Goal: Task Accomplishment & Management: Use online tool/utility

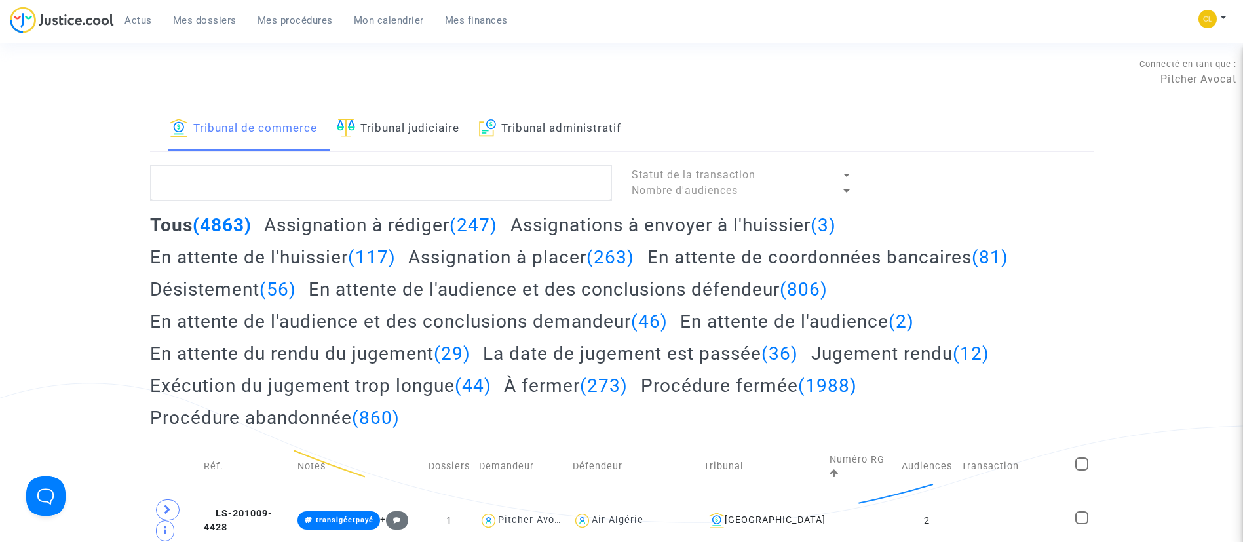
click at [513, 135] on link "Tribunal administratif" at bounding box center [550, 129] width 143 height 45
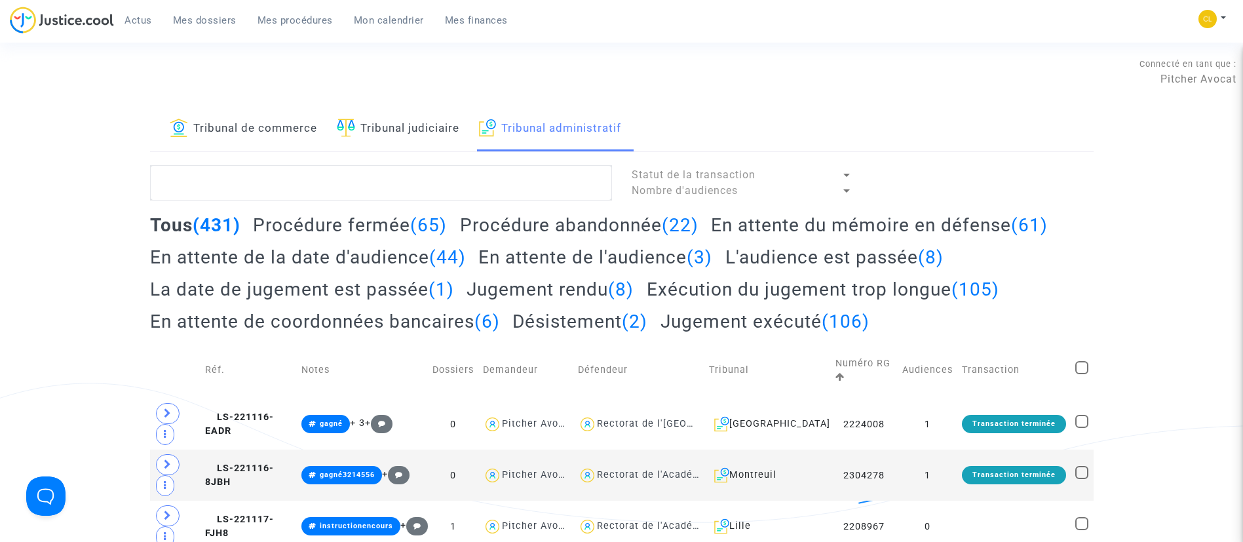
click at [385, 26] on span "Mon calendrier" at bounding box center [389, 20] width 70 height 12
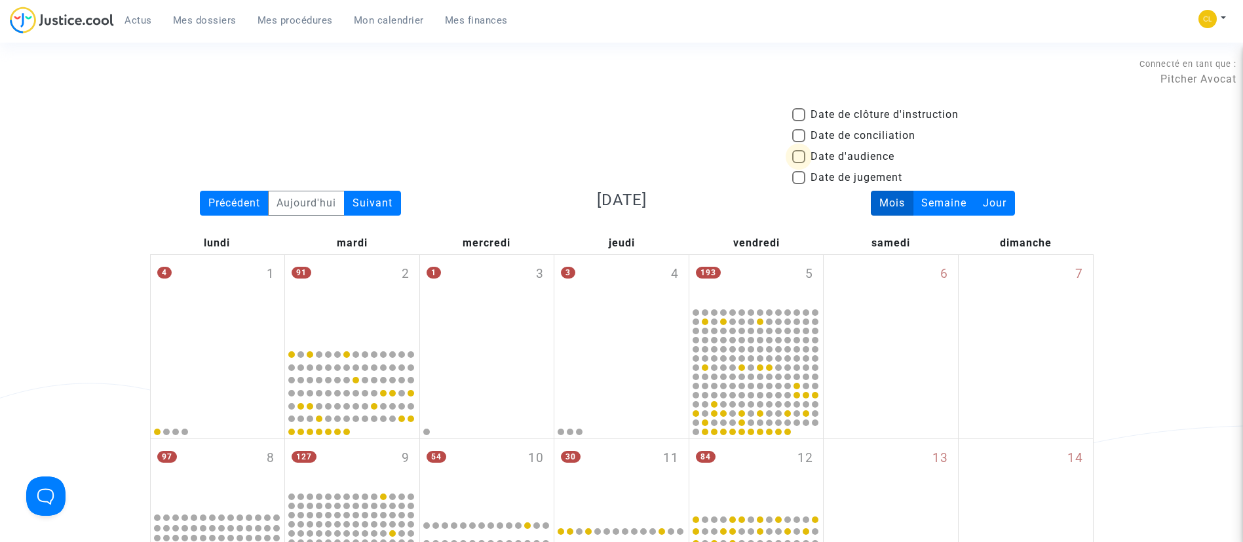
click at [864, 152] on span "Date d'audience" at bounding box center [853, 157] width 84 height 16
click at [799, 163] on input "Date d'audience" at bounding box center [798, 163] width 1 height 1
checkbox input "true"
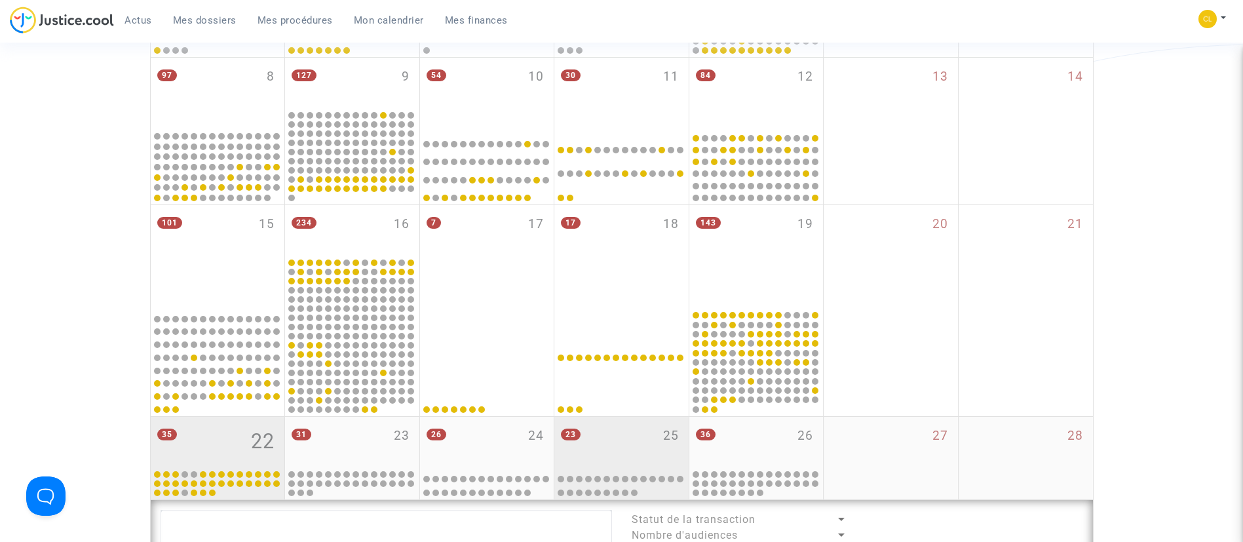
scroll to position [590, 0]
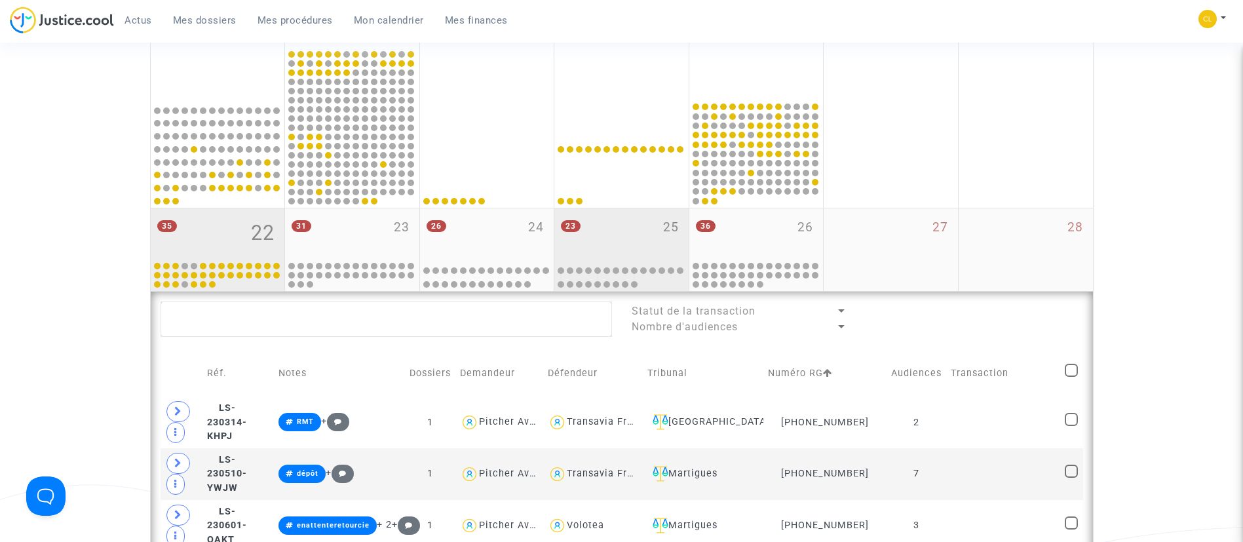
click at [657, 232] on div "23 25" at bounding box center [621, 233] width 134 height 51
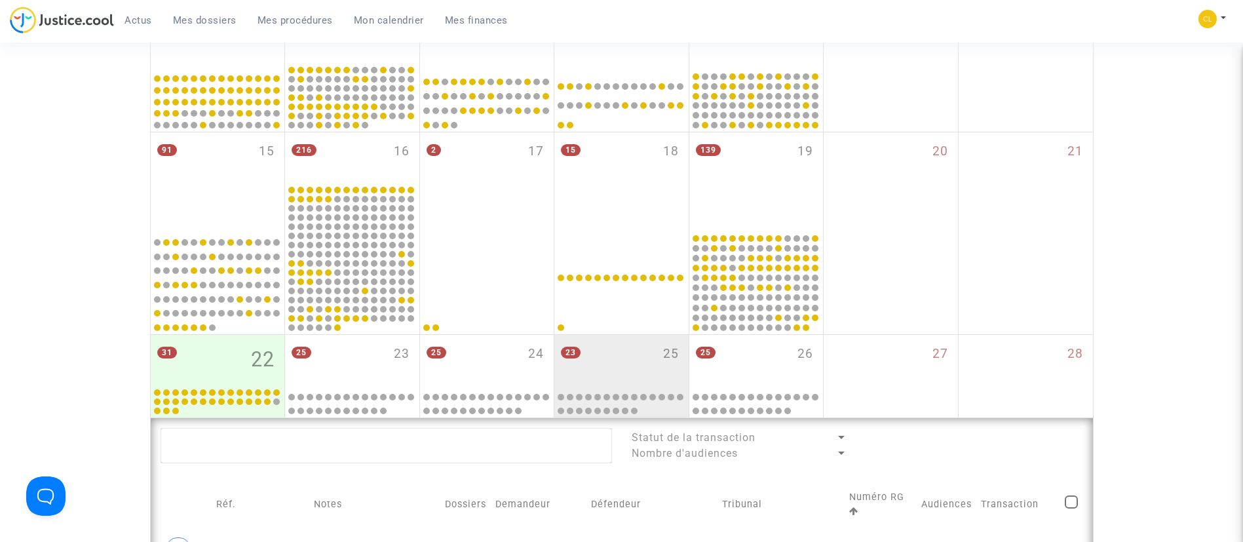
scroll to position [393, 0]
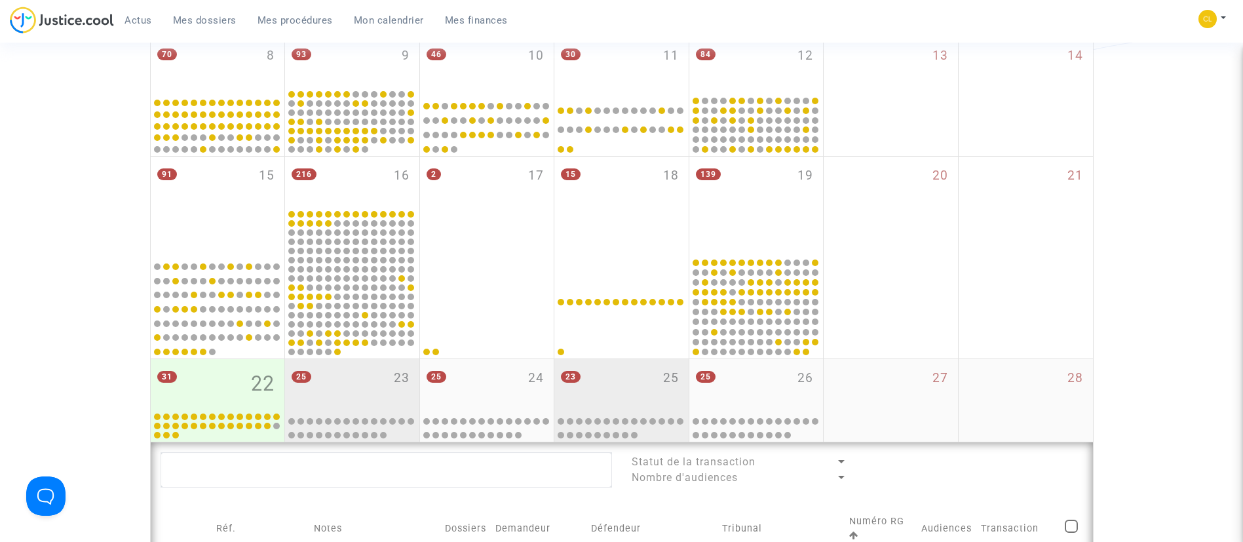
click at [379, 381] on div "25 23" at bounding box center [352, 384] width 134 height 51
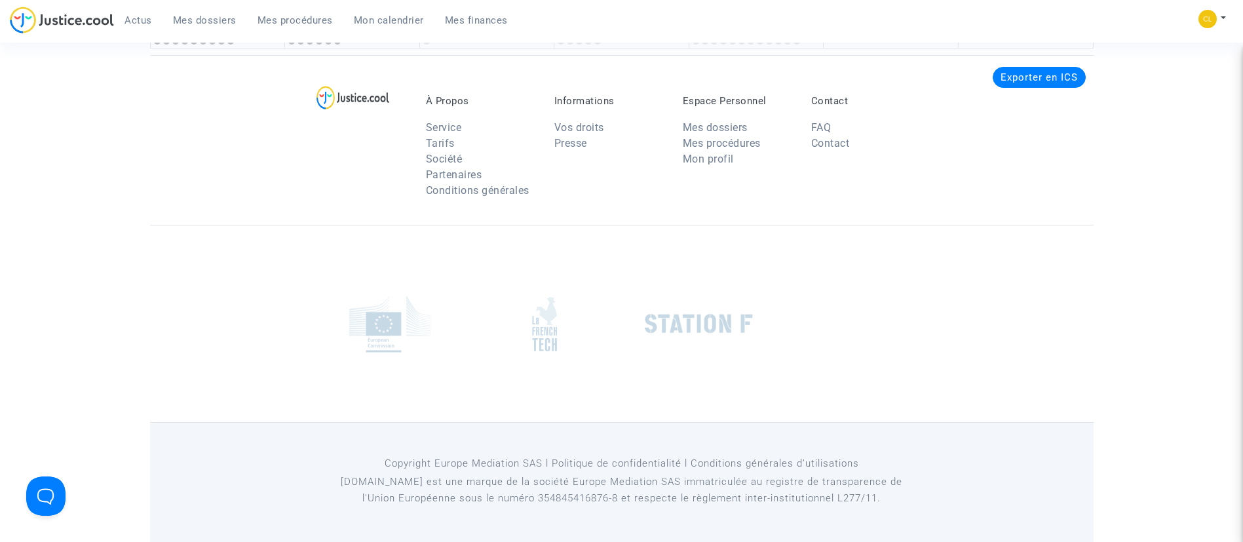
scroll to position [1990, 0]
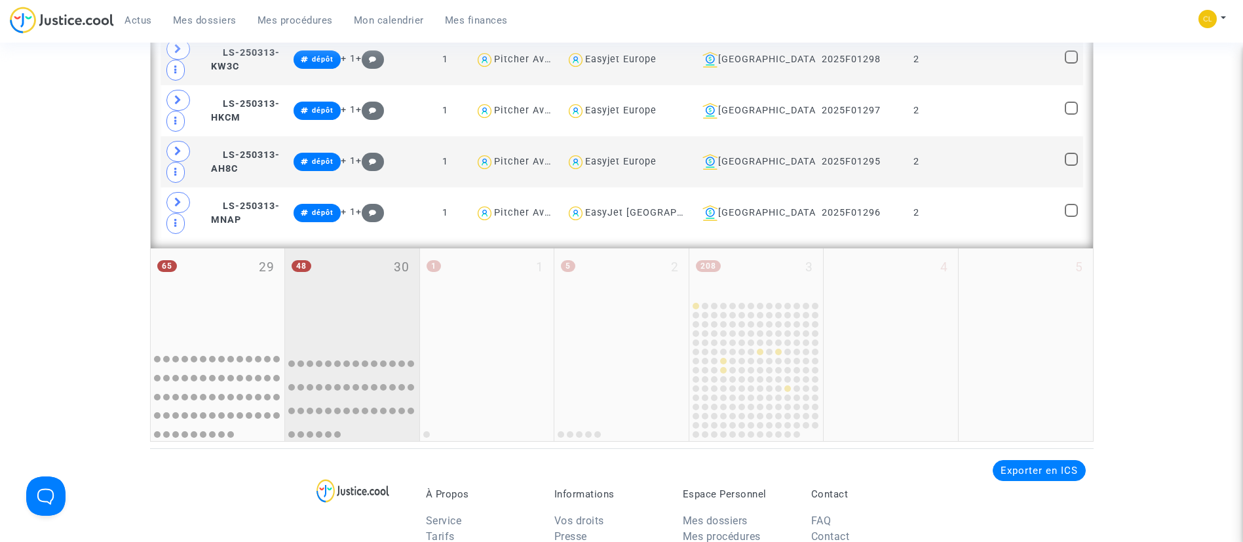
click at [374, 284] on div "48 30" at bounding box center [352, 295] width 134 height 94
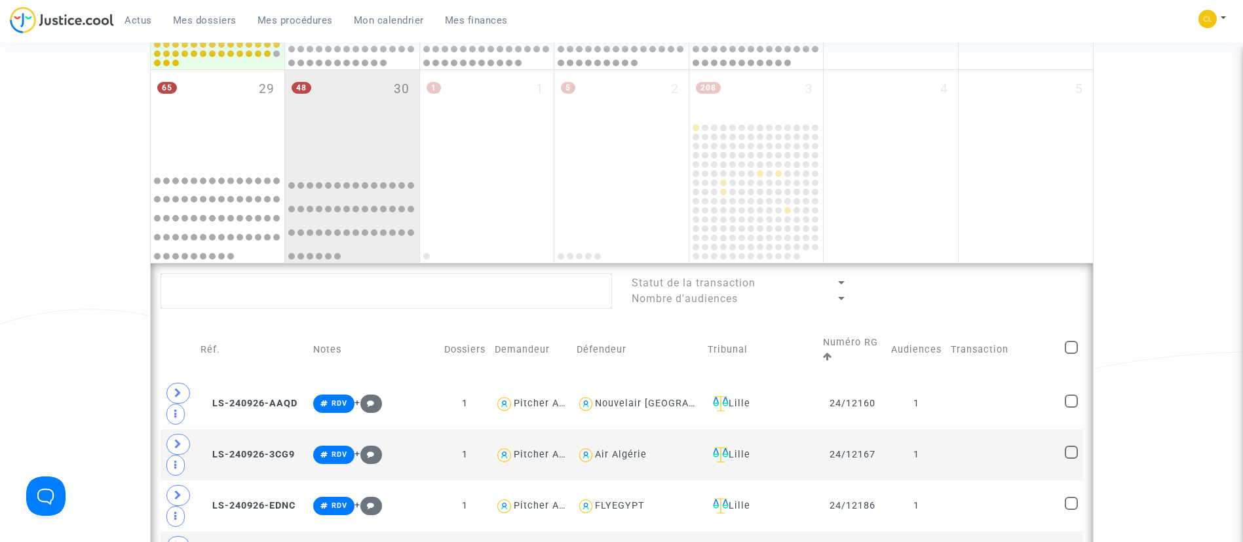
scroll to position [712, 0]
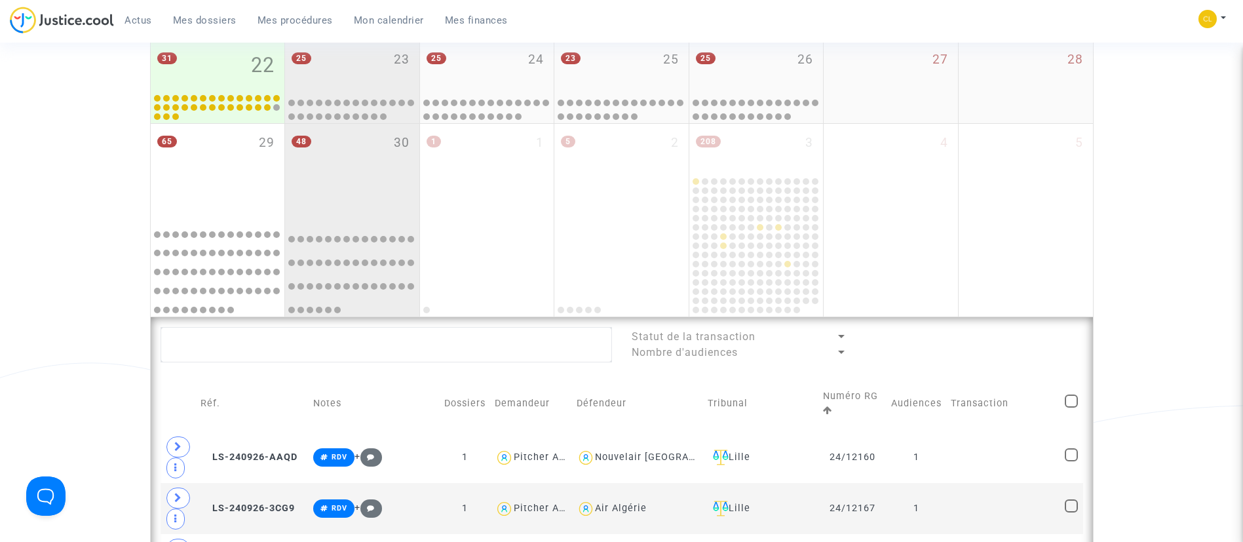
click at [315, 71] on div "25 23" at bounding box center [352, 66] width 134 height 51
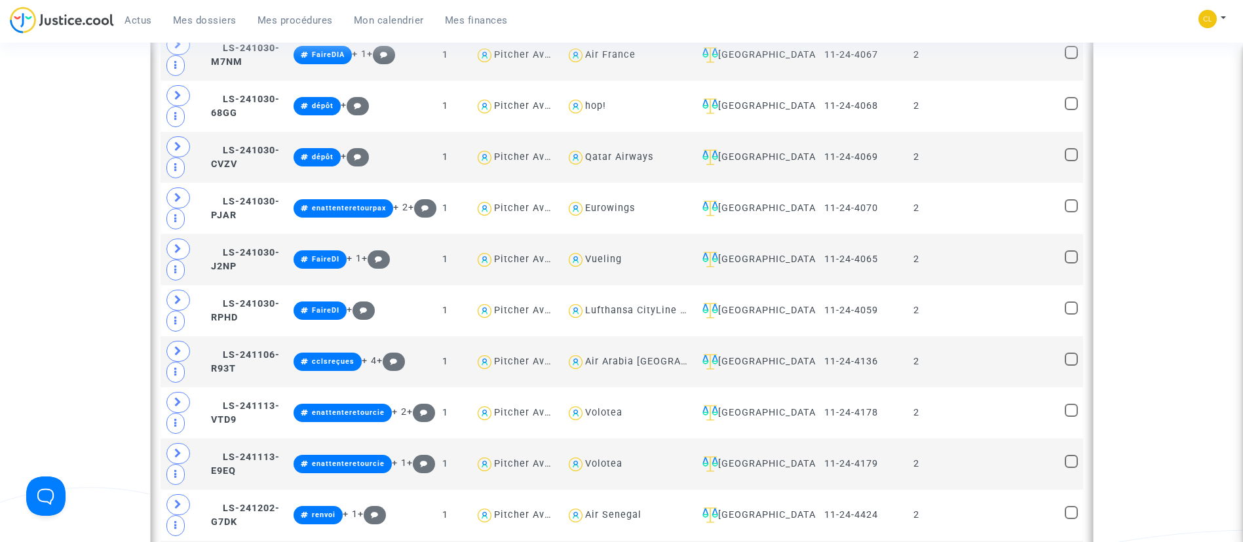
scroll to position [1302, 0]
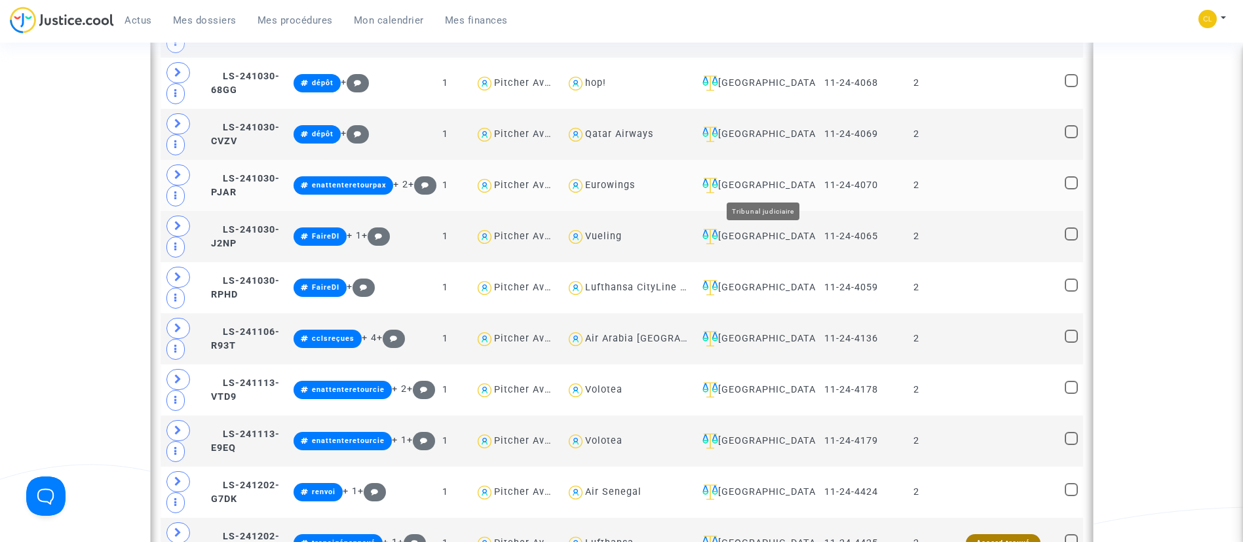
drag, startPoint x: 776, startPoint y: 185, endPoint x: 782, endPoint y: 178, distance: 9.3
click at [776, 185] on div "[GEOGRAPHIC_DATA]" at bounding box center [754, 186] width 114 height 16
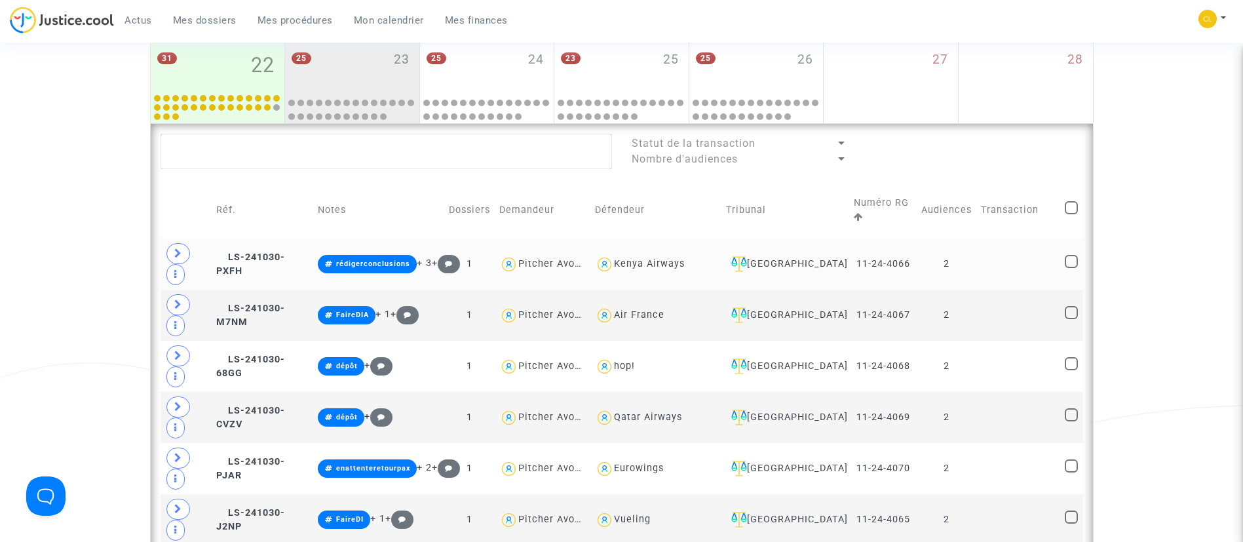
scroll to position [810, 0]
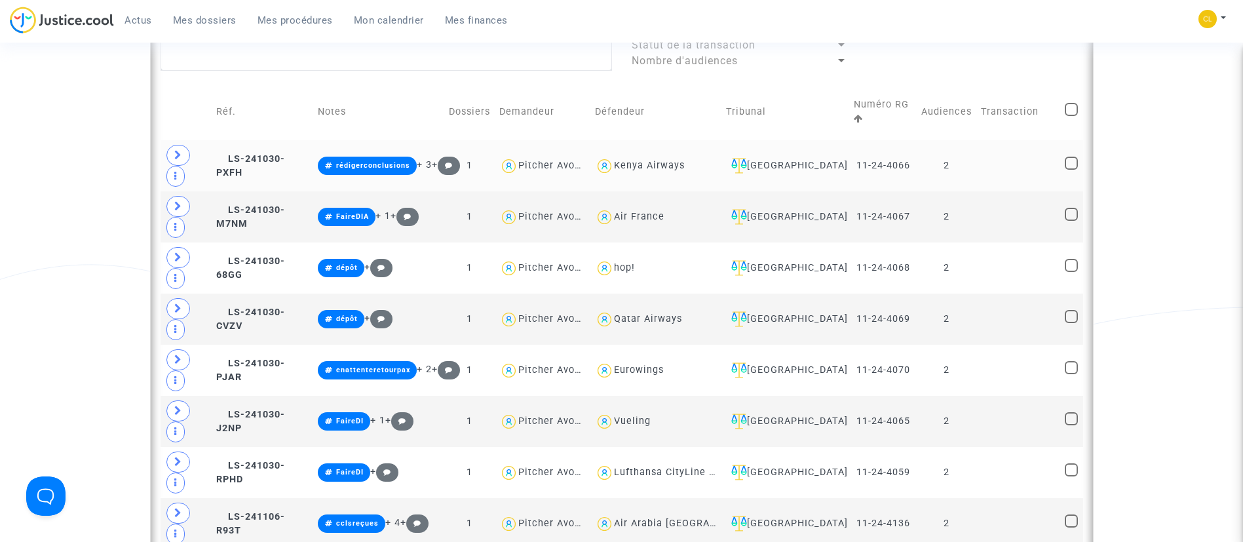
click at [1020, 171] on td at bounding box center [1019, 165] width 84 height 51
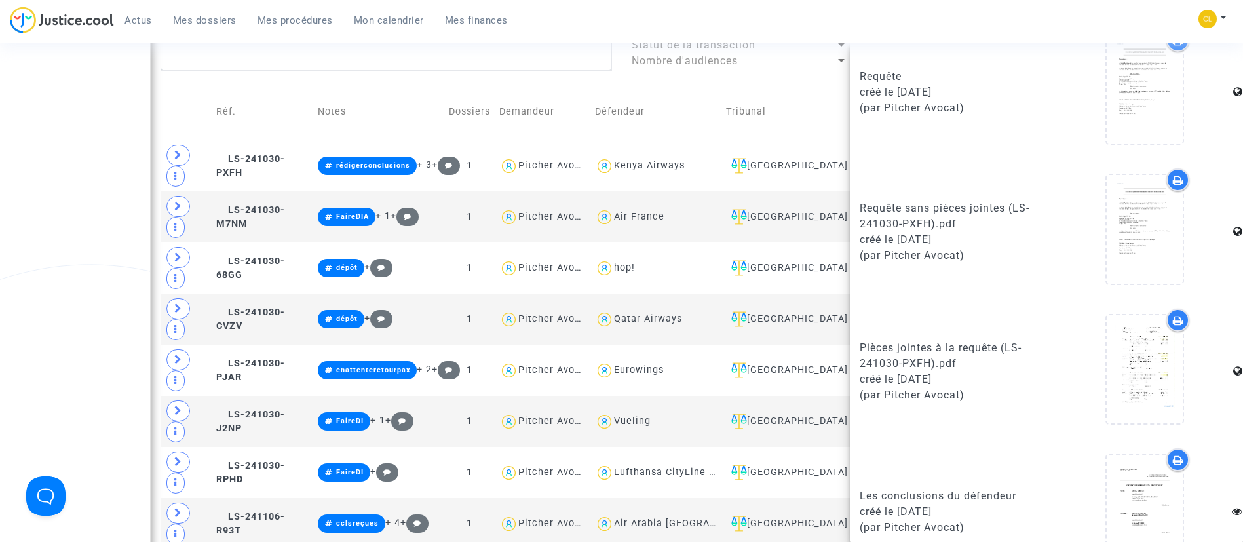
scroll to position [925, 0]
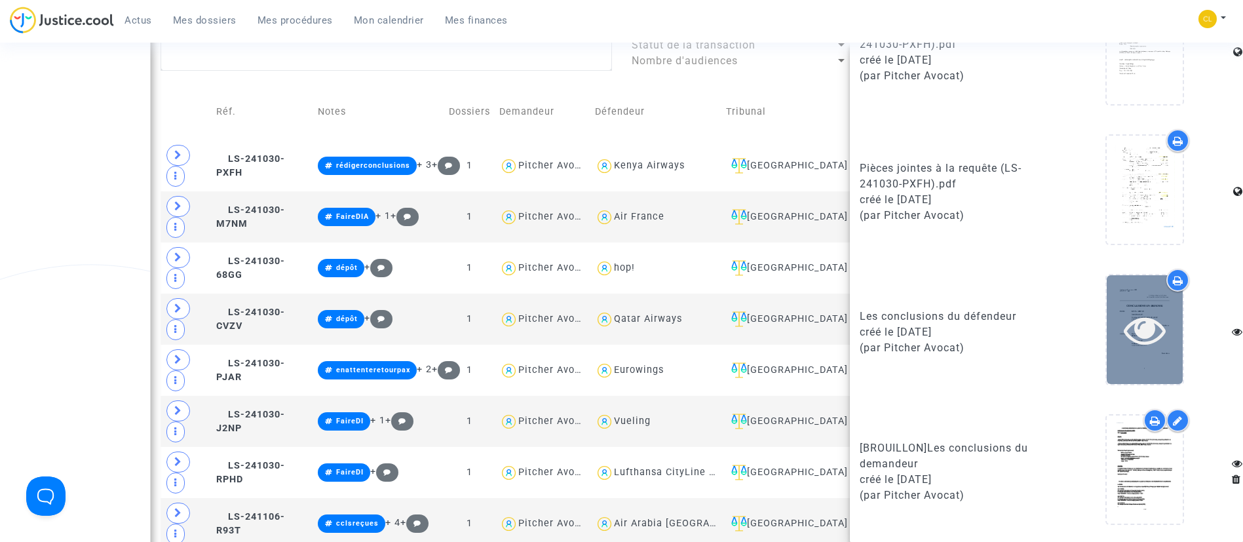
click at [1167, 409] on div at bounding box center [1178, 420] width 23 height 23
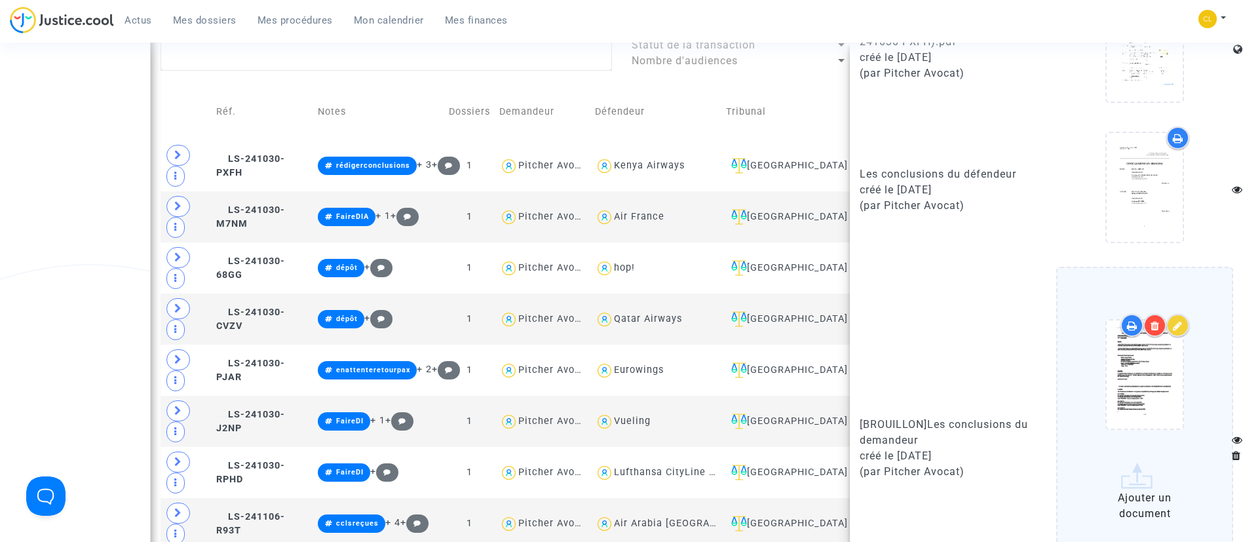
scroll to position [1178, 0]
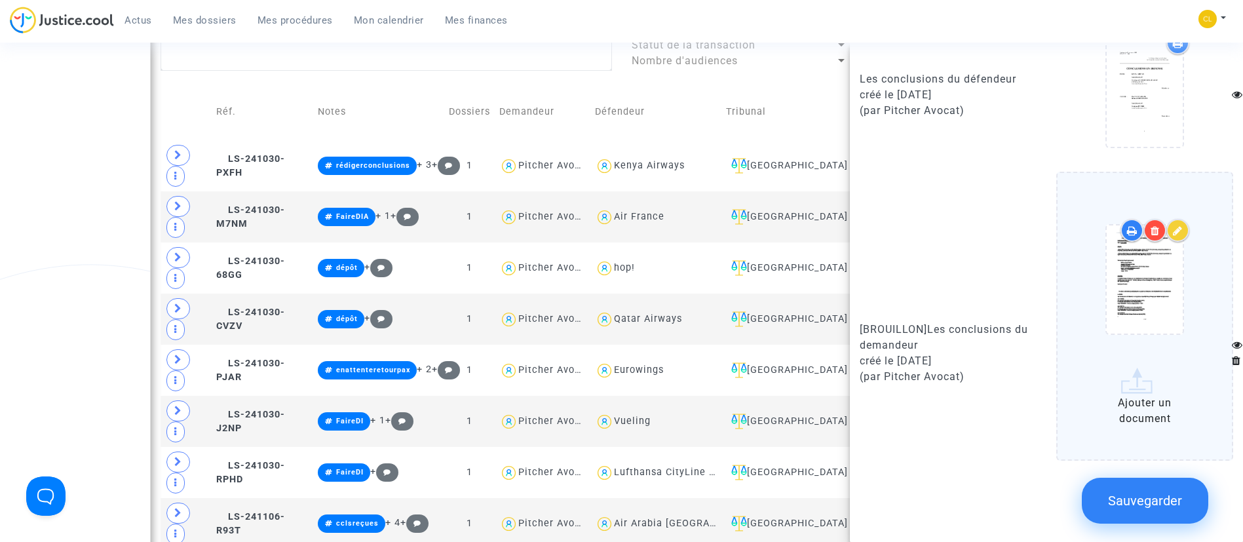
click at [1173, 225] on icon at bounding box center [1178, 230] width 10 height 10
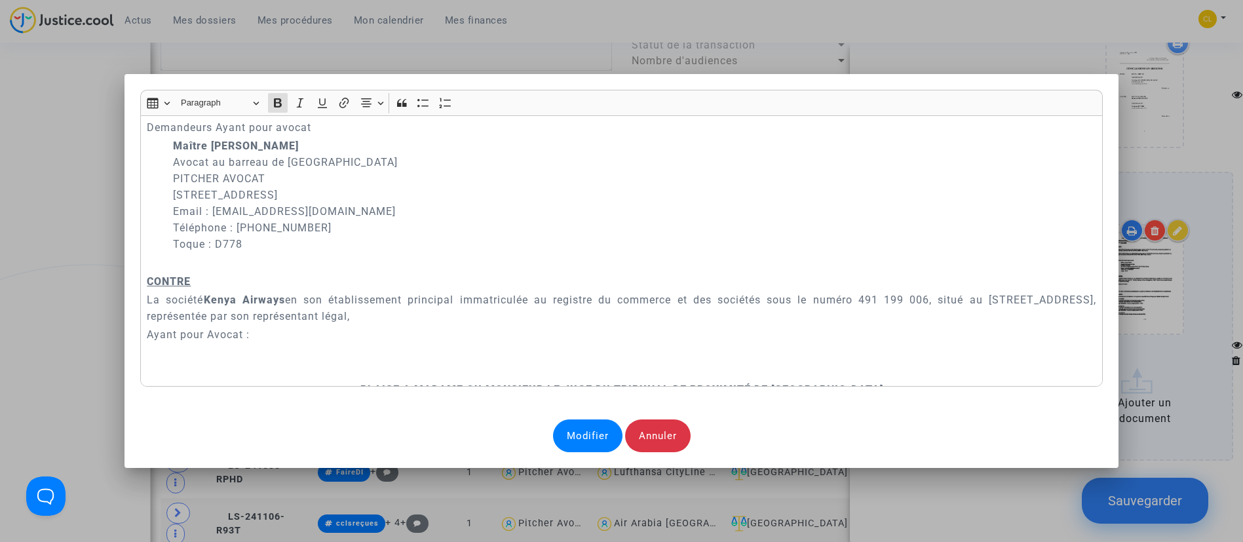
scroll to position [197, 0]
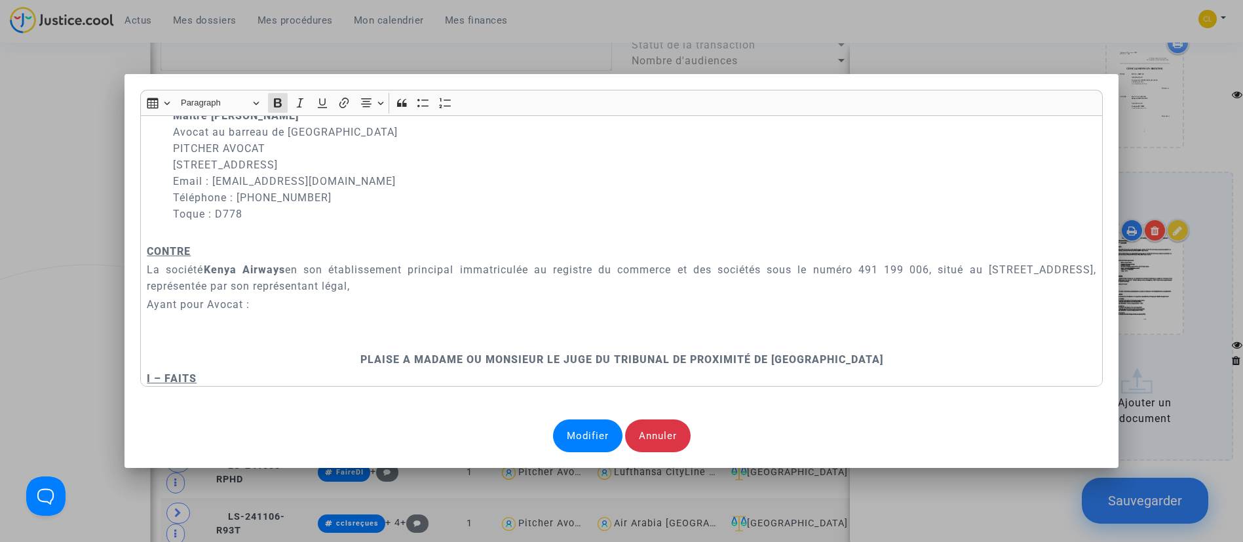
click at [414, 341] on p "Rich Text Editor, main" at bounding box center [621, 341] width 949 height 16
click at [223, 315] on p "Rich Text Editor, main" at bounding box center [621, 323] width 949 height 16
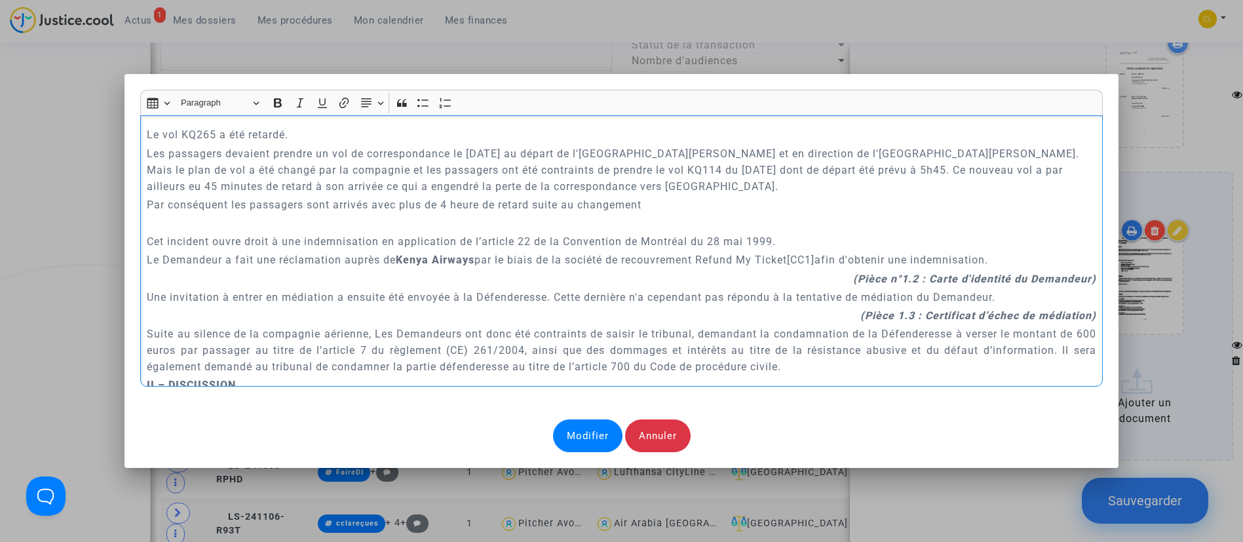
scroll to position [786, 0]
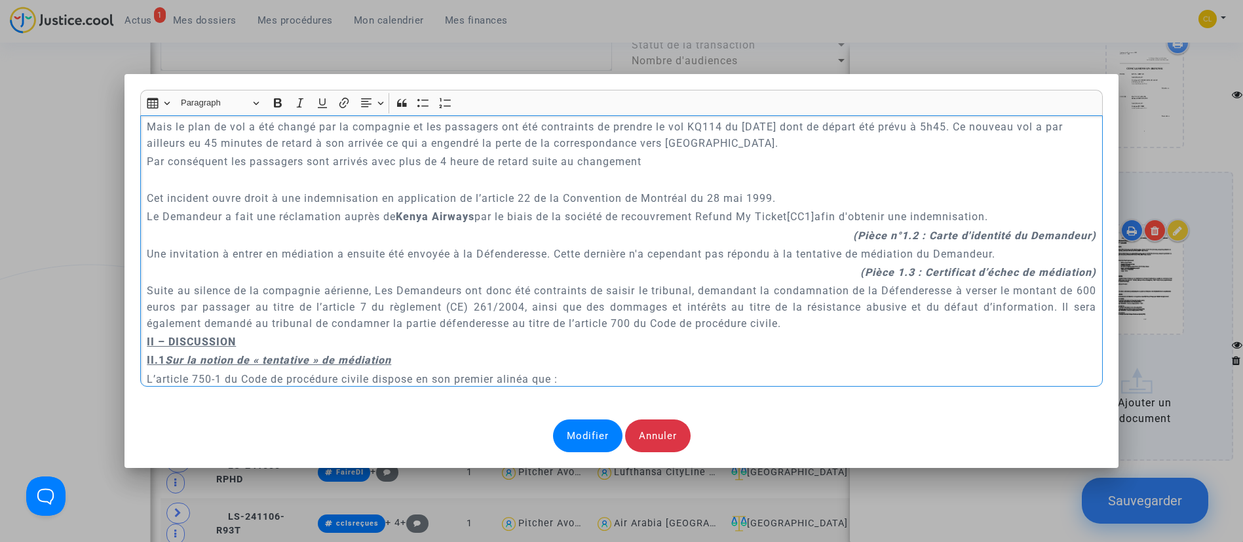
click at [452, 180] on p "Rich Text Editor, main" at bounding box center [621, 180] width 949 height 16
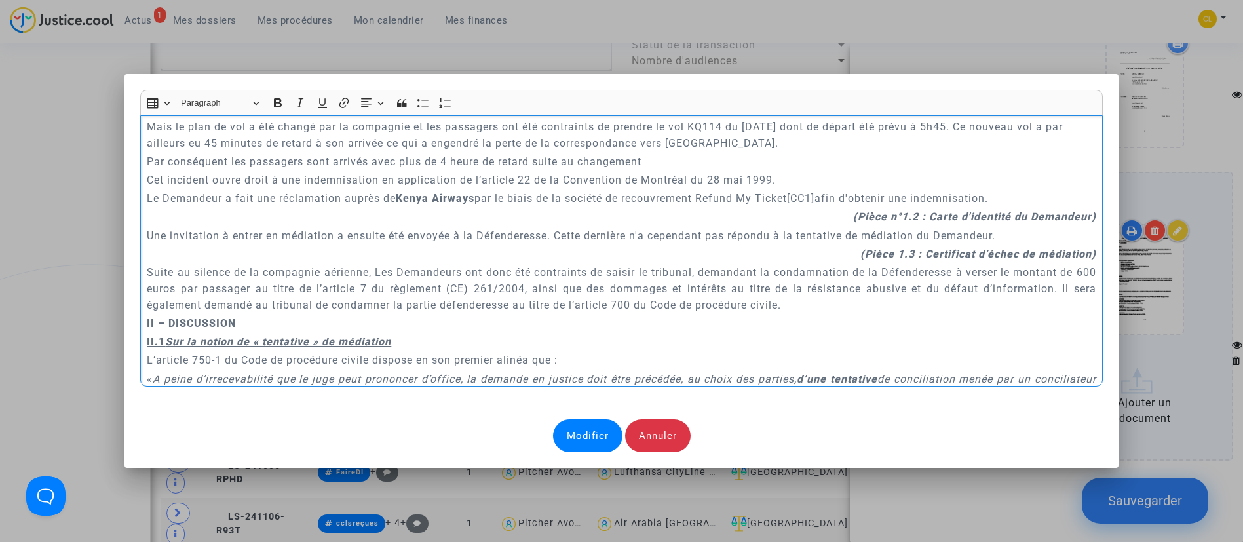
click at [474, 161] on p "Par conséquent les passagers sont arrivés avec plus de 4 heure de retard suite …" at bounding box center [621, 161] width 949 height 16
click at [815, 197] on link "[CC1]" at bounding box center [801, 198] width 28 height 12
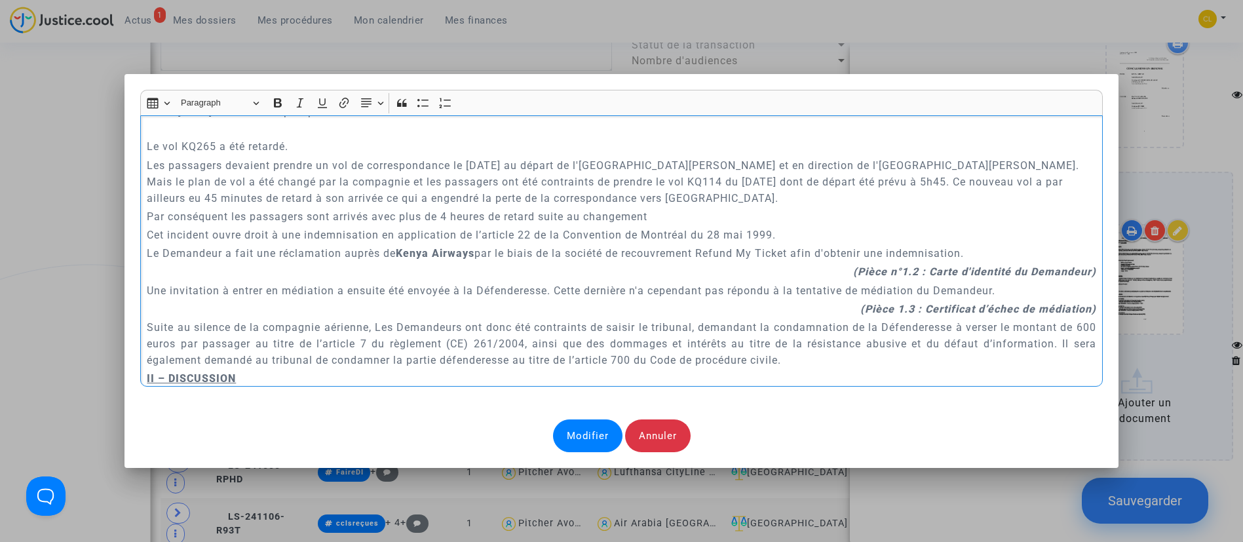
scroll to position [688, 0]
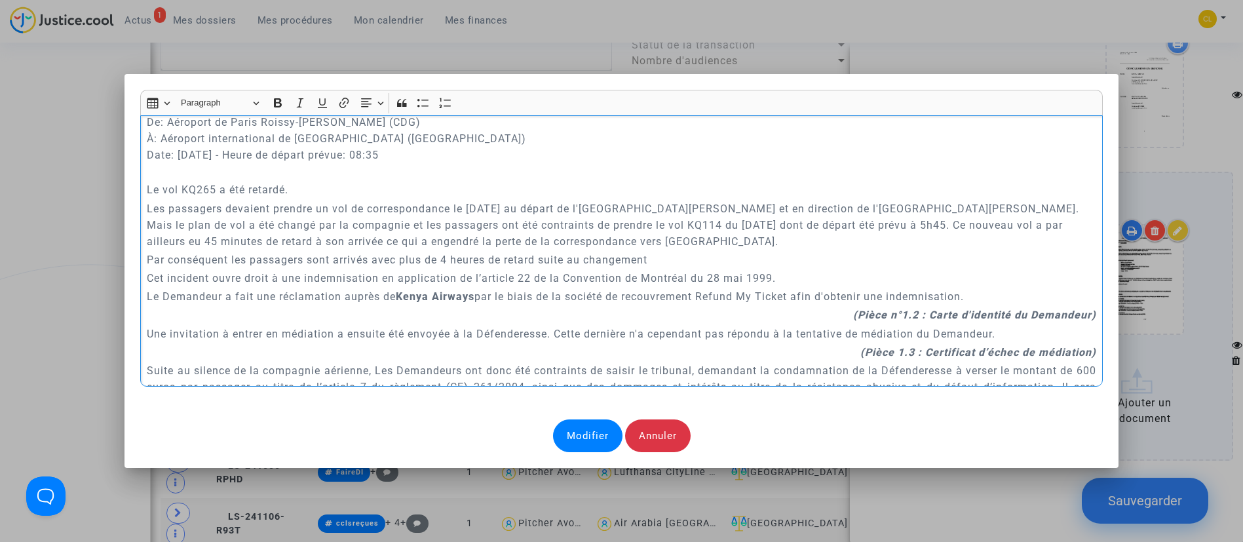
drag, startPoint x: 808, startPoint y: 242, endPoint x: 134, endPoint y: 204, distance: 674.8
click at [140, 204] on div "A MADAME, MONSIEUR LE JUGE DU TRIBUNAL DE PROXIMITÉ DE VILLEURBANNE Audience du…" at bounding box center [621, 250] width 963 height 271
click at [372, 105] on button "Text alignment Text alignment" at bounding box center [371, 103] width 29 height 20
click at [372, 184] on button "Justify Justify" at bounding box center [371, 182] width 28 height 20
click at [800, 231] on p "Les passagers devaient prendre un vol de correspondance le 28 juin 2024 au dépa…" at bounding box center [621, 225] width 949 height 49
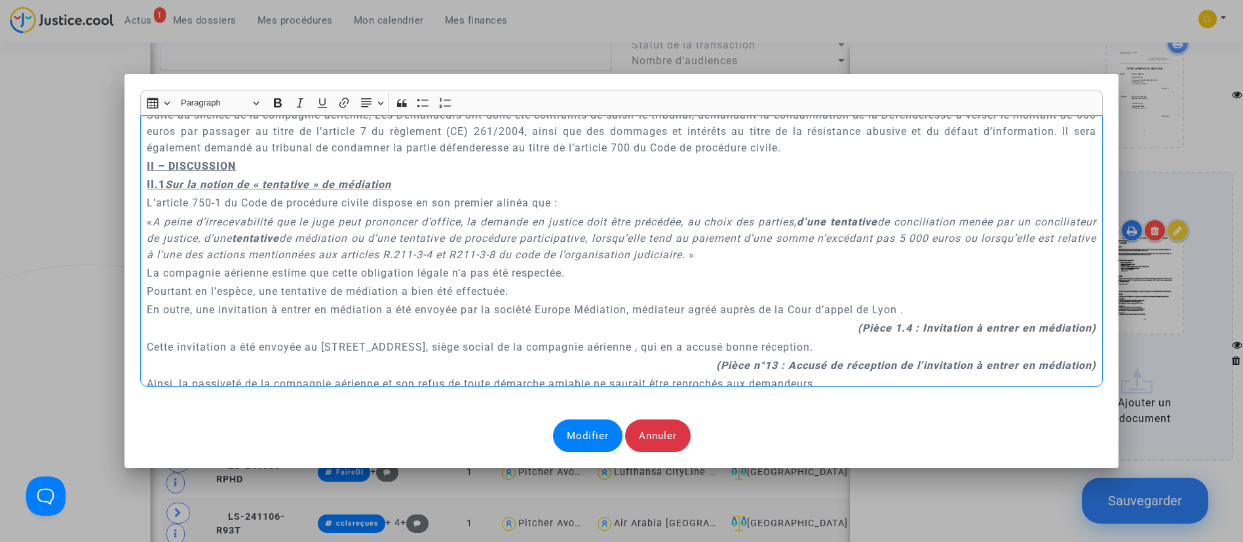
scroll to position [983, 0]
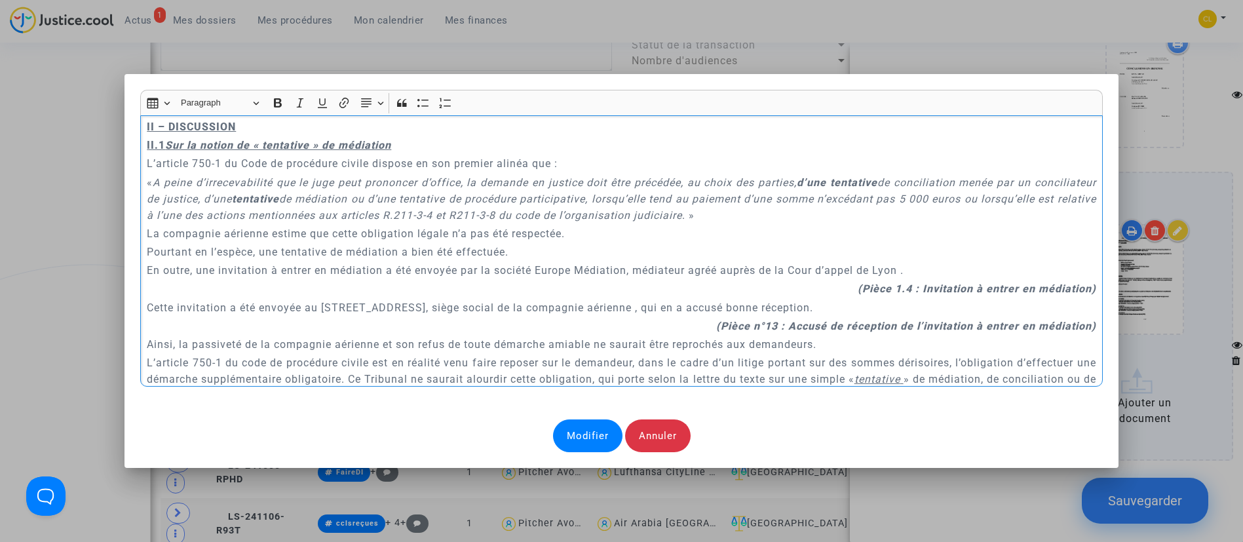
click at [901, 264] on p "En outre, une invitation à entrer en médiation a été envoyée par la société Eur…" at bounding box center [621, 270] width 949 height 16
click at [630, 301] on p "Cette invitation a été envoyée au 18 rue Trezel, 92300, siège social de la comp…" at bounding box center [621, 308] width 949 height 16
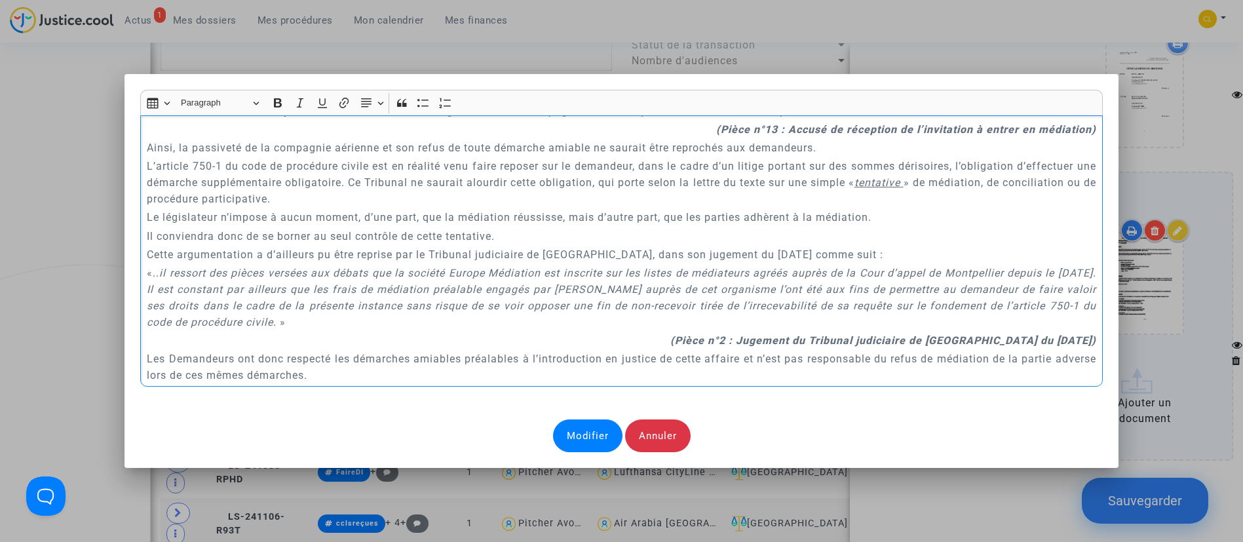
scroll to position [1278, 0]
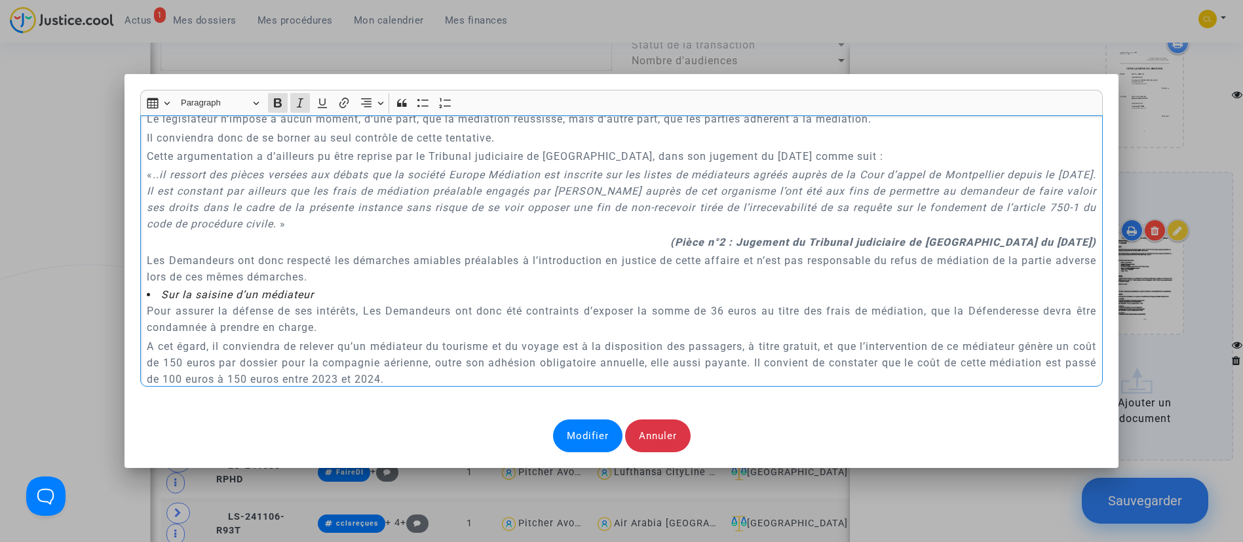
drag, startPoint x: 691, startPoint y: 246, endPoint x: 1084, endPoint y: 241, distance: 392.6
click at [1084, 241] on p "(Pièce n°2 : Jugement du Tribunal judiciaire de Paris du 15 juillet 2021)" at bounding box center [621, 242] width 949 height 16
click at [855, 234] on p "(Pièce n°2 : Jugement du Tribunal judiciaire de Paris du 15 juillet 2021)" at bounding box center [621, 242] width 949 height 16
click at [769, 248] on p "(Pièce n°2 : Jugement du Tribunal judiciaire de Paris du 15 juillet 2021)" at bounding box center [621, 242] width 949 height 16
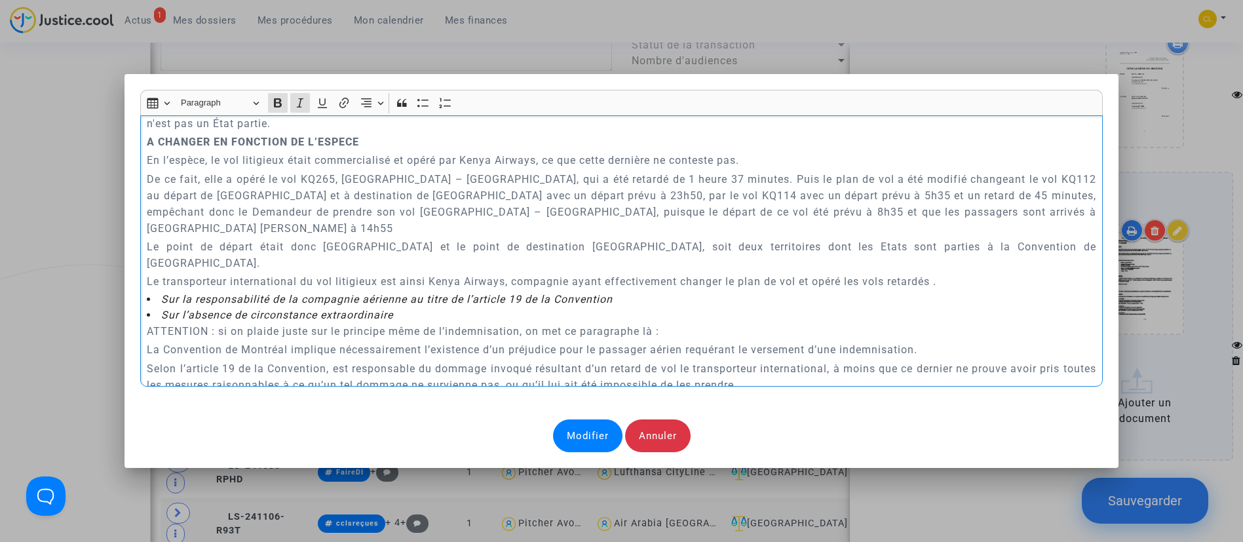
scroll to position [2586, 0]
click at [716, 275] on p "Le transporteur international du vol litigieux est ainsi Kenya Airways, compagn…" at bounding box center [621, 283] width 949 height 16
drag, startPoint x: 385, startPoint y: 147, endPoint x: 124, endPoint y: 142, distance: 261.5
click at [125, 142] on mat-dialog-container "Rich Text Editor Insert table Insert table Heading Paragraph Paragraph Heading …" at bounding box center [622, 271] width 995 height 394
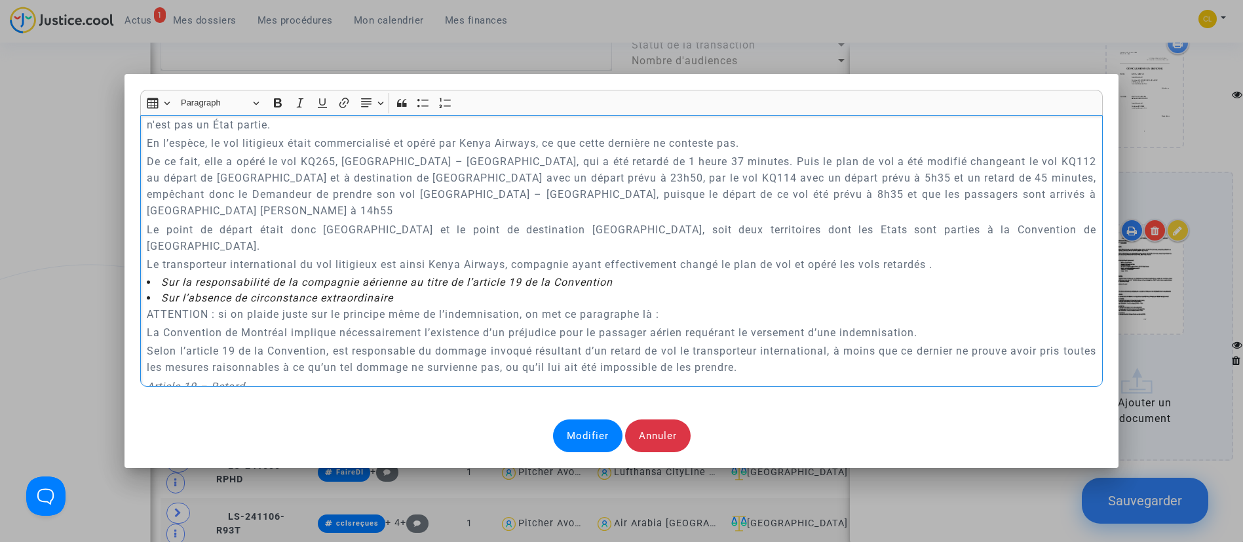
scroll to position [2684, 0]
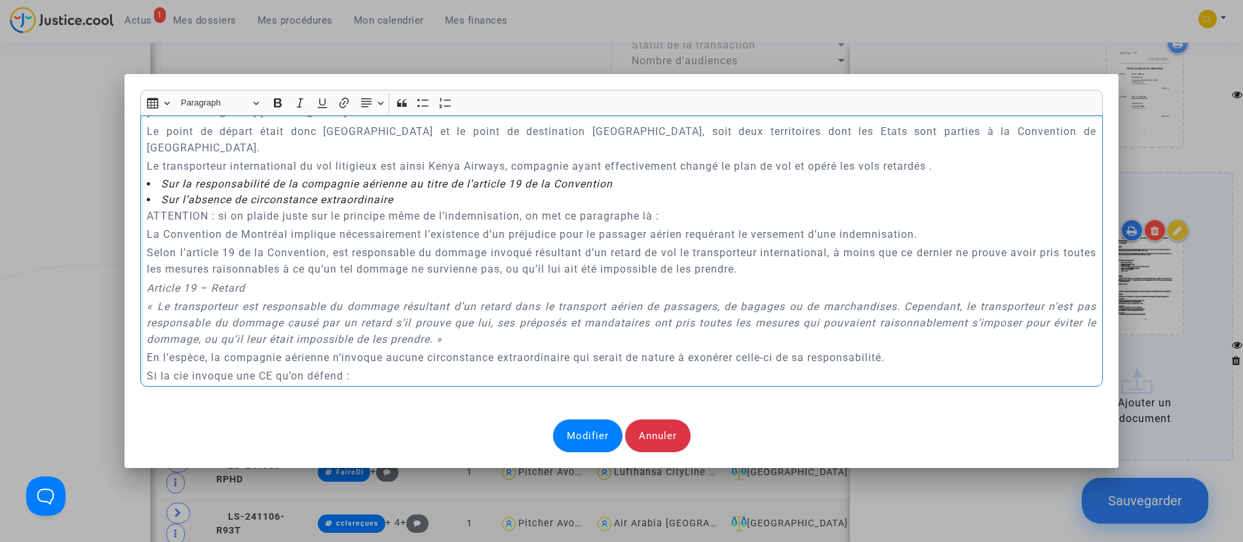
drag, startPoint x: 138, startPoint y: 182, endPoint x: 211, endPoint y: 213, distance: 79.6
click at [211, 213] on div "A MADAME, MONSIEUR LE JUGE DU TRIBUNAL DE PROXIMITÉ DE VILLEURBANNE Audience du…" at bounding box center [621, 250] width 963 height 271
click at [211, 244] on p "Selon l’article 19 de la Convention, est responsable du dommage invoqué résulta…" at bounding box center [621, 260] width 949 height 33
drag, startPoint x: 139, startPoint y: 182, endPoint x: 673, endPoint y: 185, distance: 534.2
click at [673, 185] on div "A MADAME, MONSIEUR LE JUGE DU TRIBUNAL DE PROXIMITÉ DE VILLEURBANNE Audience du…" at bounding box center [621, 250] width 963 height 271
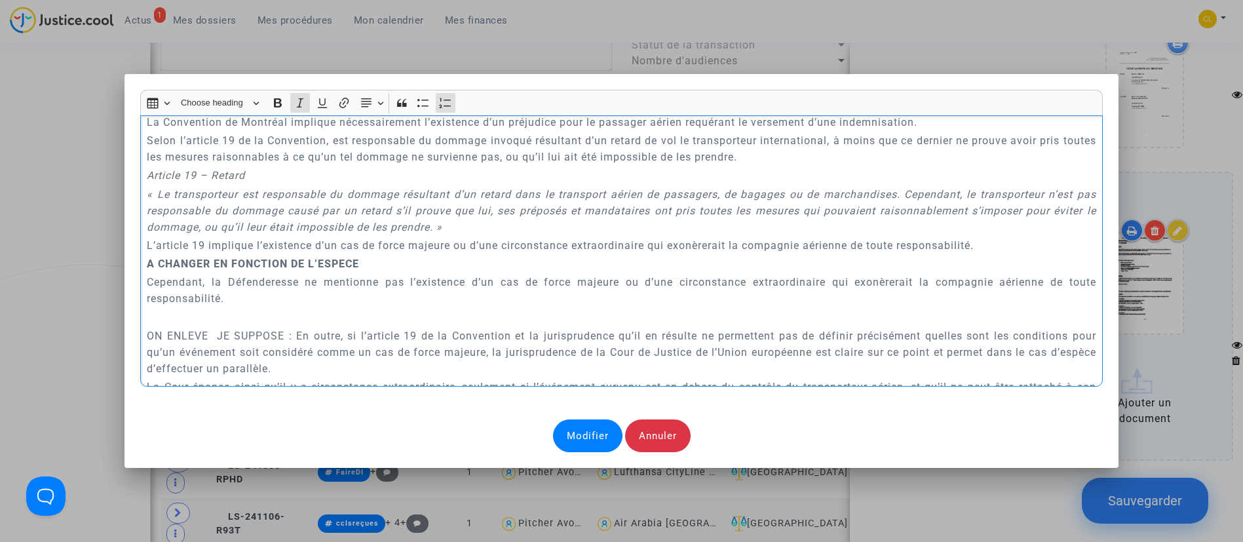
scroll to position [2979, 0]
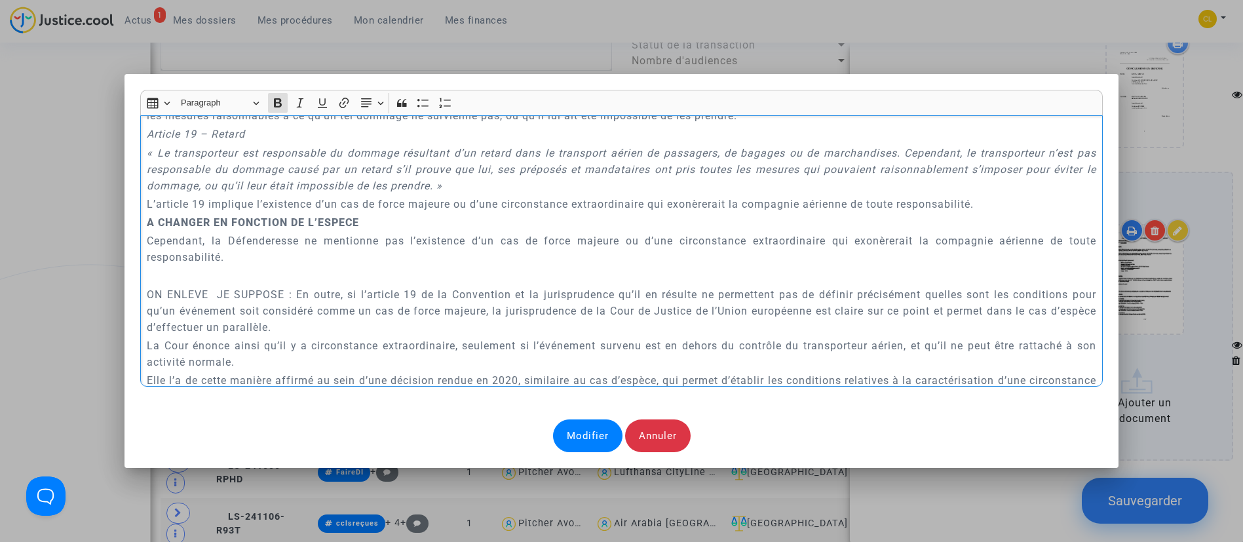
drag, startPoint x: 368, startPoint y: 188, endPoint x: 143, endPoint y: 190, distance: 224.8
click at [147, 214] on p "A CHANGER EN FONCTION DE L’ESPECE" at bounding box center [621, 222] width 949 height 16
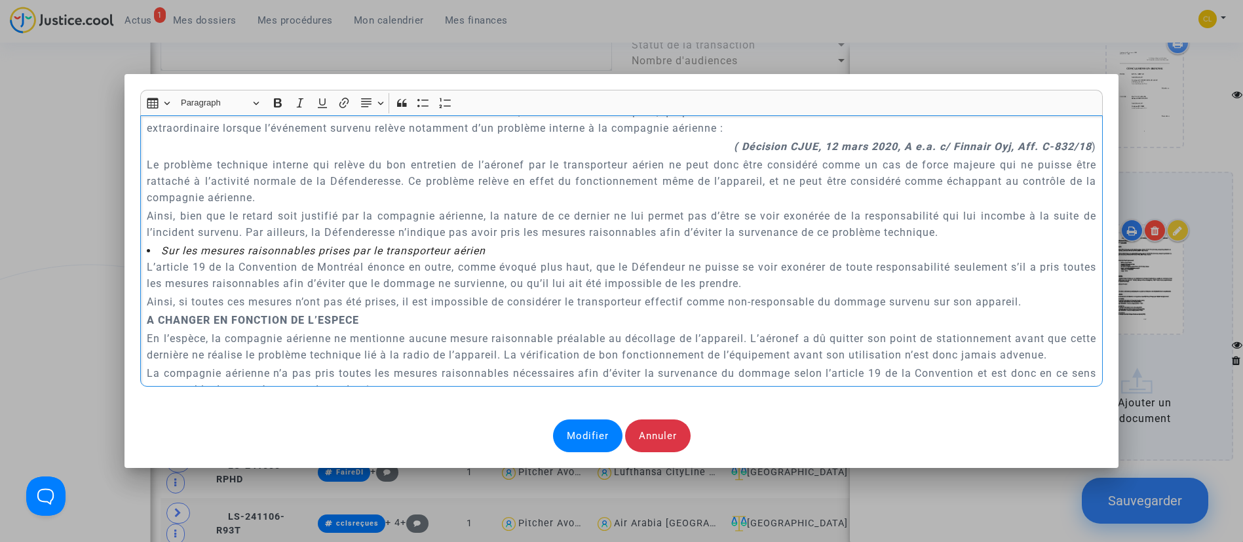
scroll to position [3274, 0]
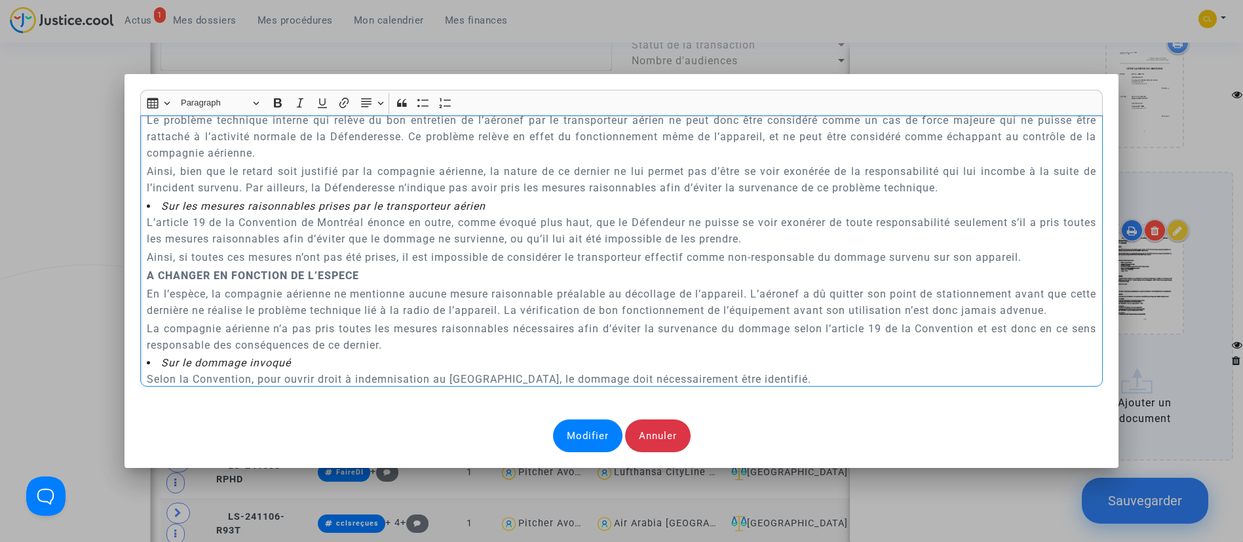
drag, startPoint x: 142, startPoint y: 140, endPoint x: 907, endPoint y: 306, distance: 783.4
click at [907, 306] on div "A MADAME, MONSIEUR LE JUGE DU TRIBUNAL DE PROXIMITÉ DE VILLEURBANNE Audience du…" at bounding box center [621, 250] width 963 height 271
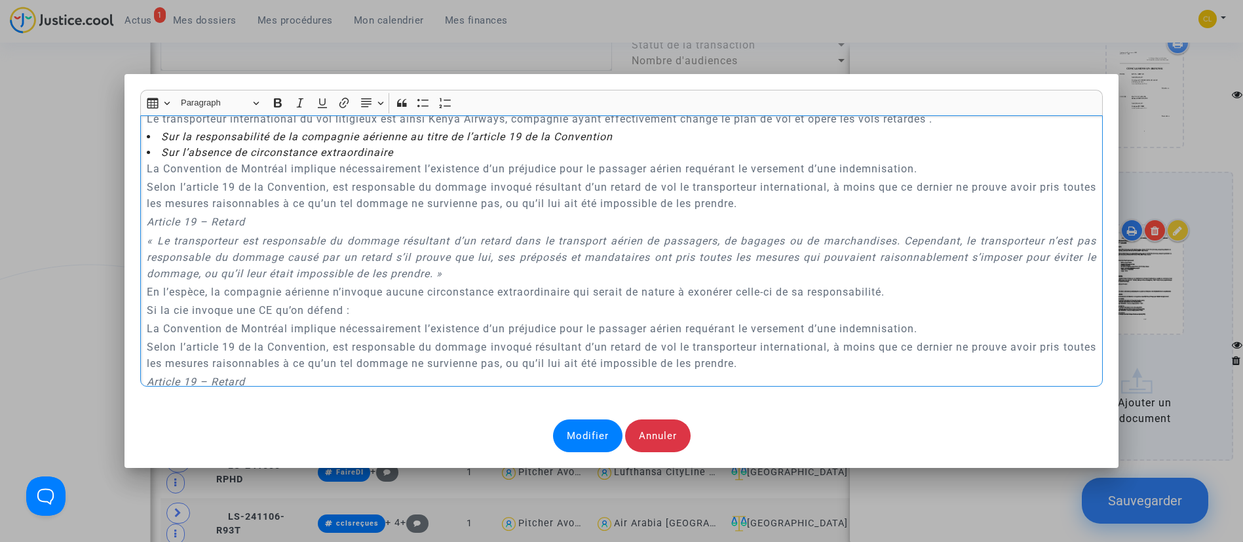
scroll to position [2774, 0]
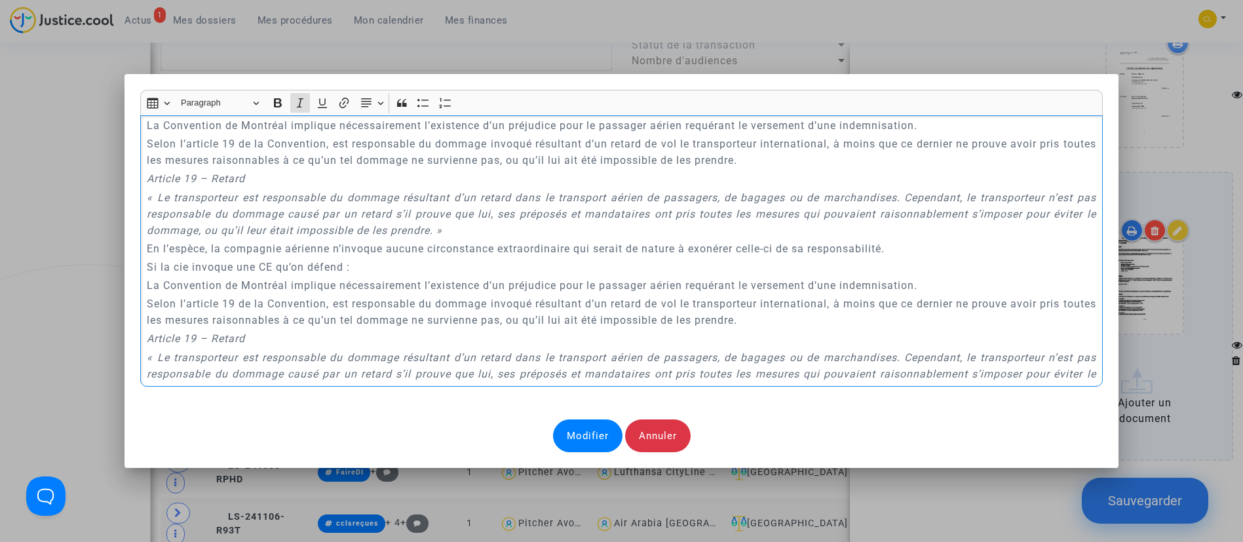
drag, startPoint x: 474, startPoint y: 360, endPoint x: 135, endPoint y: 308, distance: 342.9
click at [140, 308] on div "A MADAME, MONSIEUR LE JUGE DU TRIBUNAL DE PROXIMITÉ DE VILLEURBANNE Audience du…" at bounding box center [621, 250] width 963 height 271
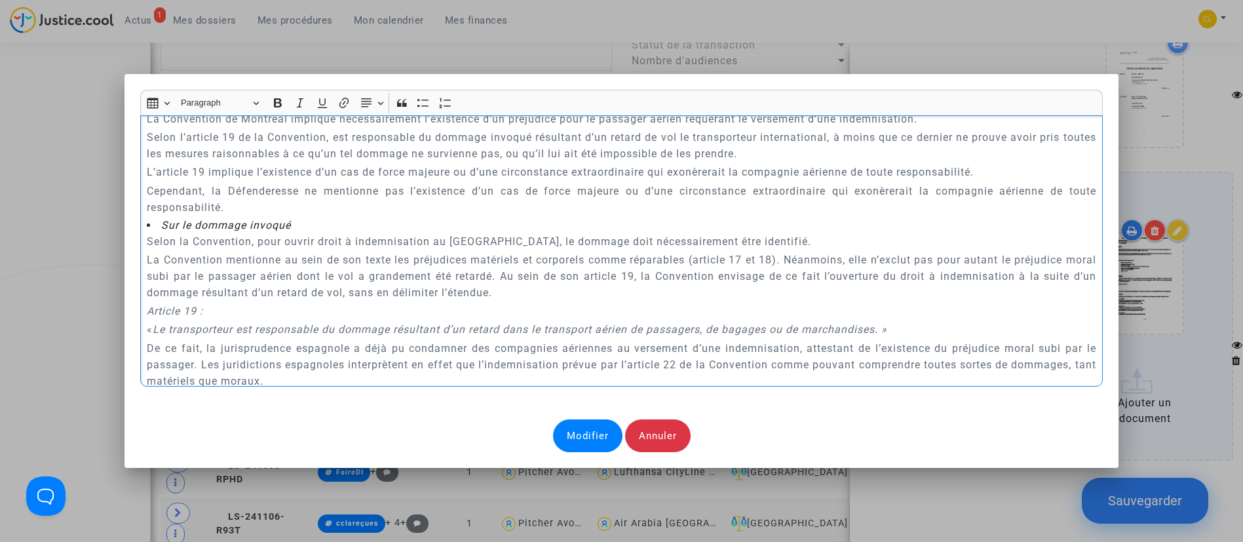
scroll to position [2971, 0]
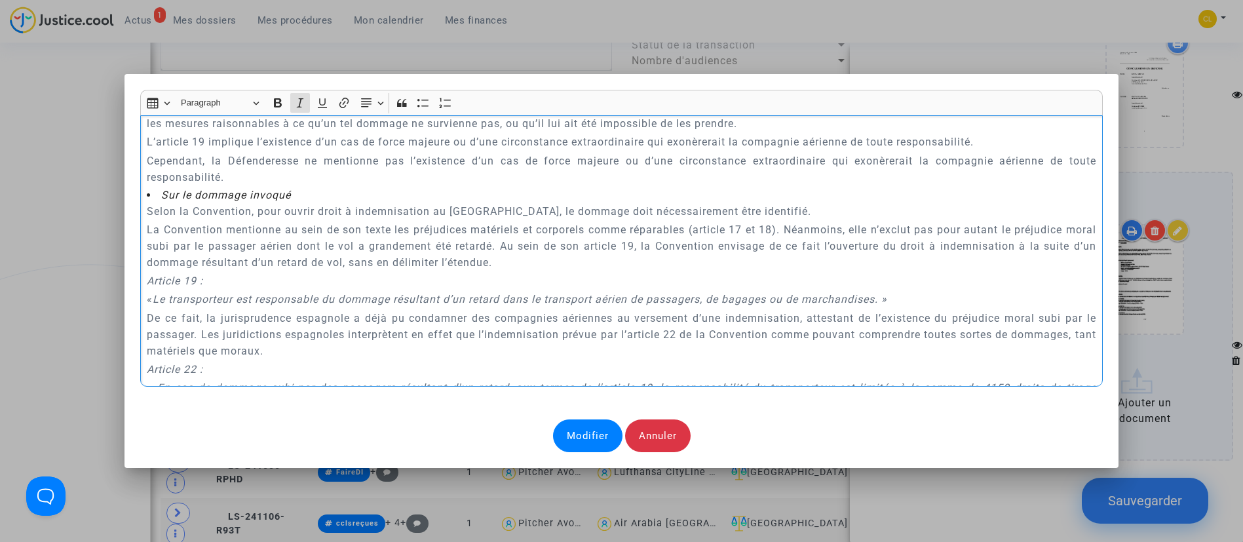
drag, startPoint x: 140, startPoint y: 246, endPoint x: 917, endPoint y: 258, distance: 777.4
click at [917, 258] on div "A MADAME, MONSIEUR LE JUGE DU TRIBUNAL DE PROXIMITÉ DE VILLEURBANNE Audience du…" at bounding box center [621, 250] width 963 height 271
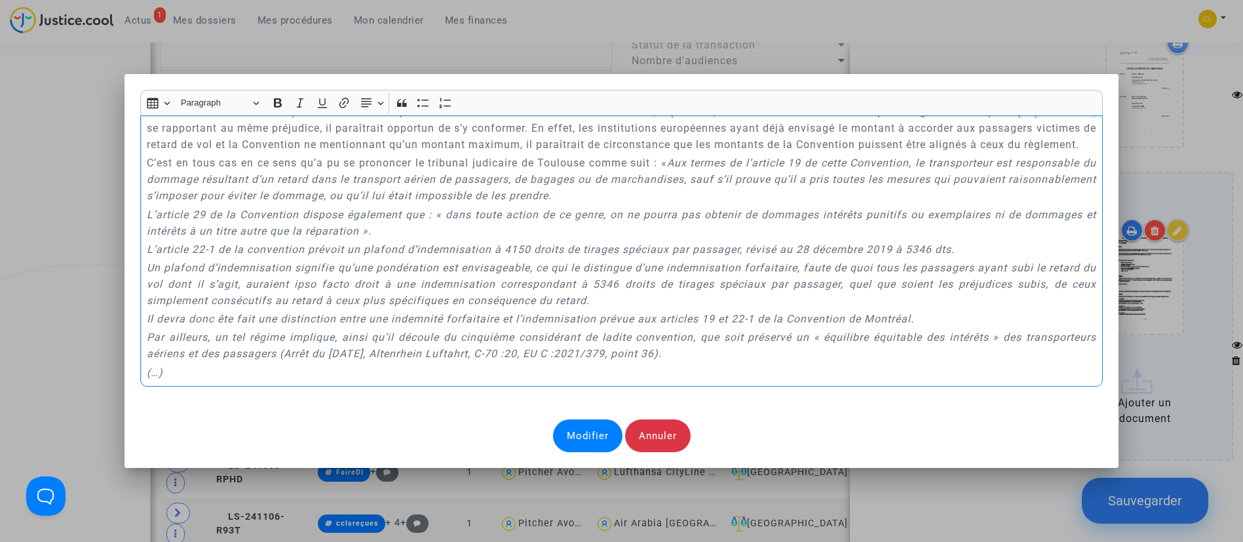
scroll to position [3757, 0]
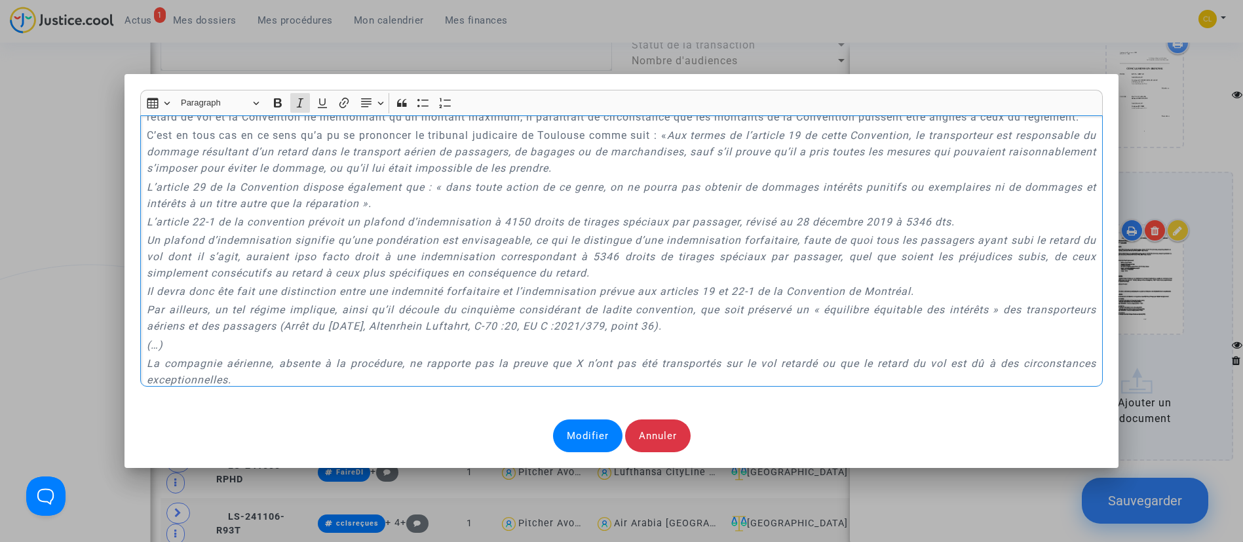
click at [223, 285] on icon "Il devra donc ête fait une distinction entre une indemnité forfaitaire et l’ind…" at bounding box center [530, 291] width 767 height 12
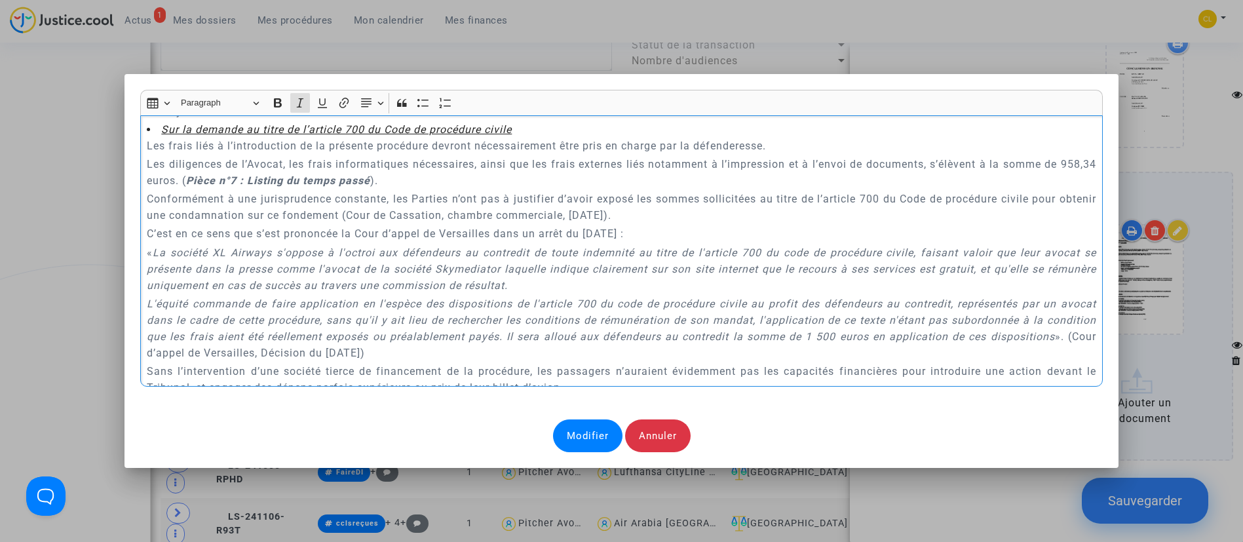
scroll to position [4642, 0]
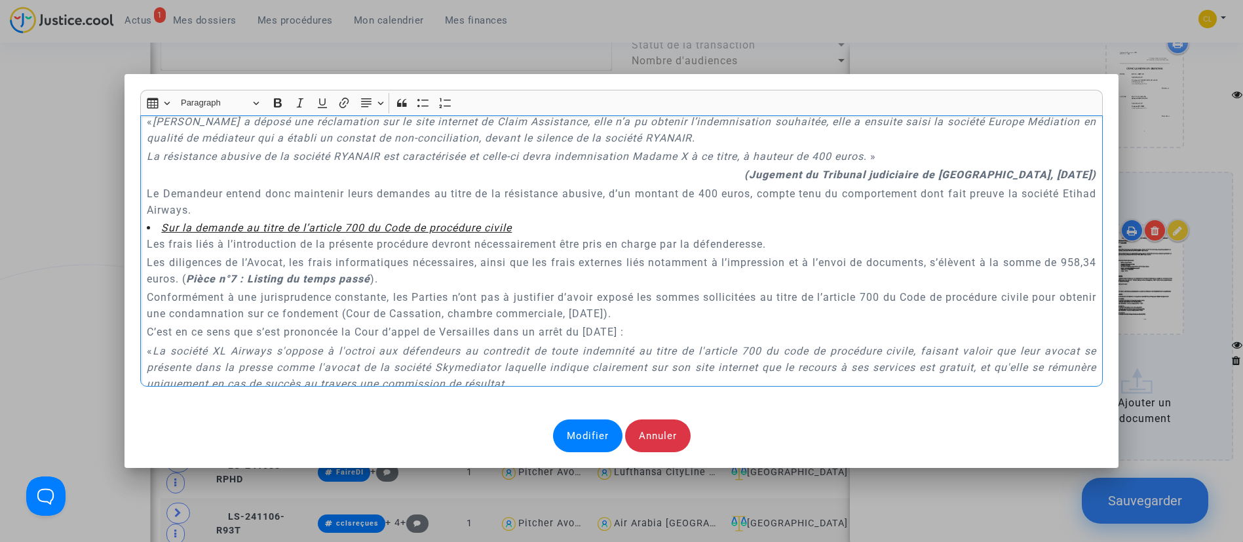
drag, startPoint x: 422, startPoint y: 266, endPoint x: 133, endPoint y: 249, distance: 289.5
click at [133, 249] on mat-dialog-container "Rich Text Editor Insert table Insert table Heading Paragraph Paragraph Heading …" at bounding box center [622, 271] width 995 height 394
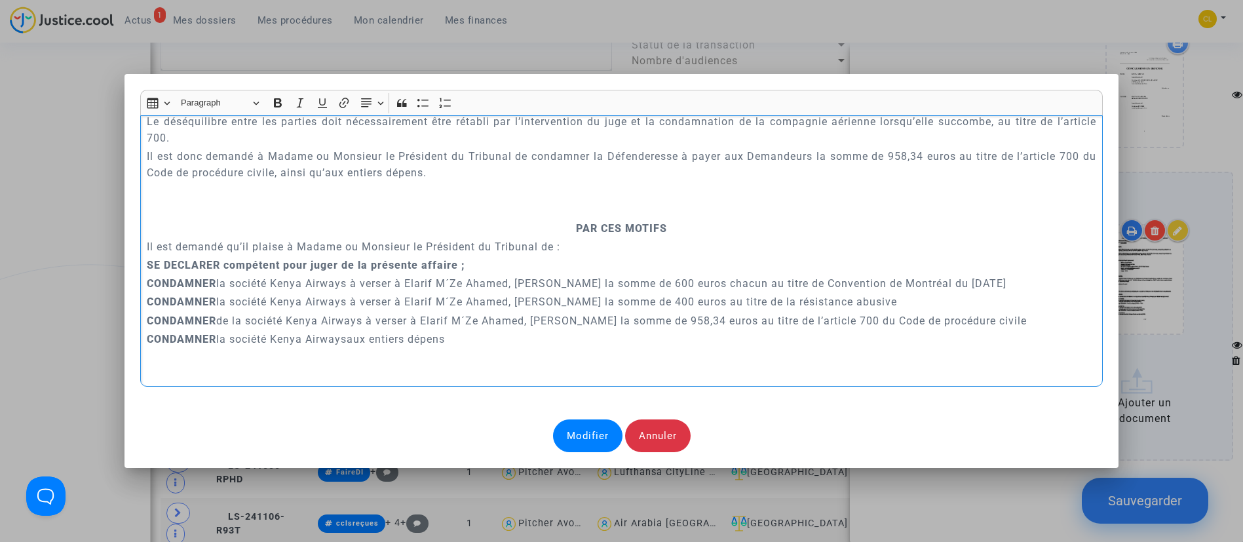
scroll to position [5035, 0]
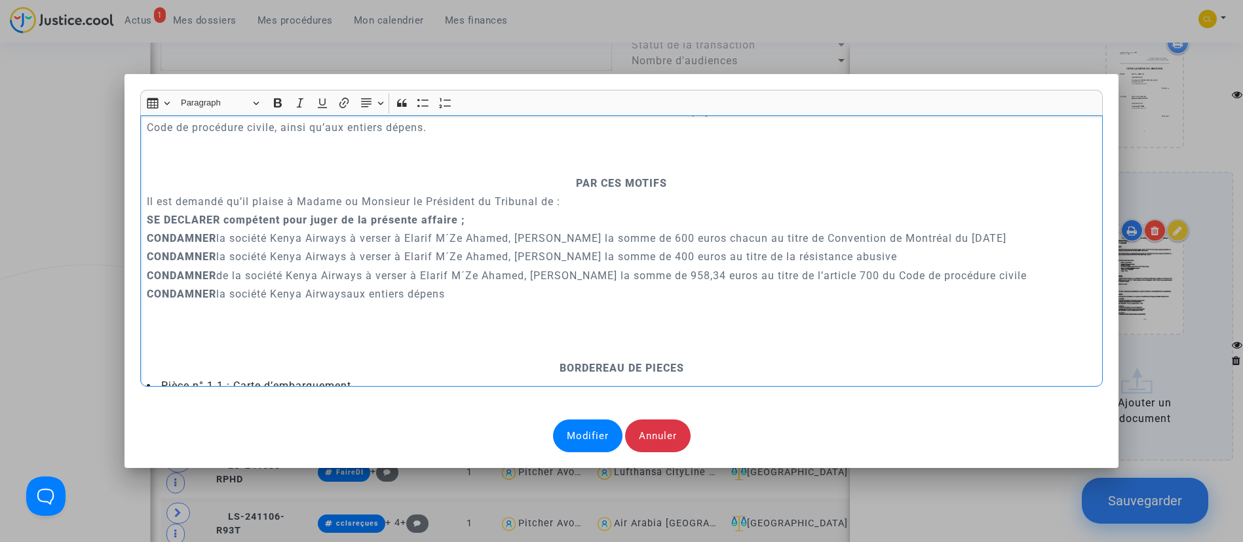
click at [790, 230] on p "CONDAMNER la société Kenya Airways à verser à Elarif M´Ze Ahamed, Zaharou Said …" at bounding box center [621, 238] width 949 height 16
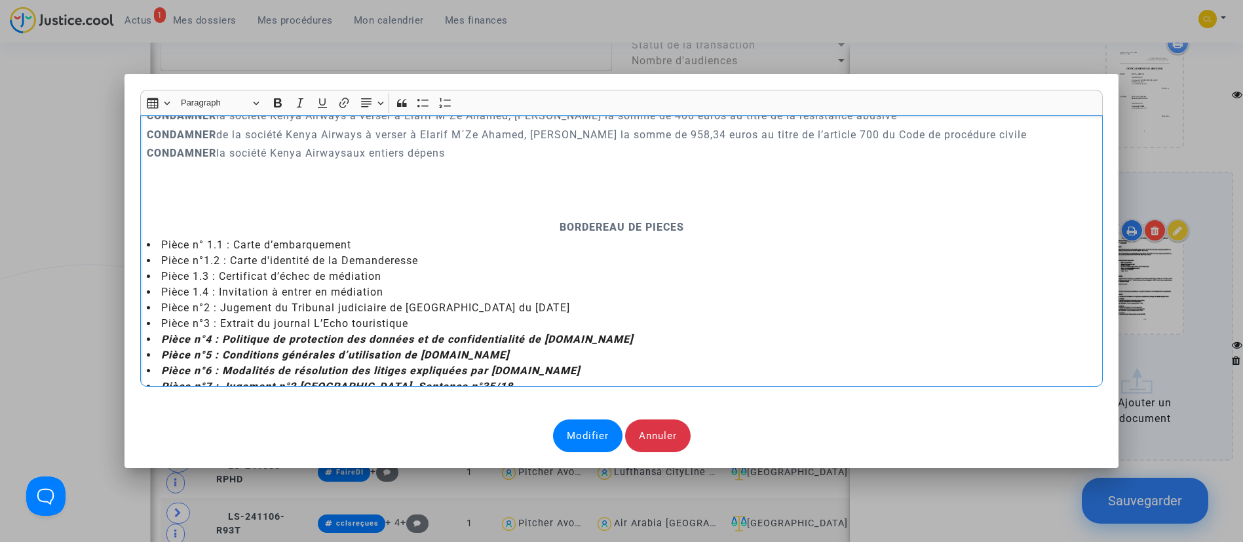
scroll to position [5193, 0]
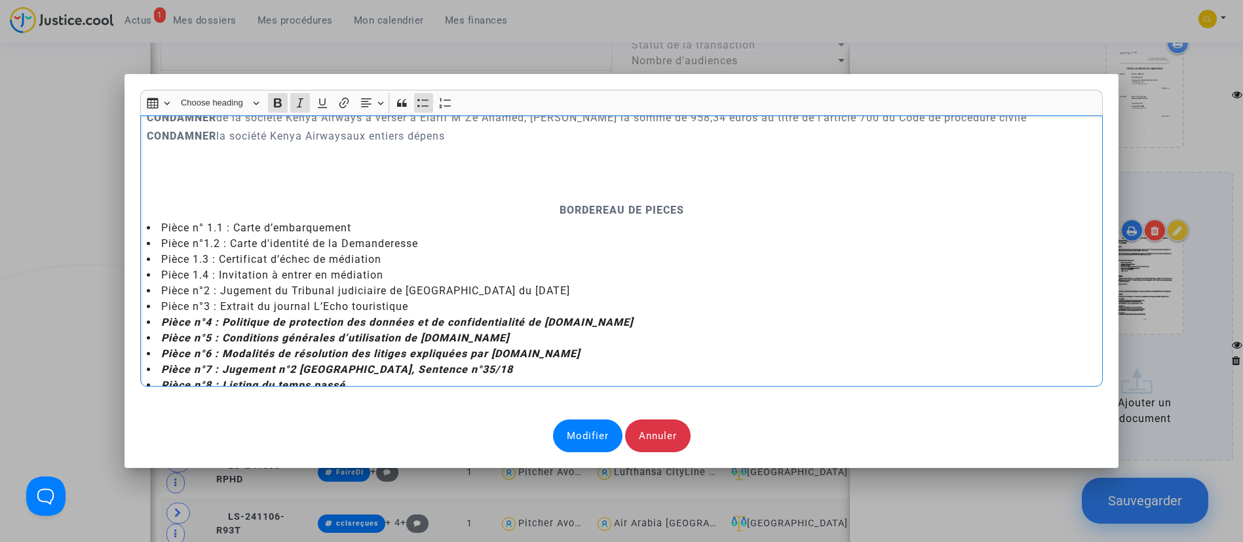
drag, startPoint x: 370, startPoint y: 372, endPoint x: 114, endPoint y: 376, distance: 255.6
click at [114, 376] on div "Rich Text Editor Insert table Insert table Heading Choose heading Paragraph Hea…" at bounding box center [621, 271] width 1243 height 542
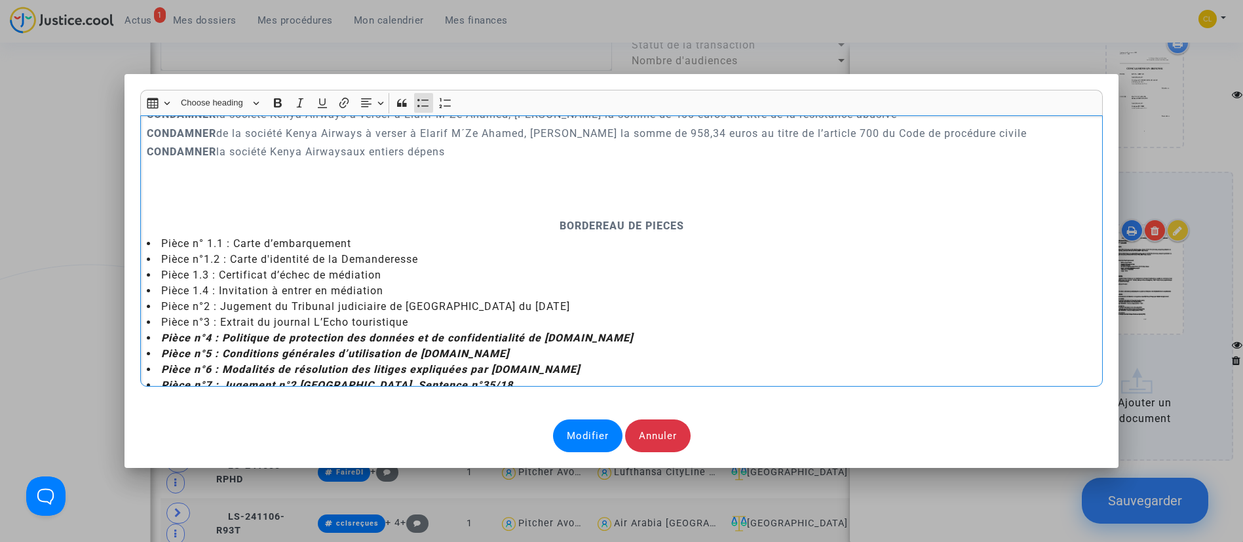
drag, startPoint x: 547, startPoint y: 286, endPoint x: 106, endPoint y: 283, distance: 440.4
click at [106, 283] on div "Rich Text Editor Insert table Insert table Heading Choose heading Paragraph Hea…" at bounding box center [621, 271] width 1243 height 542
click at [735, 299] on li "Pièce n°2 : Jugement du Tribunal judiciaire de Paris du 15 juillet 2021" at bounding box center [621, 307] width 949 height 16
click at [604, 426] on div "Modifier" at bounding box center [587, 435] width 69 height 33
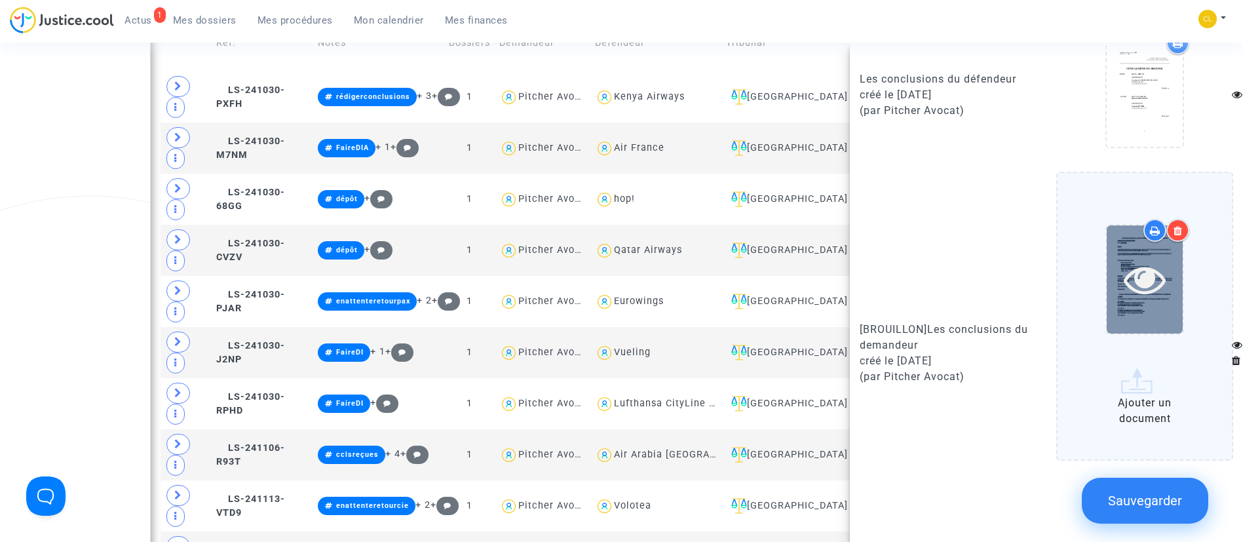
scroll to position [908, 0]
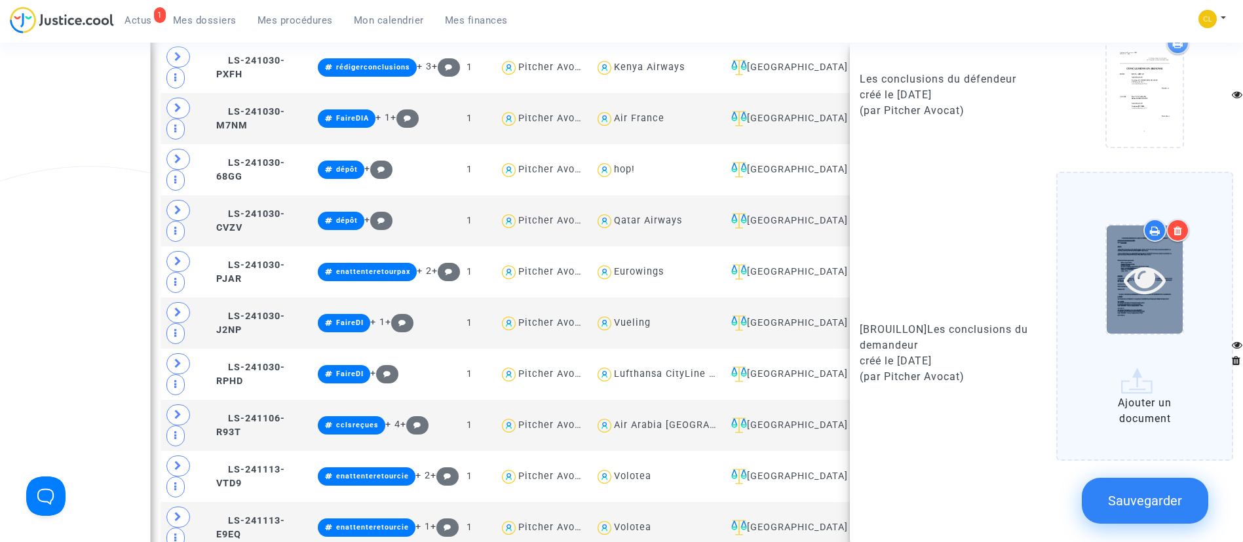
click at [1127, 271] on icon at bounding box center [1145, 279] width 43 height 42
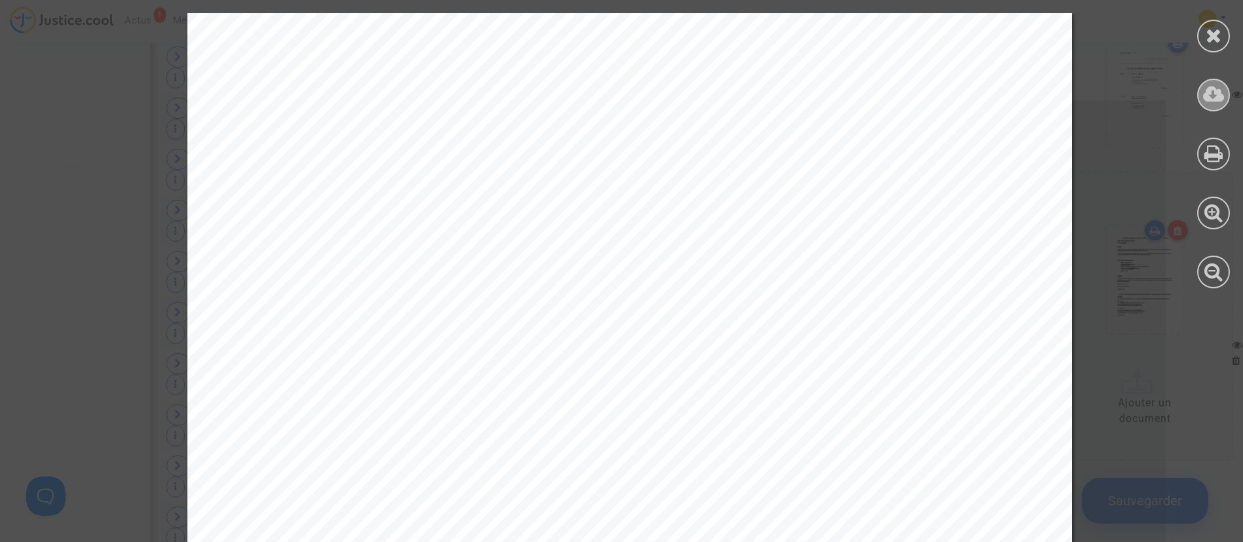
click at [1211, 82] on div at bounding box center [1213, 95] width 33 height 33
click at [1211, 39] on icon at bounding box center [1214, 36] width 16 height 20
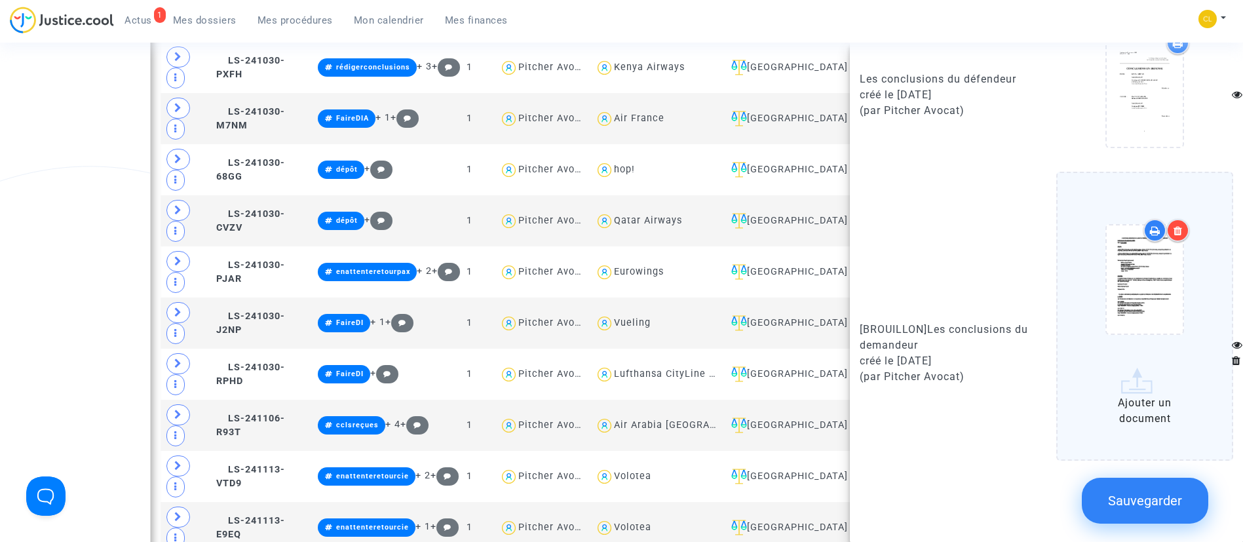
click at [1115, 498] on span "Sauvegarder" at bounding box center [1145, 501] width 74 height 16
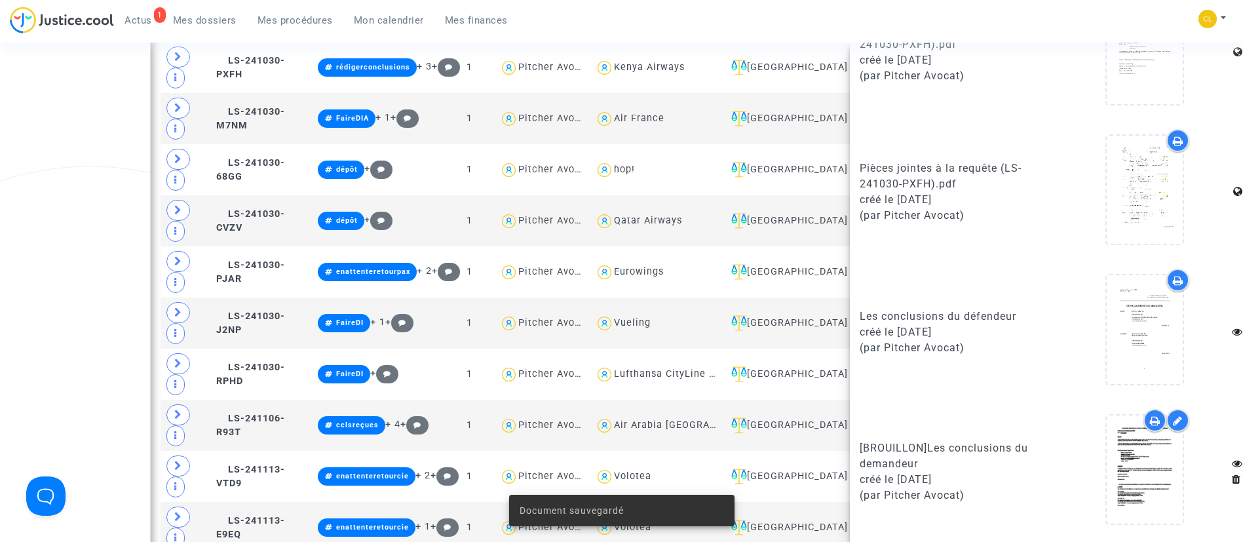
scroll to position [1203, 0]
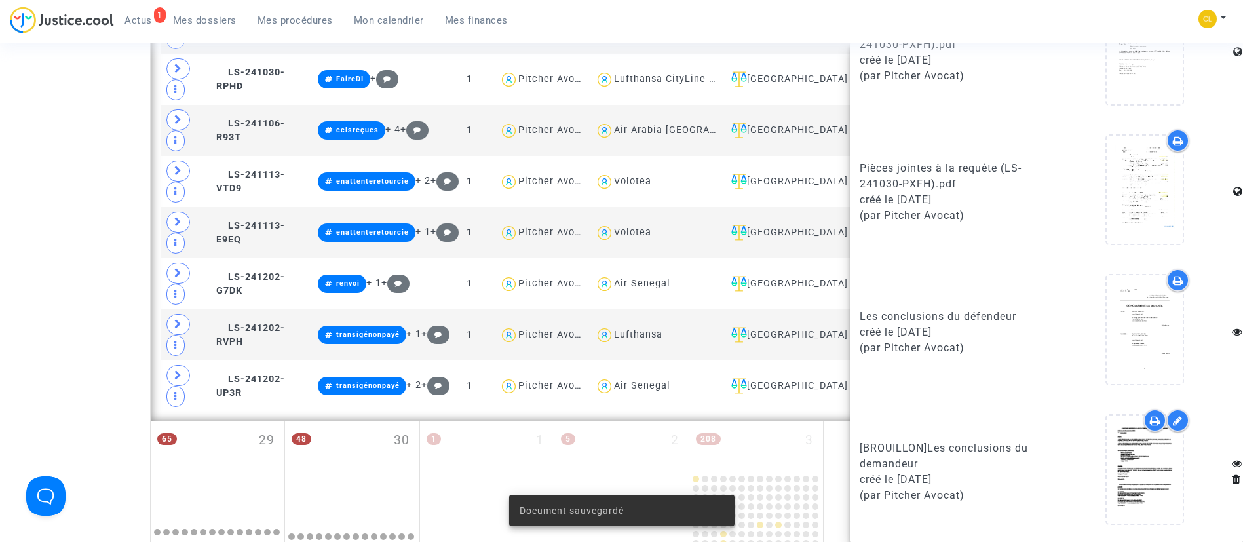
click at [1173, 425] on icon at bounding box center [1178, 421] width 10 height 10
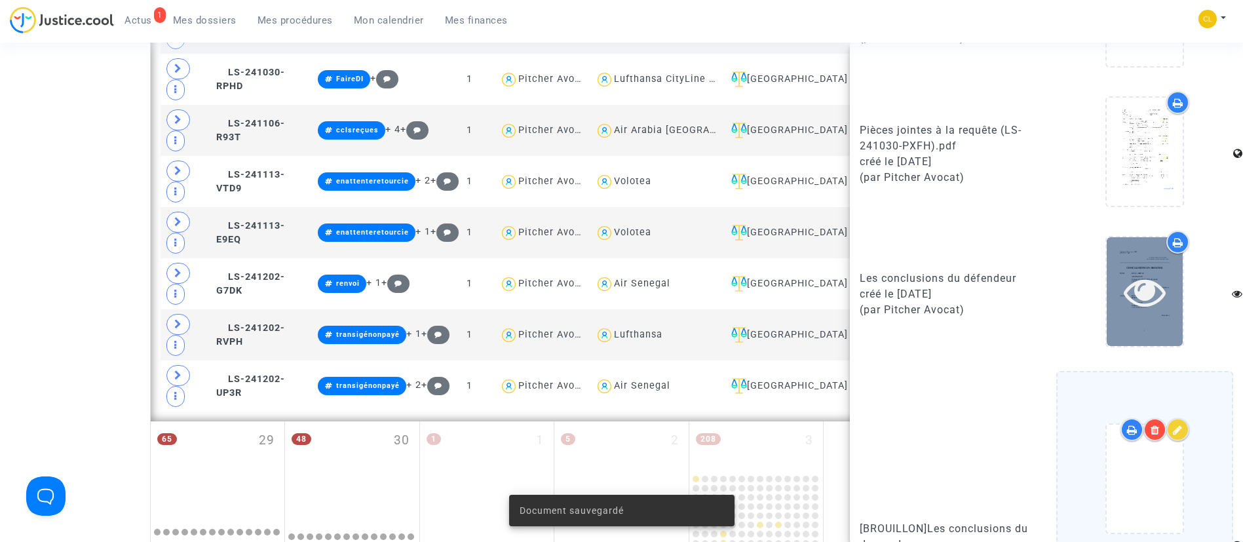
scroll to position [1178, 0]
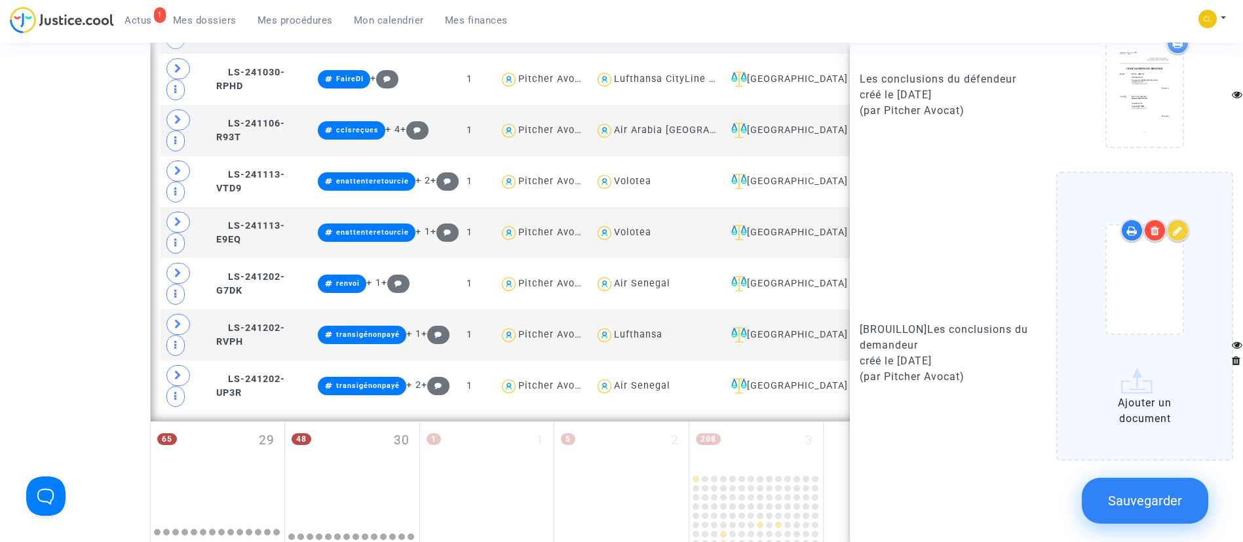
click at [1167, 219] on div at bounding box center [1178, 230] width 23 height 23
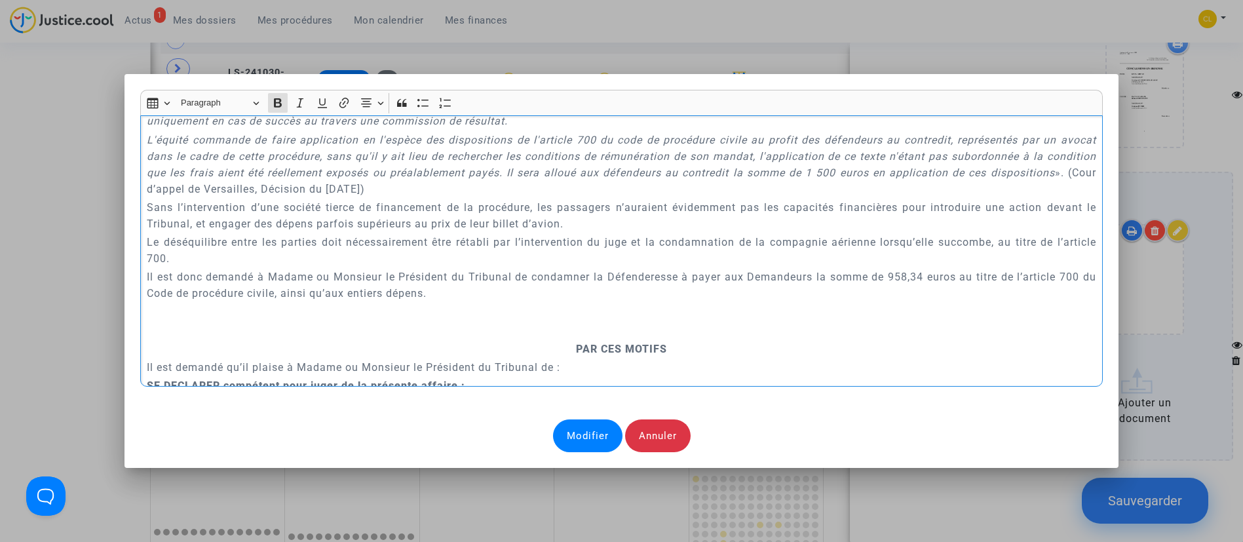
scroll to position [5178, 0]
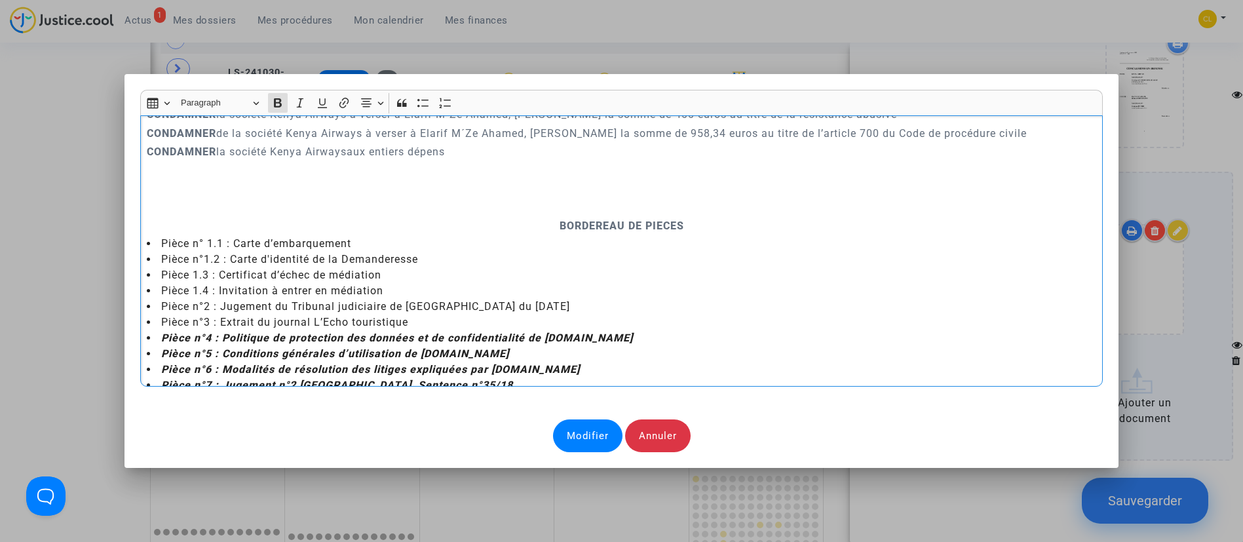
click at [490, 378] on li "Pièce n°7 : Jugement n°2 PONTEVEDRA, Sentence n°35/18" at bounding box center [621, 386] width 949 height 16
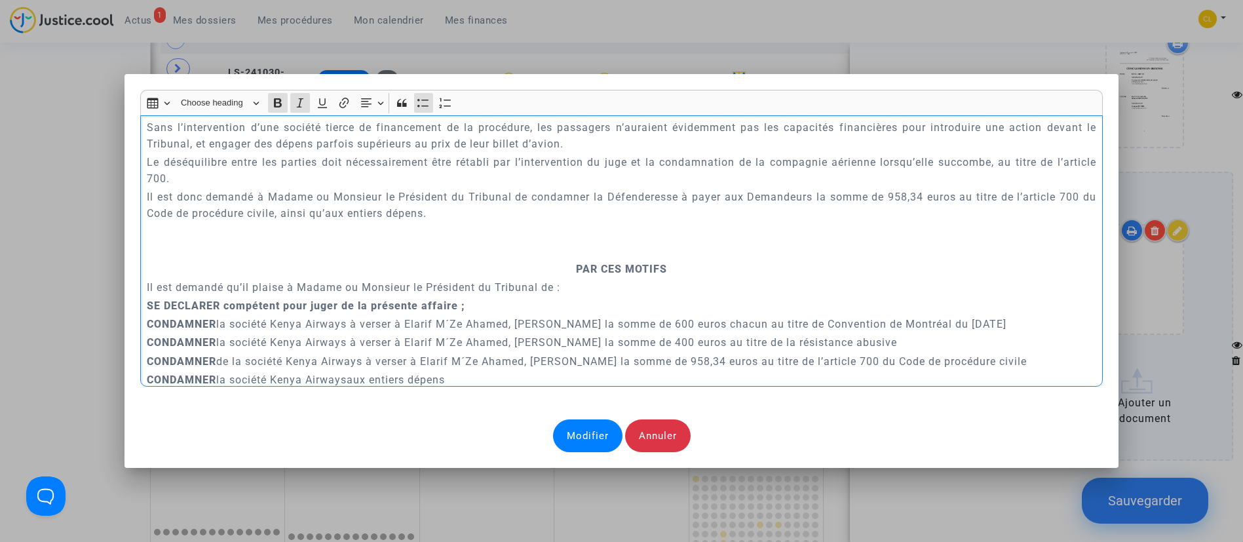
scroll to position [5209, 0]
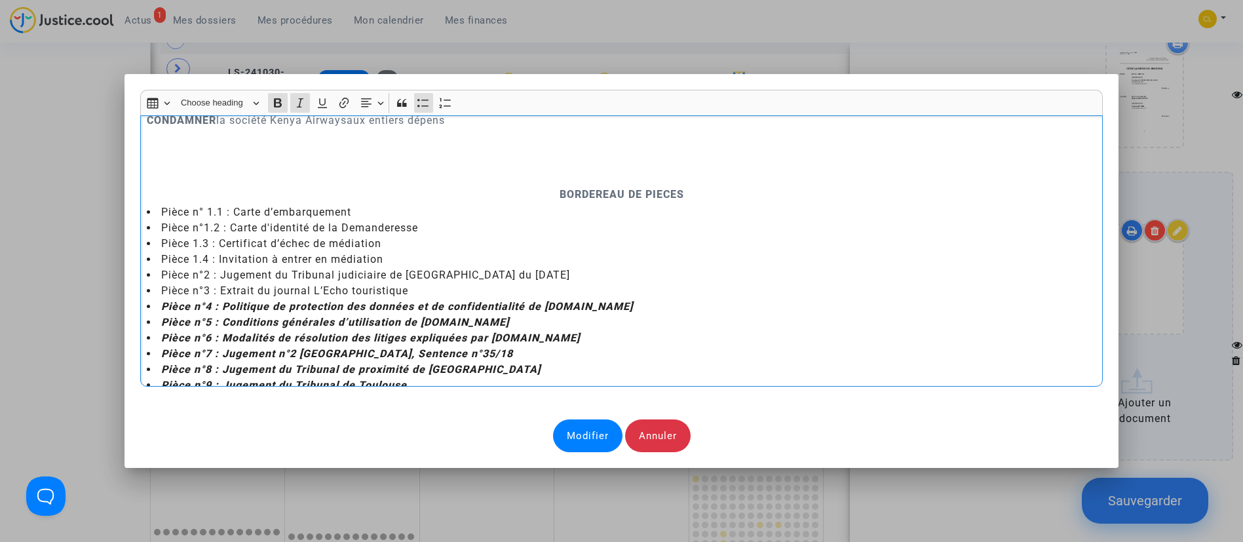
click at [505, 362] on li "Pièce n°8 : Jugement du Tribunal de proximité de Villeurbanne" at bounding box center [621, 370] width 949 height 16
click at [431, 378] on li "Pièce n°9 : Jugement du Tribunal de Toulouse" at bounding box center [621, 386] width 949 height 16
click at [587, 436] on div "Modifier" at bounding box center [587, 435] width 69 height 33
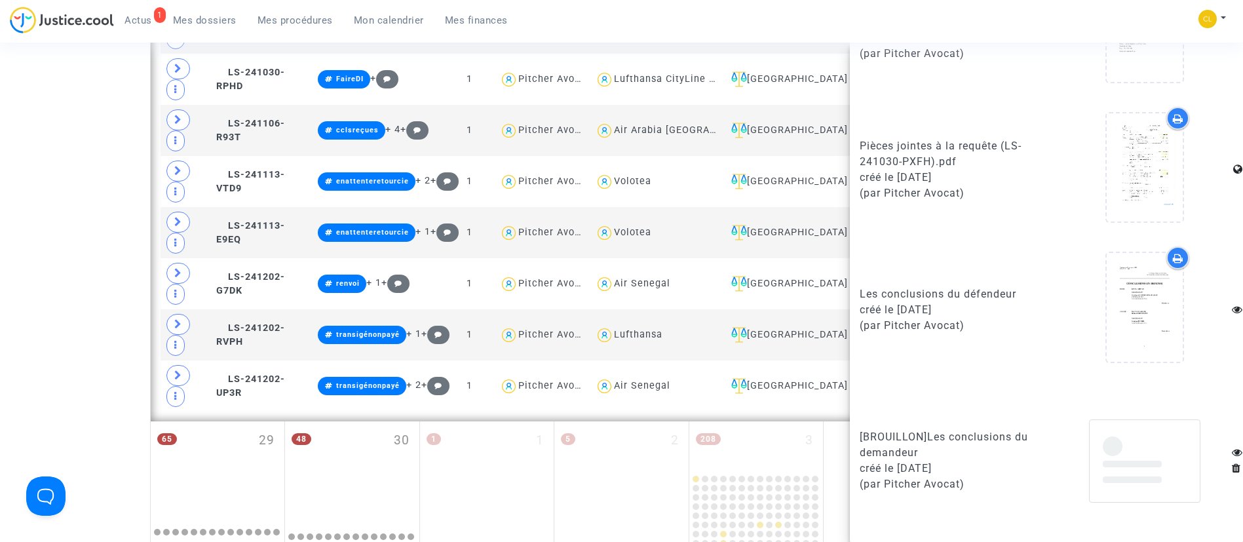
scroll to position [1178, 0]
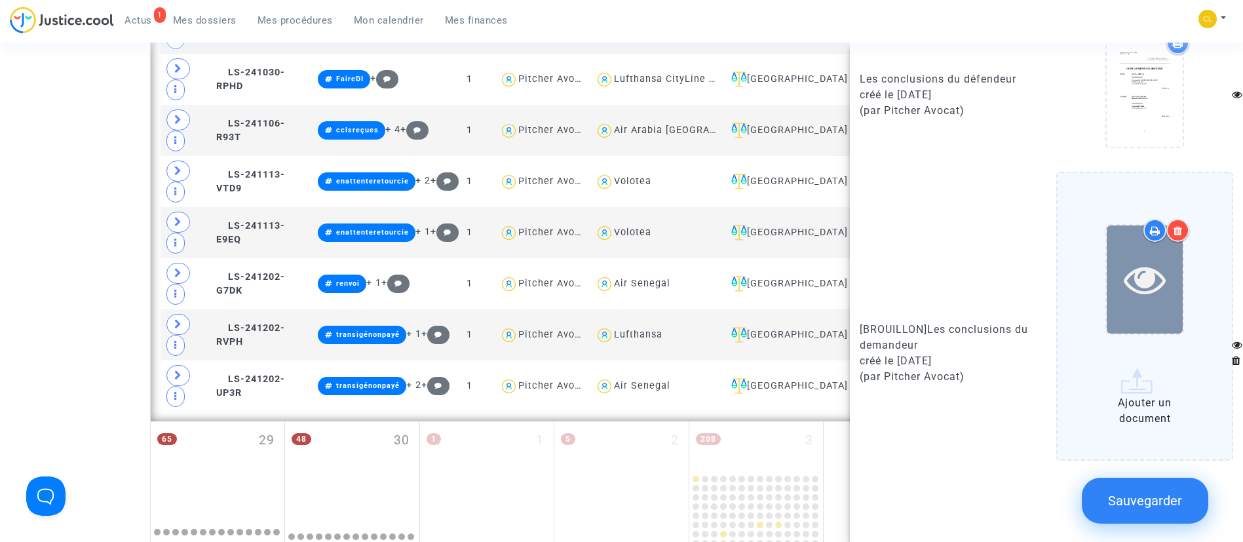
click at [1145, 258] on icon at bounding box center [1145, 279] width 43 height 42
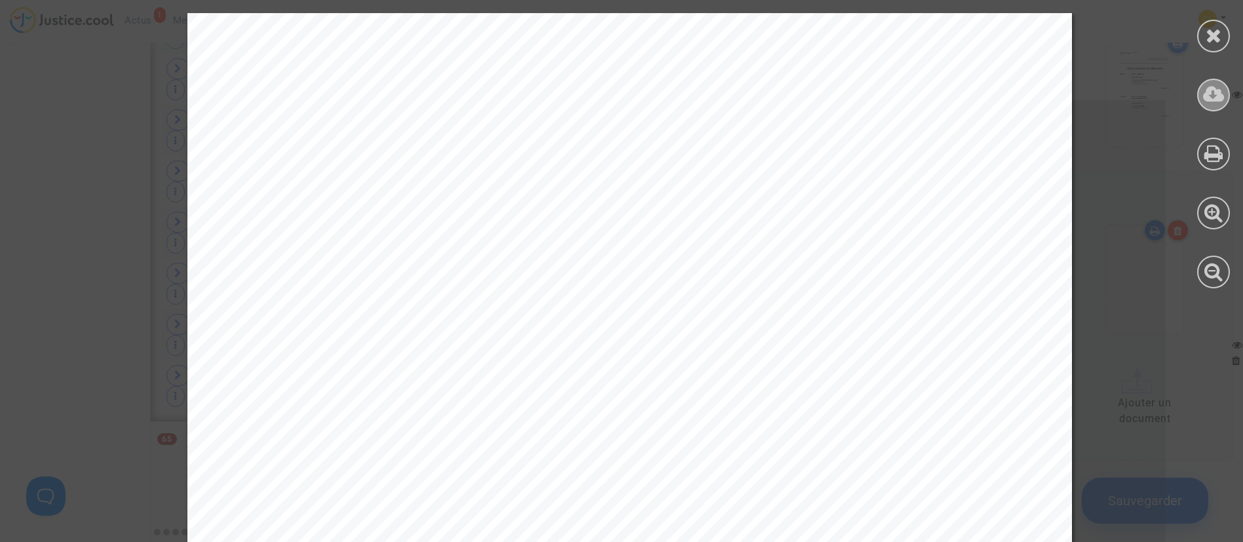
click at [1207, 89] on icon at bounding box center [1214, 95] width 22 height 20
click at [1210, 34] on icon at bounding box center [1214, 36] width 16 height 20
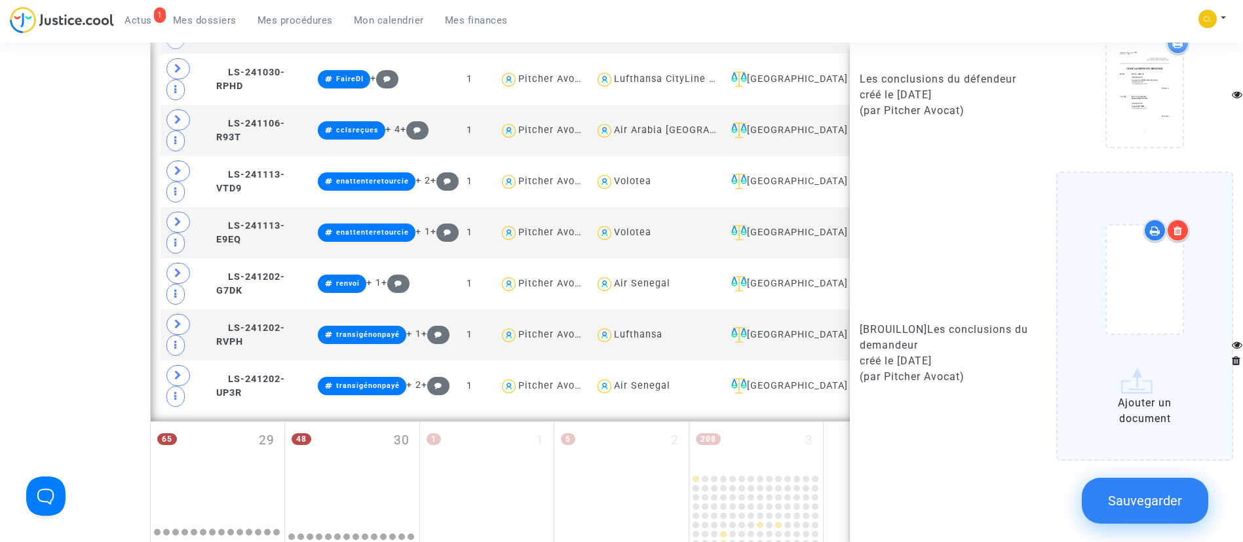
click at [1133, 507] on span "Sauvegarder" at bounding box center [1145, 501] width 74 height 16
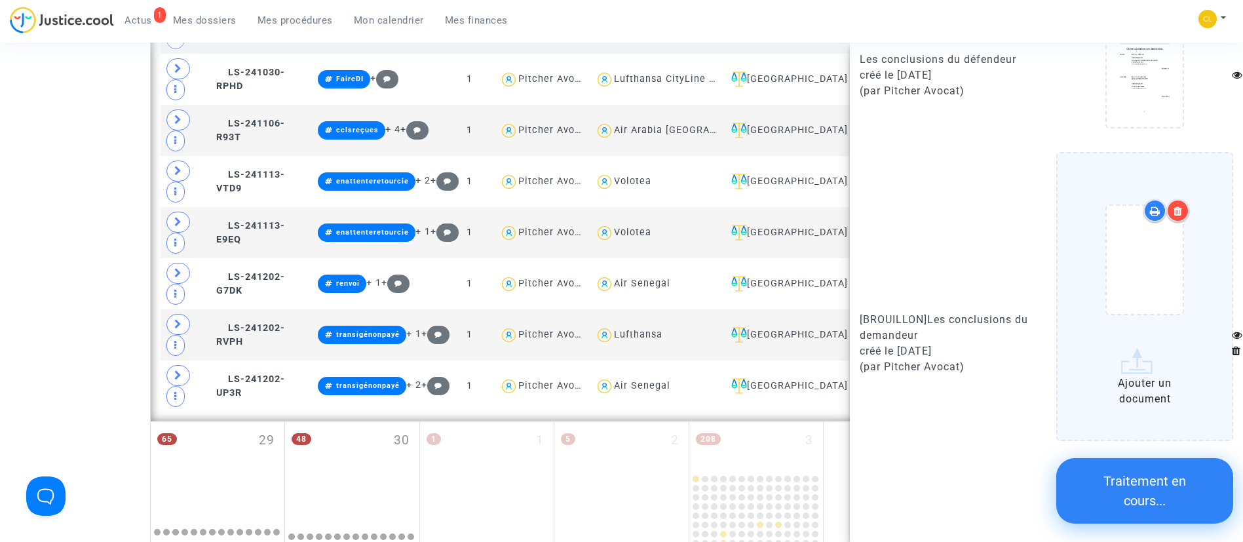
click at [891, 22] on div "1 Actus Mes dossiers Mes procédures Mon calendrier Mes finances Mon profil Chan…" at bounding box center [621, 25] width 1243 height 36
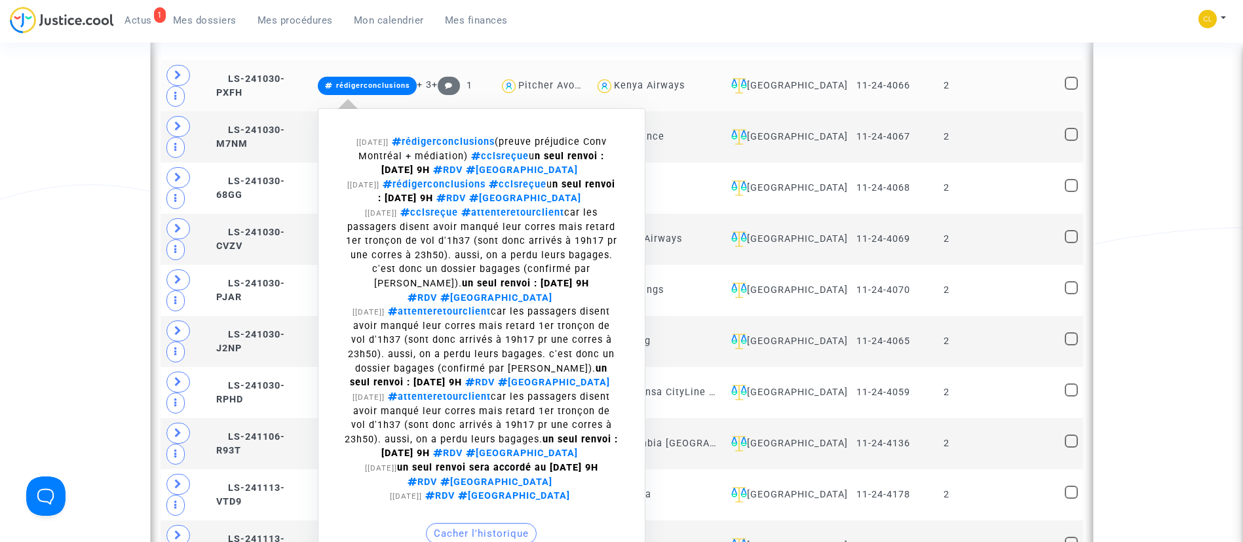
scroll to position [908, 0]
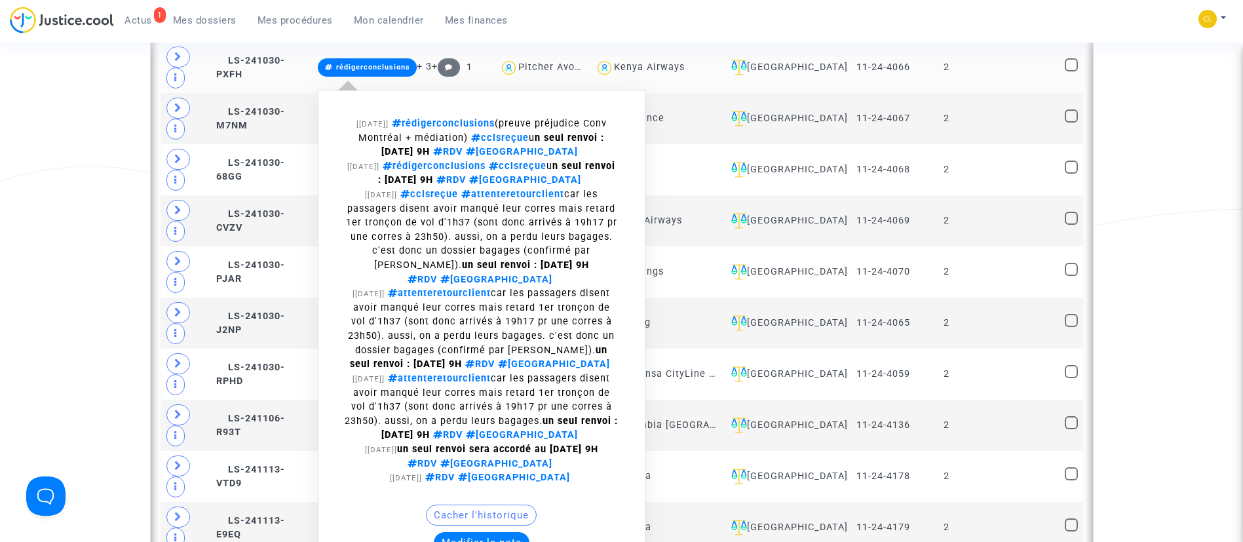
click at [494, 532] on button "Modifier la note" at bounding box center [482, 542] width 96 height 21
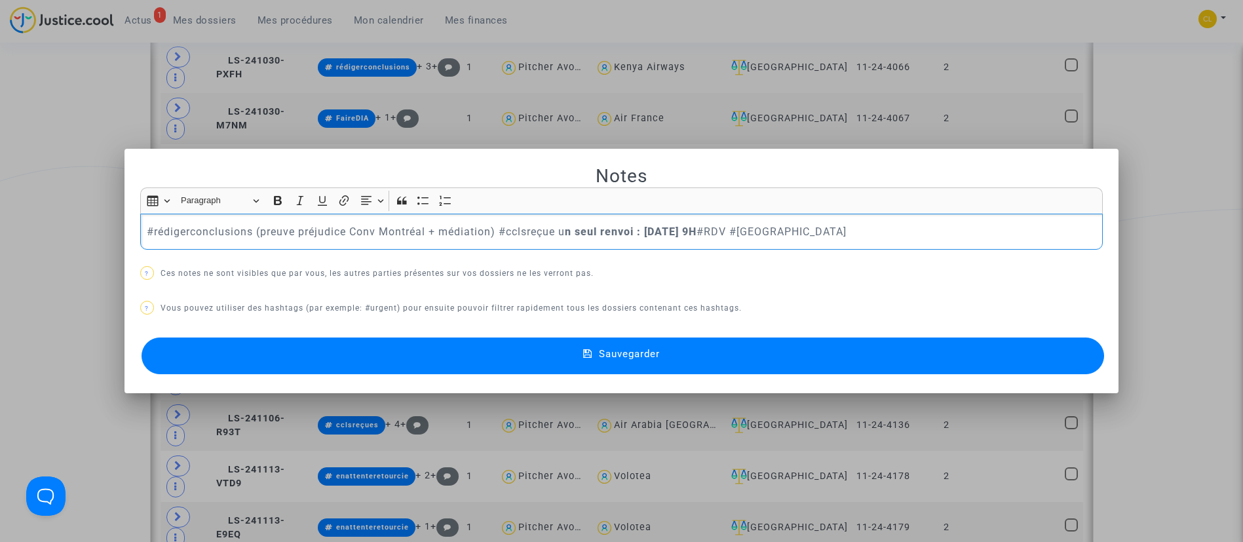
click at [187, 235] on p "#rédigerconclusions (preuve préjudice Conv Montréal + médiation) #cclsreçue u n…" at bounding box center [621, 231] width 949 height 16
click at [187, 234] on p "#rédigerconclusions (preuve préjudice Conv Montréal + médiation) #cclsreçue u n…" at bounding box center [621, 231] width 949 height 16
click at [483, 229] on p "#àplaider (preuve préjudice Conv Montréal + médiation) #cclsreçue u n seul renv…" at bounding box center [621, 231] width 949 height 16
drag, startPoint x: 547, startPoint y: 344, endPoint x: 557, endPoint y: 340, distance: 11.2
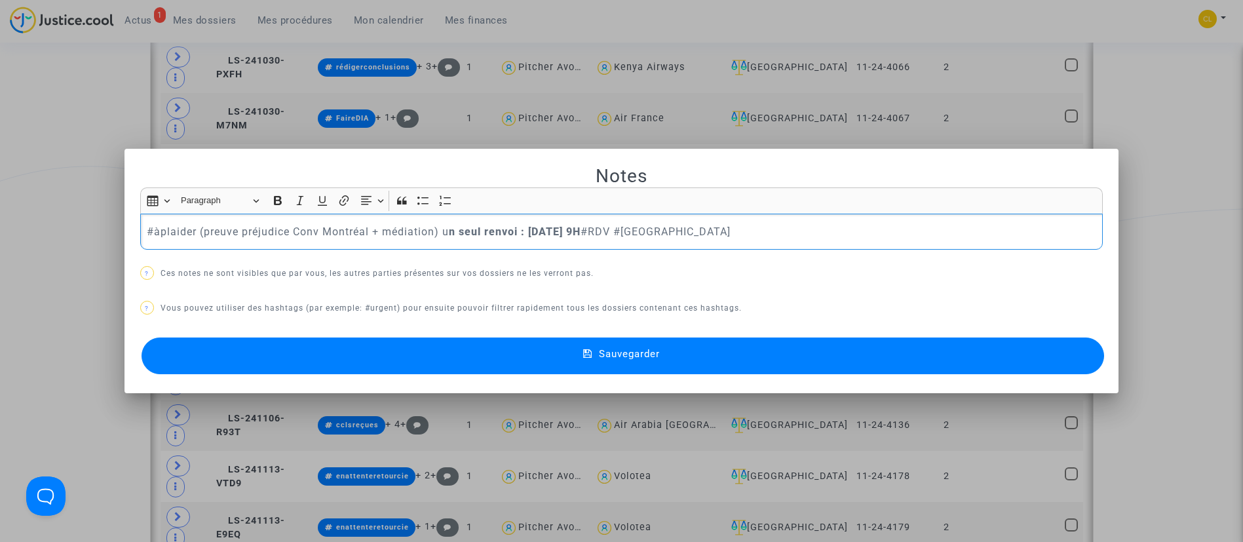
click at [556, 340] on button "Sauvegarder" at bounding box center [623, 356] width 963 height 37
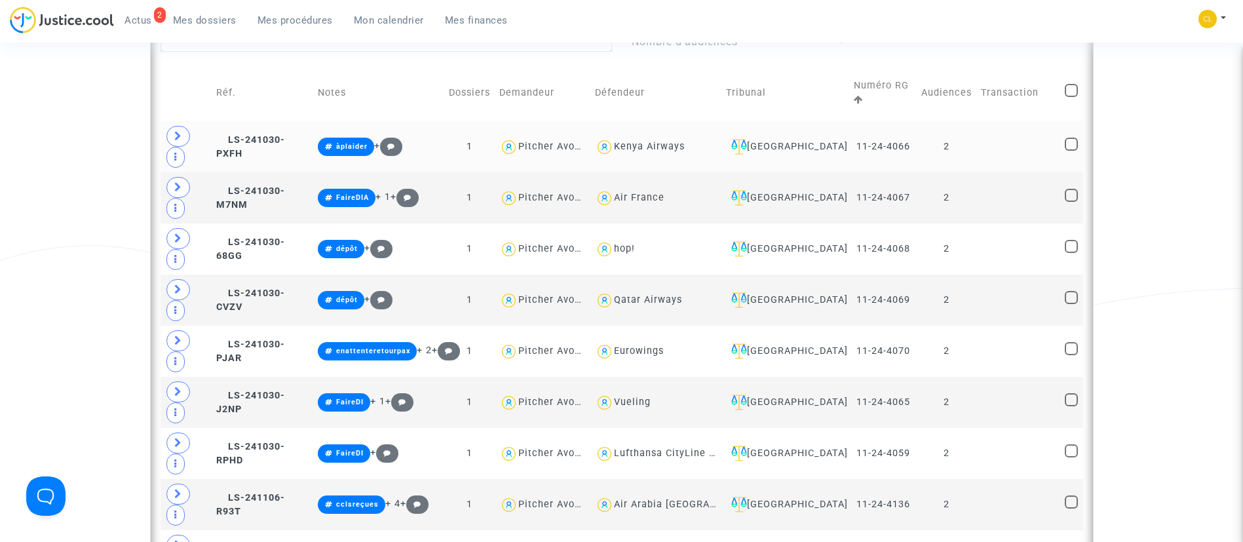
scroll to position [810, 0]
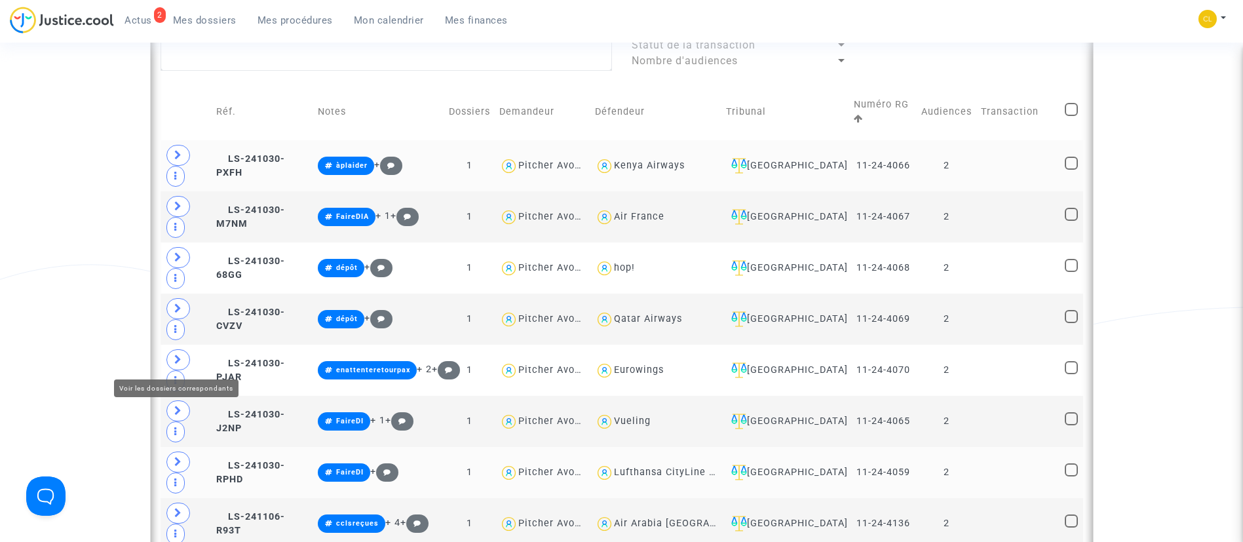
click at [179, 360] on icon at bounding box center [178, 360] width 8 height 10
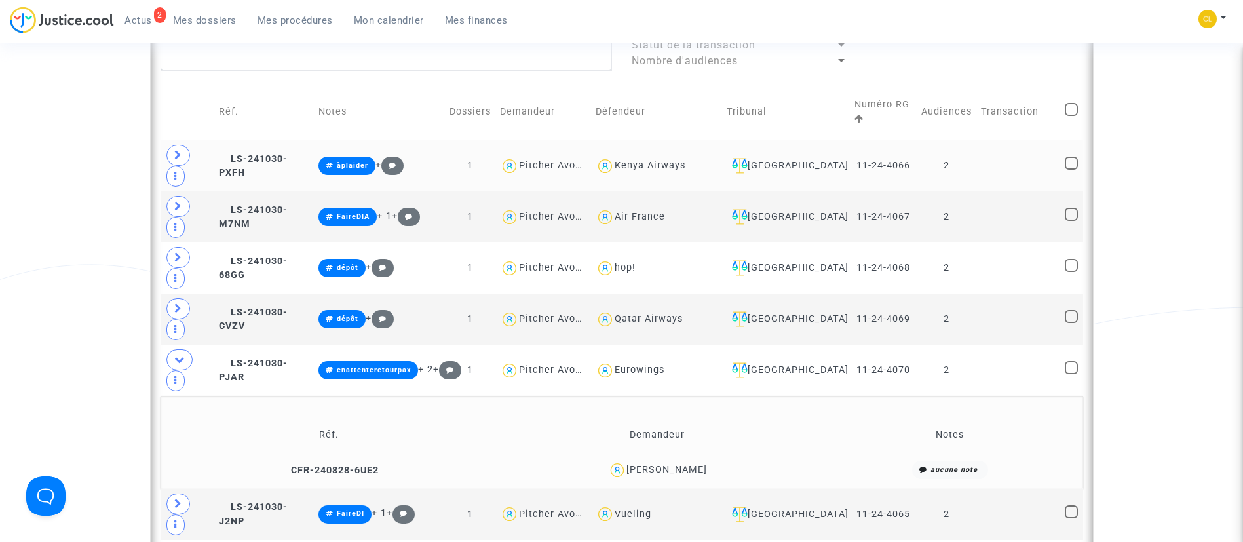
click at [687, 461] on div "[PERSON_NAME]" at bounding box center [657, 470] width 319 height 19
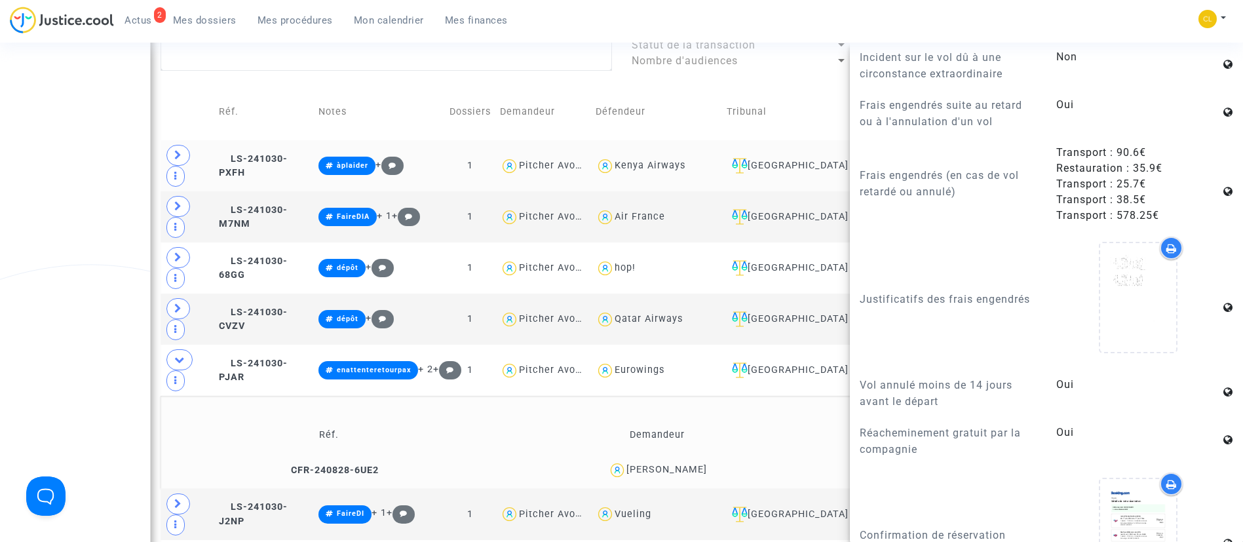
scroll to position [1573, 0]
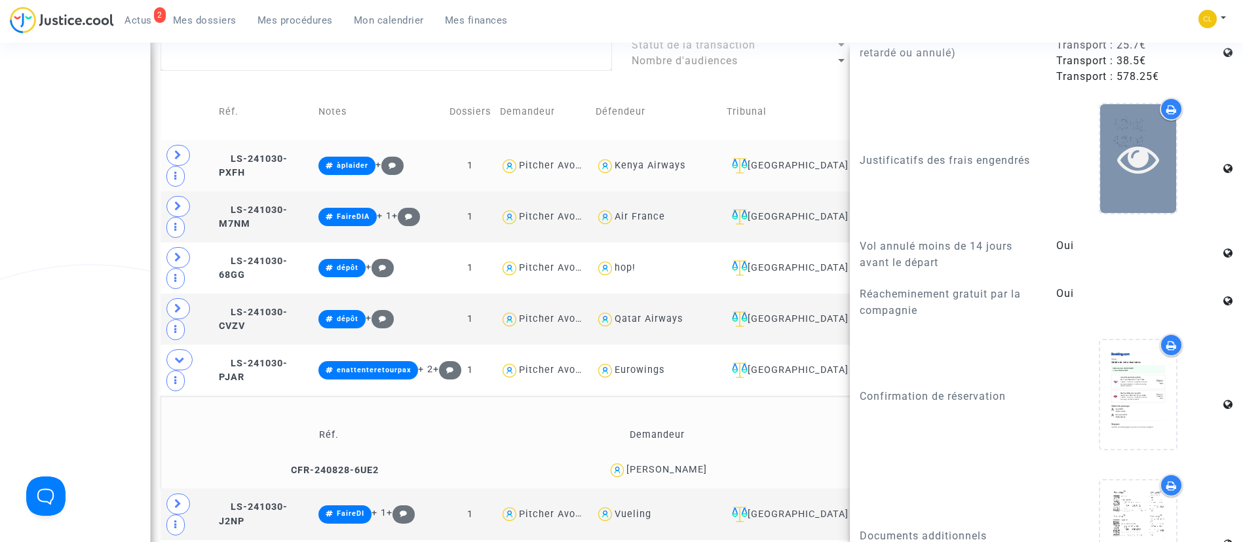
click at [1141, 121] on div at bounding box center [1138, 158] width 76 height 108
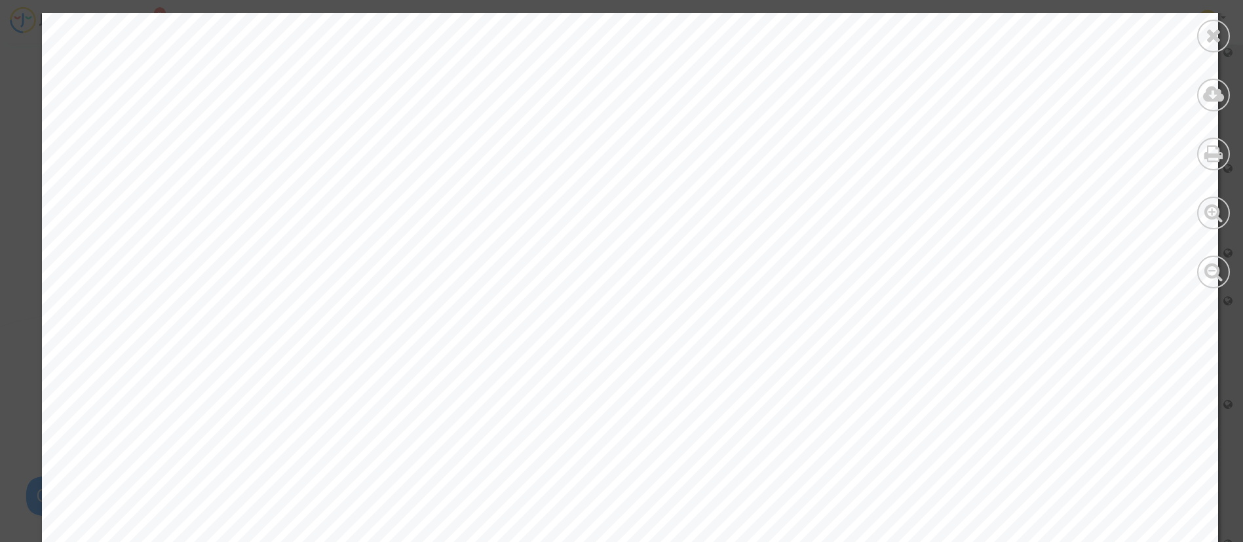
scroll to position [10953, 0]
drag, startPoint x: 1219, startPoint y: 39, endPoint x: 1249, endPoint y: 41, distance: 30.3
click at [1220, 39] on icon at bounding box center [1214, 36] width 16 height 20
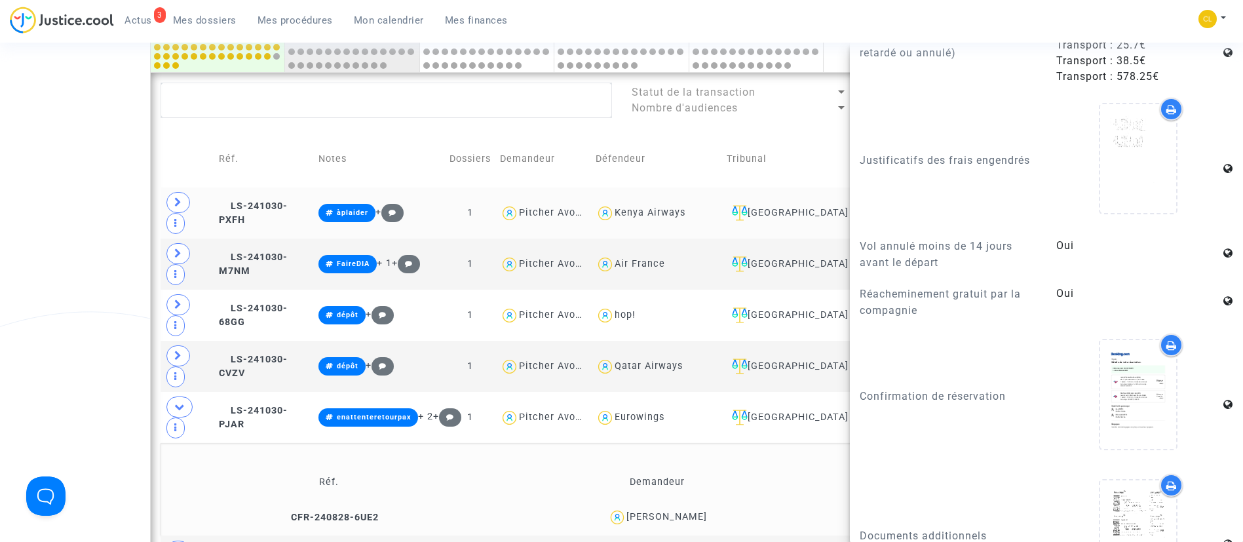
click at [722, 141] on td "Défendeur" at bounding box center [656, 159] width 131 height 56
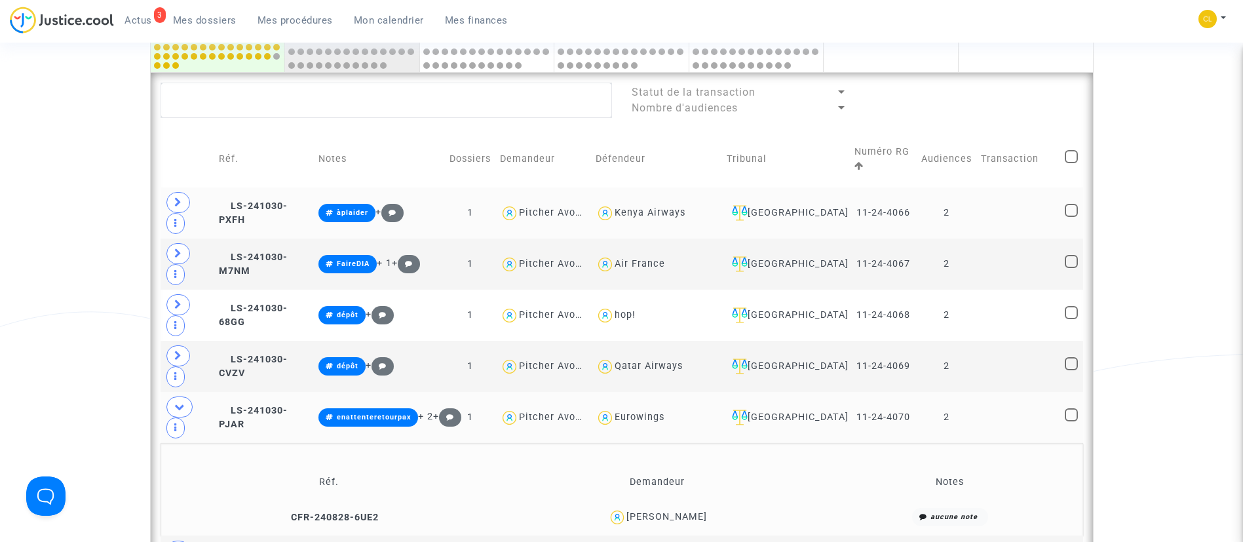
scroll to position [0, 0]
click at [176, 402] on icon at bounding box center [179, 407] width 10 height 10
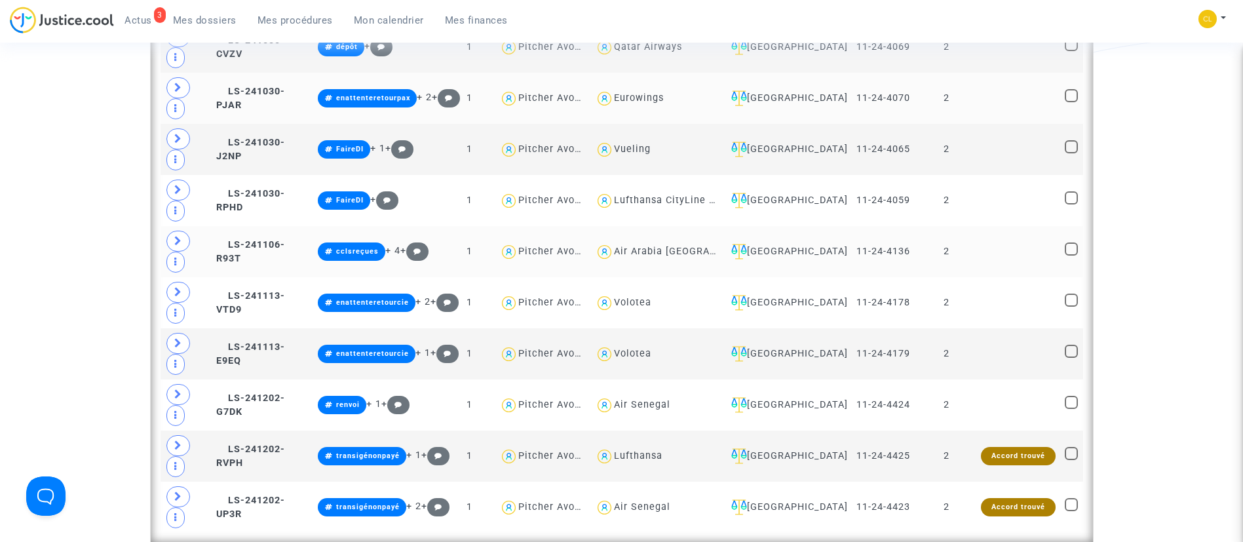
scroll to position [1058, 0]
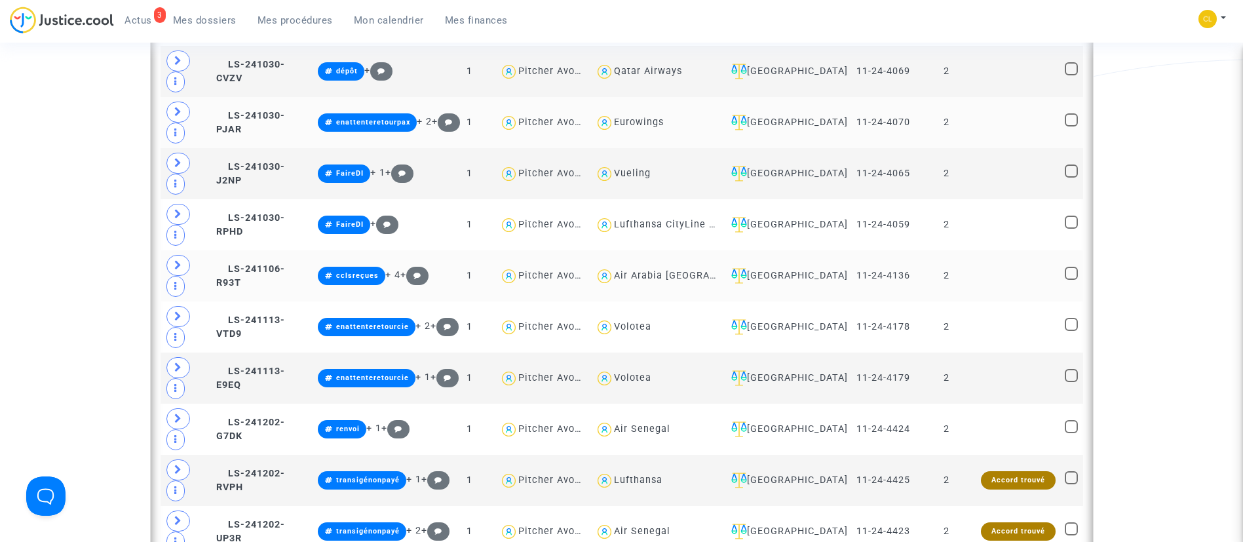
click at [1017, 279] on td at bounding box center [1019, 275] width 84 height 51
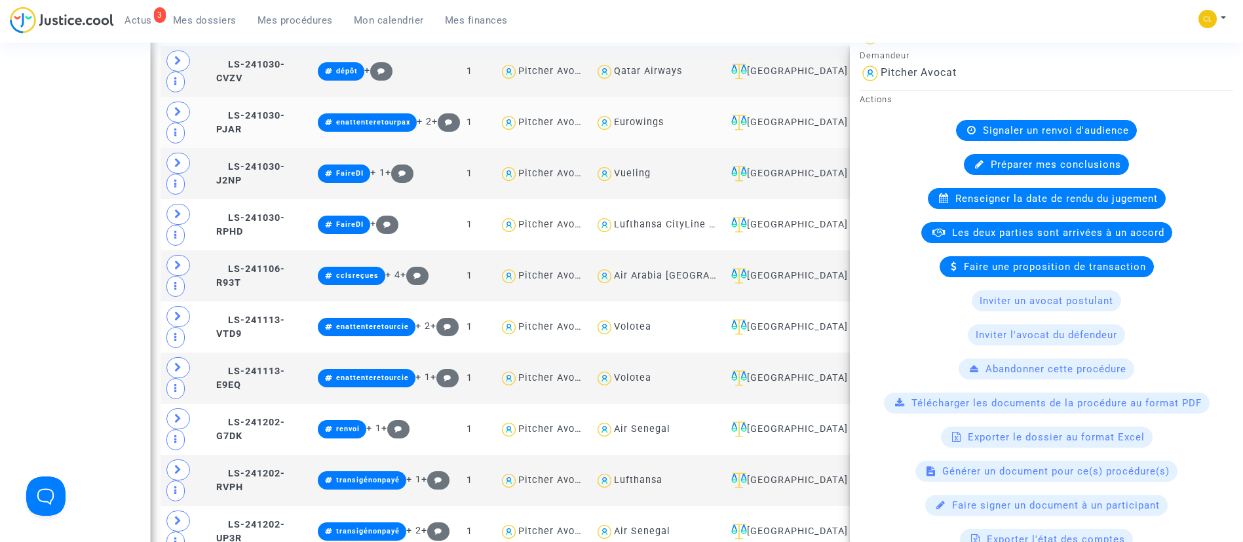
scroll to position [197, 0]
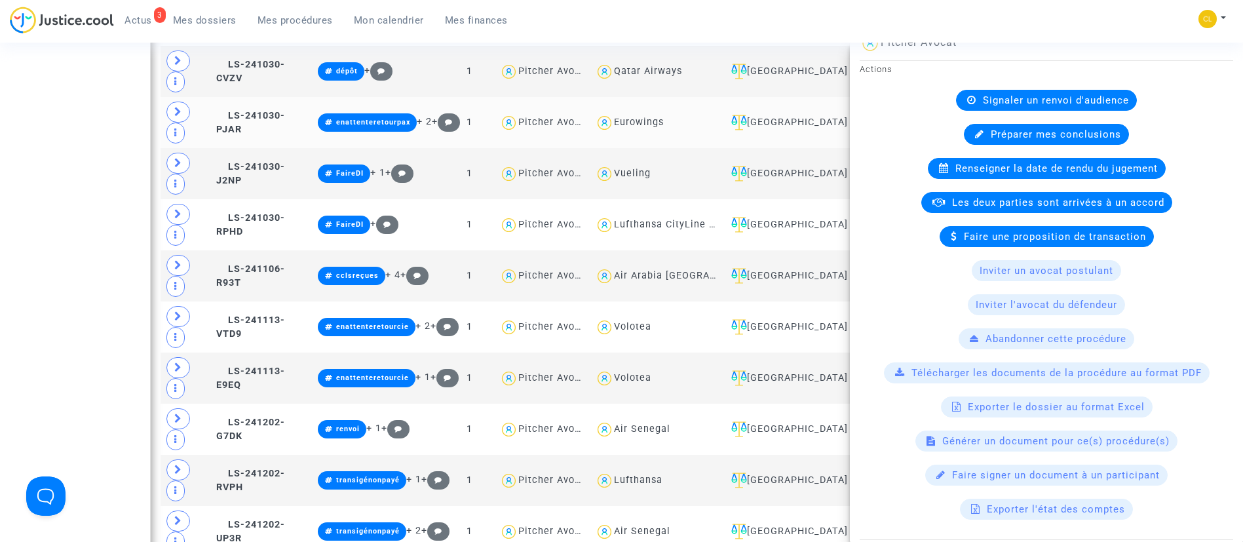
click at [1036, 142] on div "Préparer mes conclusions" at bounding box center [1046, 134] width 165 height 21
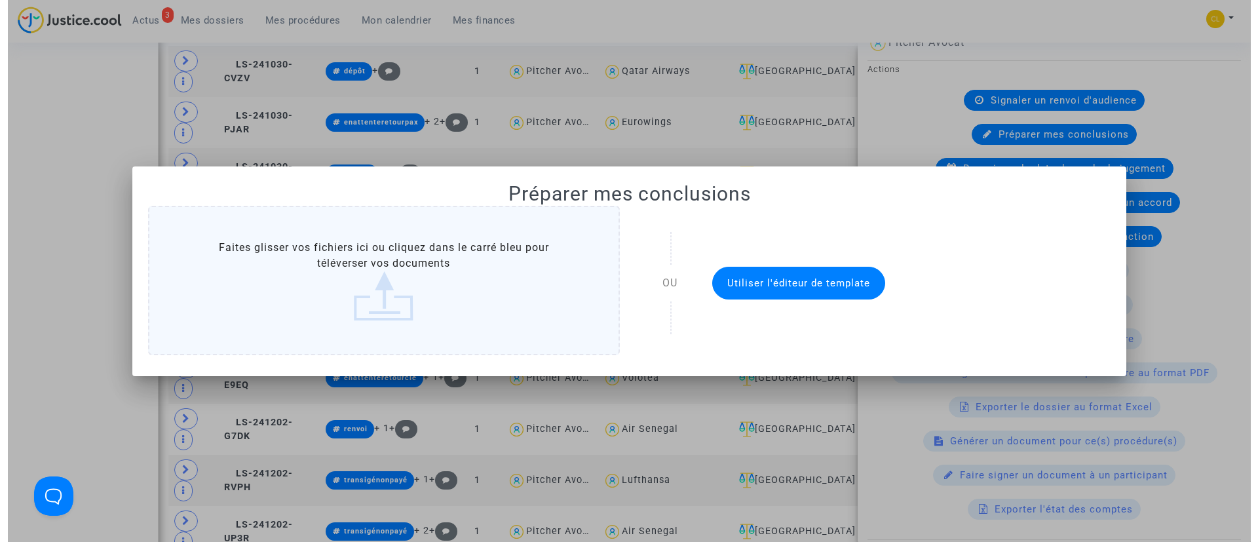
scroll to position [0, 0]
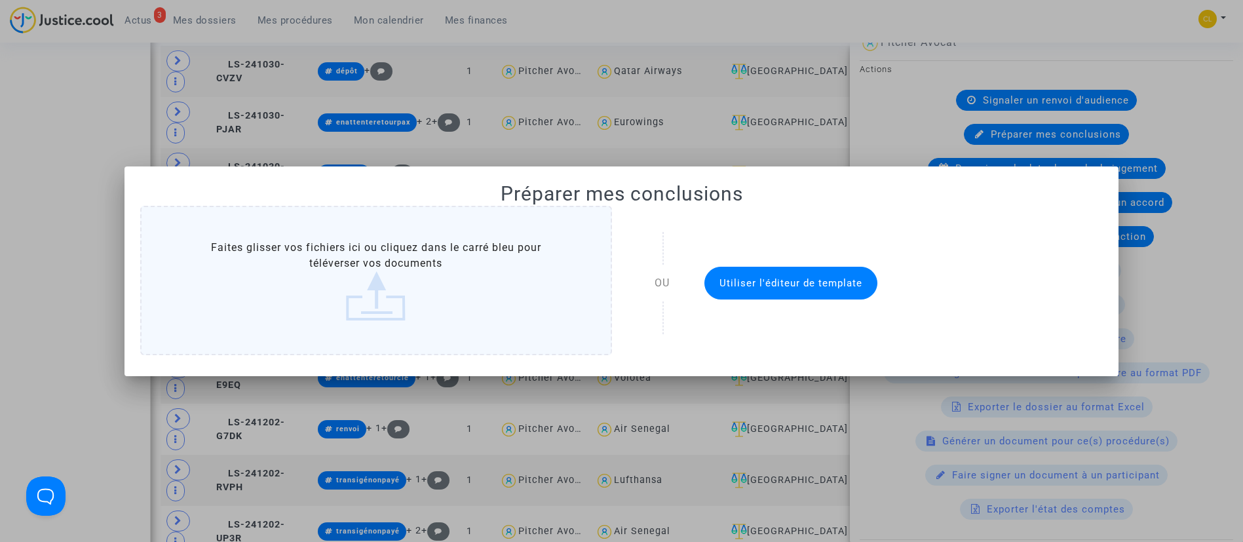
click at [744, 274] on button "Utiliser l'éditeur de template" at bounding box center [791, 283] width 173 height 33
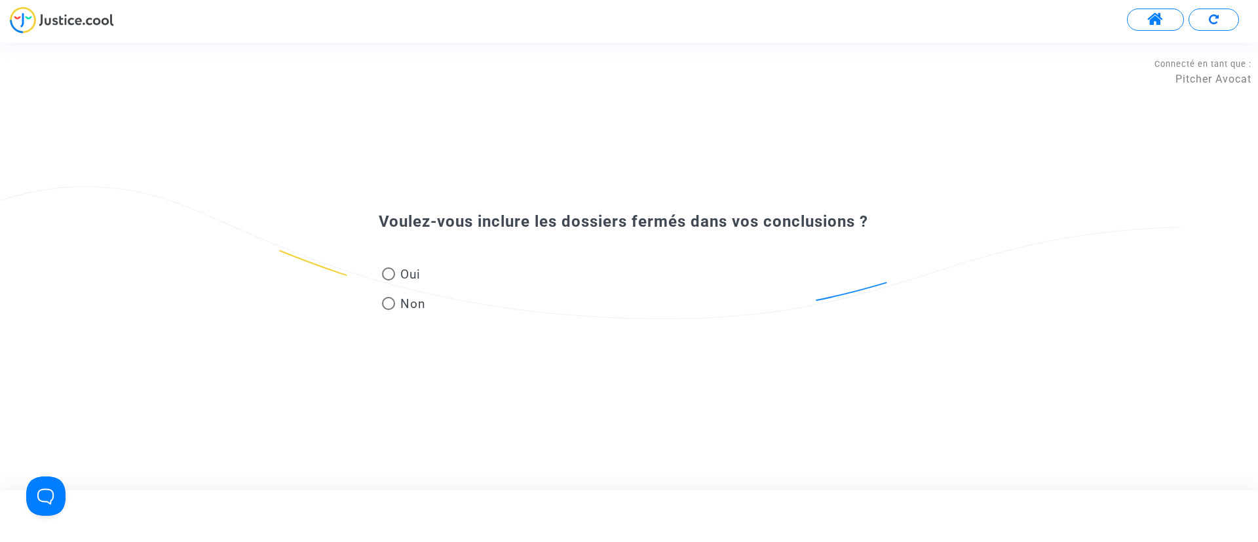
click at [384, 267] on span at bounding box center [388, 273] width 13 height 13
click at [388, 281] on input "Oui" at bounding box center [388, 281] width 1 height 1
radio input "true"
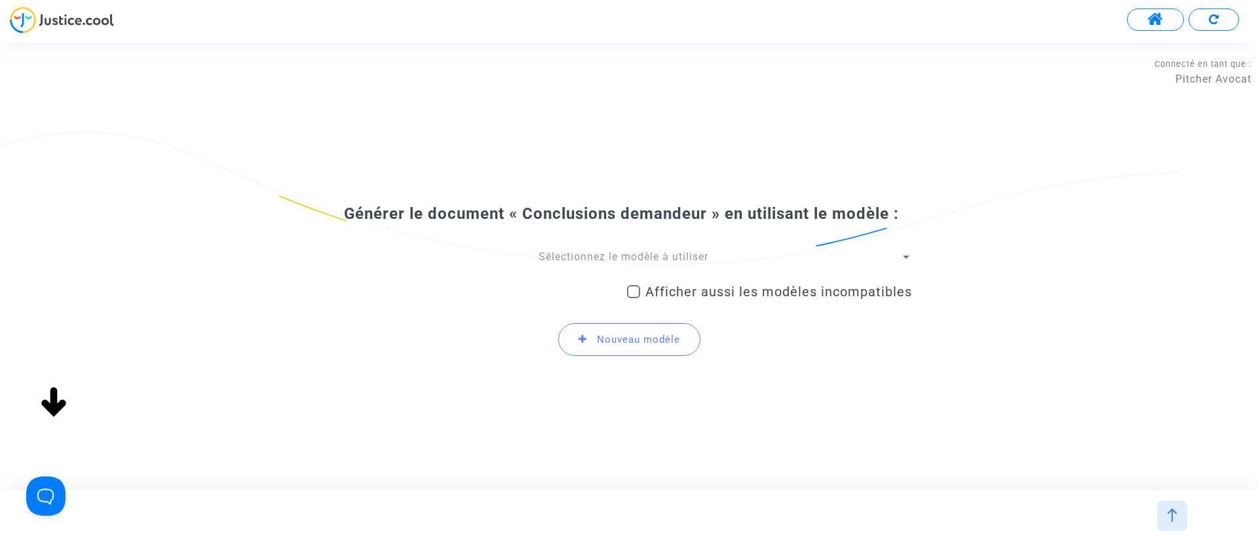
click at [672, 286] on span "Afficher aussi les modèles incompatibles" at bounding box center [779, 292] width 267 height 16
click at [634, 298] on input "Afficher aussi les modèles incompatibles" at bounding box center [633, 298] width 1 height 1
checkbox input "true"
drag, startPoint x: 669, startPoint y: 271, endPoint x: 665, endPoint y: 256, distance: 15.8
click at [665, 256] on span "Sélectionnez le modèle à utiliser" at bounding box center [624, 256] width 170 height 12
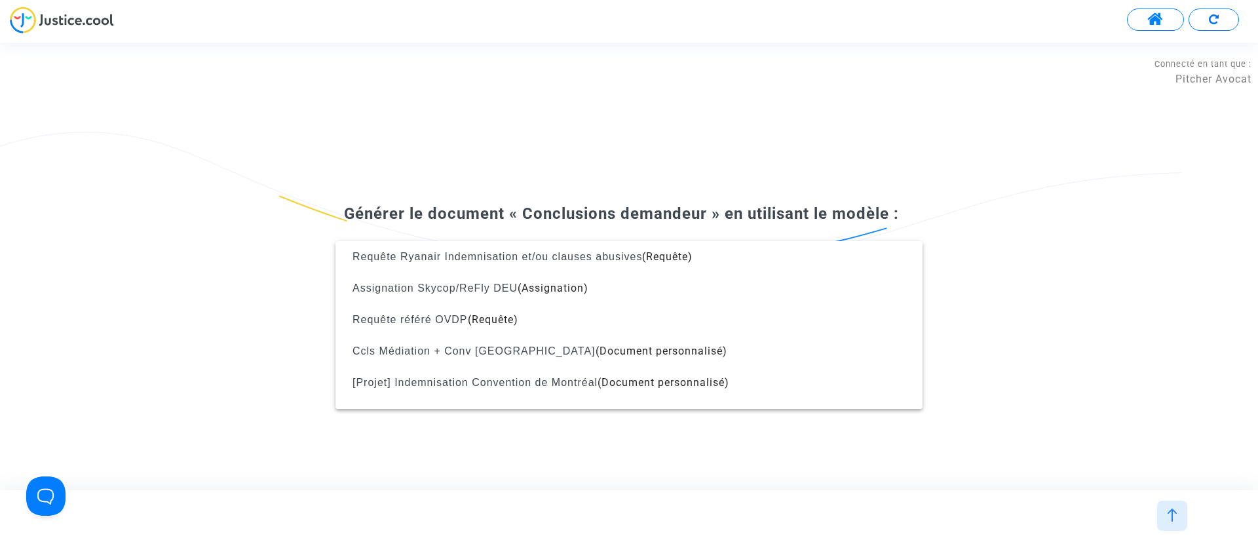
scroll to position [1657, 0]
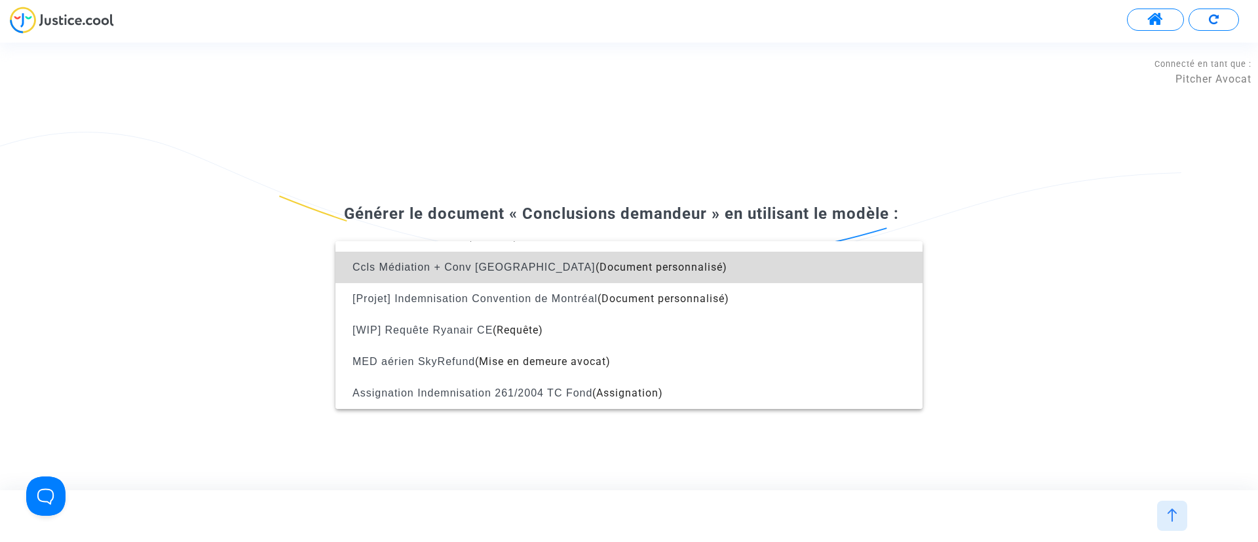
click at [709, 265] on span "Ccls Médiation + Conv Montréal (Document personnalisé)" at bounding box center [629, 267] width 566 height 31
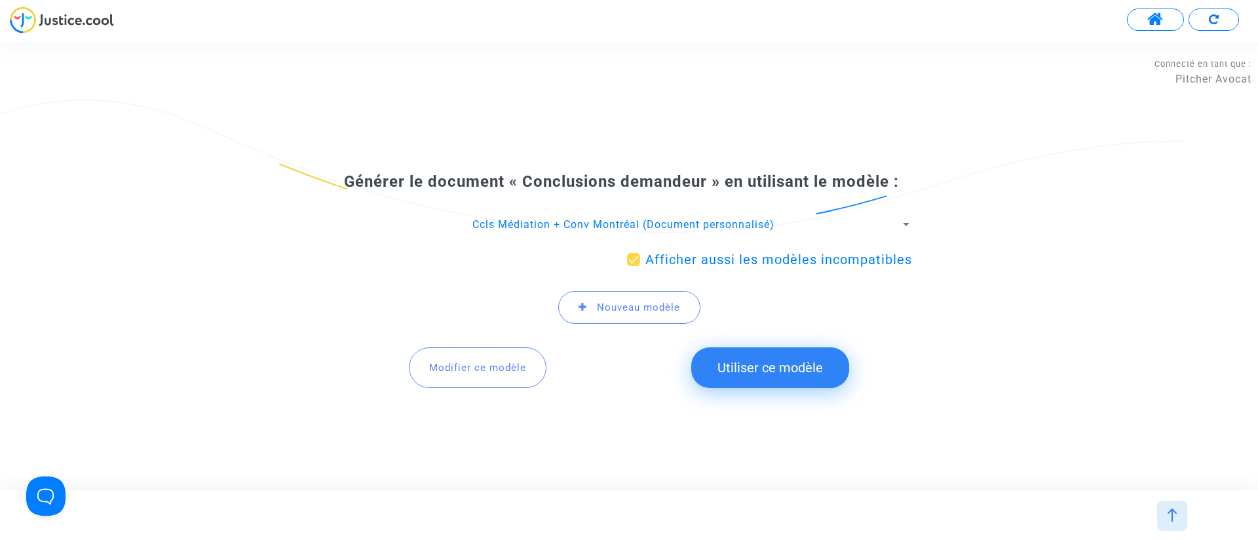
click at [767, 352] on button "Utiliser ce modèle" at bounding box center [770, 367] width 158 height 41
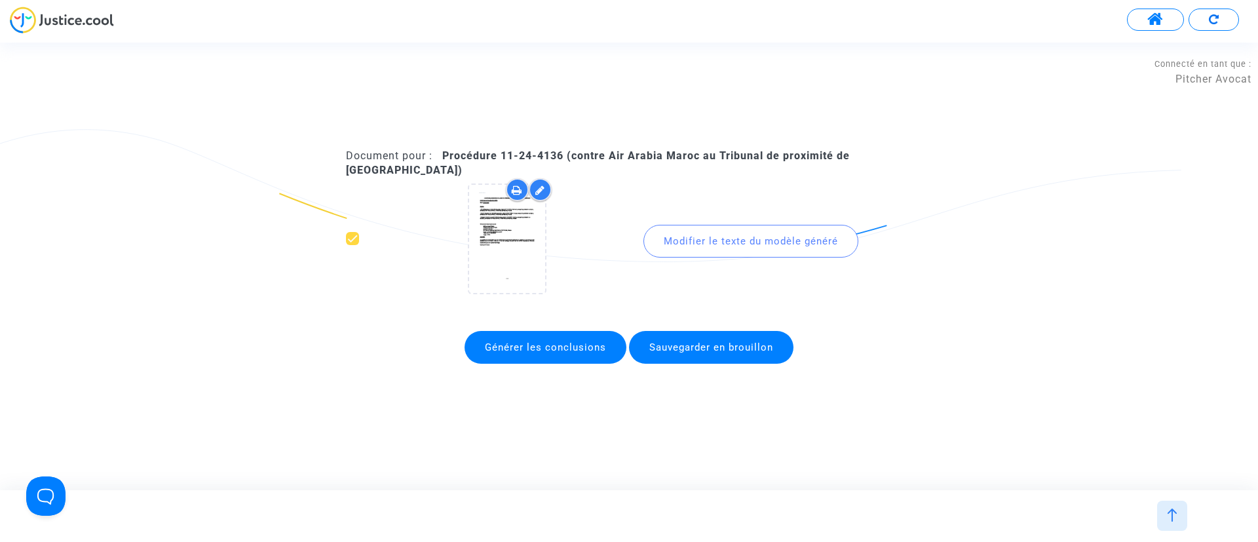
click at [769, 246] on div "Modifier le texte du modèle généré" at bounding box center [751, 241] width 215 height 33
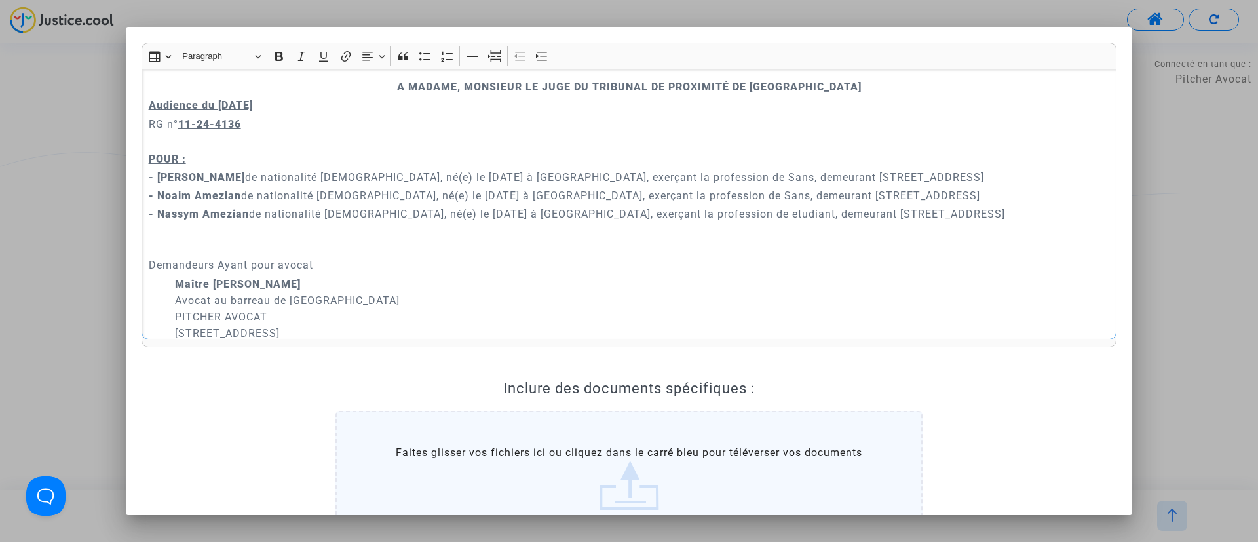
click at [205, 245] on p "​​​​​​​ Demandeurs Ayant pour avocat" at bounding box center [629, 248] width 961 height 49
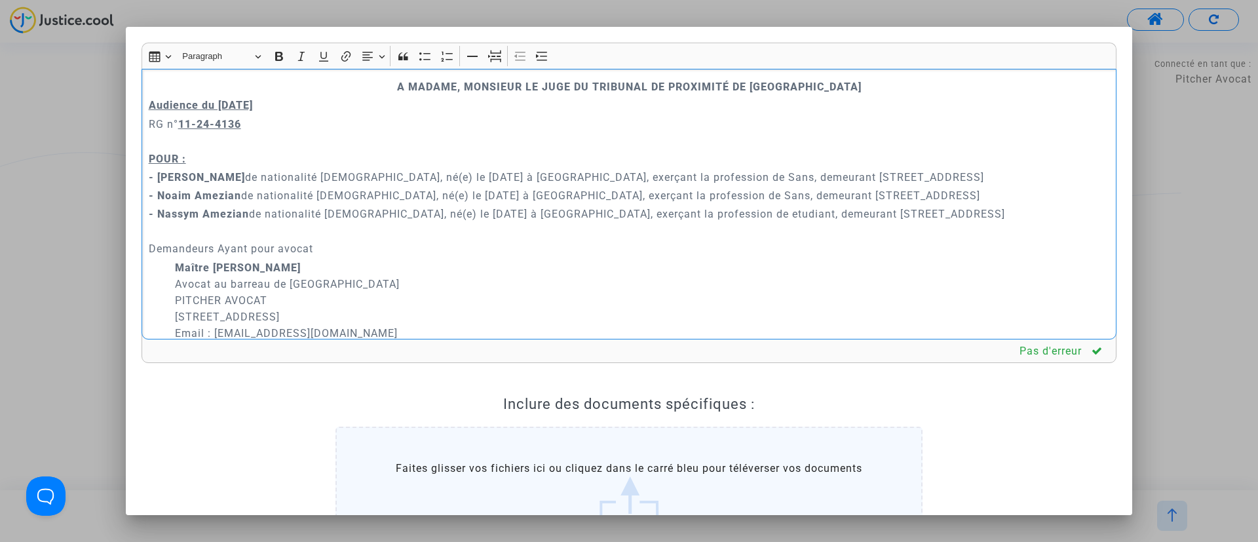
click at [393, 179] on p "- Chloé Mendes de nationalité française, né(e) le 27/10/1999 à Clermont, exerça…" at bounding box center [629, 177] width 961 height 16
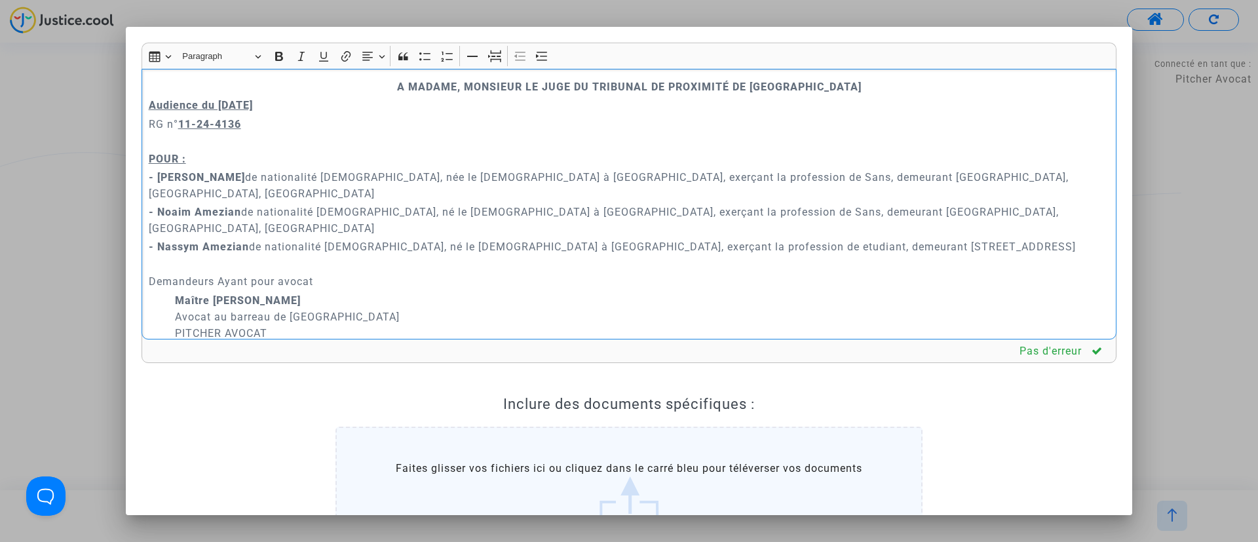
drag, startPoint x: 533, startPoint y: 173, endPoint x: 700, endPoint y: 184, distance: 167.5
click at [700, 184] on p "- Chloé Mendes de nationalité française, née le 27/10/1999 à Clermont, exerçant…" at bounding box center [629, 185] width 961 height 33
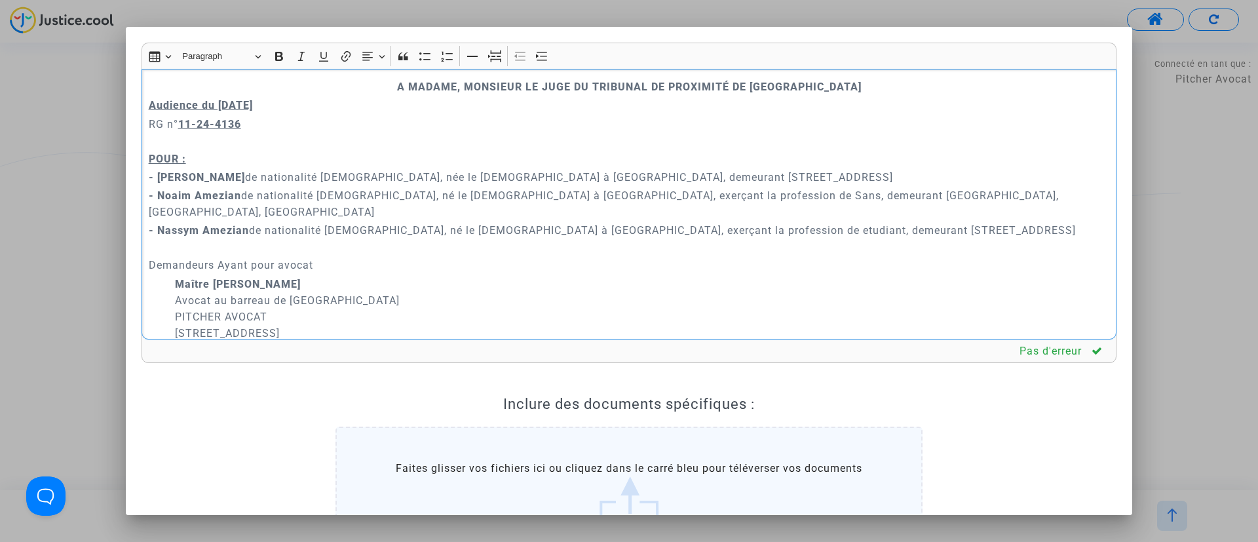
drag, startPoint x: 524, startPoint y: 197, endPoint x: 697, endPoint y: 193, distance: 173.7
click at [692, 192] on p "- Noaim Amezian de nationalité marocaine, né le 25/01/1998 à Tanger, exerçant l…" at bounding box center [629, 203] width 961 height 33
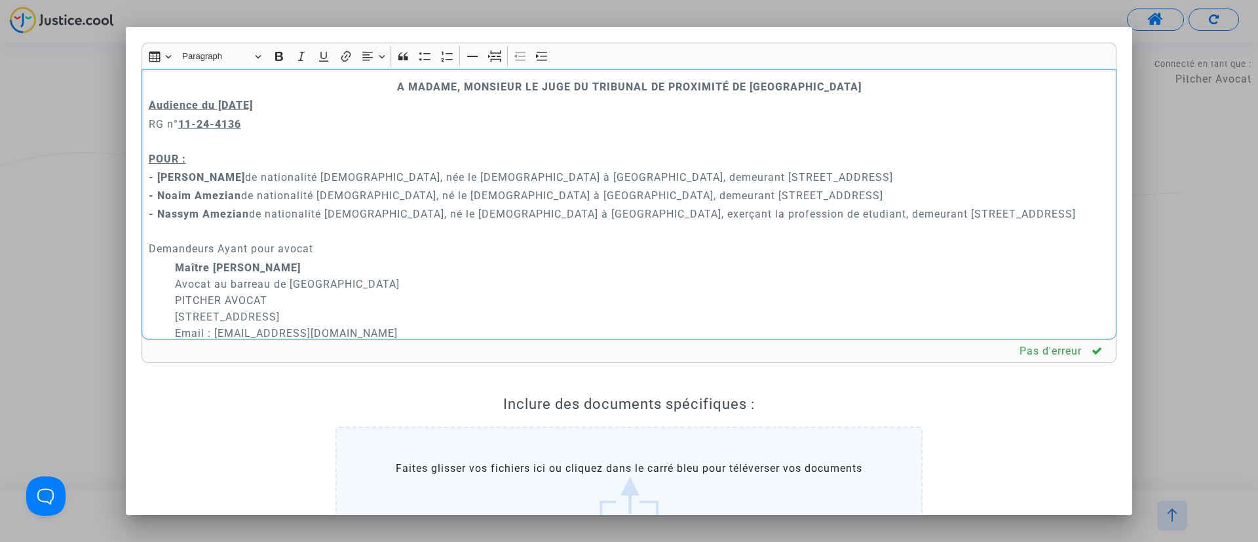
drag, startPoint x: 520, startPoint y: 213, endPoint x: 700, endPoint y: 210, distance: 179.6
click at [700, 210] on p "- Nassym Amezian de nationalité française, né le 16/04/2021 à Baing, exerçant l…" at bounding box center [629, 214] width 961 height 16
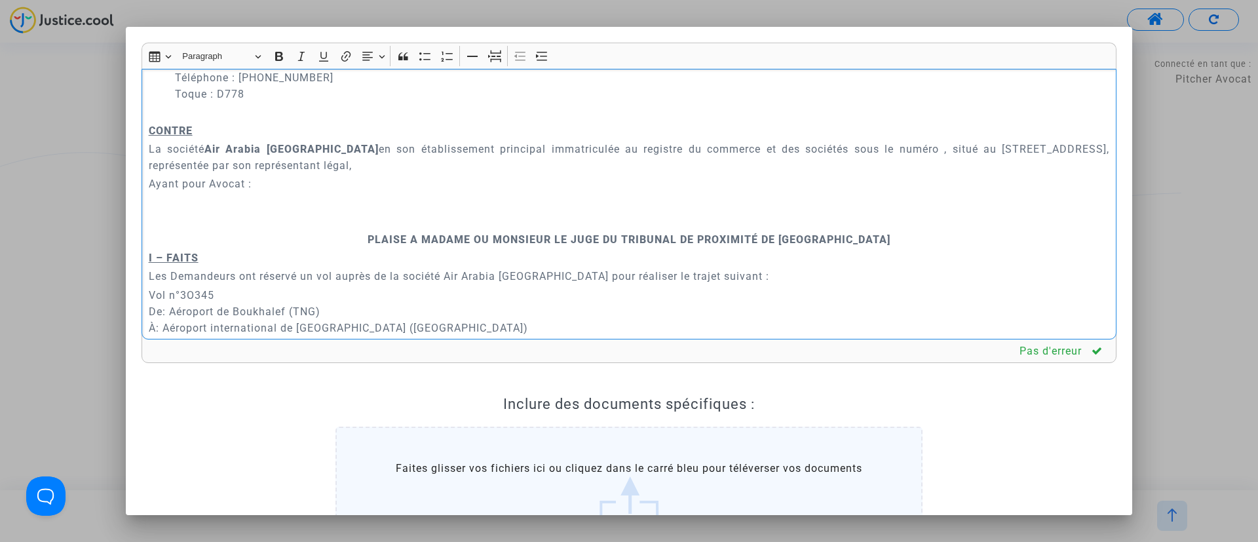
scroll to position [295, 0]
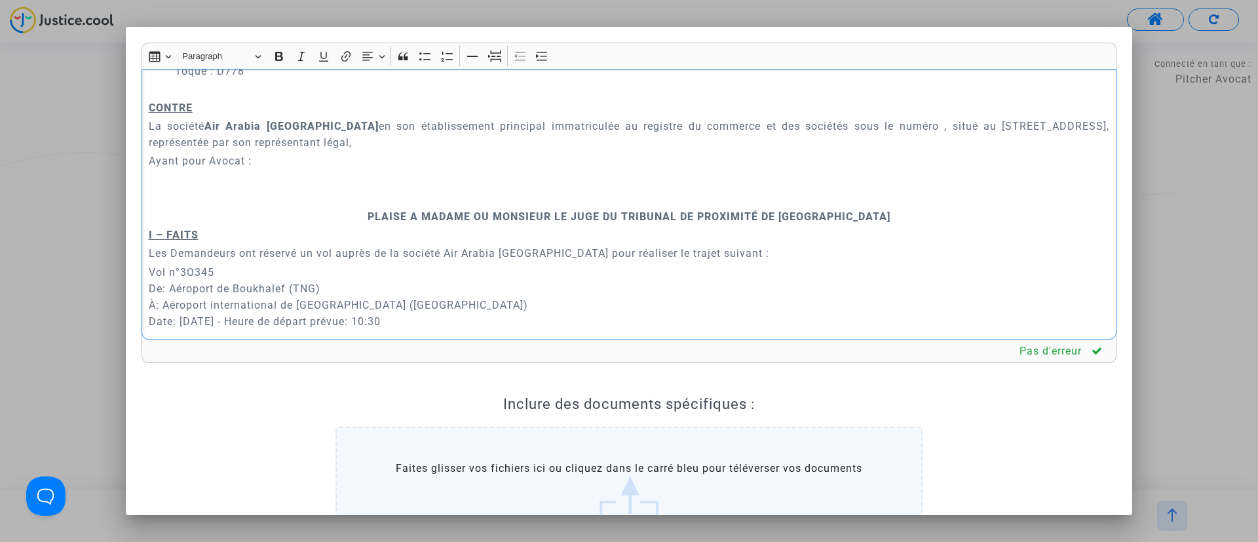
click at [266, 173] on p "Rich Text Editor, main" at bounding box center [629, 180] width 961 height 16
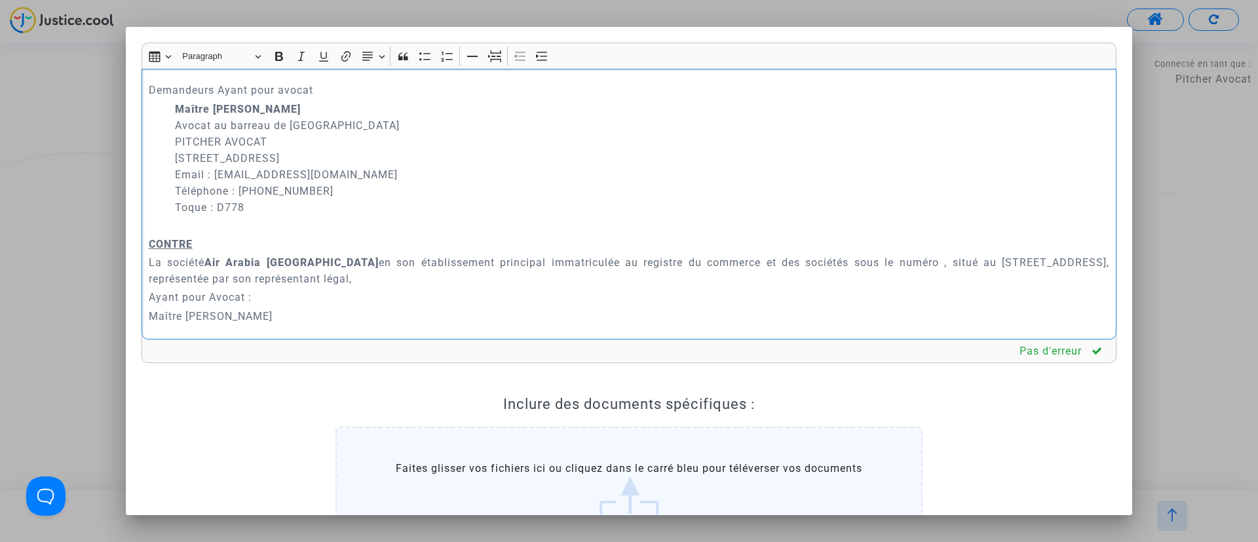
scroll to position [197, 0]
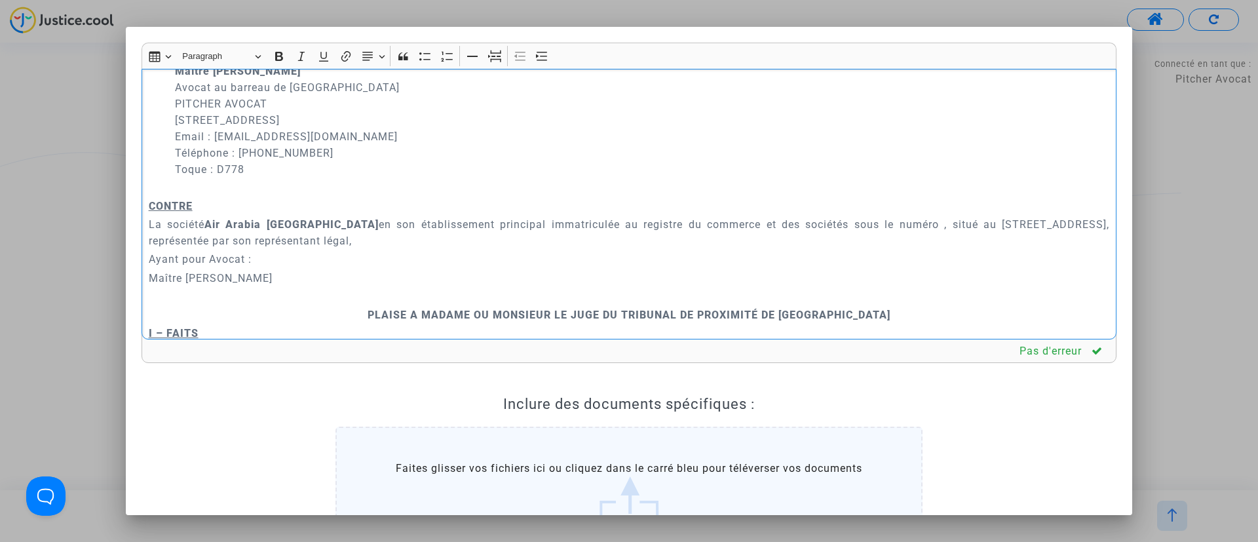
click at [152, 275] on p "Maître Julie de la Cruz" at bounding box center [629, 278] width 961 height 16
click at [535, 52] on button "Increase indent Increase indent" at bounding box center [543, 57] width 20 height 20
drag, startPoint x: 176, startPoint y: 280, endPoint x: 294, endPoint y: 283, distance: 118.7
click at [294, 283] on p "Maître Julie de la Cruz" at bounding box center [642, 278] width 935 height 16
click at [280, 56] on icon "Editor toolbar" at bounding box center [279, 56] width 8 height 9
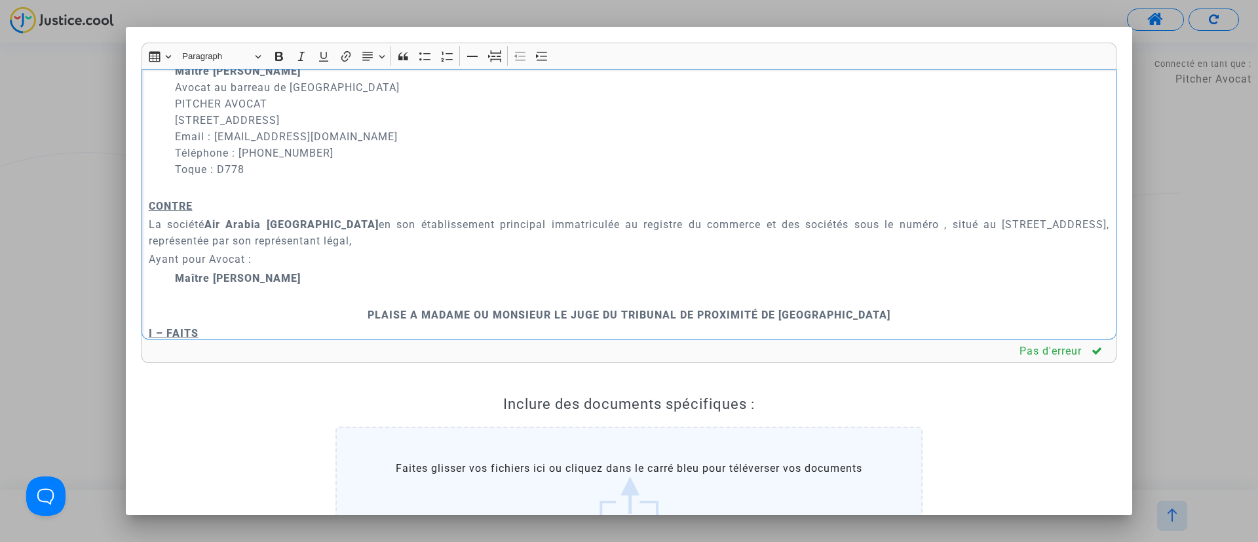
click at [388, 218] on p "La société Air Arabia Maroc en son établissement principal immatriculée au regi…" at bounding box center [629, 232] width 961 height 33
click at [393, 298] on p "Rich Text Editor, main" at bounding box center [629, 296] width 961 height 16
click at [486, 60] on button "Page break Page break" at bounding box center [495, 57] width 20 height 20
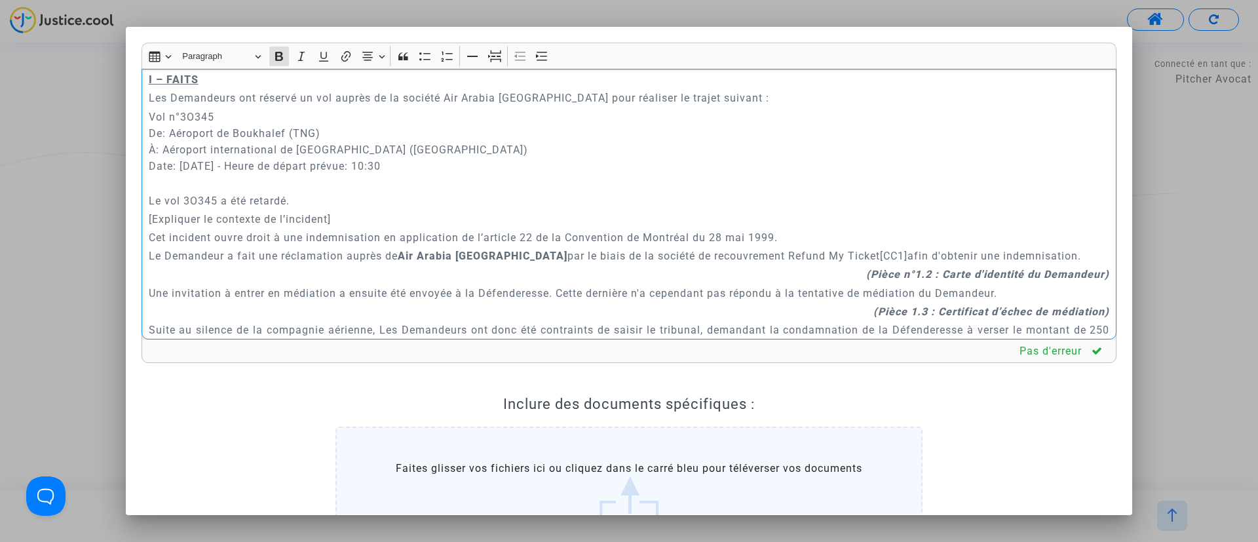
scroll to position [457, 0]
click at [227, 178] on p "Vol n°3O345 De: Aéroport de Boukhalef (TNG) À: Aéroport international de Lyon S…" at bounding box center [629, 148] width 961 height 82
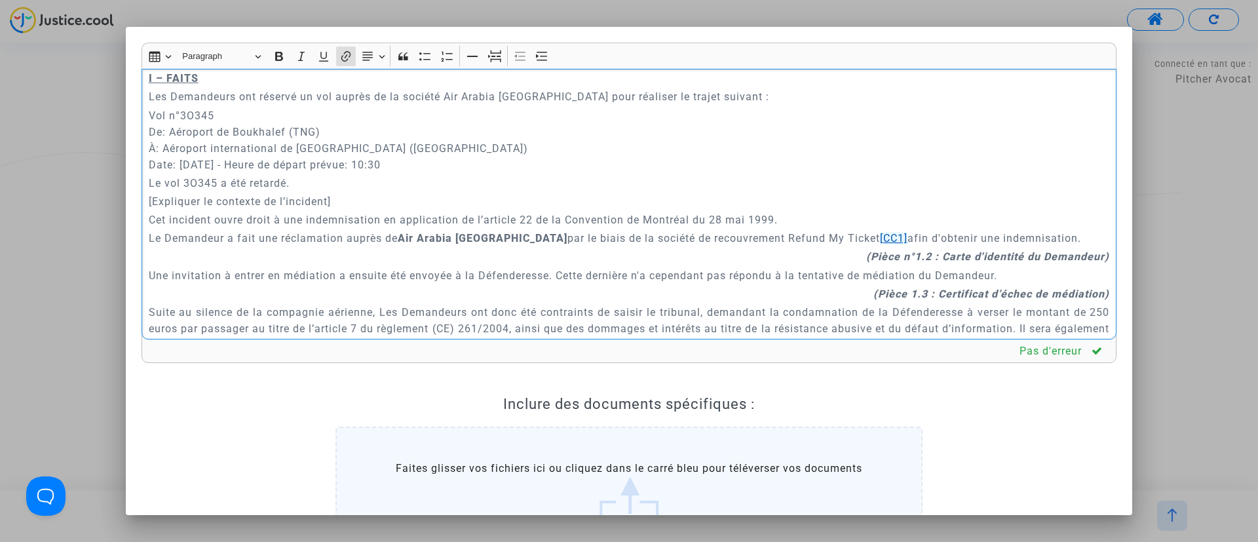
click at [880, 237] on link "[CC1]" at bounding box center [894, 238] width 28 height 12
drag, startPoint x: 378, startPoint y: 201, endPoint x: 163, endPoint y: 212, distance: 215.3
click at [145, 204] on div "A MADAME, MONSIEUR LE JUGE DU TRIBUNAL DE PROXIMITÉ DE VILLEURBANNE Audience du…" at bounding box center [629, 204] width 975 height 271
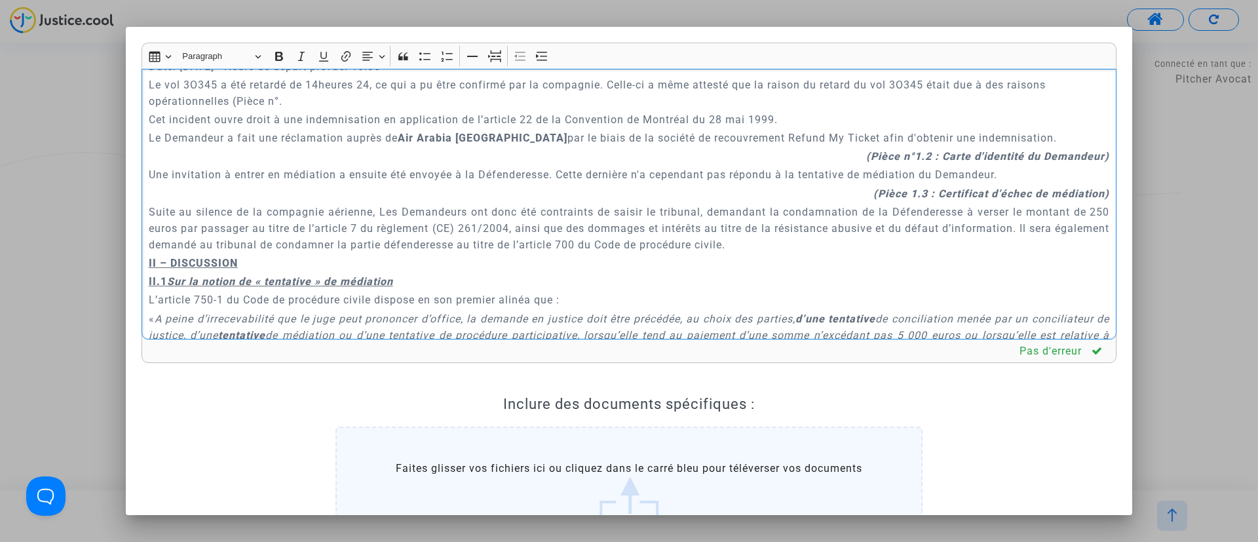
scroll to position [497, 0]
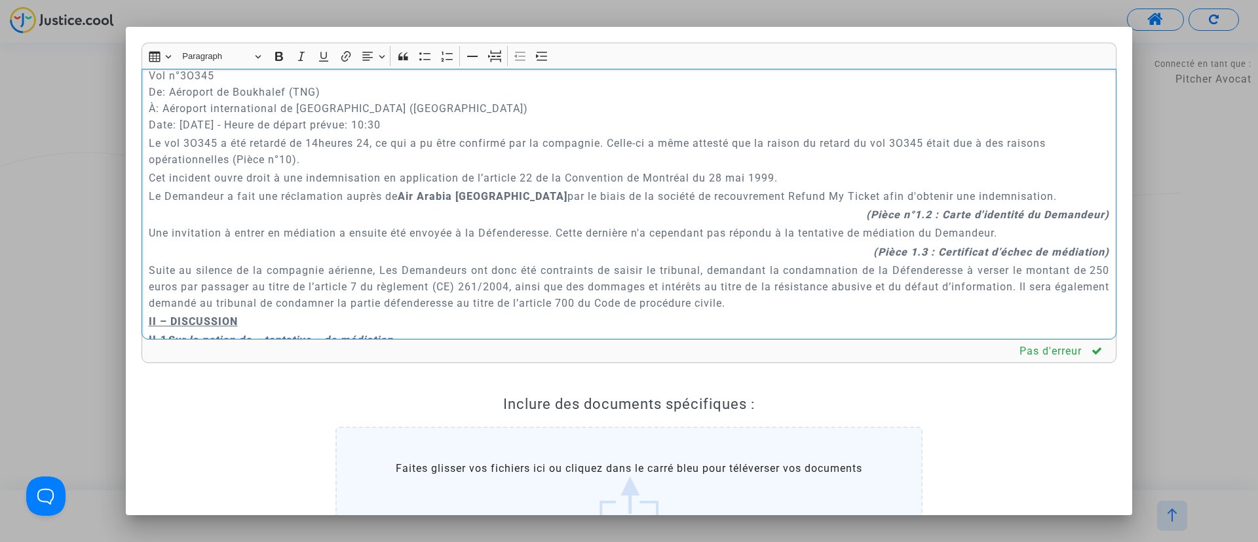
drag, startPoint x: 238, startPoint y: 160, endPoint x: 296, endPoint y: 164, distance: 57.8
click at [296, 164] on p "Le vol 3O345 a été retardé de 14heures 24, ce qui a pu être confirmé par la com…" at bounding box center [629, 151] width 961 height 33
click at [301, 59] on icon "Editor toolbar" at bounding box center [301, 56] width 13 height 13
click at [279, 58] on icon "Editor toolbar" at bounding box center [279, 56] width 13 height 13
click at [285, 220] on p "(Pièce n°1.2 : Carte d'identité du Demandeur)" at bounding box center [629, 214] width 961 height 16
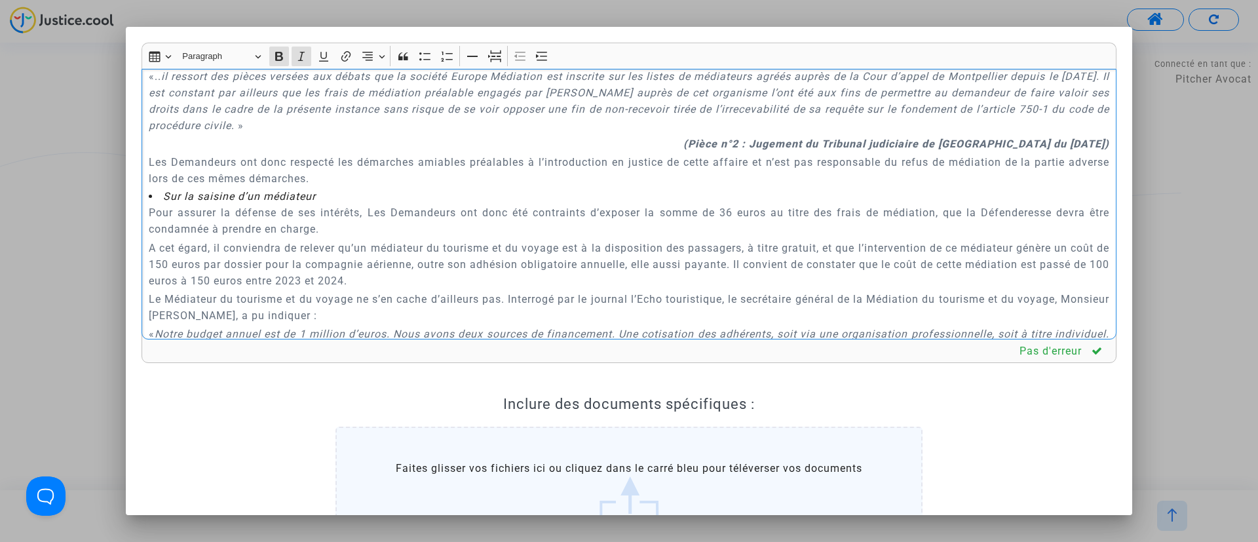
scroll to position [1087, 0]
click at [763, 140] on strong "(Pièce n°2 : Jugement du Tribunal judiciaire de Paris du 15 juillet 2021)" at bounding box center [897, 142] width 426 height 12
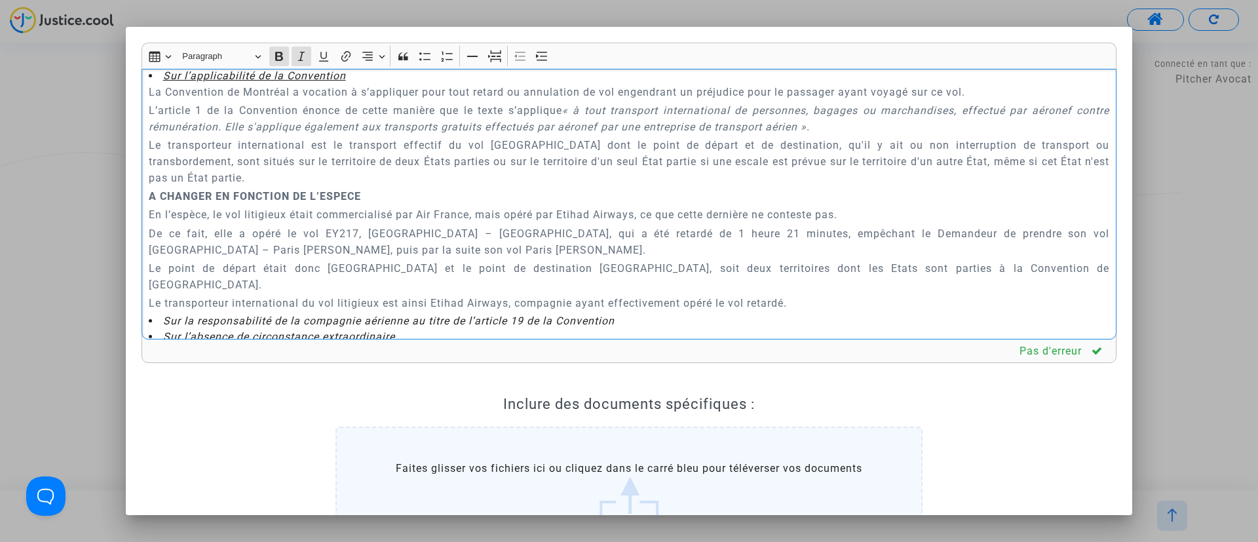
scroll to position [2243, 0]
click at [443, 209] on p "En l’espèce, le vol litigieux était commercialisé par Air France, mais opéré pa…" at bounding box center [629, 213] width 961 height 16
click at [363, 214] on p "En l’espèce, le vol litigieux était commercialisé par Air Arabia Maroc, mais op…" at bounding box center [629, 213] width 961 height 16
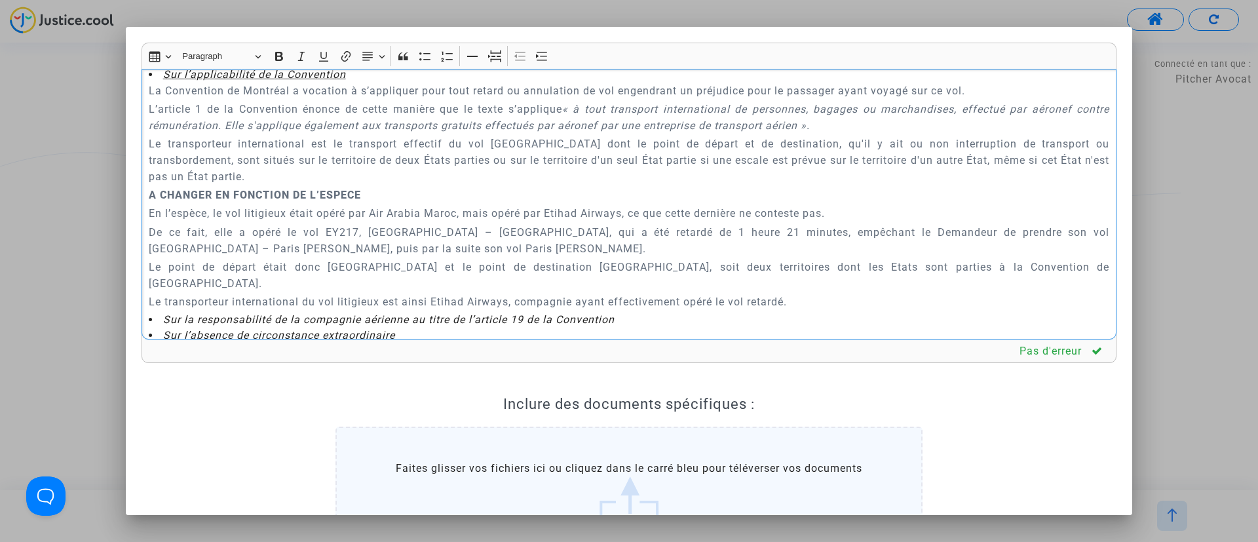
drag, startPoint x: 470, startPoint y: 213, endPoint x: 627, endPoint y: 212, distance: 157.3
click at [627, 212] on p "En l’espèce, le vol litigieux était opéré par Air Arabia Maroc, mais opéré par …" at bounding box center [629, 213] width 961 height 16
click at [319, 228] on p "De ce fait, elle a opéré le vol EY217, Bengaluru – Abu Dhabi, qui a été retardé…" at bounding box center [629, 240] width 961 height 33
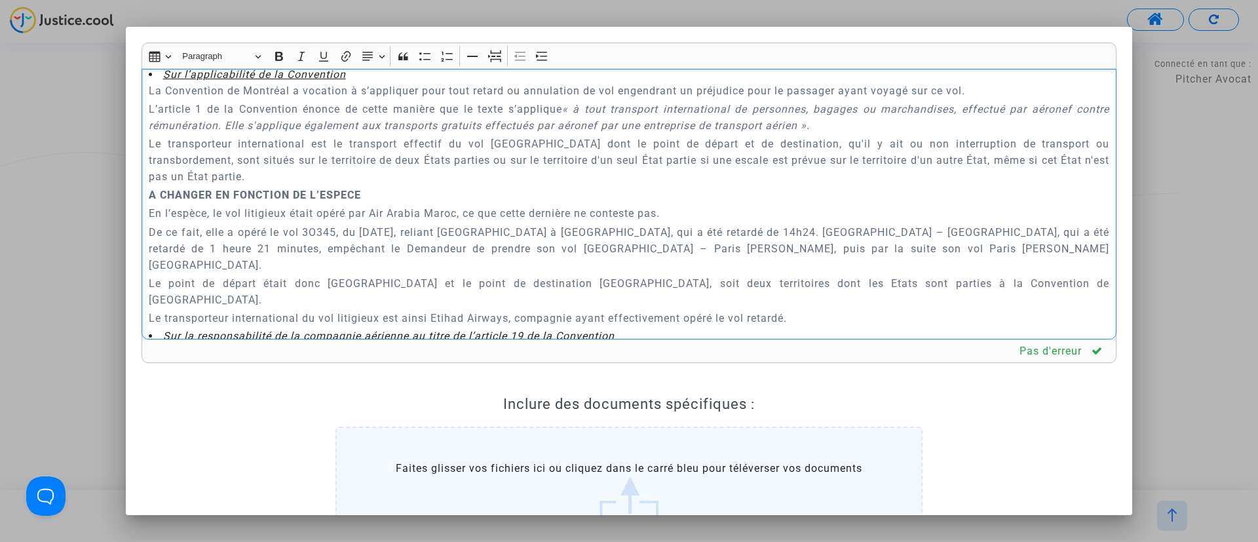
drag, startPoint x: 726, startPoint y: 233, endPoint x: 902, endPoint y: 243, distance: 177.3
click at [902, 243] on p "De ce fait, elle a opéré le vol 3O345, du 26 mai 2024, reliant Tanger à Lyon, q…" at bounding box center [629, 248] width 961 height 49
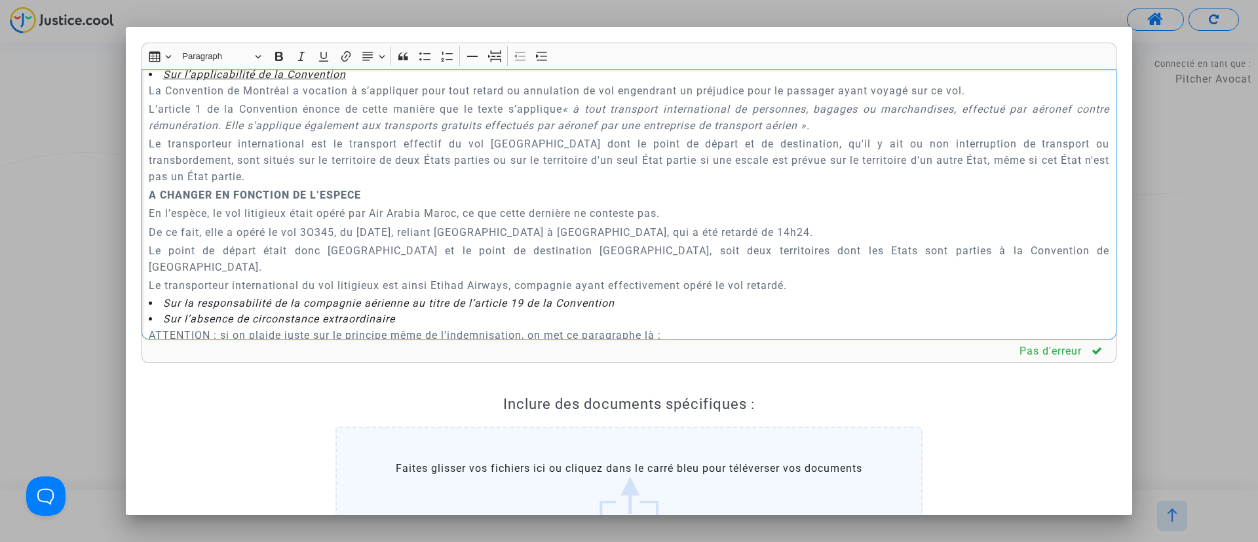
click at [320, 245] on p "Le point de départ était donc Bengaluru et le point de destination Toulouse, so…" at bounding box center [629, 258] width 961 height 33
click at [511, 253] on p "Le point de départ était donc Tanger et le point de destination Toulouse, soit …" at bounding box center [629, 258] width 961 height 33
click at [488, 277] on p "Le transporteur international du vol litigieux est ainsi Etihad Airways, compag…" at bounding box center [629, 285] width 961 height 16
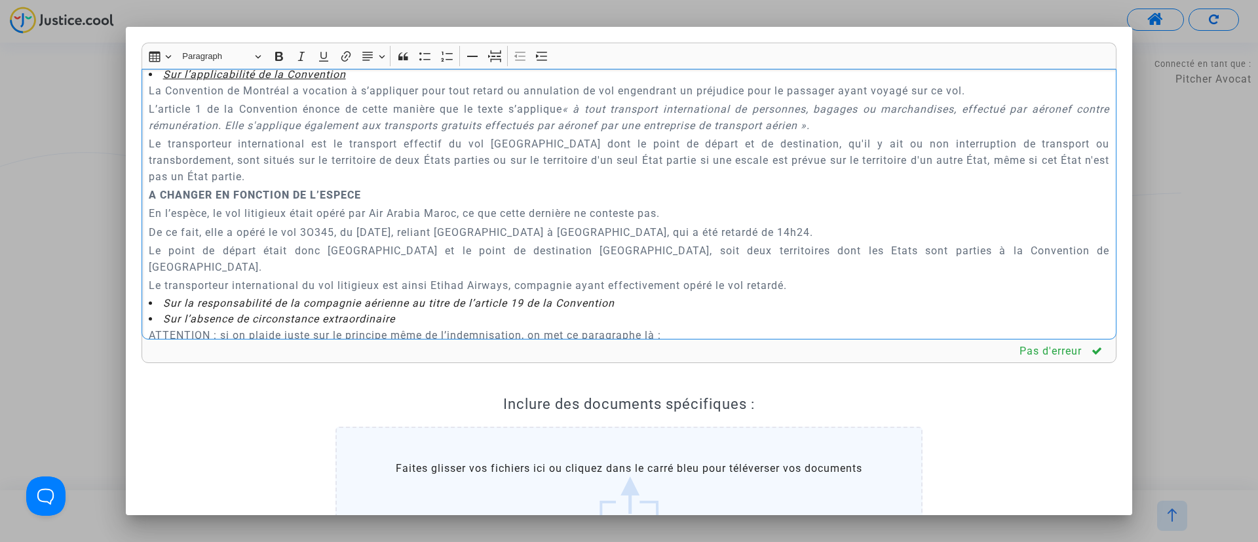
click at [487, 277] on p "Le transporteur international du vol litigieux est ainsi Etihad Airways, compag…" at bounding box center [629, 285] width 961 height 16
drag, startPoint x: 802, startPoint y: 268, endPoint x: 150, endPoint y: 267, distance: 651.5
click at [150, 277] on p "Le transporteur international du vol litigieux est ainsi Etihad Airways, compag…" at bounding box center [629, 285] width 961 height 16
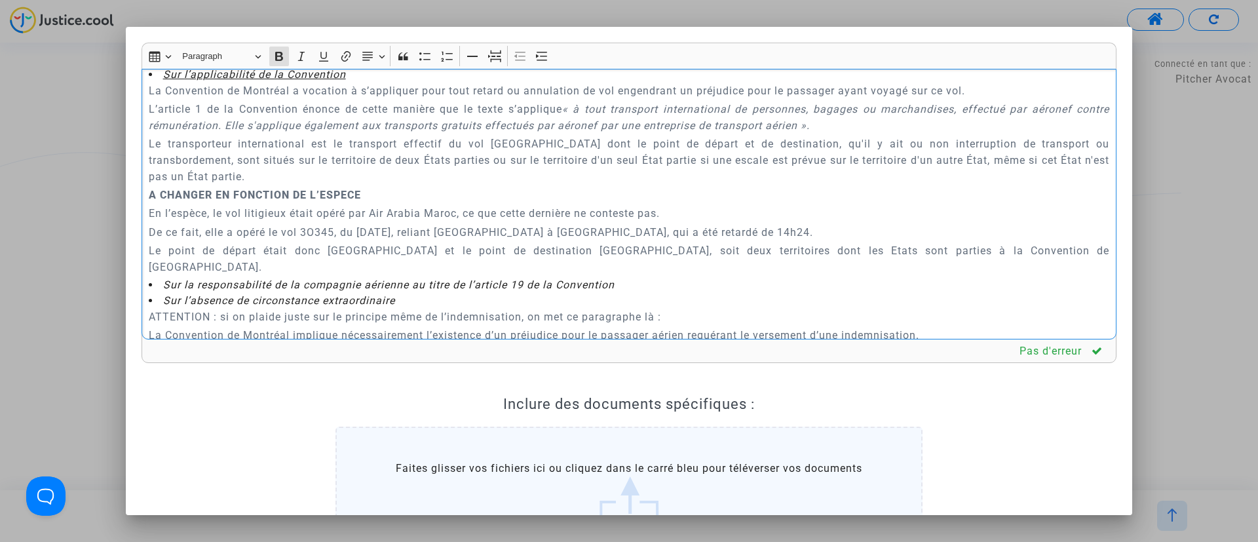
drag, startPoint x: 366, startPoint y: 195, endPoint x: 149, endPoint y: 193, distance: 216.9
click at [149, 193] on p "A CHANGER EN FONCTION DE L’ESPECE" at bounding box center [629, 195] width 961 height 16
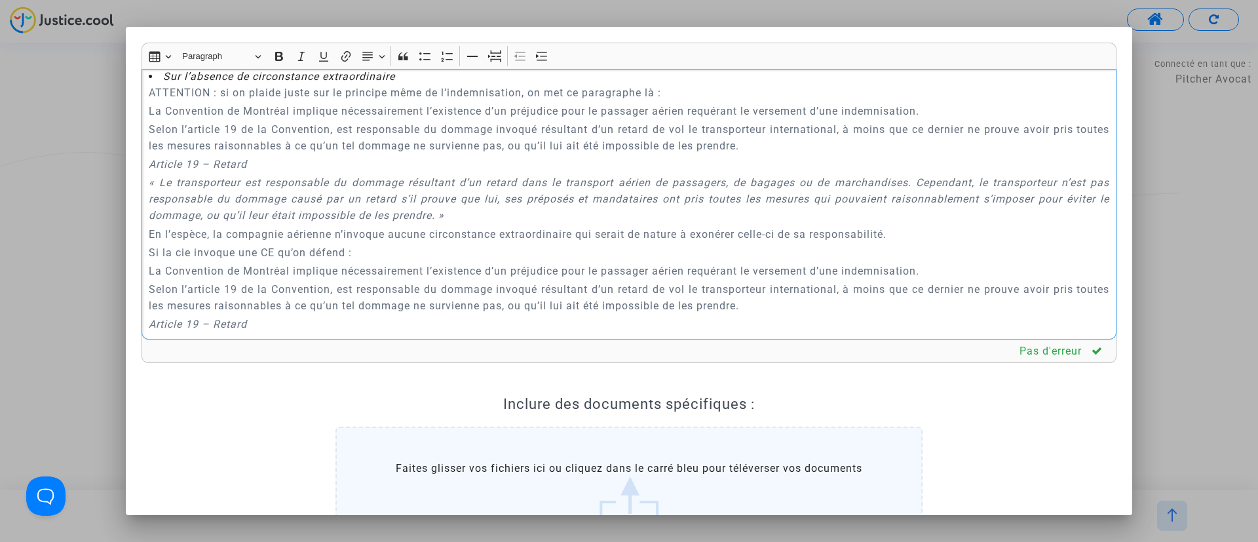
scroll to position [2538, 0]
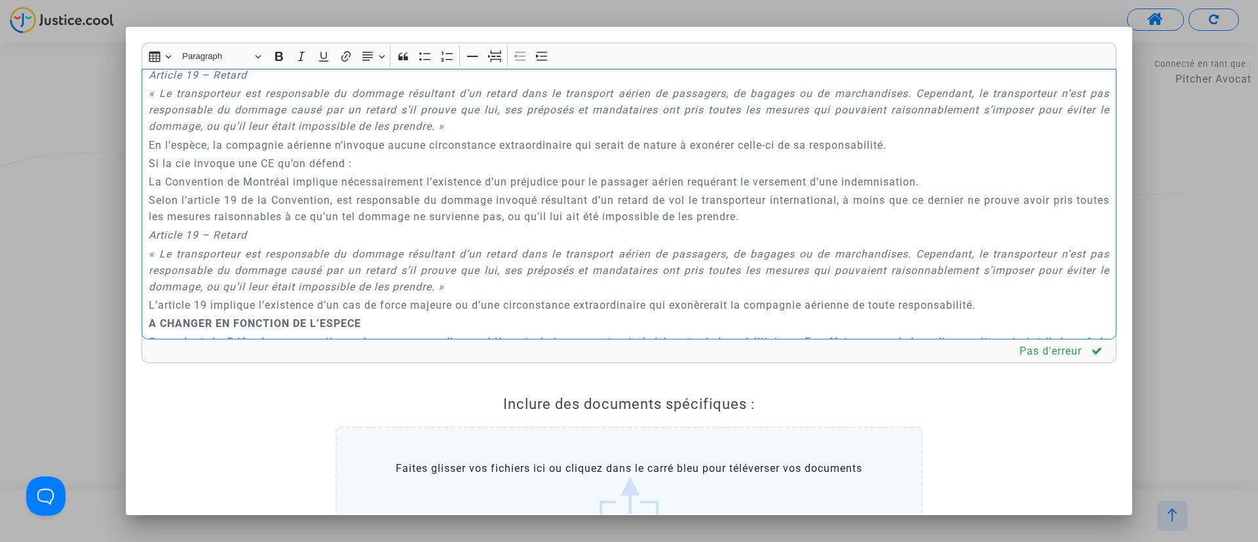
drag, startPoint x: 158, startPoint y: 190, endPoint x: 353, endPoint y: 211, distance: 196.4
click at [353, 211] on div "A MADAME, MONSIEUR LE JUGE DU TRIBUNAL DE PROXIMITÉ DE VILLEURBANNE Audience du…" at bounding box center [629, 204] width 975 height 271
click at [351, 227] on p "Article 19 – Retard" at bounding box center [629, 235] width 961 height 16
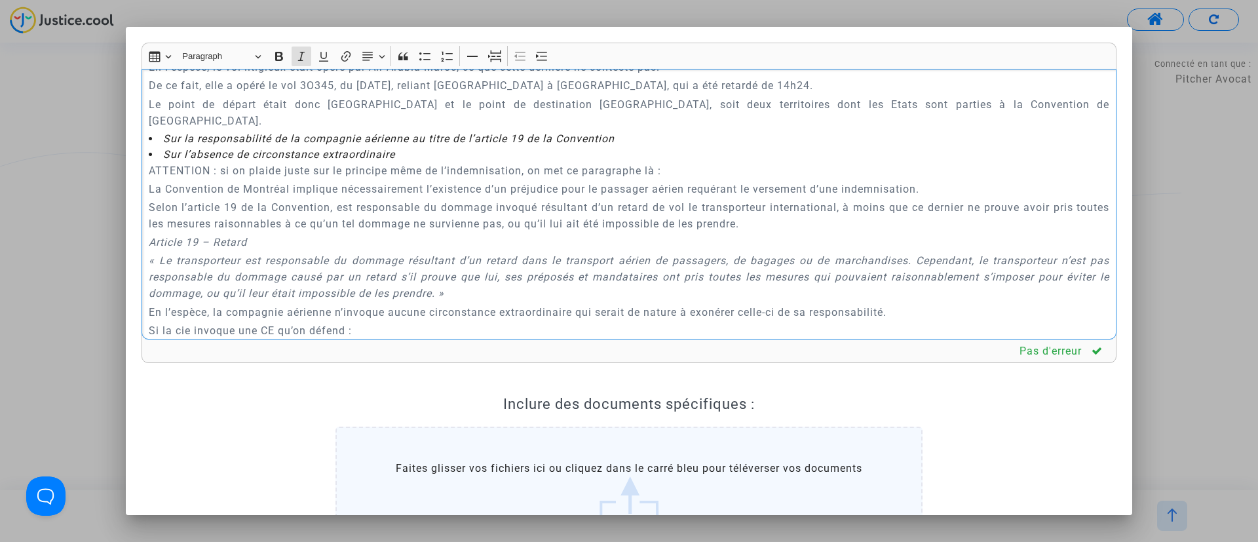
scroll to position [2341, 0]
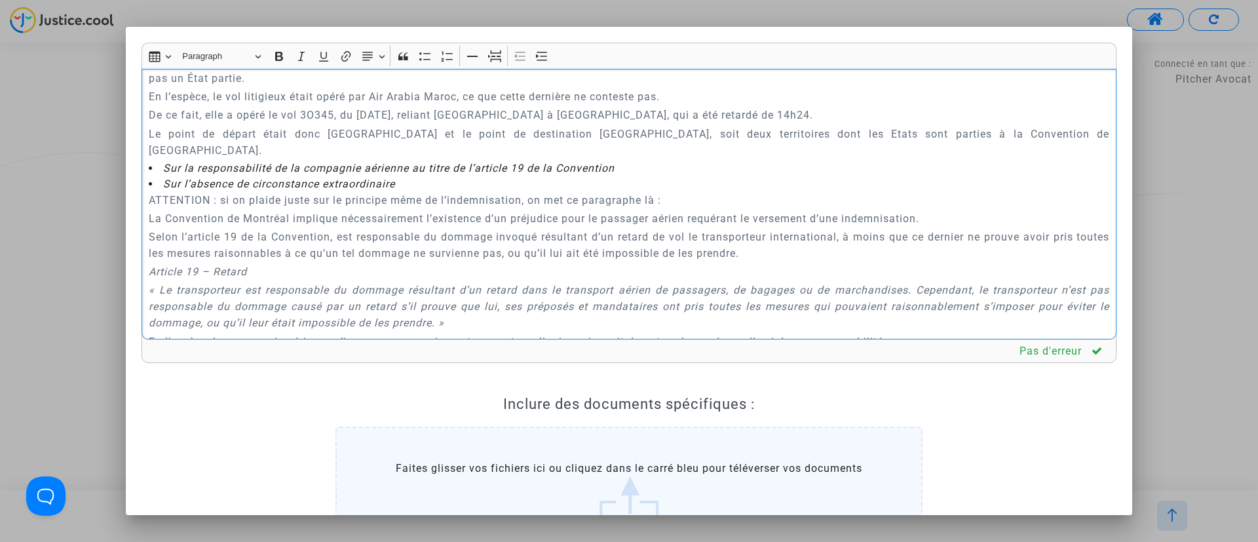
drag, startPoint x: 145, startPoint y: 183, endPoint x: 333, endPoint y: 237, distance: 195.6
click at [333, 237] on div "A MADAME, MONSIEUR LE JUGE DU TRIBUNAL DE PROXIMITÉ DE VILLEURBANNE Audience du…" at bounding box center [629, 204] width 975 height 271
click at [250, 233] on p "Selon l’article 19 de la Convention, est responsable du dommage invoqué résulta…" at bounding box center [629, 245] width 961 height 33
drag, startPoint x: 144, startPoint y: 187, endPoint x: 707, endPoint y: 180, distance: 563.7
click at [707, 180] on div "A MADAME, MONSIEUR LE JUGE DU TRIBUNAL DE PROXIMITÉ DE VILLEURBANNE Audience du…" at bounding box center [629, 204] width 975 height 271
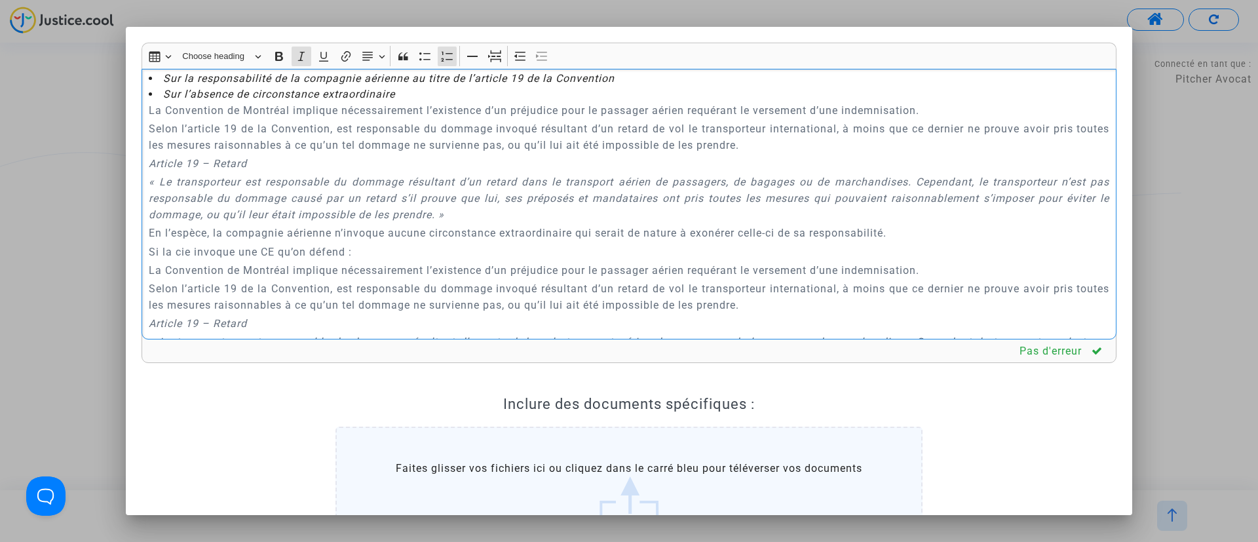
scroll to position [2538, 0]
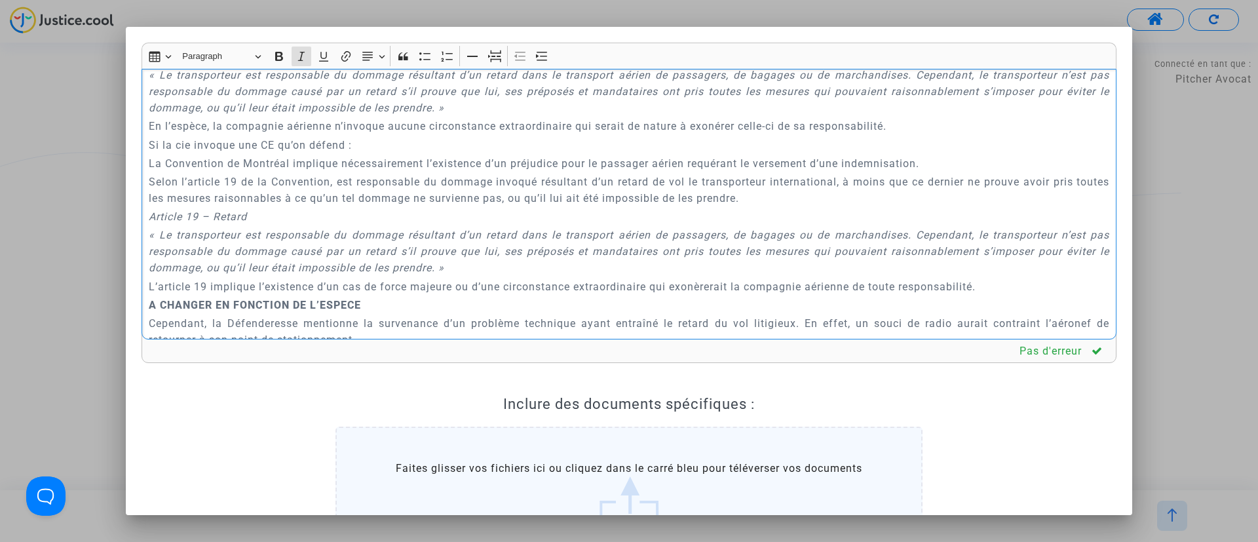
drag, startPoint x: 149, startPoint y: 203, endPoint x: 547, endPoint y: 248, distance: 400.5
click at [547, 248] on div "A MADAME, MONSIEUR LE JUGE DU TRIBUNAL DE PROXIMITÉ DE VILLEURBANNE Audience du…" at bounding box center [629, 204] width 975 height 271
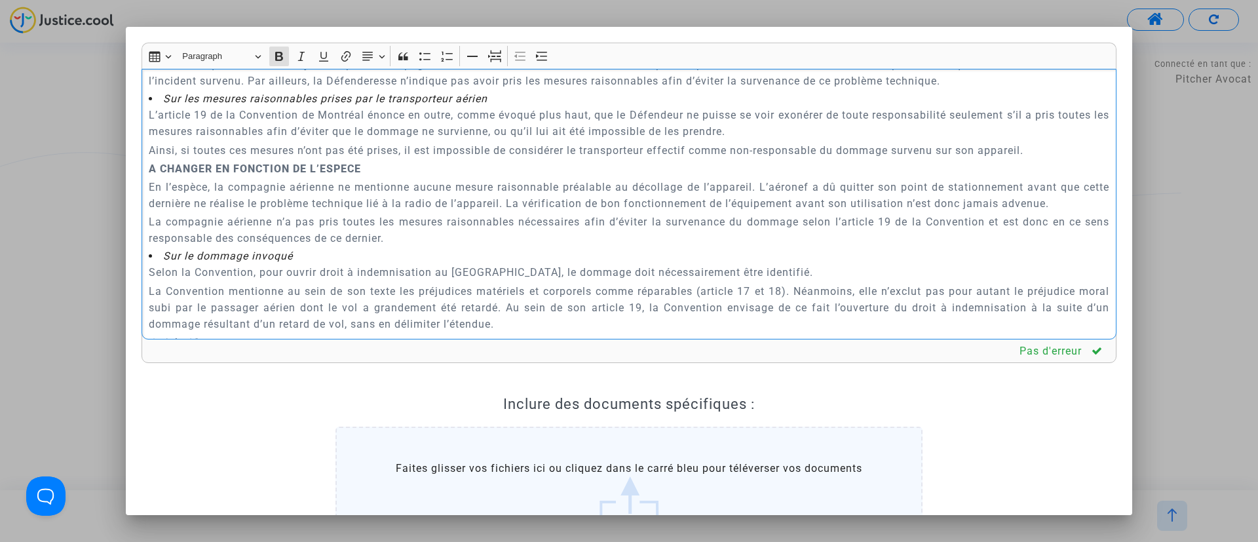
scroll to position [3128, 0]
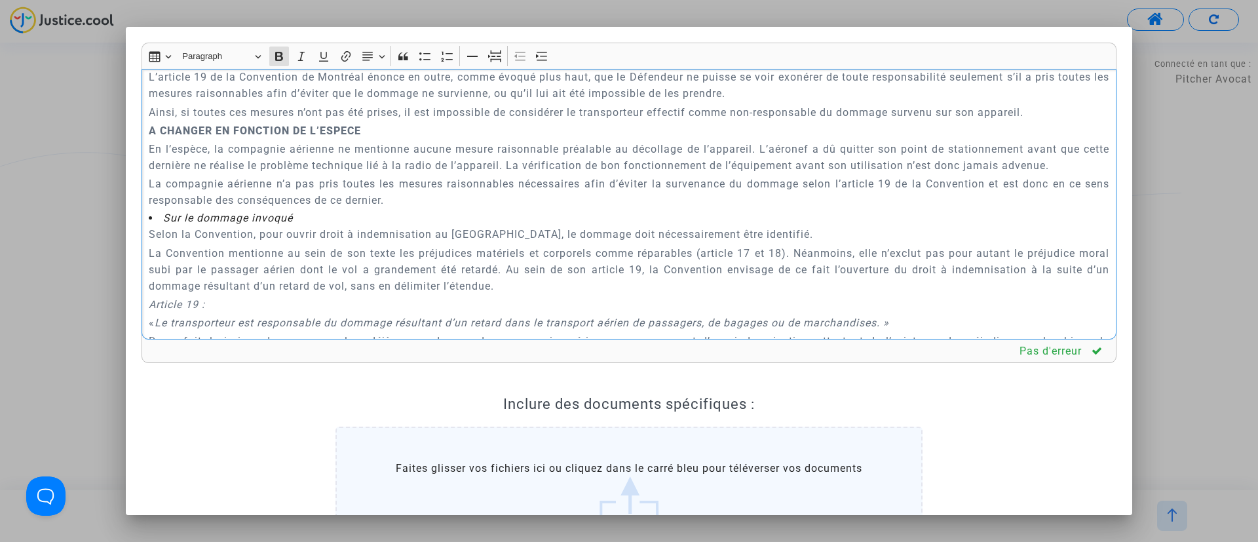
drag, startPoint x: 145, startPoint y: 121, endPoint x: 442, endPoint y: 216, distance: 311.5
click at [442, 216] on div "A MADAME, MONSIEUR LE JUGE DU TRIBUNAL DE PROXIMITÉ DE VILLEURBANNE Audience du…" at bounding box center [629, 204] width 975 height 271
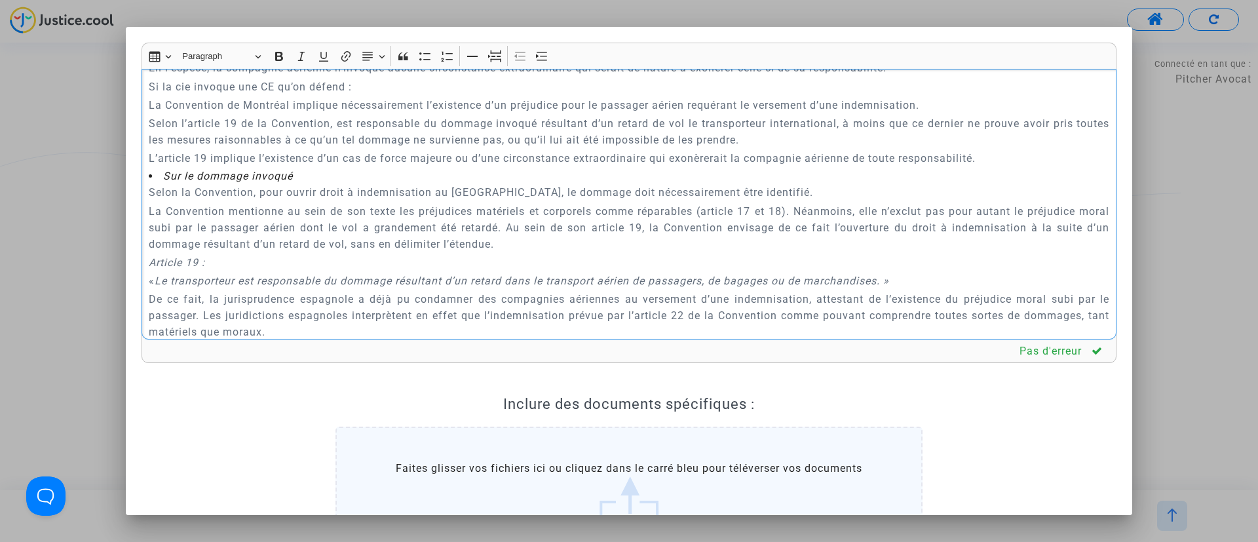
scroll to position [2620, 0]
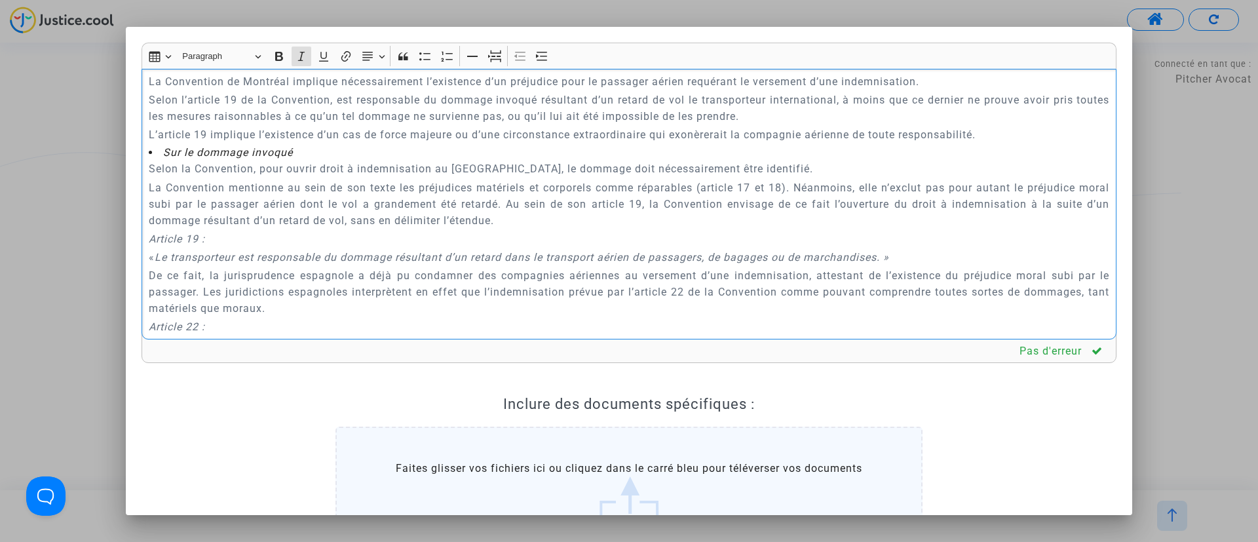
drag, startPoint x: 142, startPoint y: 224, endPoint x: 923, endPoint y: 238, distance: 780.7
click at [920, 238] on div "A MADAME, MONSIEUR LE JUGE DU TRIBUNAL DE PROXIMITÉ DE VILLEURBANNE Audience du…" at bounding box center [629, 204] width 975 height 271
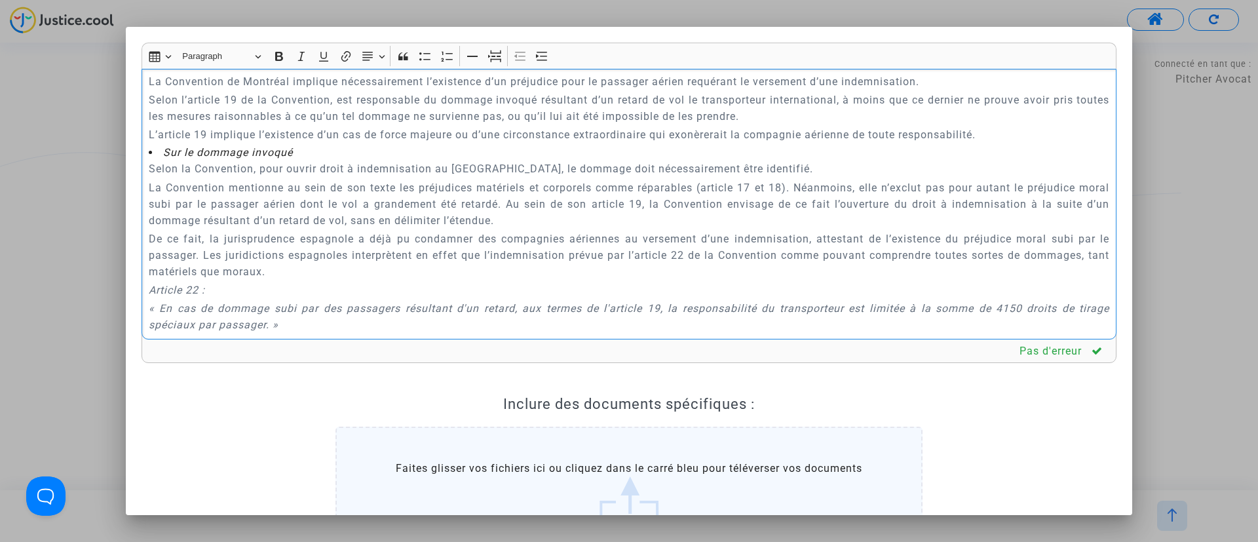
click at [741, 180] on p "La Convention mentionne au sein de son texte les préjudices matériels et corpor…" at bounding box center [629, 204] width 961 height 49
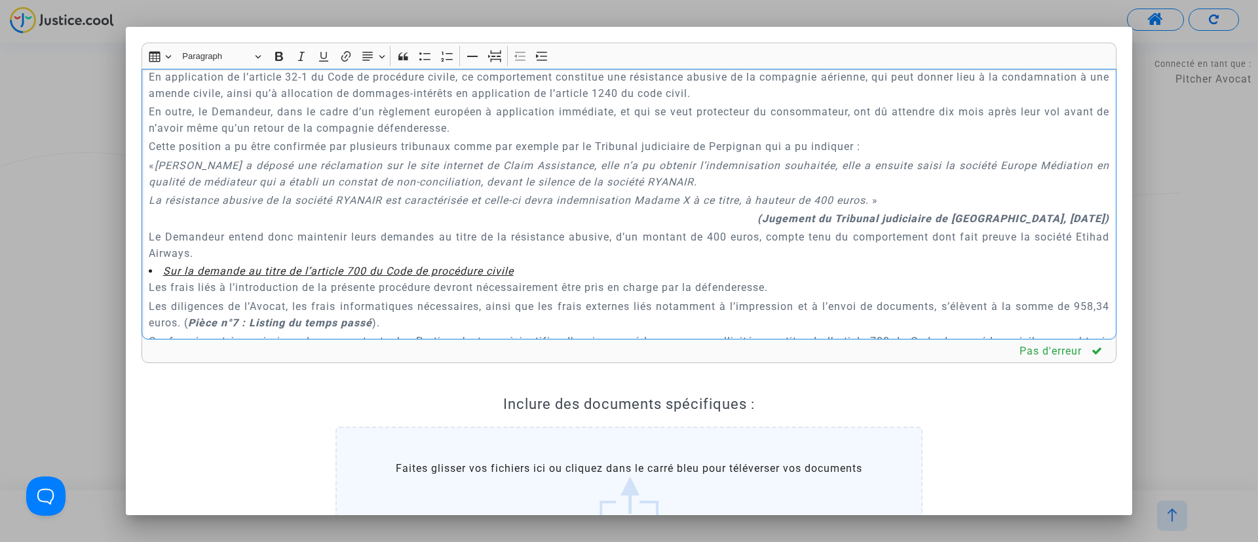
scroll to position [4291, 0]
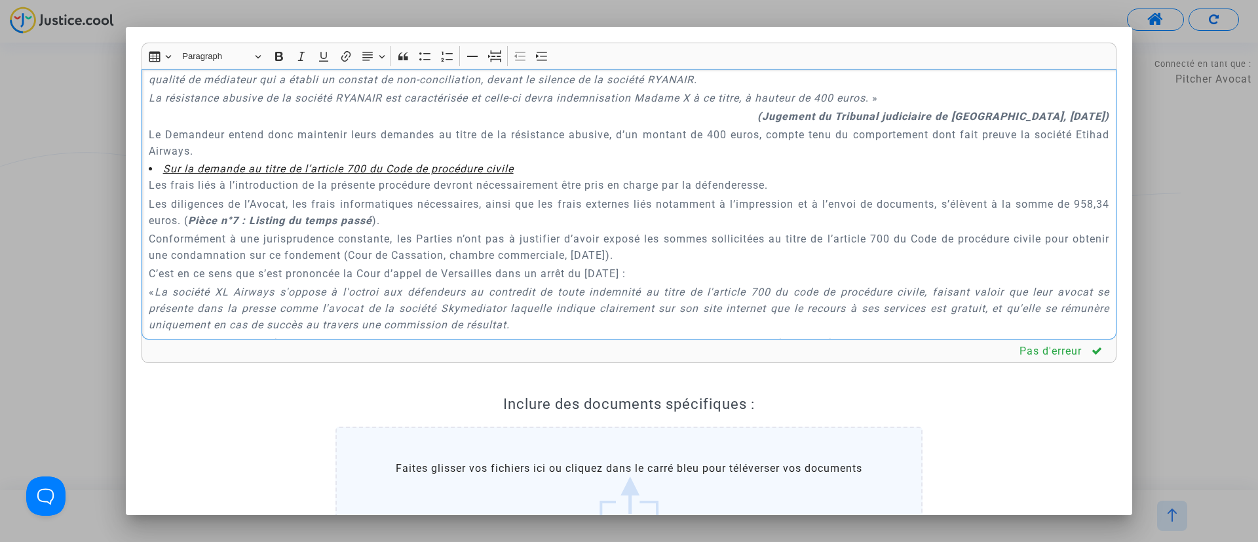
drag, startPoint x: 222, startPoint y: 254, endPoint x: 440, endPoint y: 256, distance: 218.3
click at [436, 229] on p "Les diligences de l’Avocat, les frais informatiques nécessaires, ainsi que les …" at bounding box center [629, 212] width 961 height 33
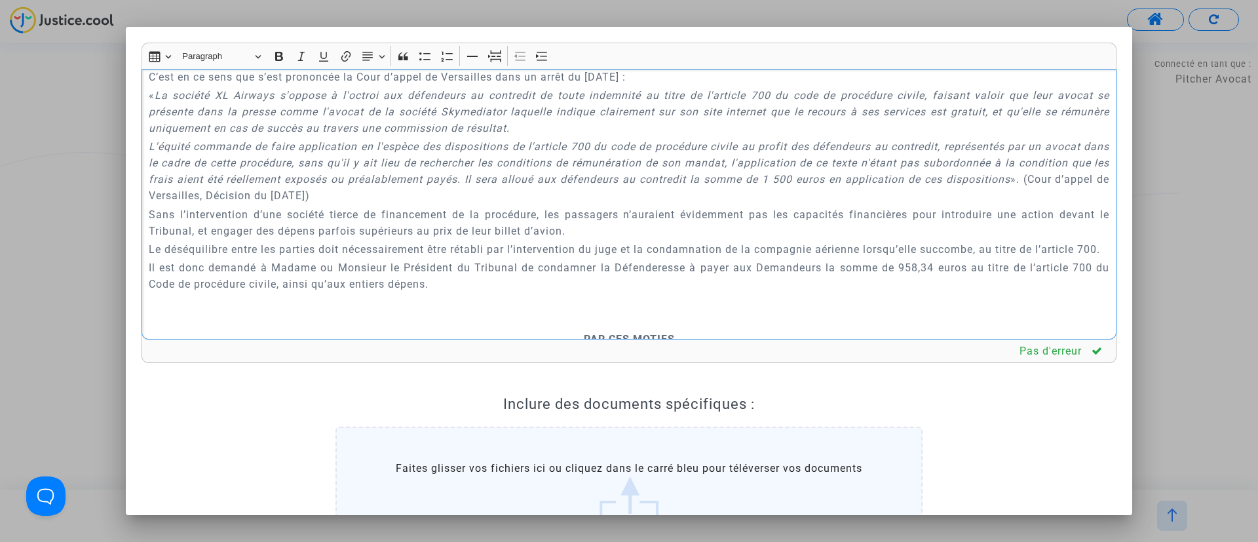
scroll to position [4586, 0]
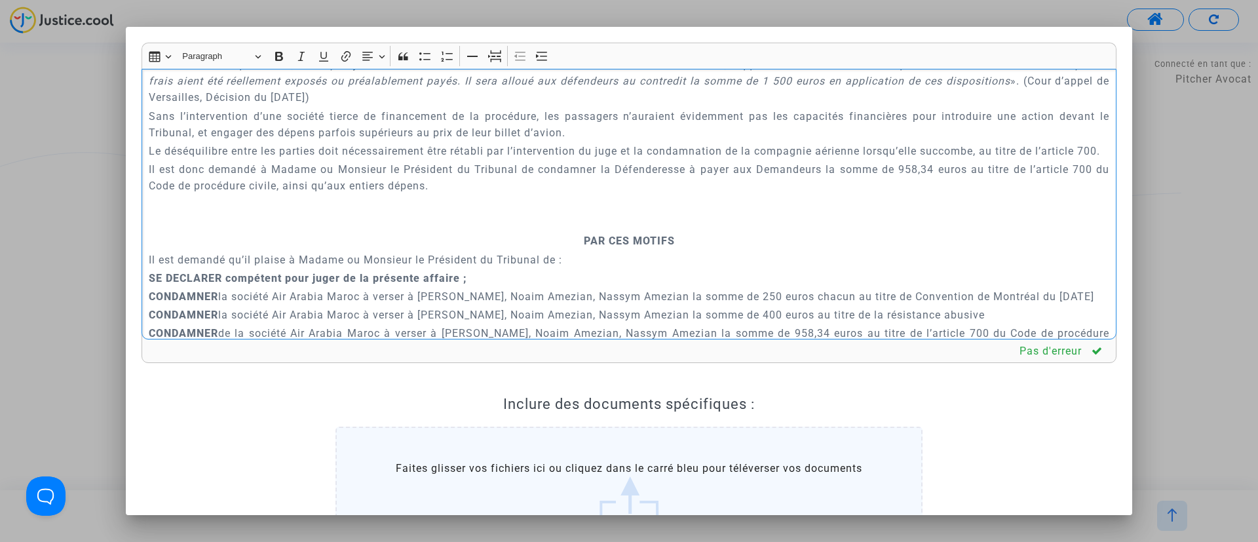
click at [579, 231] on p "Rich Text Editor, main" at bounding box center [629, 222] width 961 height 16
click at [495, 58] on icon "Editor toolbar" at bounding box center [494, 56] width 13 height 13
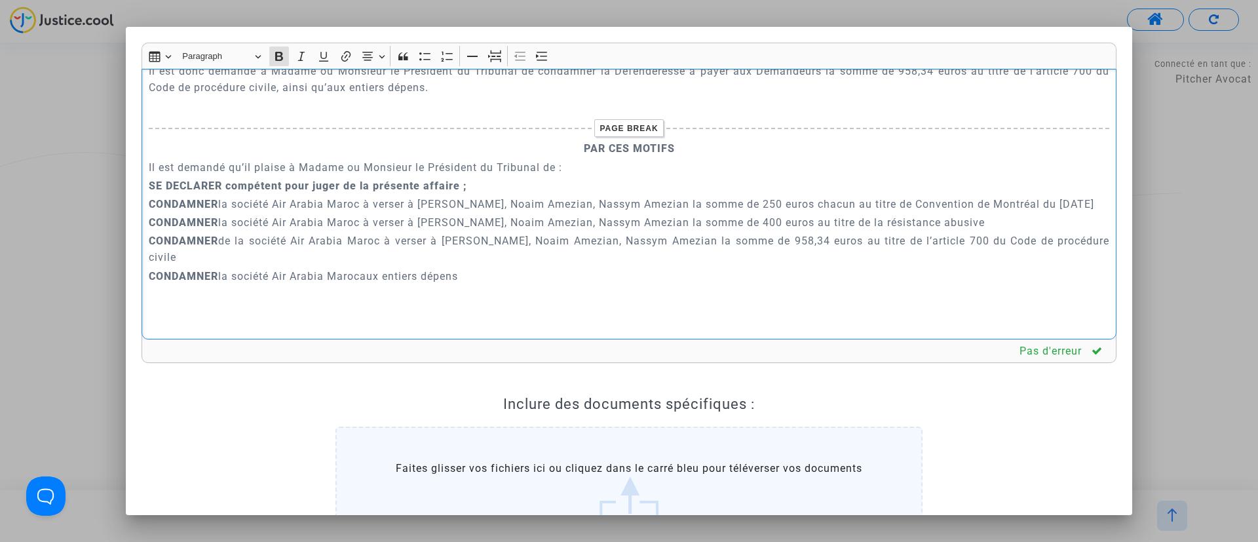
scroll to position [4782, 0]
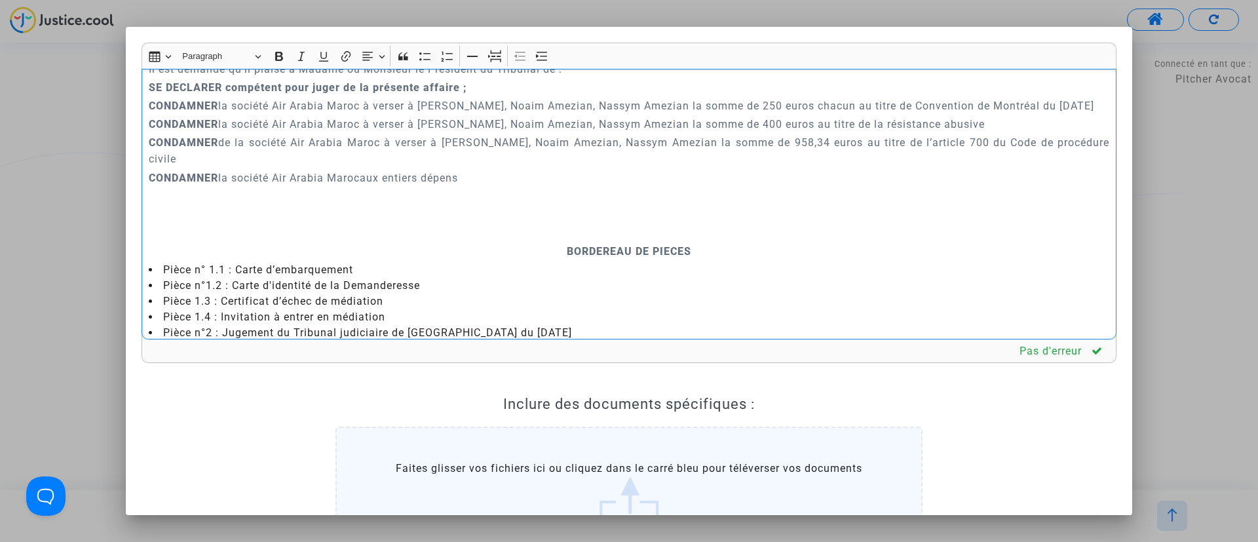
click at [537, 241] on p "Rich Text Editor, main" at bounding box center [629, 233] width 961 height 16
drag, startPoint x: 495, startPoint y: 52, endPoint x: 475, endPoint y: 284, distance: 232.2
click at [496, 54] on icon "Editor toolbar" at bounding box center [494, 56] width 13 height 13
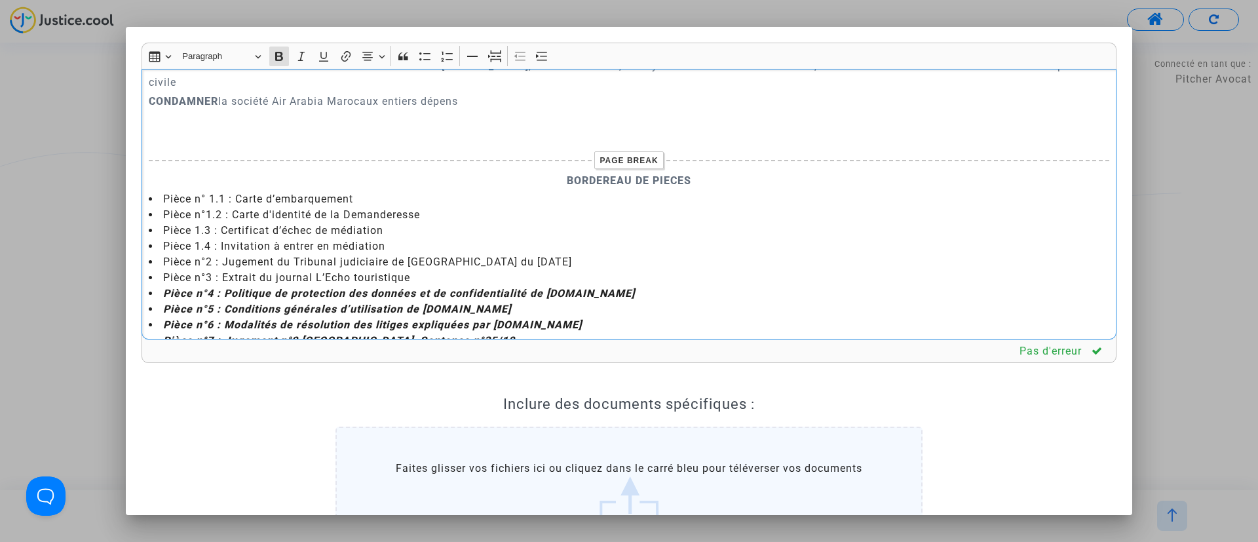
scroll to position [4959, 0]
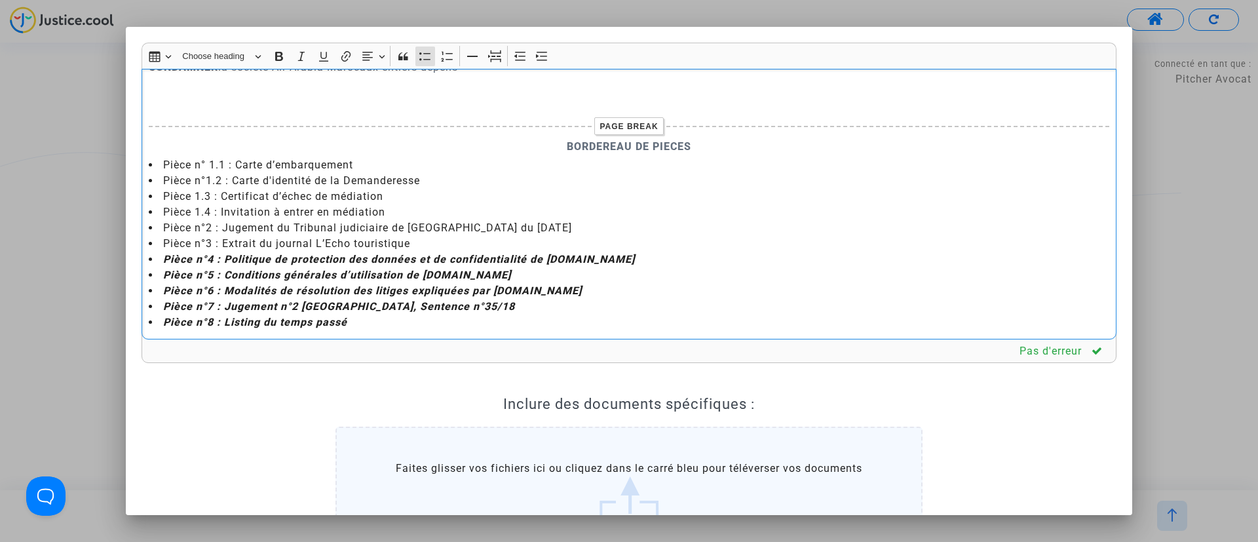
drag, startPoint x: 165, startPoint y: 220, endPoint x: 533, endPoint y: 224, distance: 369.0
click at [533, 224] on li "Pièce n°2 : Jugement du Tribunal judiciaire de Paris du 15 juillet 2021" at bounding box center [629, 228] width 961 height 16
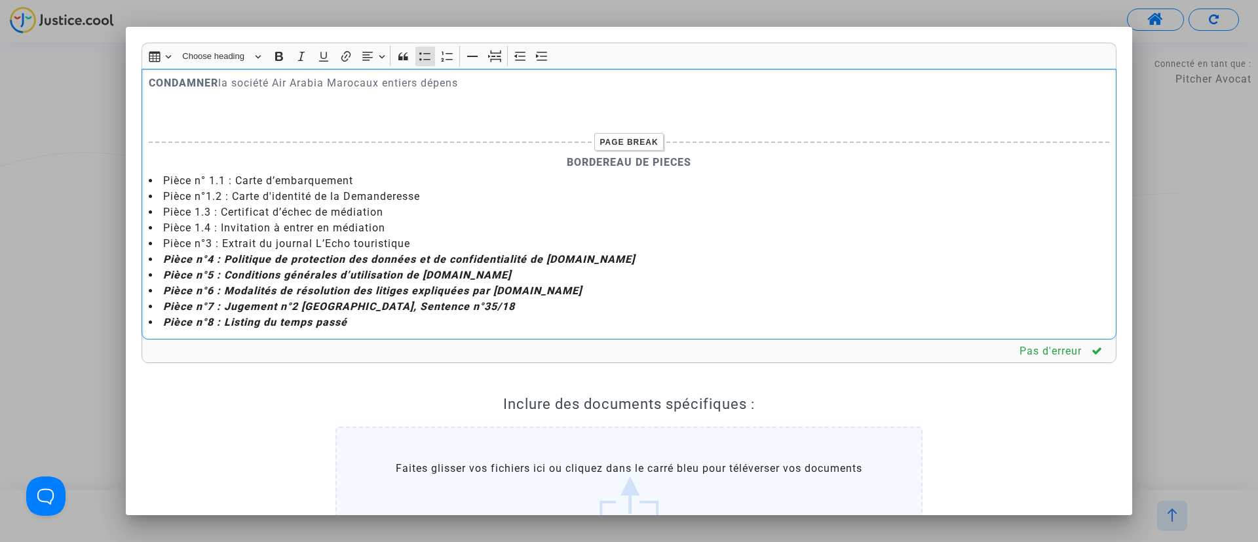
click at [215, 245] on li "Pièce n°3 : Extrait du journal L’Echo touristique" at bounding box center [629, 244] width 961 height 16
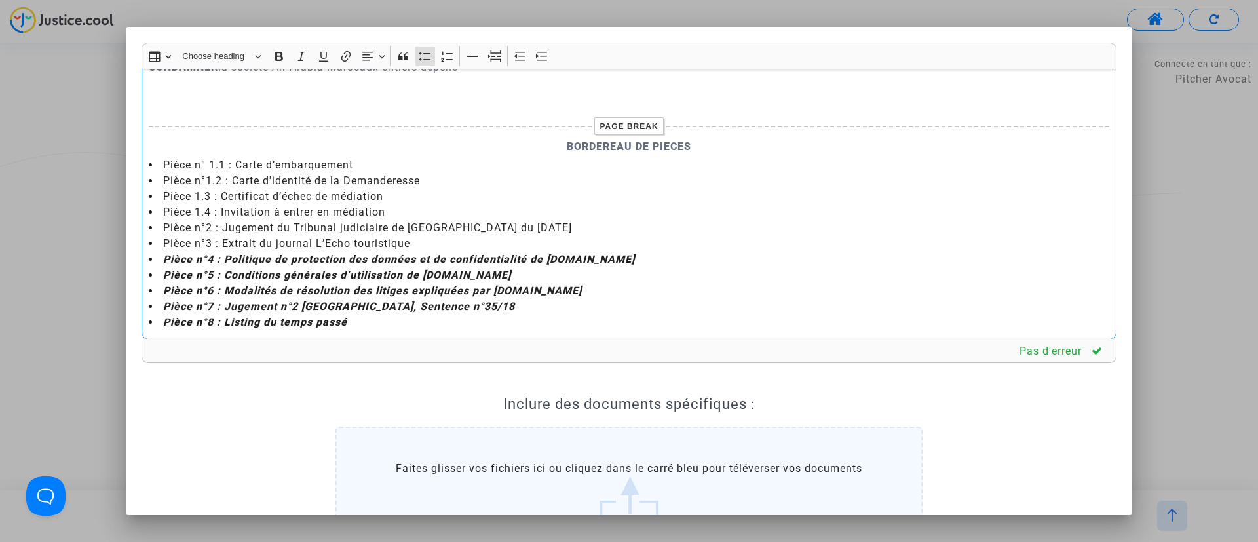
click at [266, 249] on li "Pièce n°3 : Extrait du journal L’Echo touristique" at bounding box center [629, 244] width 961 height 16
drag, startPoint x: 227, startPoint y: 322, endPoint x: 354, endPoint y: 319, distance: 127.2
click at [354, 319] on li "Pièce n°8 : Listing du temps passé" at bounding box center [629, 323] width 961 height 16
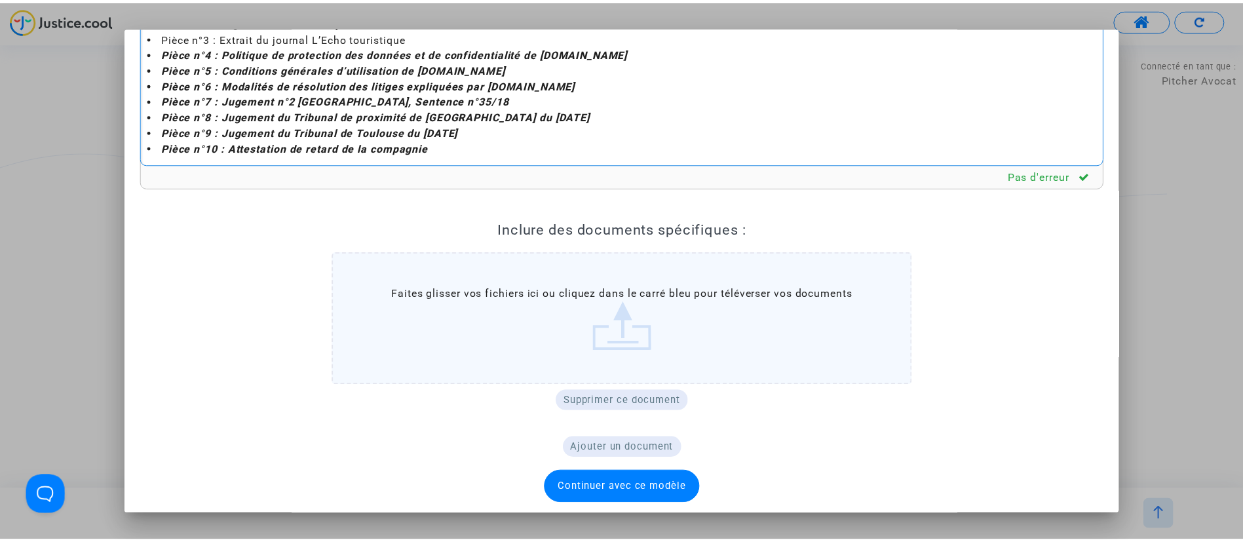
scroll to position [180, 0]
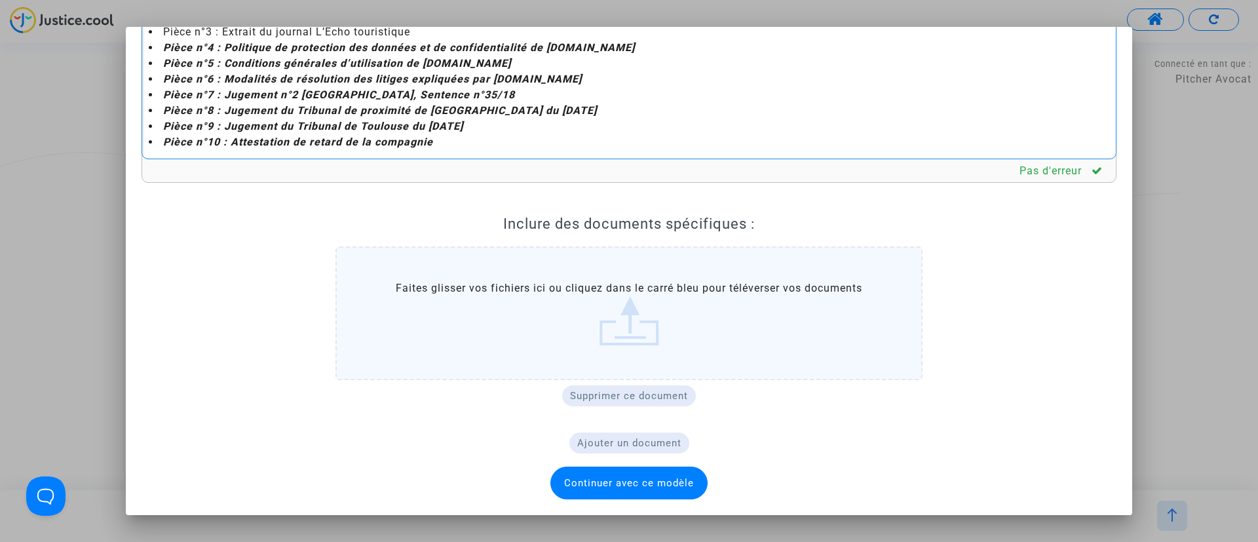
click at [659, 475] on span "Continuer avec ce modèle" at bounding box center [629, 483] width 157 height 33
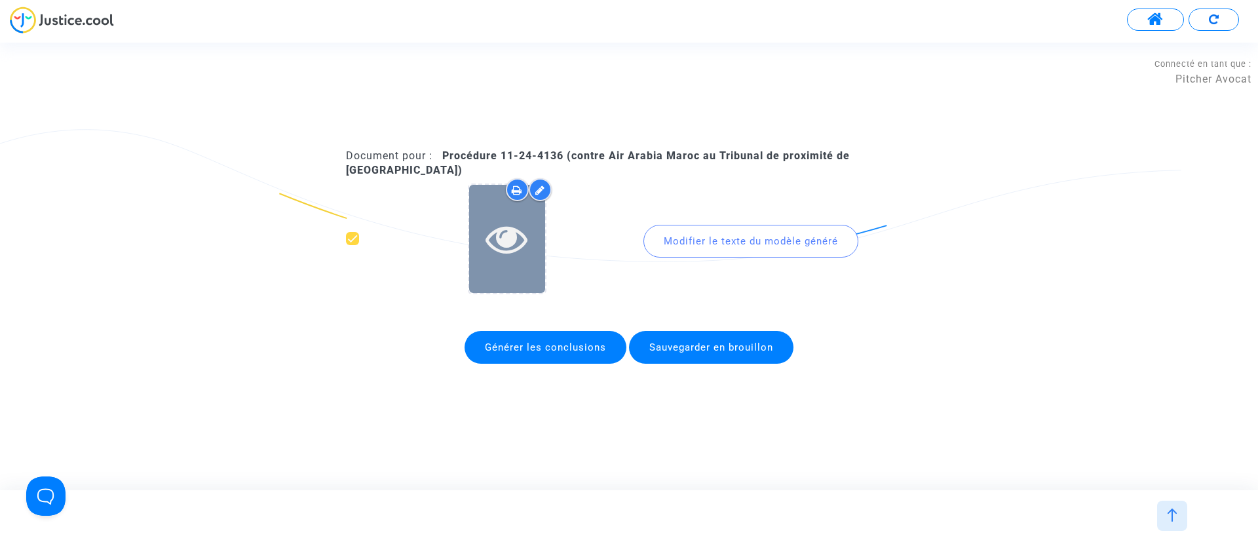
drag, startPoint x: 498, startPoint y: 221, endPoint x: 492, endPoint y: 215, distance: 8.8
click at [498, 222] on icon at bounding box center [507, 239] width 43 height 42
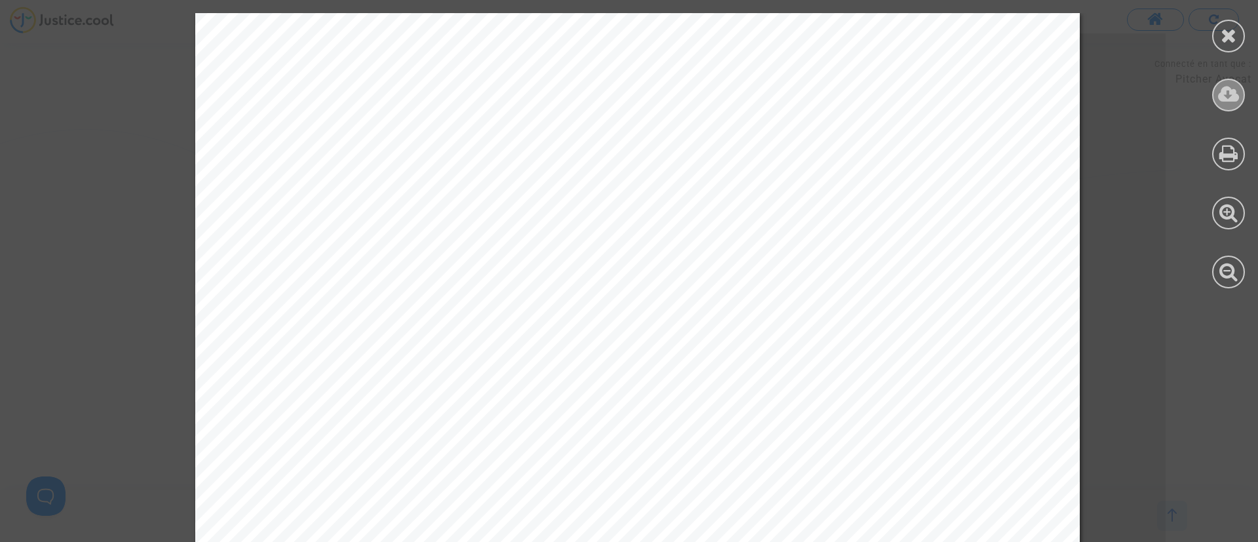
click at [1222, 89] on icon at bounding box center [1229, 95] width 22 height 20
click at [1218, 36] on div at bounding box center [1228, 36] width 33 height 33
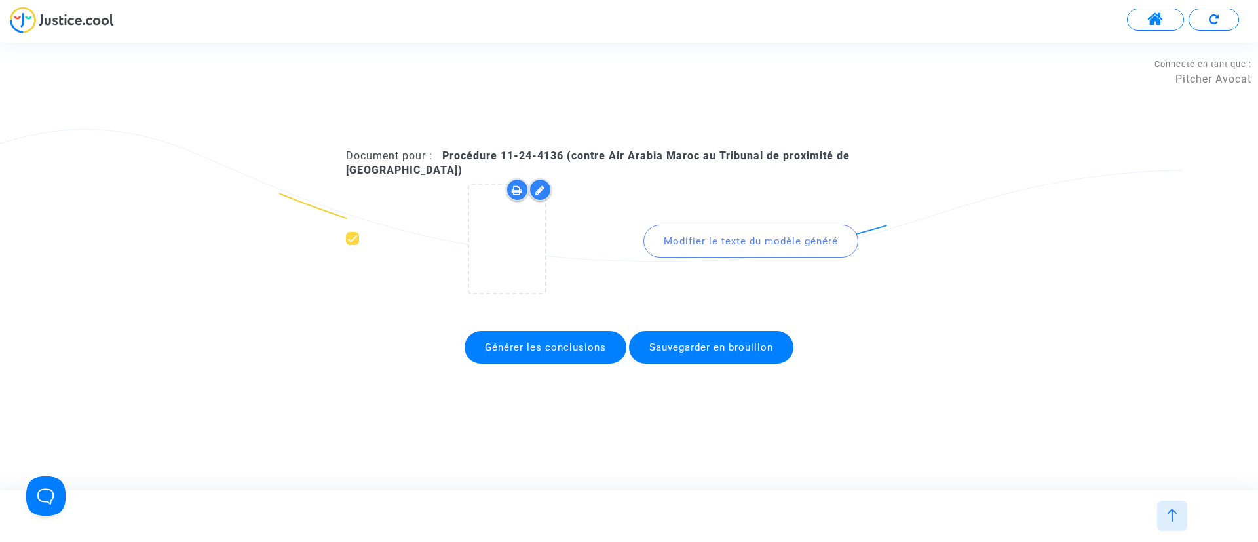
click at [651, 355] on span "Sauvegarder en brouillon" at bounding box center [711, 347] width 165 height 33
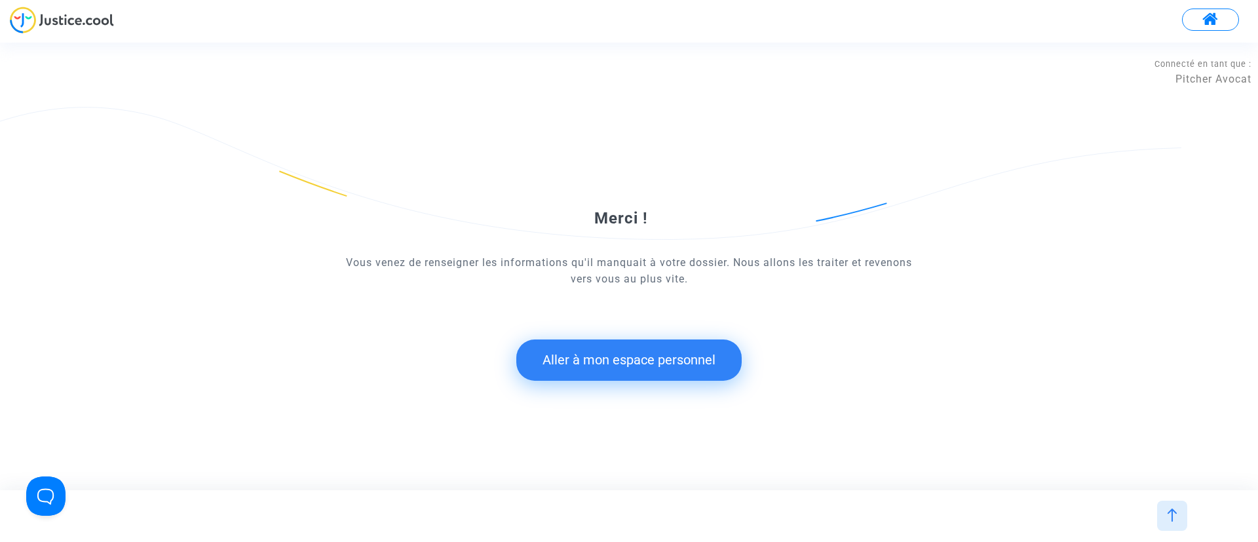
click at [576, 351] on button "Aller à mon espace personnel" at bounding box center [628, 359] width 225 height 41
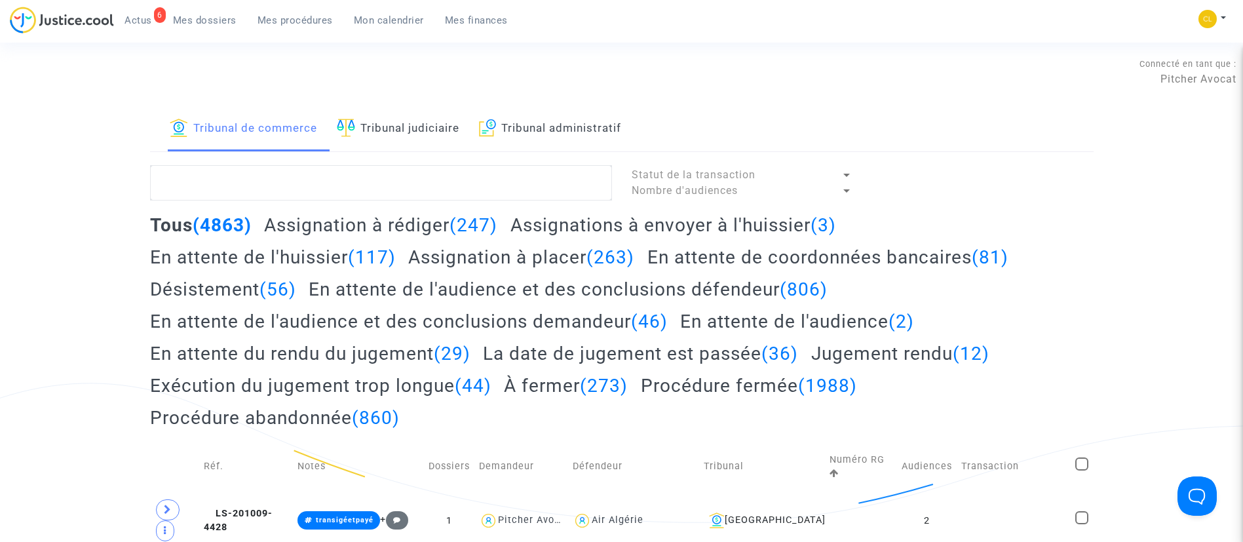
click at [383, 11] on link "Mon calendrier" at bounding box center [388, 20] width 91 height 20
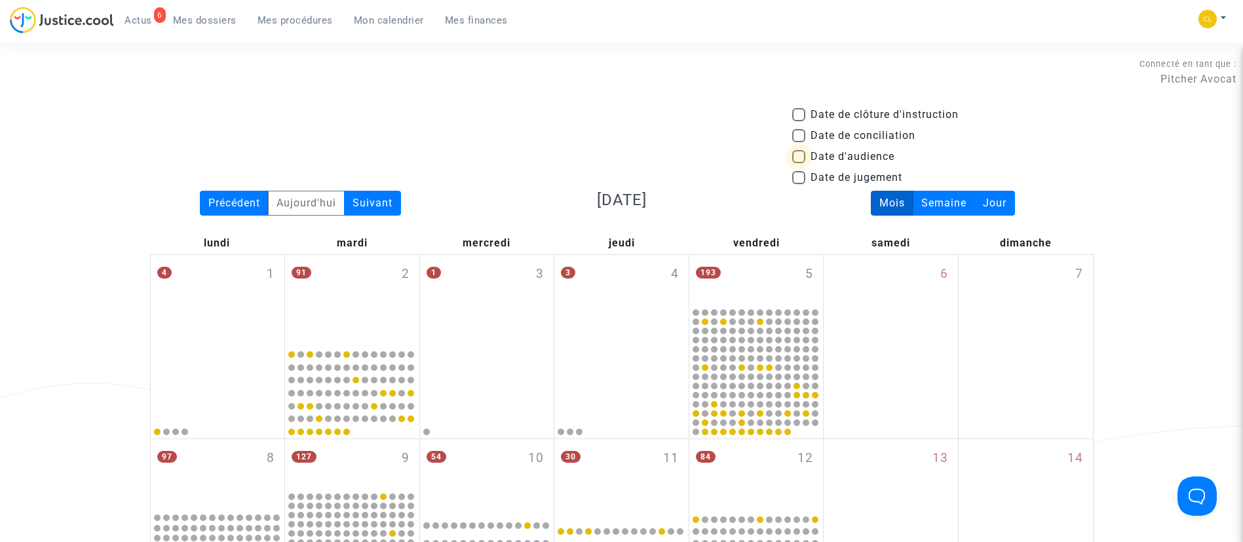
click at [819, 152] on span "Date d'audience" at bounding box center [853, 157] width 84 height 16
click at [799, 163] on input "Date d'audience" at bounding box center [798, 163] width 1 height 1
checkbox input "true"
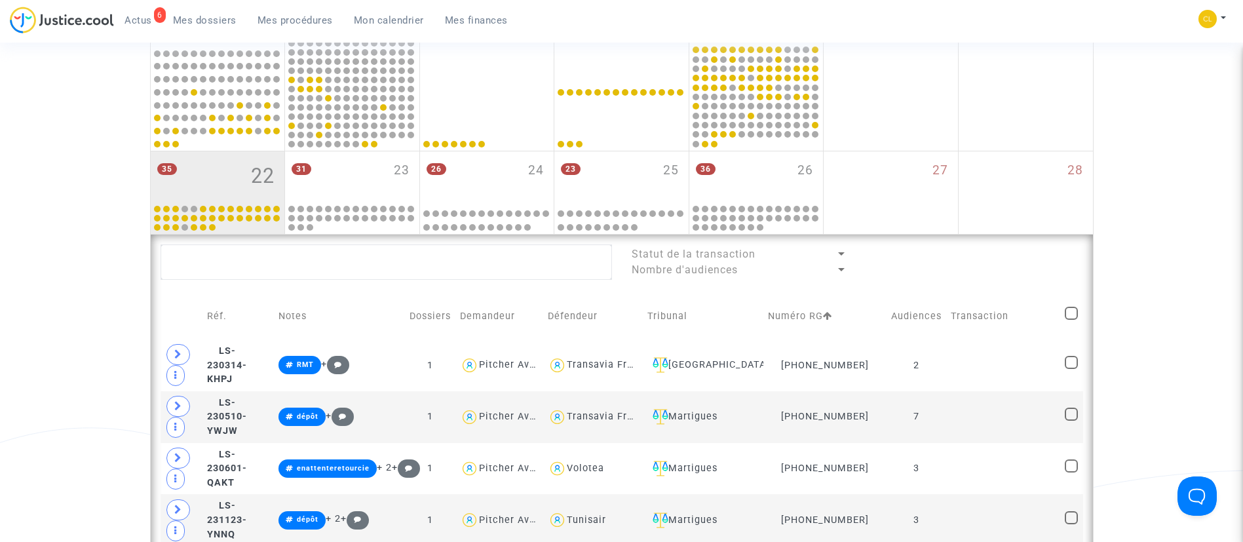
scroll to position [688, 0]
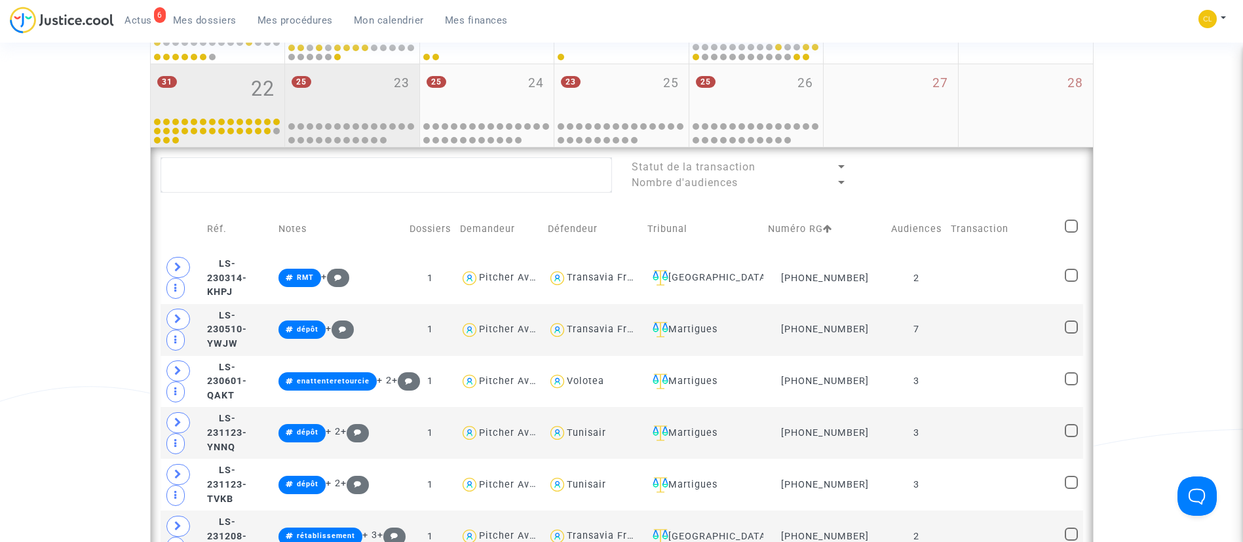
click at [351, 82] on div "25 23" at bounding box center [352, 89] width 134 height 51
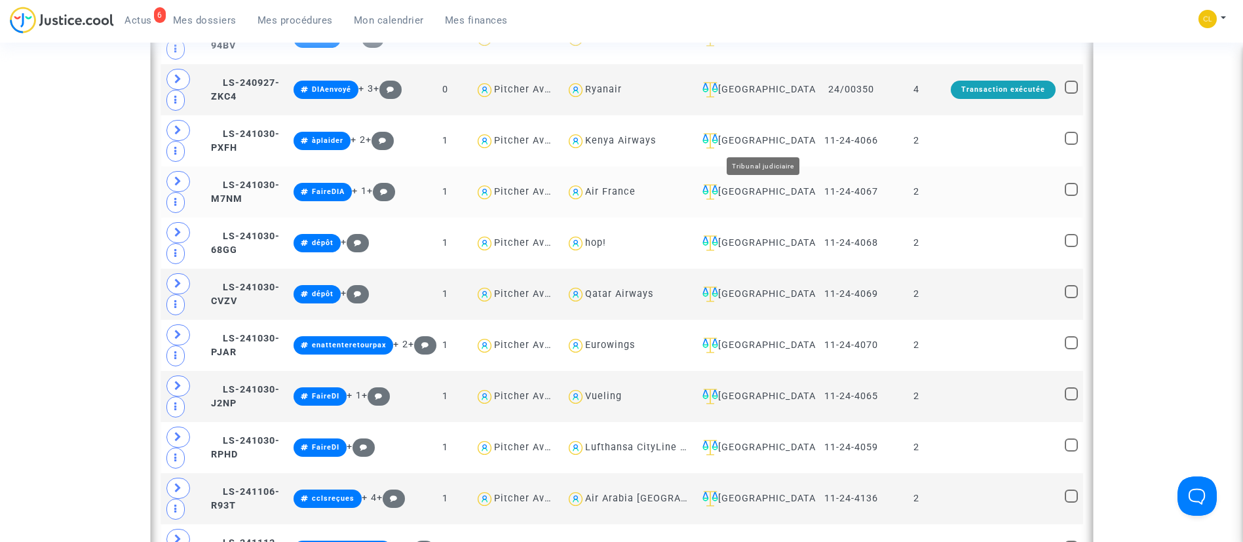
scroll to position [1278, 0]
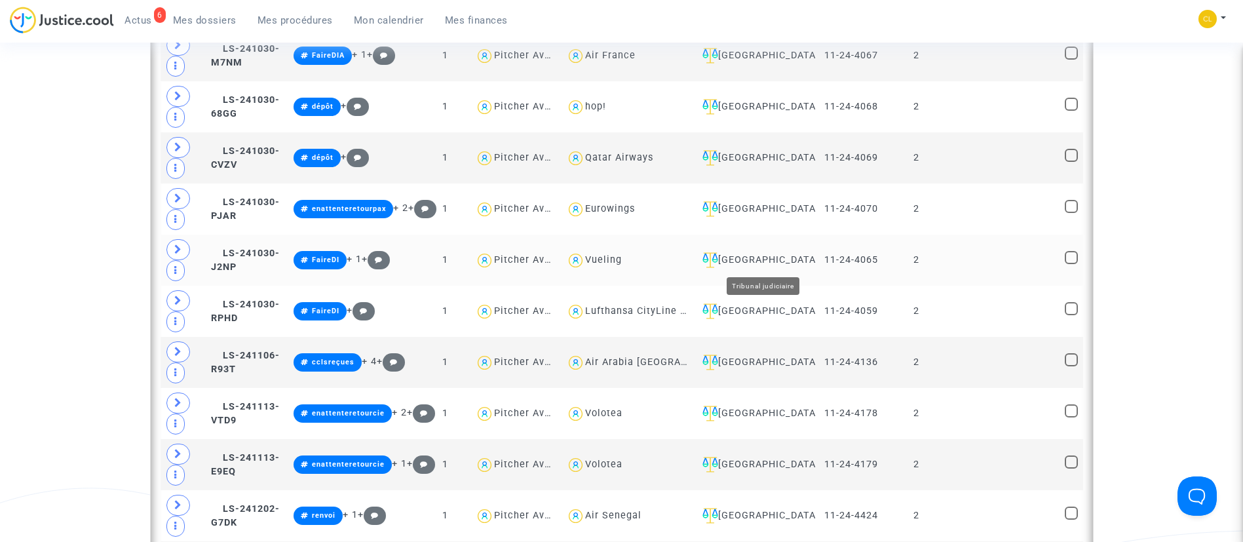
click at [790, 260] on div "[GEOGRAPHIC_DATA]" at bounding box center [754, 260] width 114 height 16
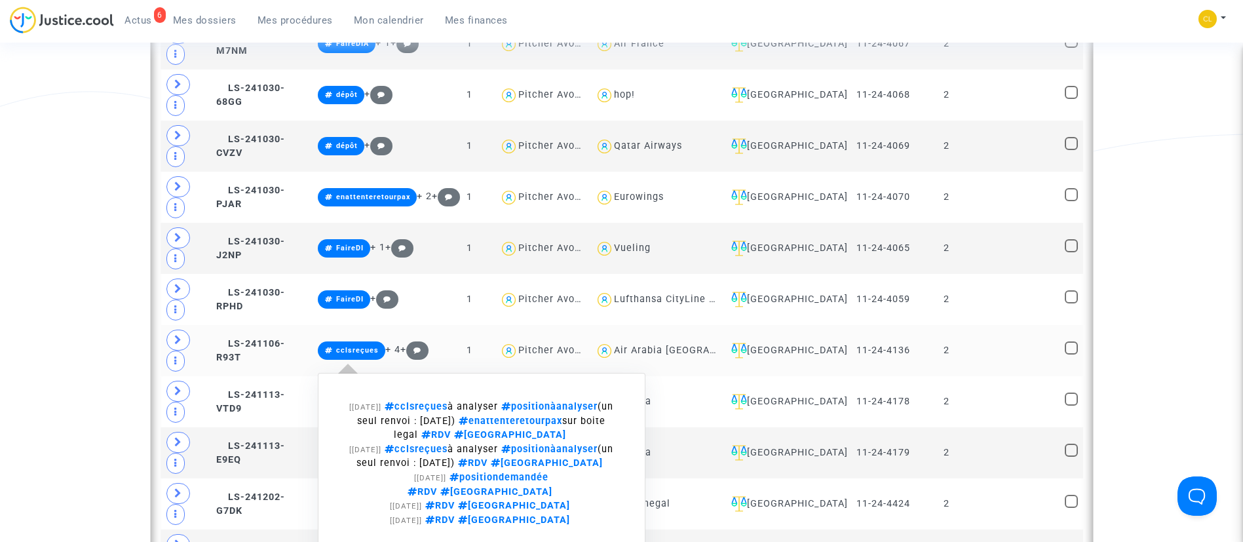
scroll to position [1081, 0]
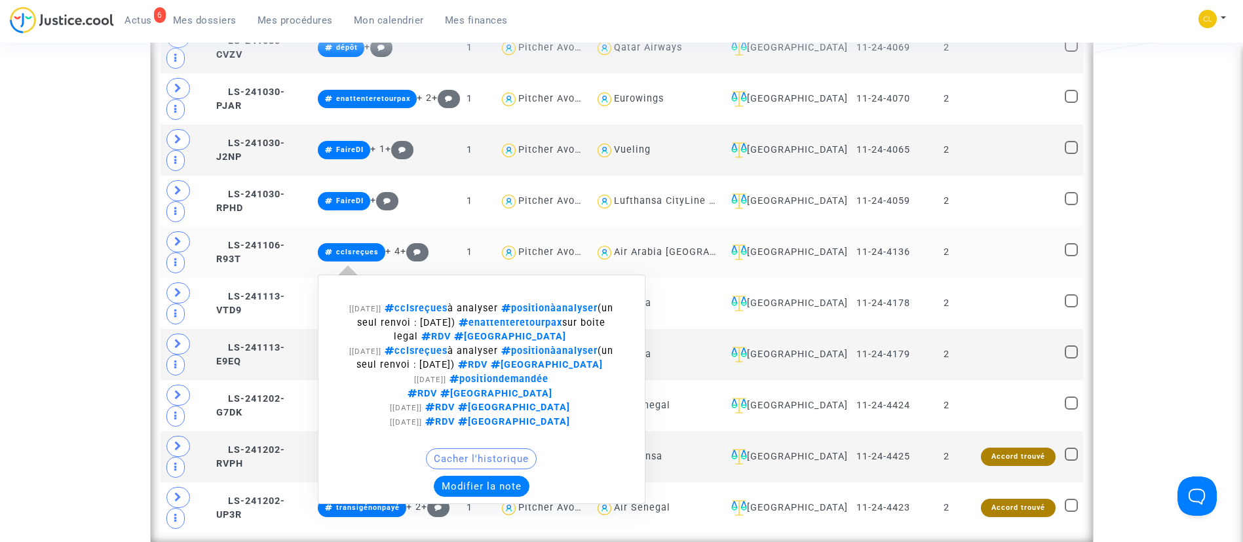
click at [469, 476] on button "Modifier la note" at bounding box center [482, 486] width 96 height 21
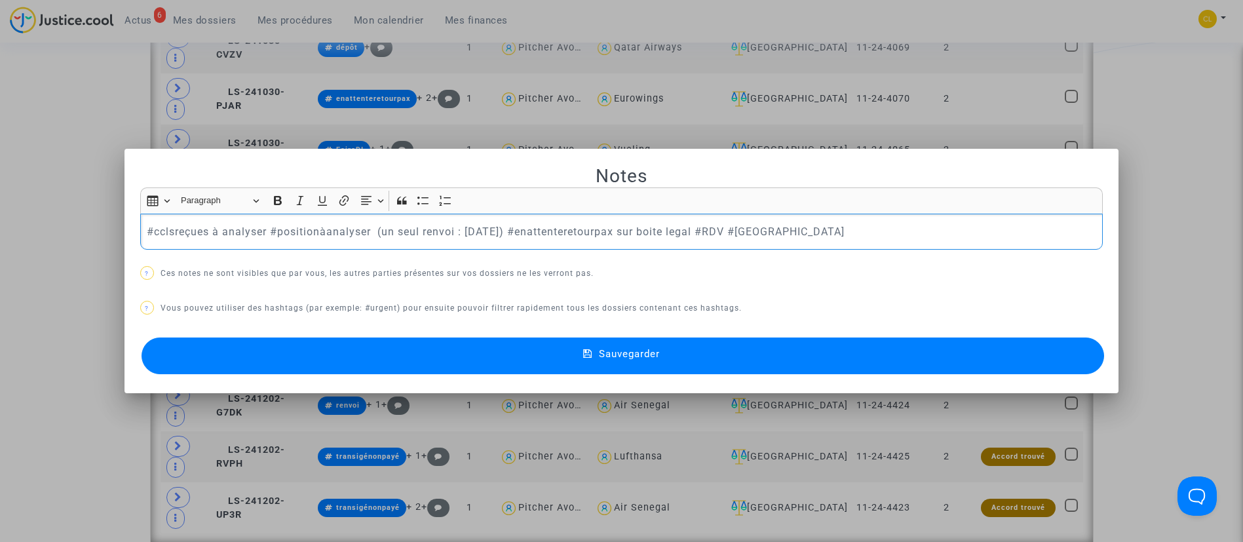
scroll to position [0, 0]
click at [191, 231] on p "#cclsreçues à analyser #positionàanalyser (un seul renvoi : 23 sept 2025) #enat…" at bounding box center [621, 231] width 949 height 16
drag, startPoint x: 197, startPoint y: 234, endPoint x: 354, endPoint y: 244, distance: 156.9
click at [354, 244] on div "#àplaider à analyser #positionàanalyser (un seul renvoi : 23 sept 2025) #enatte…" at bounding box center [621, 232] width 963 height 37
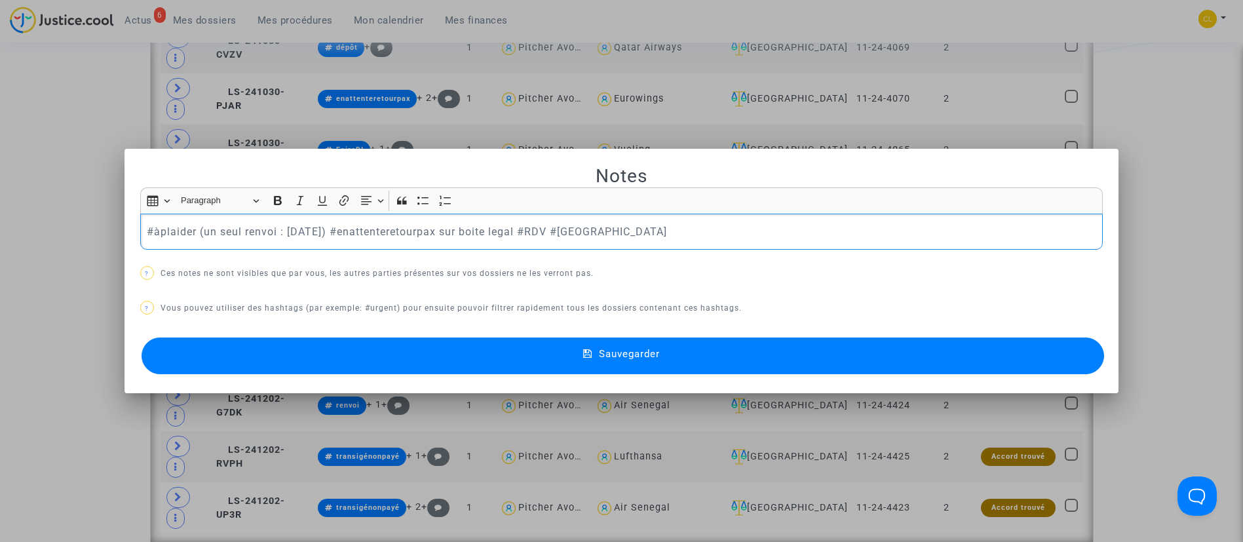
drag, startPoint x: 356, startPoint y: 235, endPoint x: 545, endPoint y: 249, distance: 189.9
click at [545, 249] on div "#àplaider (un seul renvoi : 23 sept 2025) #enattenteretourpax sur boite legal #…" at bounding box center [621, 232] width 963 height 37
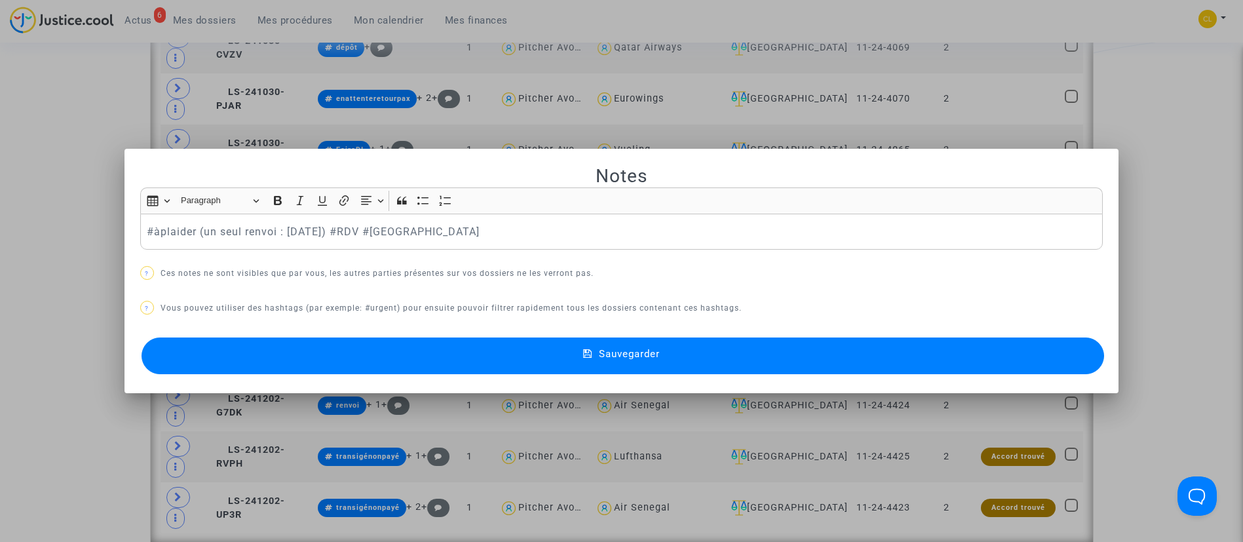
click at [580, 368] on button "Sauvegarder" at bounding box center [623, 356] width 963 height 37
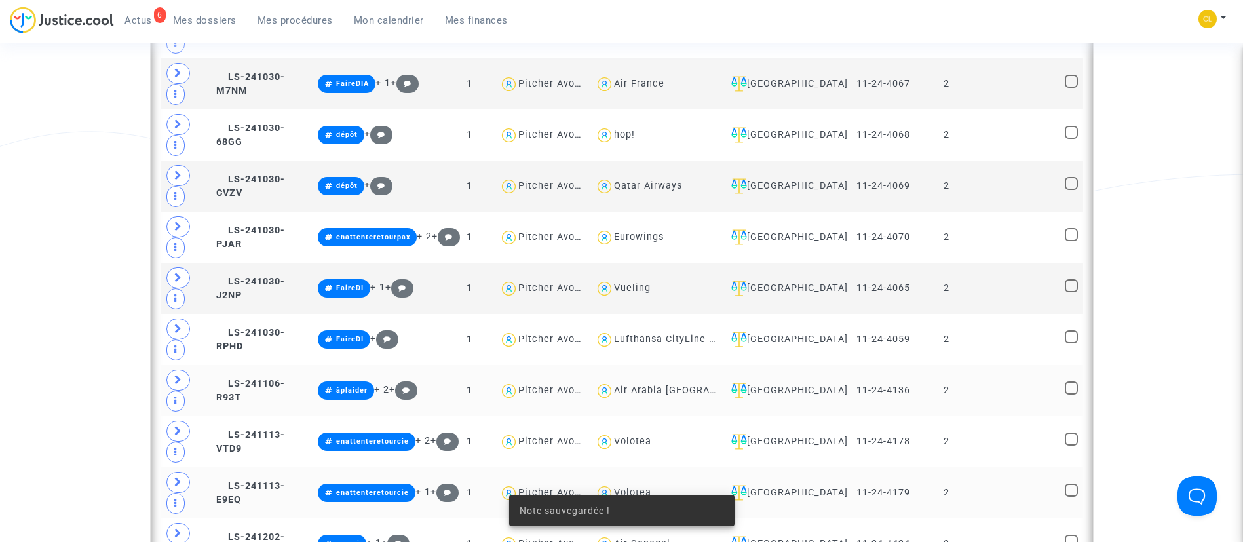
scroll to position [885, 0]
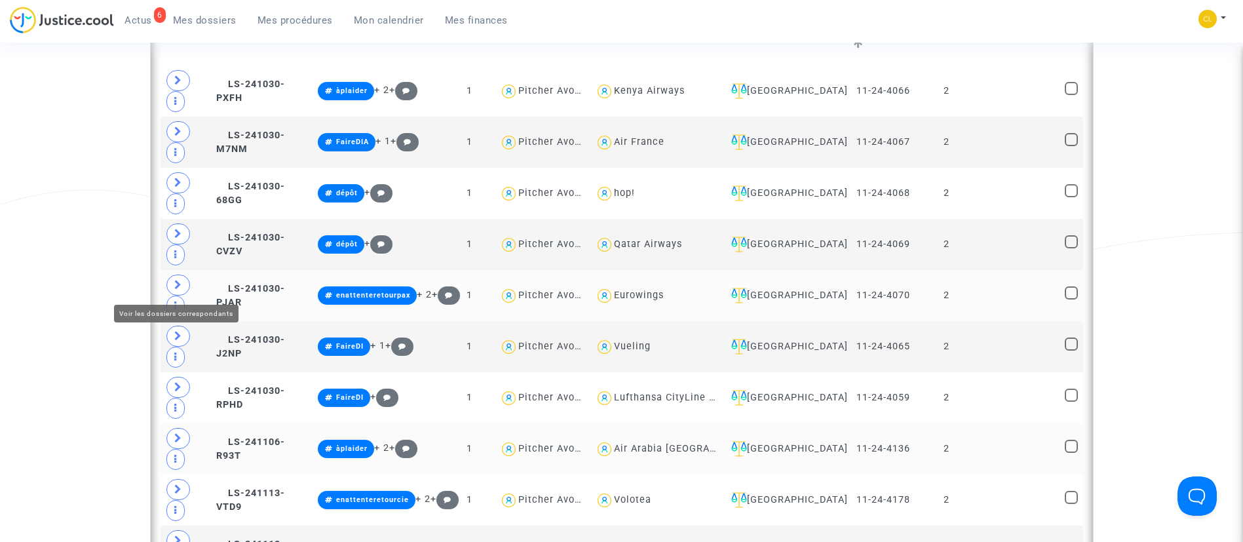
click at [182, 284] on icon at bounding box center [178, 285] width 8 height 10
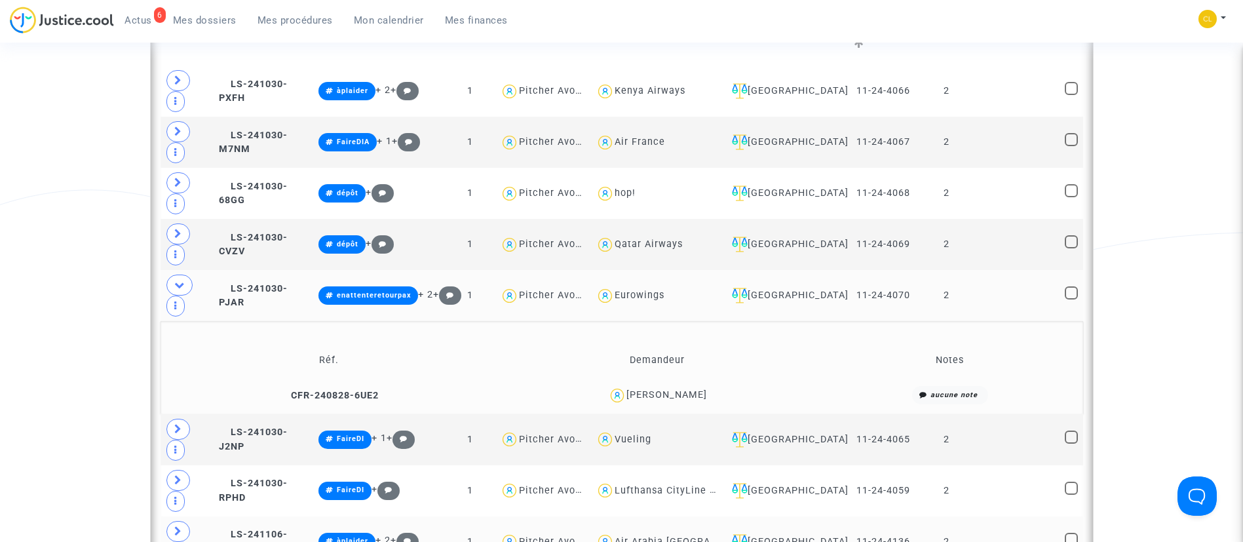
click at [678, 389] on div "[PERSON_NAME]" at bounding box center [667, 394] width 81 height 11
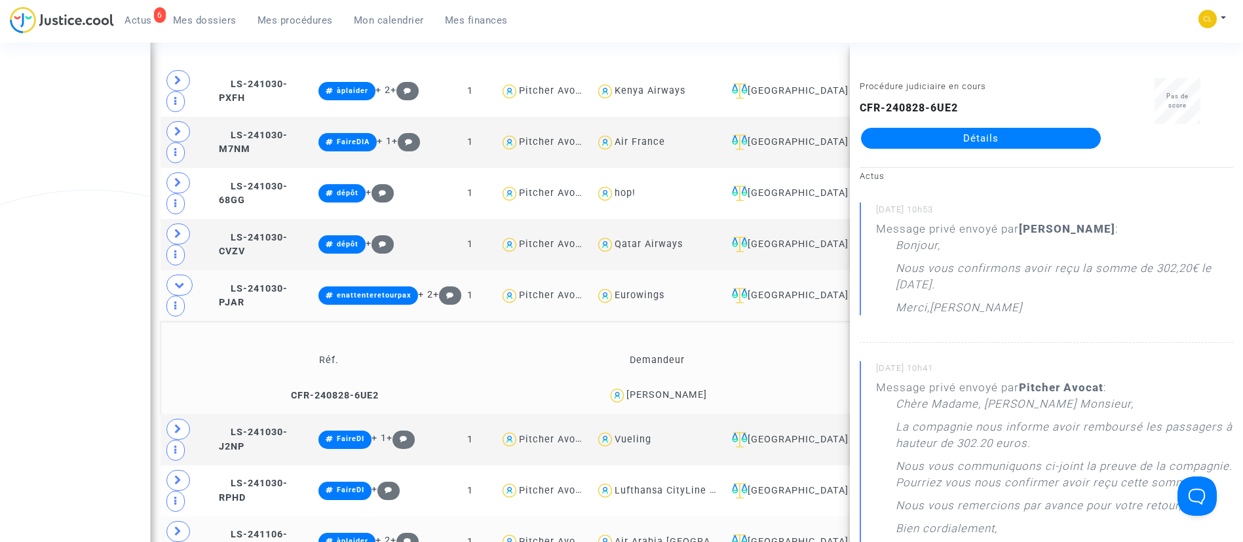
click at [790, 339] on td "Demandeur" at bounding box center [658, 360] width 328 height 43
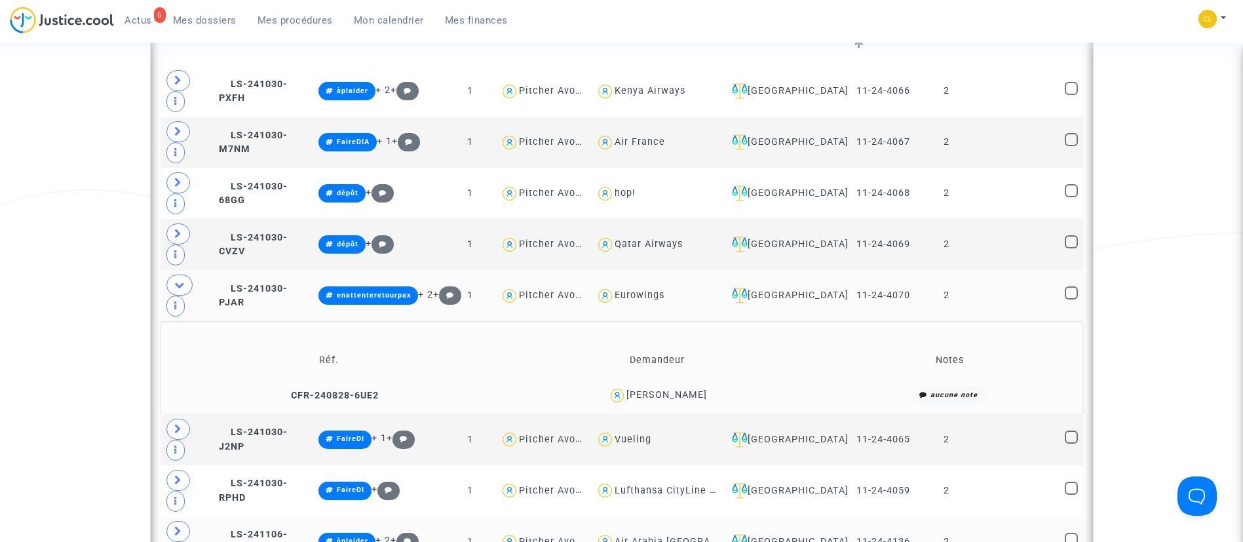
click at [996, 270] on td at bounding box center [1019, 295] width 84 height 51
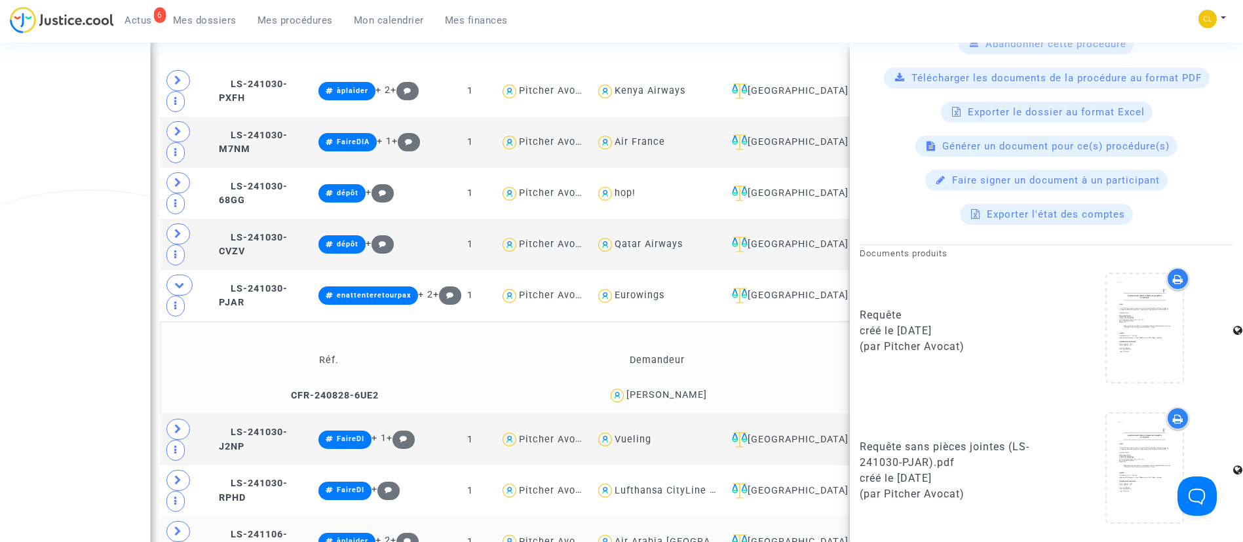
scroll to position [786, 0]
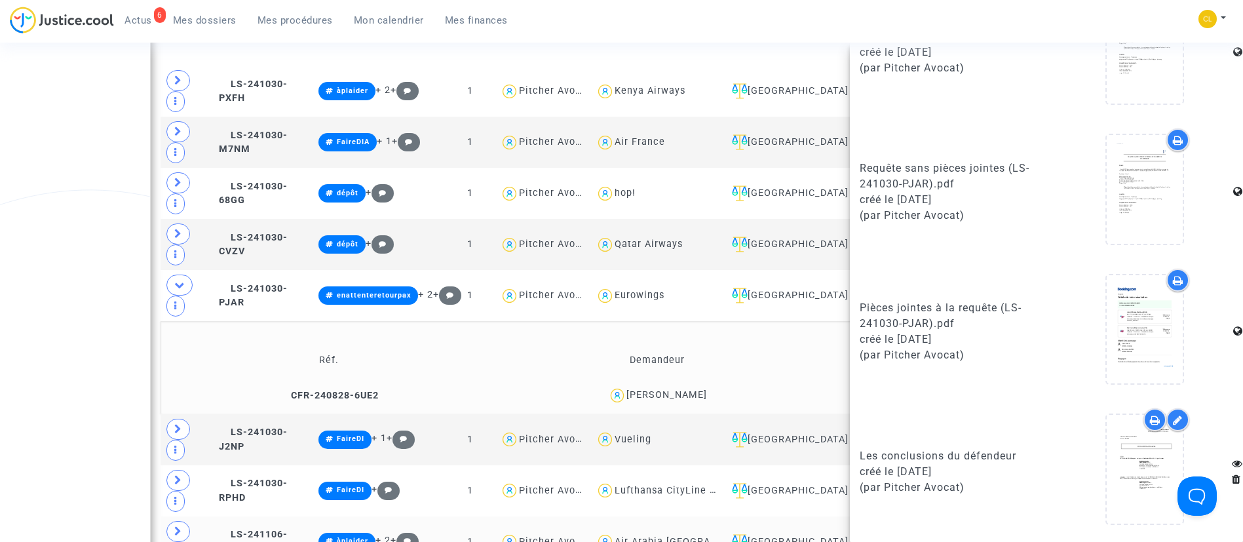
click at [779, 339] on td "Demandeur" at bounding box center [658, 360] width 328 height 43
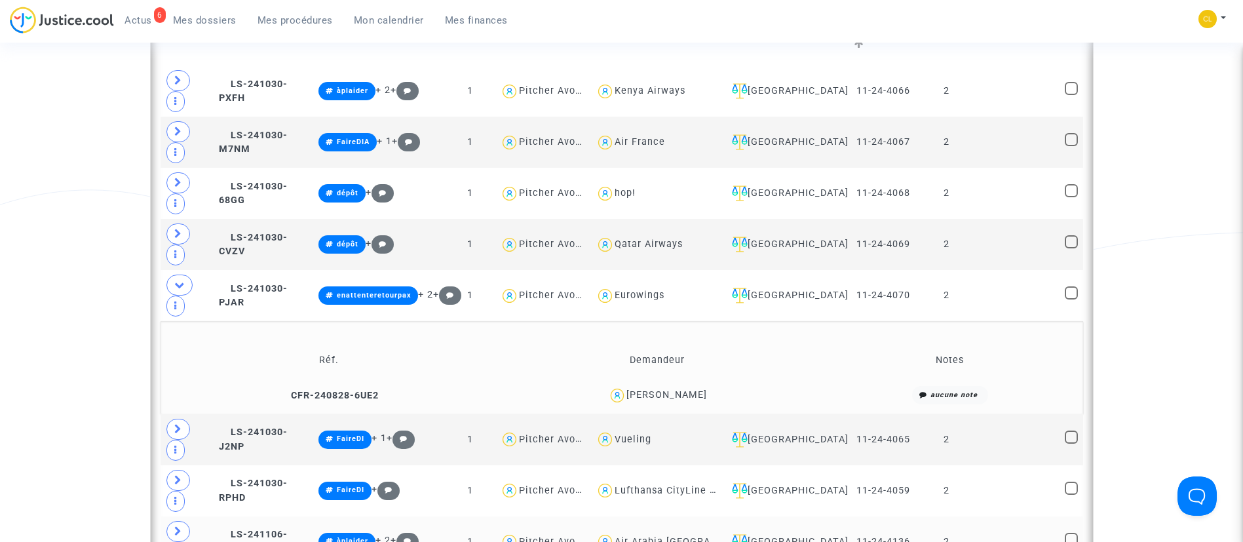
scroll to position [0, 0]
click at [973, 270] on td "2" at bounding box center [947, 295] width 60 height 51
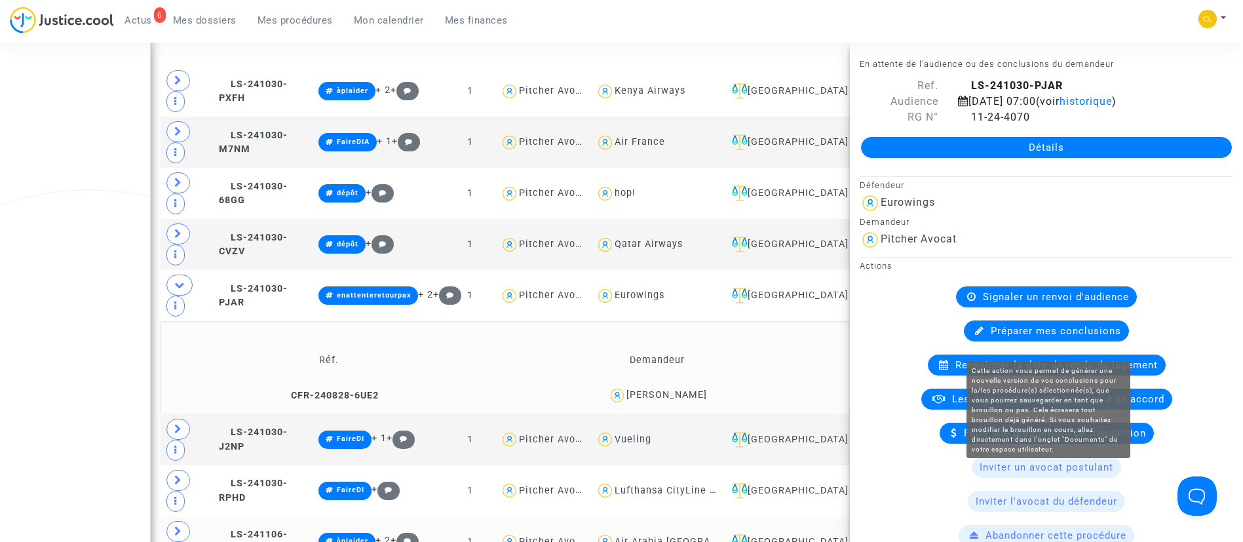
click at [1047, 337] on span "Préparer mes conclusions" at bounding box center [1056, 331] width 130 height 12
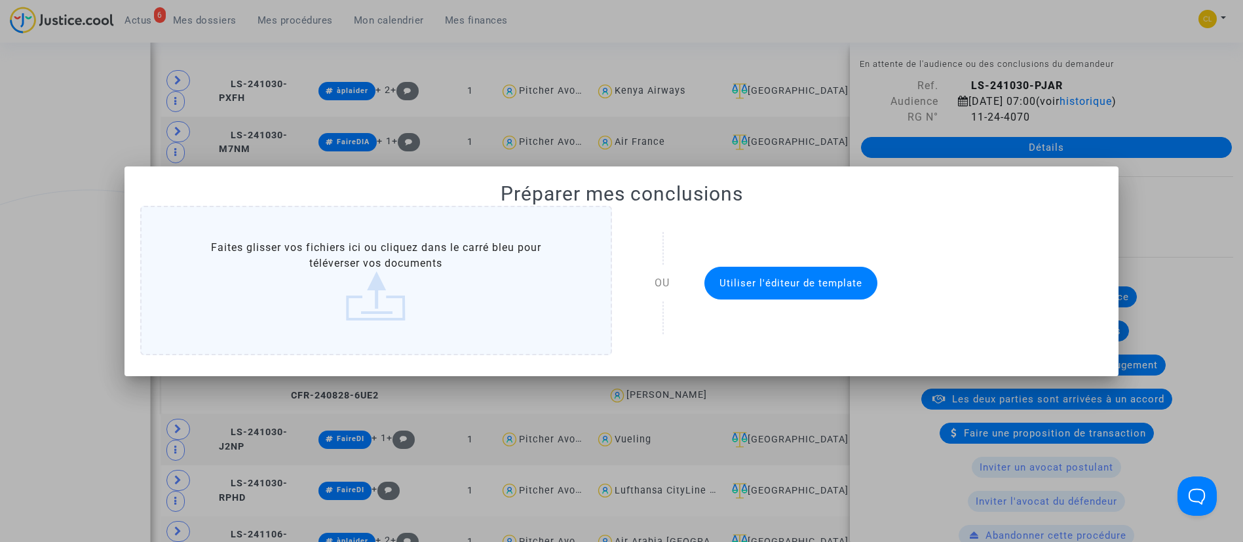
click at [788, 281] on span "Utiliser l'éditeur de template" at bounding box center [791, 283] width 143 height 12
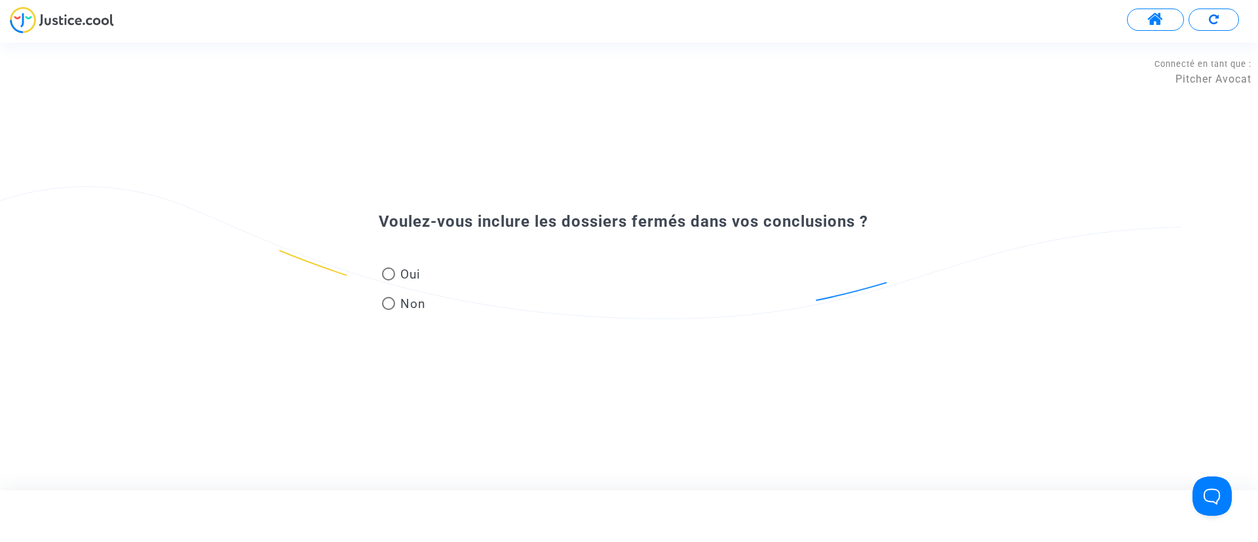
click at [419, 274] on span "Oui" at bounding box center [408, 274] width 26 height 18
click at [389, 281] on input "Oui" at bounding box center [388, 281] width 1 height 1
radio input "true"
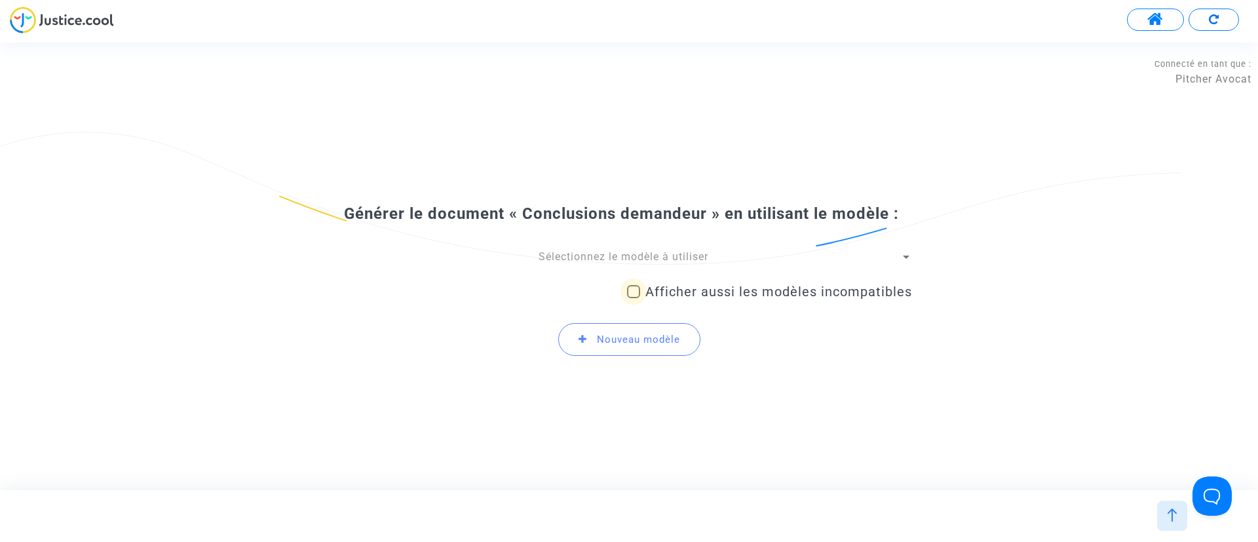
click at [794, 297] on span "Afficher aussi les modèles incompatibles" at bounding box center [779, 292] width 267 height 16
click at [634, 298] on input "Afficher aussi les modèles incompatibles" at bounding box center [633, 298] width 1 height 1
checkbox input "true"
click at [698, 253] on span "Sélectionnez le modèle à utiliser" at bounding box center [624, 256] width 170 height 12
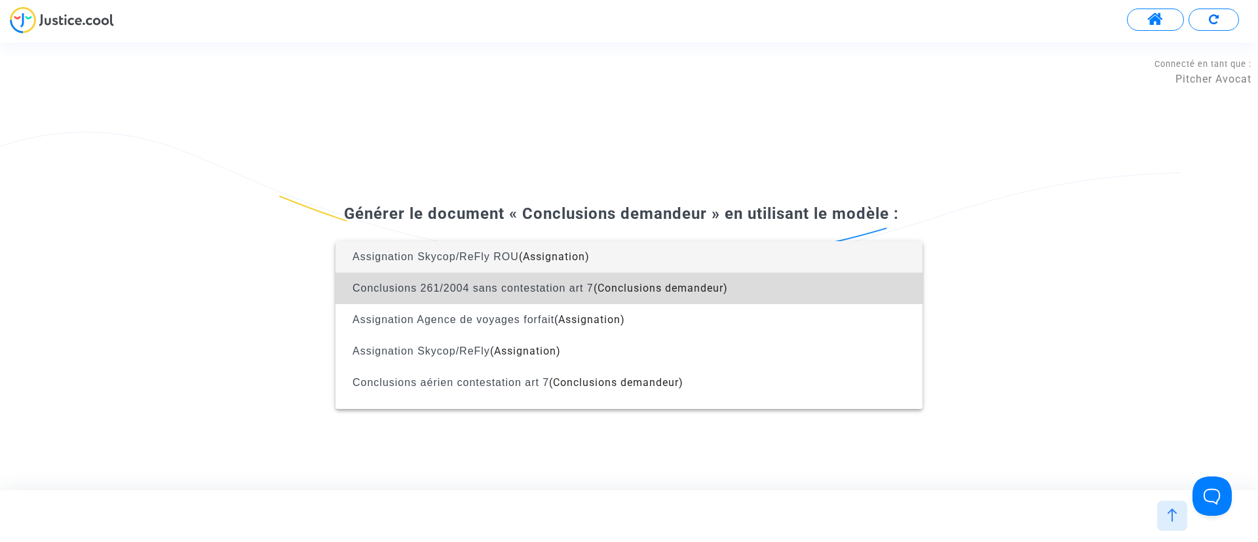
click at [630, 287] on span "(Conclusions demandeur)" at bounding box center [661, 288] width 134 height 12
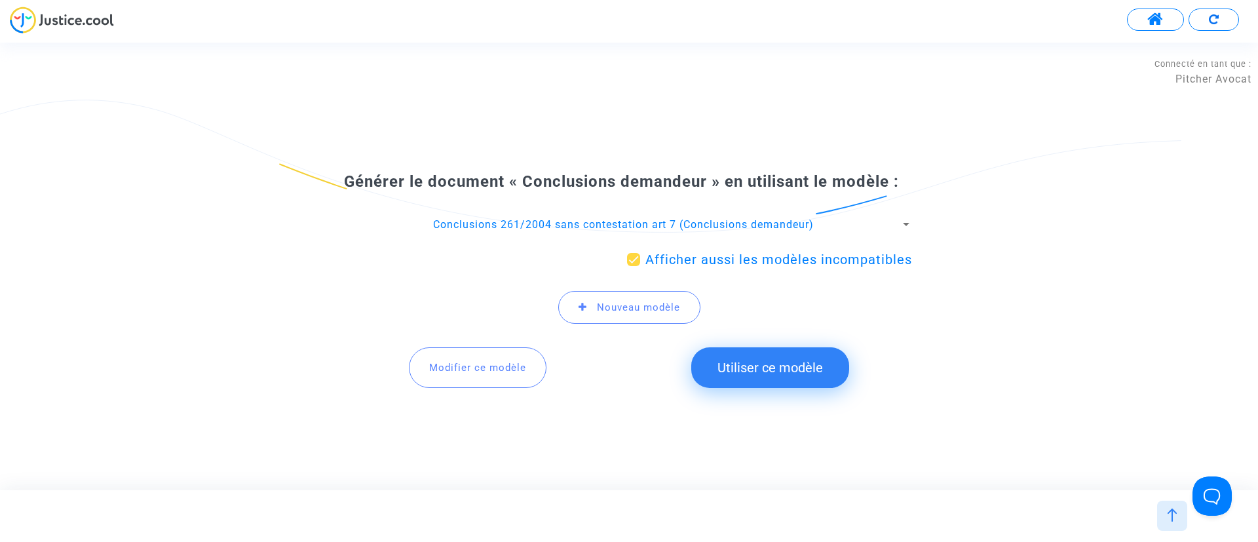
click at [752, 369] on button "Utiliser ce modèle" at bounding box center [770, 367] width 158 height 41
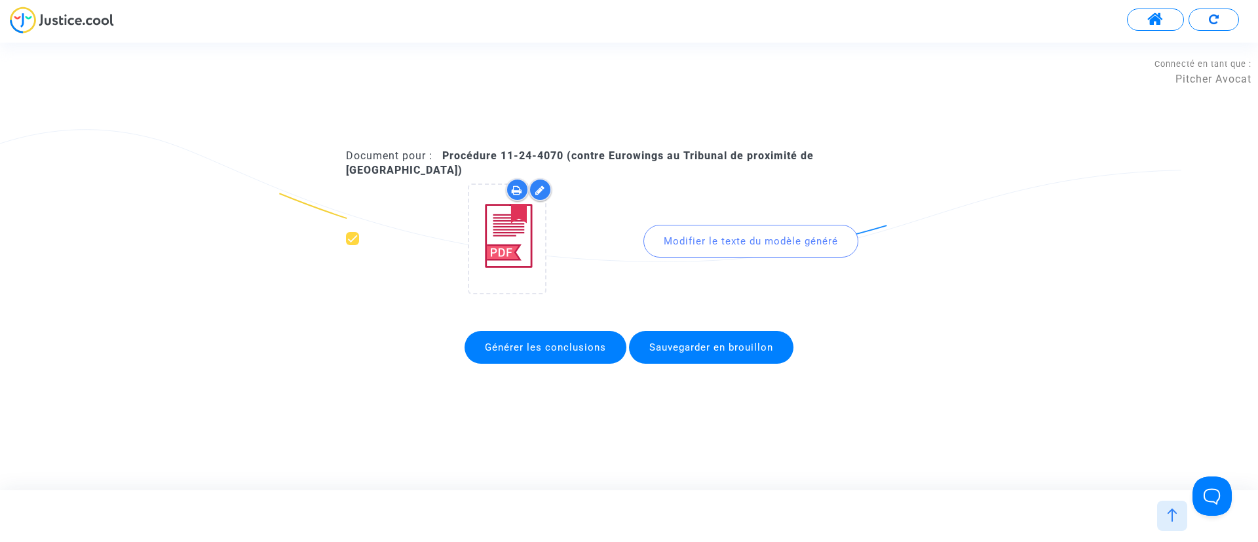
click at [691, 247] on div "Modifier le texte du modèle généré" at bounding box center [751, 241] width 215 height 33
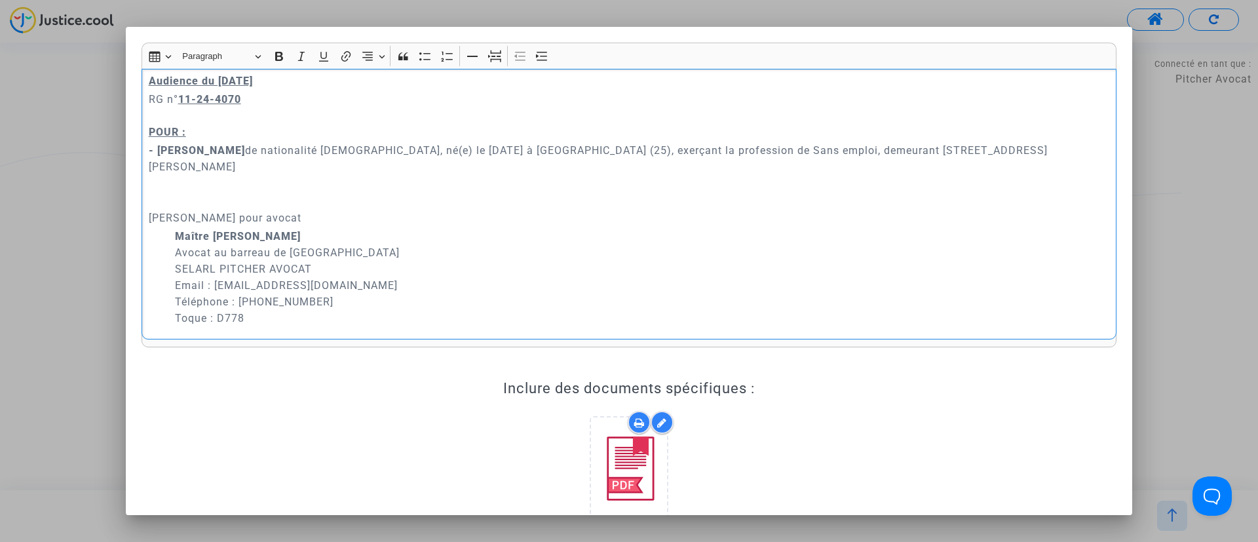
scroll to position [197, 0]
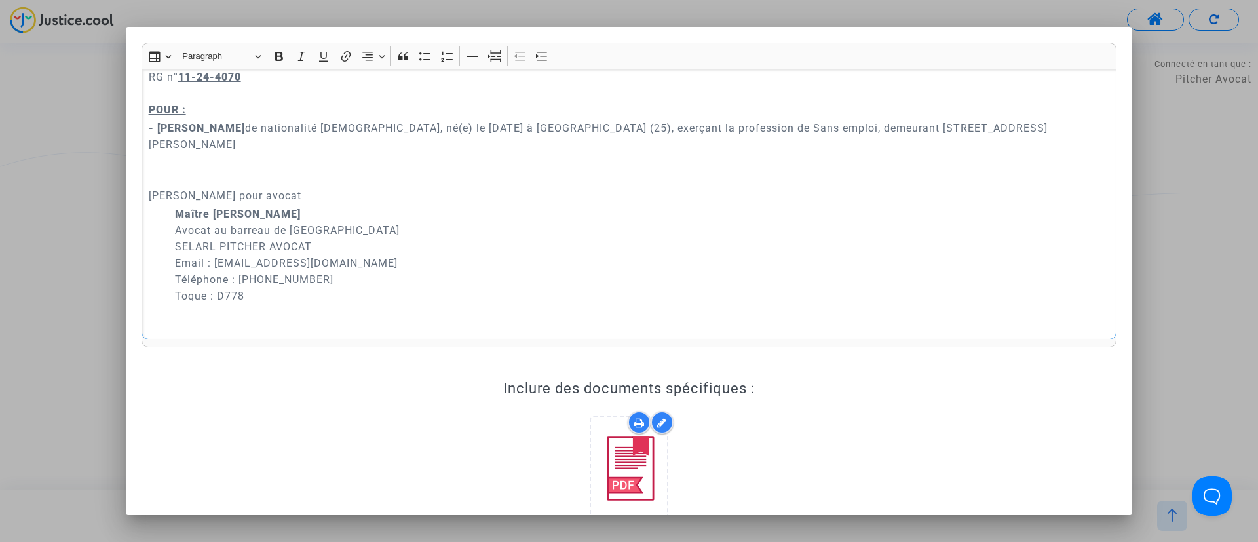
drag, startPoint x: 383, startPoint y: 127, endPoint x: 409, endPoint y: 119, distance: 26.7
click at [387, 127] on p "- Yves POETE de nationalité française, né(e) le 06/04/1954 à MONTBELIARD (25), …" at bounding box center [629, 136] width 961 height 33
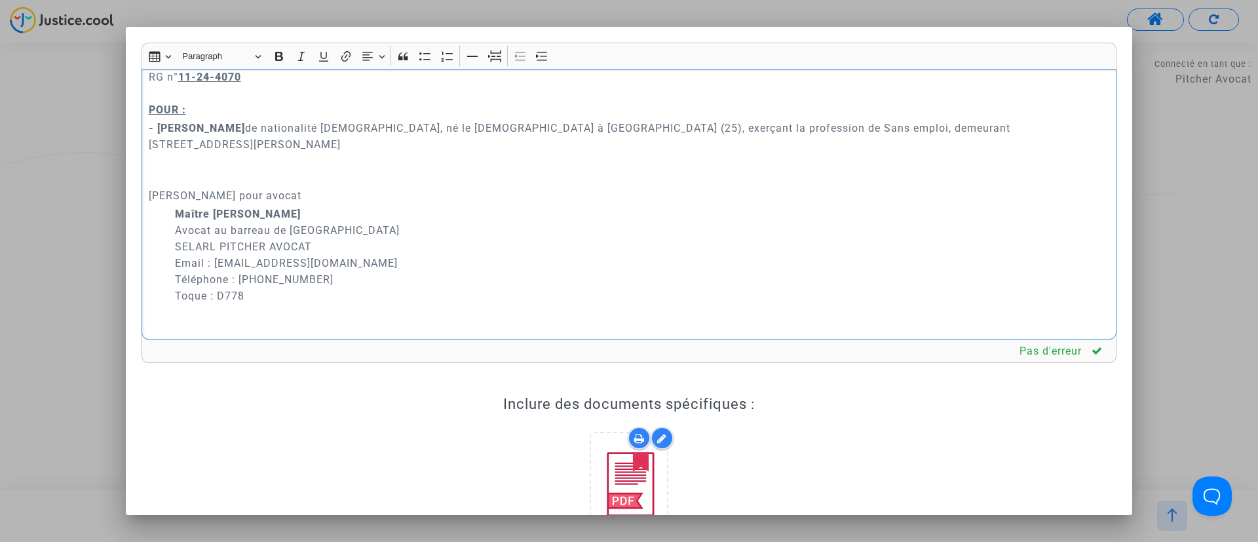
drag, startPoint x: 568, startPoint y: 124, endPoint x: 767, endPoint y: 135, distance: 198.9
click at [767, 135] on p "- Yves POETE de nationalité française, né le 06/04/1954 à MONTBELIARD (25), exe…" at bounding box center [629, 136] width 961 height 33
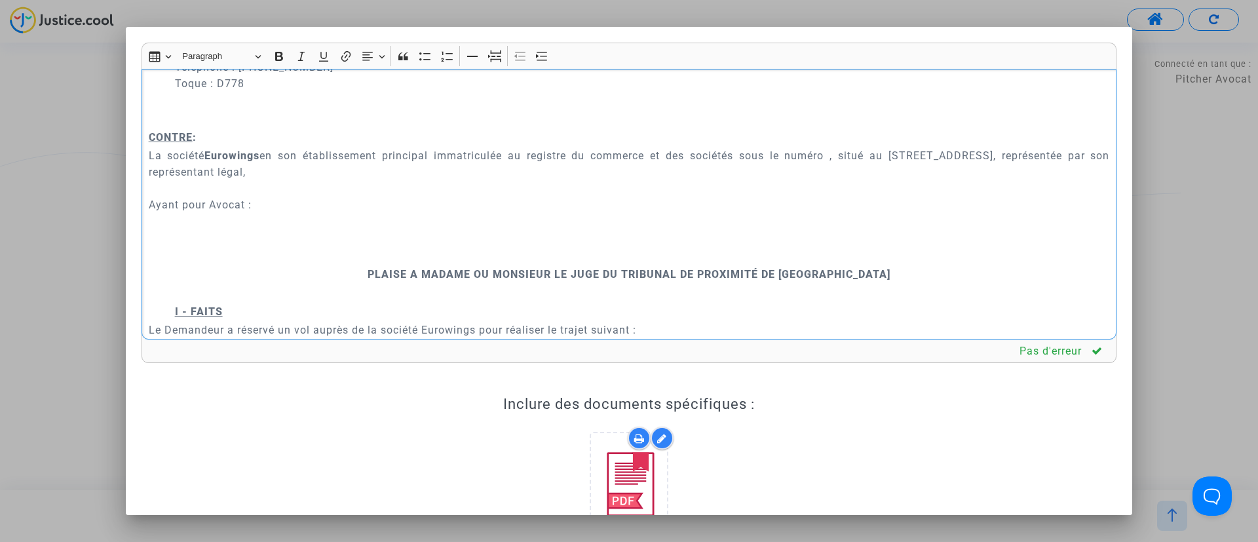
scroll to position [393, 0]
click at [204, 219] on p "La société Eurowings en son établissement principal immatriculée au registre du…" at bounding box center [629, 196] width 961 height 98
click at [249, 214] on p "La société Eurowings en son établissement principal immatriculée au registre du…" at bounding box center [629, 196] width 961 height 98
click at [385, 254] on p "Rich Text Editor, main" at bounding box center [629, 255] width 961 height 16
click at [489, 58] on icon "Editor toolbar" at bounding box center [494, 56] width 13 height 13
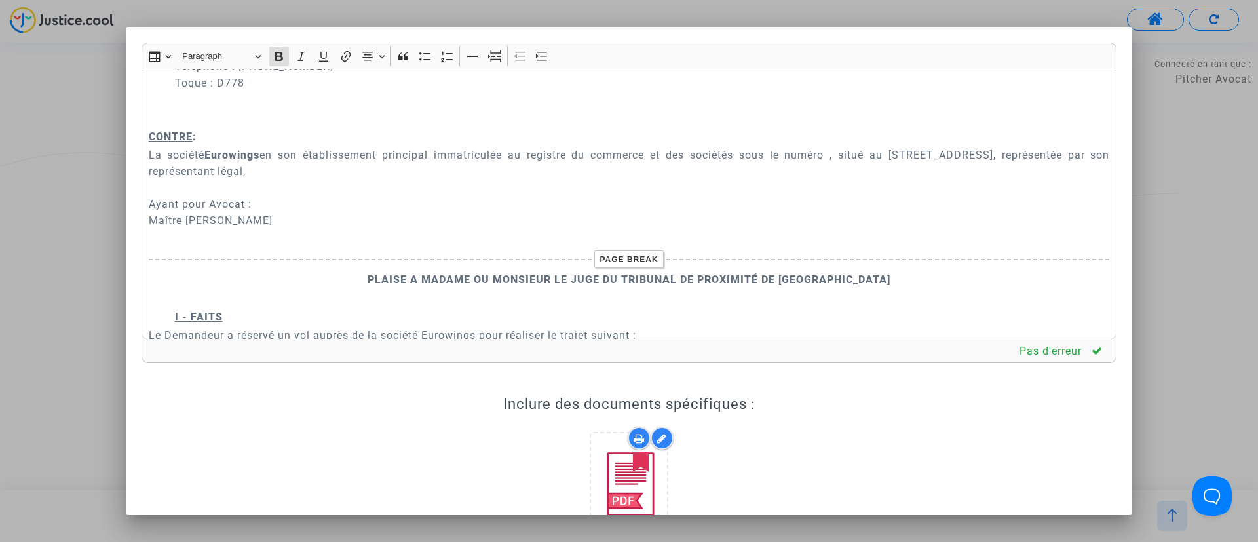
click at [301, 227] on p "La société Eurowings en son établissement principal immatriculée au registre du…" at bounding box center [629, 196] width 961 height 98
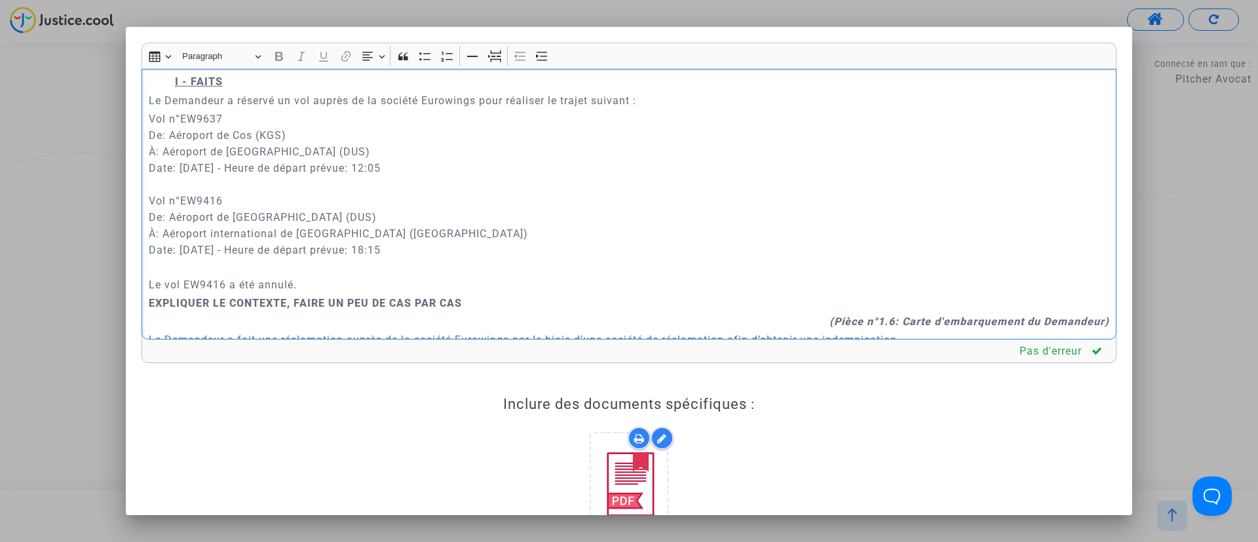
scroll to position [727, 0]
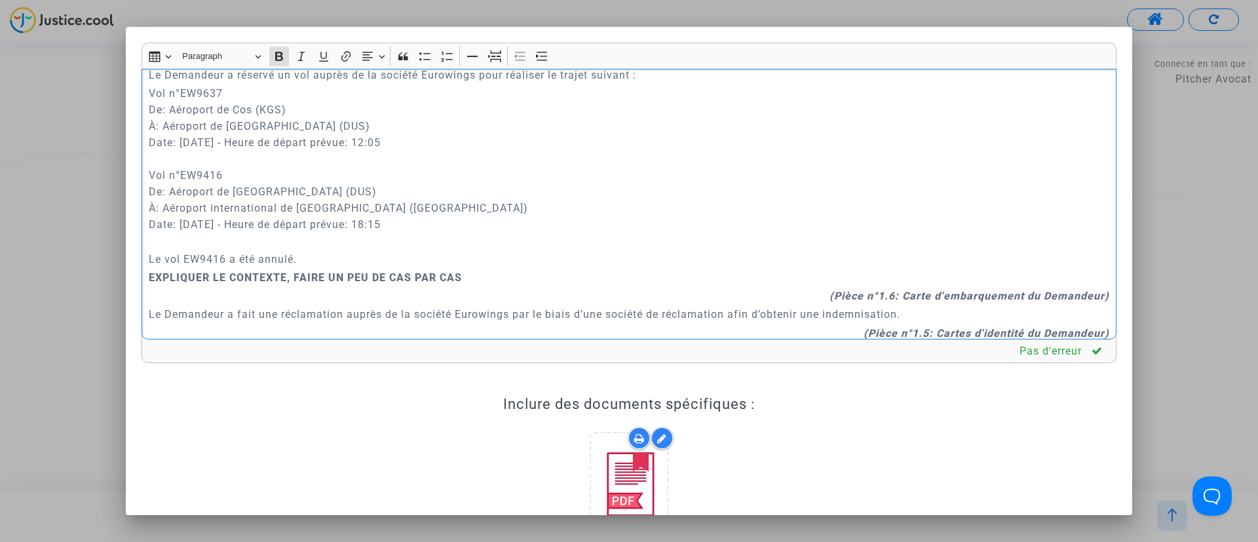
drag, startPoint x: 480, startPoint y: 319, endPoint x: 144, endPoint y: 270, distance: 340.3
click at [144, 270] on div "A MADAME, MONSIEUR LE JUGE DU TRIBUNAL DE PROXIMITÉ DE VILLEURBANNE Conclusions…" at bounding box center [629, 204] width 975 height 271
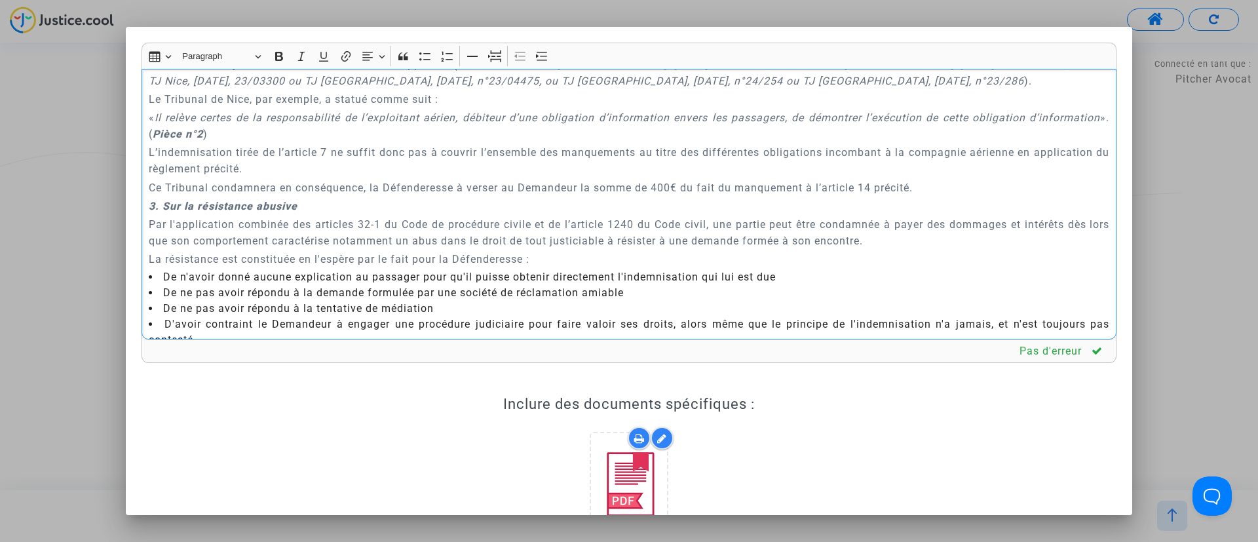
scroll to position [1604, 0]
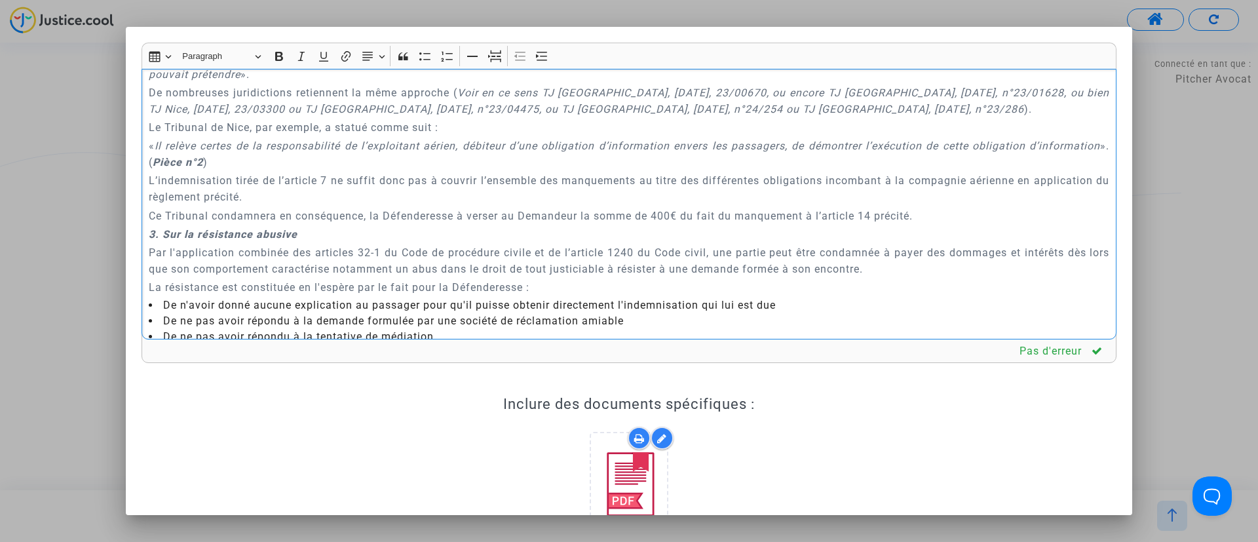
click at [313, 170] on p "« Il relève certes de la responsabilité de l’exploitant aérien, débiteur d’une …" at bounding box center [629, 154] width 961 height 33
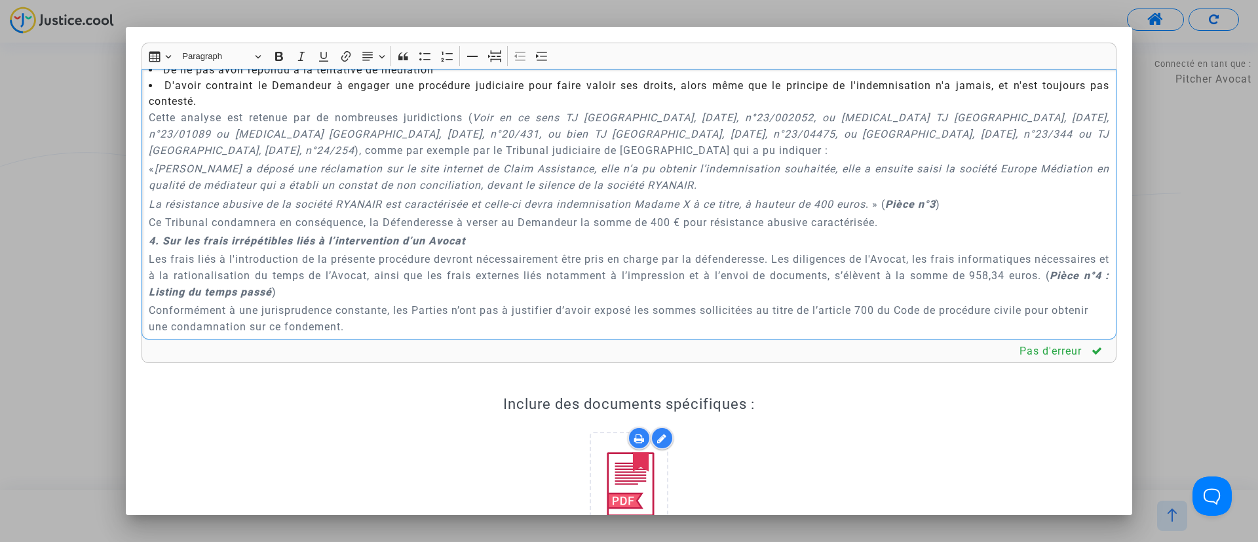
scroll to position [1855, 0]
click at [988, 211] on p "La résistance abusive de la société RYANAIR est caractérisée et celle-ci devra …" at bounding box center [629, 203] width 961 height 16
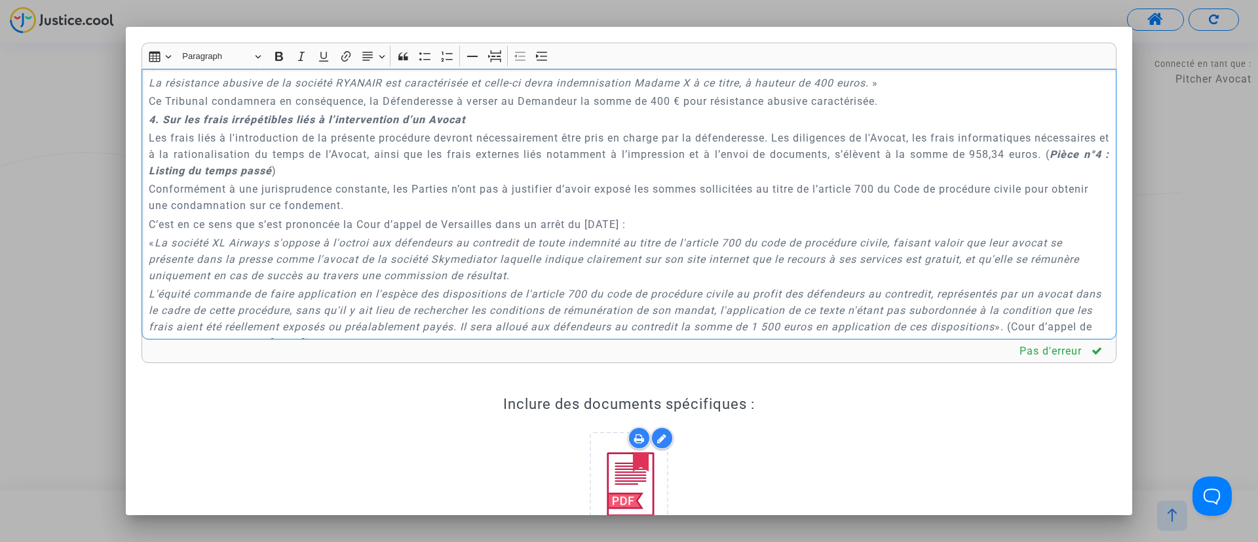
scroll to position [1979, 0]
drag, startPoint x: 186, startPoint y: 198, endPoint x: 387, endPoint y: 201, distance: 201.2
click at [387, 175] on p "Les frais liés à l'introduction de la présente procédure devront nécessairement…" at bounding box center [629, 150] width 961 height 49
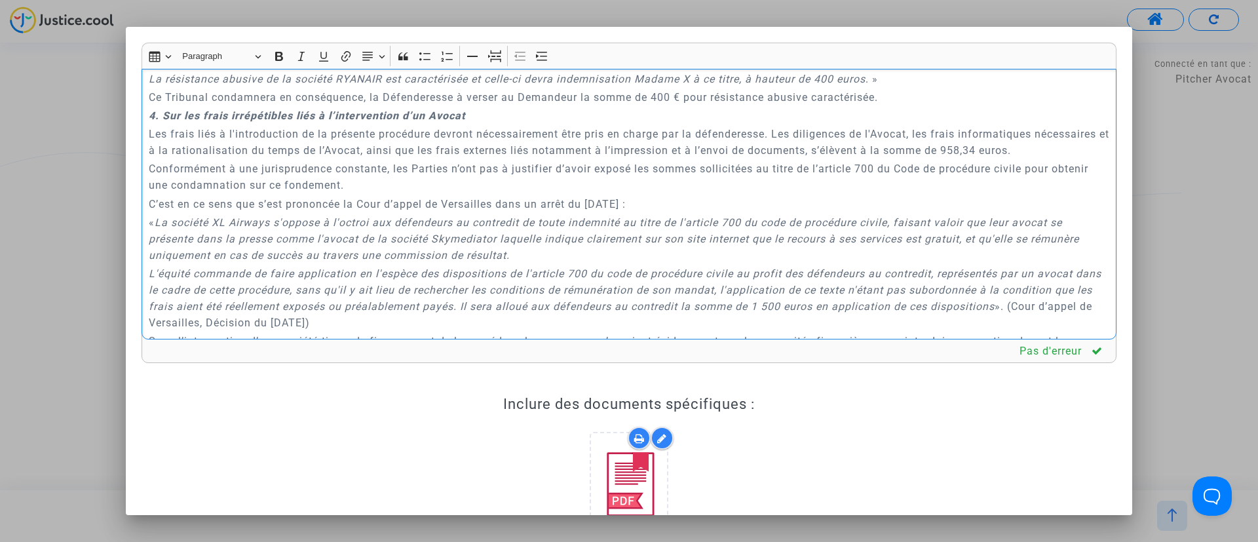
click at [1079, 159] on p "Les frais liés à l'introduction de la présente procédure devront nécessairement…" at bounding box center [629, 142] width 961 height 33
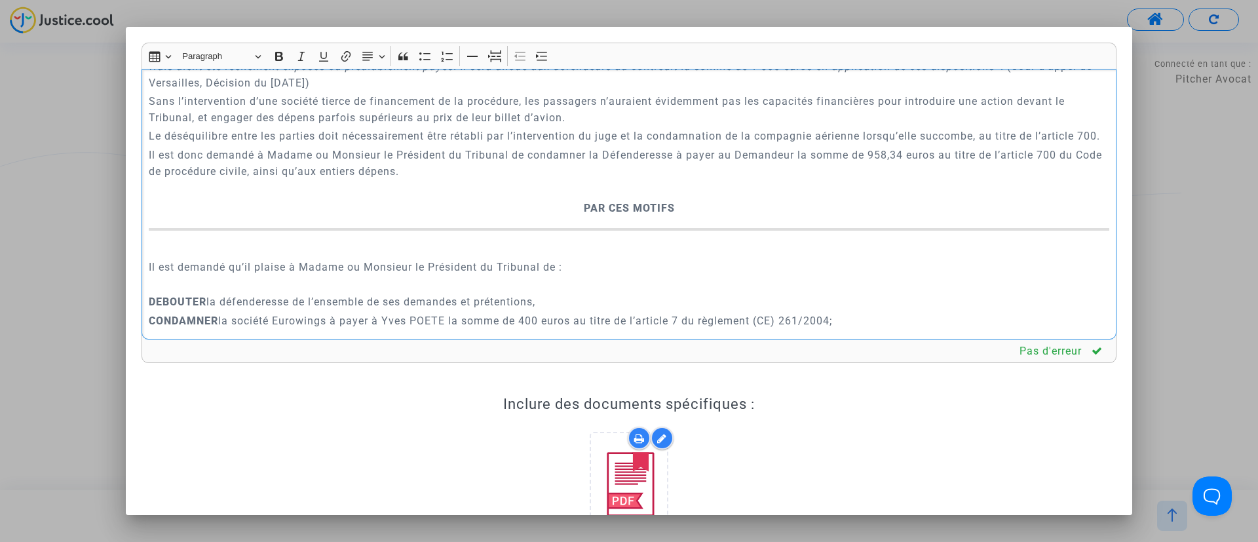
scroll to position [2222, 0]
click at [554, 195] on p "Rich Text Editor, main" at bounding box center [629, 187] width 961 height 16
click at [501, 65] on button "Page break Page break" at bounding box center [495, 57] width 20 height 20
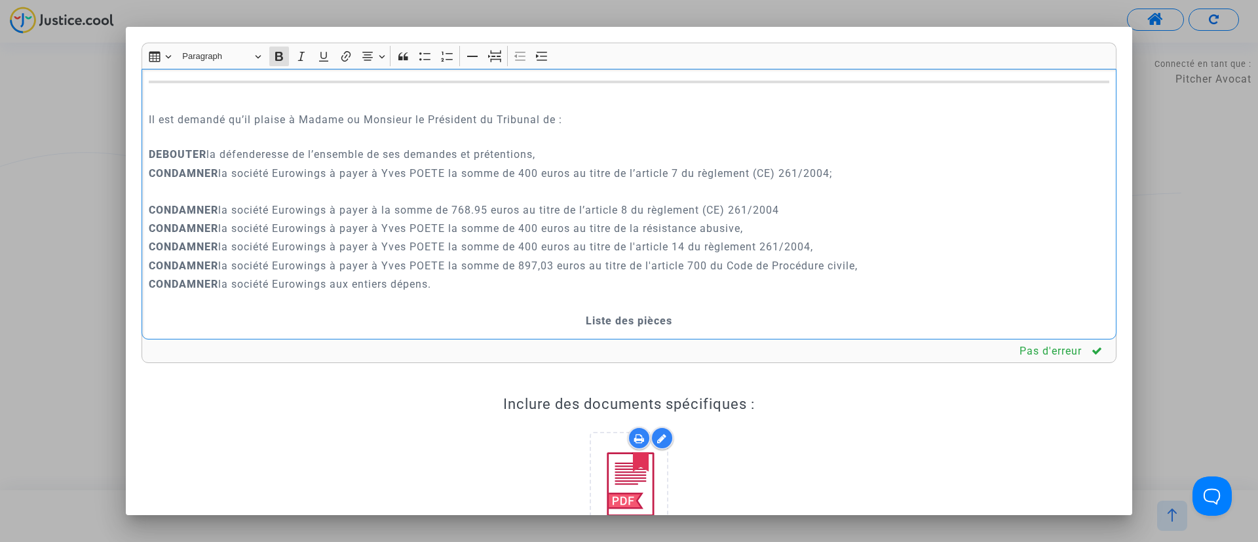
scroll to position [2414, 0]
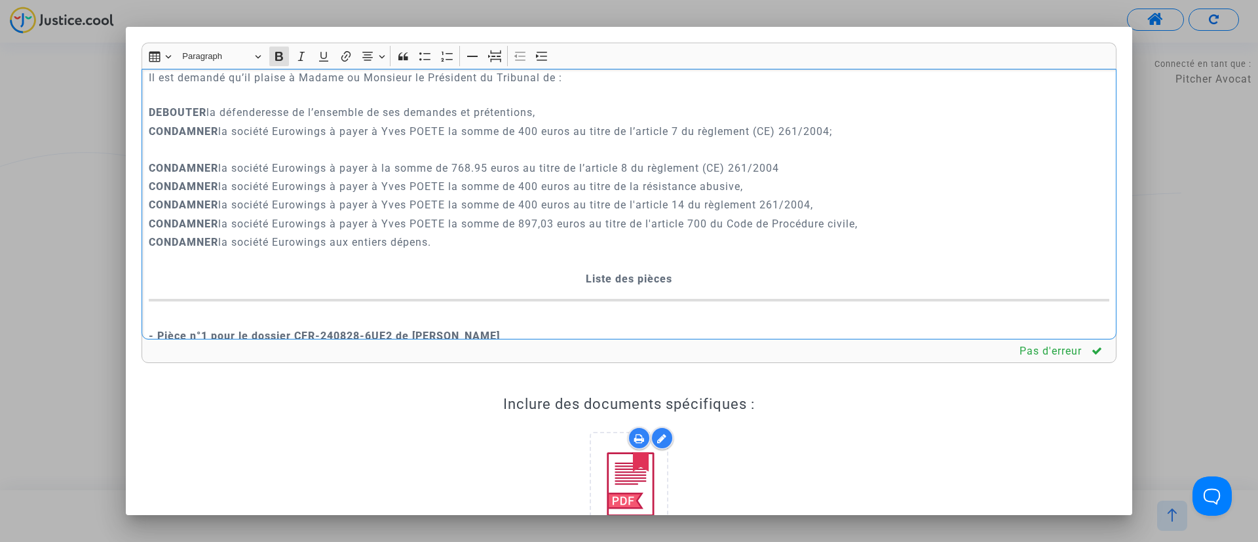
click at [674, 158] on p "Rich Text Editor, main" at bounding box center [629, 150] width 961 height 16
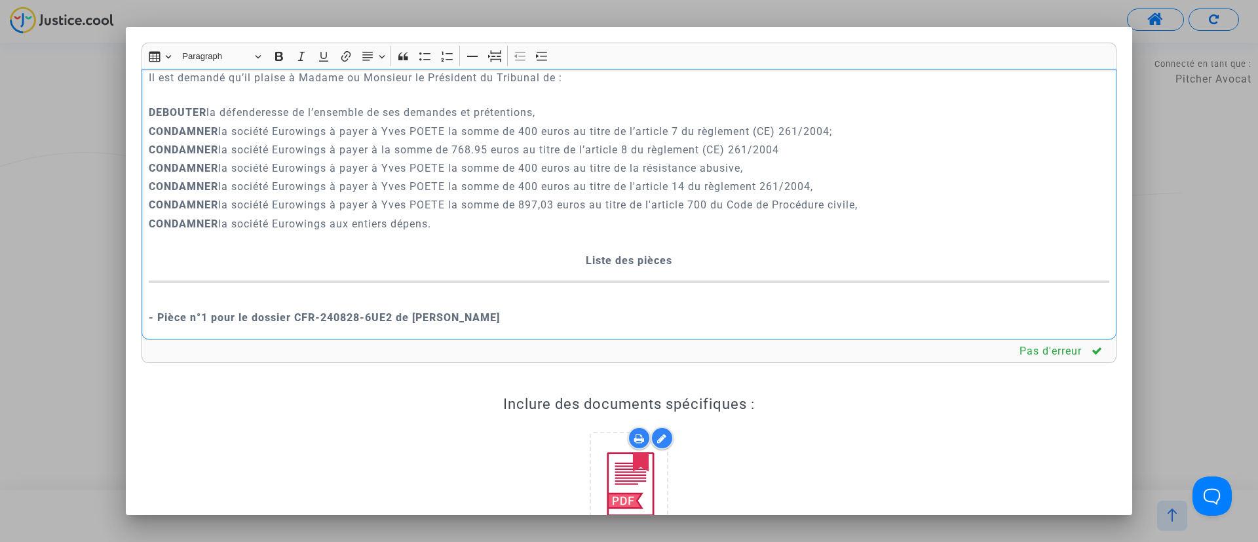
drag, startPoint x: 526, startPoint y: 271, endPoint x: 556, endPoint y: 271, distance: 30.8
click at [556, 213] on p "CONDAMNER la société Eurowings à payer à Yves POETE la somme de 897,03 euros au…" at bounding box center [629, 205] width 961 height 16
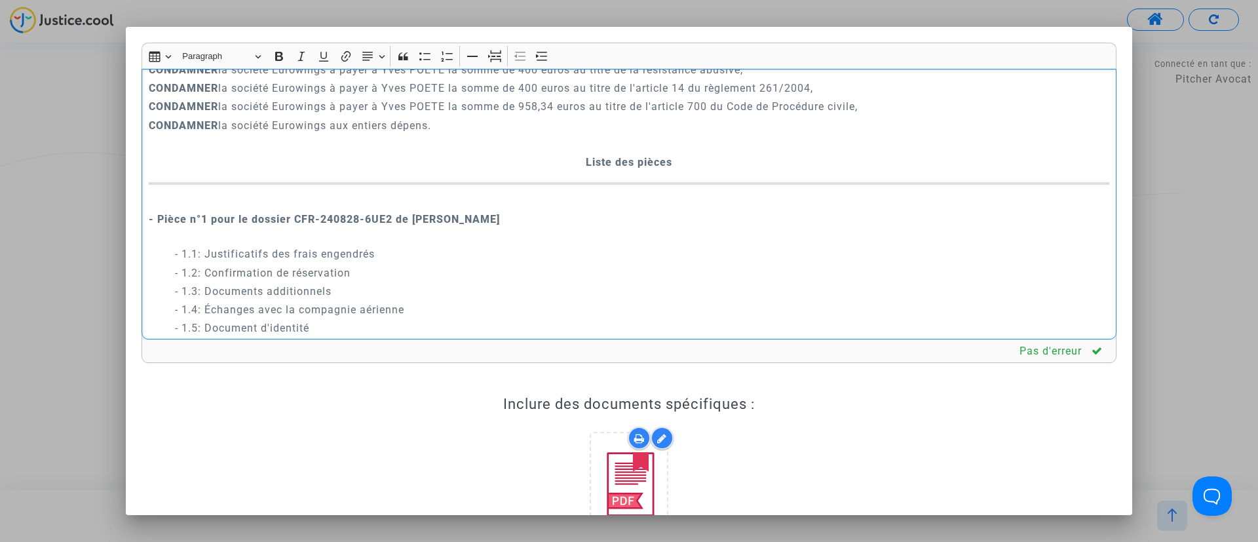
click at [573, 152] on p "Rich Text Editor, main" at bounding box center [629, 144] width 961 height 16
click at [494, 56] on icon "Editor toolbar" at bounding box center [494, 56] width 13 height 5
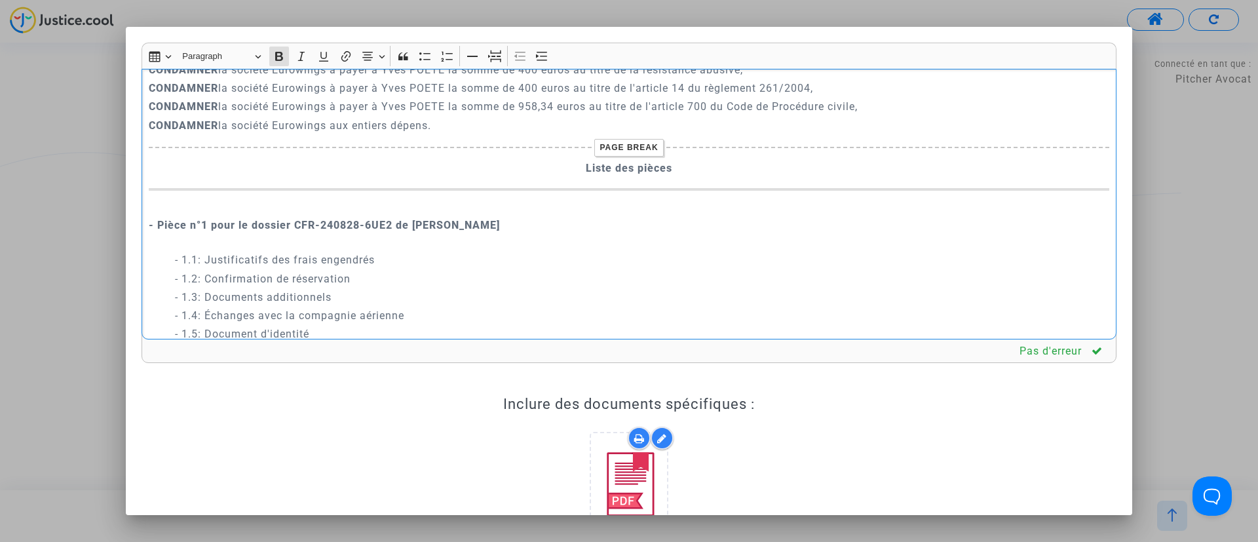
click at [494, 60] on p "CONDAMNER la société Eurowings à payer à la somme de 768.95 euros au titre de l…" at bounding box center [629, 51] width 961 height 16
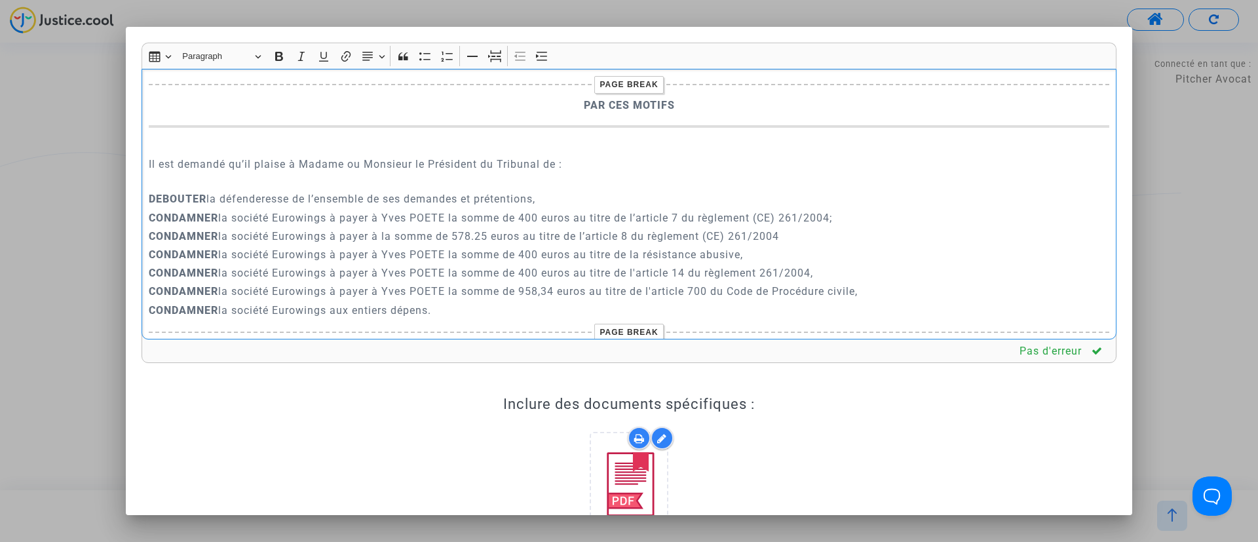
scroll to position [2327, 0]
click at [374, 189] on p "Il est demandé qu’il plaise à Madame ou Monsieur le Président du Tribunal de :" at bounding box center [629, 173] width 961 height 33
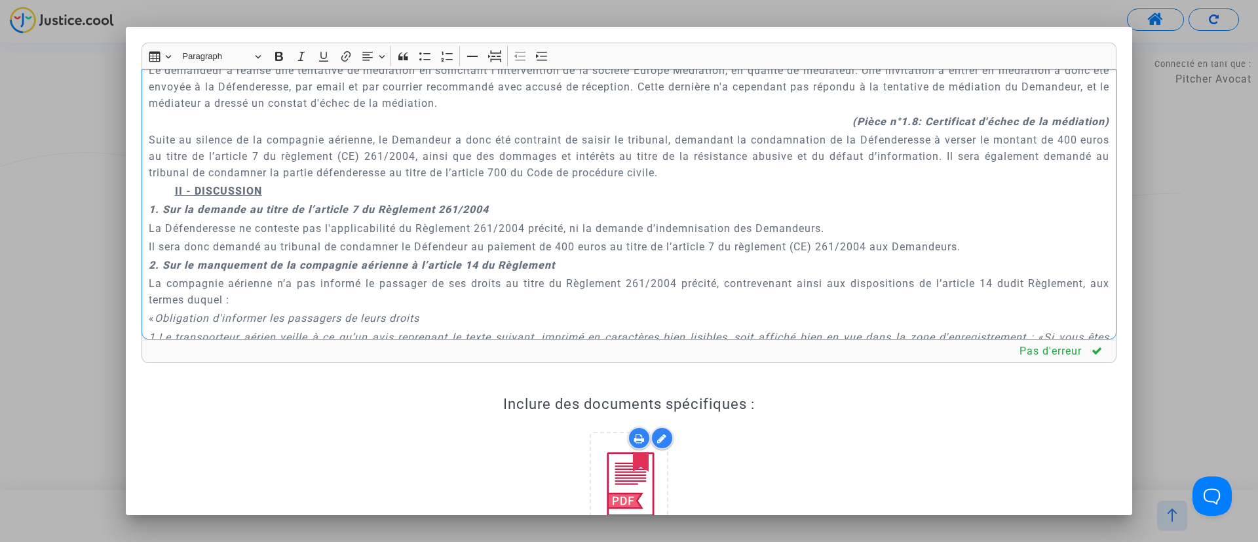
scroll to position [991, 0]
click at [977, 243] on p "Il sera donc demandé au tribunal de condamner le Défendeur au paiement de 400 e…" at bounding box center [629, 246] width 961 height 16
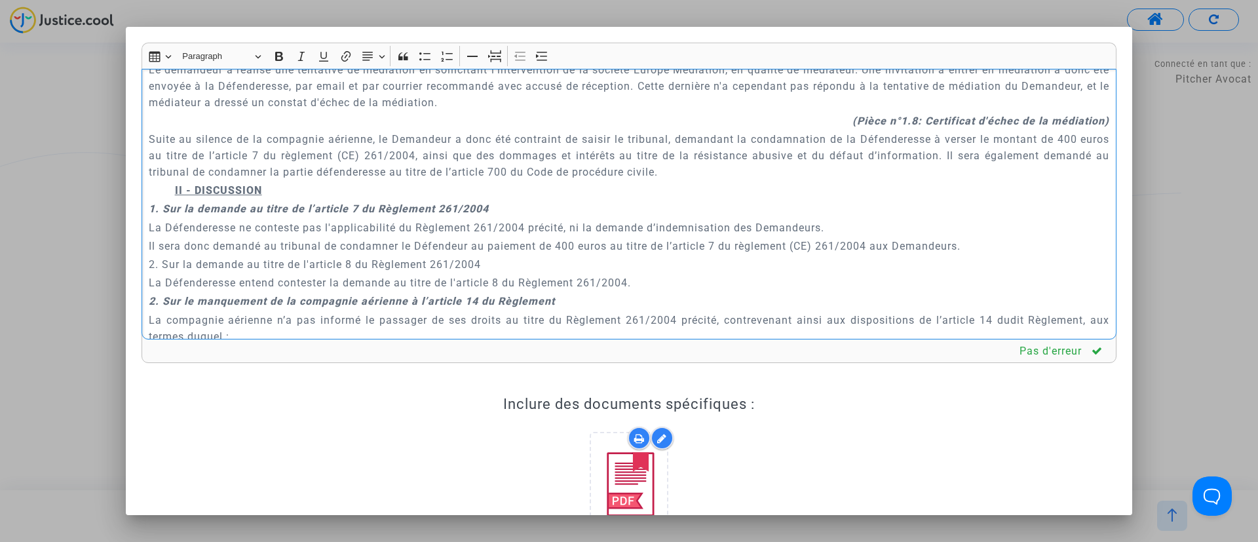
click at [146, 287] on div "A MADAME, MONSIEUR LE JUGE DU TRIBUNAL DE PROXIMITÉ DE VILLEURBANNE Conclusions…" at bounding box center [629, 204] width 975 height 271
click at [648, 283] on p "La Défenderesse entend contester la demande au titre de l'article 8 du Règlemen…" at bounding box center [629, 283] width 961 height 16
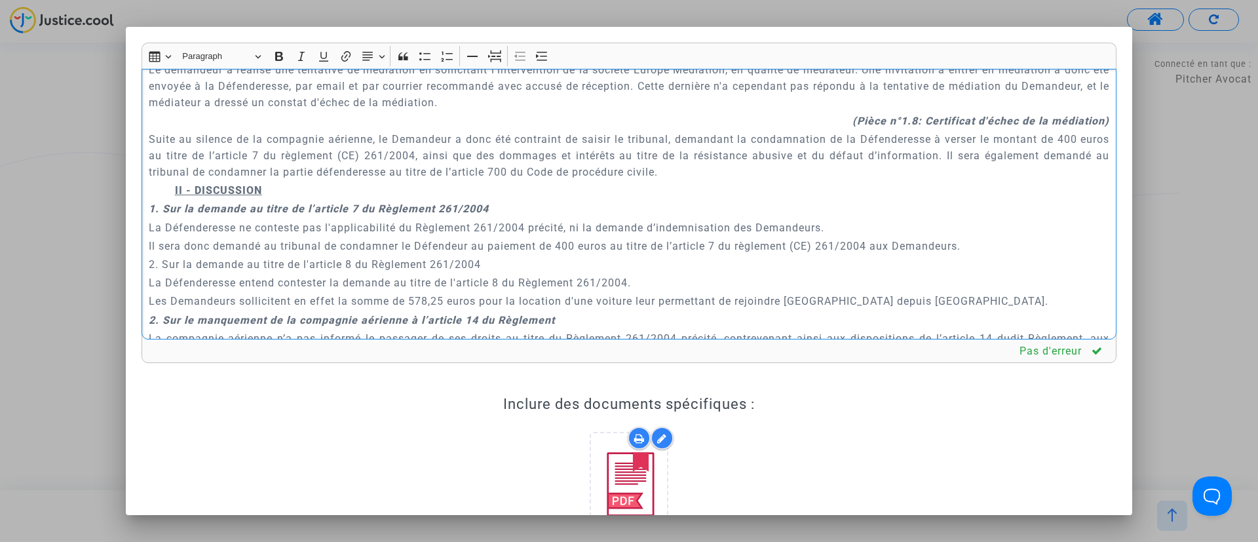
click at [883, 304] on p "Les Demandeurs sollicitent en effet la somme de 578,25 euros pour la location d…" at bounding box center [629, 301] width 961 height 16
click at [924, 300] on p "Les Demandeurs sollicitent en effet la somme de 578,25 euros pour la location d…" at bounding box center [629, 301] width 961 height 16
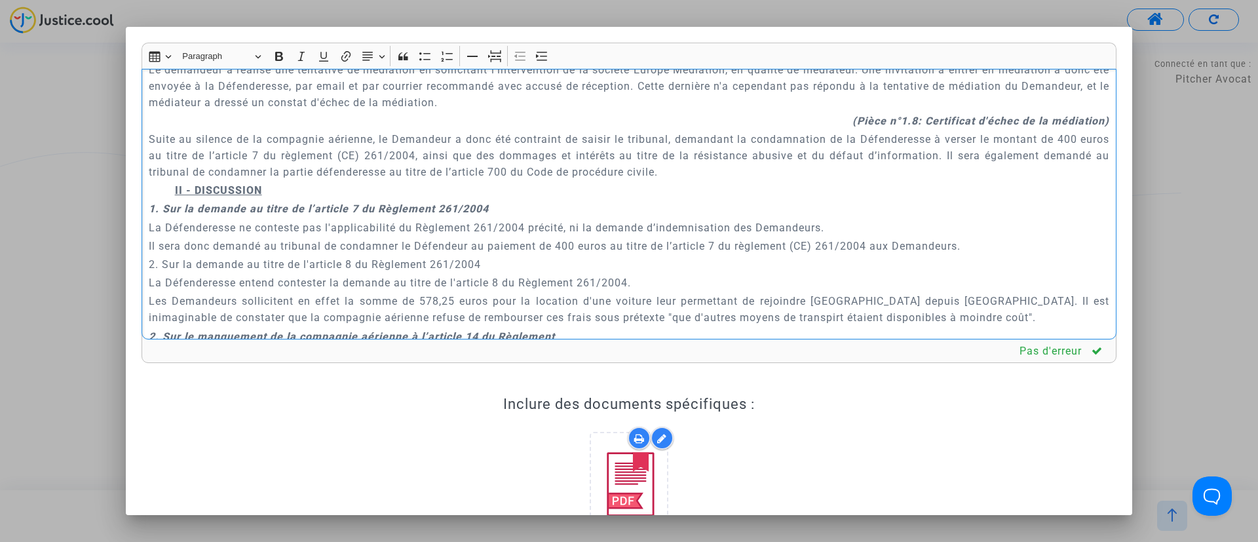
scroll to position [1089, 0]
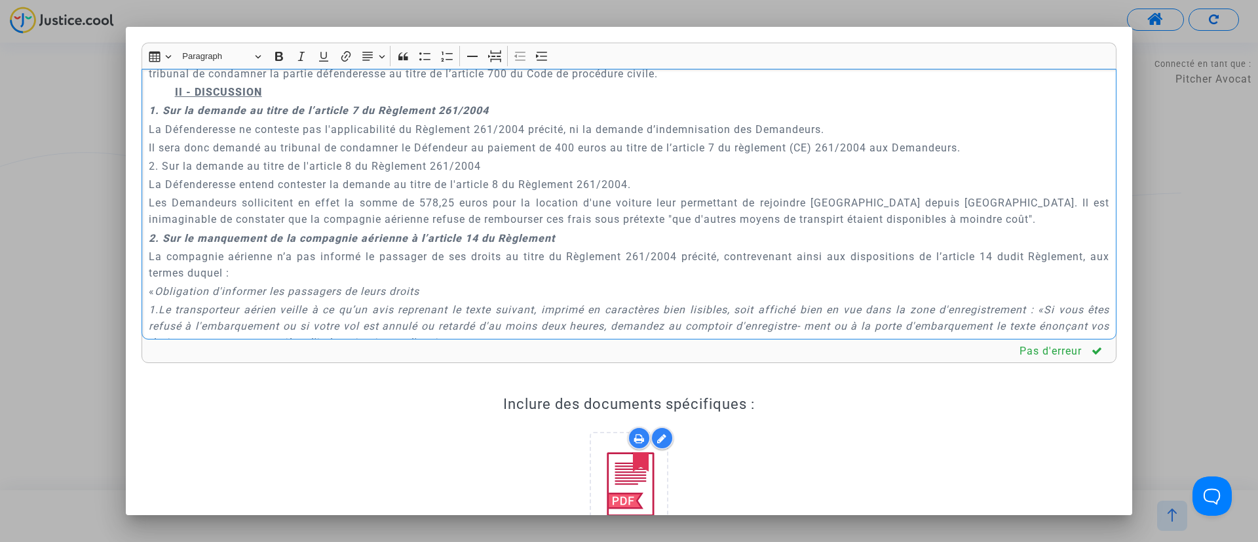
click at [749, 215] on p "Les Demandeurs sollicitent en effet la somme de 578,25 euros pour la location d…" at bounding box center [629, 211] width 961 height 33
click at [987, 215] on p "Les Demandeurs sollicitent en effet la somme de 578,25 euros pour la location d…" at bounding box center [629, 211] width 961 height 33
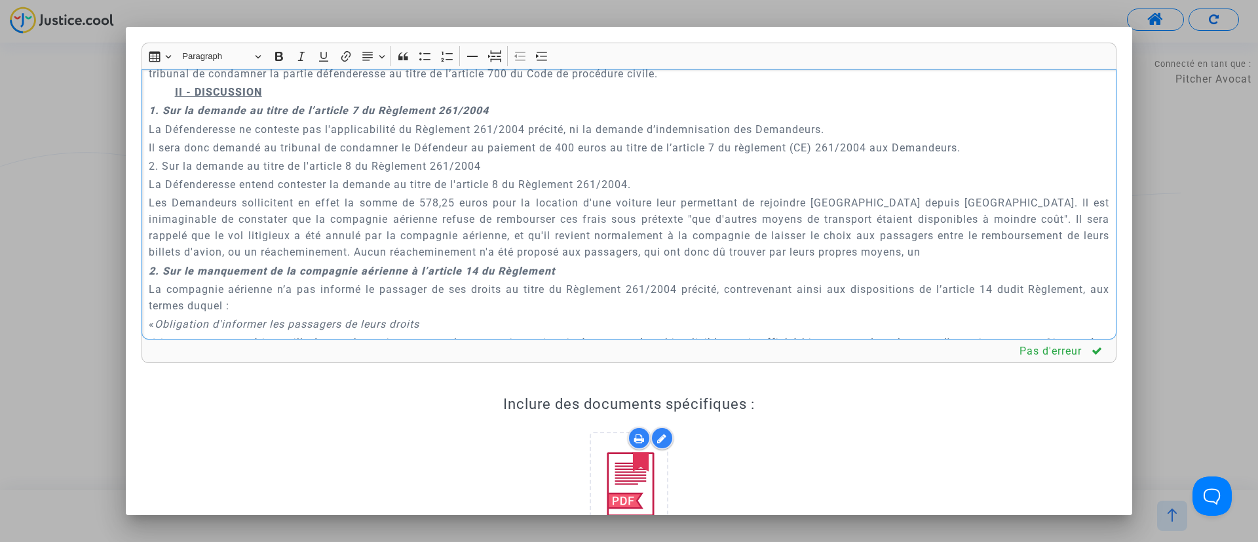
drag, startPoint x: 739, startPoint y: 248, endPoint x: 874, endPoint y: 246, distance: 135.7
click at [874, 246] on p "Les Demandeurs sollicitent en effet la somme de 578,25 euros pour la location d…" at bounding box center [629, 228] width 961 height 66
click at [863, 254] on p "Les Demandeurs sollicitent en effet la somme de 578,25 euros pour la location d…" at bounding box center [629, 228] width 961 height 66
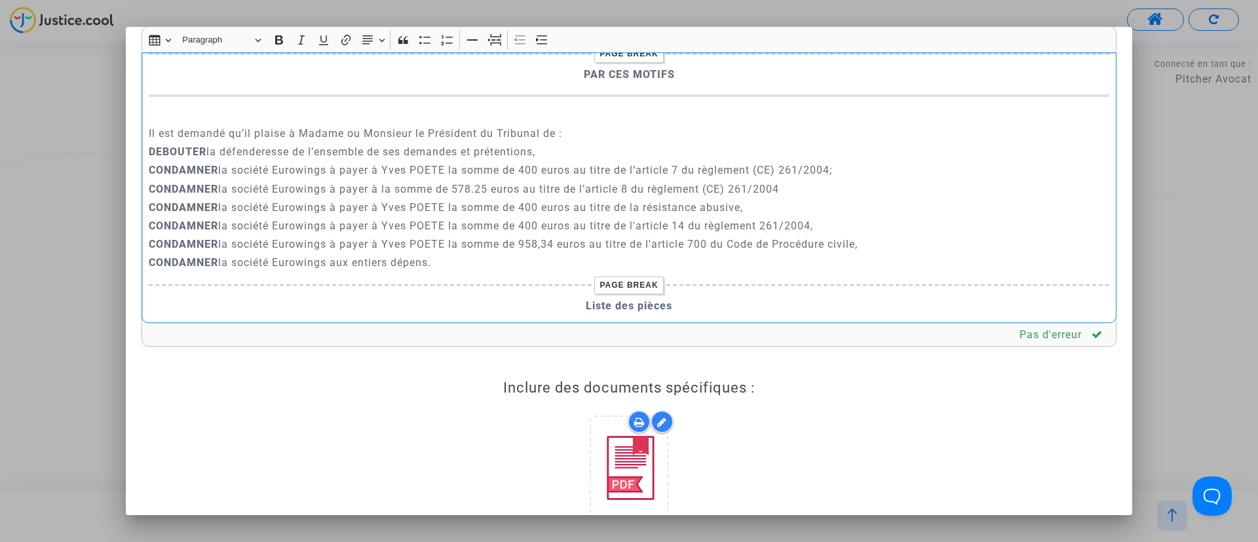
scroll to position [2564, 0]
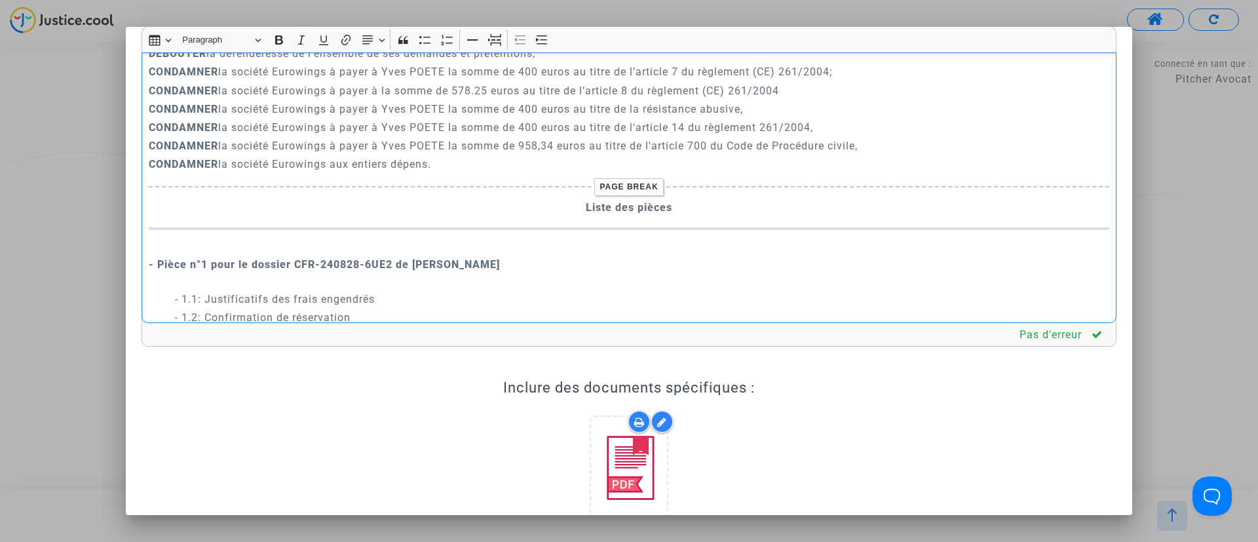
click at [382, 99] on p "CONDAMNER la société Eurowings à payer à la somme de 578.25 euros au titre de l…" at bounding box center [629, 91] width 961 height 16
click at [446, 80] on p "CONDAMNER la société Eurowings à payer à Yves POETE la somme de 400 euros au ti…" at bounding box center [629, 72] width 961 height 16
click at [442, 117] on p "CONDAMNER la société Eurowings à payer à Yves POETE la somme de 400 euros au ti…" at bounding box center [629, 109] width 961 height 16
click at [449, 99] on p "CONDAMNER la société Eurowings à payer à Yves Poète la somme de 578.25 euros au…" at bounding box center [629, 91] width 961 height 16
click at [448, 117] on p "CONDAMNER la société Eurowings à payer à Yves POETE la somme de 400 euros au ti…" at bounding box center [629, 109] width 961 height 16
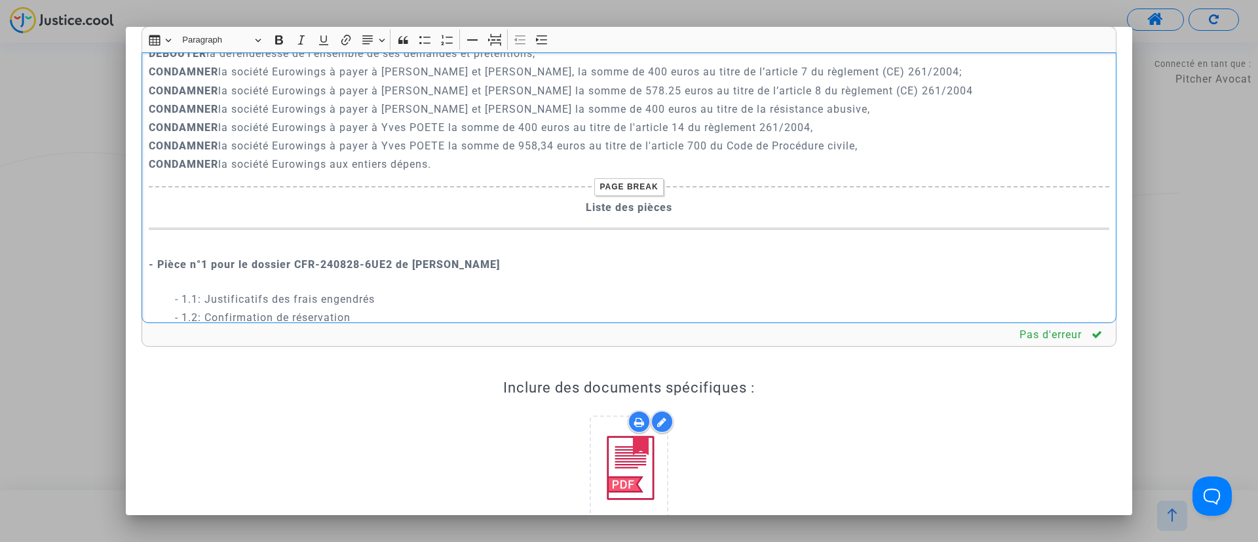
click at [689, 117] on p "CONDAMNER la société Eurowings à payer à Yves POETE et Véronique GUENOT la somm…" at bounding box center [629, 109] width 961 height 16
click at [542, 136] on p "CONDAMNER la société Eurowings à payer à Yves POETE la somme de 400 euros au ti…" at bounding box center [629, 127] width 961 height 16
click at [579, 136] on p "CONDAMNER la société Eurowings à payer à Yves POETE la somme de 400 euros au ti…" at bounding box center [629, 127] width 961 height 16
click at [446, 136] on p "CONDAMNER la société Eurowings à payer à Yves POETE la somme de 400 euros chacu…" at bounding box center [629, 127] width 961 height 16
click at [450, 136] on p "CONDAMNER la société Eurowings à payer à Yves POETEet Véronique GUENOT la somme…" at bounding box center [629, 127] width 961 height 16
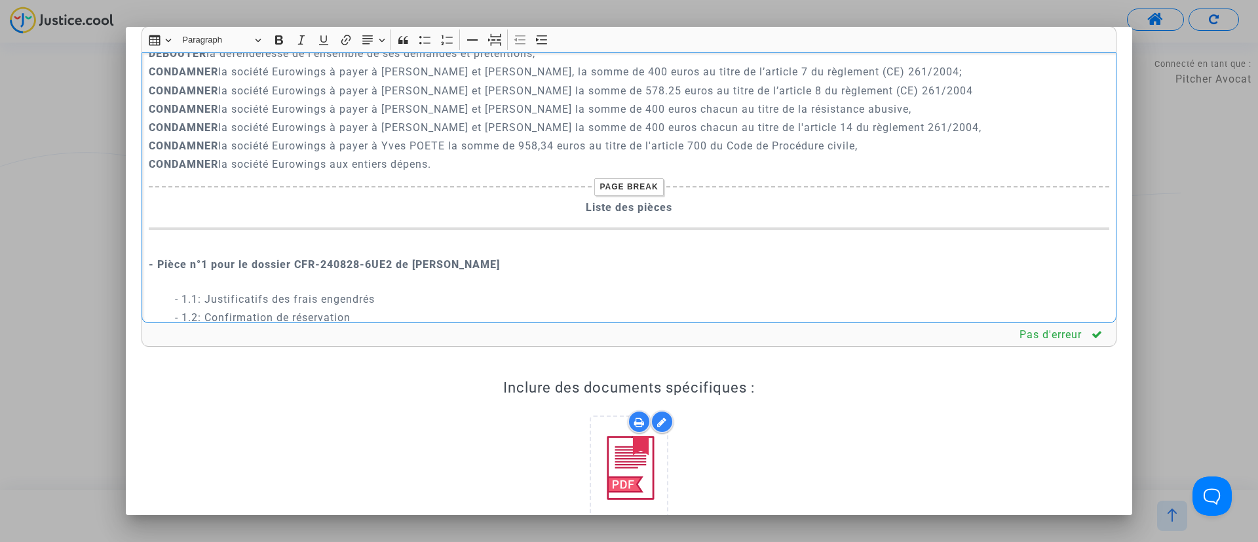
click at [436, 99] on p "CONDAMNER la société Eurowings à payer à Yves Poète et Véronique GUENOT la somm…" at bounding box center [629, 91] width 961 height 16
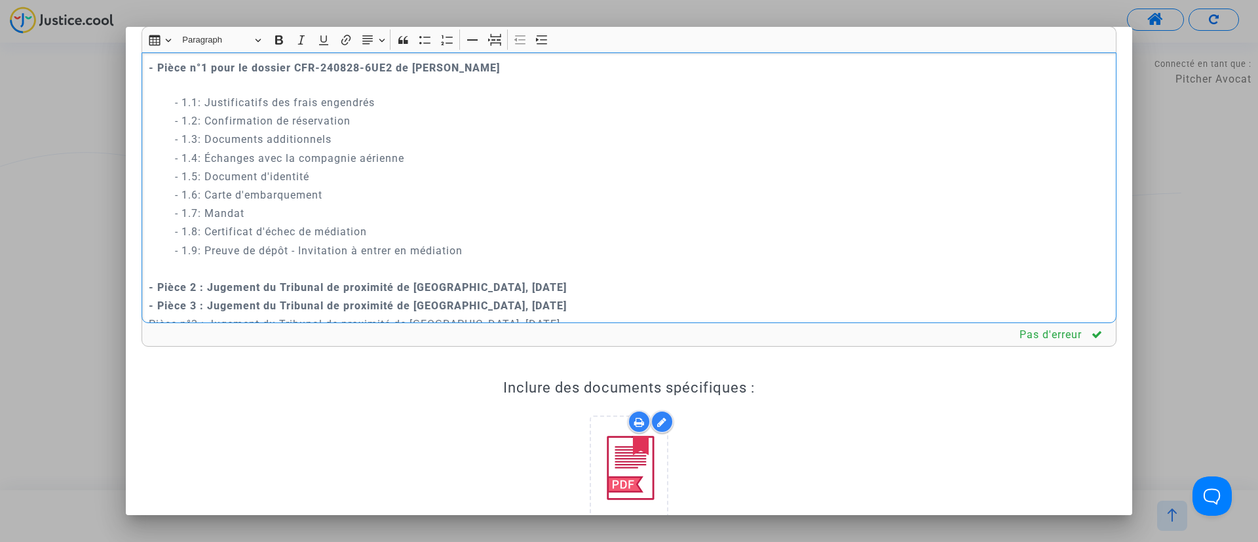
scroll to position [2859, 0]
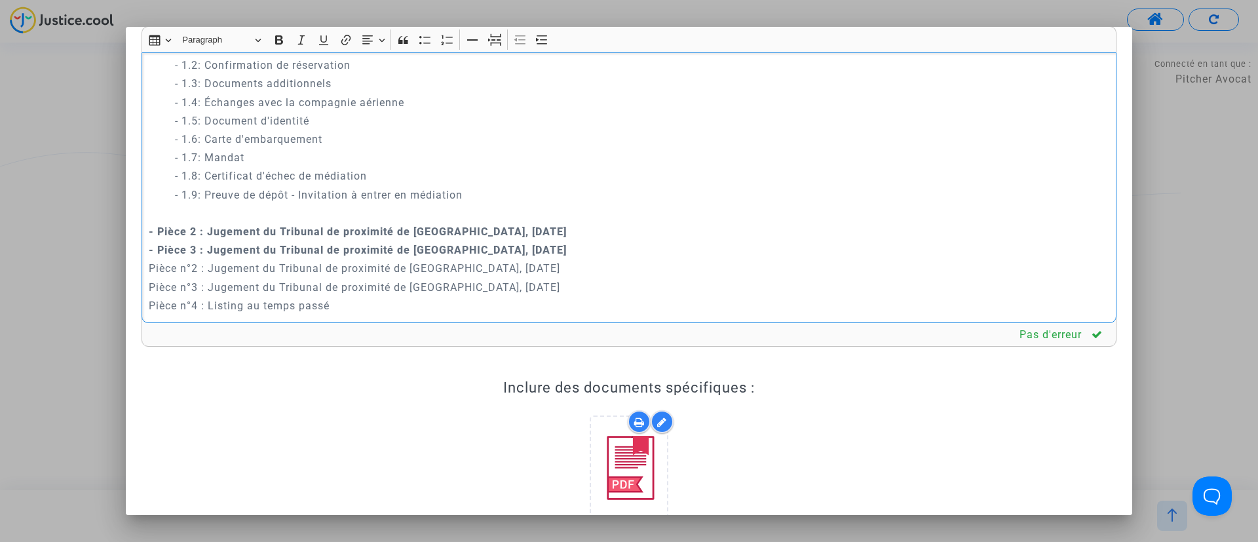
click at [394, 222] on p "Rich Text Editor, main" at bounding box center [629, 213] width 961 height 16
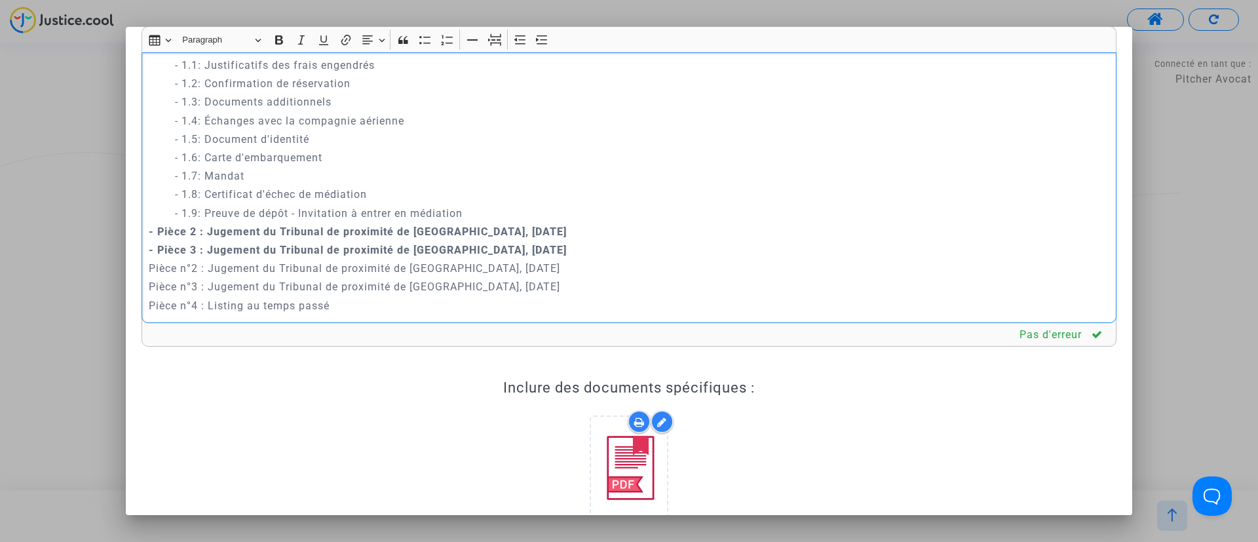
scroll to position [2863, 0]
drag, startPoint x: 147, startPoint y: 229, endPoint x: 433, endPoint y: 303, distance: 294.4
click at [433, 303] on div "A MADAME, MONSIEUR LE JUGE DU TRIBUNAL DE PROXIMITÉ DE VILLEURBANNE Conclusions…" at bounding box center [629, 187] width 975 height 271
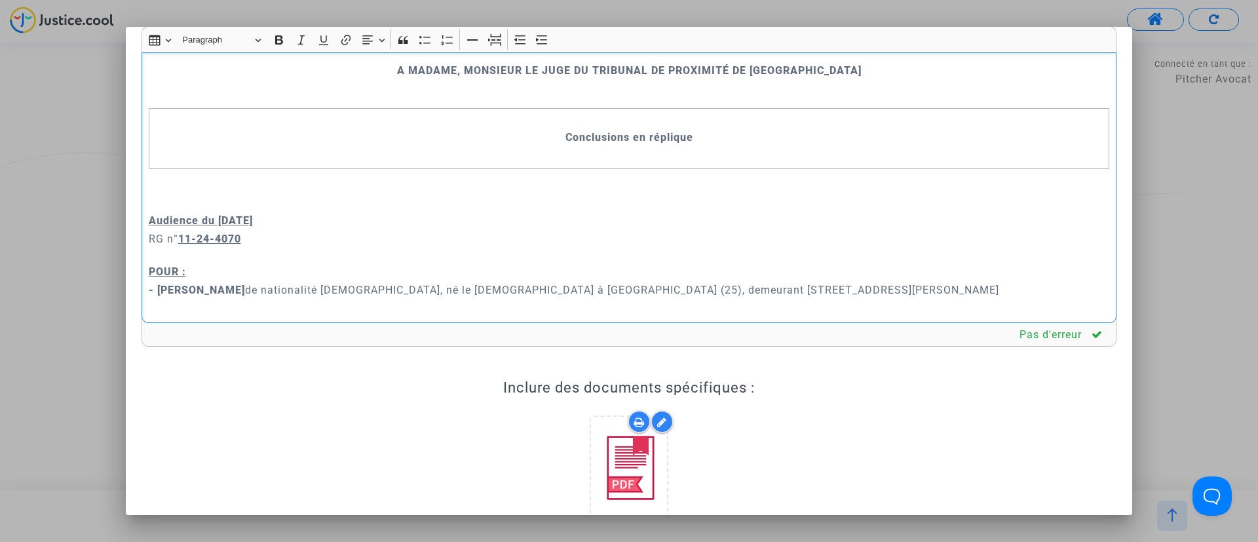
scroll to position [117, 0]
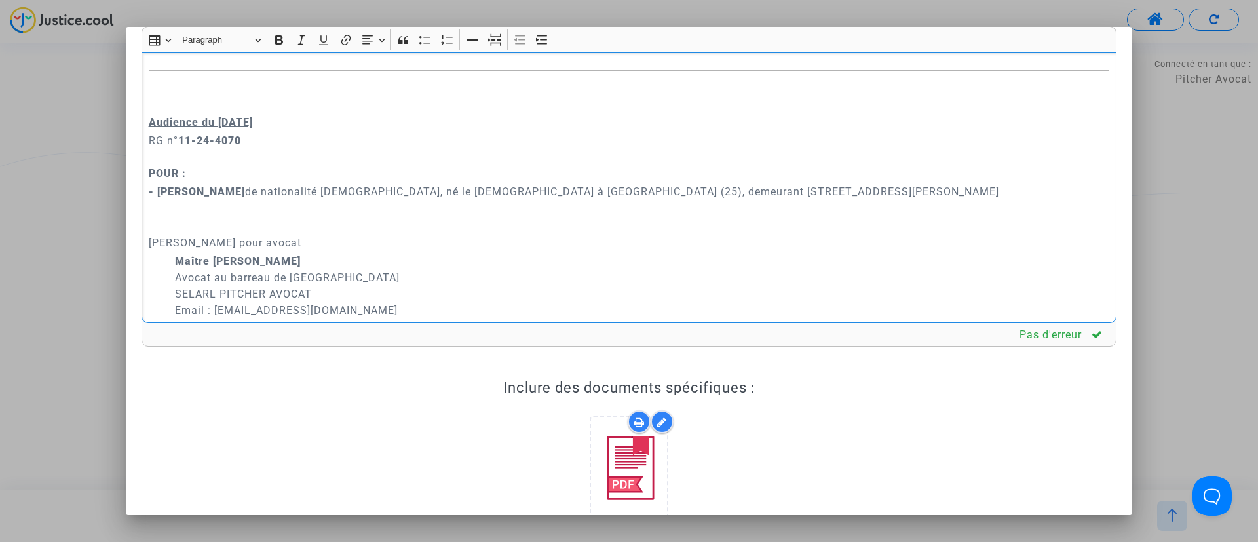
click at [156, 208] on p "​​​​​​​ Demandeur Ayant pour avocat" at bounding box center [629, 226] width 961 height 49
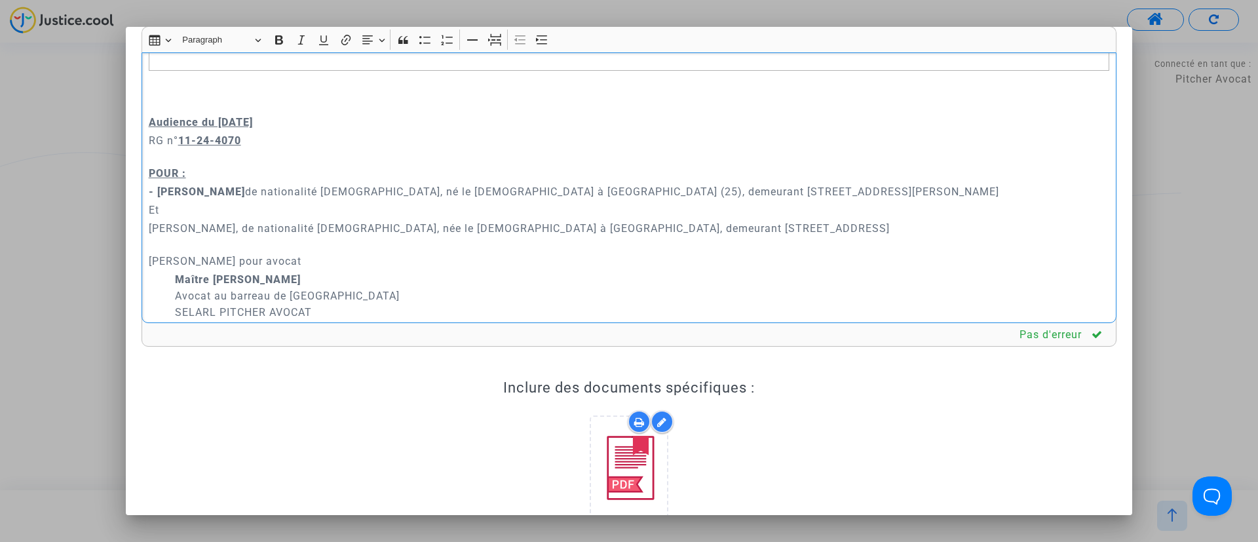
click at [955, 187] on p "- Yves POETE de nationalité française, né le 06/04/1954 à MONTBELIARD (25), dem…" at bounding box center [629, 192] width 961 height 16
click at [918, 227] on p "Madame Véronique GUENOT, de nationalité française, née le 11 décembre 1952 à Da…" at bounding box center [629, 244] width 961 height 49
drag, startPoint x: 147, startPoint y: 227, endPoint x: 300, endPoint y: 230, distance: 152.1
click at [300, 230] on div "A MADAME, MONSIEUR LE JUGE DU TRIBUNAL DE PROXIMITÉ DE VILLEURBANNE Conclusions…" at bounding box center [629, 187] width 975 height 271
click at [281, 36] on icon "Editor toolbar" at bounding box center [279, 39] width 8 height 9
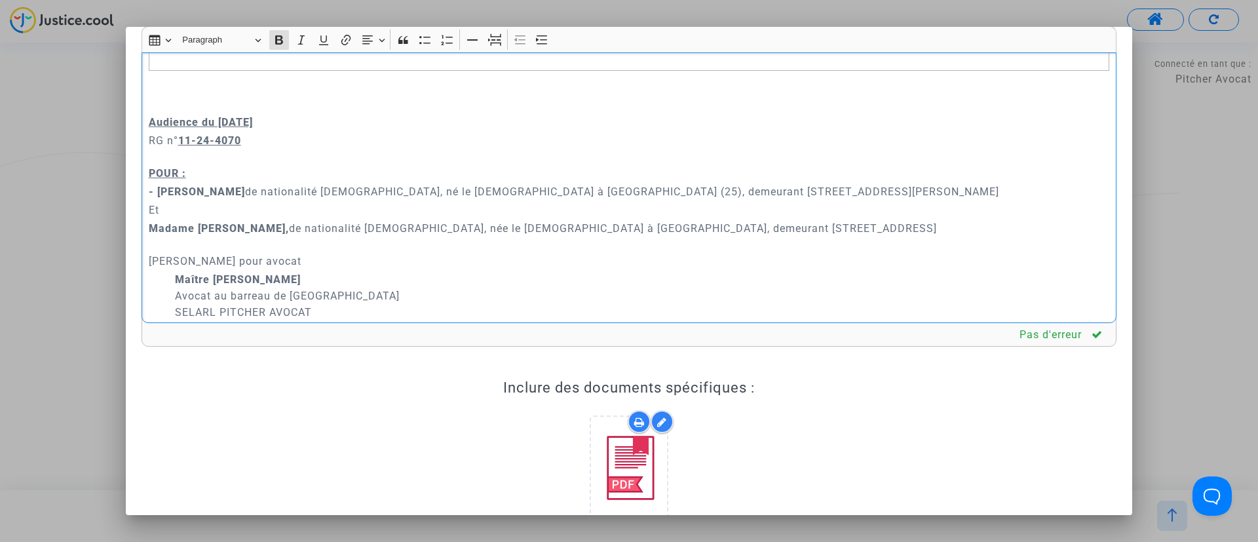
click at [943, 222] on p "Madame Véronique GUENOT, de nationalité française, née le 11 décembre 1952 à Da…" at bounding box center [629, 244] width 961 height 49
click at [798, 220] on p "Madame Véronique GUENOT, de nationalité française, née le 11 décembre 1952 à Da…" at bounding box center [629, 244] width 961 height 49
click at [202, 242] on p "Madame Véronique GUENOT, de nationalité française, née le 11 décembre 1952 à Da…" at bounding box center [629, 244] width 961 height 49
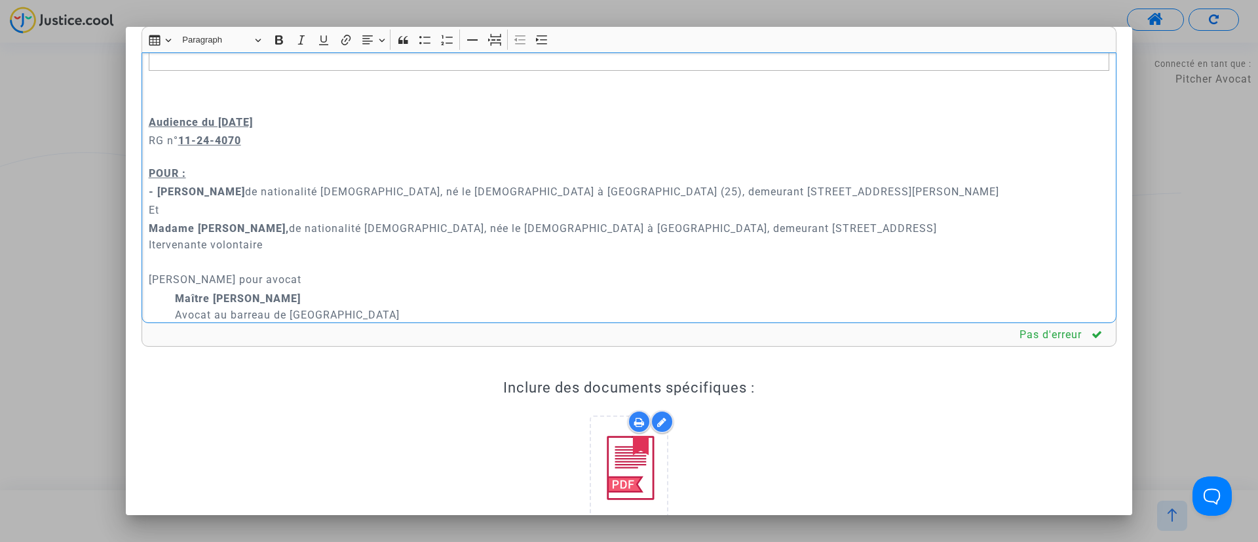
click at [150, 239] on p "Madame Véronique GUENOT, de nationalité française, née le 11 décembre 1952 à Da…" at bounding box center [629, 236] width 961 height 33
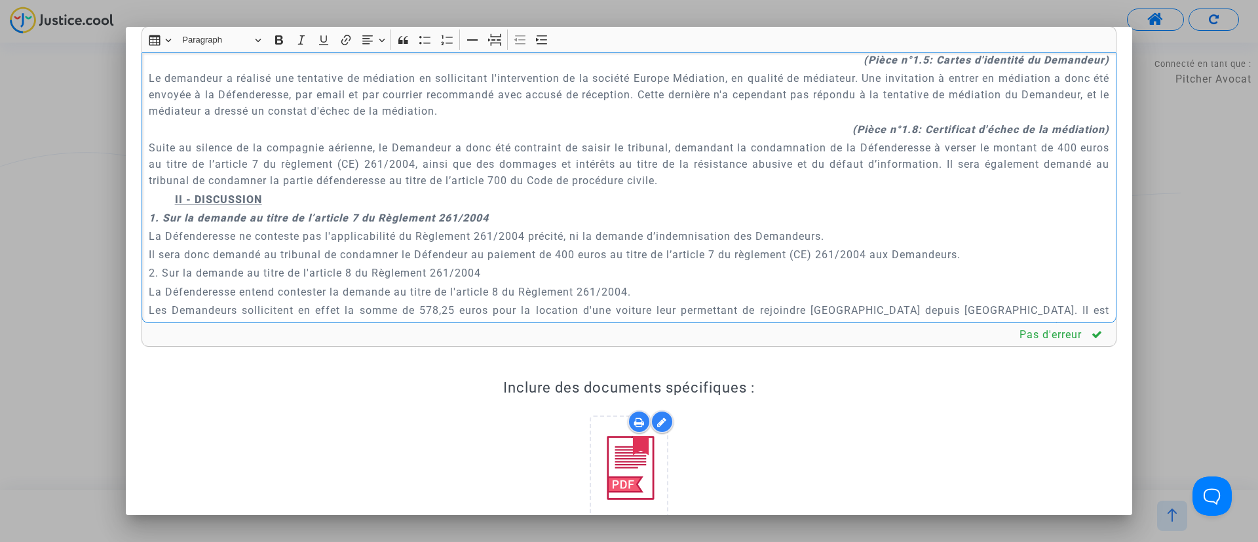
scroll to position [1003, 0]
click at [282, 201] on p "II - DISCUSSION" at bounding box center [642, 199] width 935 height 16
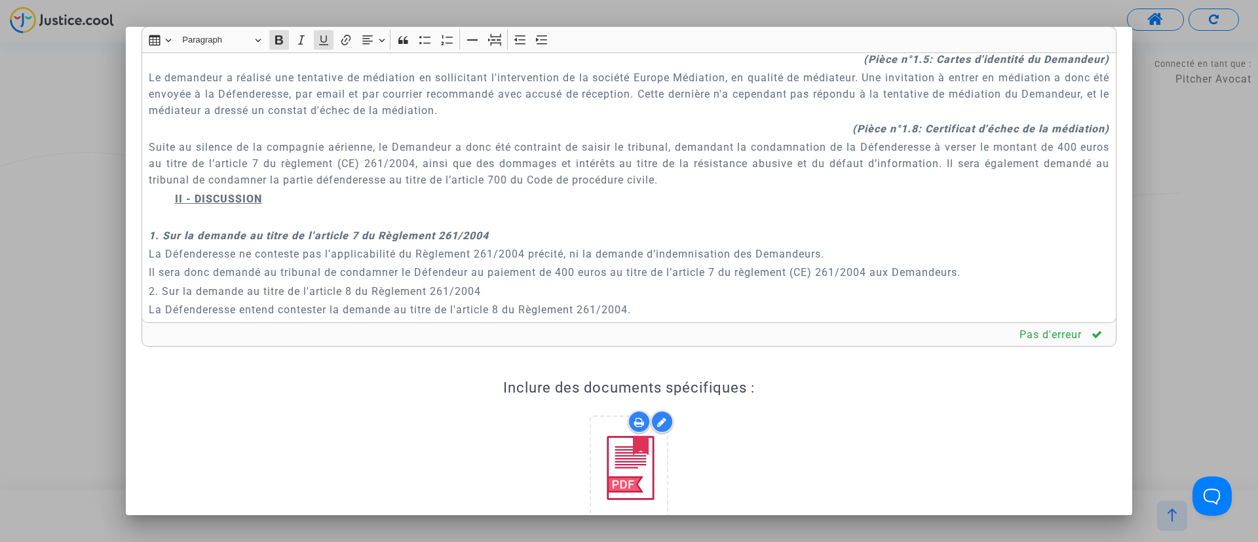
click at [519, 51] on div "Insert table Insert table Heading Paragraph Paragraph Heading 1 Heading 2 Headi…" at bounding box center [629, 39] width 969 height 25
click at [170, 218] on div "A MADAME, MONSIEUR LE JUGE DU TRIBUNAL DE PROXIMITÉ DE VILLEURBANNE Conclusions…" at bounding box center [629, 187] width 975 height 271
click at [524, 37] on icon "Editor toolbar" at bounding box center [520, 39] width 13 height 13
click at [314, 214] on p "Rich Text Editor, main" at bounding box center [629, 217] width 961 height 16
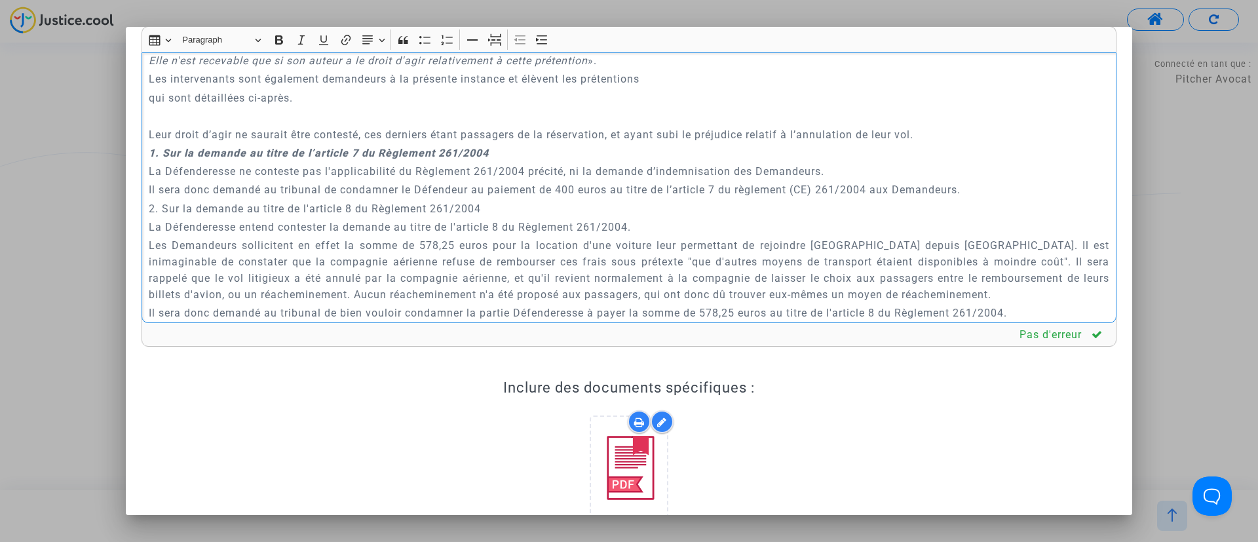
scroll to position [1228, 0]
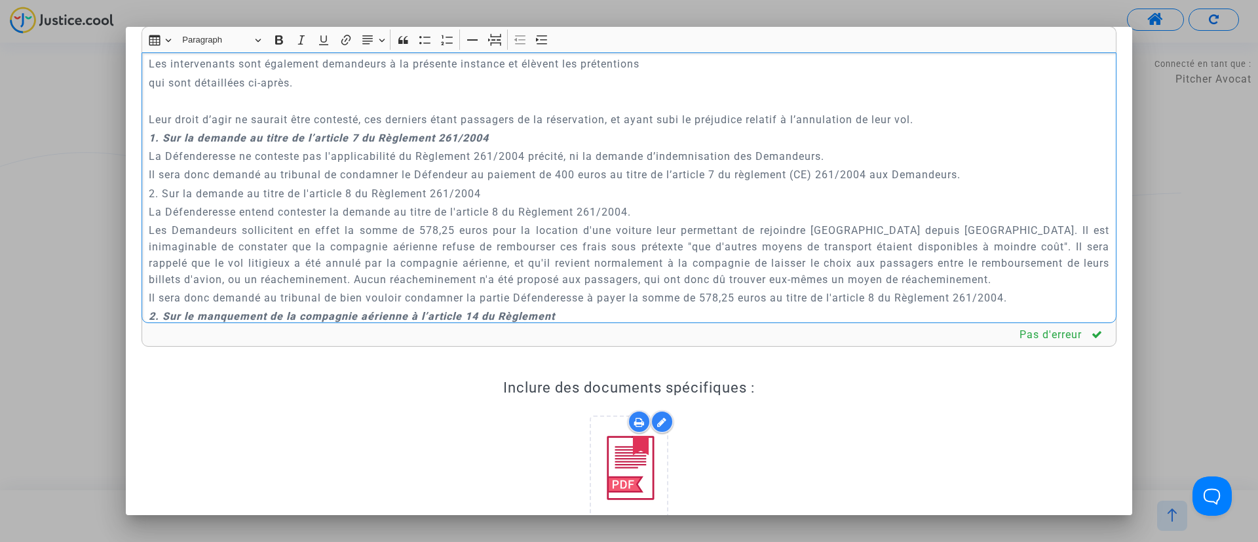
click at [201, 96] on p "Rich Text Editor, main" at bounding box center [629, 101] width 961 height 16
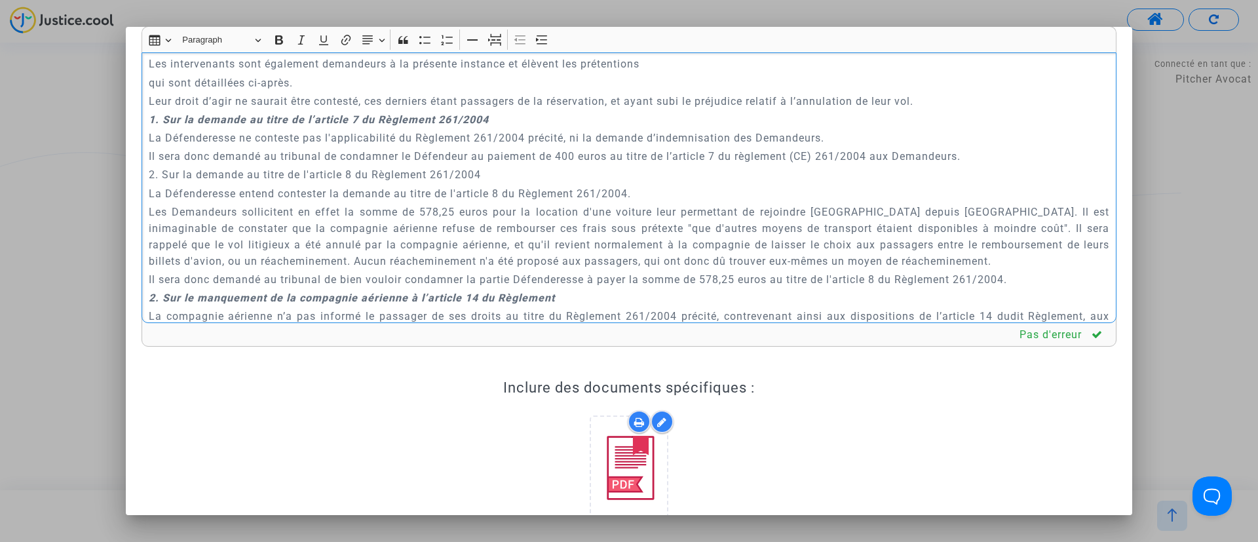
click at [149, 83] on p "qui sont détaillées ci-après." at bounding box center [629, 83] width 961 height 16
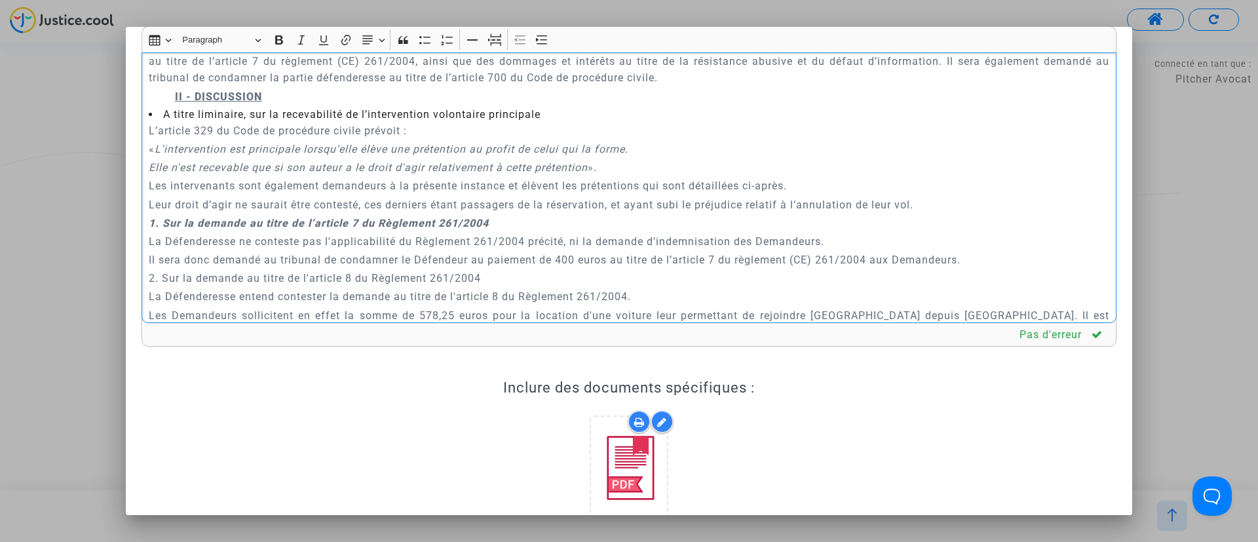
scroll to position [1102, 0]
click at [512, 118] on li "A titre liminaire, sur la recevabilité de l’intervention volontaire principale" at bounding box center [629, 119] width 961 height 16
click at [186, 189] on p "Les intervenants sont également demandeurs à la présente instance et élèvent le…" at bounding box center [629, 190] width 961 height 16
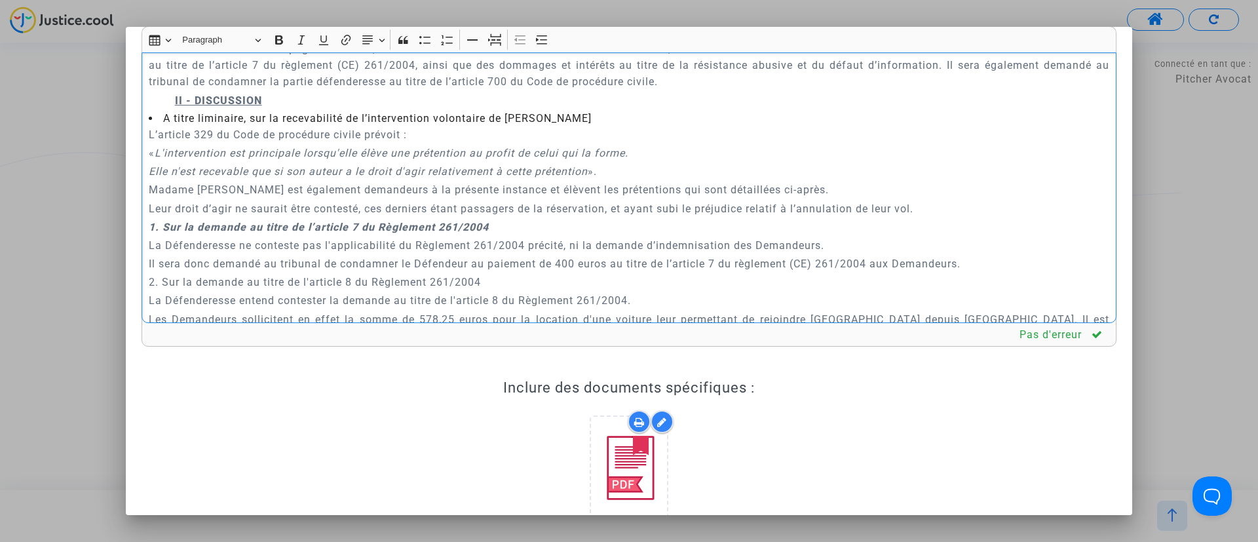
click at [401, 191] on p "Madame Véronique Guenot est également demandeurs à la présente instance et élèv…" at bounding box center [629, 190] width 961 height 16
click at [626, 189] on p "Madame Véronique Guenot est également demanderesse à la présente instance et él…" at bounding box center [629, 190] width 961 height 16
click at [151, 210] on p "Leur droit d’agir ne saurait être contesté, ces derniers étant passagers de la …" at bounding box center [629, 209] width 961 height 16
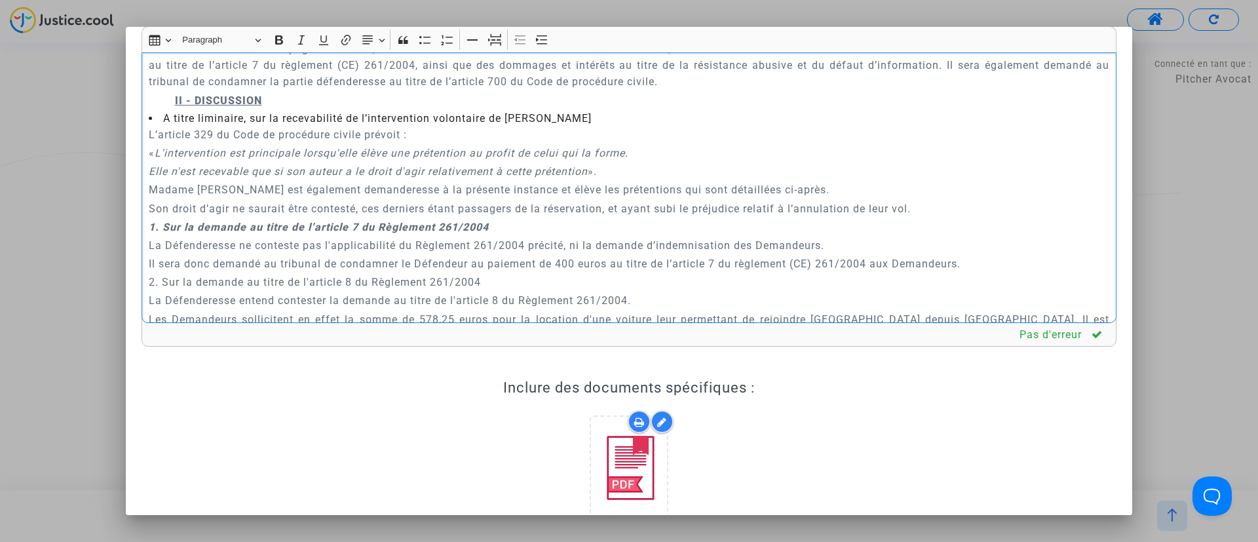
click at [394, 212] on p "Son droit d’agir ne saurait être contesté, ces derniers étant passagers de la r…" at bounding box center [629, 209] width 961 height 16
click at [449, 212] on p "Son droit d’agir ne saurait être contesté, étant passagers de la réservation, e…" at bounding box center [629, 209] width 961 height 16
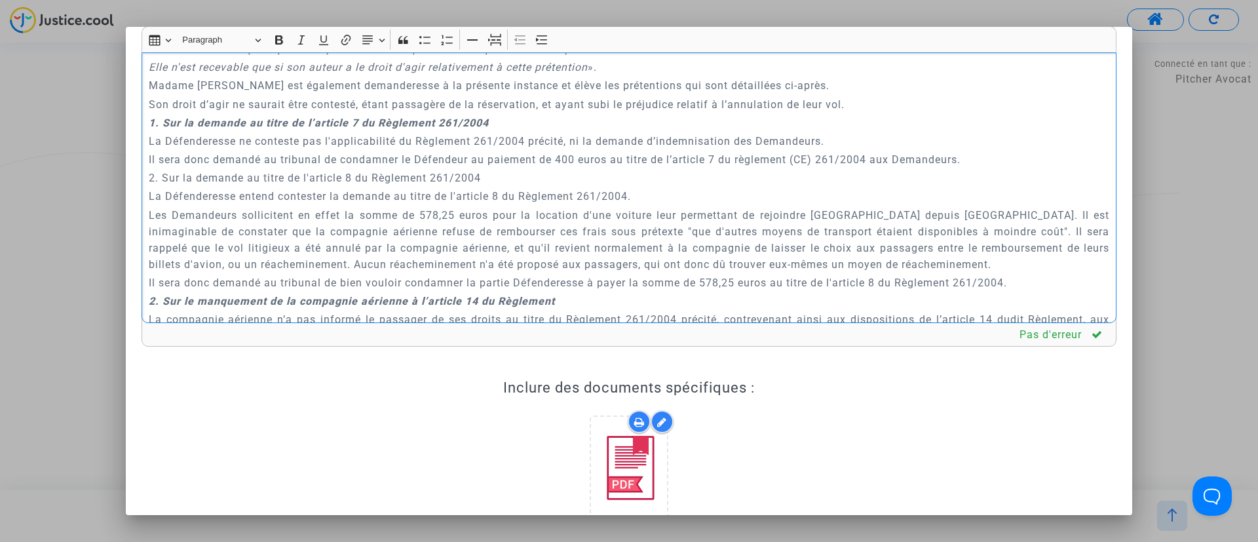
scroll to position [1208, 0]
drag, startPoint x: 488, startPoint y: 175, endPoint x: 150, endPoint y: 178, distance: 338.2
click at [150, 178] on p "2. Sur la demande au titre de l'article 8 du Règlement 261/2004" at bounding box center [629, 176] width 961 height 16
click at [279, 41] on icon "Editor toolbar" at bounding box center [279, 39] width 13 height 13
click at [298, 41] on icon "Editor toolbar" at bounding box center [301, 39] width 13 height 13
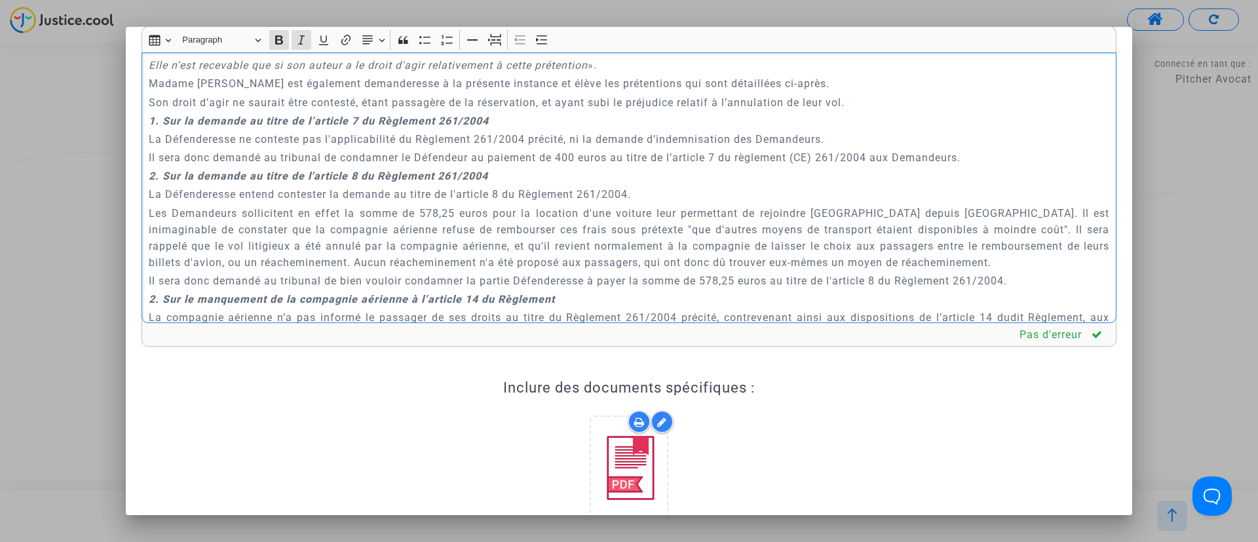
click at [155, 293] on strong "2. Sur le manquement de la compagnie aérienne à l’article 14 du Règlement" at bounding box center [352, 299] width 406 height 12
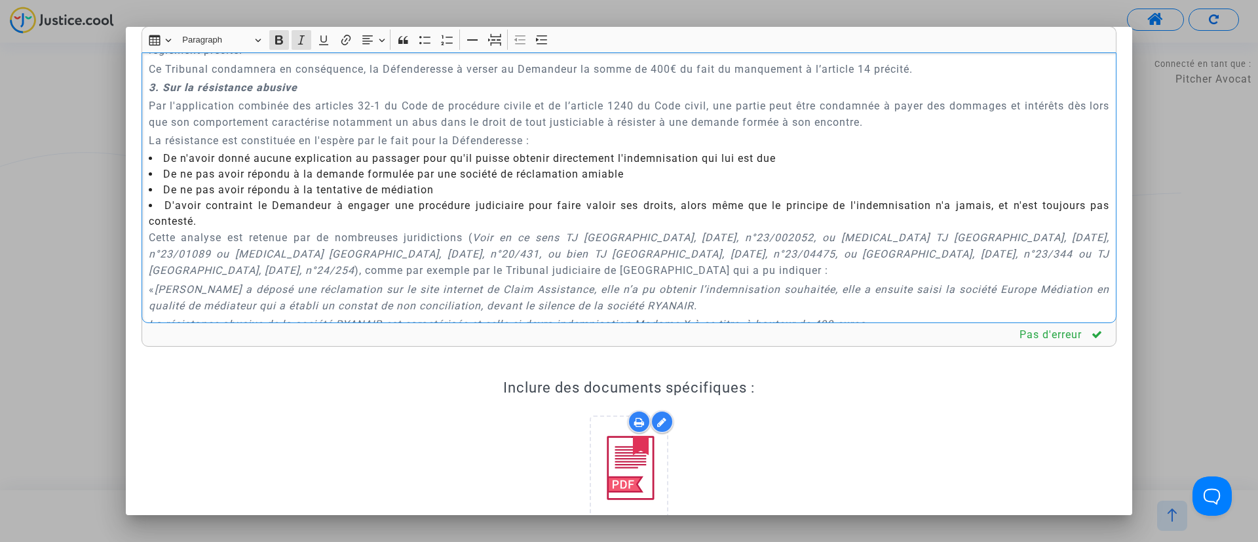
scroll to position [1994, 0]
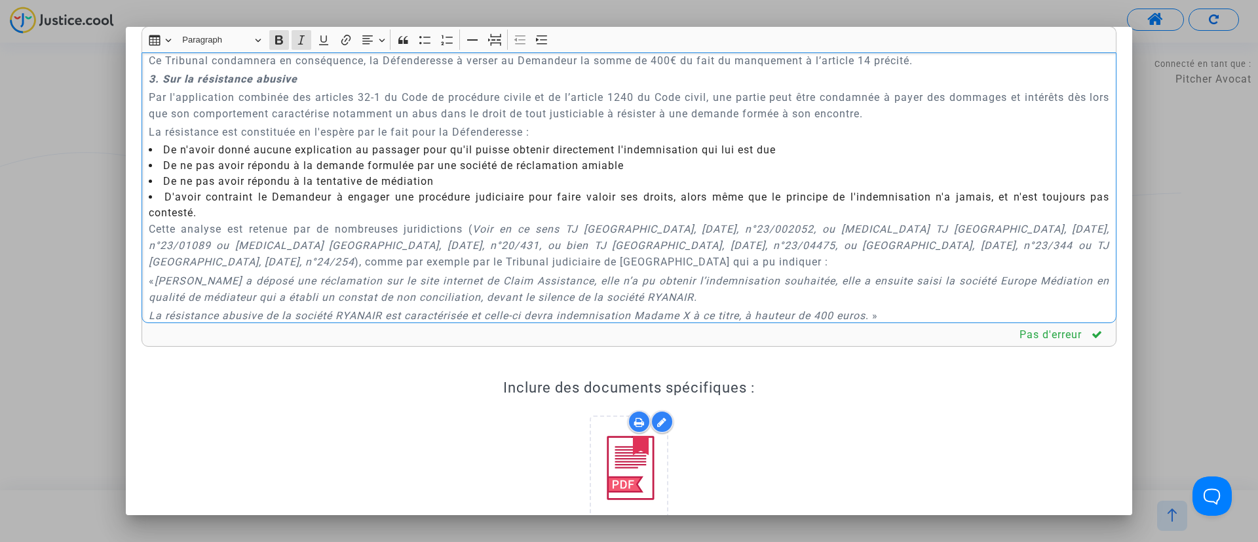
click at [155, 85] on strong "3. Sur la résistance abusive" at bounding box center [223, 79] width 149 height 12
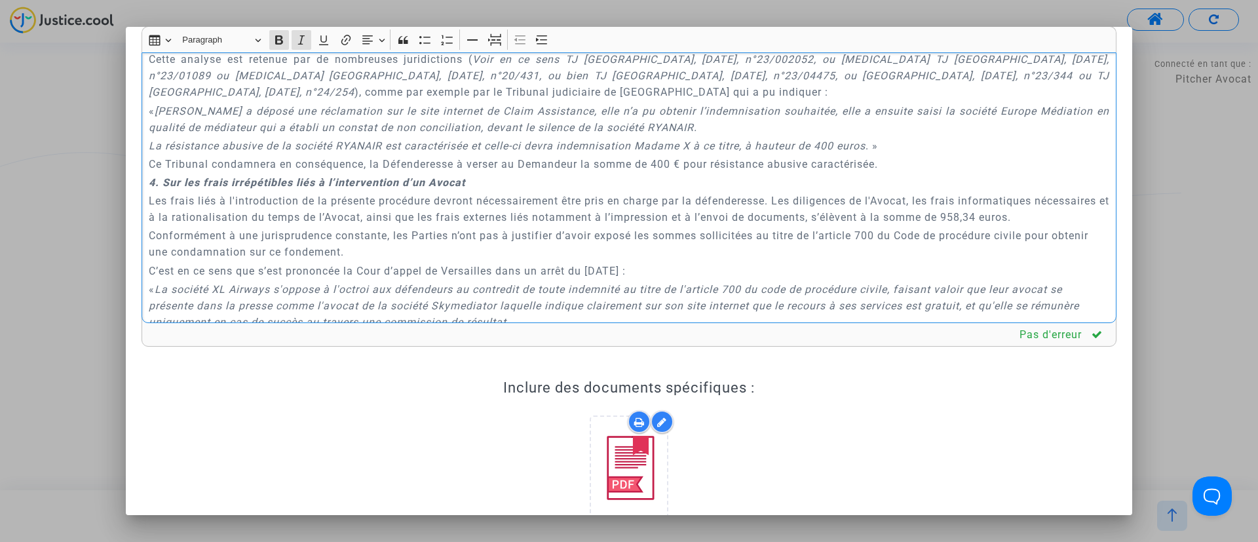
scroll to position [2191, 0]
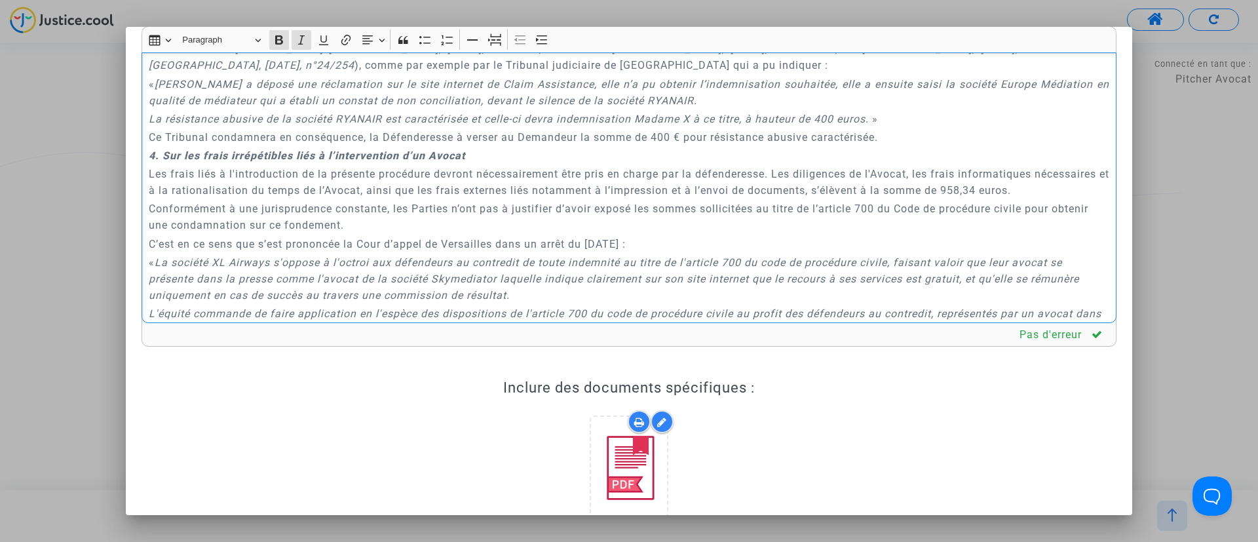
click at [154, 162] on strong "4. Sur les frais irrépétibles liés à l’intervention d’un Avocat" at bounding box center [307, 155] width 317 height 12
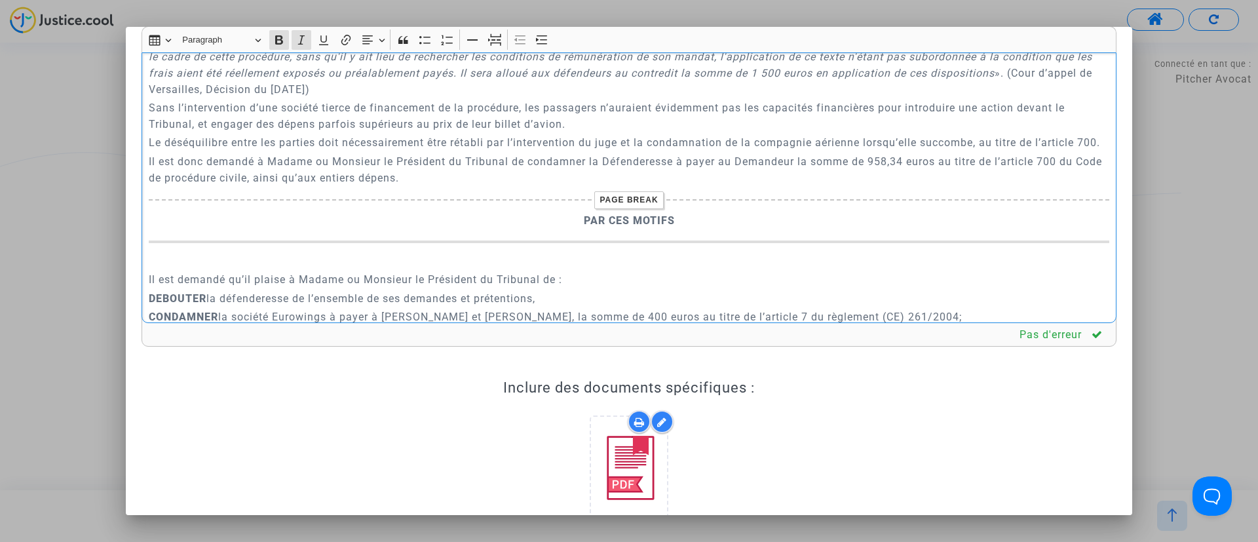
scroll to position [2466, 0]
click at [731, 185] on p "Il est donc demandé à Madame ou Monsieur le Président du Tribunal de condamner …" at bounding box center [629, 168] width 961 height 33
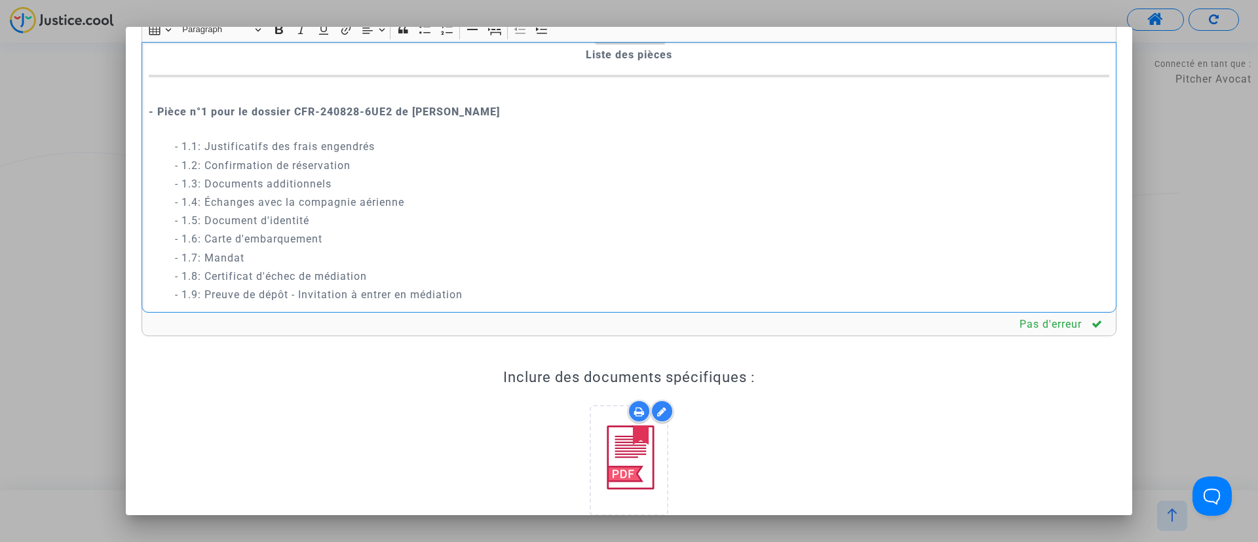
scroll to position [0, 0]
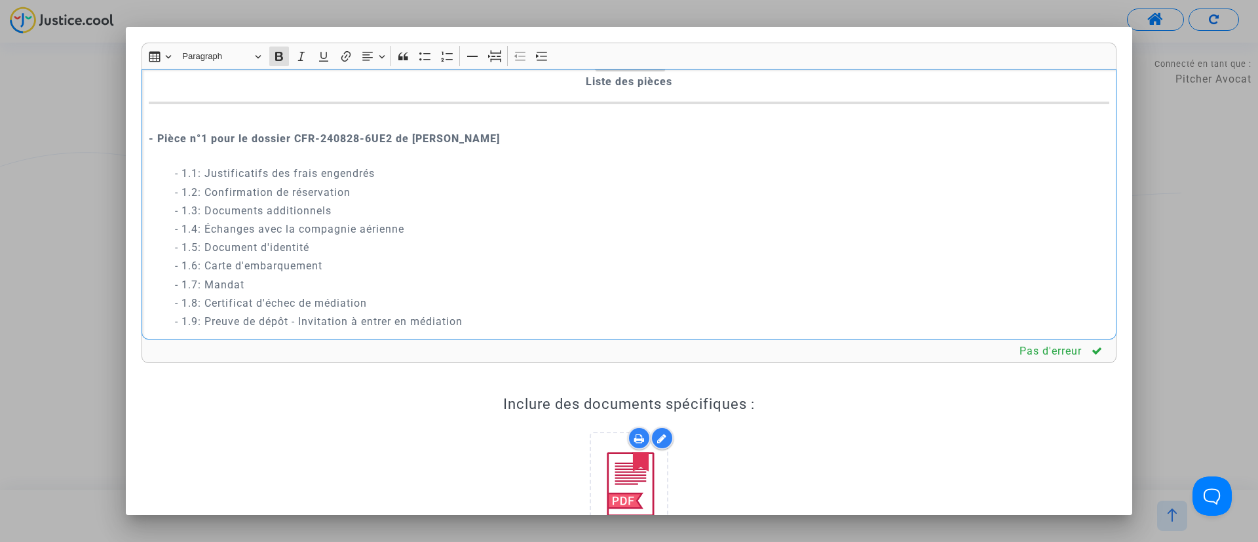
click at [486, 138] on p "- Pièce n°1 pour le dossier CFR-240828-6UE2 de Yves POETE" at bounding box center [629, 138] width 961 height 49
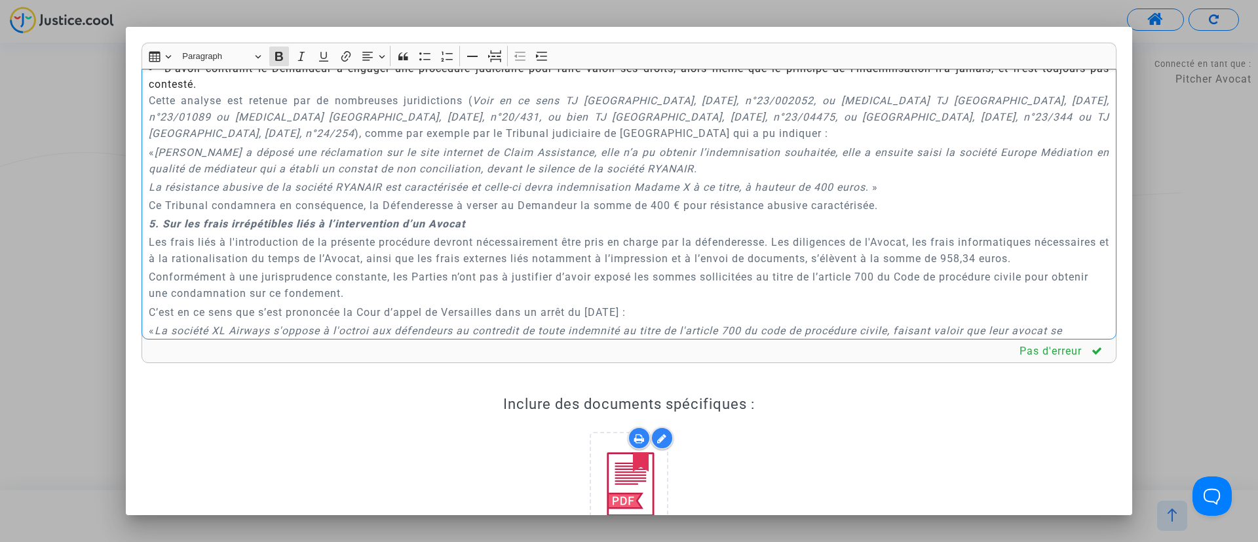
scroll to position [2112, 0]
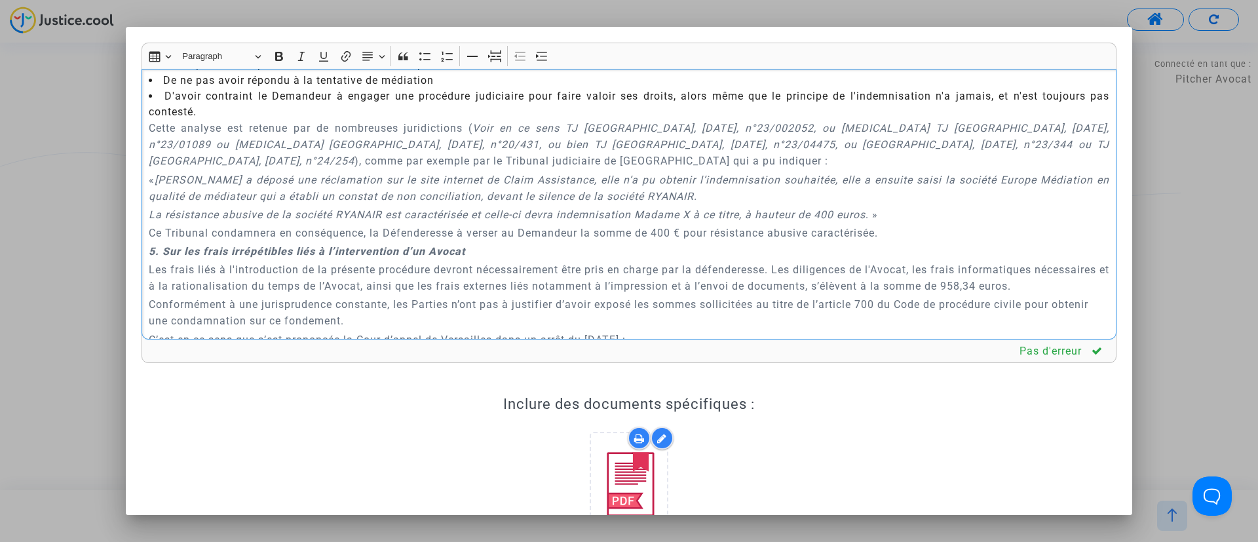
click at [515, 241] on p "Ce Tribunal condamnera en conséquence, la Défenderesse à verser au Demandeur la…" at bounding box center [629, 233] width 961 height 16
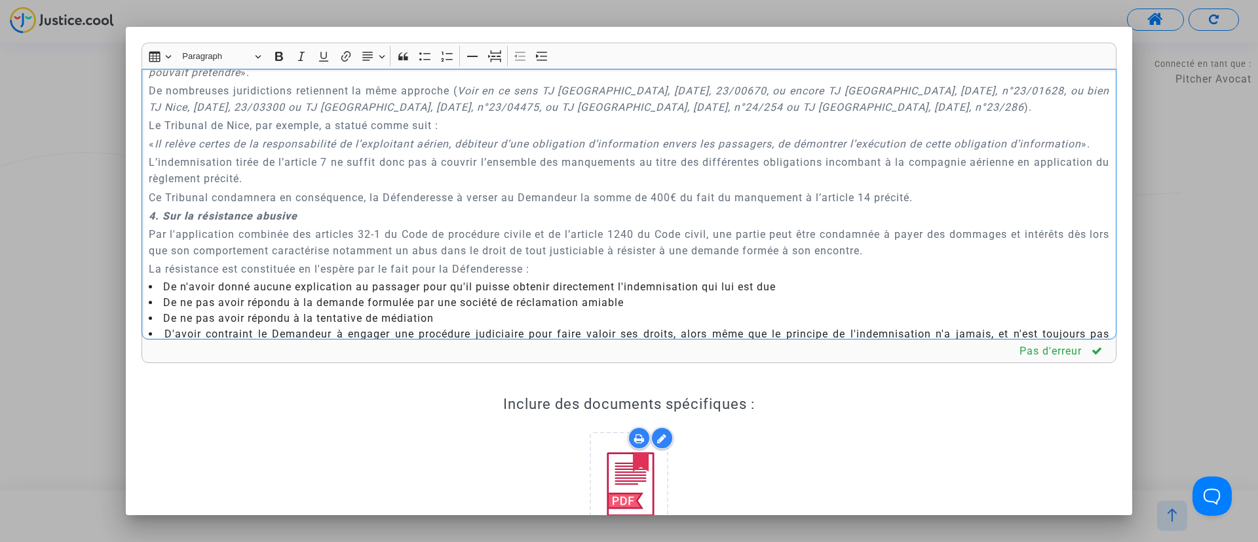
scroll to position [1858, 0]
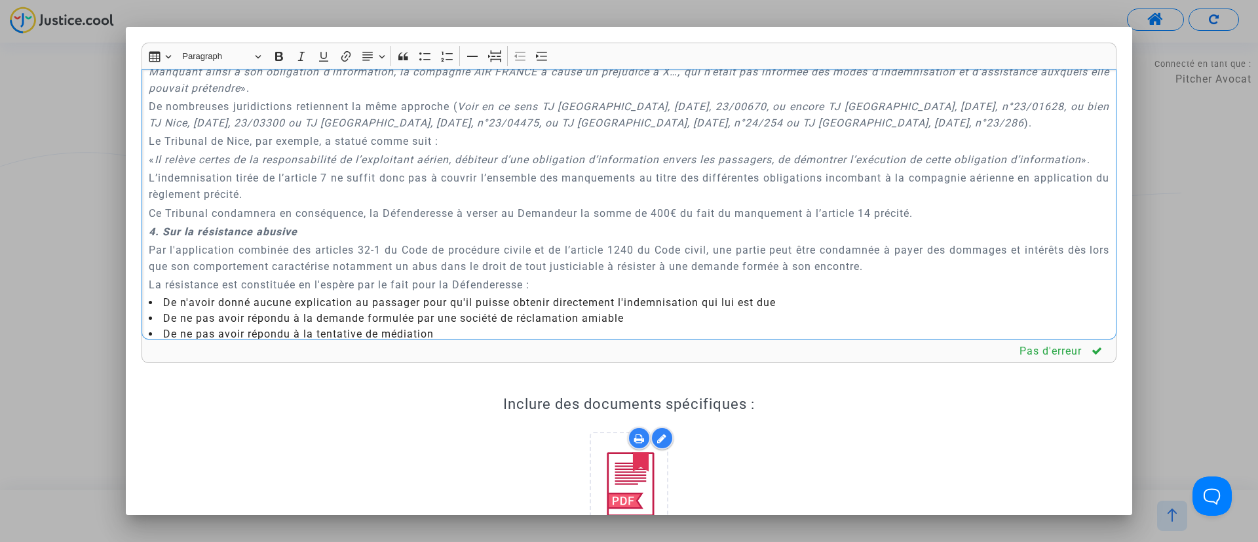
click at [518, 222] on p "Ce Tribunal condamnera en conséquence, la Défenderesse à verser au Demandeur la…" at bounding box center [629, 213] width 961 height 16
click at [698, 222] on p "Ce Tribunal condamnera en conséquence, la Défenderesse à verser aux Demandeurs …" at bounding box center [629, 213] width 961 height 16
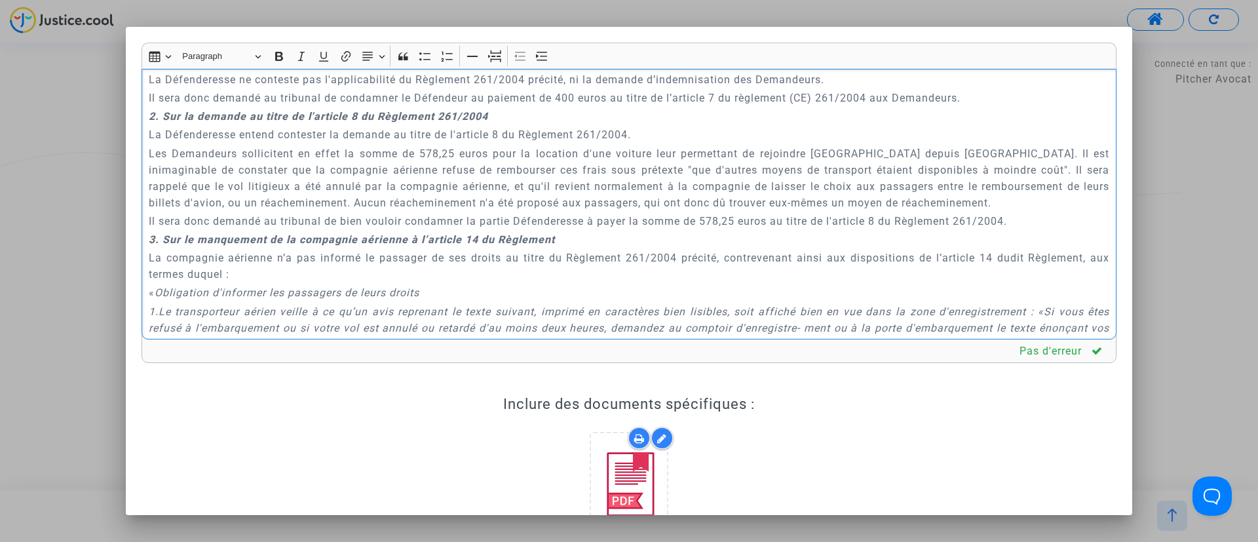
scroll to position [1279, 0]
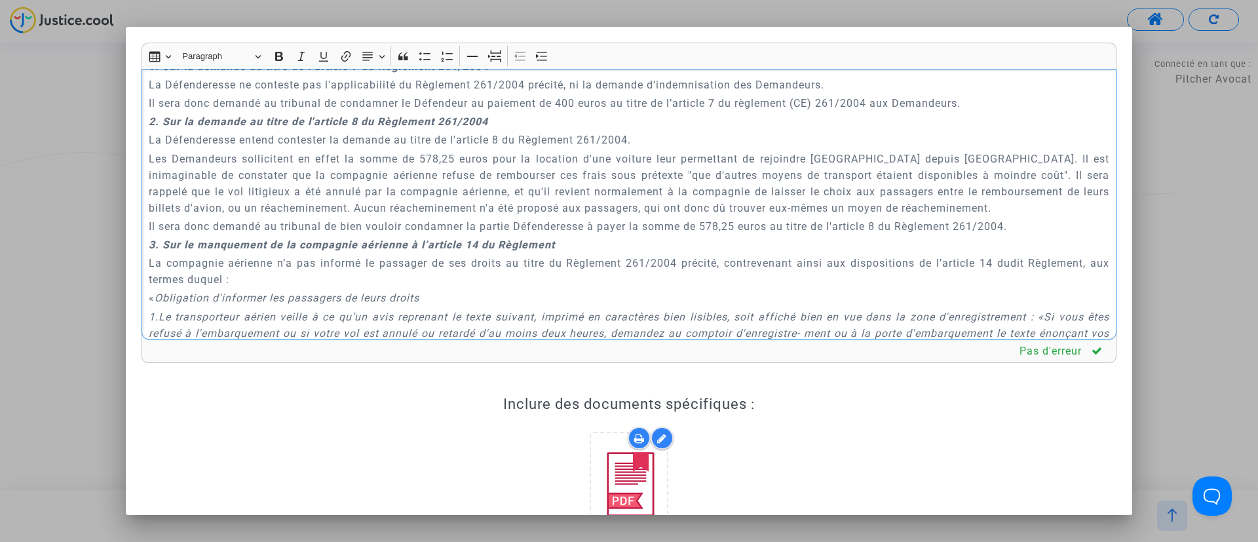
click at [634, 224] on p "Il sera donc demandé au tribunal de bien vouloir condamner la partie Défenderes…" at bounding box center [629, 226] width 961 height 16
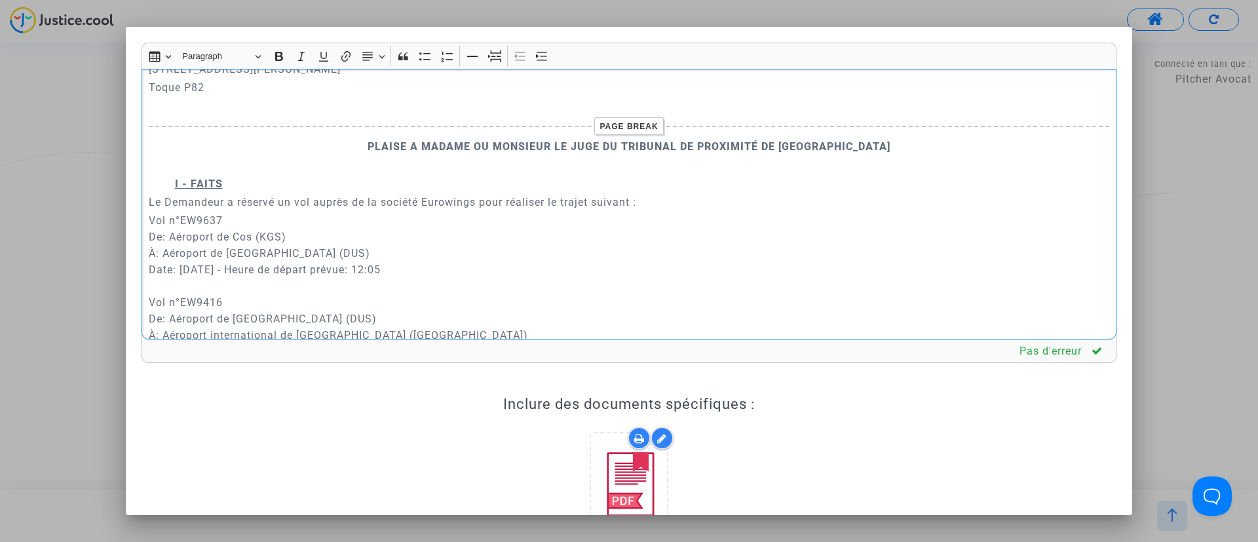
scroll to position [636, 0]
click at [155, 204] on p "Le Demandeur a réservé un vol auprès de la société Eurowings pour réaliser le t…" at bounding box center [629, 203] width 961 height 16
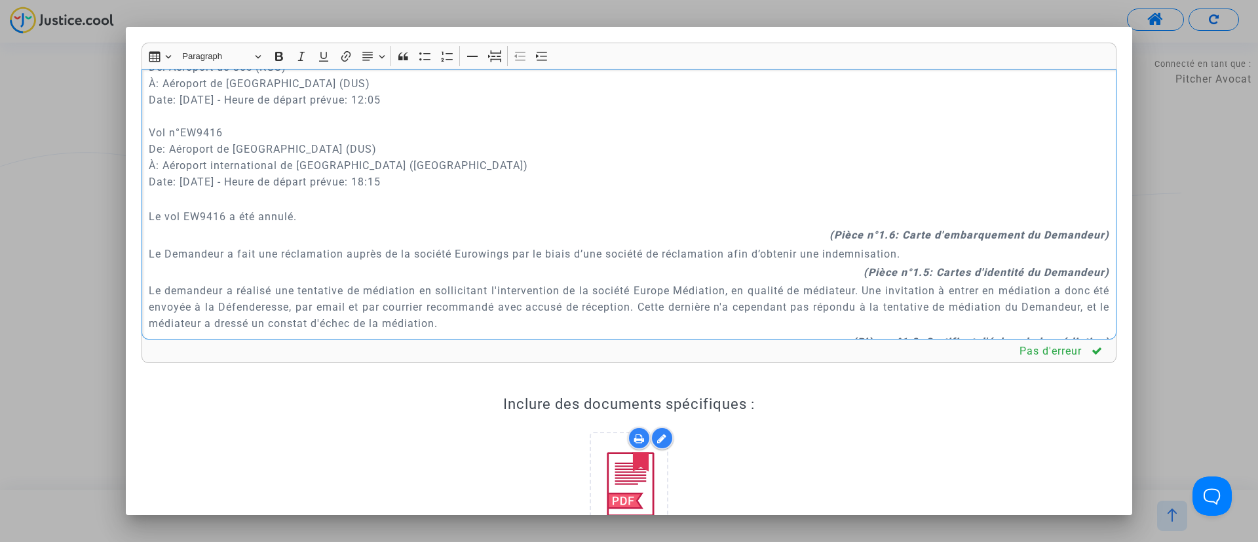
scroll to position [811, 0]
click at [162, 247] on p "Le Demandeur a fait une réclamation auprès de la société Eurowings par le biais…" at bounding box center [629, 250] width 961 height 16
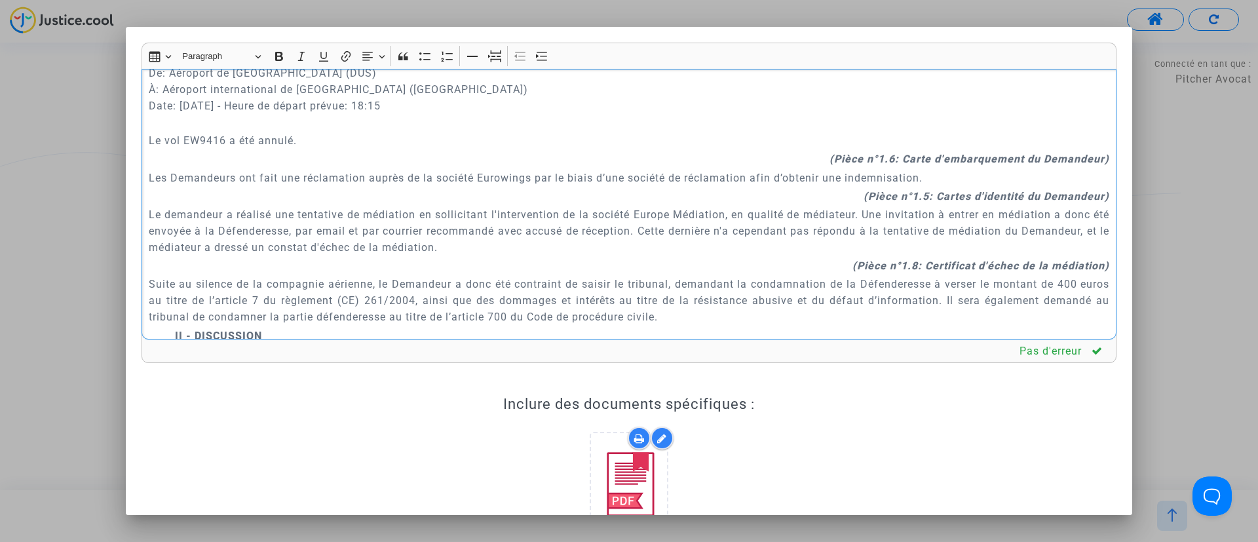
scroll to position [909, 0]
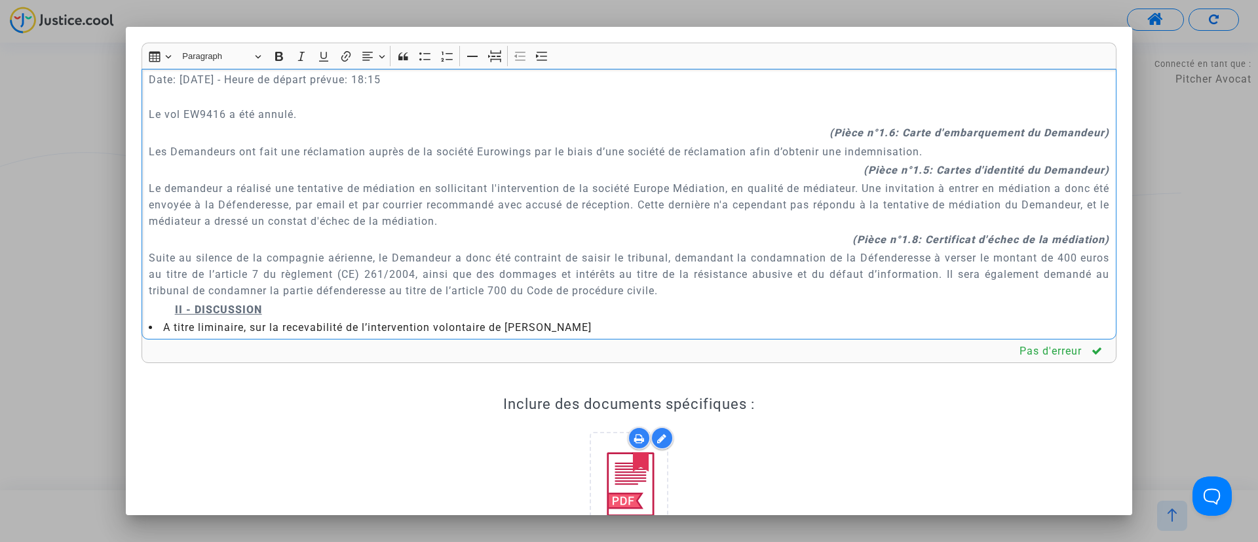
click at [161, 193] on p "Le demandeur a réalisé une tentative de médiation en sollicitant l'intervention…" at bounding box center [629, 204] width 961 height 49
click at [404, 262] on p "Suite au silence de la compagnie aérienne, le Demandeur a donc été contraint de…" at bounding box center [629, 274] width 961 height 49
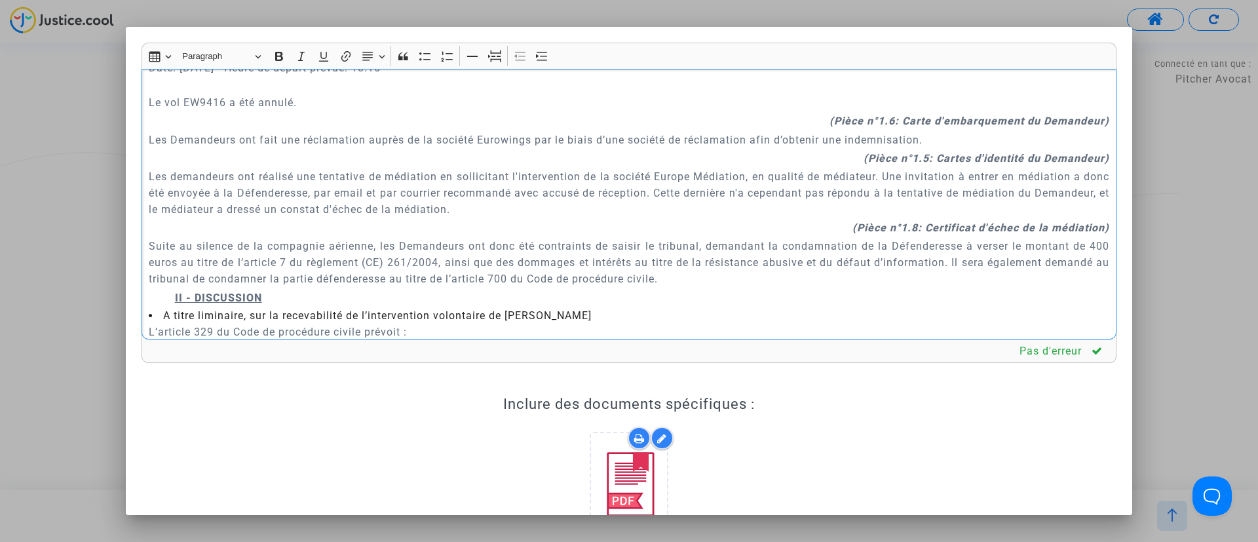
scroll to position [210, 0]
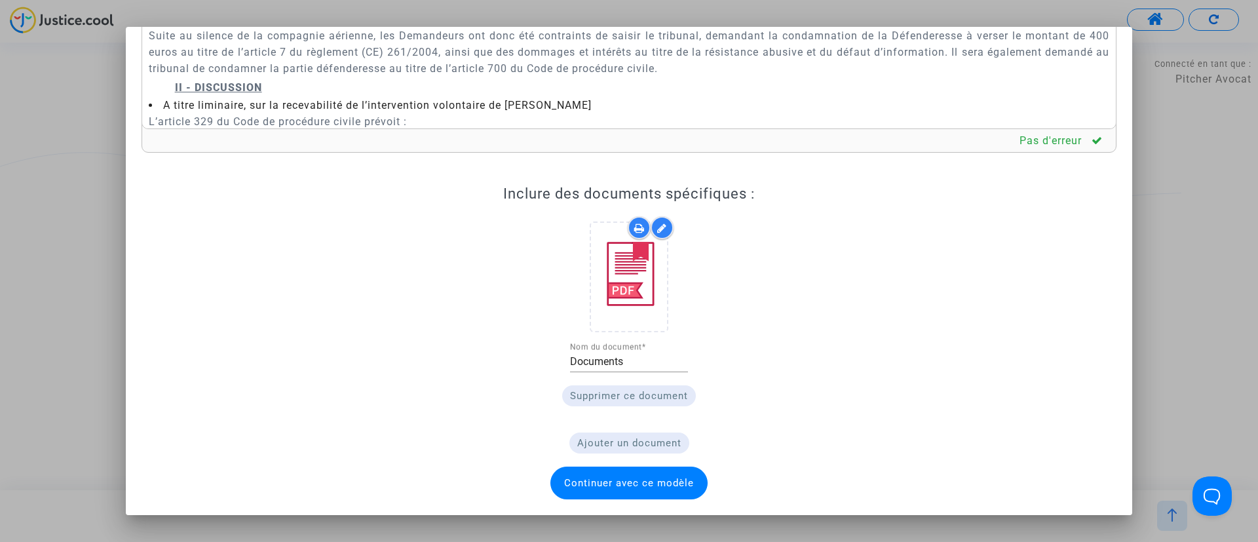
click at [600, 487] on span "Continuer avec ce modèle" at bounding box center [629, 483] width 130 height 12
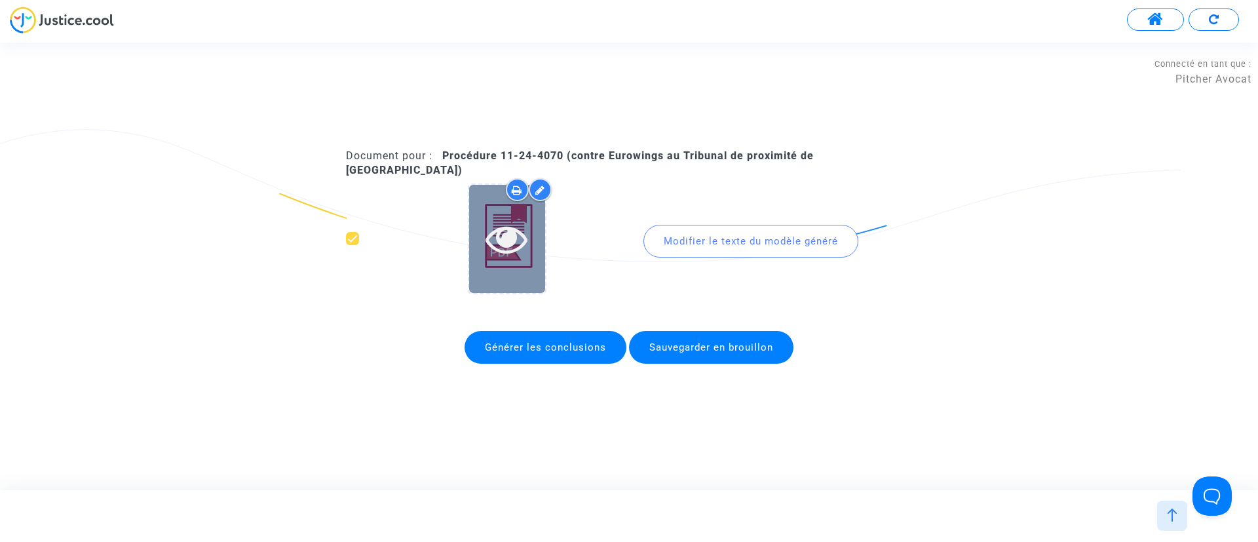
click at [487, 230] on icon at bounding box center [507, 239] width 43 height 42
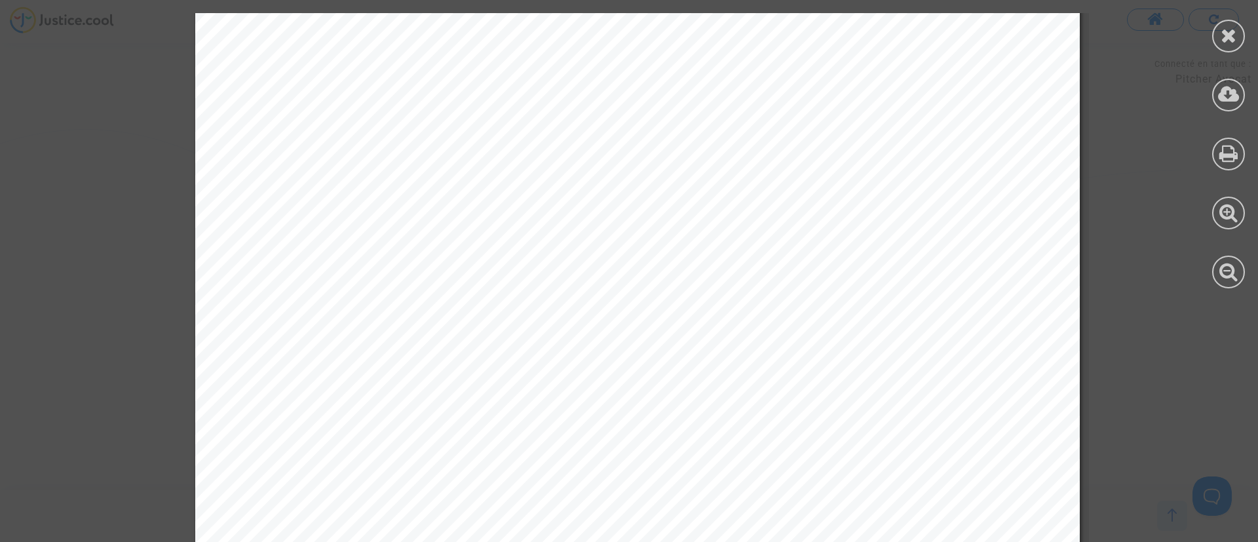
scroll to position [1180, 0]
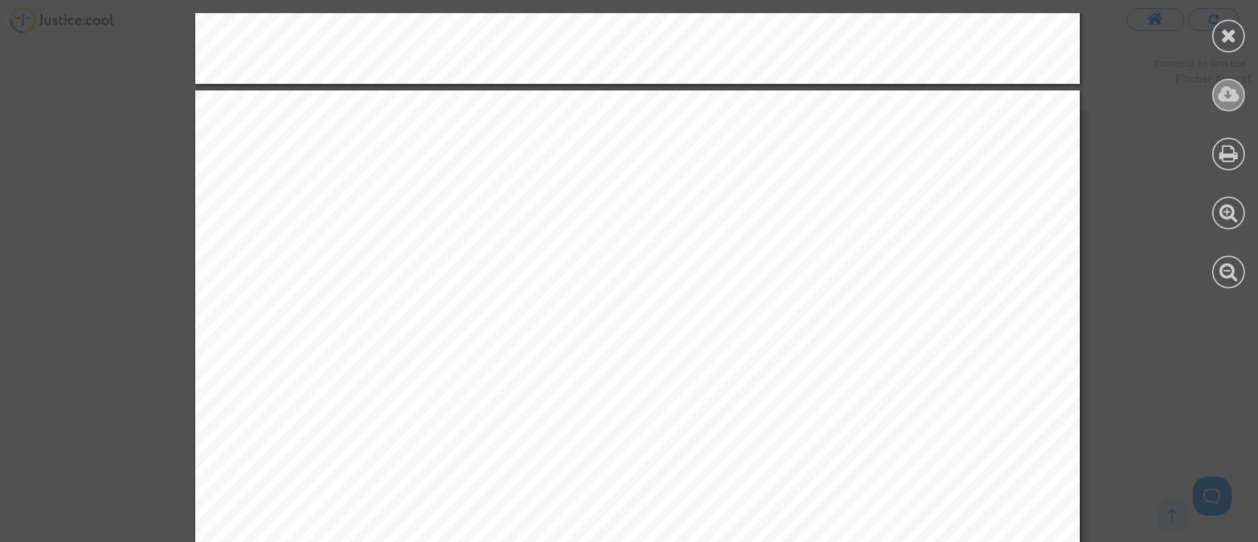
click at [1232, 107] on div at bounding box center [1228, 95] width 33 height 33
click at [1243, 37] on div at bounding box center [1228, 36] width 33 height 33
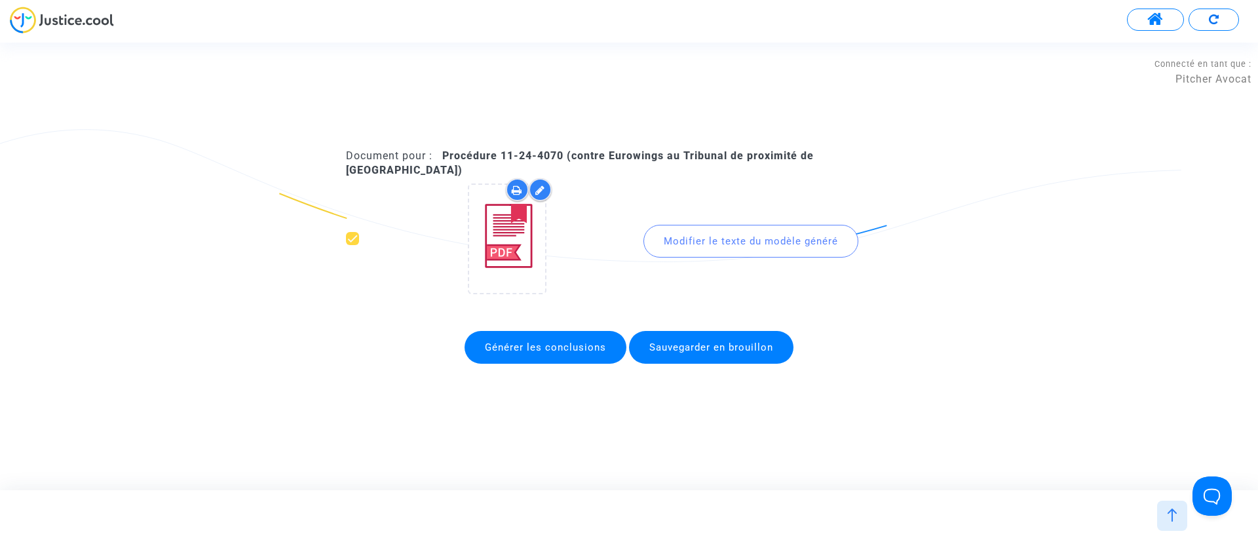
drag, startPoint x: 781, startPoint y: 233, endPoint x: 762, endPoint y: 230, distance: 19.3
click at [780, 233] on div "Modifier le texte du modèle généré" at bounding box center [751, 241] width 215 height 33
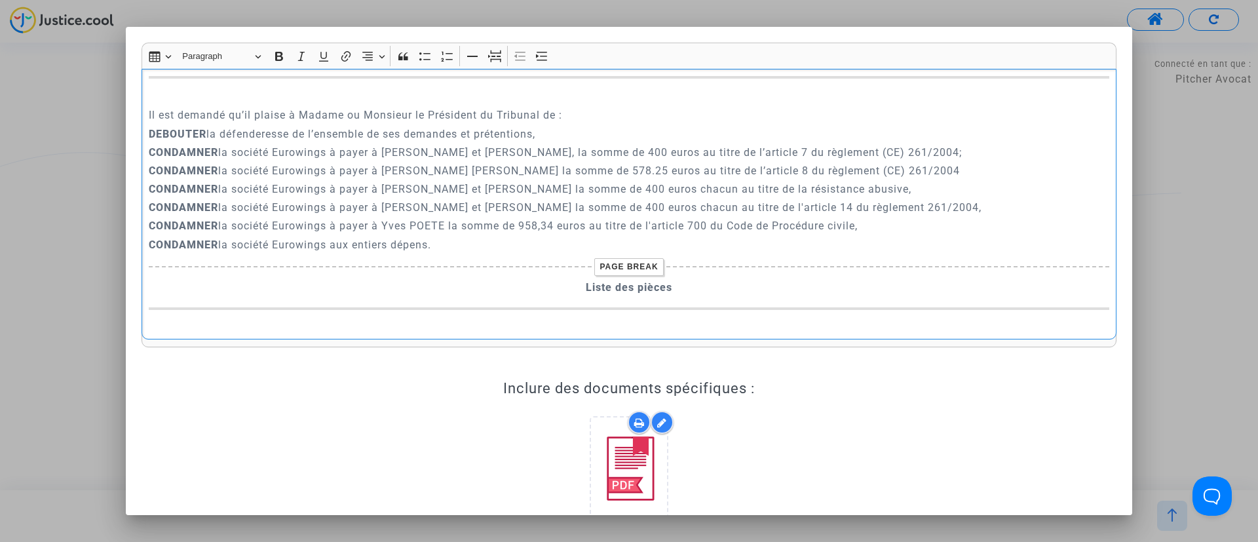
scroll to position [2646, 0]
click at [697, 160] on p "CONDAMNER la société Eurowings à payer à Yves POETE et Véronique GUENOT, la som…" at bounding box center [629, 152] width 961 height 16
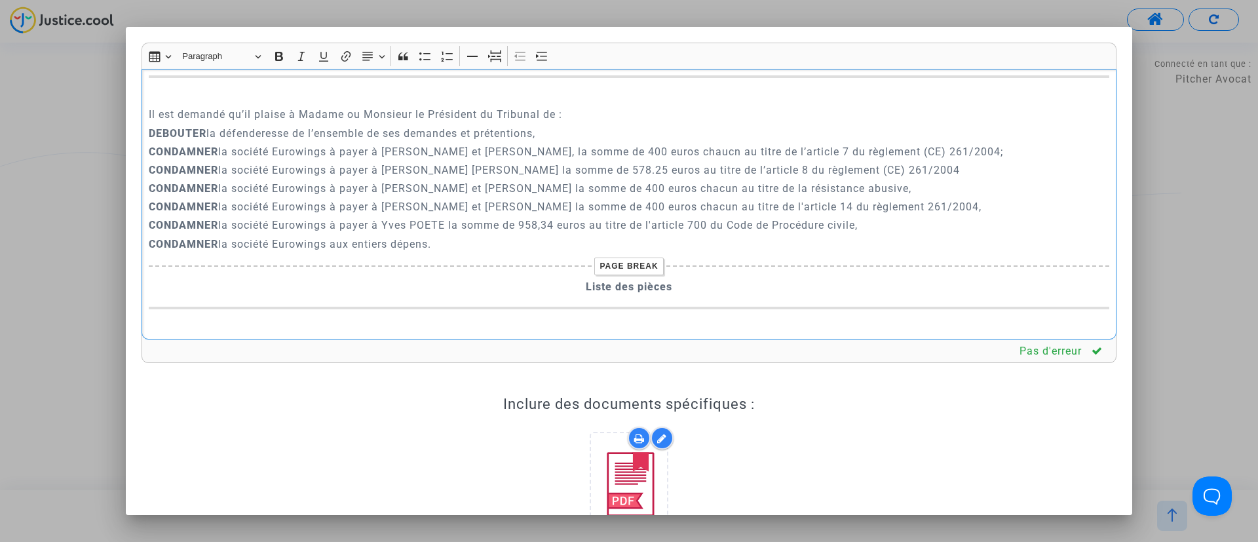
click at [727, 160] on p "CONDAMNER la société Eurowings à payer à Yves POETE et Véronique GUENOT, la som…" at bounding box center [629, 152] width 961 height 16
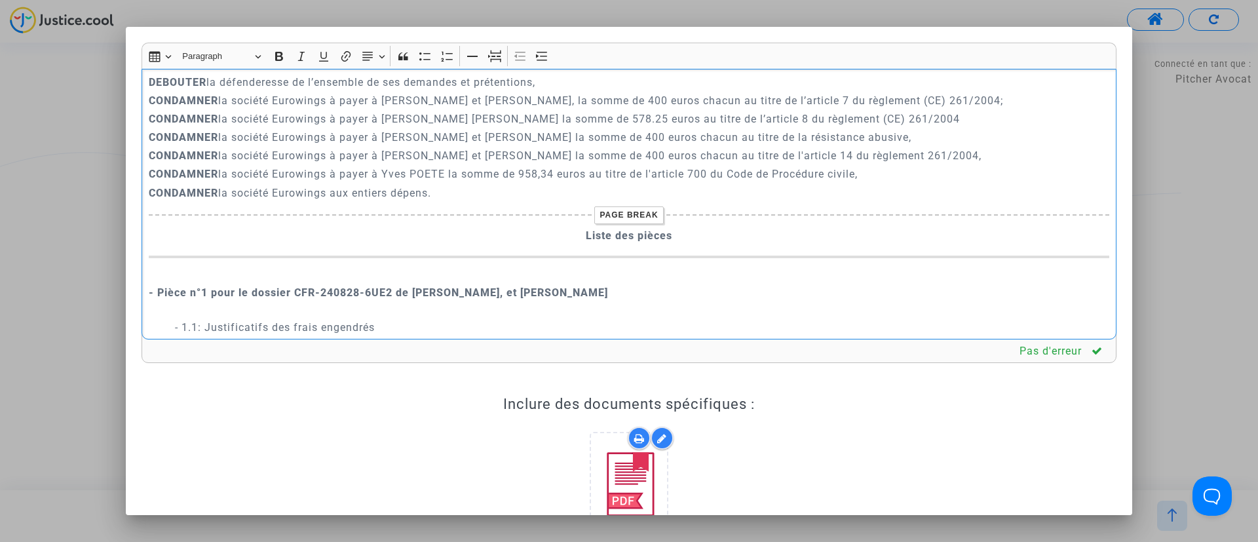
scroll to position [2698, 0]
click at [449, 126] on p "CONDAMNER la société Eurowings à payer à Yves POETEet Véronique GUENOT la somme…" at bounding box center [629, 117] width 961 height 16
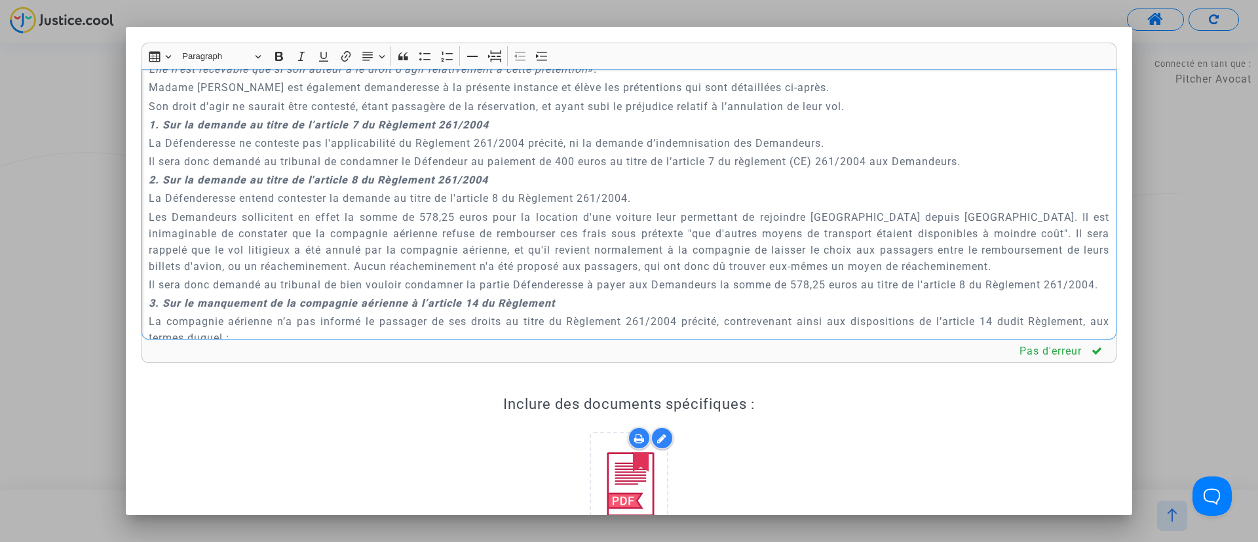
scroll to position [1201, 0]
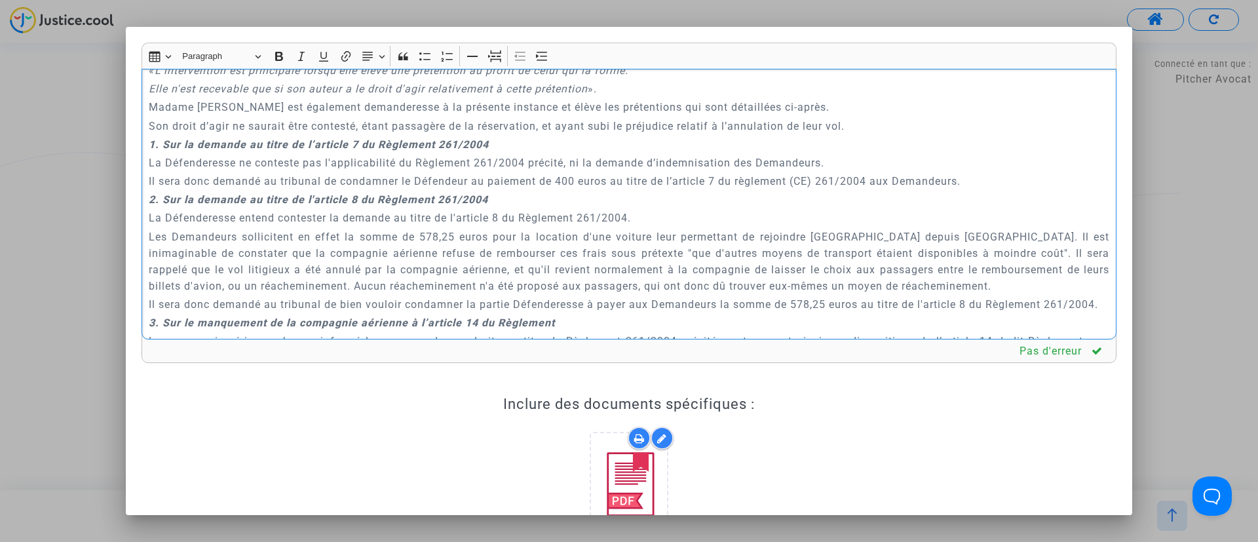
click at [612, 184] on p "Il sera donc demandé au tribunal de condamner le Défendeur au paiement de 400 e…" at bounding box center [629, 181] width 961 height 16
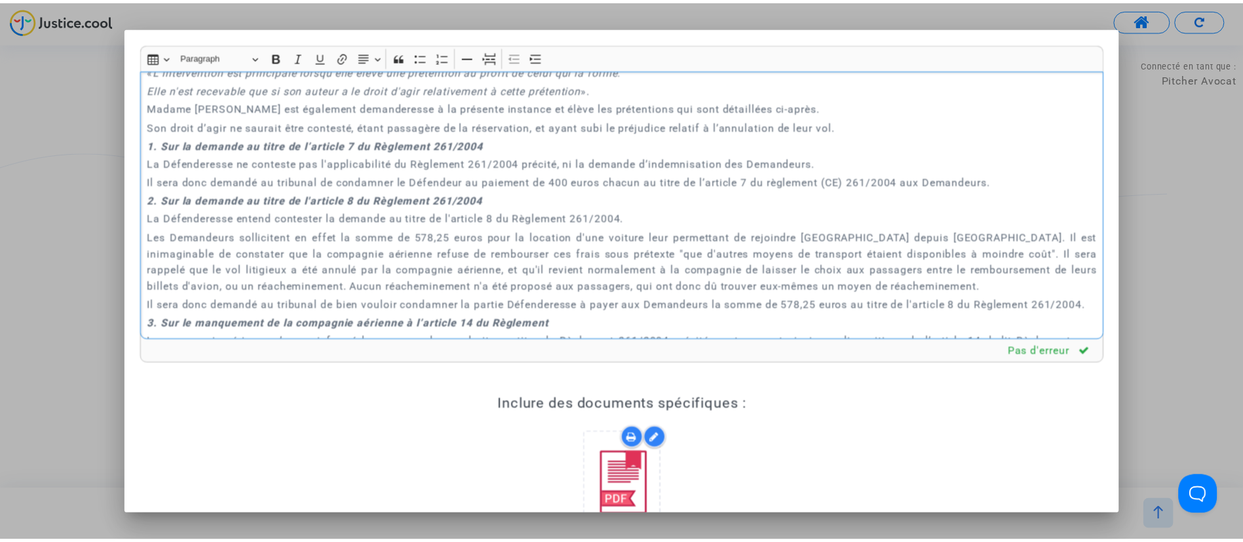
scroll to position [210, 0]
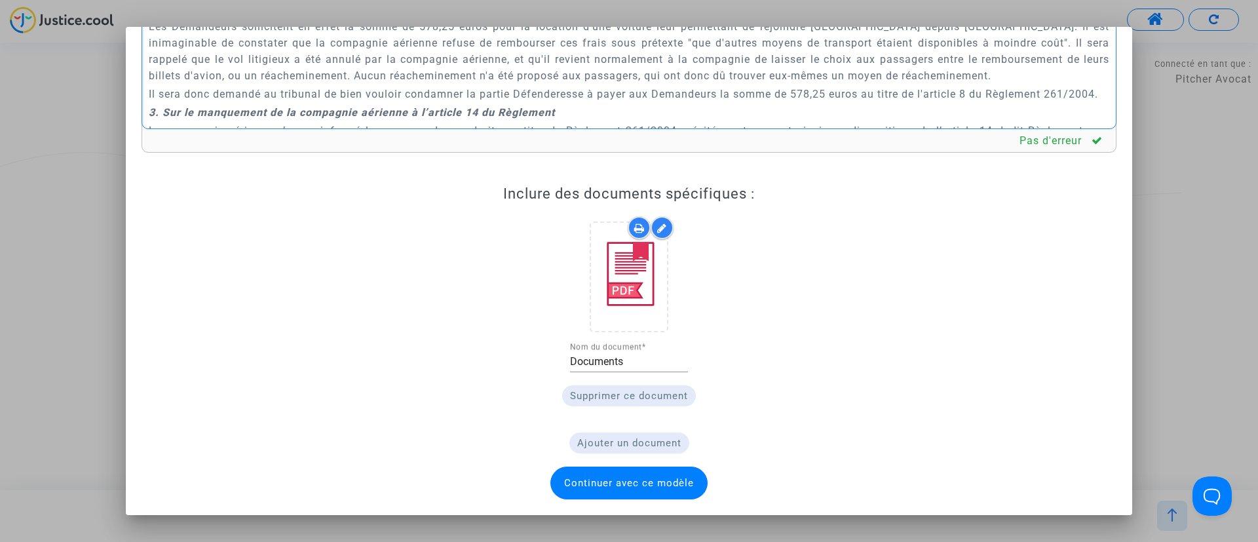
click at [630, 490] on span "Continuer avec ce modèle" at bounding box center [629, 483] width 157 height 33
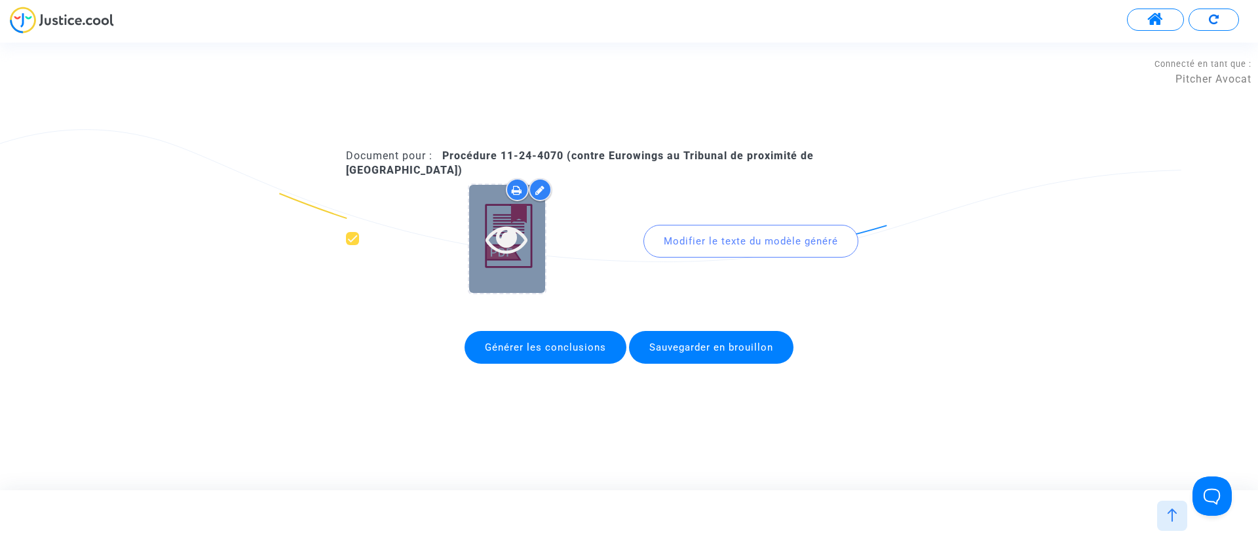
click at [526, 225] on icon at bounding box center [507, 239] width 43 height 42
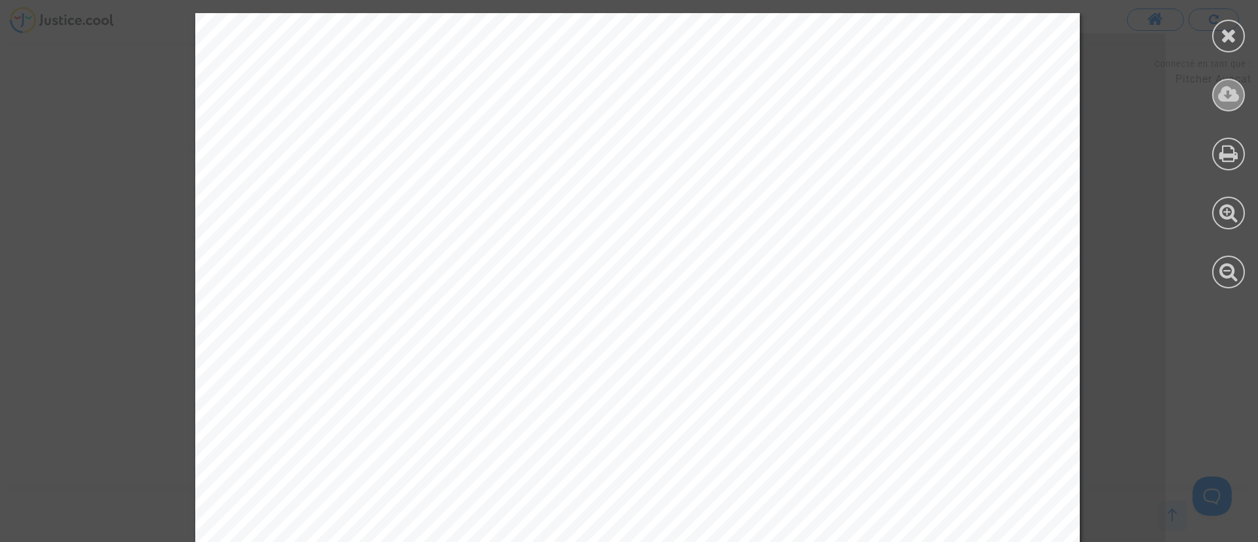
click at [1218, 86] on icon at bounding box center [1229, 95] width 22 height 20
click at [1226, 21] on div at bounding box center [1228, 36] width 33 height 33
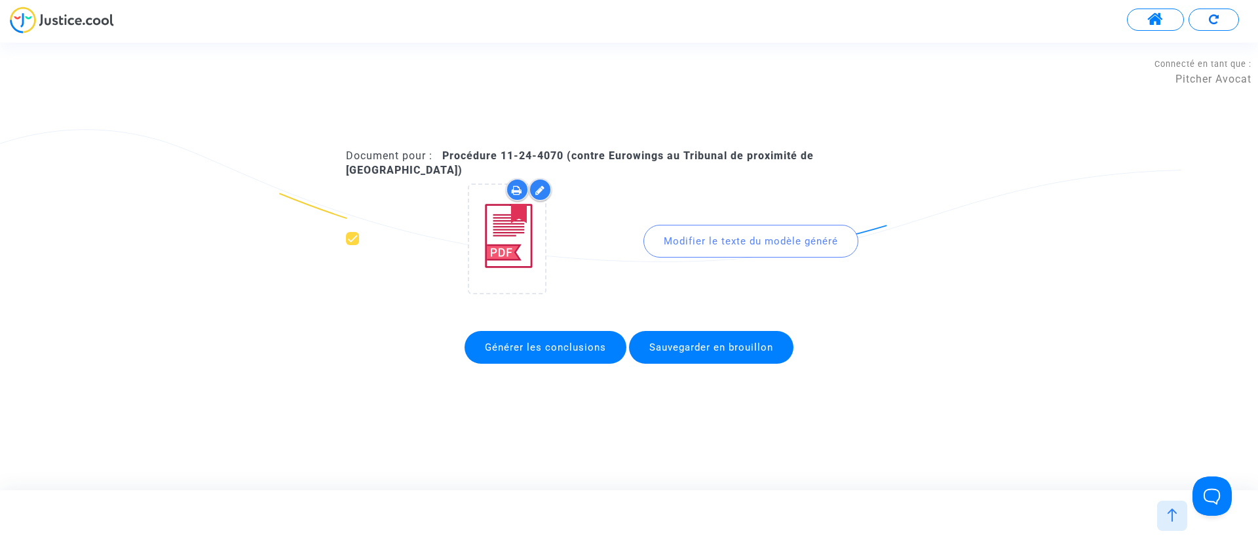
click at [505, 333] on span "Générer les conclusions" at bounding box center [546, 347] width 162 height 33
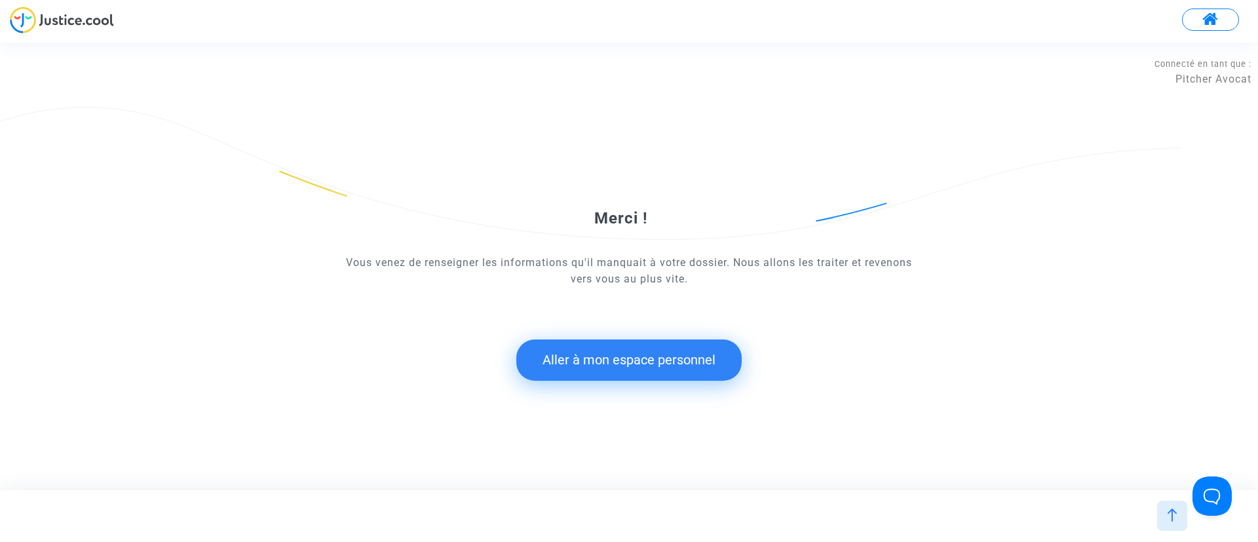
click at [580, 351] on button "Aller à mon espace personnel" at bounding box center [628, 359] width 225 height 41
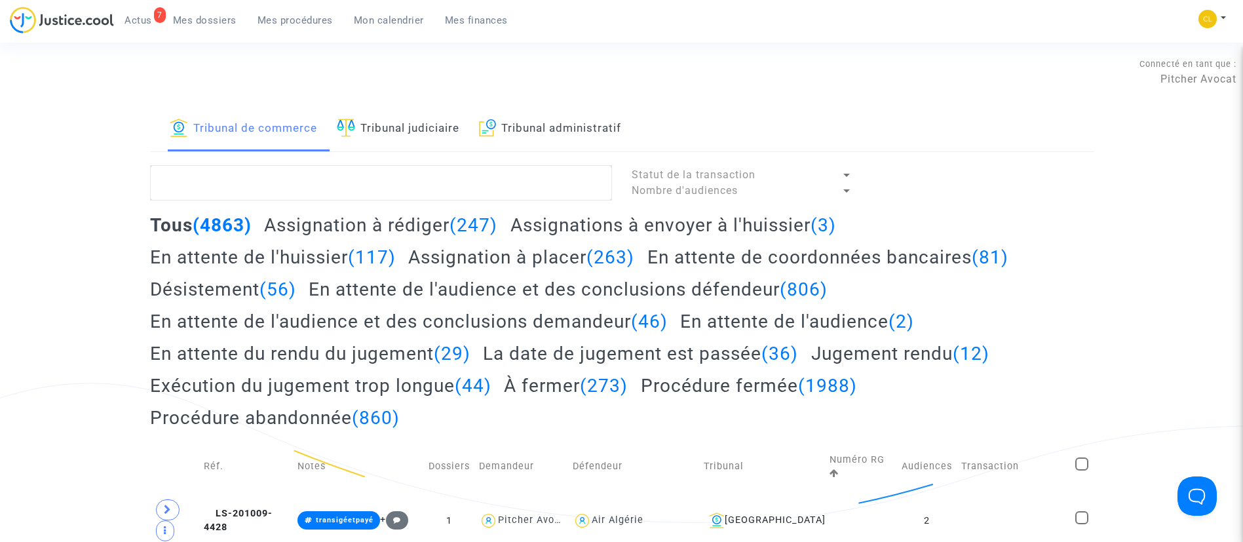
click at [414, 24] on span "Mon calendrier" at bounding box center [389, 20] width 70 height 12
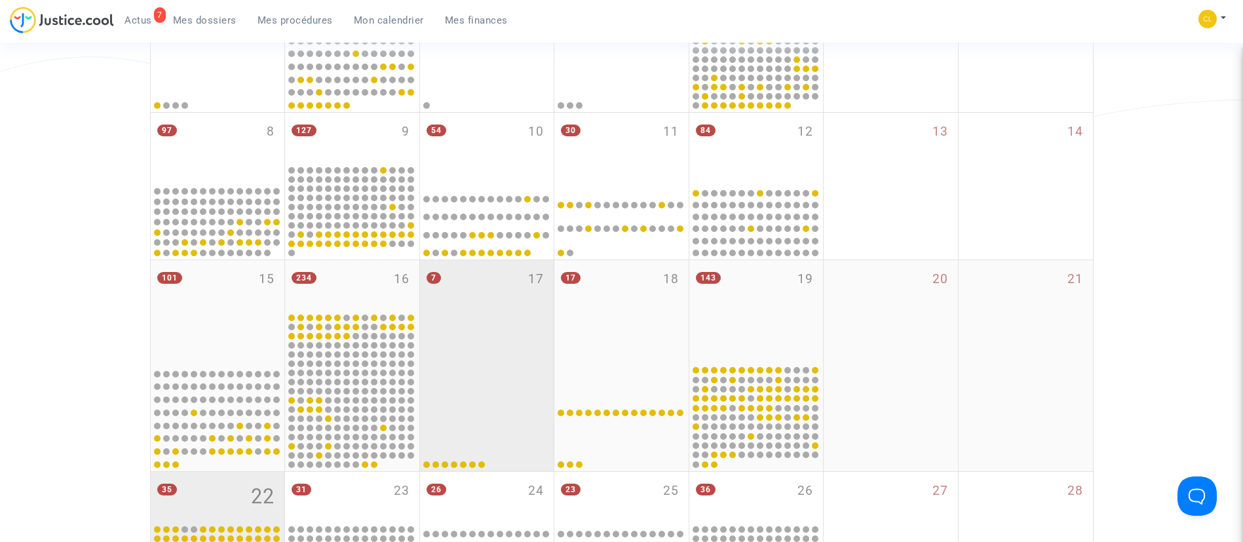
scroll to position [492, 0]
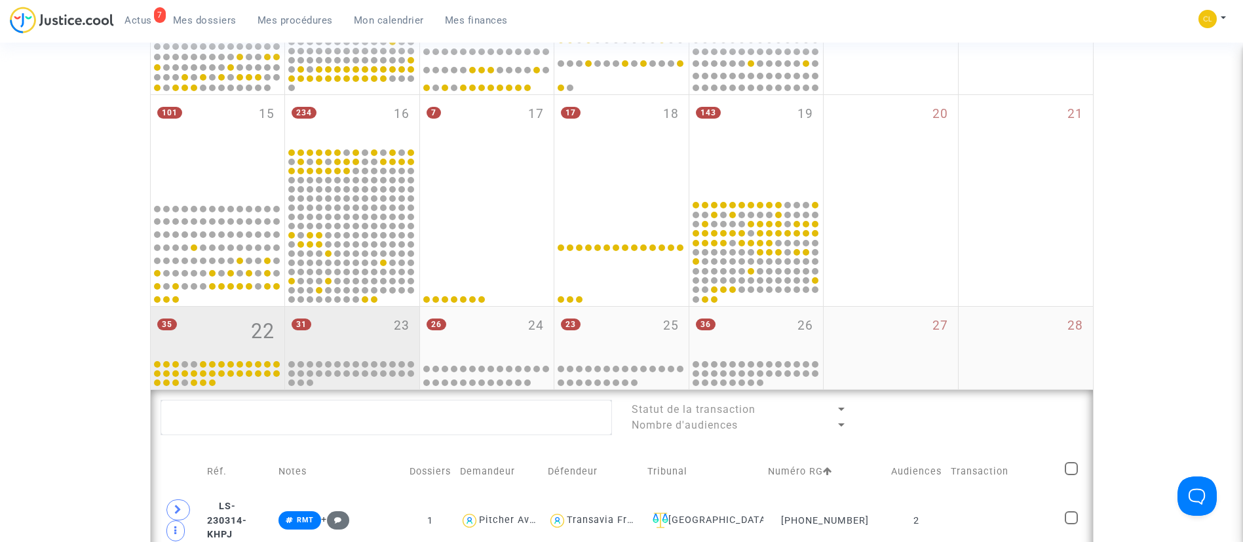
click at [316, 316] on div "31 23" at bounding box center [352, 332] width 134 height 51
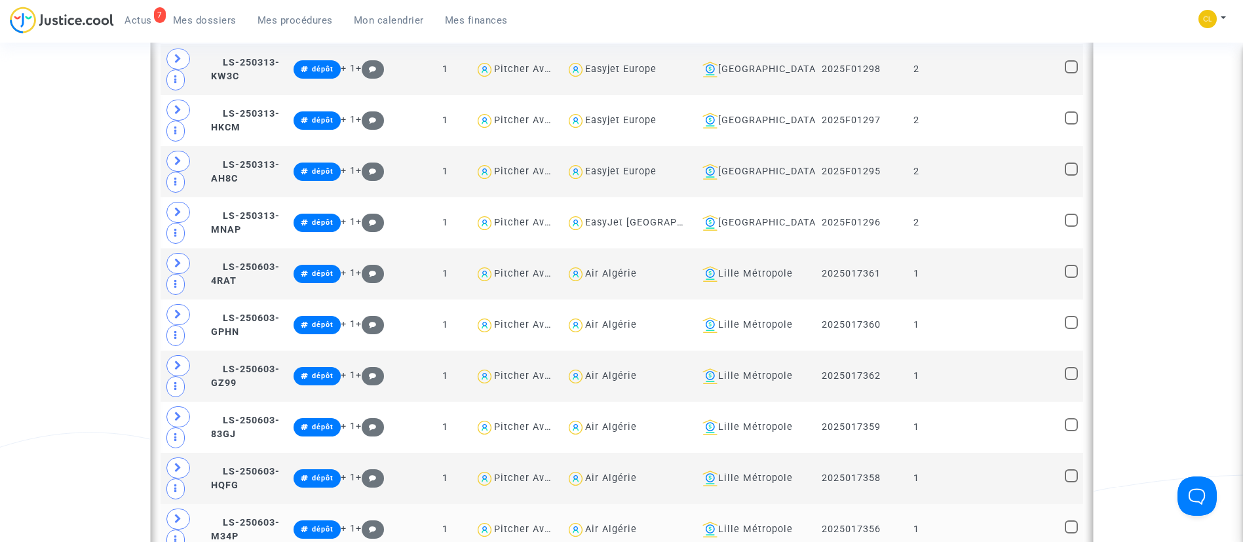
scroll to position [1966, 0]
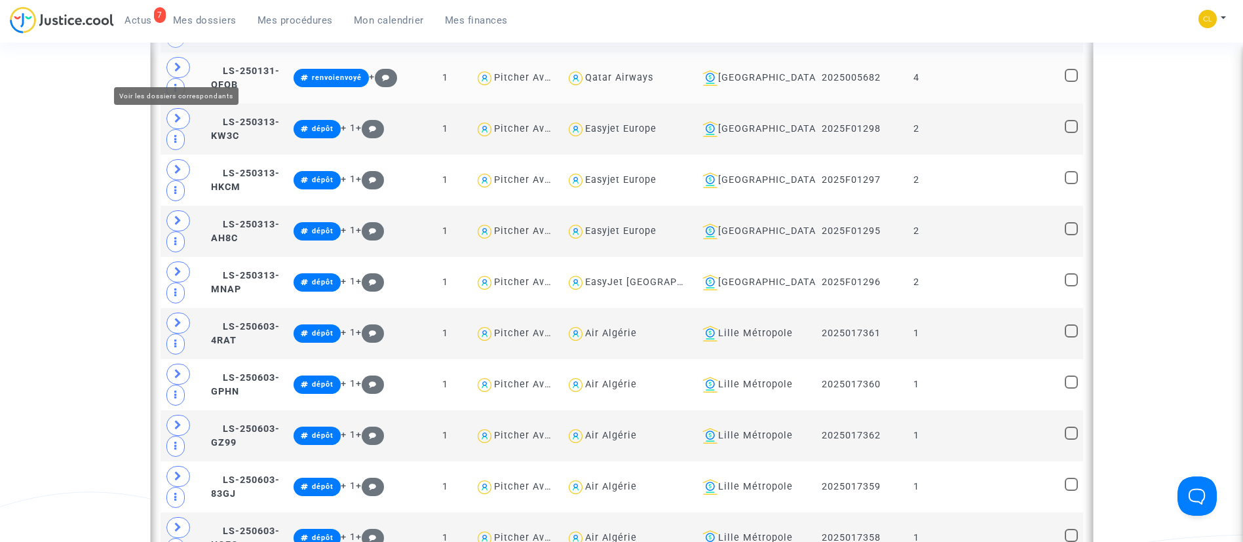
click at [184, 70] on span at bounding box center [178, 67] width 24 height 21
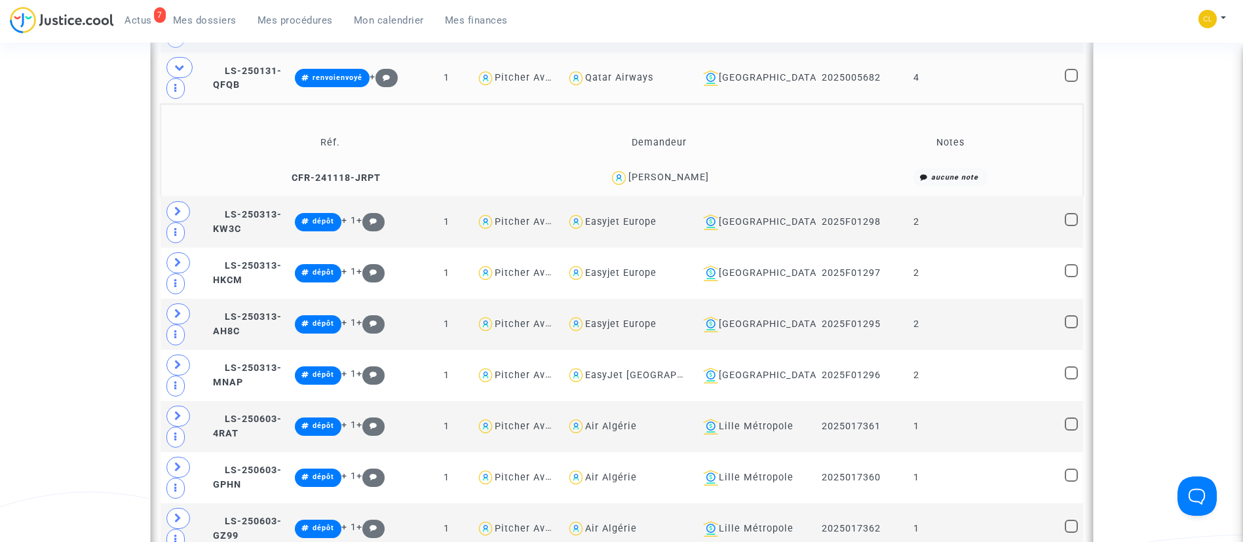
click at [982, 77] on td at bounding box center [1003, 77] width 114 height 51
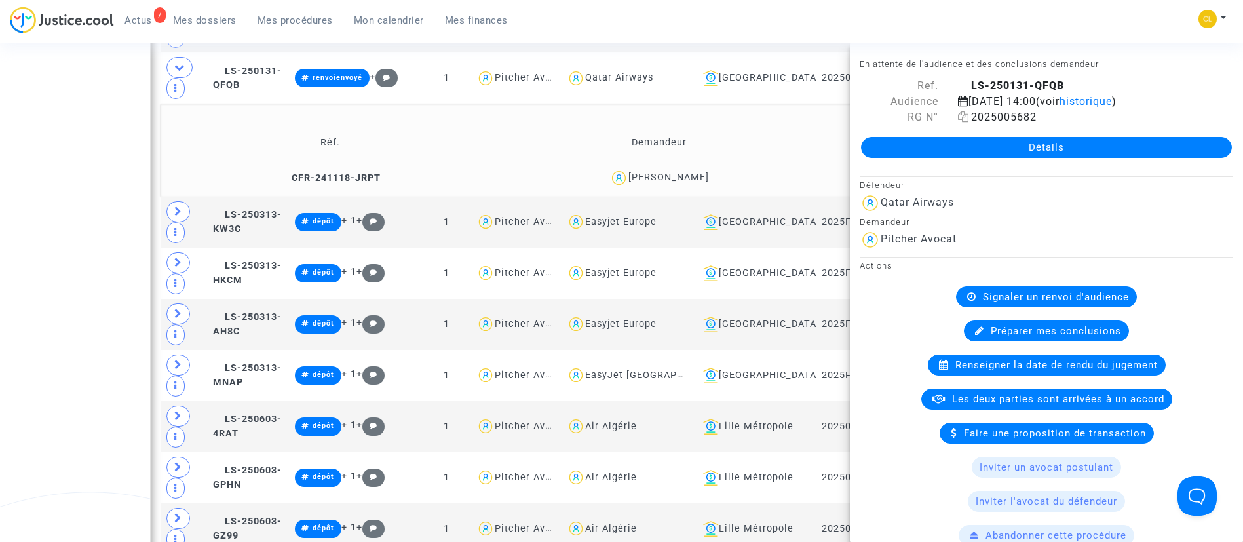
click at [958, 122] on icon at bounding box center [963, 116] width 11 height 10
click at [734, 139] on td "Demandeur" at bounding box center [659, 142] width 327 height 43
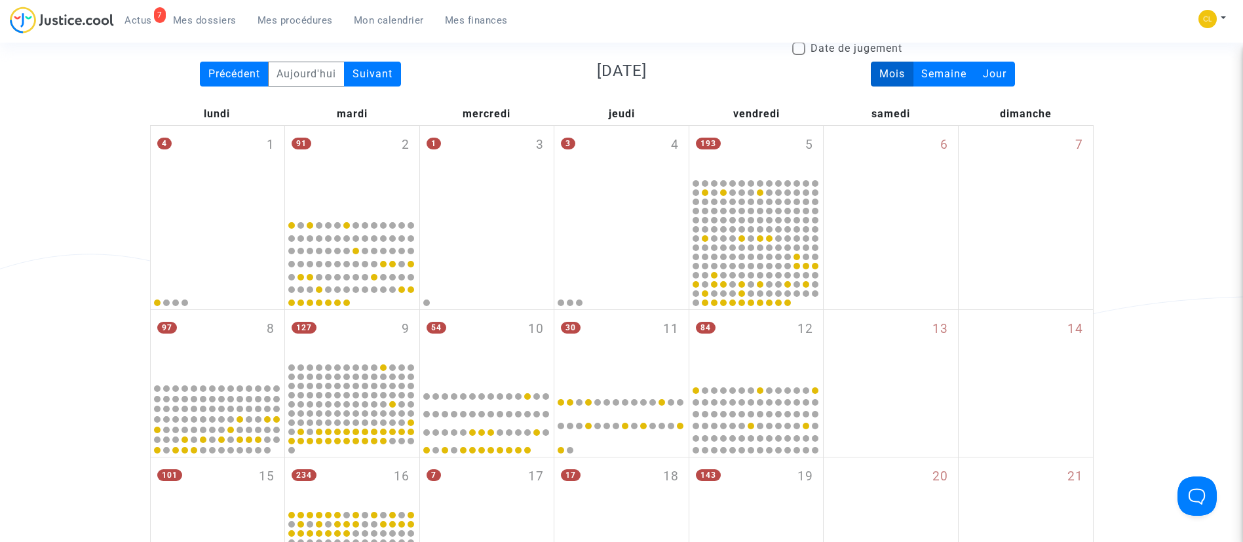
scroll to position [98, 0]
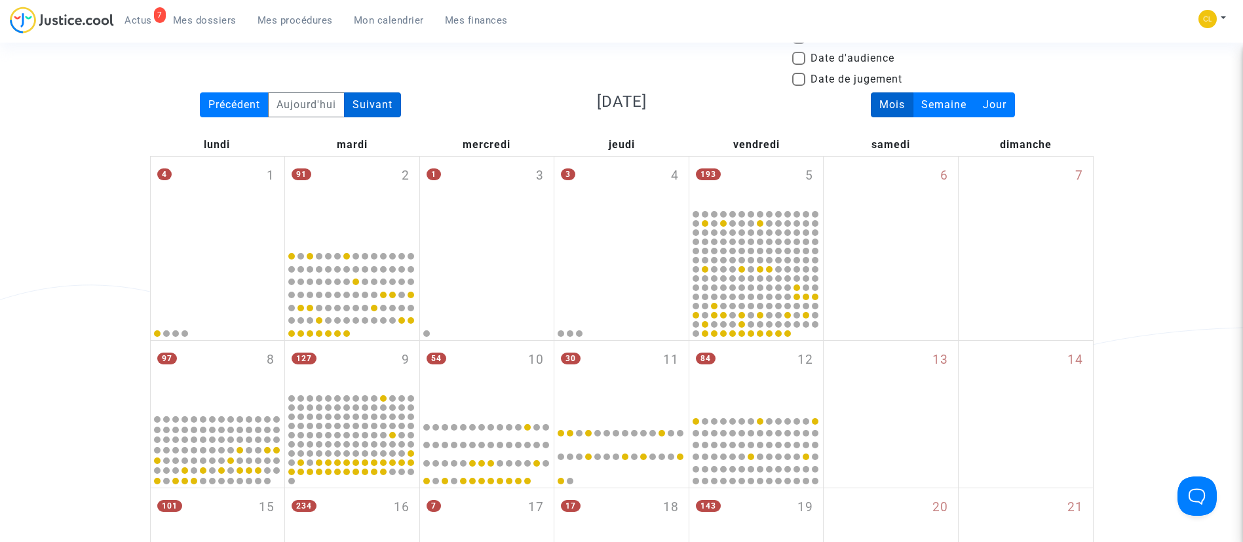
click at [392, 102] on div "Suivant" at bounding box center [372, 104] width 57 height 25
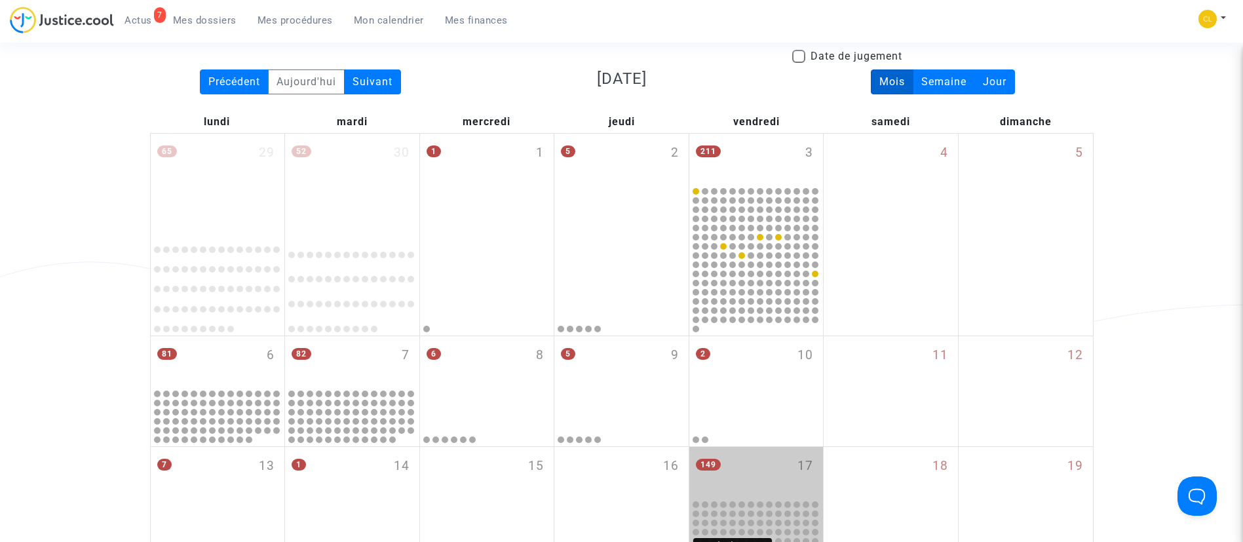
scroll to position [0, 0]
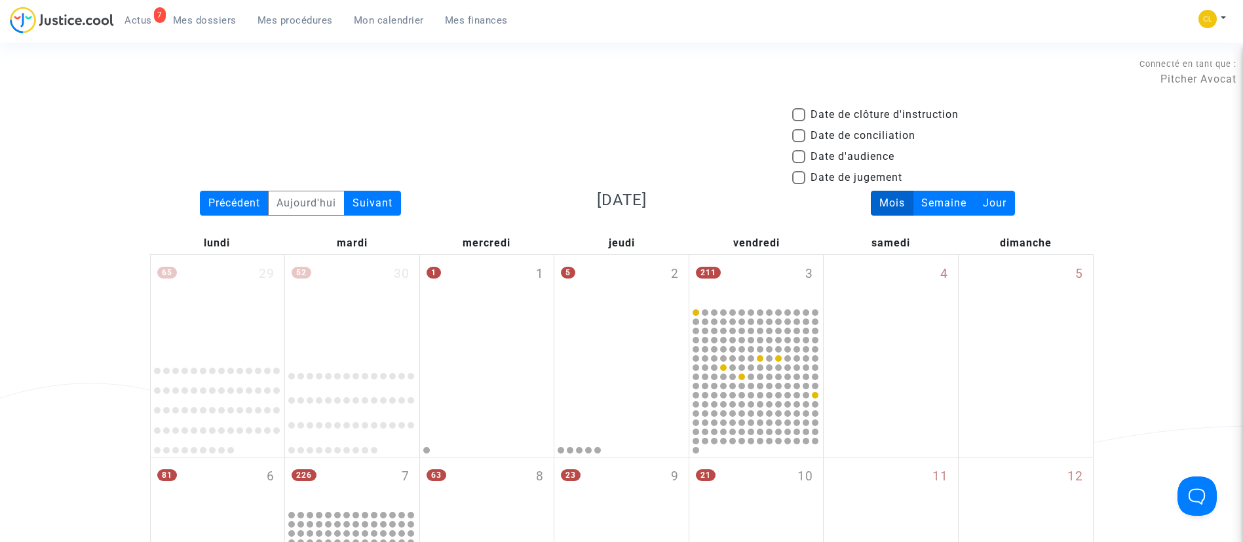
click at [870, 157] on span "Date d'audience" at bounding box center [853, 157] width 84 height 16
click at [799, 163] on input "Date d'audience" at bounding box center [798, 163] width 1 height 1
checkbox input "true"
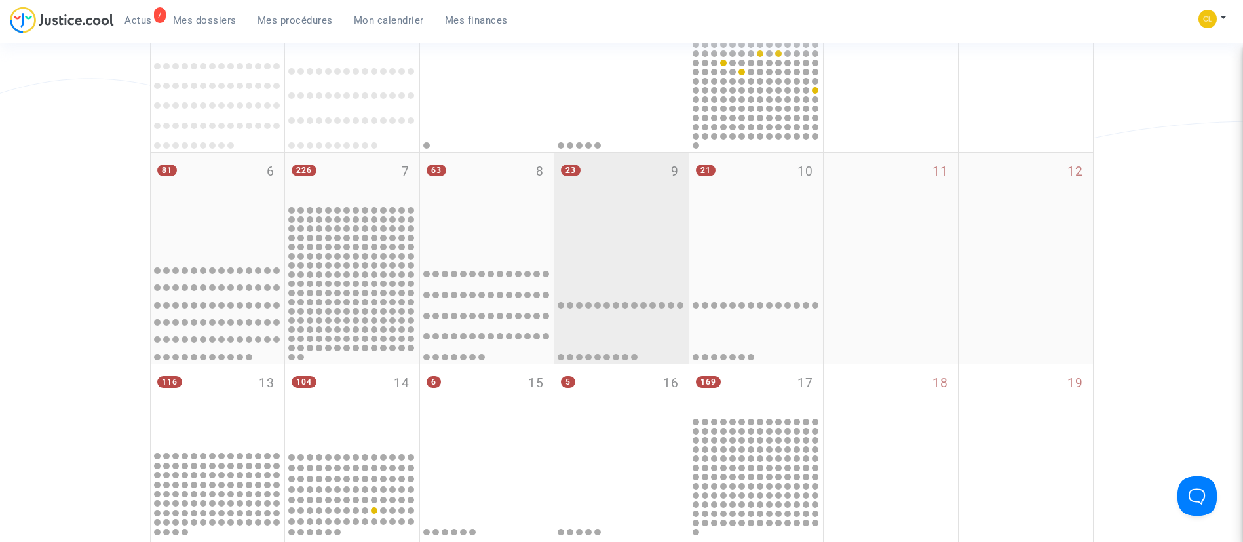
scroll to position [393, 0]
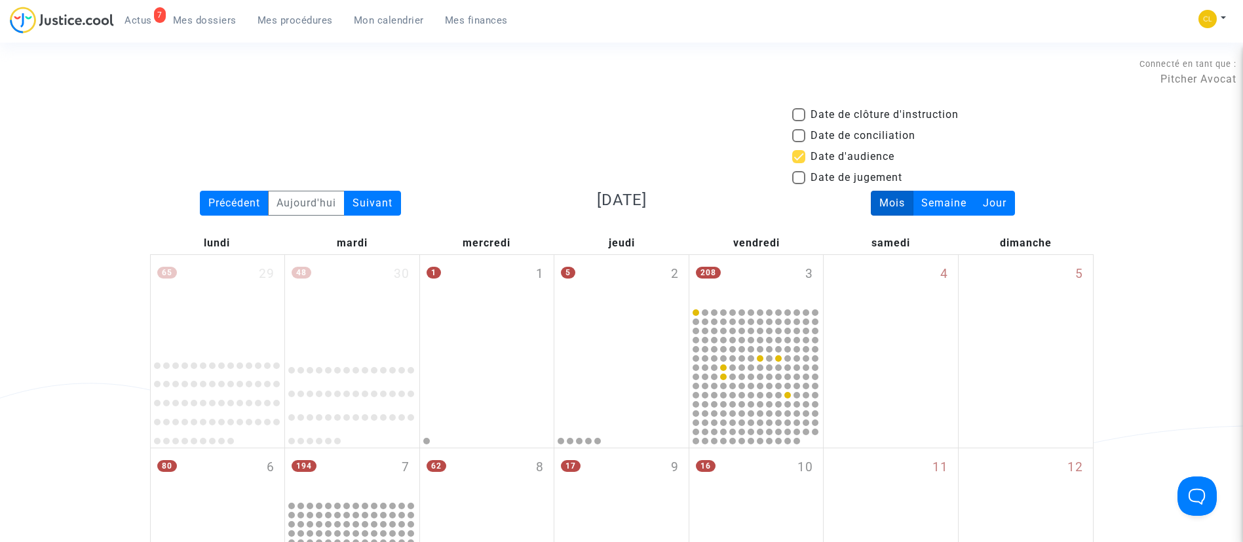
drag, startPoint x: 222, startPoint y: 22, endPoint x: 244, endPoint y: 9, distance: 25.3
click at [222, 22] on span "Mes dossiers" at bounding box center [205, 20] width 64 height 12
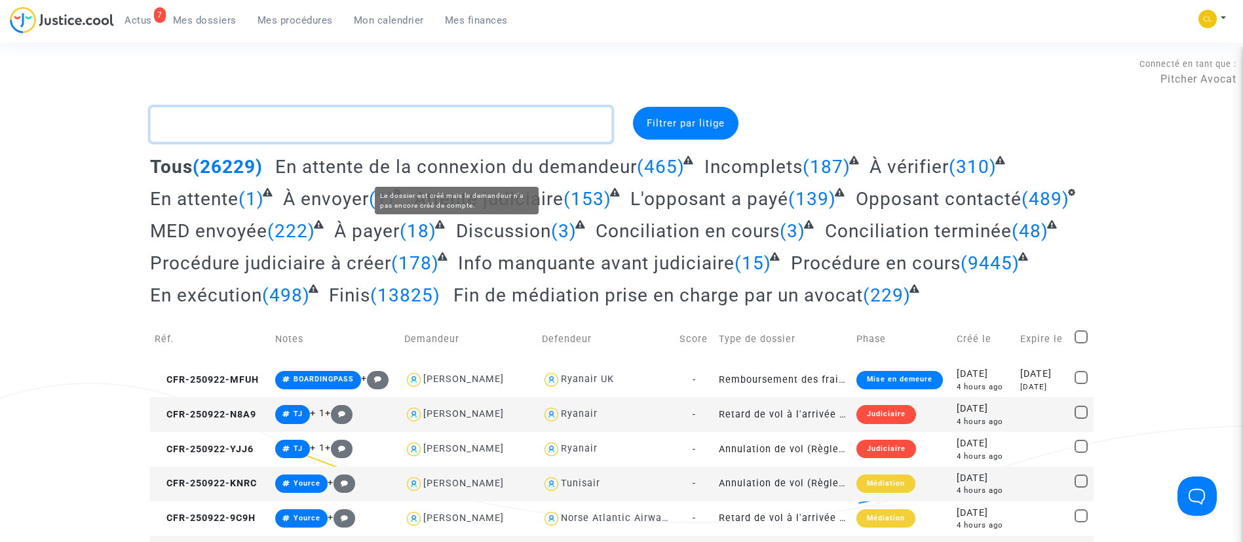
click at [450, 138] on textarea at bounding box center [381, 124] width 462 height 35
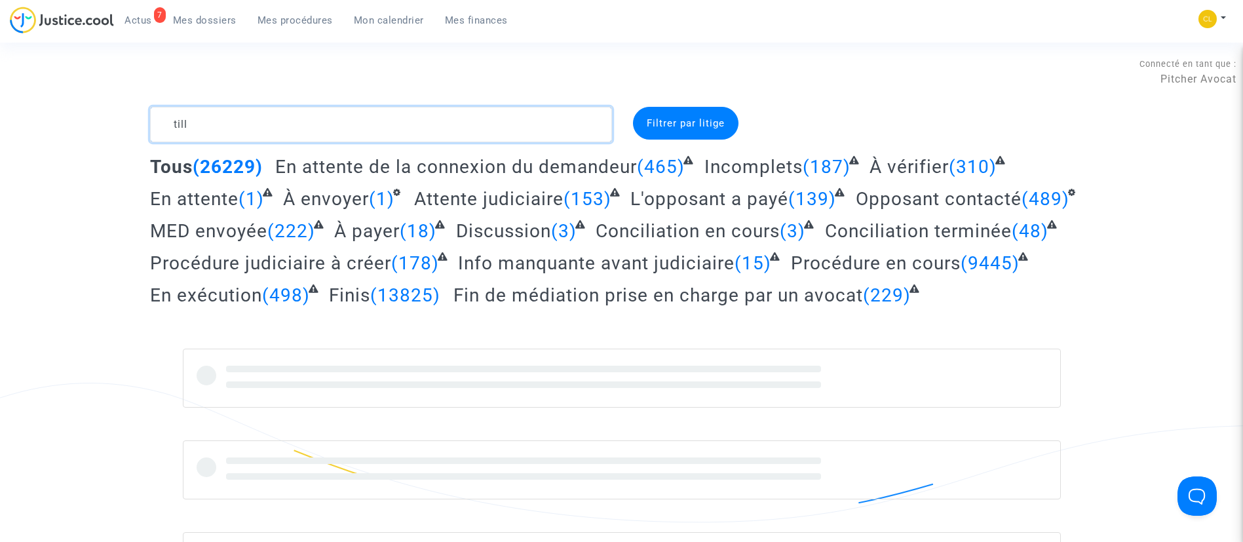
type textarea "till"
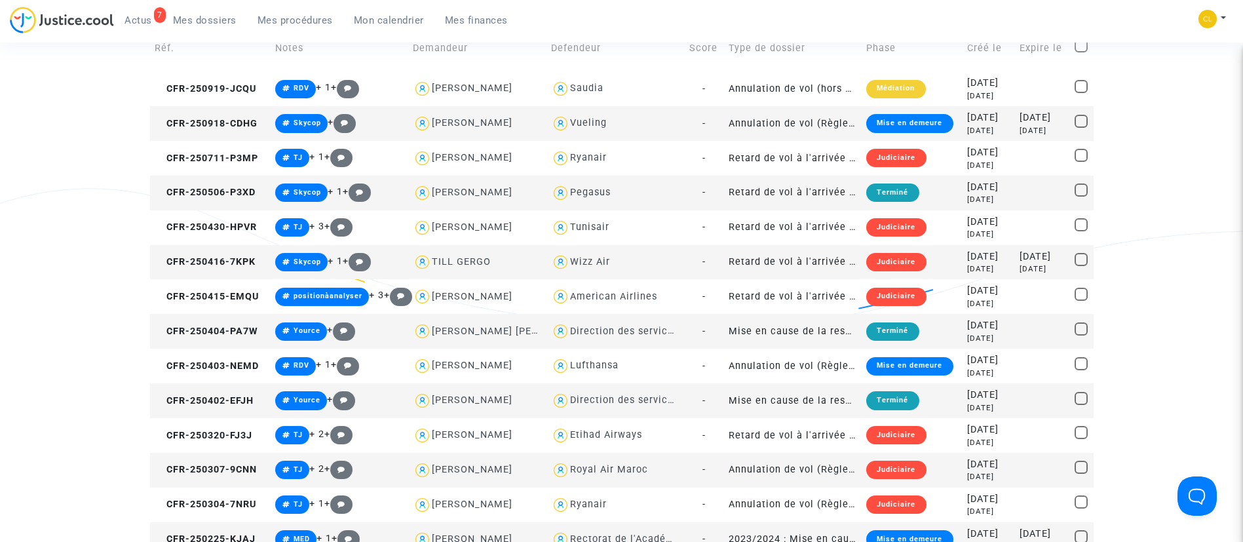
scroll to position [197, 0]
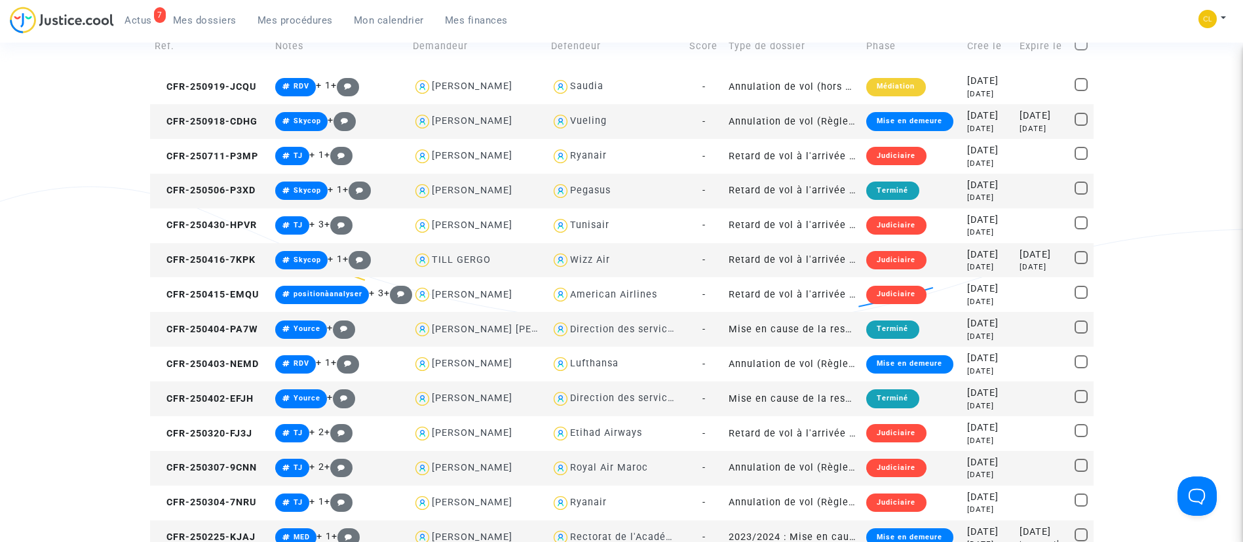
click at [974, 264] on div "5 months ago" at bounding box center [988, 267] width 43 height 11
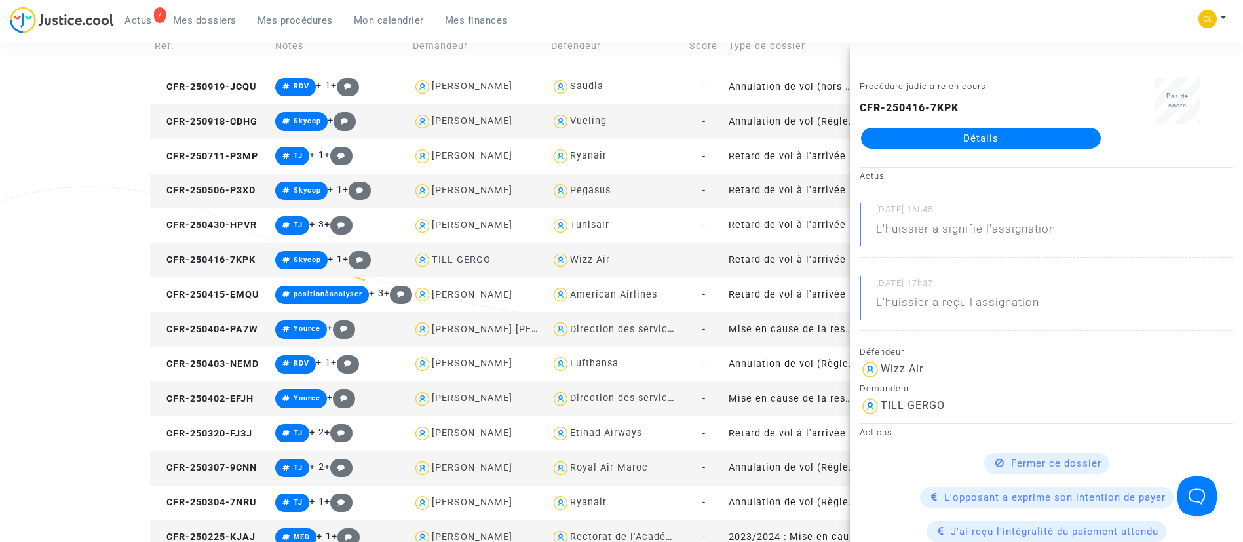
drag, startPoint x: 973, startPoint y: 139, endPoint x: 979, endPoint y: 130, distance: 10.6
click at [973, 138] on link "Détails" at bounding box center [981, 138] width 240 height 21
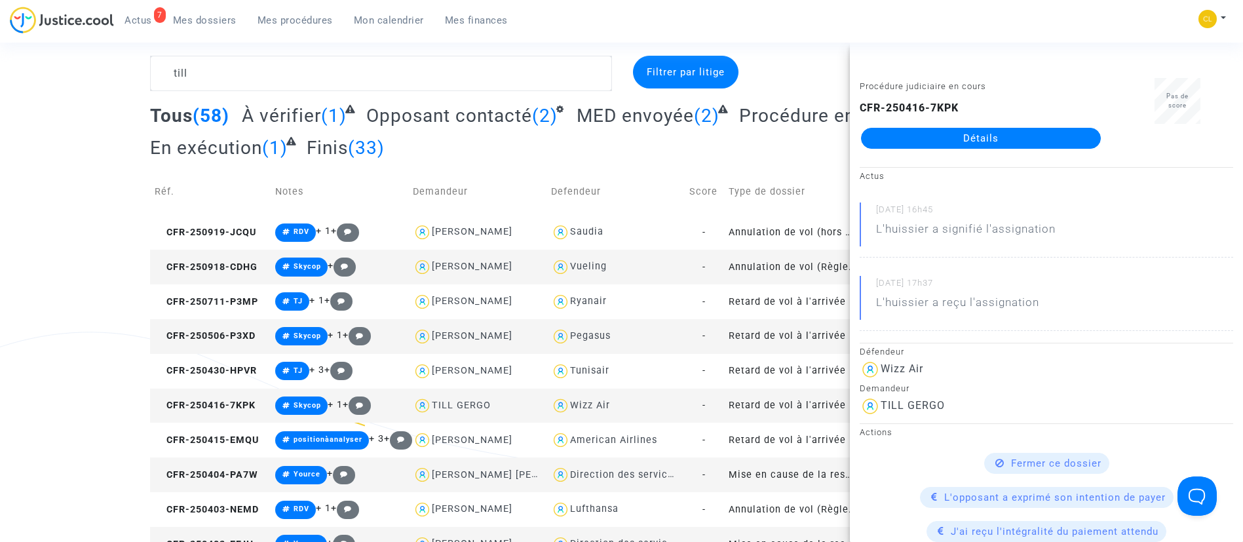
scroll to position [197, 0]
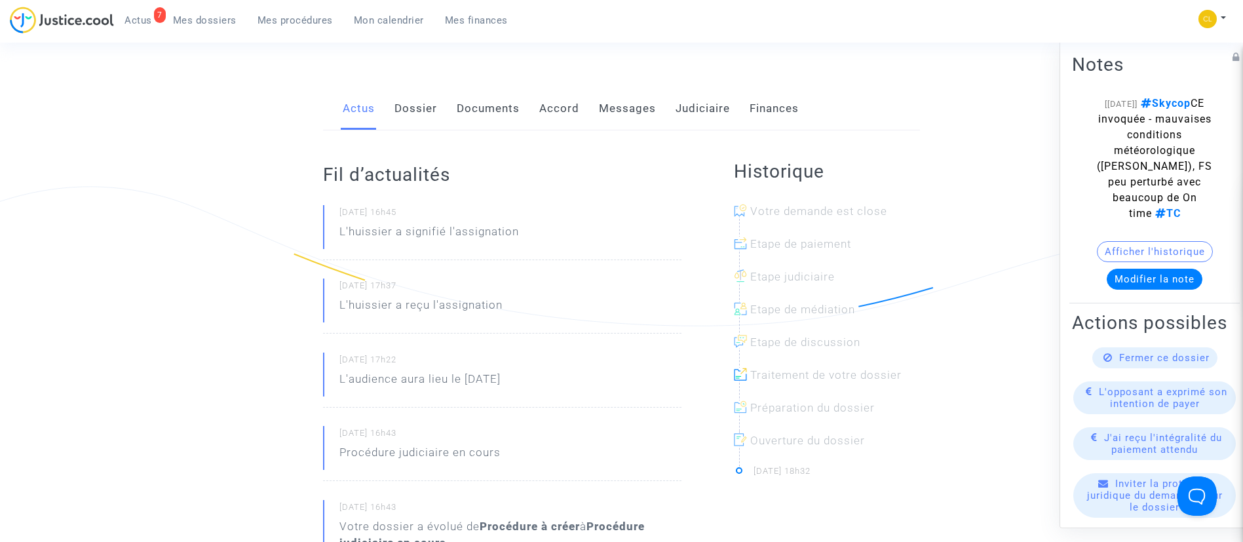
click at [715, 104] on link "Judiciaire" at bounding box center [703, 108] width 54 height 43
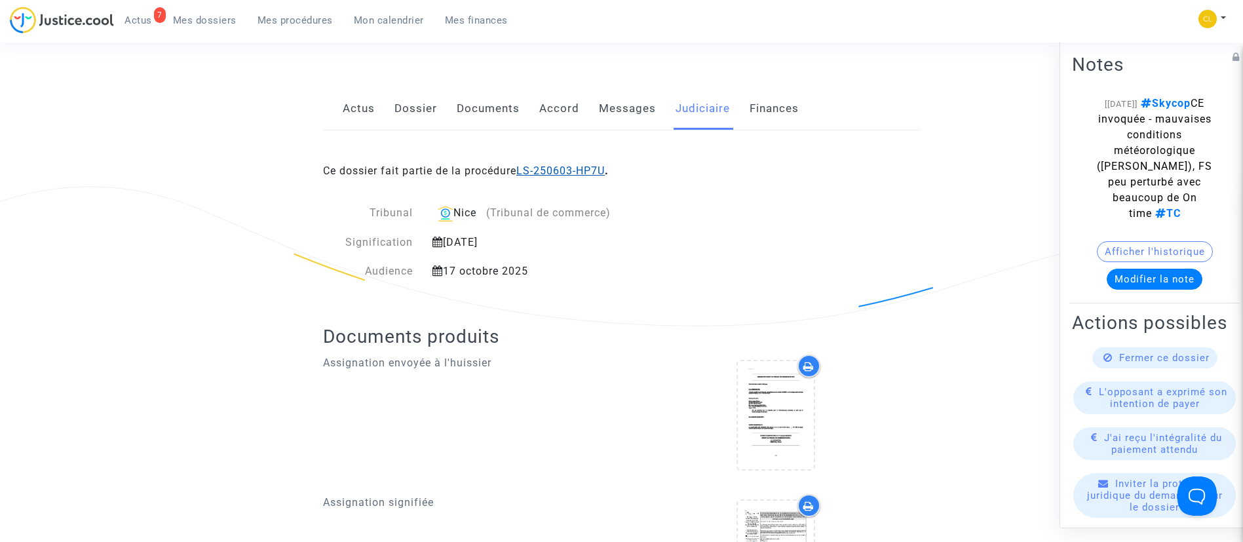
click at [598, 166] on link "LS-250603-HP7U" at bounding box center [560, 171] width 88 height 12
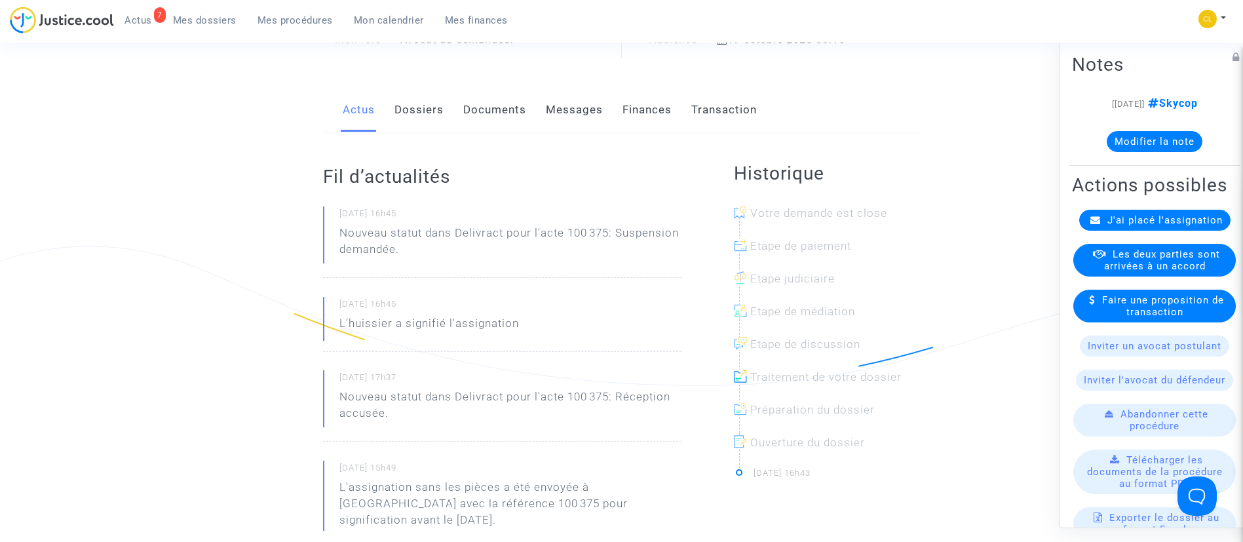
scroll to position [98, 0]
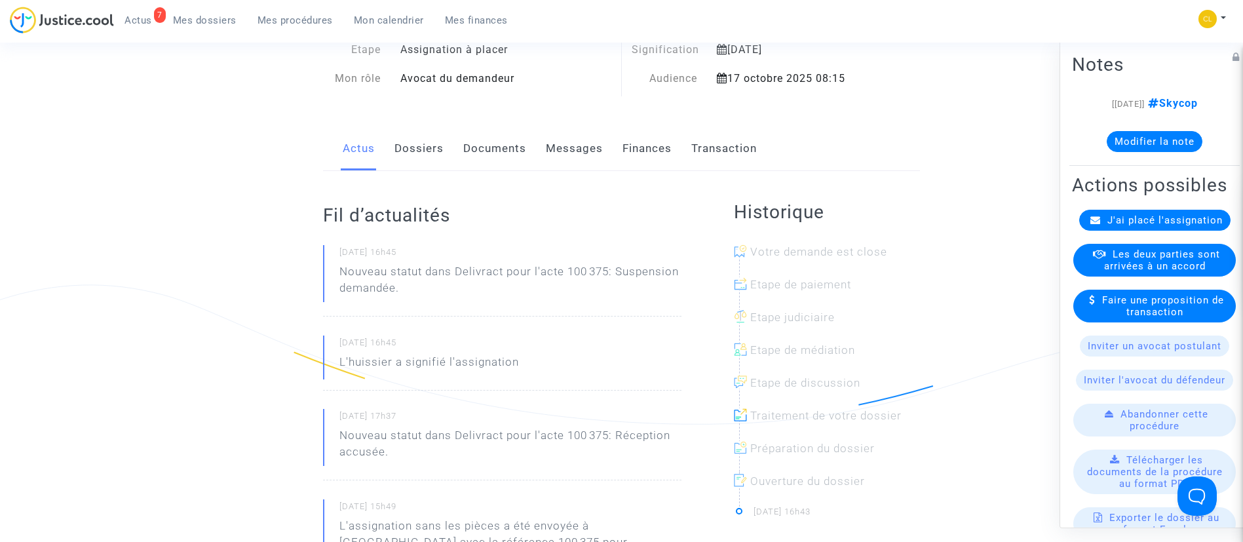
click at [648, 148] on link "Finances" at bounding box center [647, 148] width 49 height 43
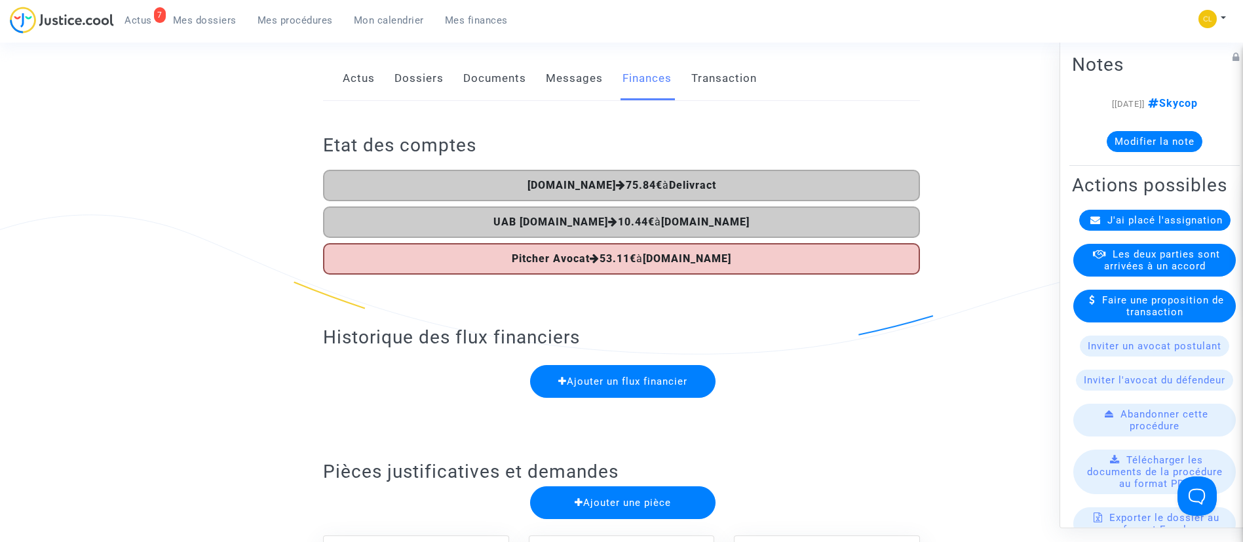
scroll to position [197, 0]
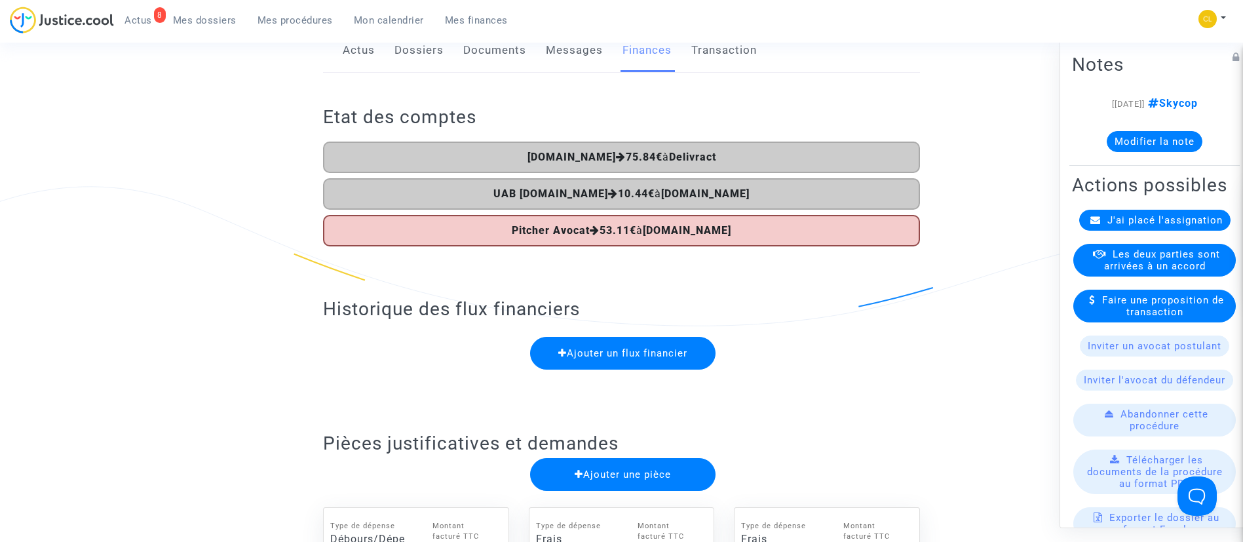
drag, startPoint x: 194, startPoint y: 27, endPoint x: 282, endPoint y: 22, distance: 88.6
click at [194, 27] on link "Mes dossiers" at bounding box center [205, 20] width 85 height 20
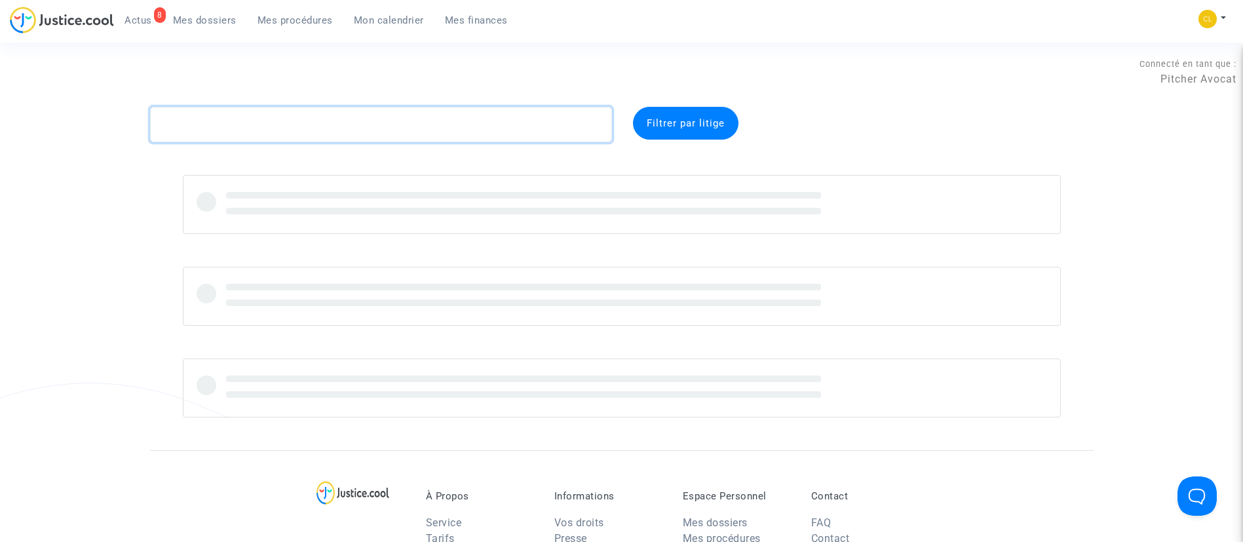
click at [300, 109] on textarea at bounding box center [381, 124] width 462 height 35
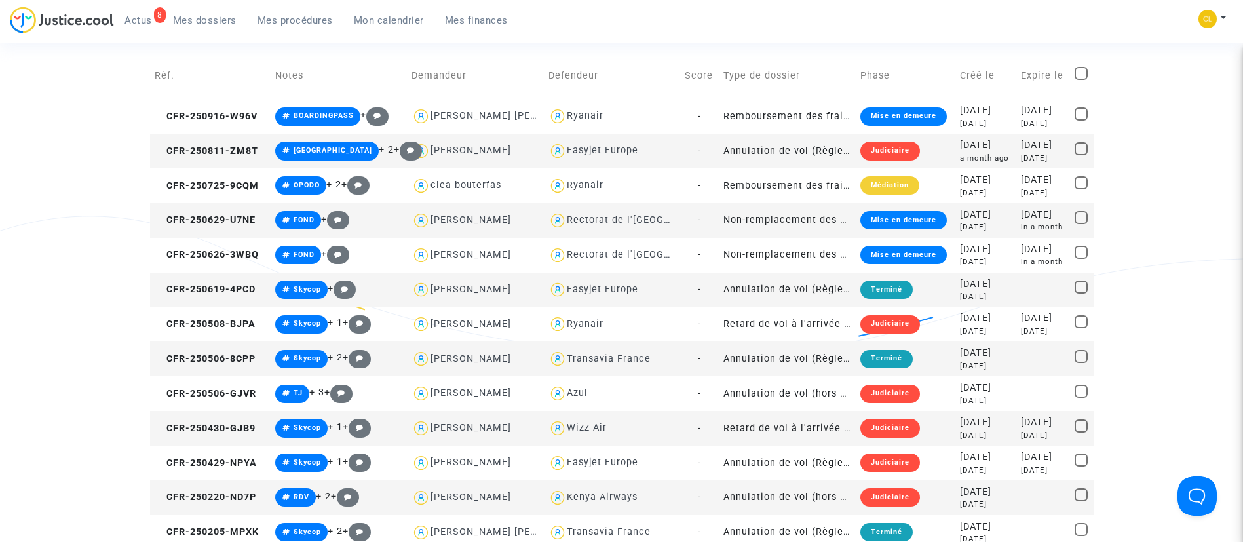
scroll to position [295, 0]
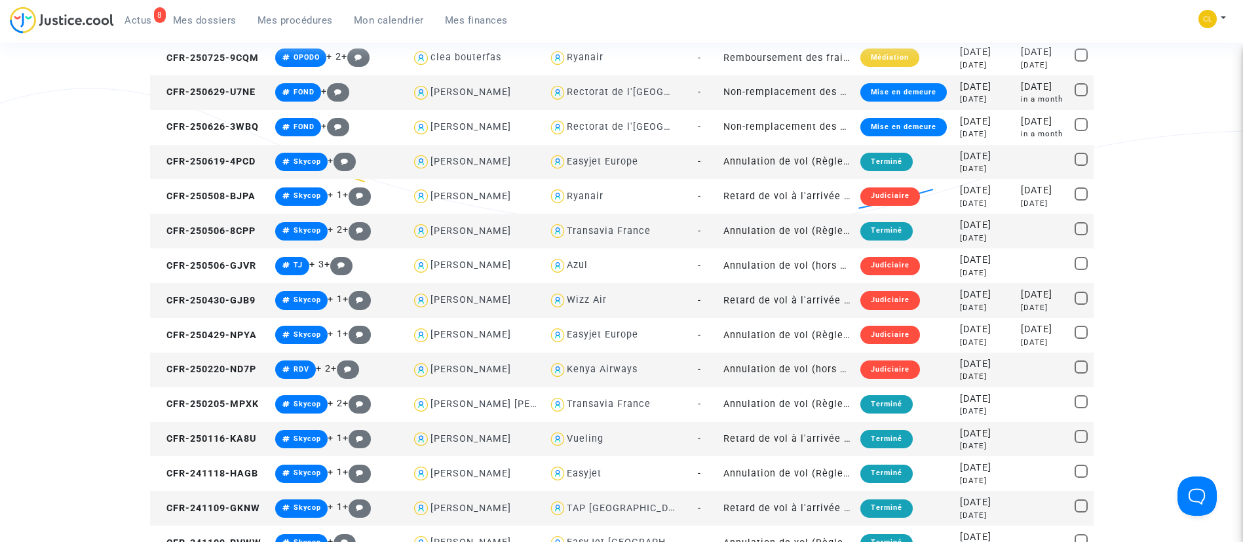
type textarea "ferreira"
click at [956, 303] on td "2025-04-30 5 months ago" at bounding box center [986, 300] width 61 height 35
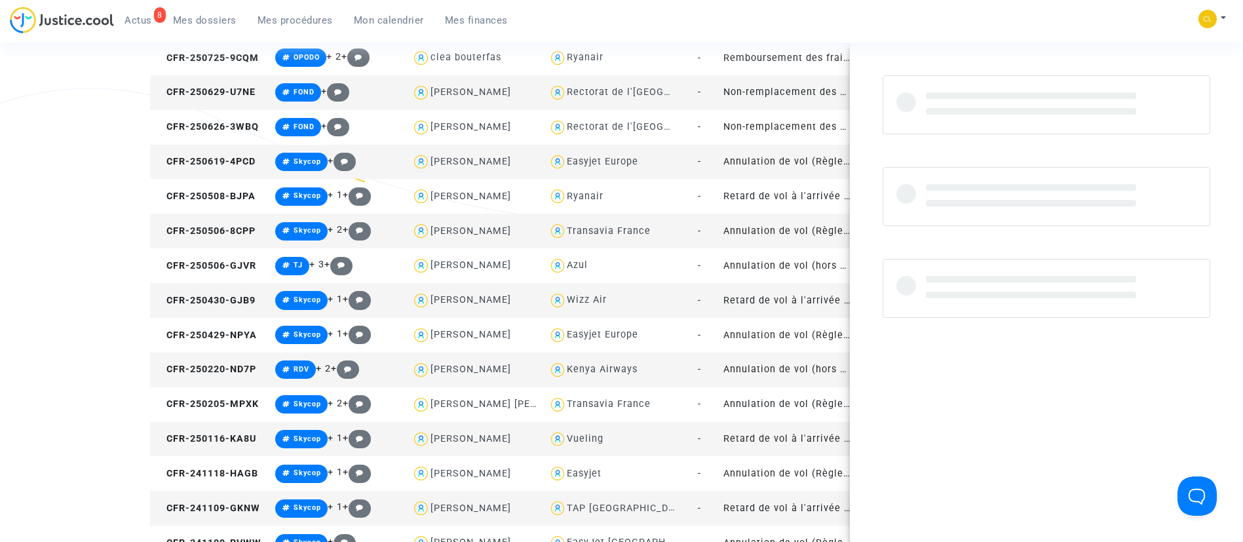
click at [680, 303] on td "-" at bounding box center [699, 300] width 39 height 35
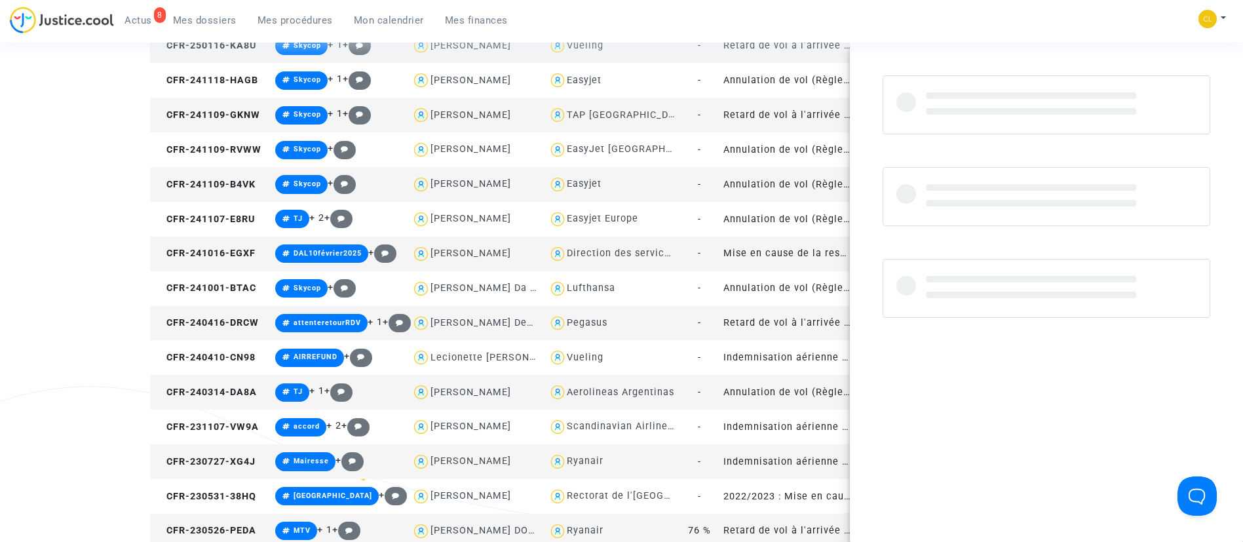
scroll to position [0, 0]
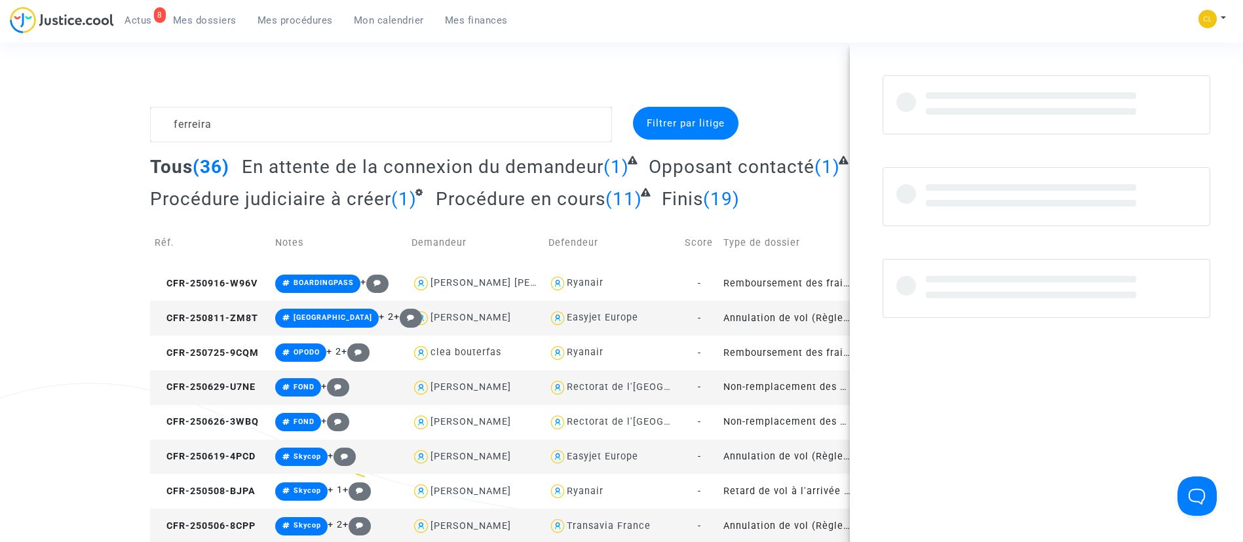
click at [274, 24] on span "Mes procédures" at bounding box center [295, 20] width 75 height 12
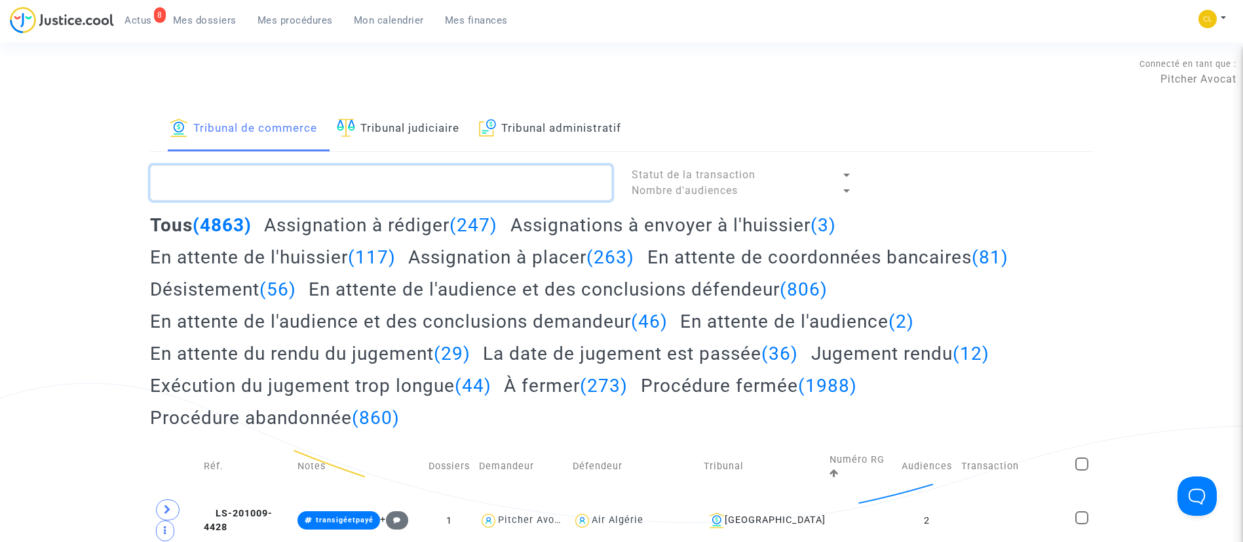
click at [362, 179] on textarea at bounding box center [381, 182] width 462 height 35
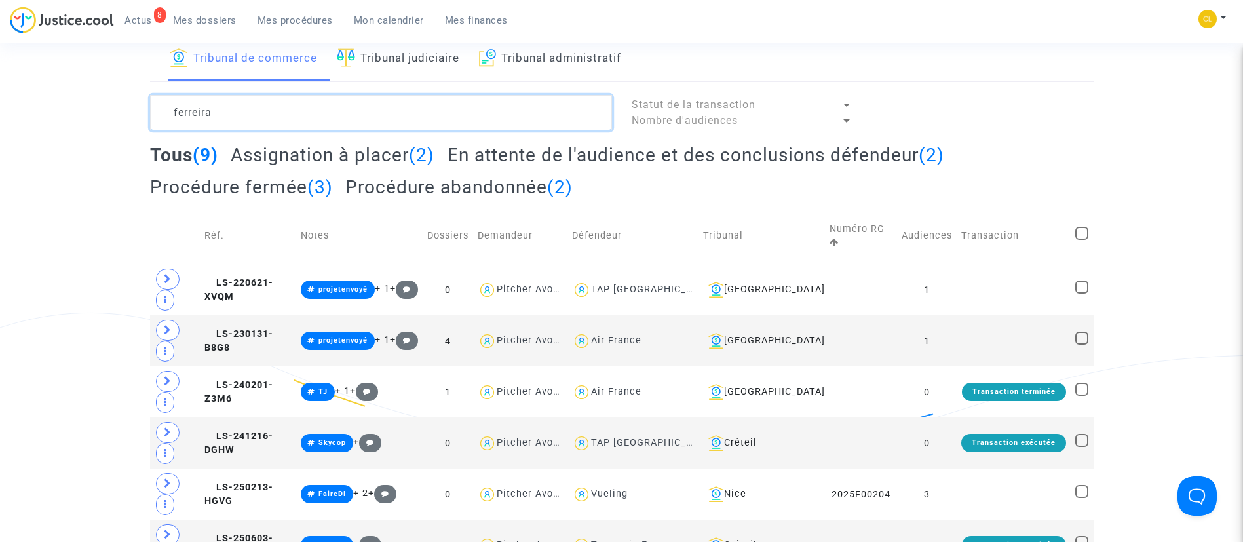
scroll to position [98, 0]
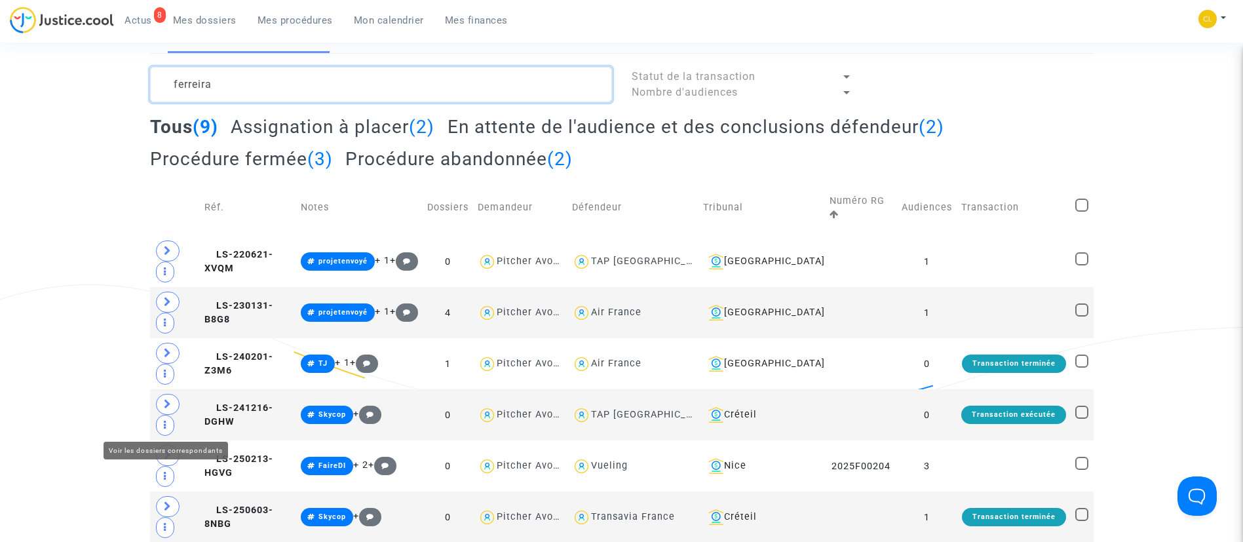
type textarea "ferreira"
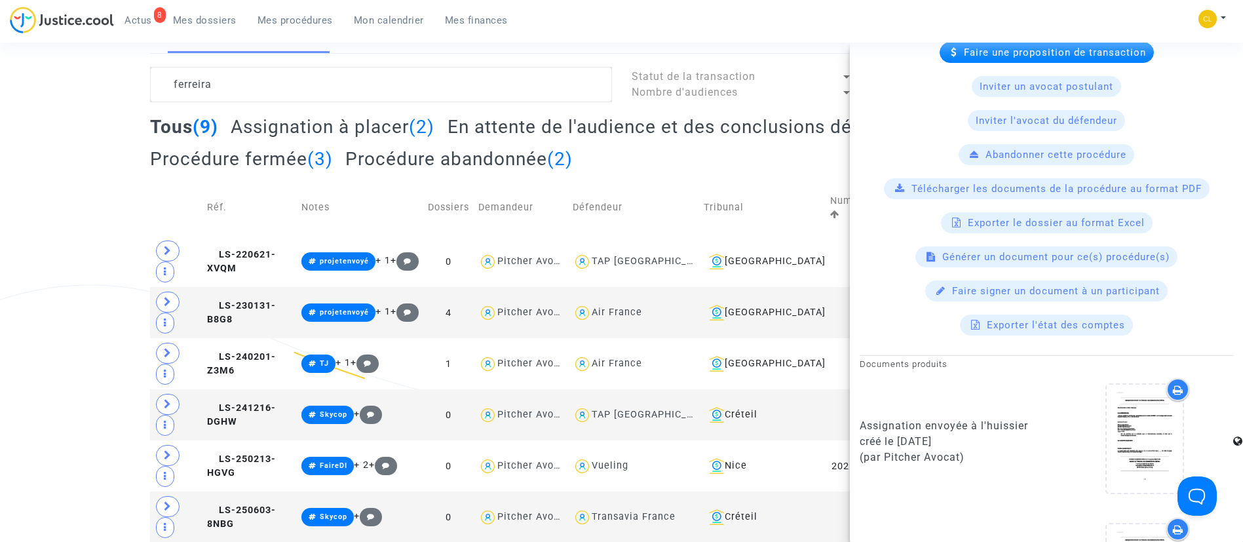
scroll to position [0, 0]
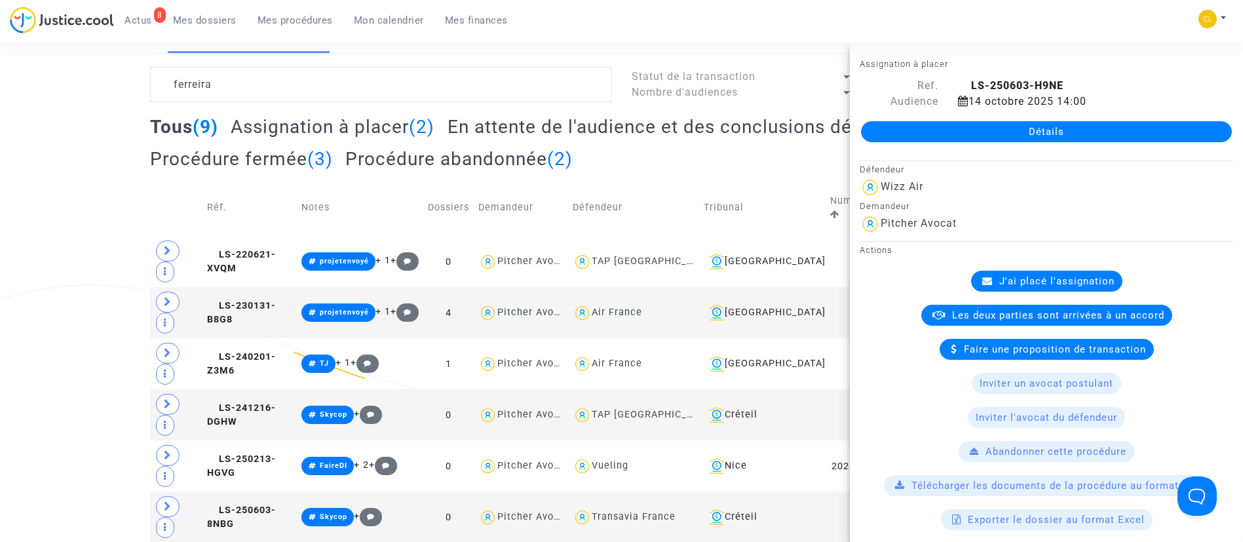
drag, startPoint x: 1092, startPoint y: 126, endPoint x: 1093, endPoint y: 111, distance: 15.1
click at [1092, 126] on link "Détails" at bounding box center [1046, 131] width 371 height 21
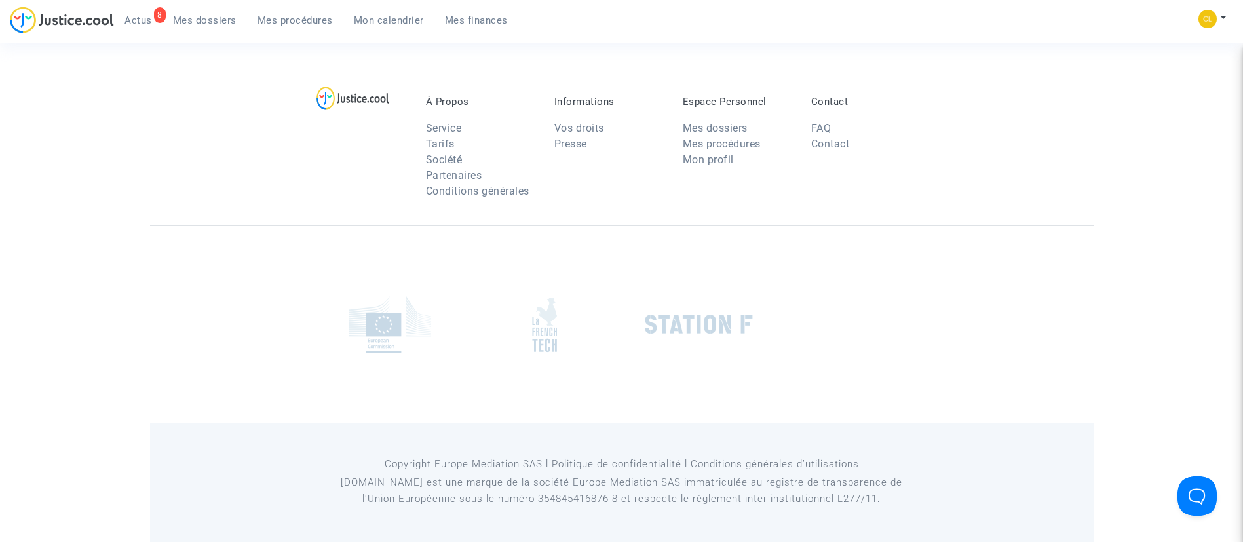
scroll to position [98, 0]
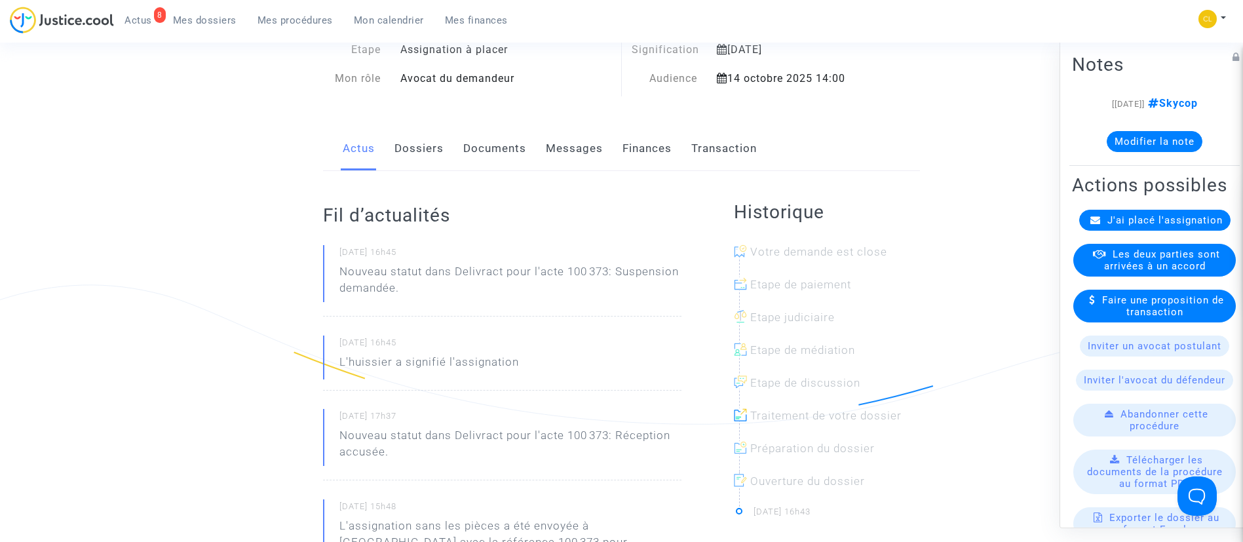
click at [629, 165] on link "Finances" at bounding box center [647, 148] width 49 height 43
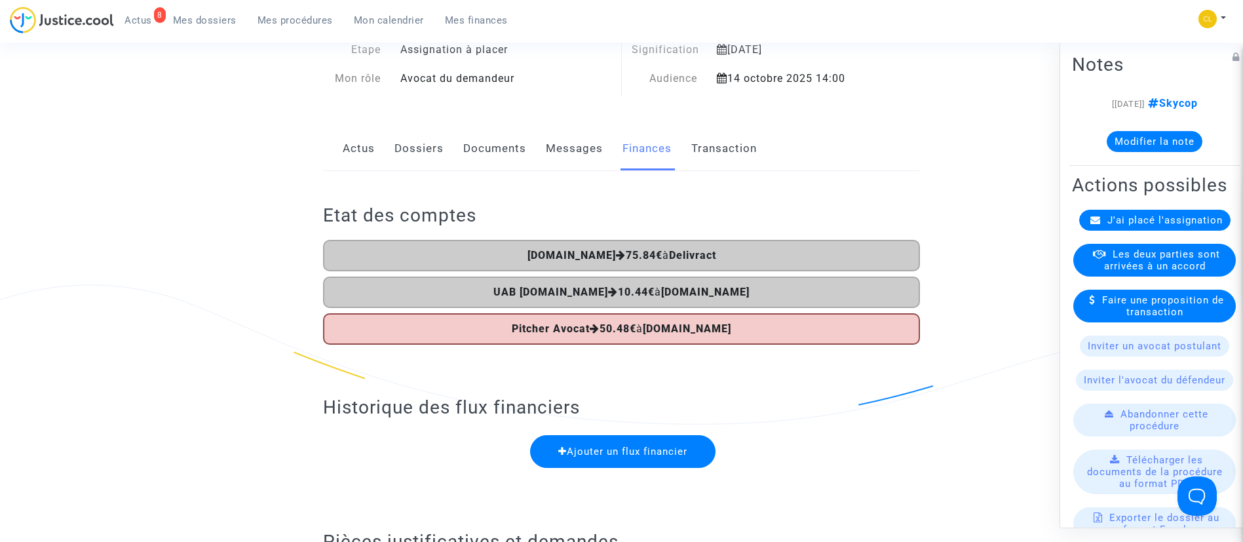
click at [416, 144] on link "Dossiers" at bounding box center [419, 148] width 49 height 43
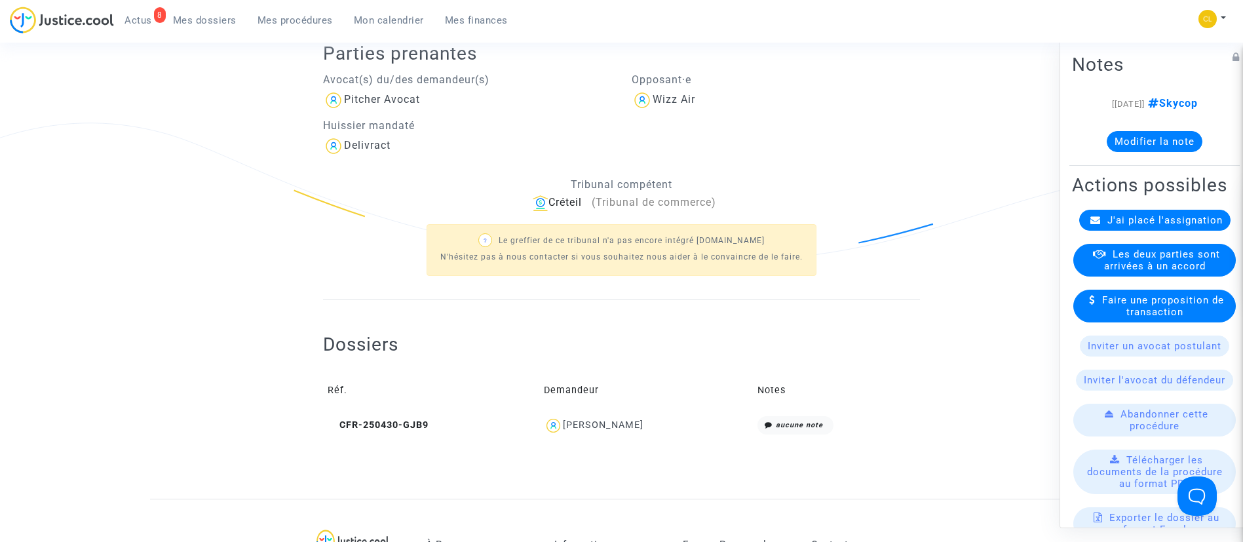
scroll to position [492, 0]
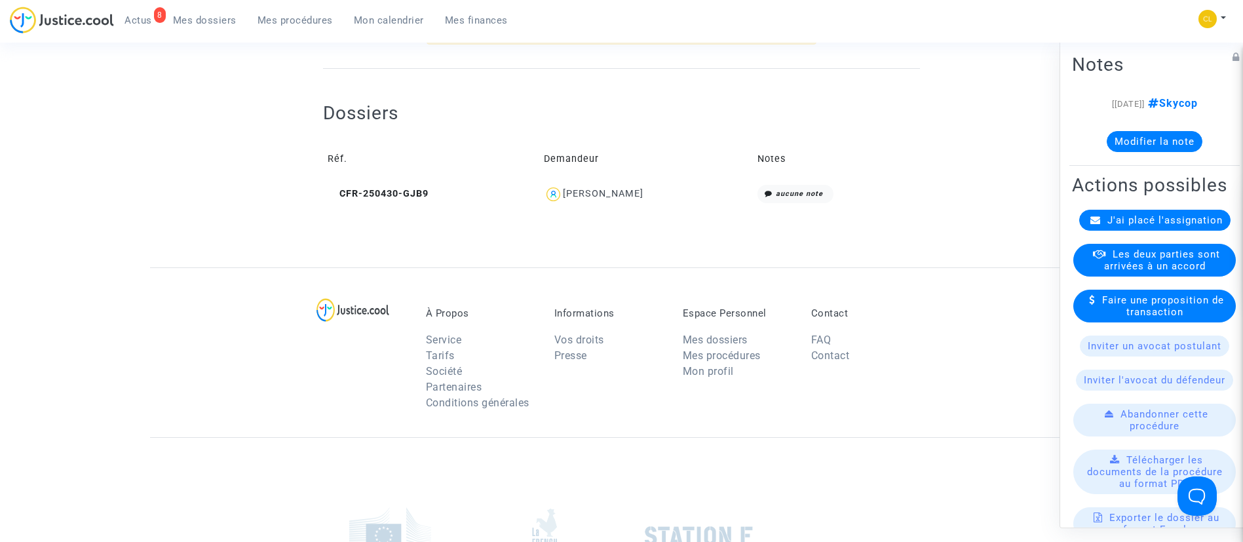
click at [591, 194] on div "Rose Ferreira" at bounding box center [603, 193] width 81 height 11
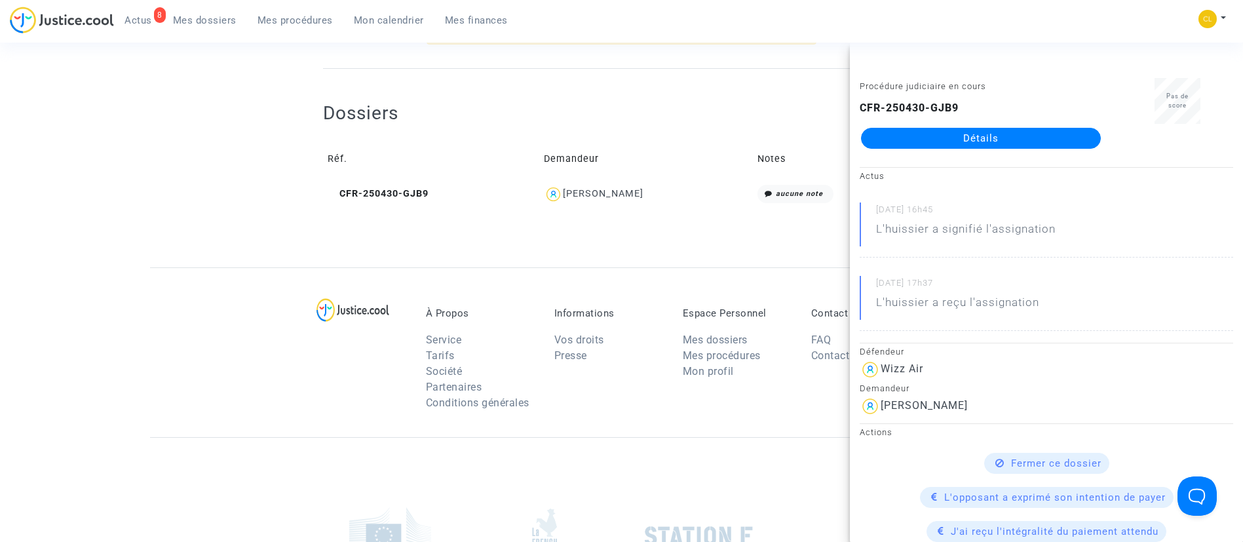
drag, startPoint x: 962, startPoint y: 133, endPoint x: 954, endPoint y: 120, distance: 15.6
click at [962, 134] on link "Détails" at bounding box center [981, 138] width 240 height 21
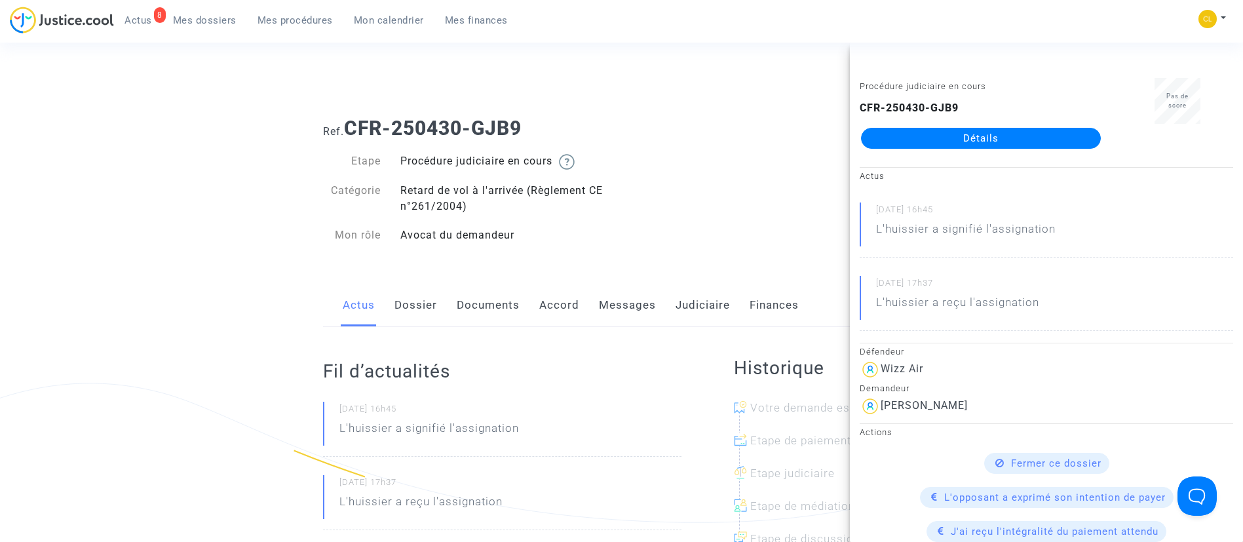
click at [574, 298] on link "Accord" at bounding box center [559, 305] width 40 height 43
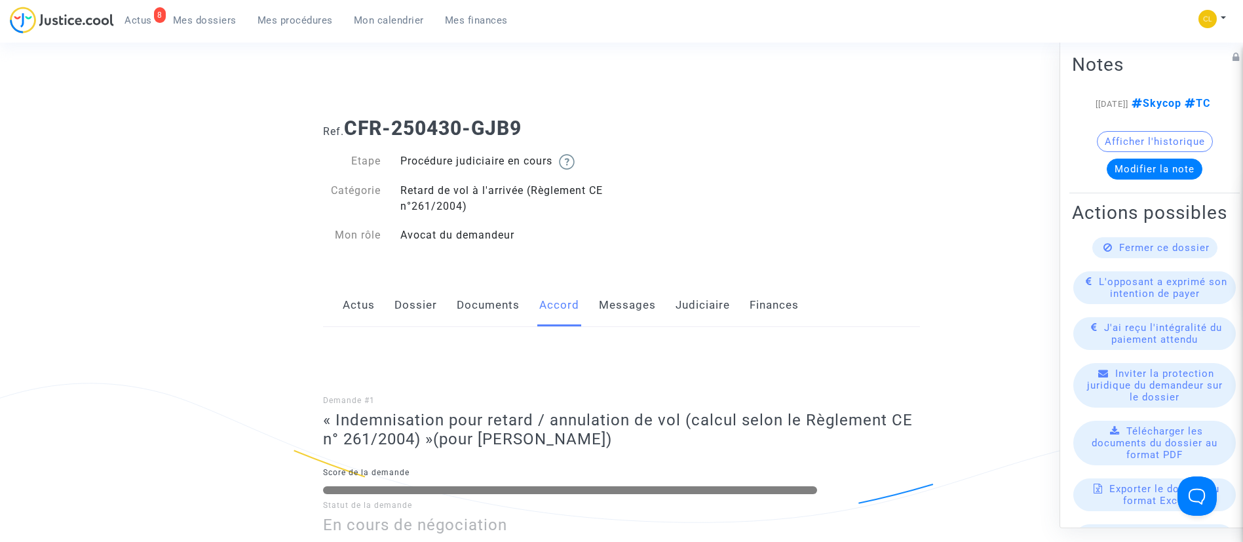
click at [174, 19] on span "Mes dossiers" at bounding box center [205, 20] width 64 height 12
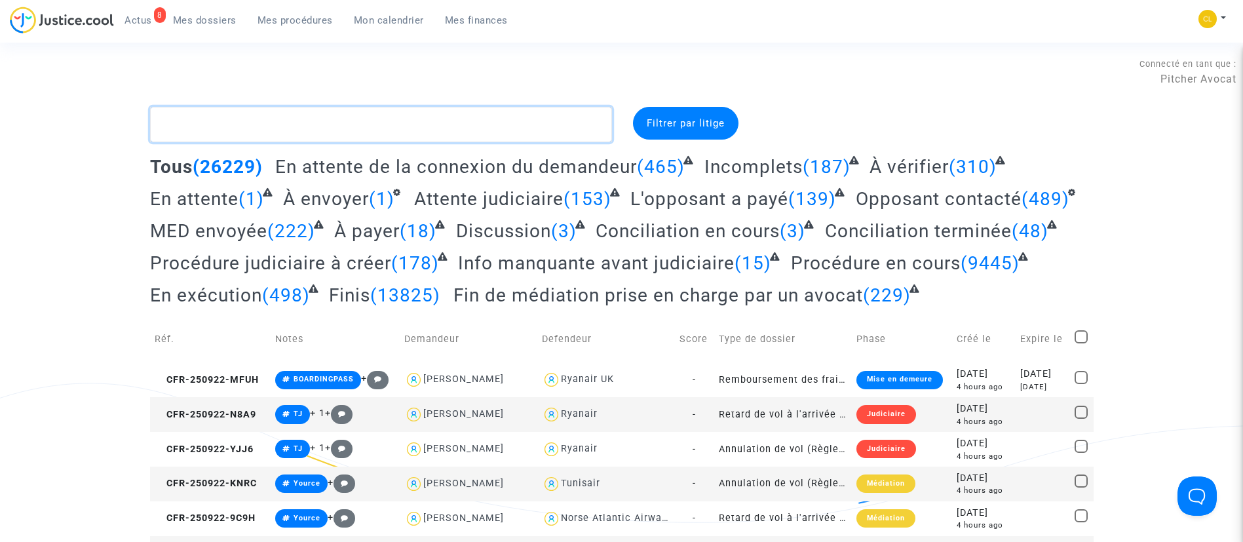
drag, startPoint x: 277, startPoint y: 116, endPoint x: 273, endPoint y: 11, distance: 104.9
click at [277, 116] on textarea at bounding box center [381, 124] width 462 height 35
click at [279, 24] on span "Mes procédures" at bounding box center [295, 20] width 75 height 12
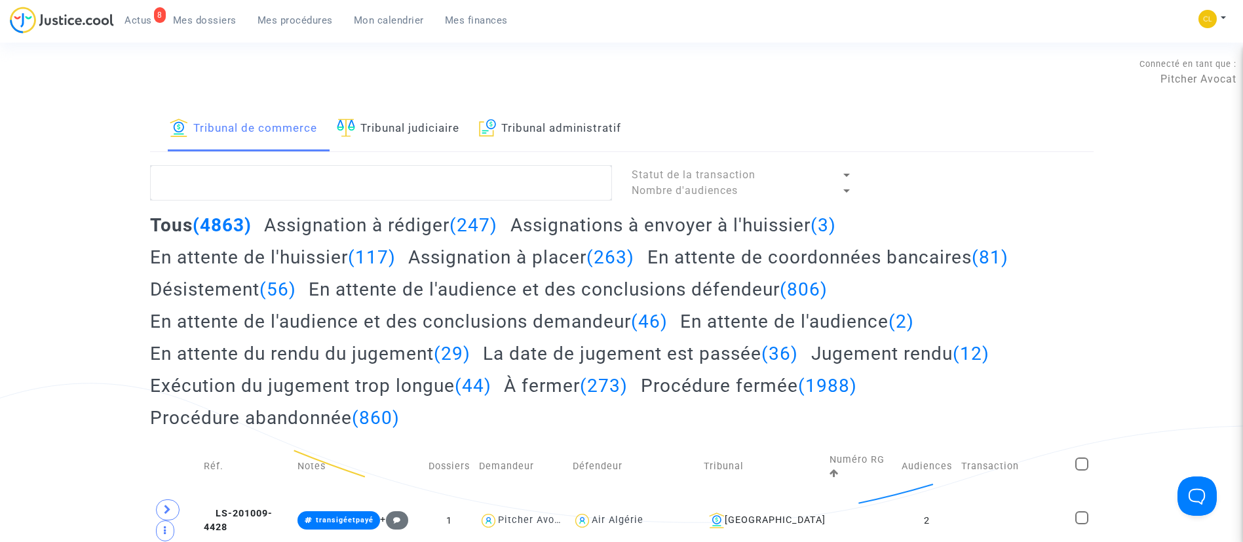
click at [300, 184] on textarea at bounding box center [381, 182] width 462 height 35
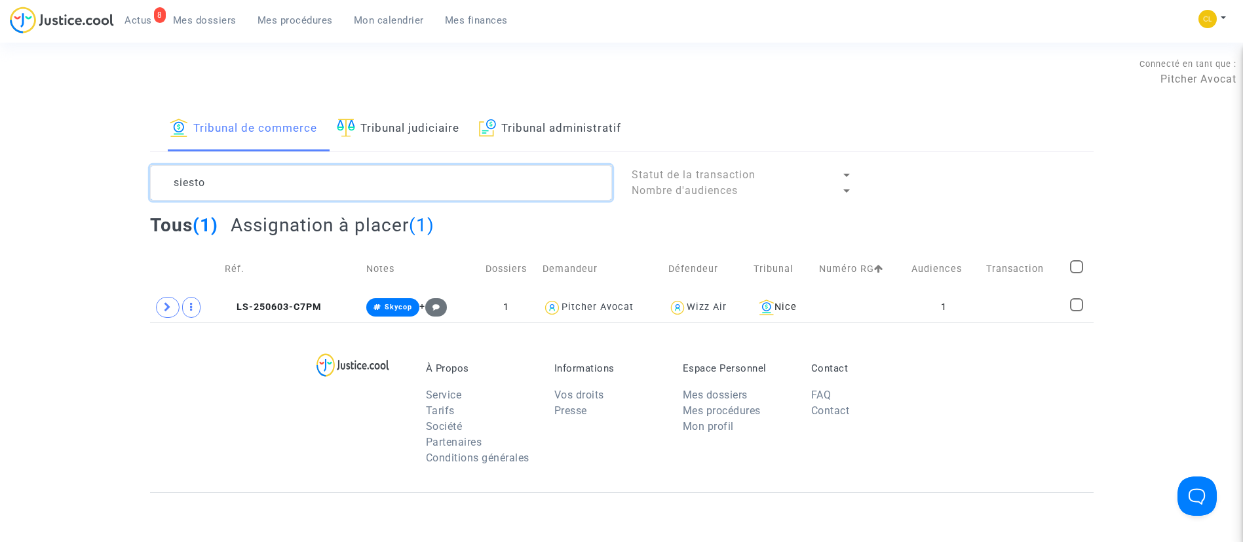
type textarea "siesto"
click at [1005, 252] on td "Transaction" at bounding box center [1024, 269] width 84 height 47
click at [978, 314] on td "1" at bounding box center [944, 307] width 75 height 30
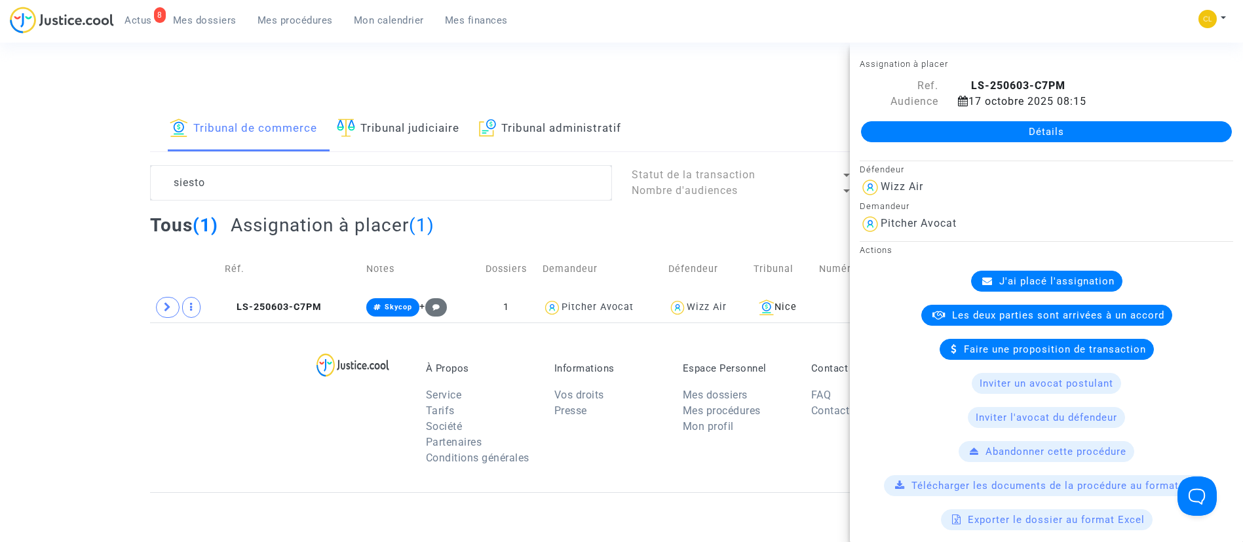
drag, startPoint x: 1020, startPoint y: 140, endPoint x: 1006, endPoint y: 117, distance: 26.8
click at [1020, 140] on link "Détails" at bounding box center [1046, 131] width 371 height 21
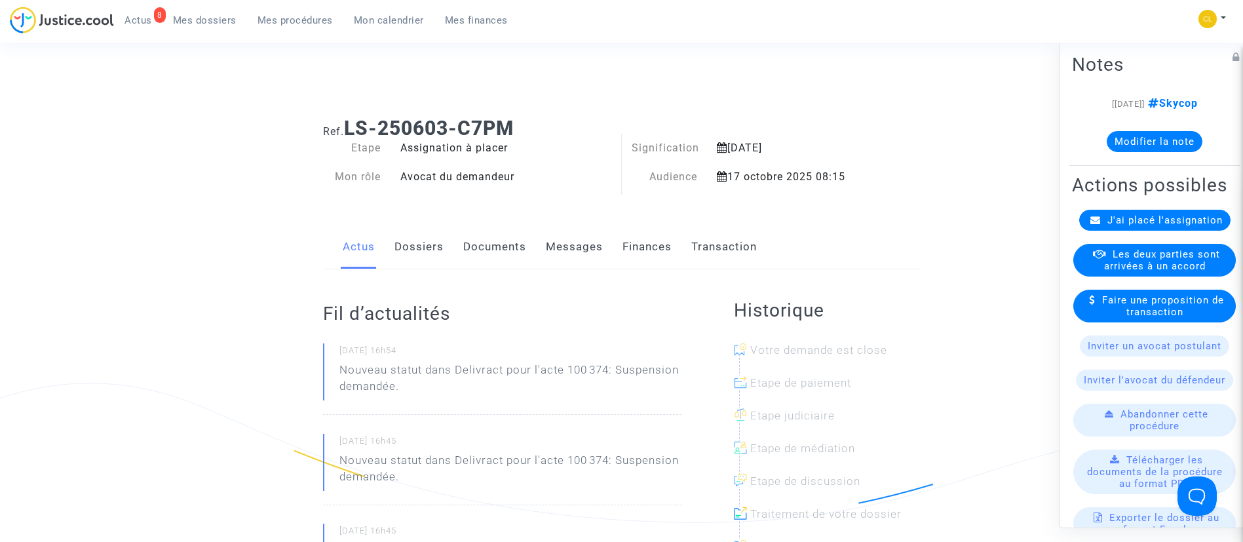
click at [646, 242] on link "Finances" at bounding box center [647, 246] width 49 height 43
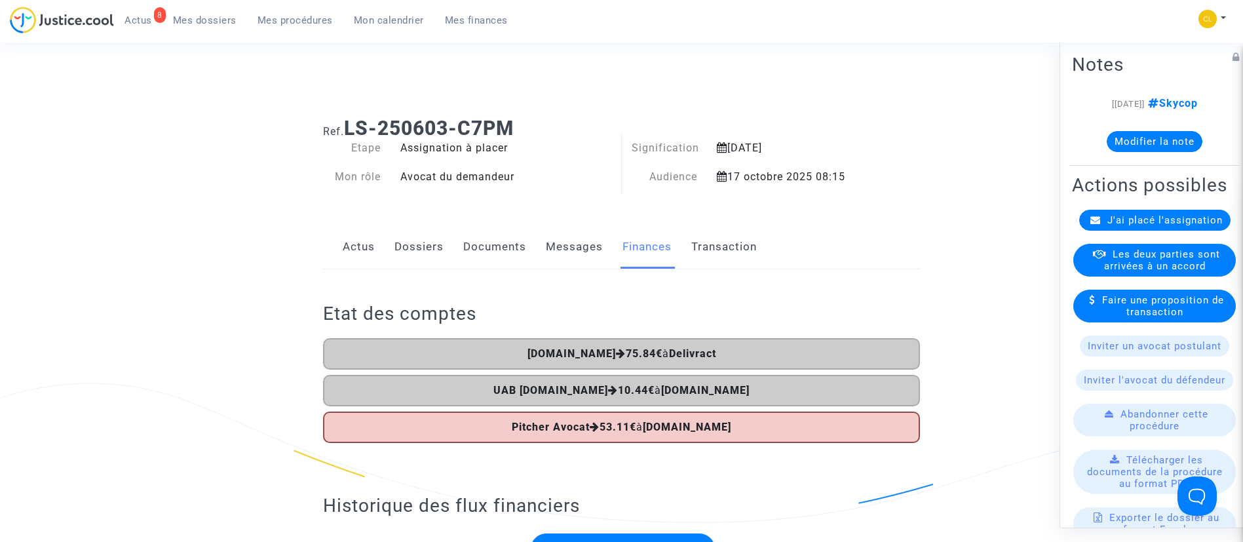
click at [431, 243] on link "Dossiers" at bounding box center [419, 246] width 49 height 43
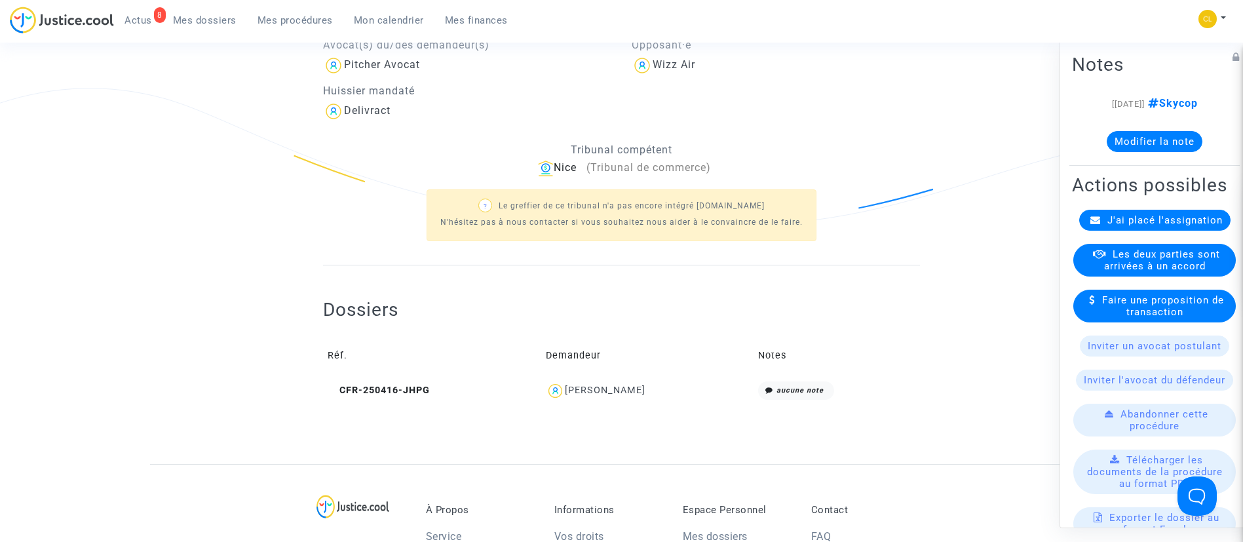
scroll to position [590, 0]
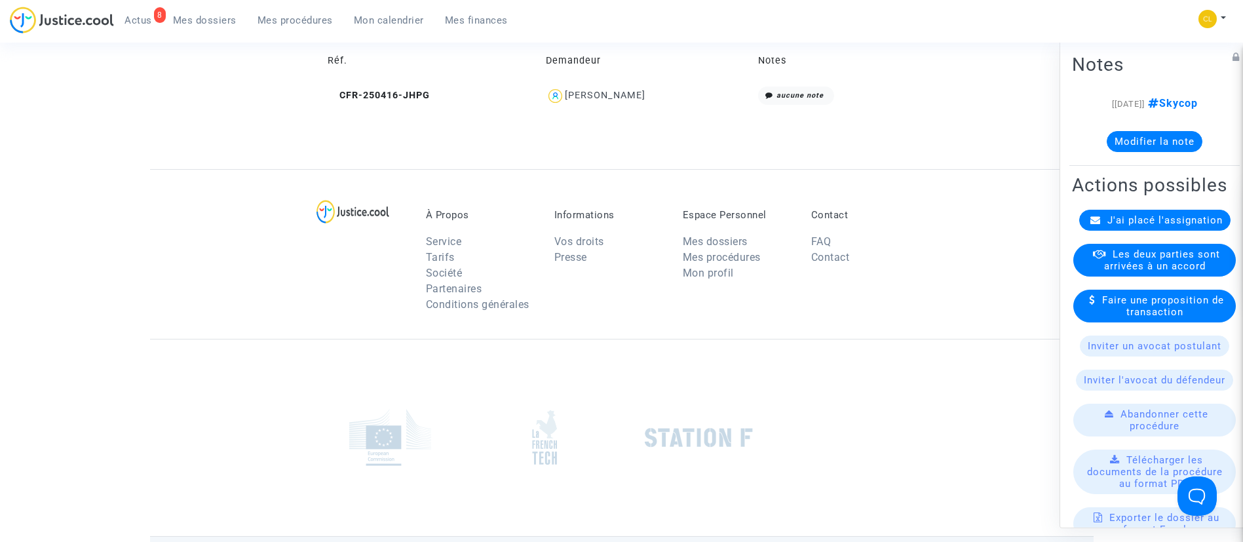
click at [629, 97] on div "Ciro Siesto" at bounding box center [605, 95] width 81 height 11
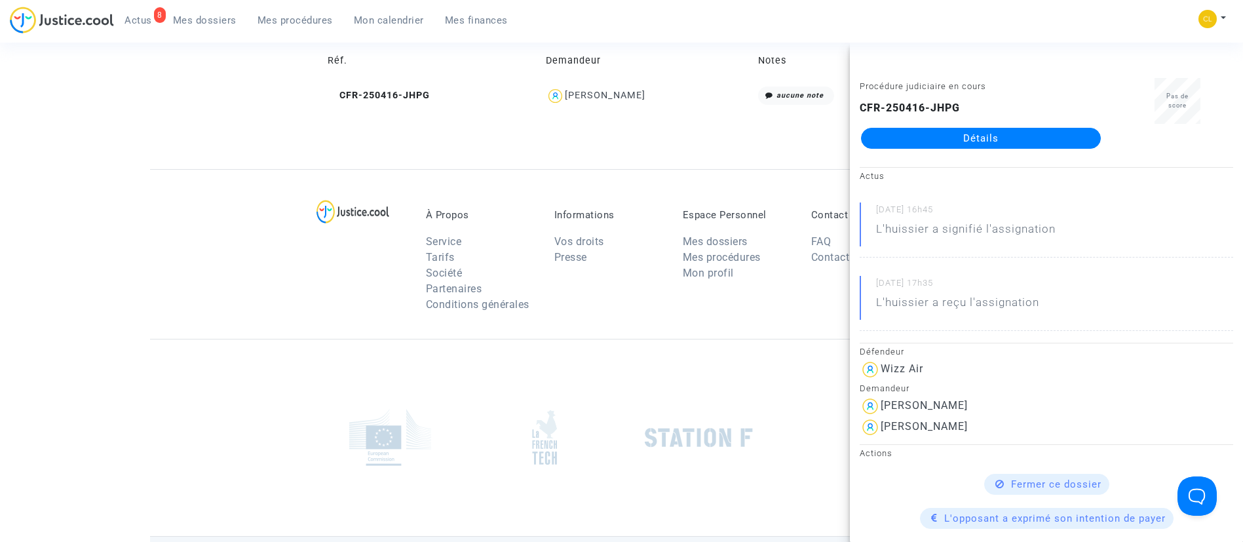
click at [1052, 129] on link "Détails" at bounding box center [981, 138] width 240 height 21
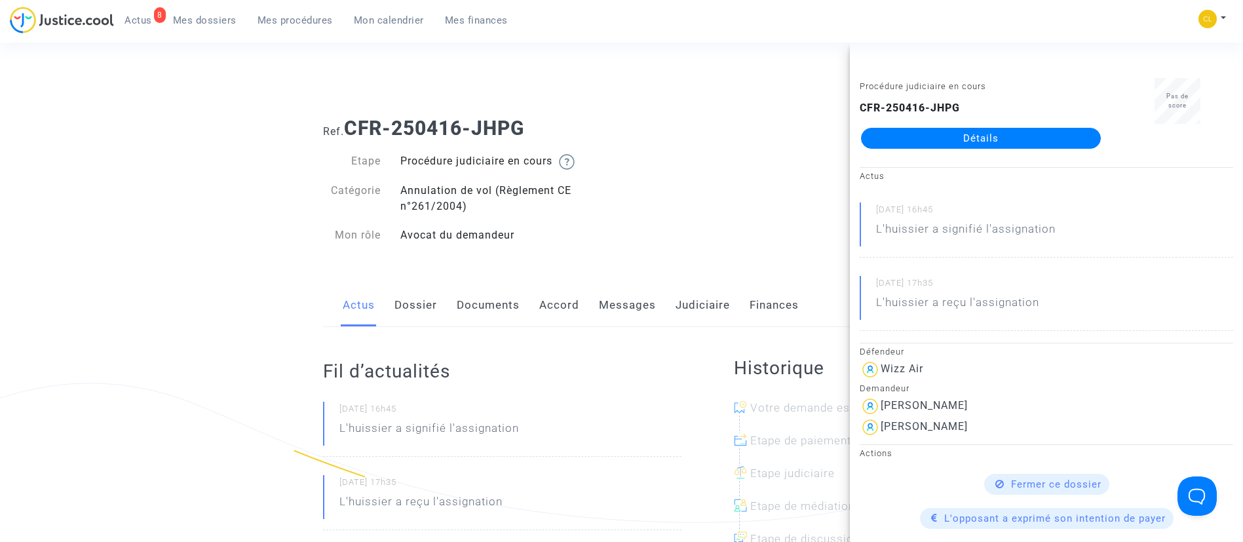
click at [563, 318] on link "Accord" at bounding box center [559, 305] width 40 height 43
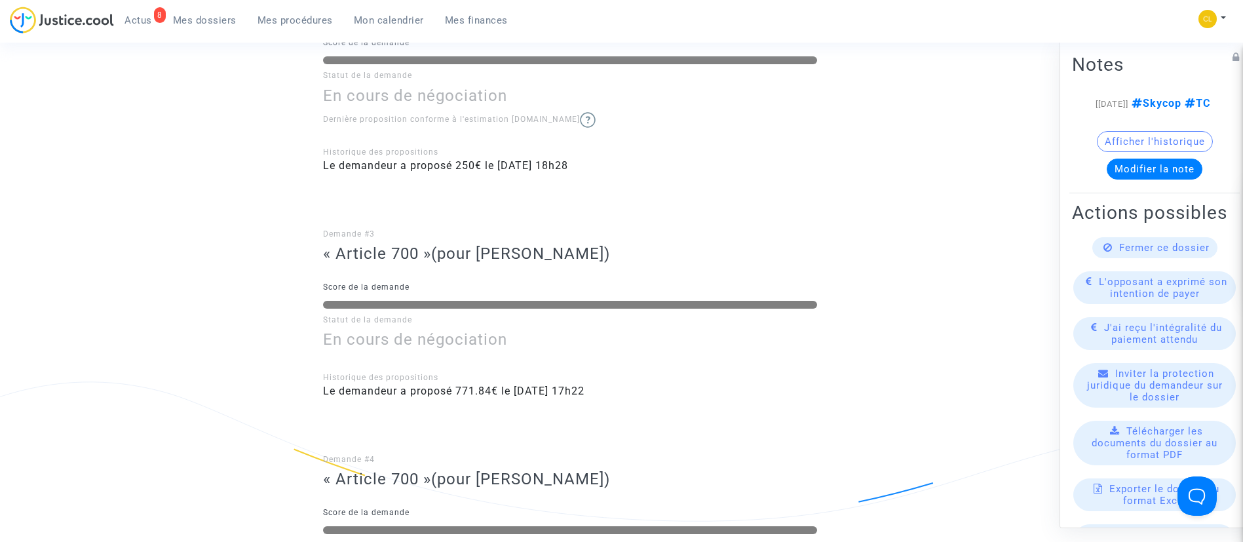
scroll to position [786, 0]
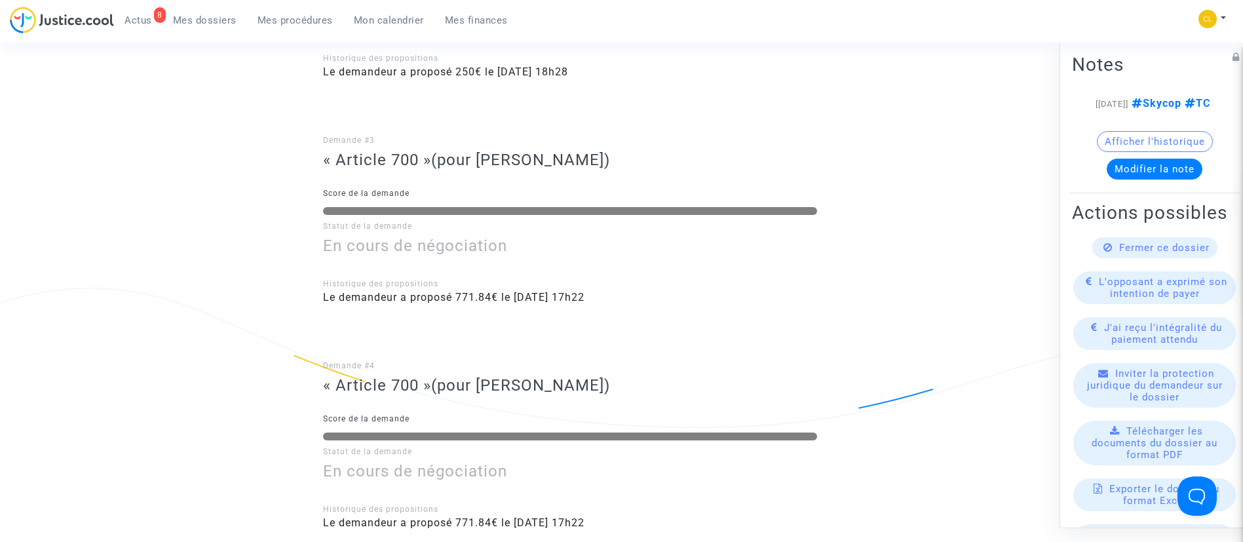
drag, startPoint x: 222, startPoint y: 21, endPoint x: 205, endPoint y: 20, distance: 16.4
click at [222, 21] on span "Mes dossiers" at bounding box center [205, 20] width 64 height 12
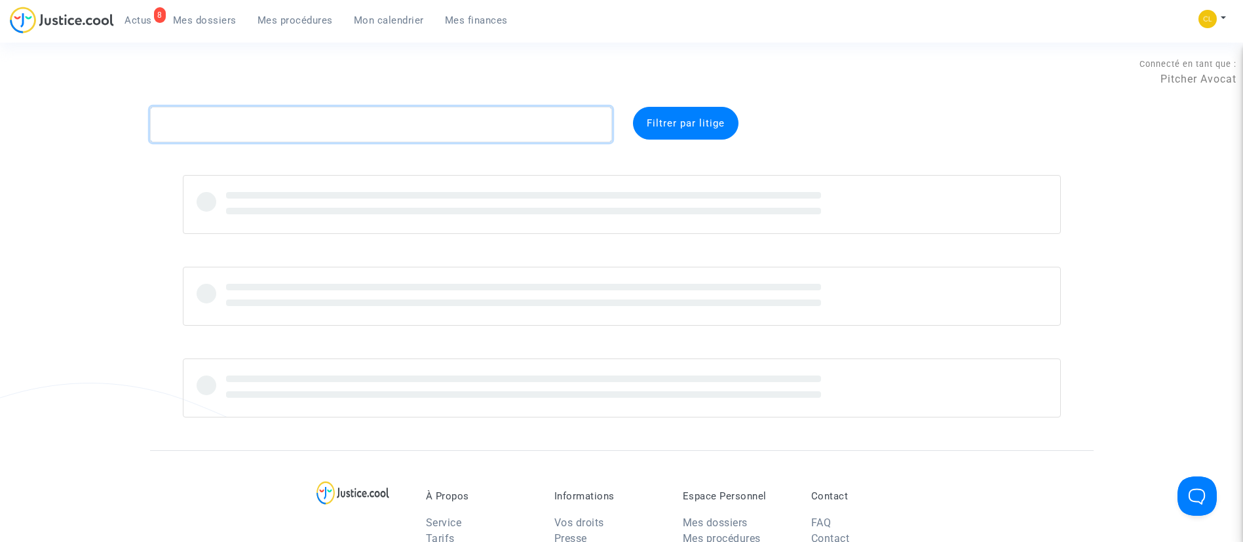
click at [345, 137] on textarea at bounding box center [381, 124] width 462 height 35
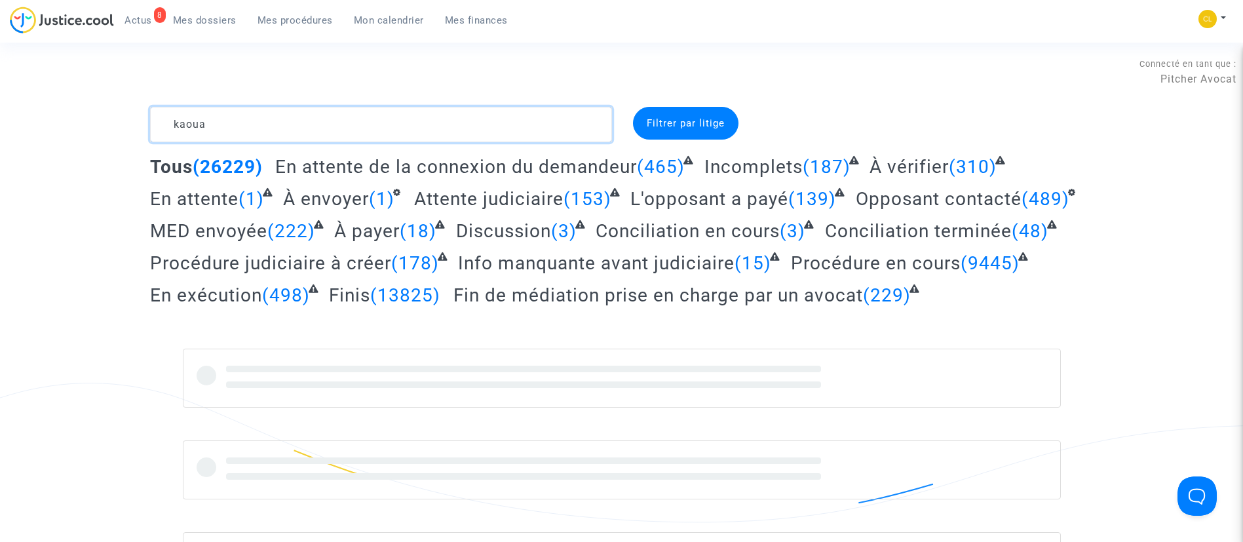
type textarea "kaoua"
click at [319, 17] on span "Mes procédures" at bounding box center [295, 20] width 75 height 12
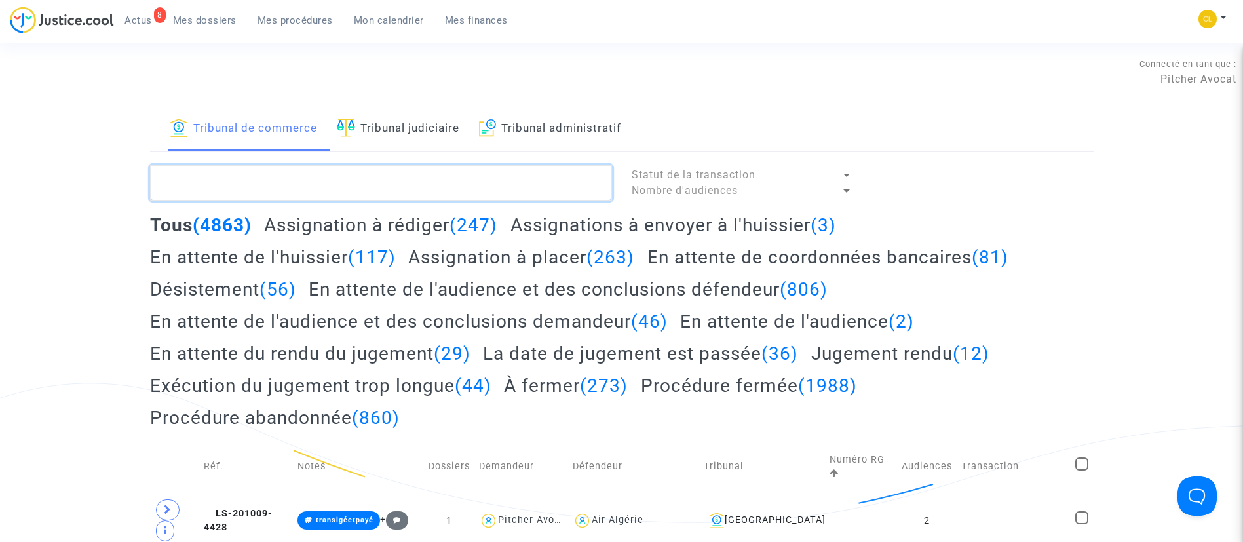
click at [273, 182] on textarea at bounding box center [381, 182] width 462 height 35
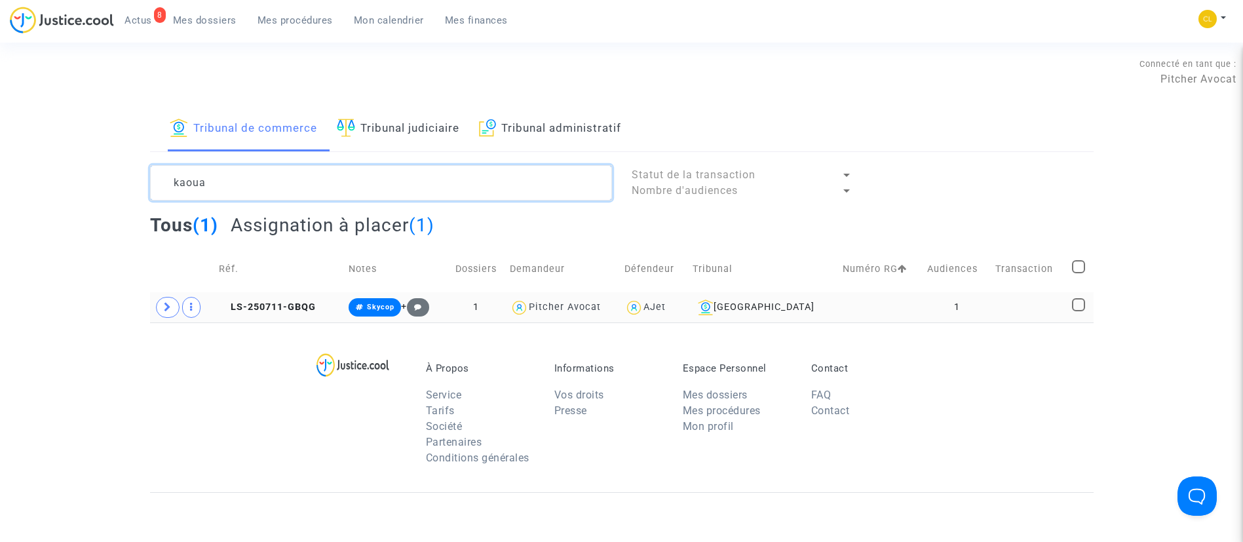
type textarea "kaoua"
click at [994, 292] on td at bounding box center [1029, 307] width 77 height 30
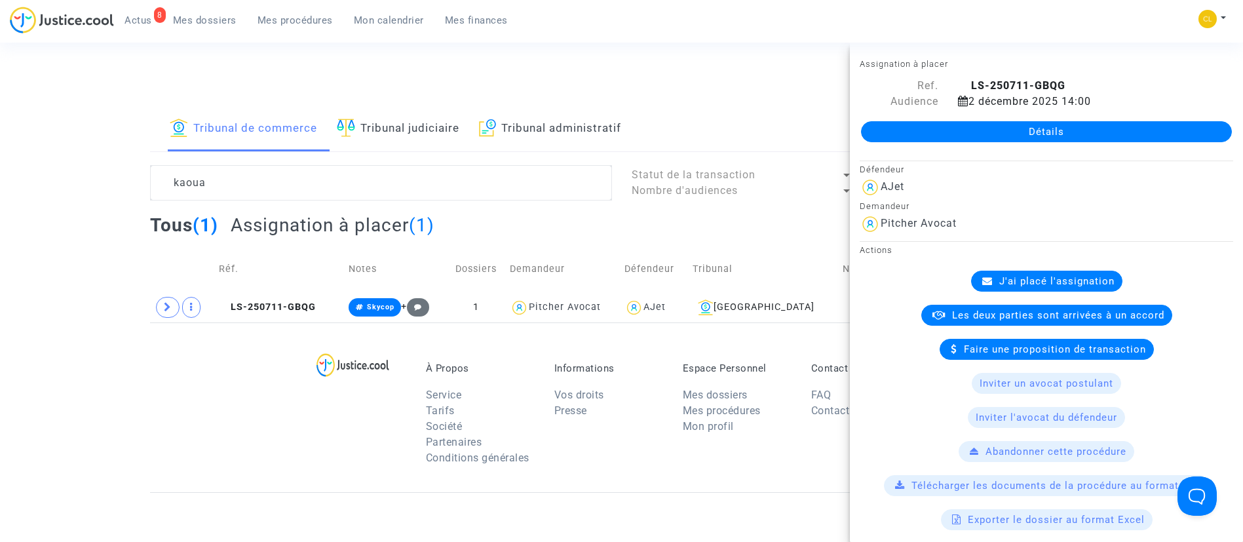
click at [961, 132] on link "Détails" at bounding box center [1046, 131] width 371 height 21
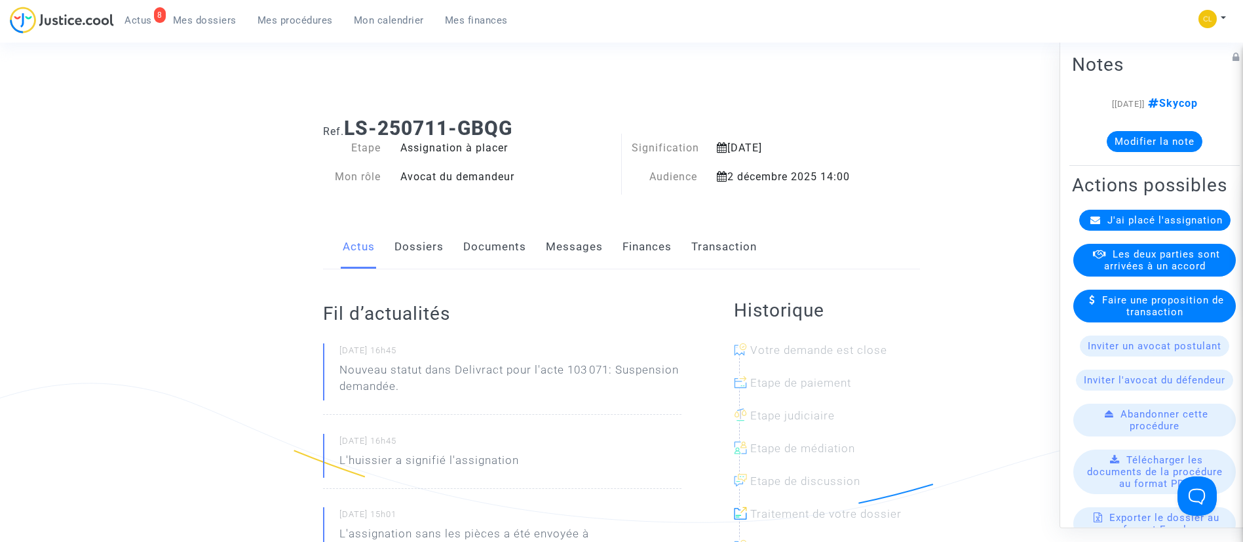
click at [670, 242] on link "Finances" at bounding box center [647, 246] width 49 height 43
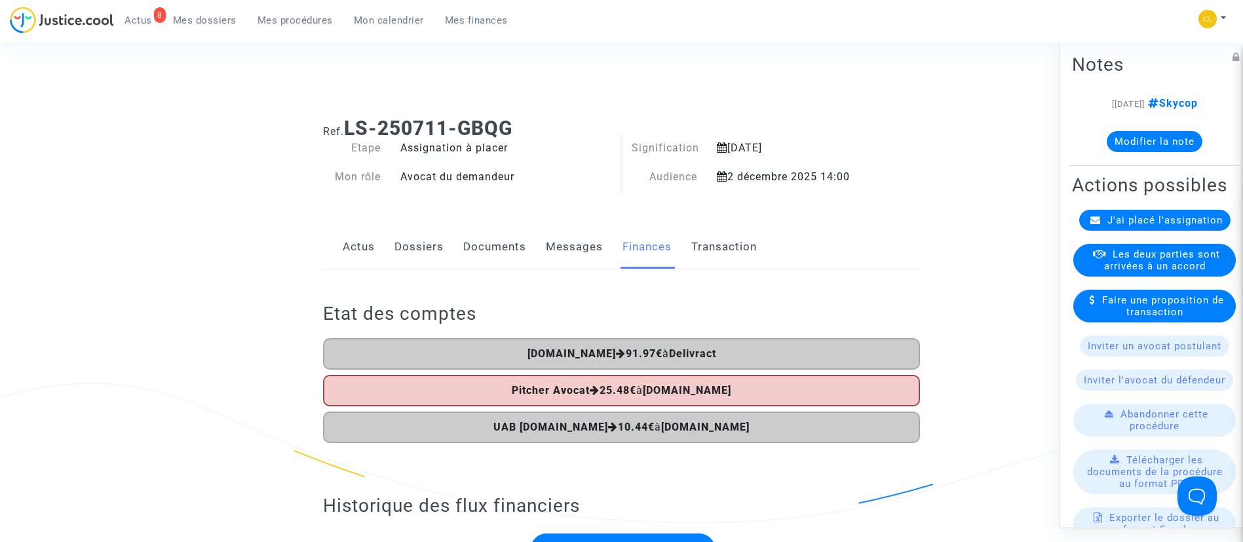
click at [309, 22] on span "Mes procédures" at bounding box center [295, 20] width 75 height 12
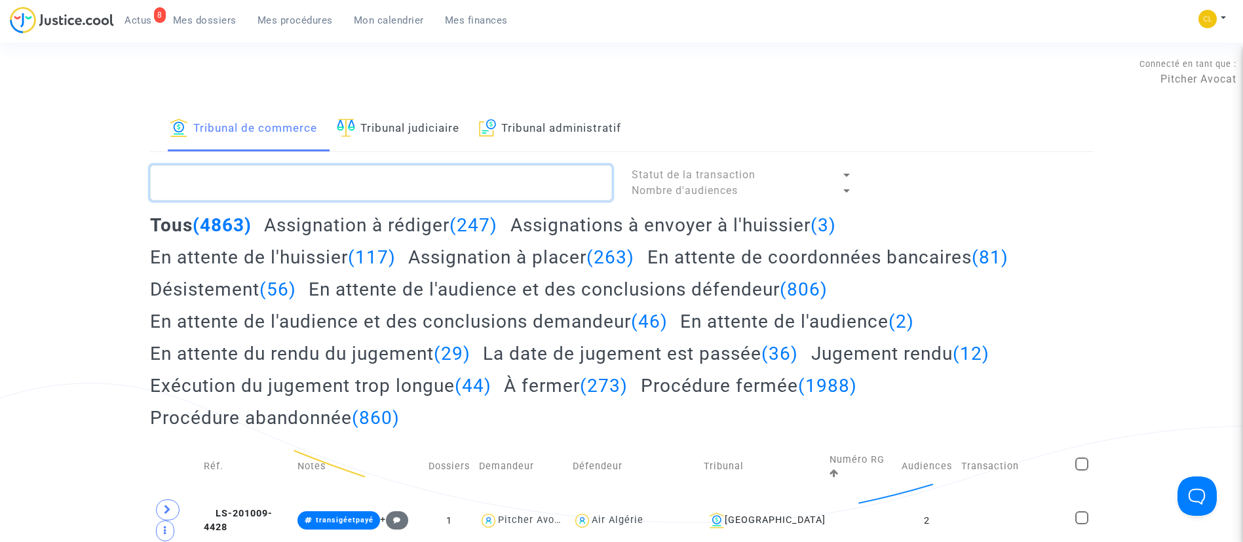
click at [400, 187] on textarea at bounding box center [381, 182] width 462 height 35
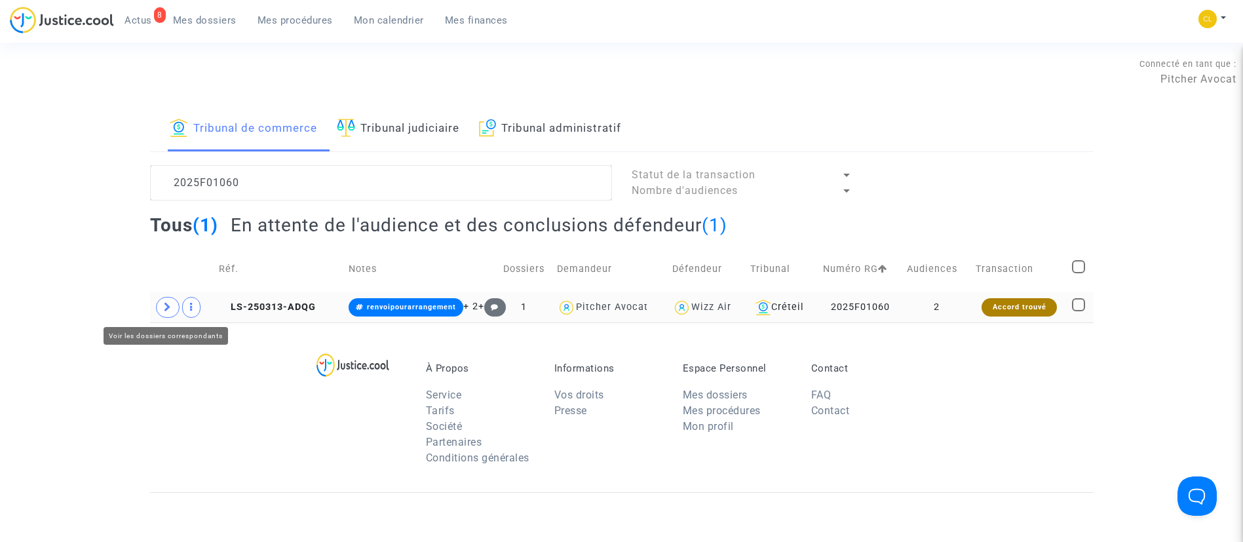
click at [166, 308] on icon at bounding box center [168, 307] width 8 height 10
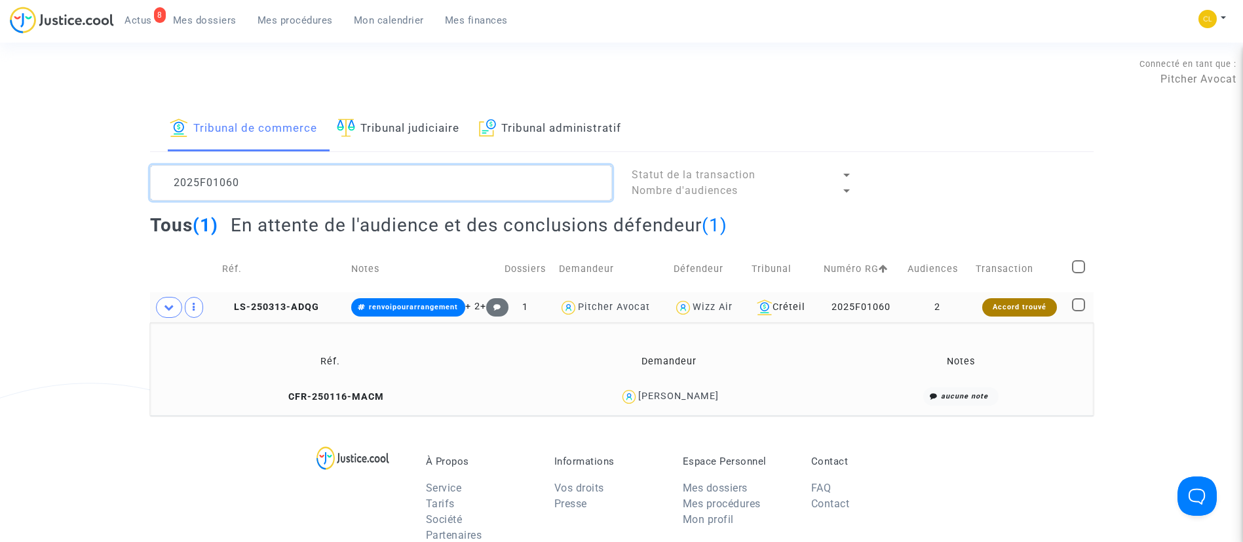
click at [273, 182] on textarea at bounding box center [381, 182] width 462 height 35
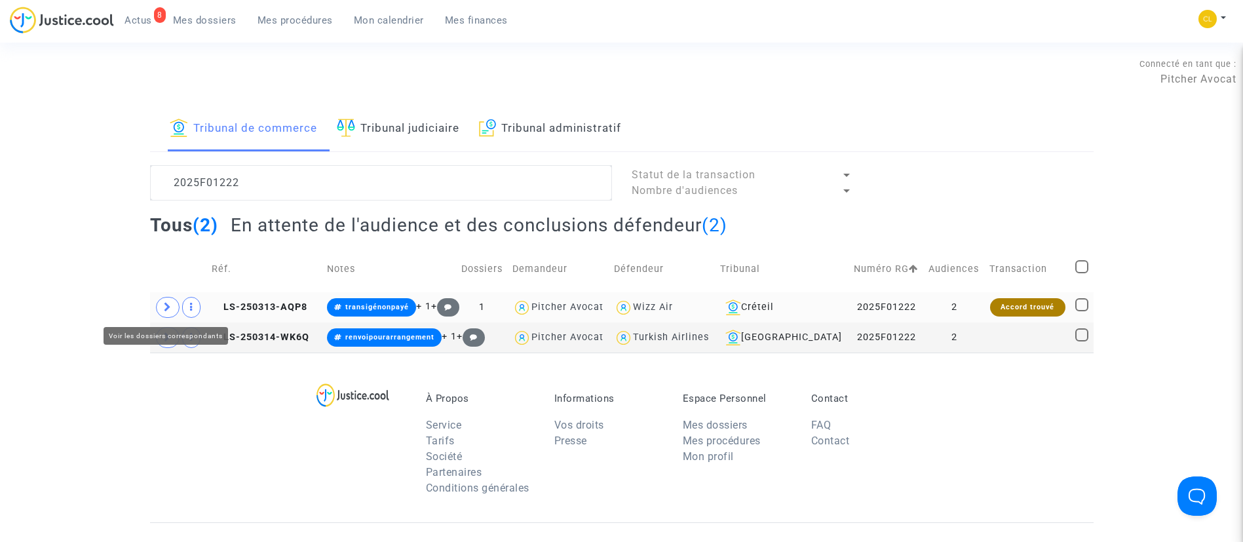
click at [157, 313] on span at bounding box center [168, 307] width 24 height 21
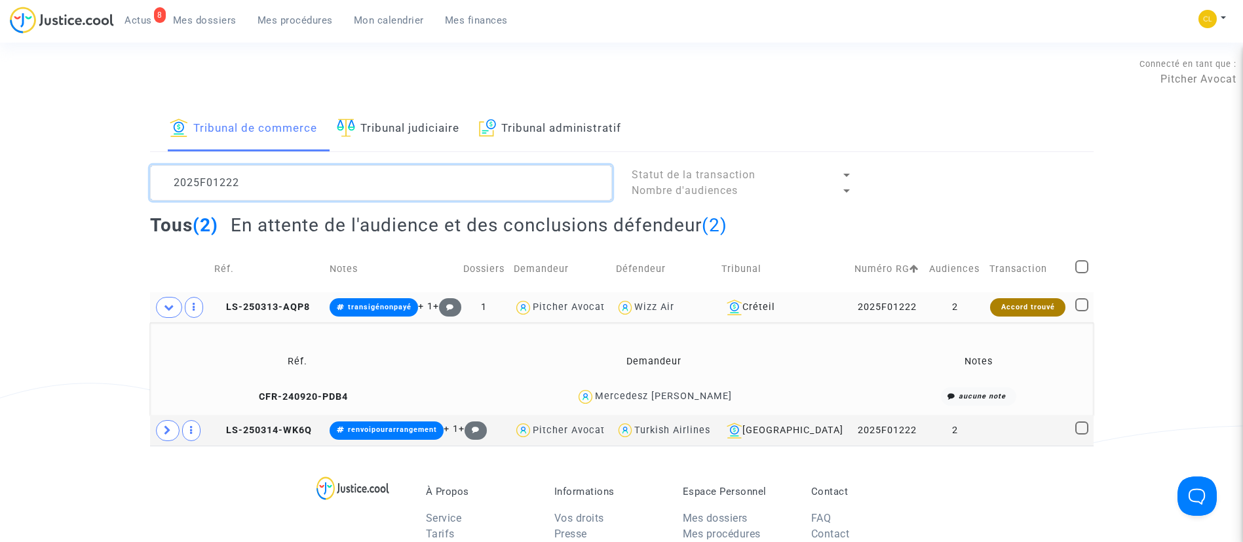
click at [370, 178] on textarea at bounding box center [381, 182] width 462 height 35
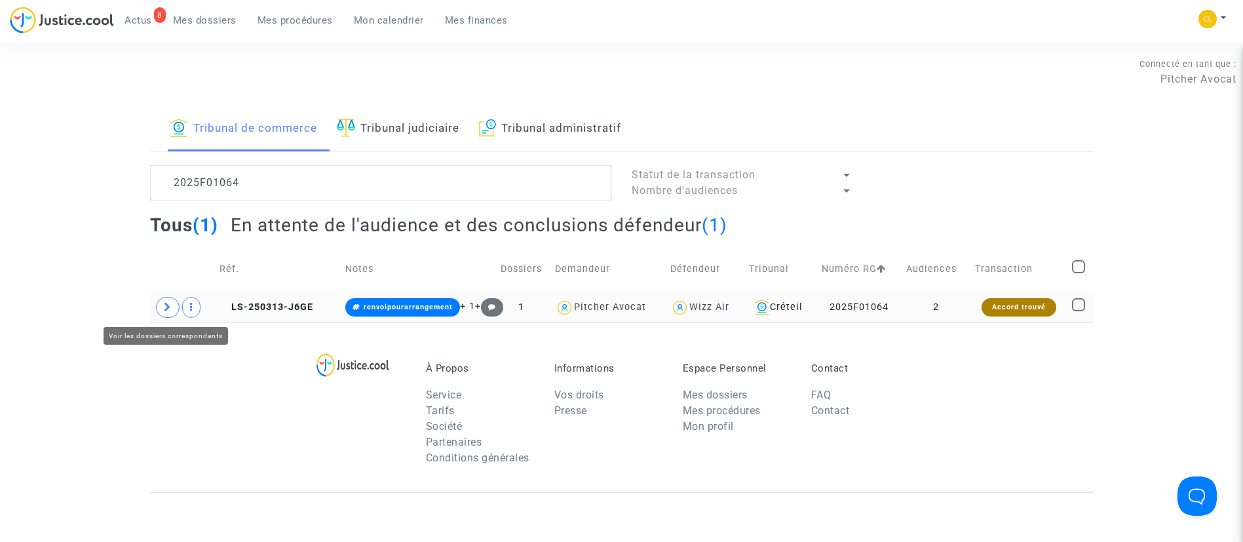
click at [159, 301] on span at bounding box center [168, 307] width 24 height 21
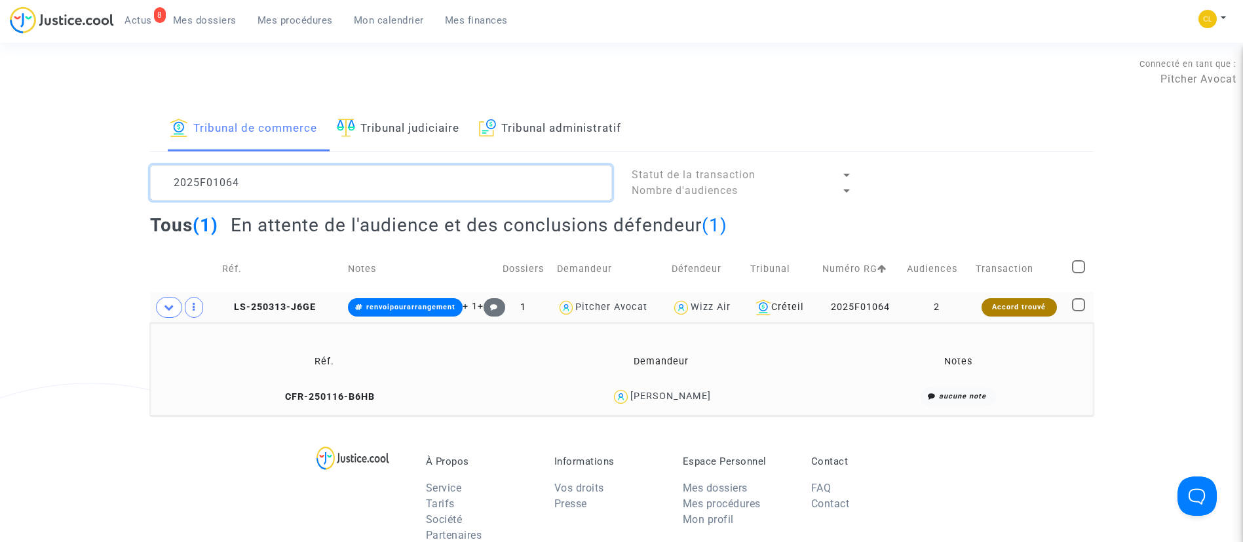
click at [302, 169] on textarea at bounding box center [381, 182] width 462 height 35
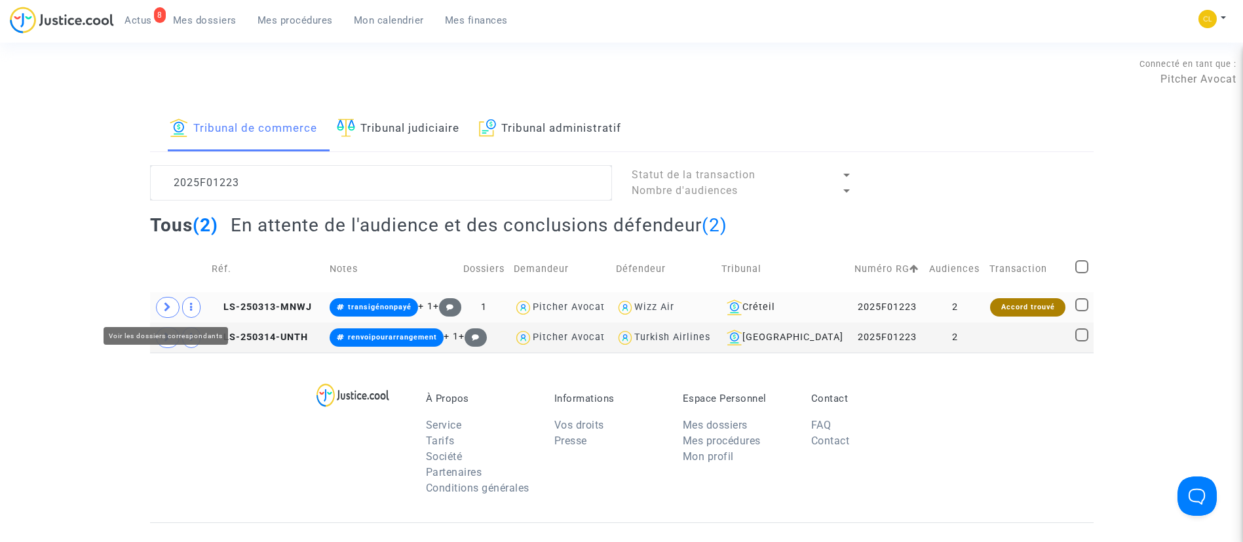
click at [165, 309] on icon at bounding box center [168, 307] width 8 height 10
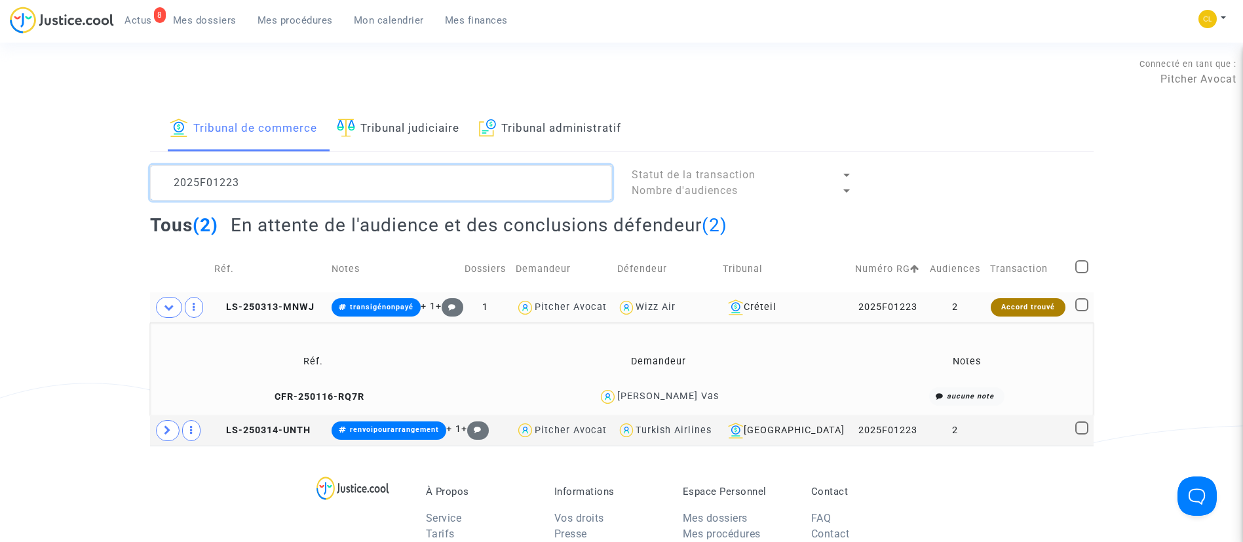
drag, startPoint x: 360, startPoint y: 170, endPoint x: 363, endPoint y: 176, distance: 7.1
click at [360, 170] on textarea at bounding box center [381, 182] width 462 height 35
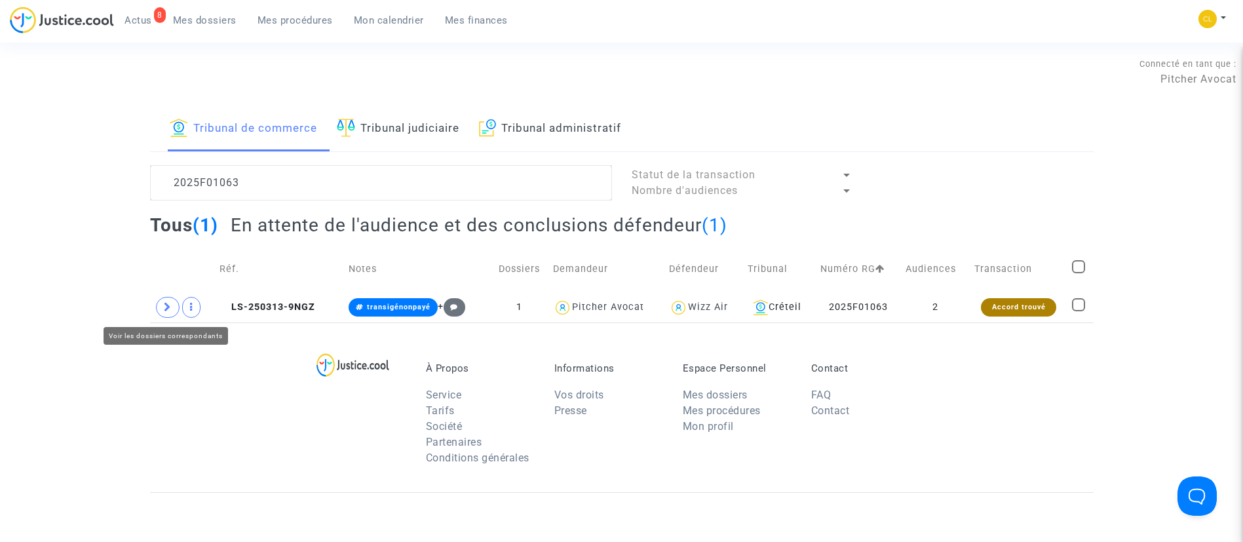
drag, startPoint x: 165, startPoint y: 302, endPoint x: 136, endPoint y: 268, distance: 44.6
click at [166, 296] on td at bounding box center [183, 307] width 66 height 30
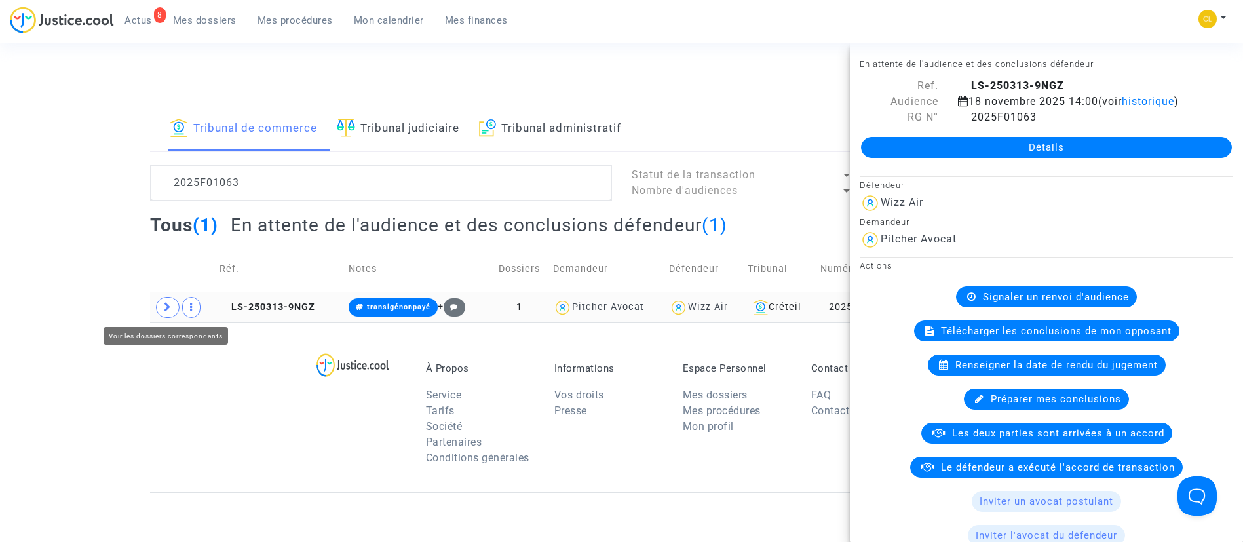
click at [157, 313] on td at bounding box center [183, 307] width 66 height 30
click at [166, 300] on span at bounding box center [168, 307] width 24 height 21
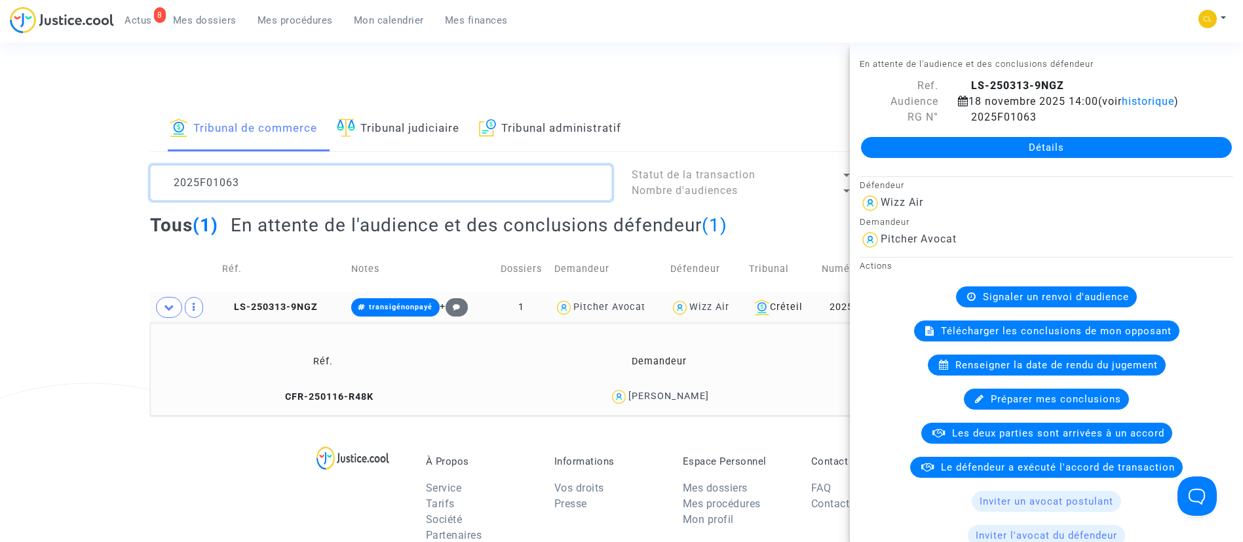
click at [372, 184] on textarea at bounding box center [381, 182] width 462 height 35
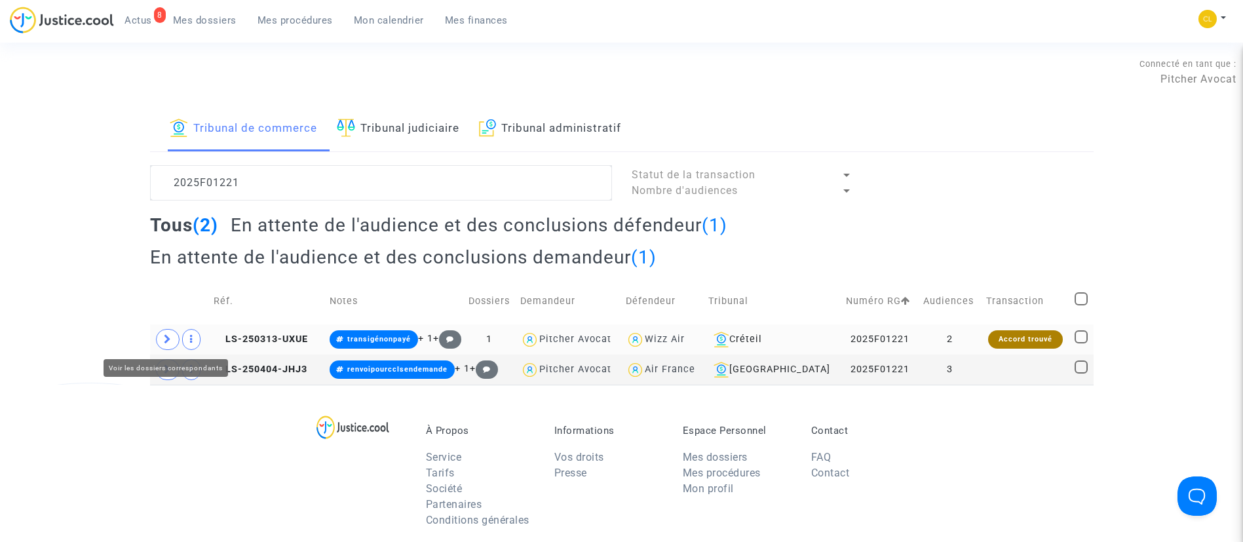
click at [166, 332] on span at bounding box center [168, 339] width 24 height 21
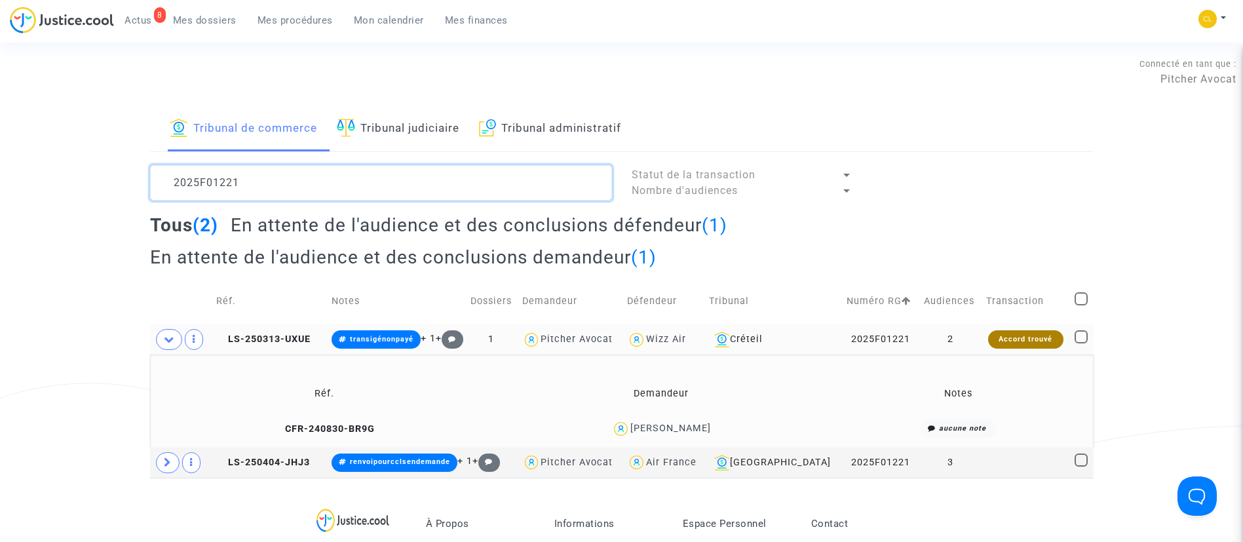
click at [271, 191] on textarea at bounding box center [381, 182] width 462 height 35
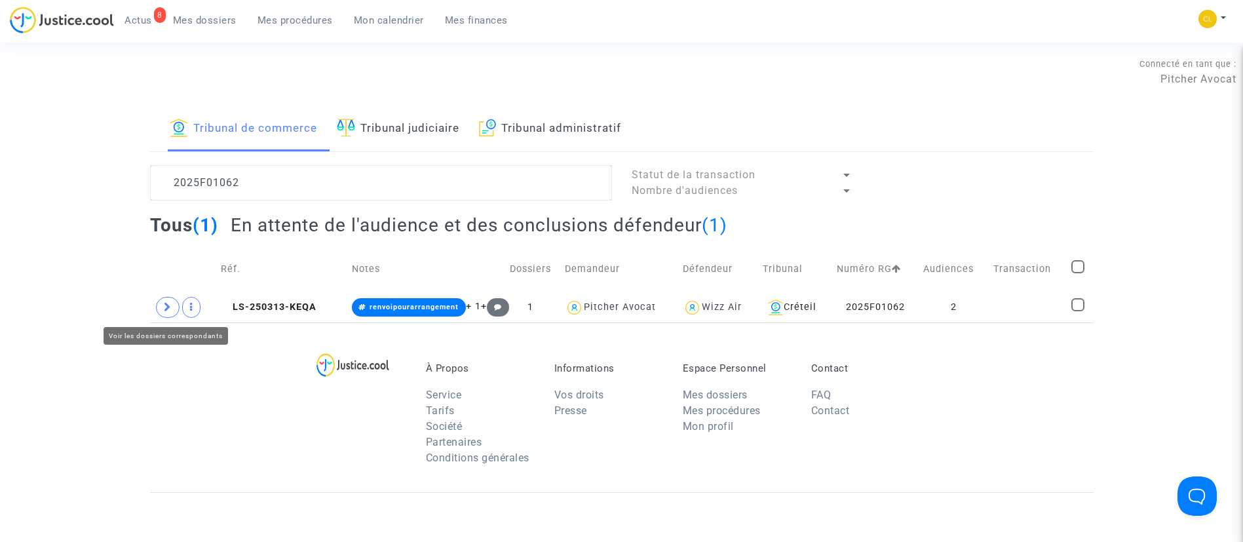
drag, startPoint x: 163, startPoint y: 310, endPoint x: 155, endPoint y: 277, distance: 34.3
click at [163, 310] on span at bounding box center [168, 307] width 24 height 21
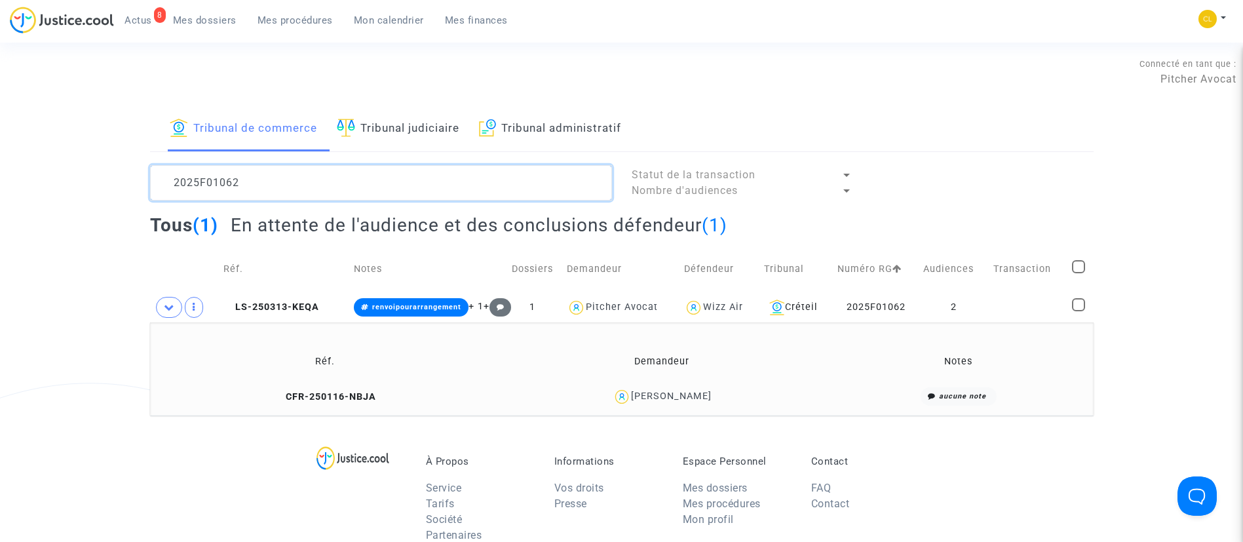
click at [275, 190] on textarea at bounding box center [381, 182] width 462 height 35
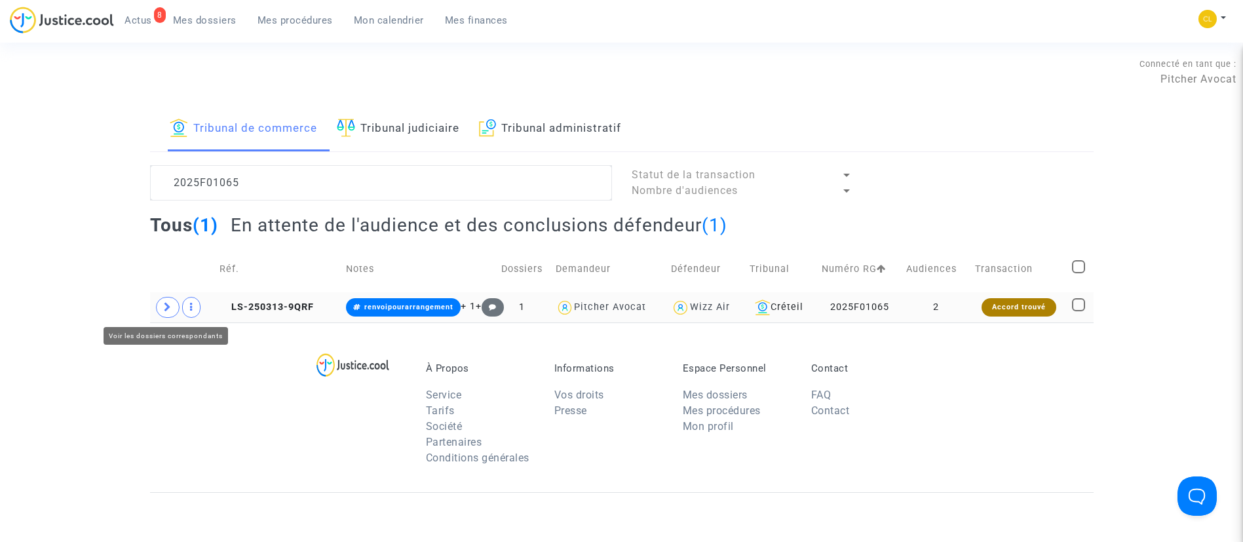
click at [166, 315] on span at bounding box center [168, 307] width 24 height 21
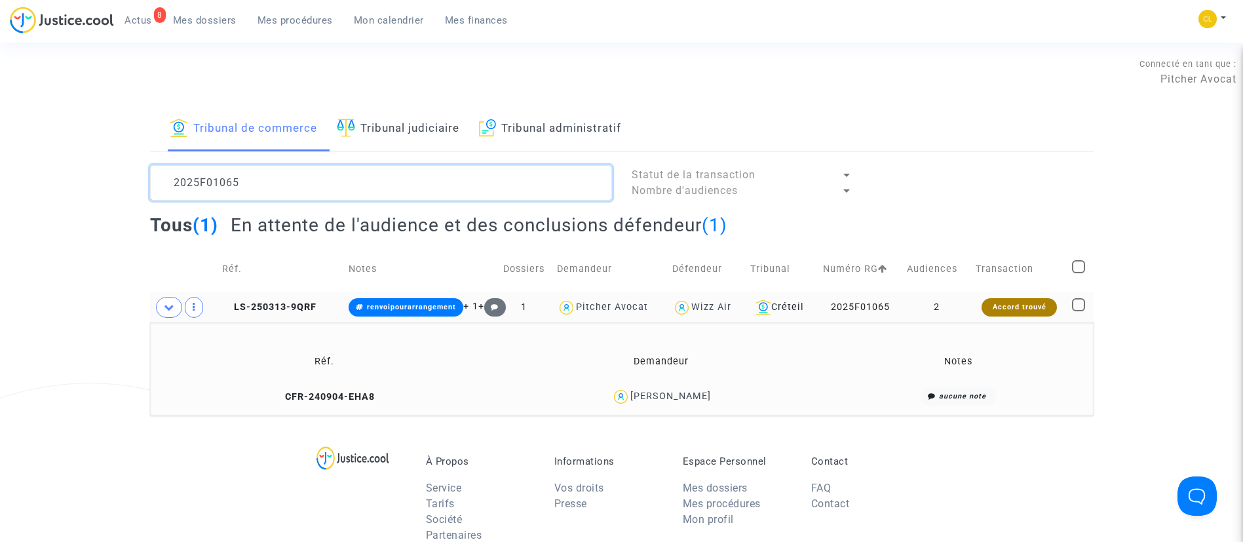
click at [279, 185] on textarea at bounding box center [381, 182] width 462 height 35
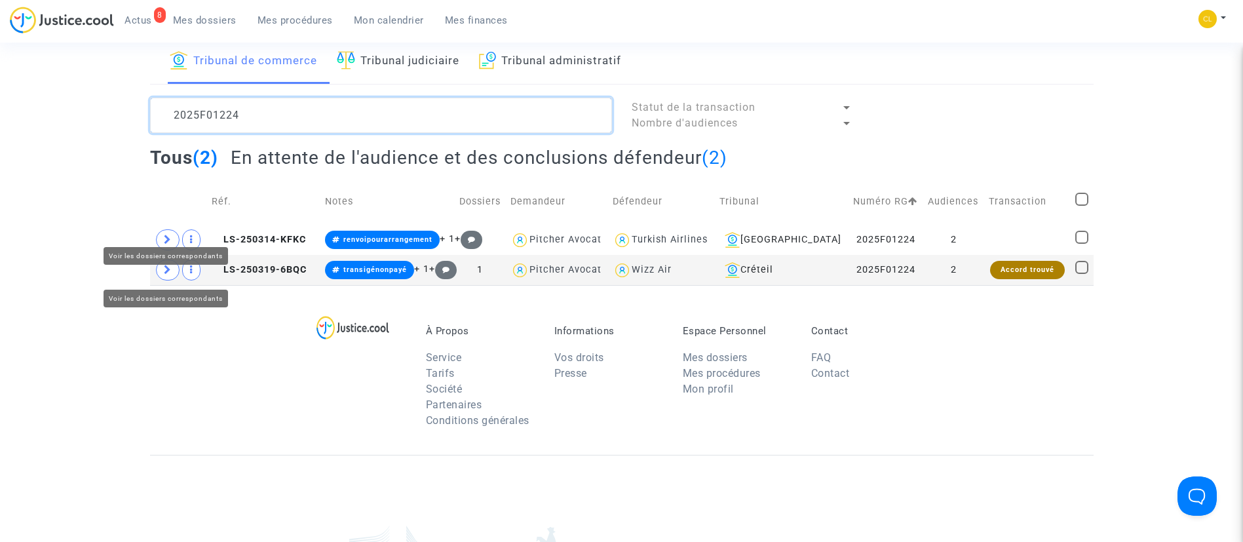
scroll to position [98, 0]
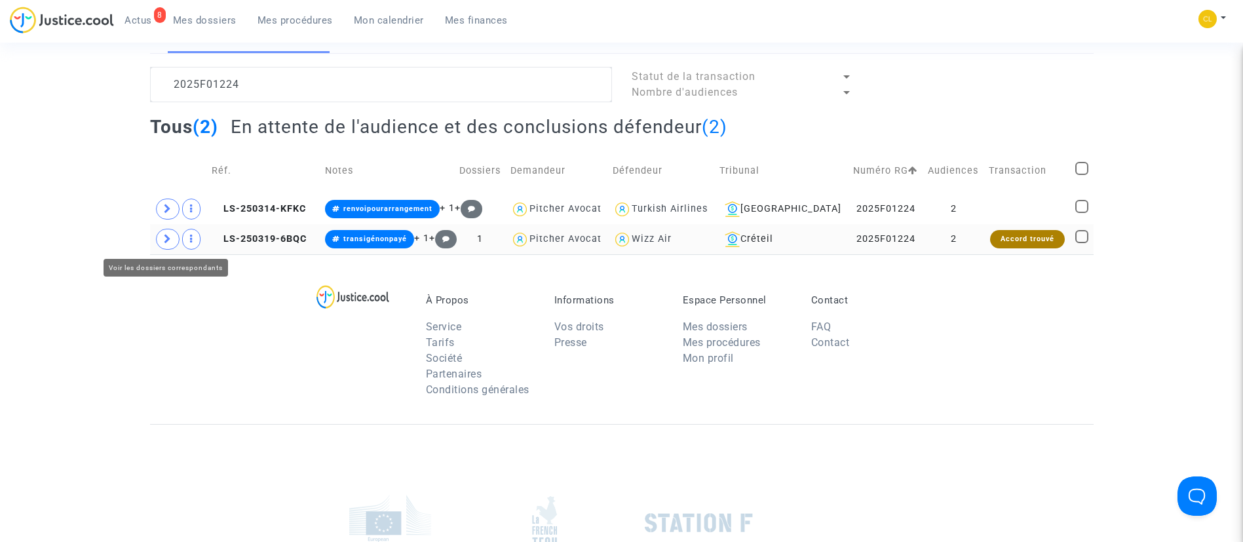
click at [162, 235] on span at bounding box center [168, 239] width 24 height 21
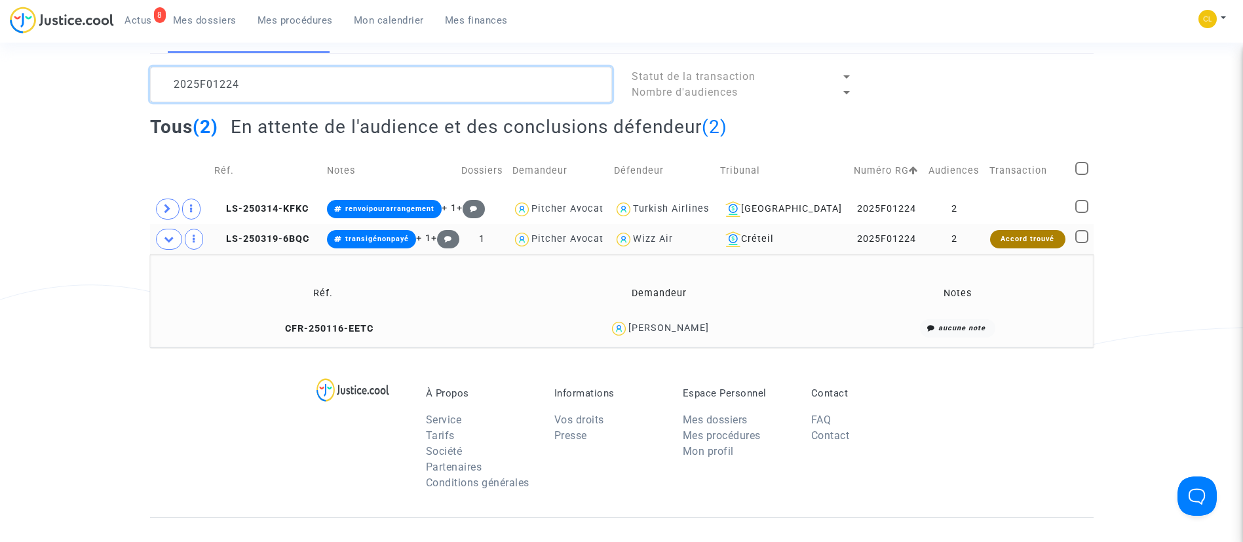
drag, startPoint x: 303, startPoint y: 85, endPoint x: 318, endPoint y: 84, distance: 15.1
click at [303, 86] on textarea at bounding box center [381, 84] width 462 height 35
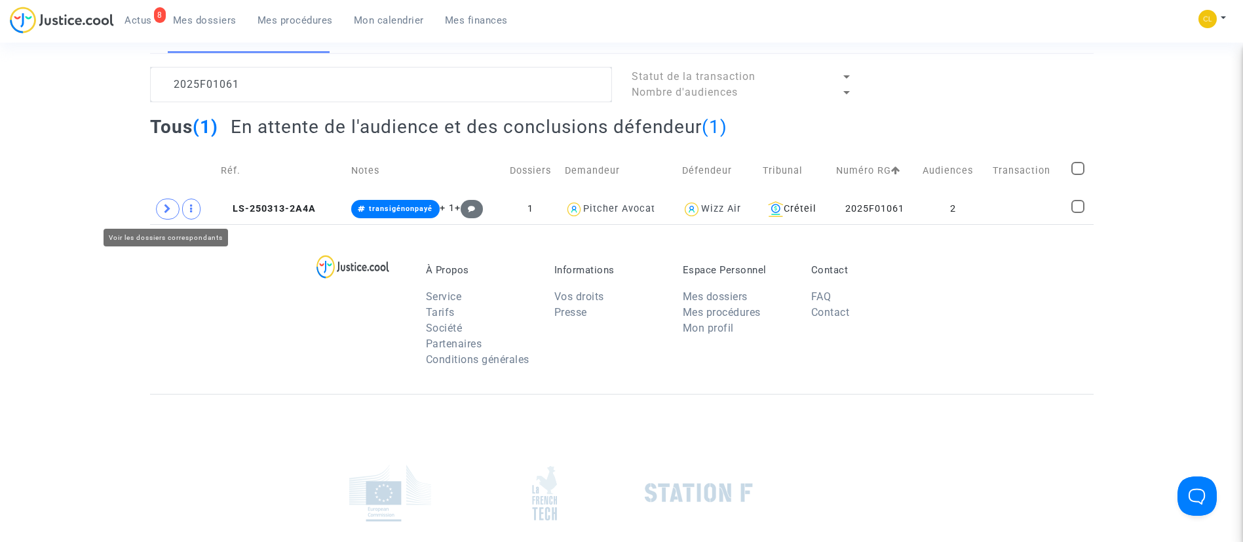
drag, startPoint x: 172, startPoint y: 210, endPoint x: 125, endPoint y: 208, distance: 47.9
click at [172, 210] on span at bounding box center [168, 209] width 24 height 21
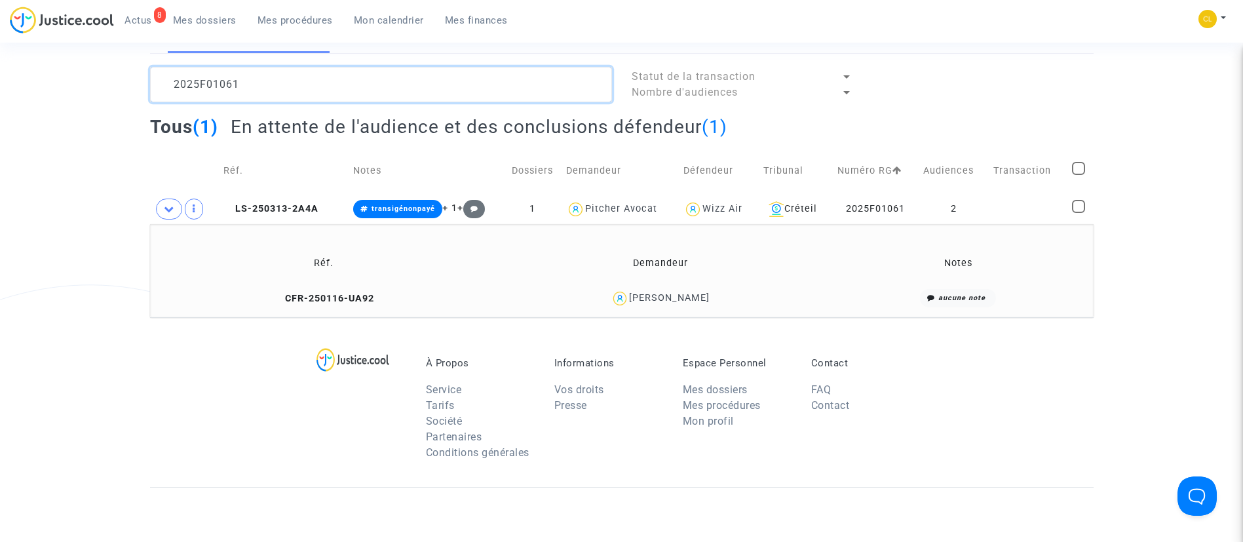
click at [448, 81] on textarea at bounding box center [381, 84] width 462 height 35
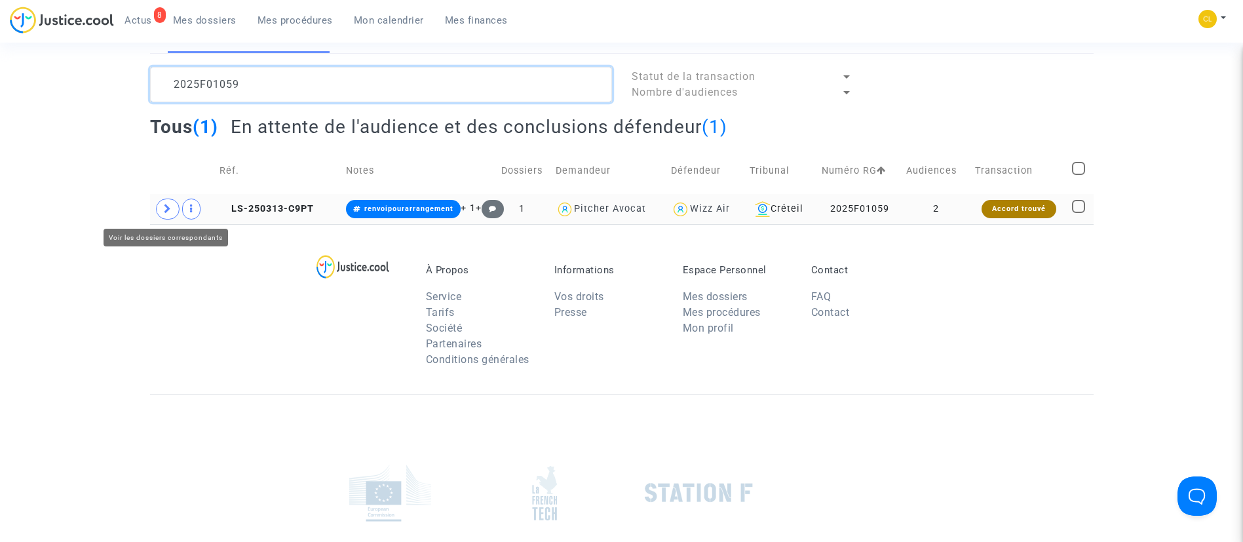
type textarea "2025F01059"
click at [168, 214] on span at bounding box center [168, 209] width 24 height 21
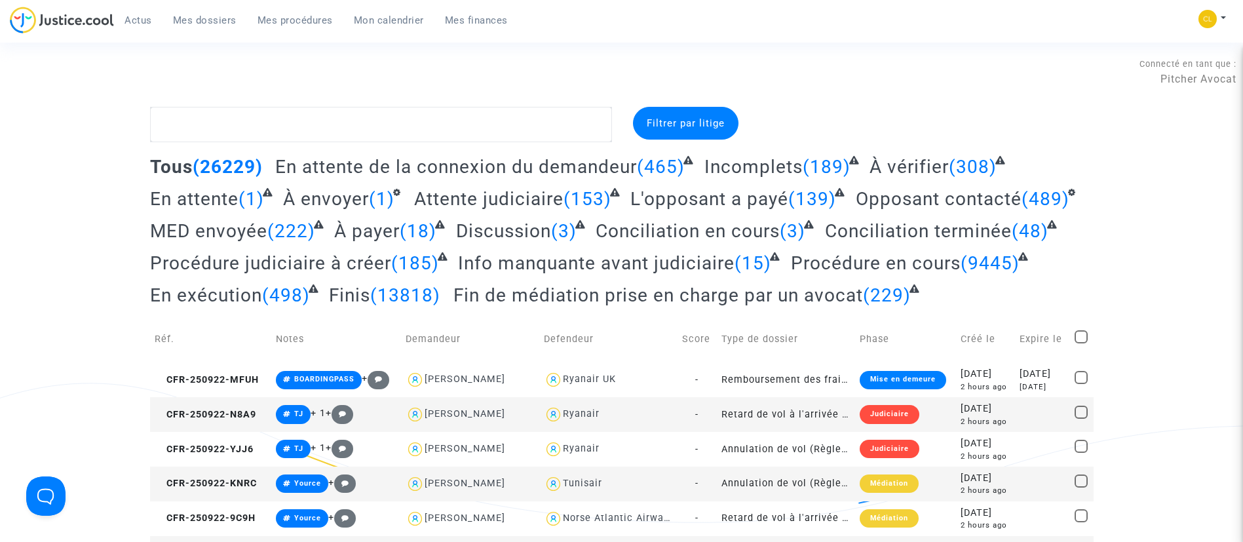
click at [383, 13] on link "Mon calendrier" at bounding box center [388, 20] width 91 height 20
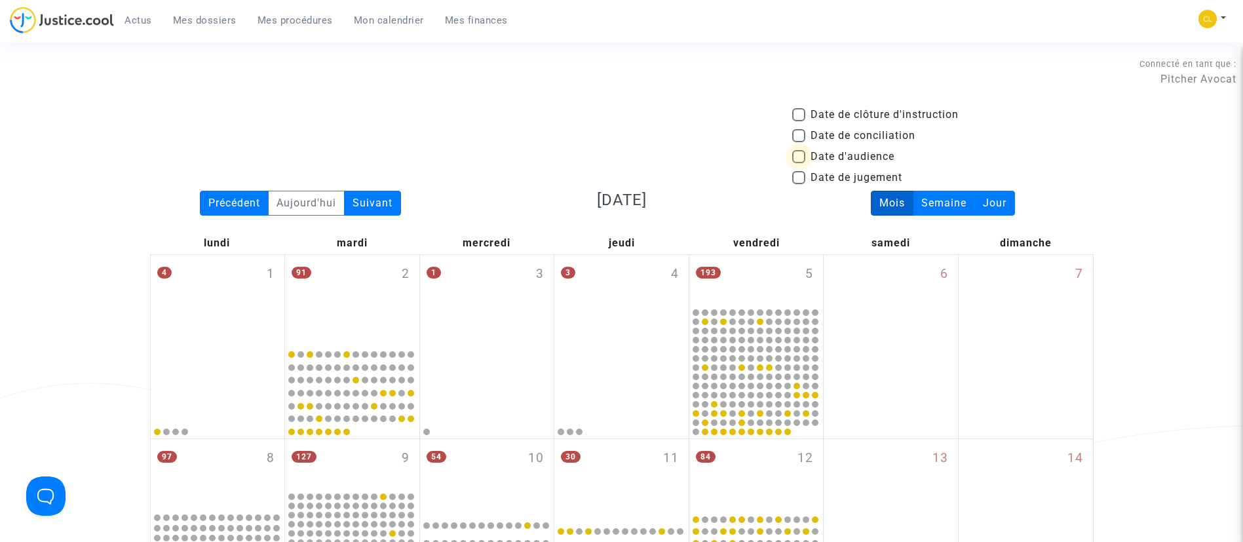
click at [836, 157] on span "Date d'audience" at bounding box center [853, 157] width 84 height 16
click at [799, 163] on input "Date d'audience" at bounding box center [798, 163] width 1 height 1
checkbox input "true"
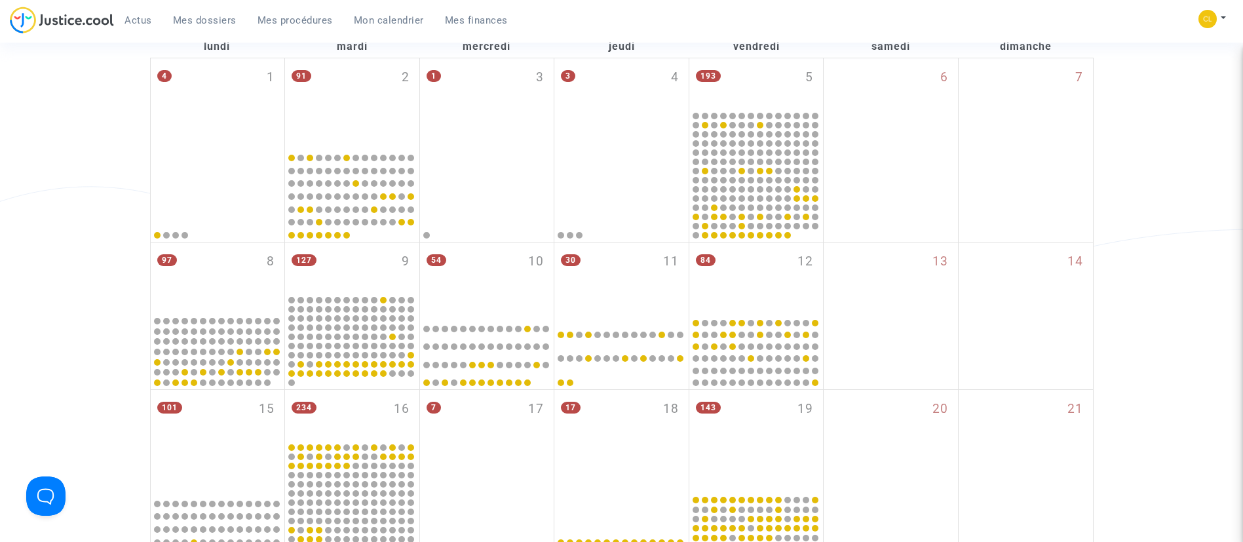
scroll to position [389, 0]
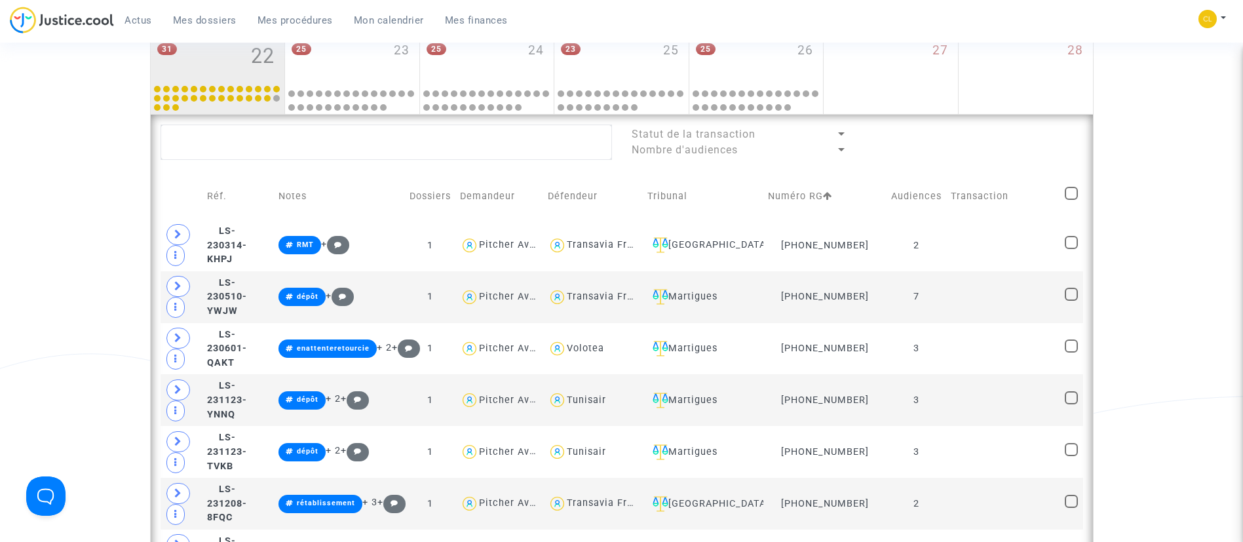
scroll to position [393, 0]
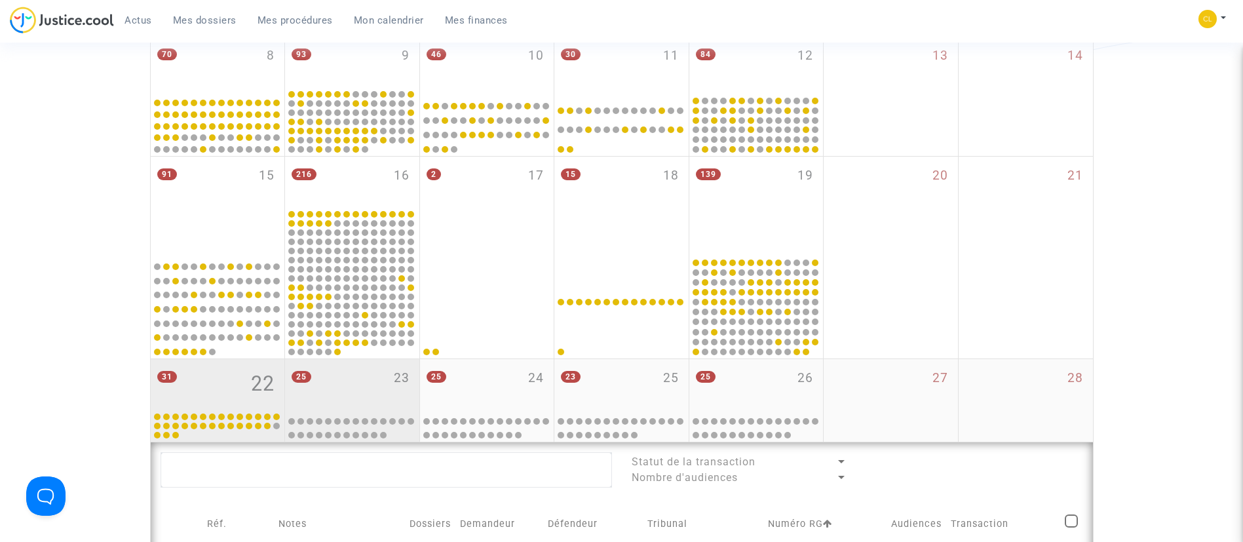
click at [383, 380] on div "25 23" at bounding box center [352, 384] width 134 height 51
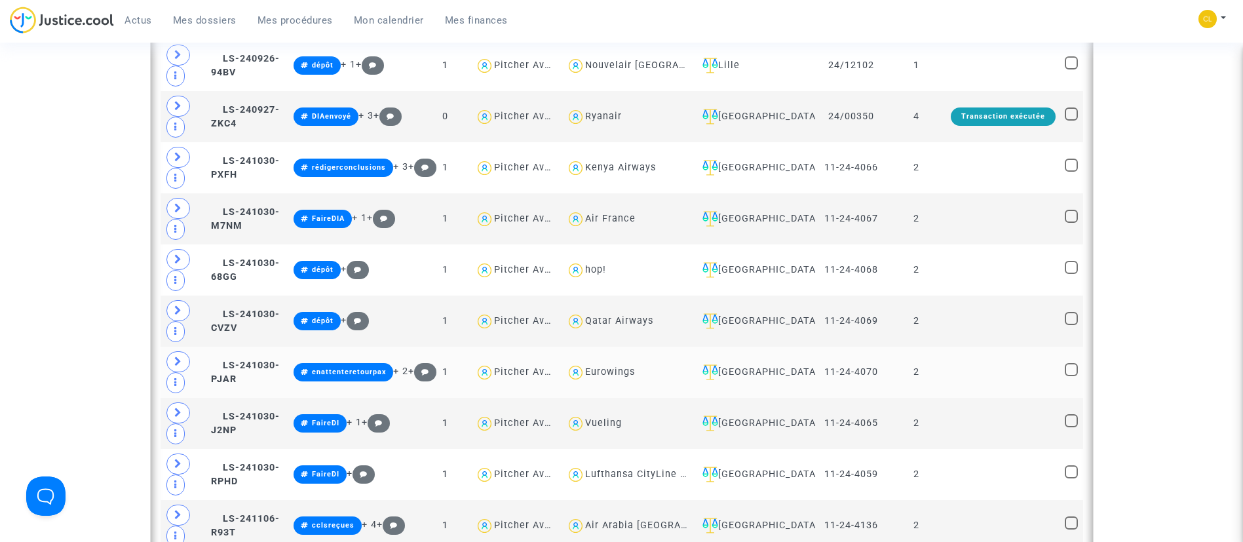
scroll to position [1180, 0]
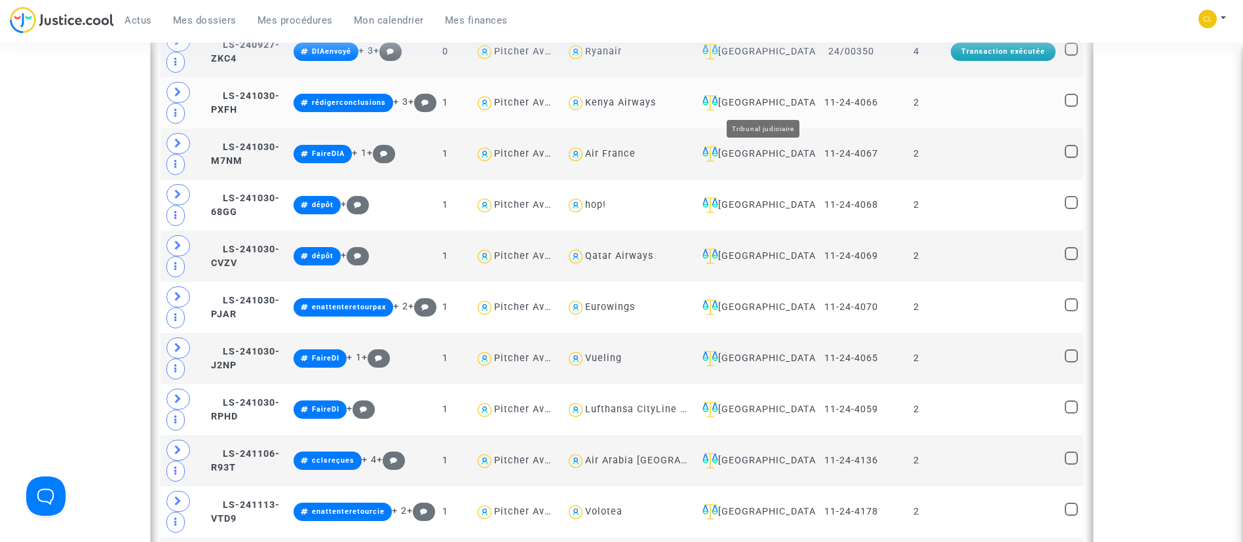
click at [802, 99] on div "[GEOGRAPHIC_DATA]" at bounding box center [754, 103] width 114 height 16
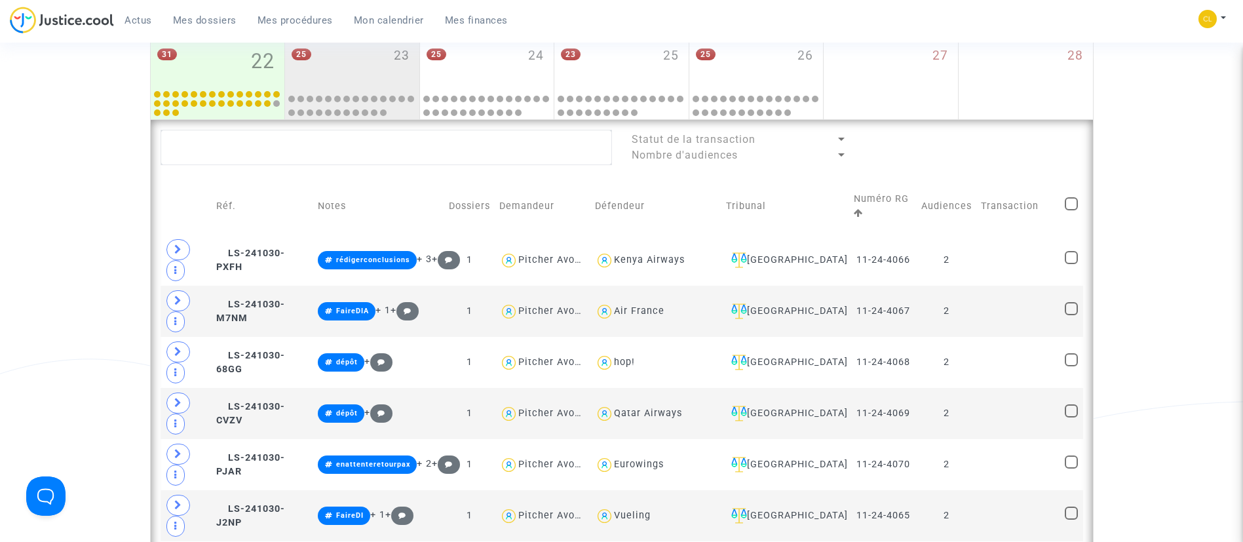
scroll to position [688, 0]
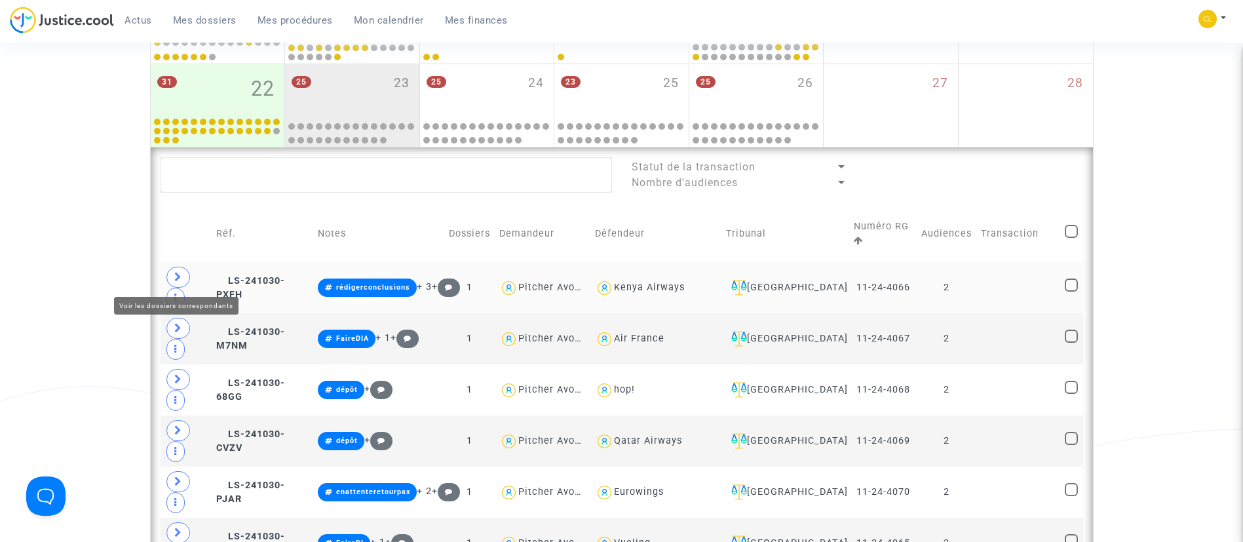
click at [177, 271] on span at bounding box center [178, 277] width 24 height 21
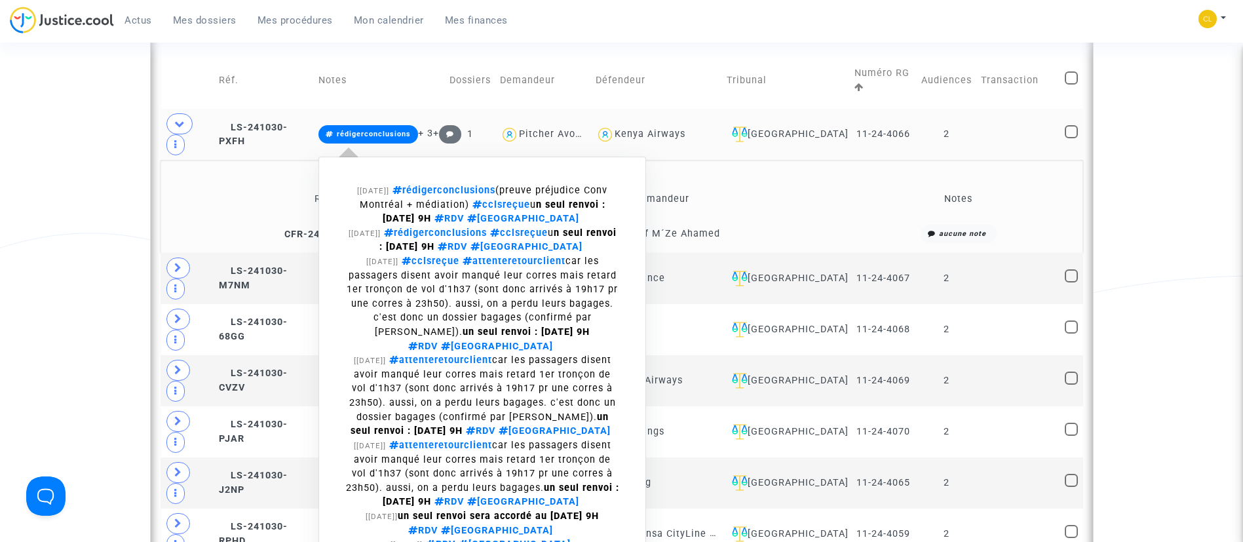
scroll to position [885, 0]
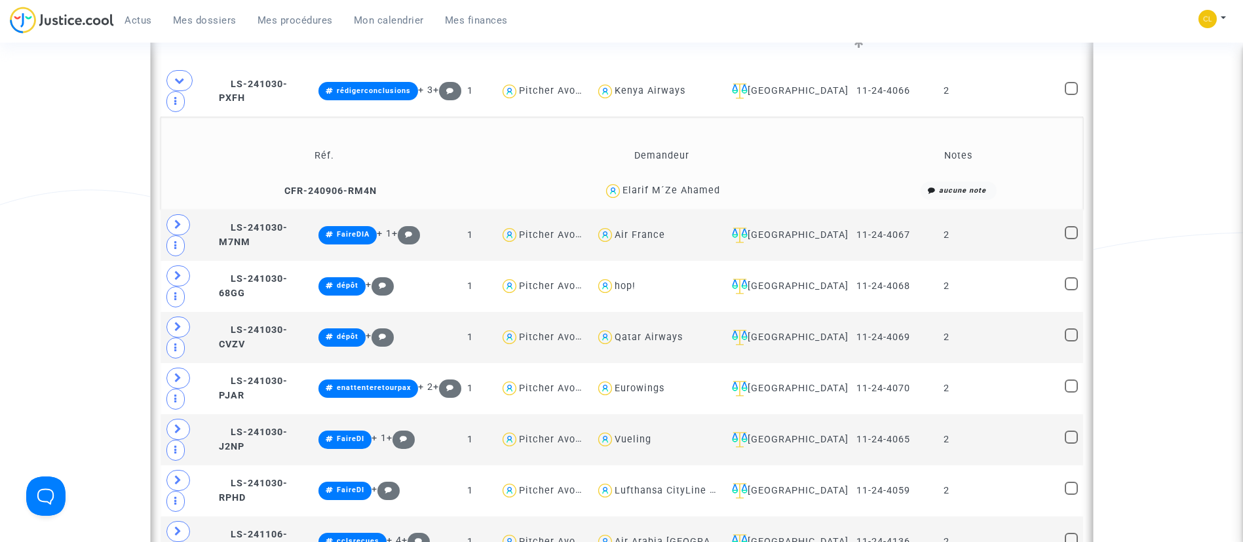
click at [705, 181] on span "Elarif M´Ze Ahamed" at bounding box center [672, 152] width 98 height 87
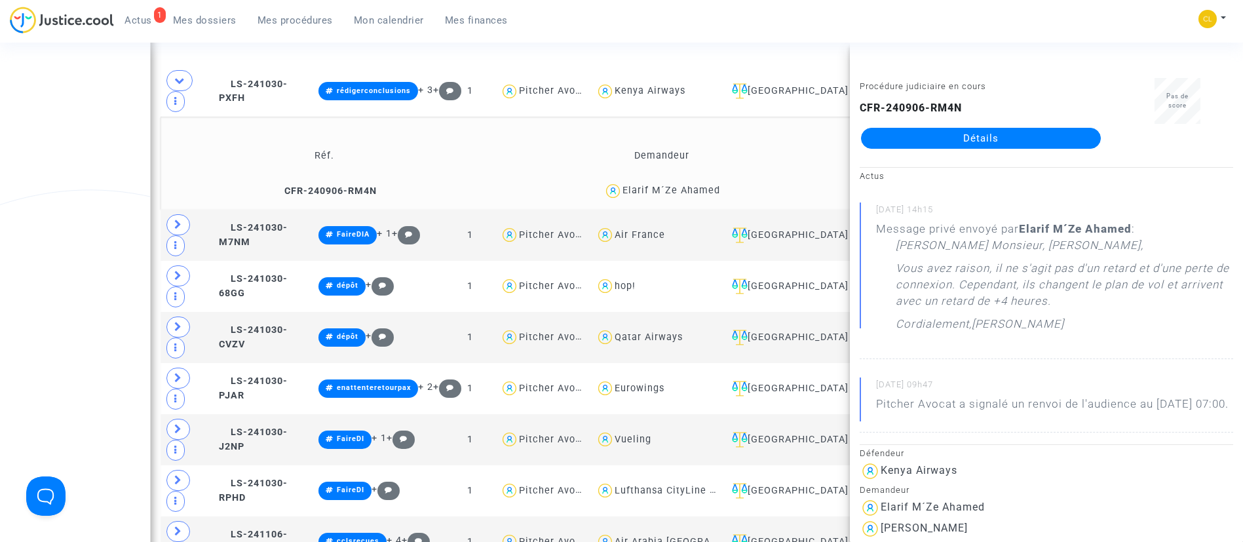
click at [539, 142] on td "Demandeur" at bounding box center [661, 155] width 355 height 43
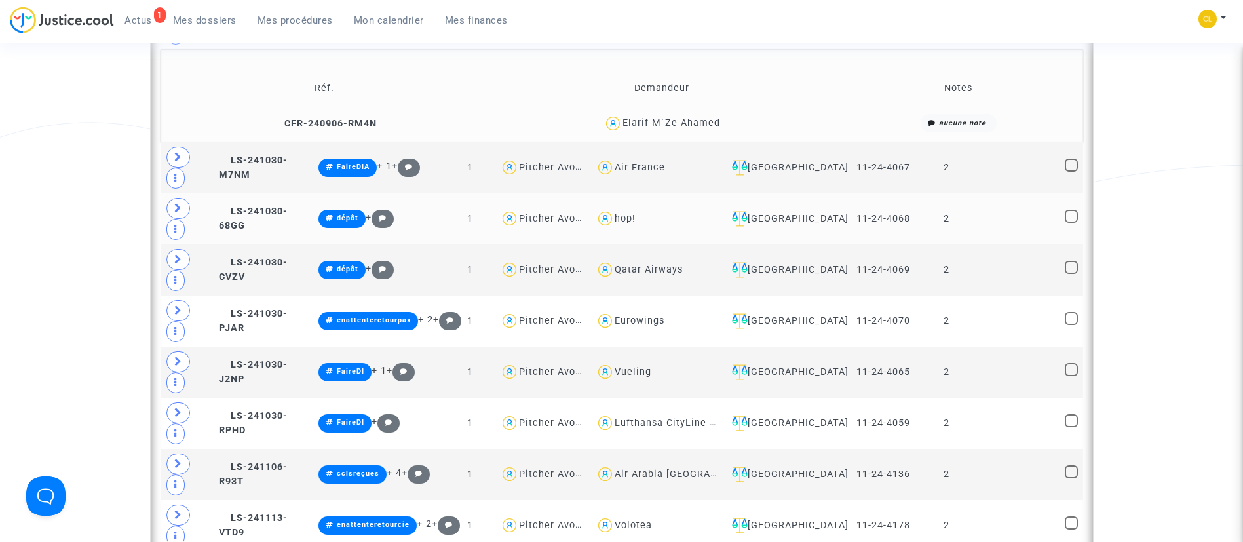
scroll to position [983, 0]
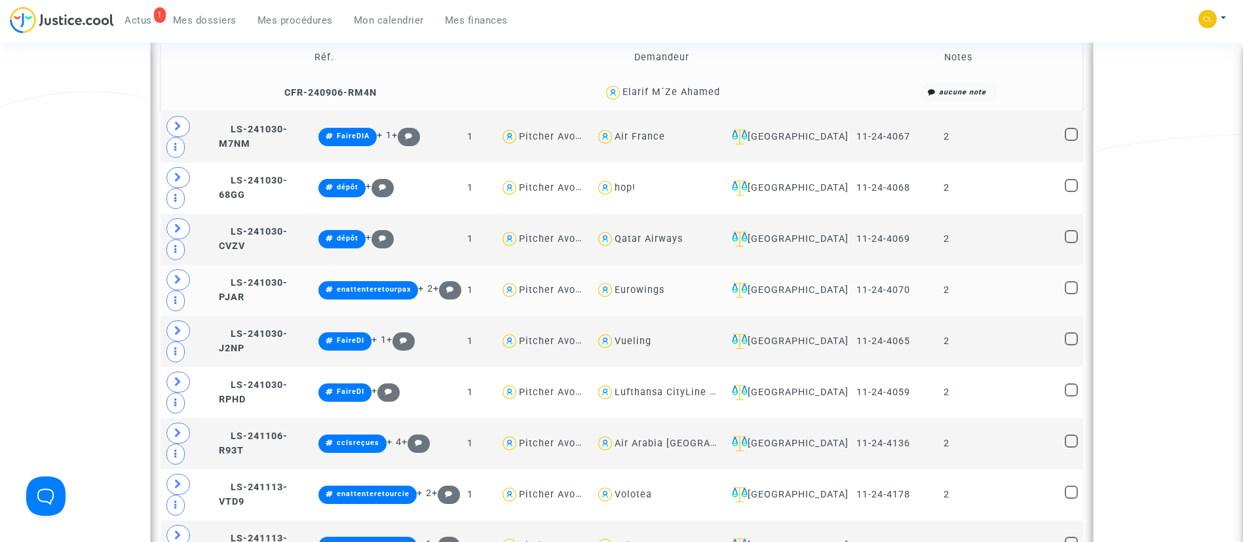
click at [166, 265] on td at bounding box center [188, 290] width 54 height 51
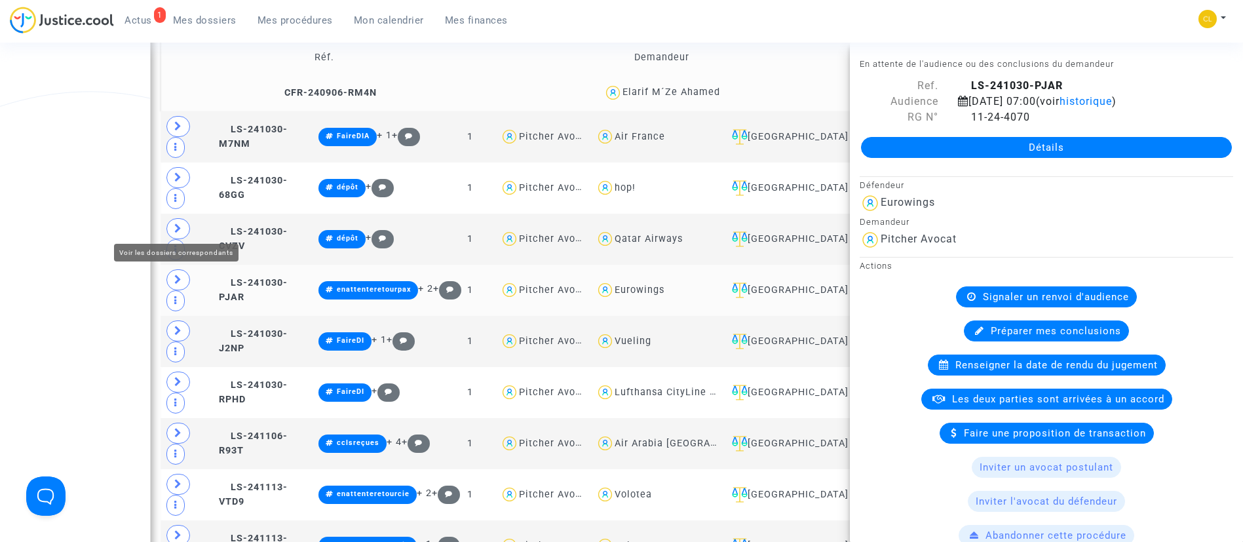
click at [172, 269] on span at bounding box center [178, 279] width 24 height 21
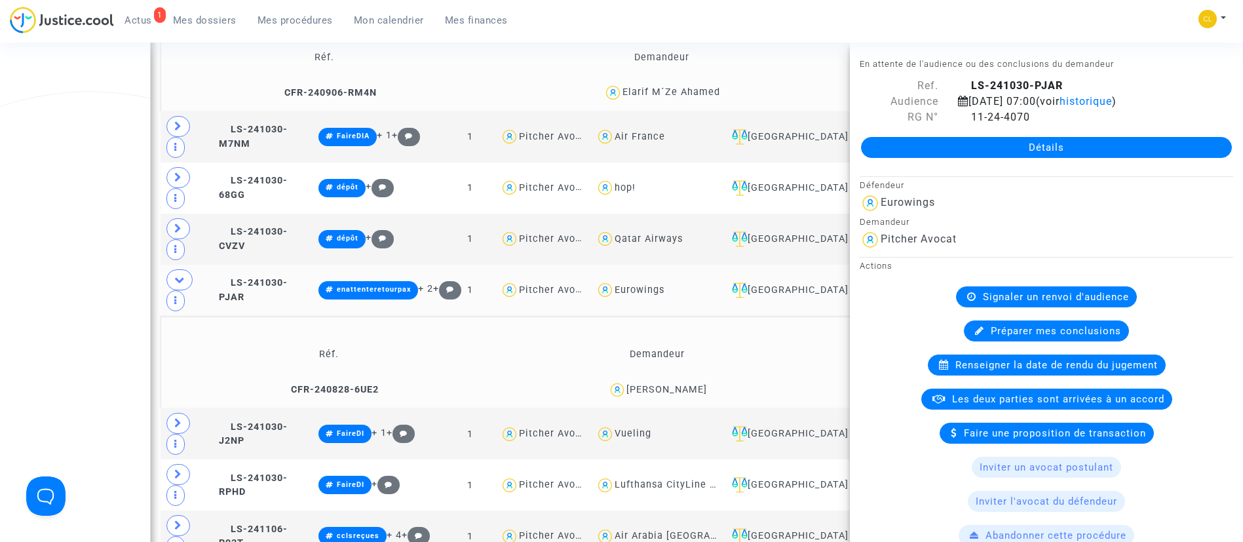
click at [273, 334] on td "Réf." at bounding box center [329, 355] width 329 height 43
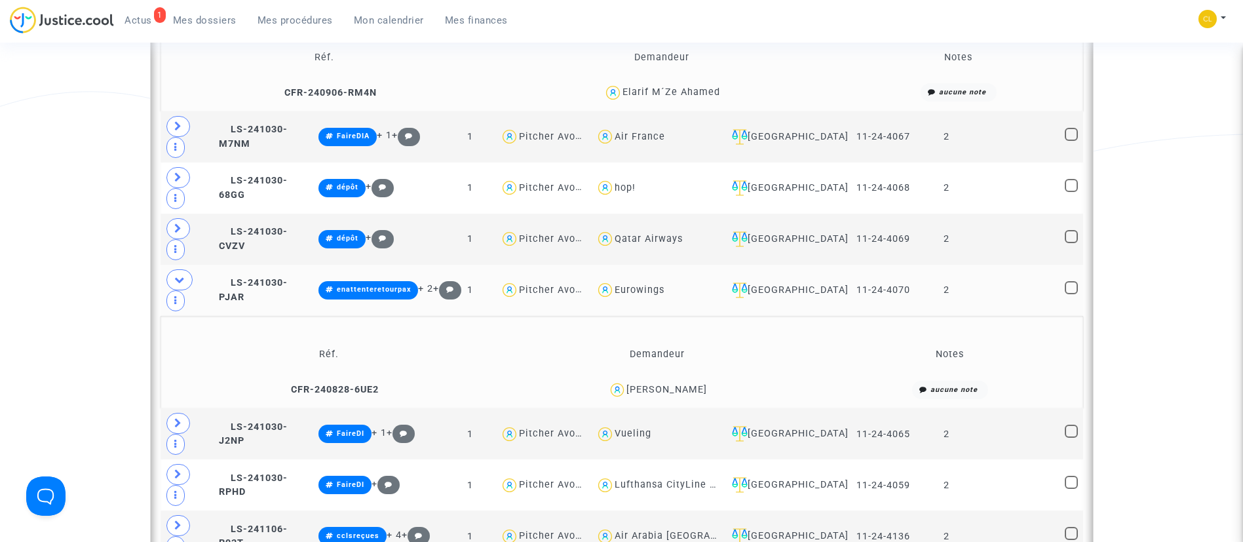
scroll to position [1081, 0]
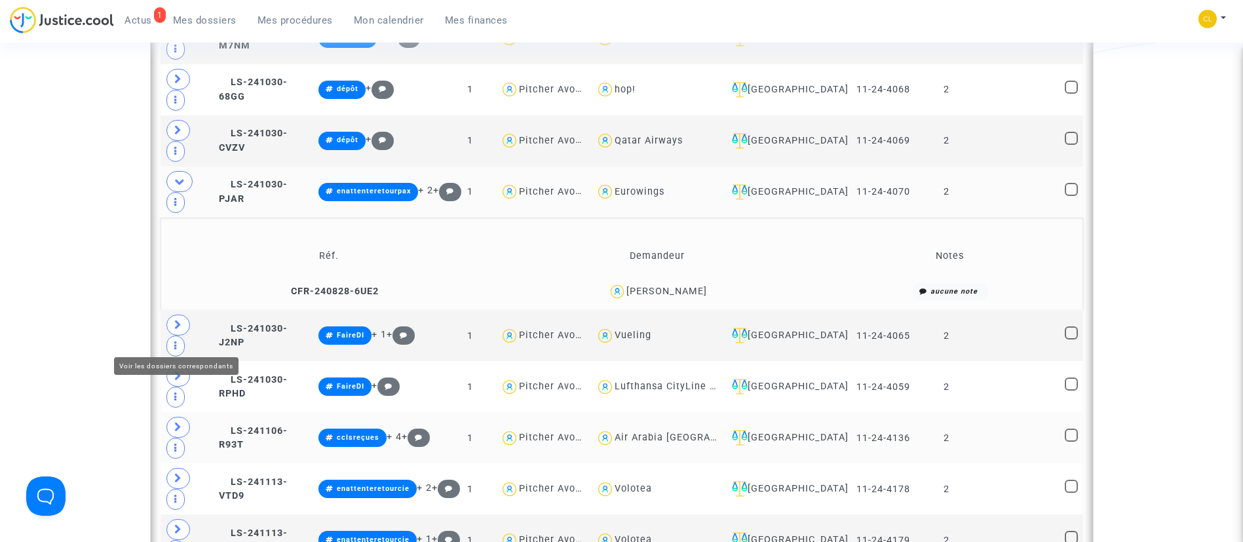
click at [176, 422] on icon at bounding box center [178, 427] width 8 height 10
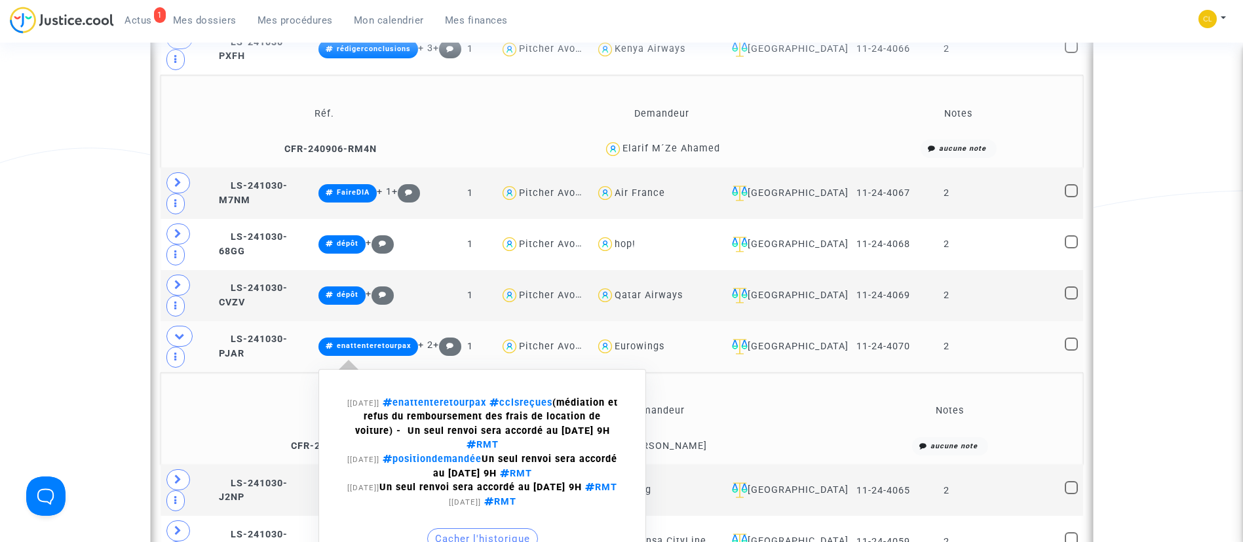
scroll to position [885, 0]
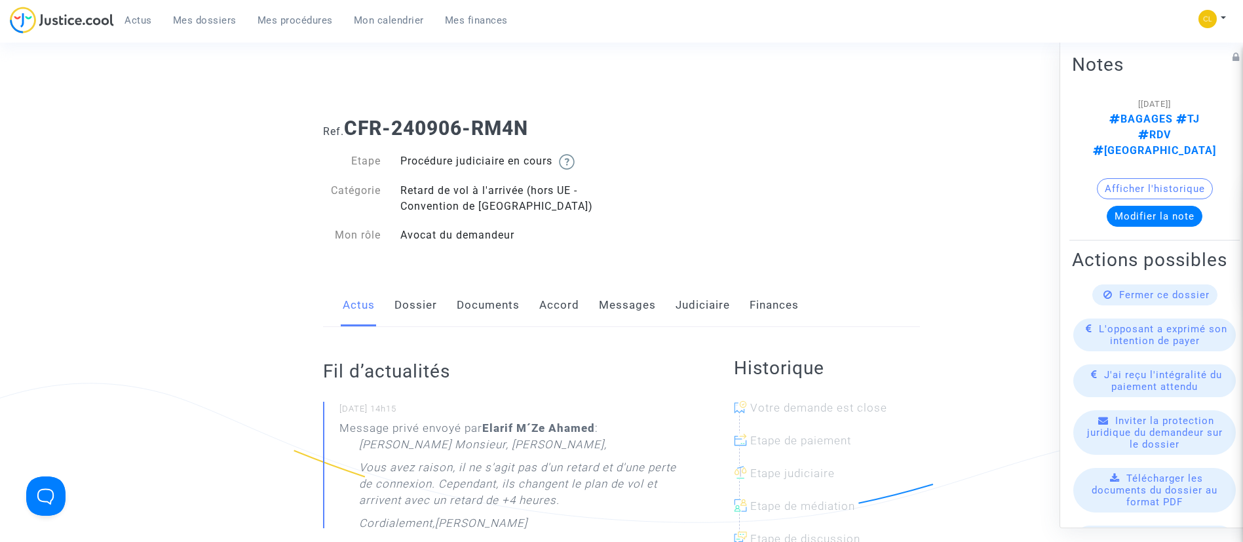
click at [627, 308] on link "Messages" at bounding box center [627, 305] width 57 height 43
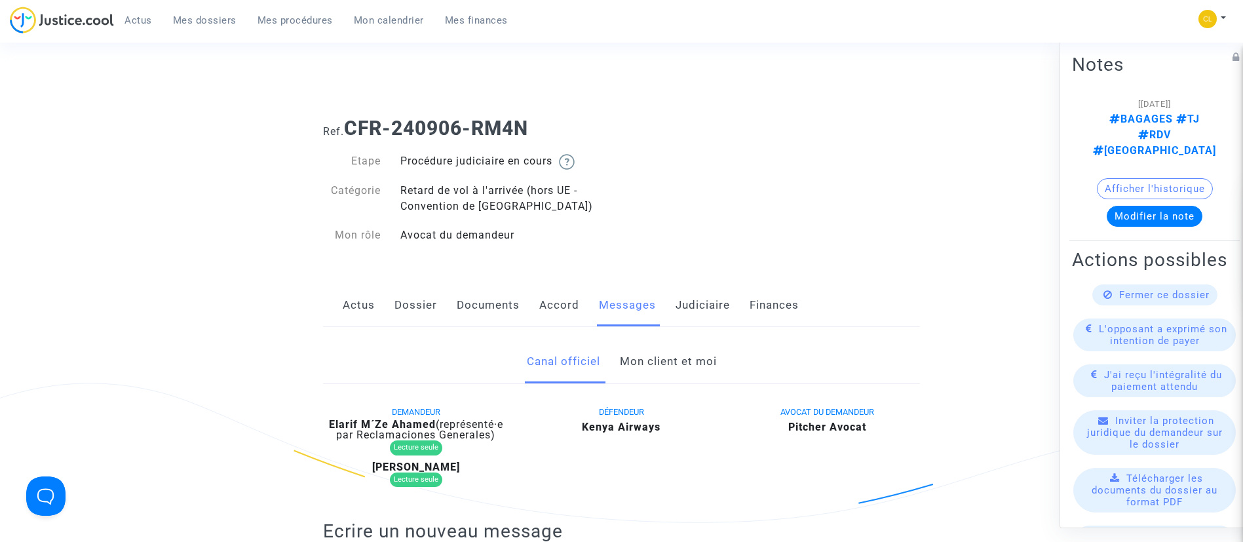
click at [670, 373] on link "Mon client et moi" at bounding box center [668, 361] width 97 height 43
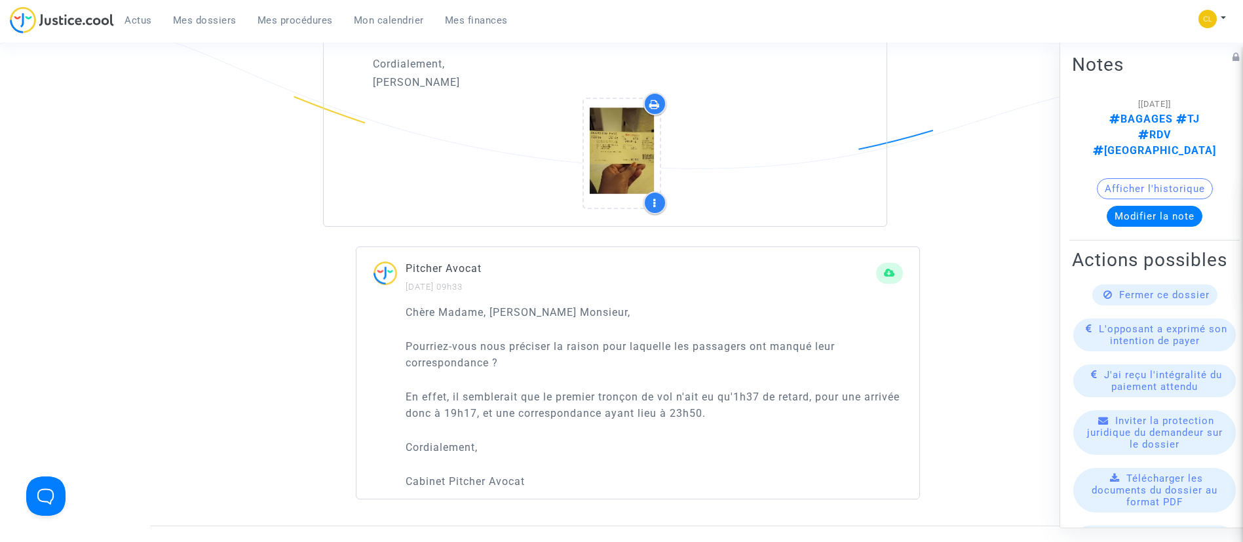
scroll to position [1020, 0]
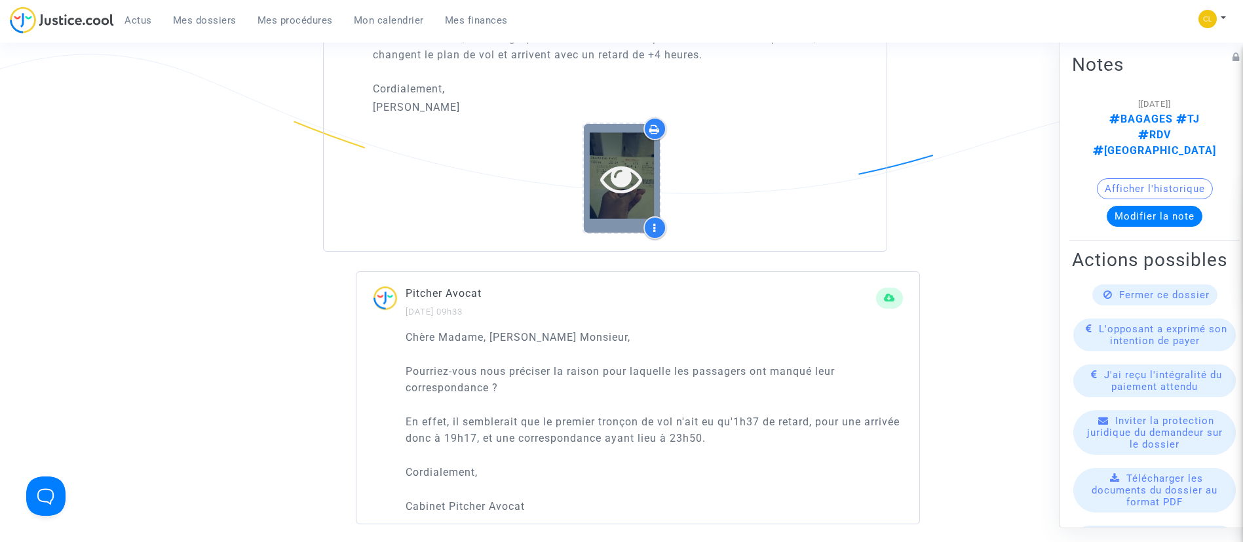
click at [643, 191] on div at bounding box center [622, 178] width 76 height 42
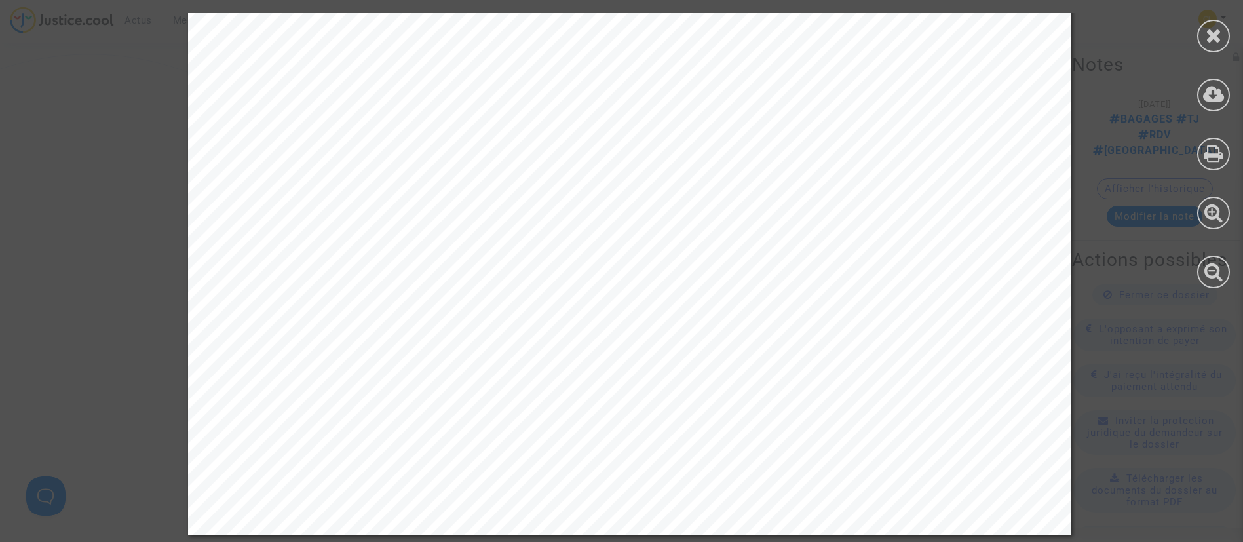
scroll to position [1515, 0]
click at [1214, 32] on icon at bounding box center [1214, 36] width 16 height 20
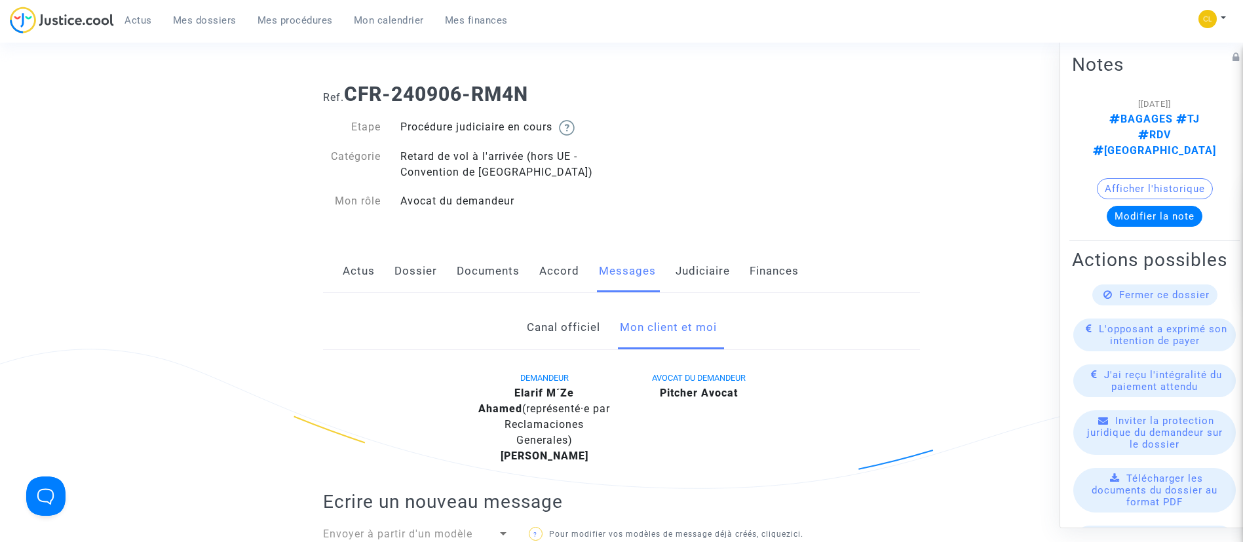
scroll to position [0, 0]
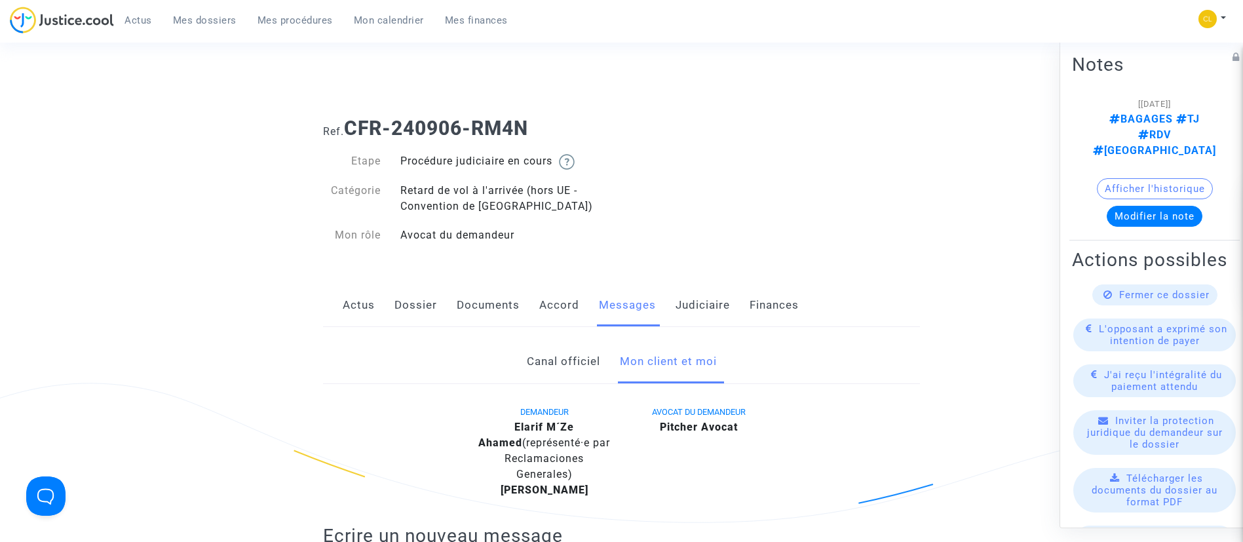
click at [477, 298] on link "Documents" at bounding box center [488, 305] width 63 height 43
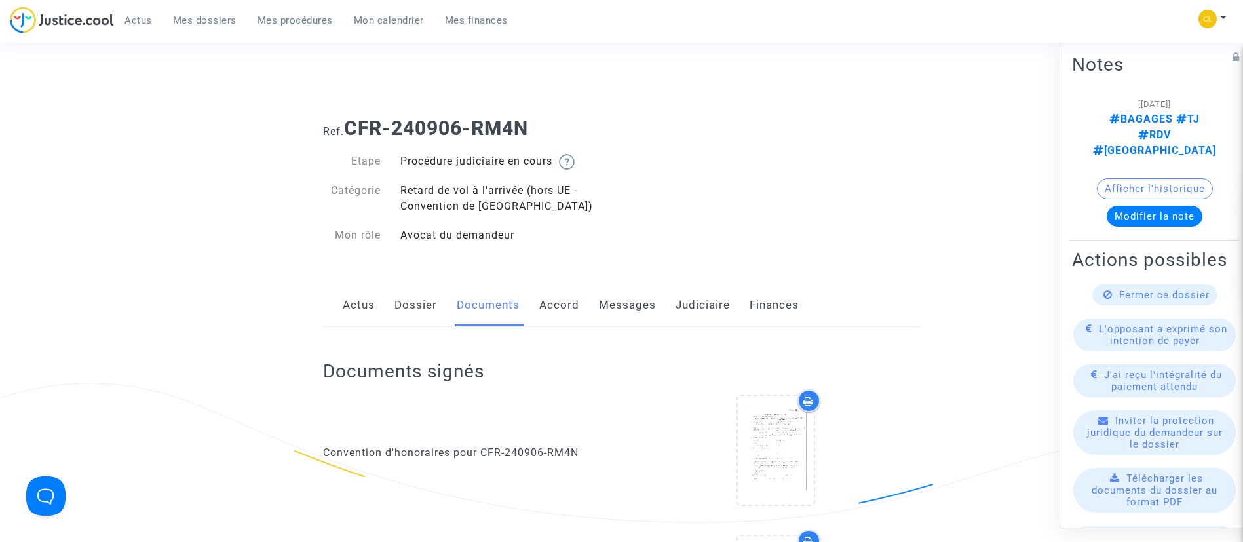
click at [428, 300] on link "Dossier" at bounding box center [416, 305] width 43 height 43
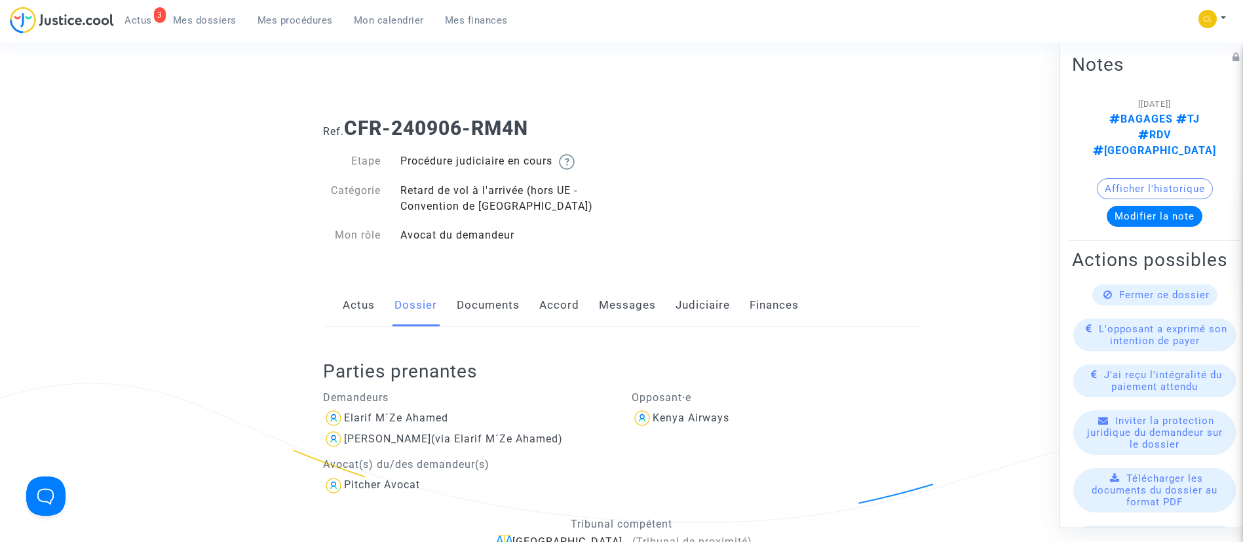
click at [688, 307] on link "Judiciaire" at bounding box center [703, 305] width 54 height 43
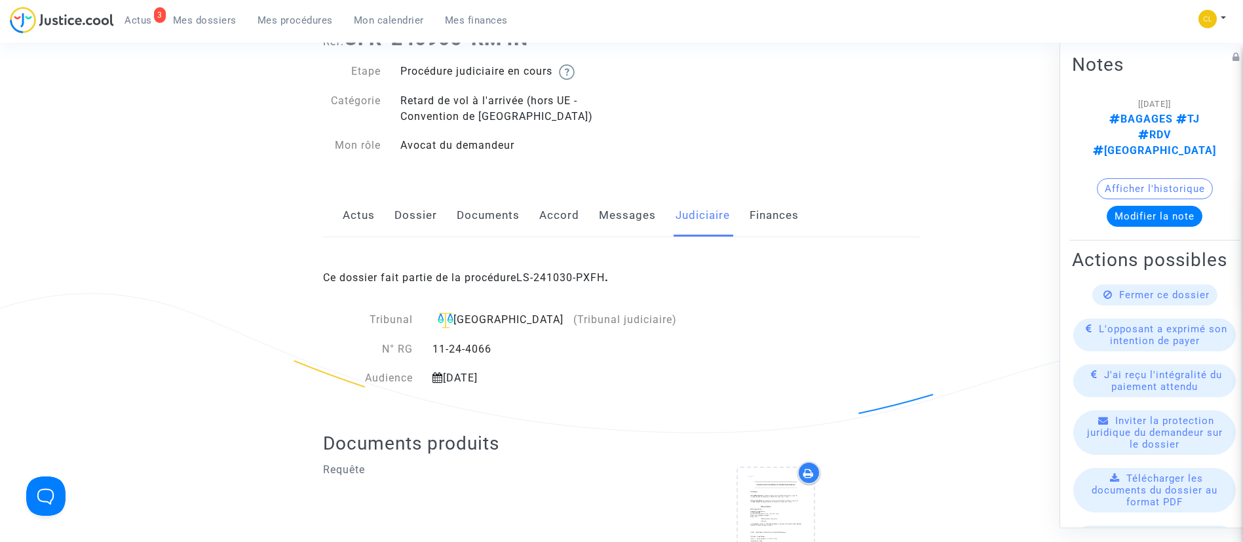
scroll to position [197, 0]
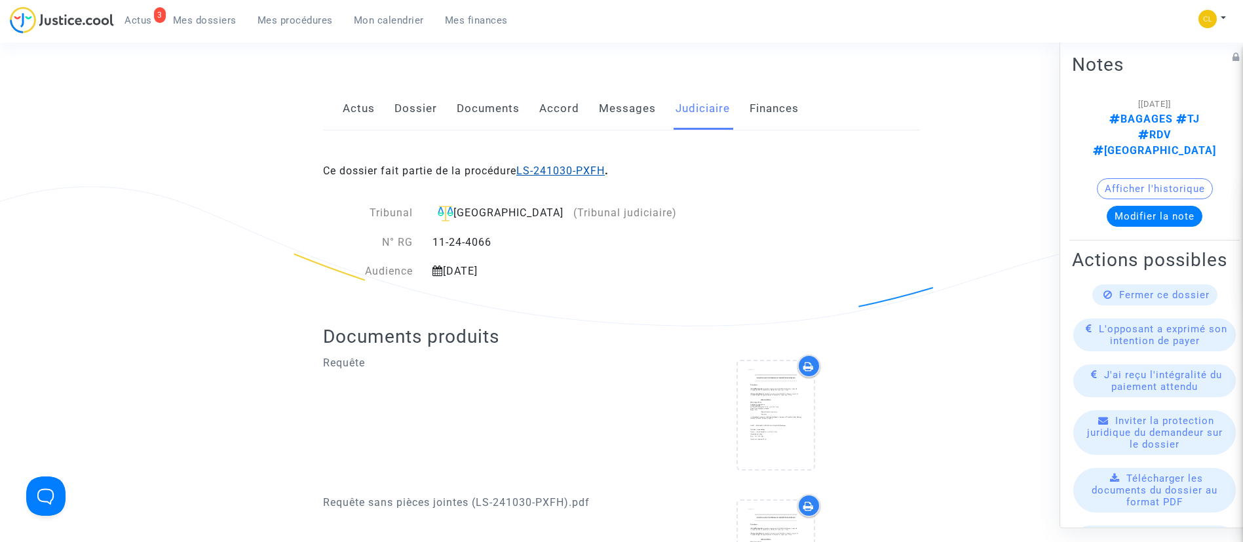
click at [553, 176] on link "LS-241030-PXFH" at bounding box center [560, 171] width 88 height 12
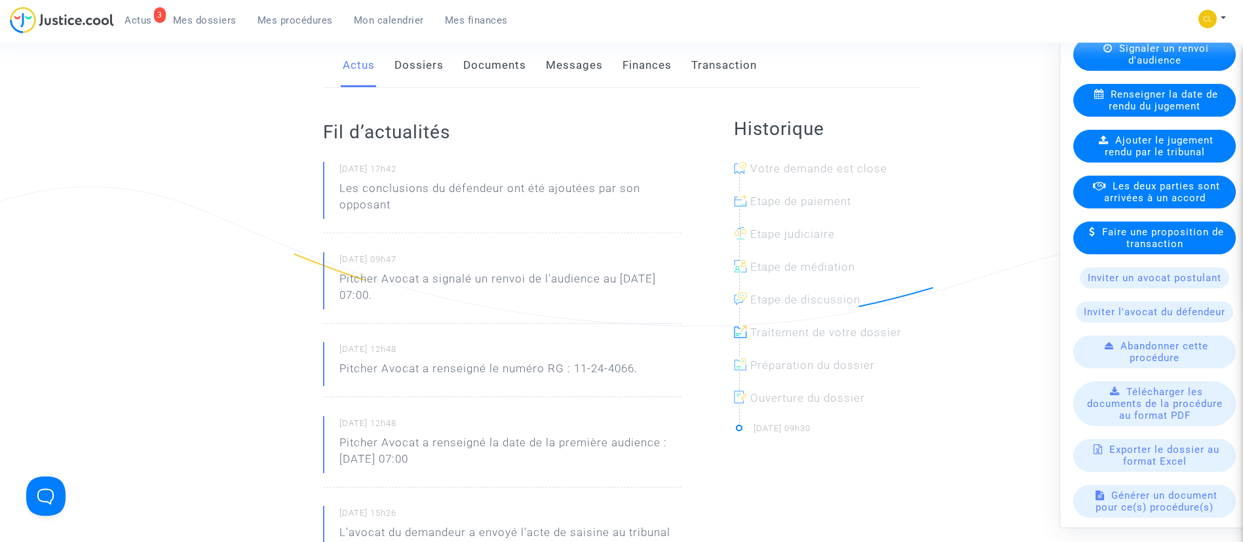
scroll to position [492, 0]
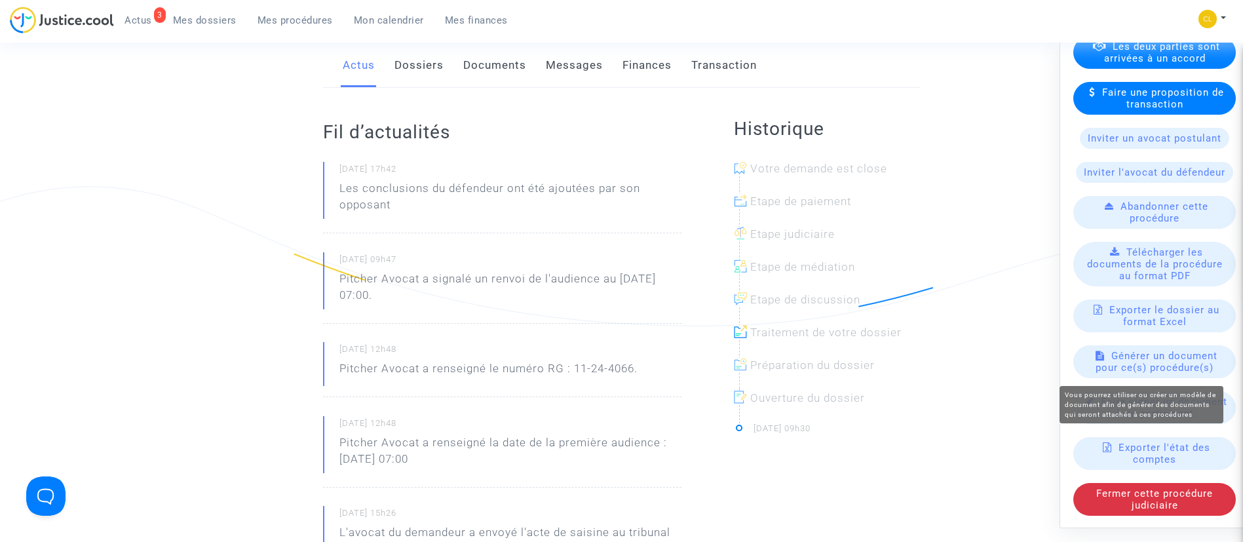
click at [1148, 373] on span "Générer un document pour ce(s) procédure(s)" at bounding box center [1157, 361] width 122 height 24
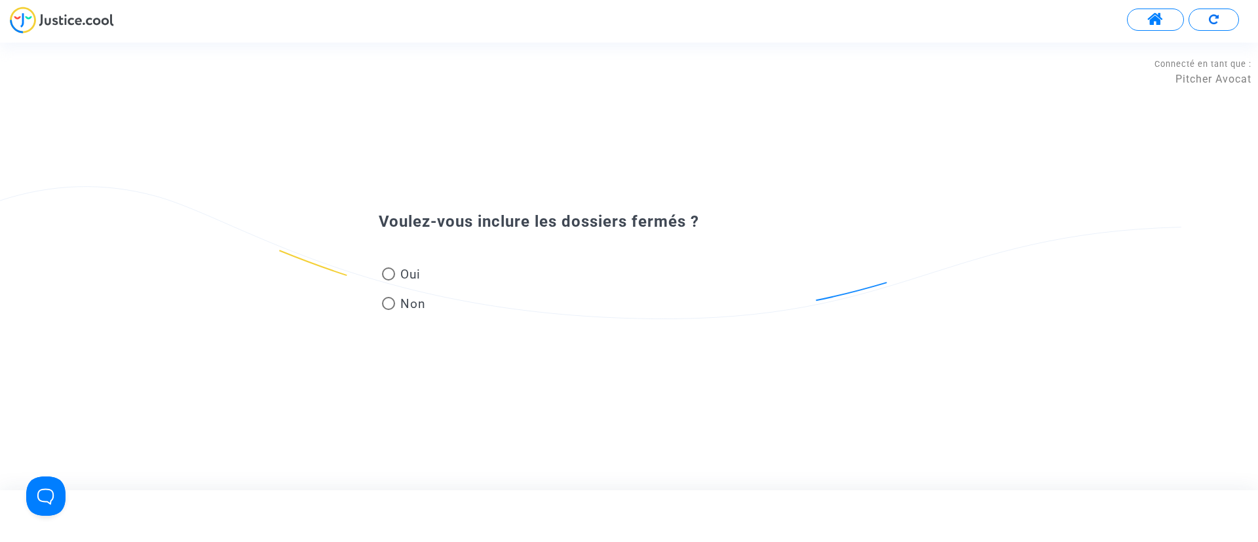
click at [414, 277] on span "Oui" at bounding box center [408, 274] width 26 height 18
click at [389, 281] on input "Oui" at bounding box center [388, 281] width 1 height 1
radio input "true"
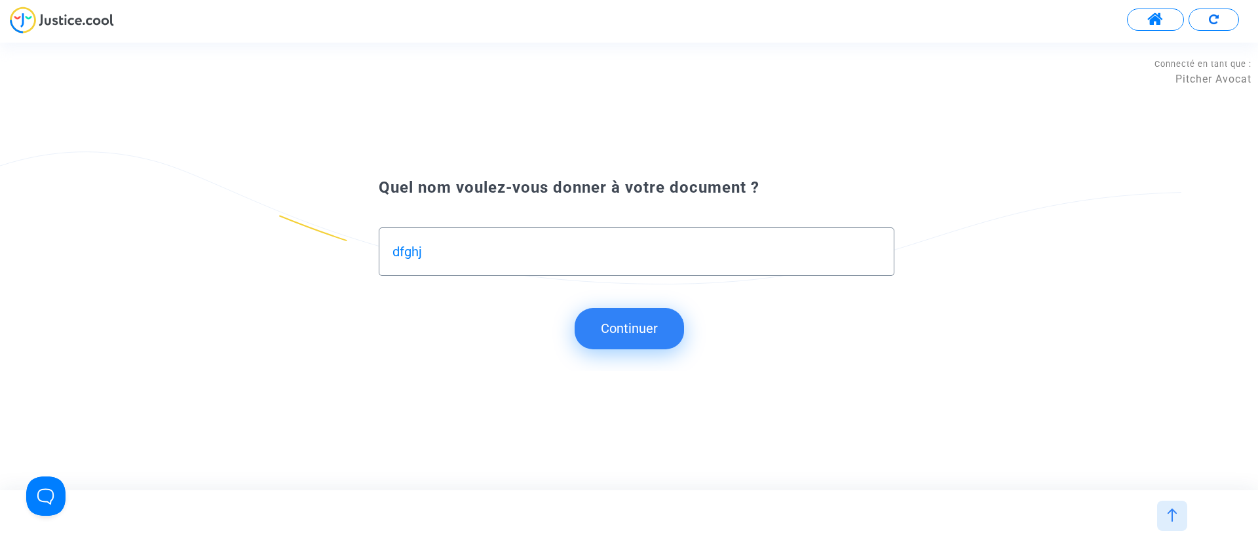
type input "dfghj"
click at [613, 312] on button "Continuer" at bounding box center [629, 328] width 109 height 41
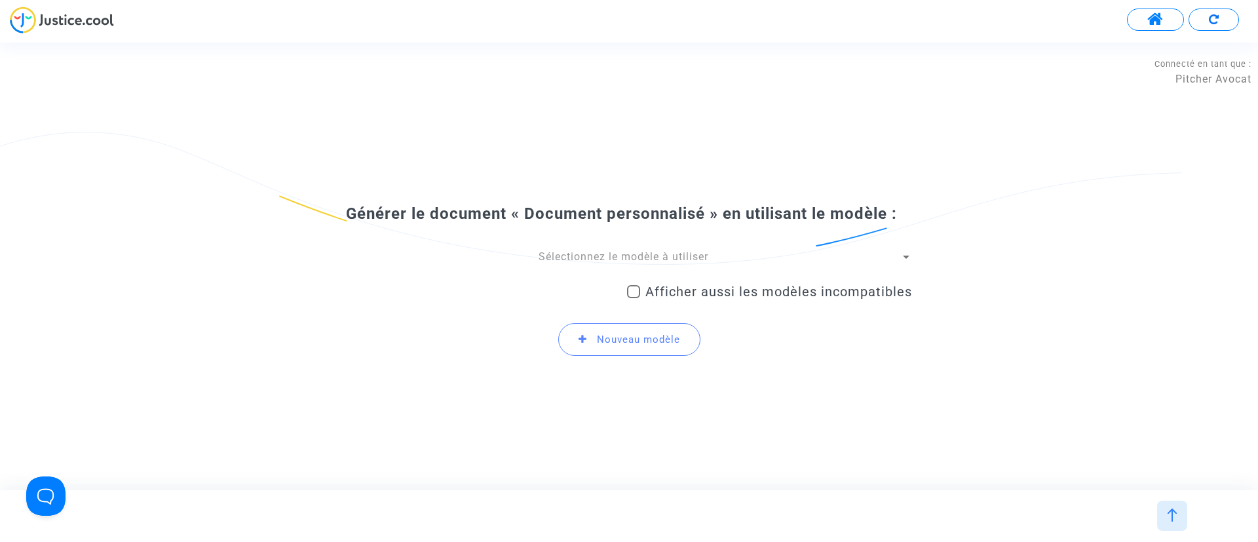
click at [634, 297] on span at bounding box center [633, 291] width 13 height 13
click at [634, 298] on input "Afficher aussi les modèles incompatibles" at bounding box center [633, 298] width 1 height 1
checkbox input "true"
click at [634, 260] on span "Sélectionnez le modèle à utiliser" at bounding box center [624, 256] width 170 height 12
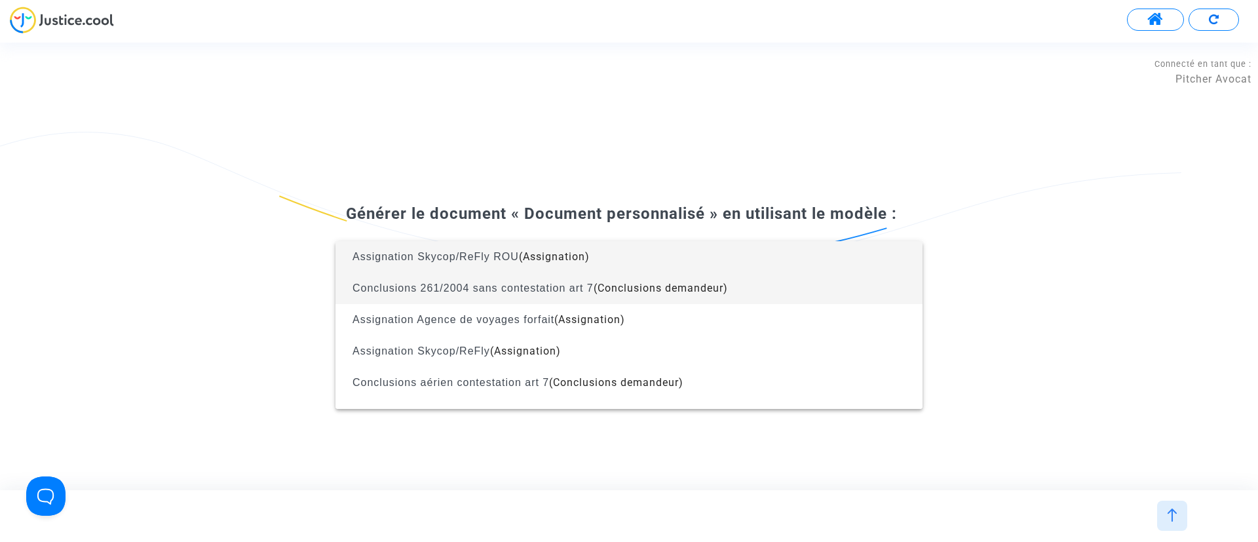
click at [442, 284] on span "Conclusions 261/2004 sans contestation art 7" at bounding box center [473, 287] width 241 height 11
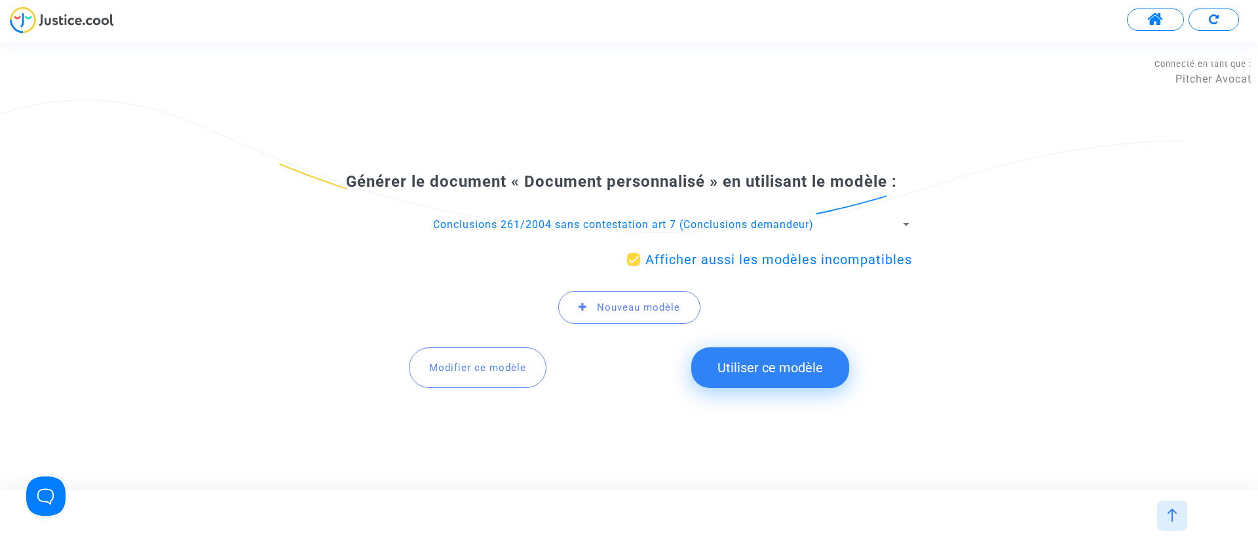
click at [775, 356] on button "Utiliser ce modèle" at bounding box center [770, 367] width 158 height 41
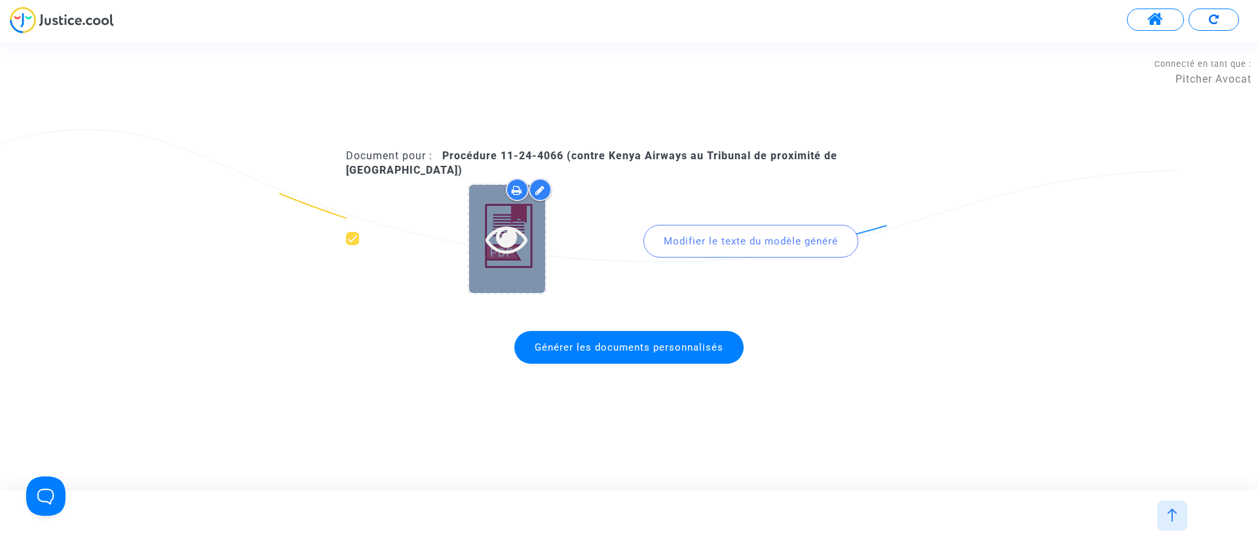
click at [509, 237] on icon at bounding box center [507, 239] width 43 height 42
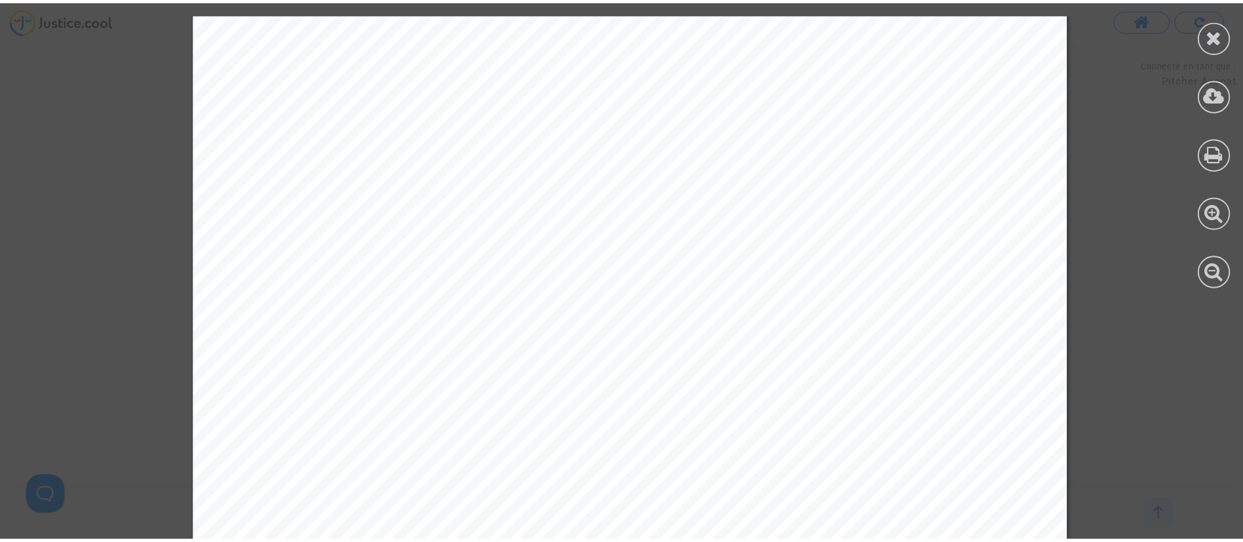
scroll to position [6357, 0]
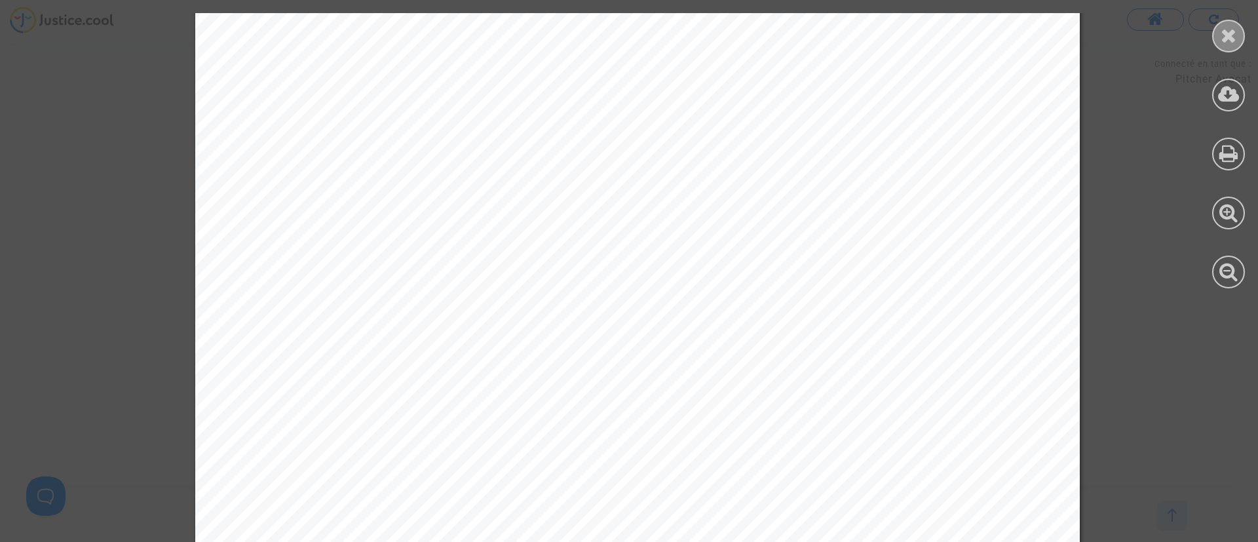
click at [1231, 28] on icon at bounding box center [1229, 36] width 16 height 20
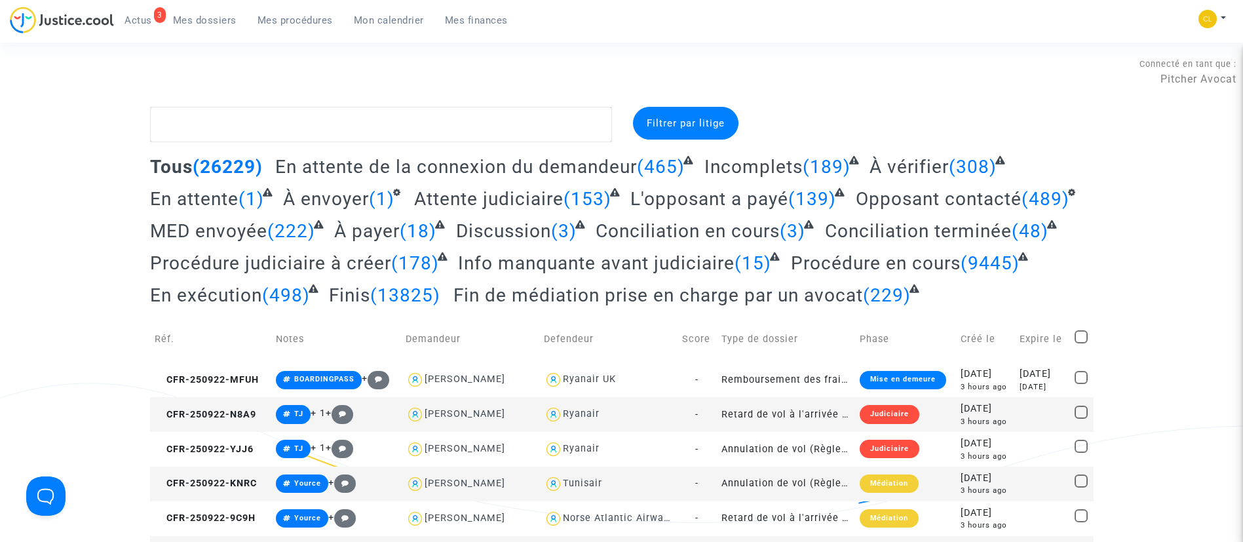
click at [378, 20] on span "Mon calendrier" at bounding box center [389, 20] width 70 height 12
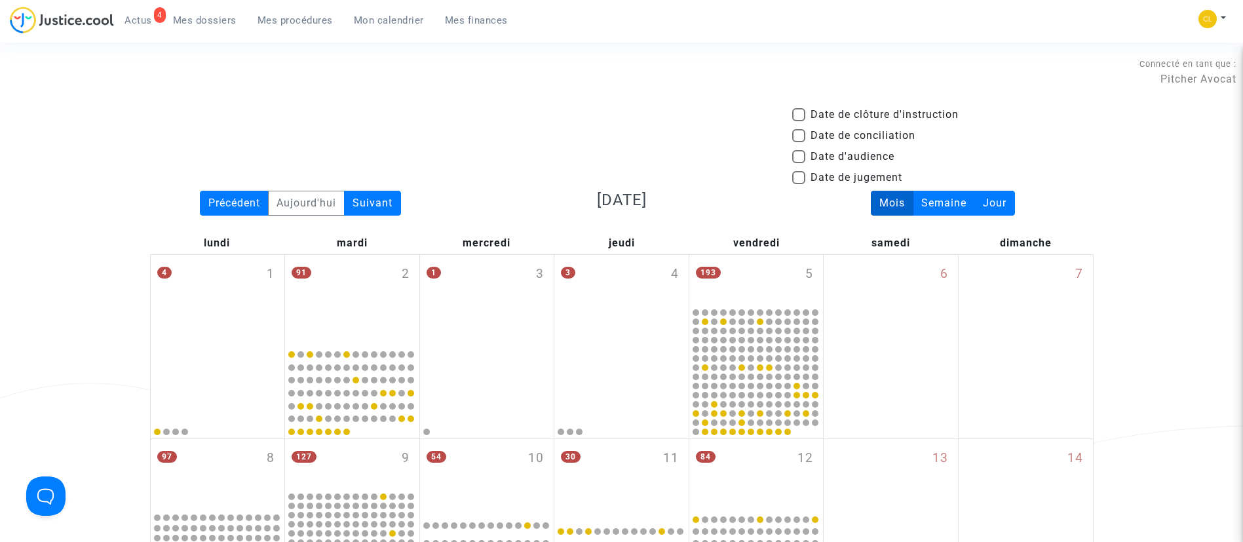
click at [821, 157] on span "Date d'audience" at bounding box center [853, 157] width 84 height 16
click at [799, 163] on input "Date d'audience" at bounding box center [798, 163] width 1 height 1
checkbox input "true"
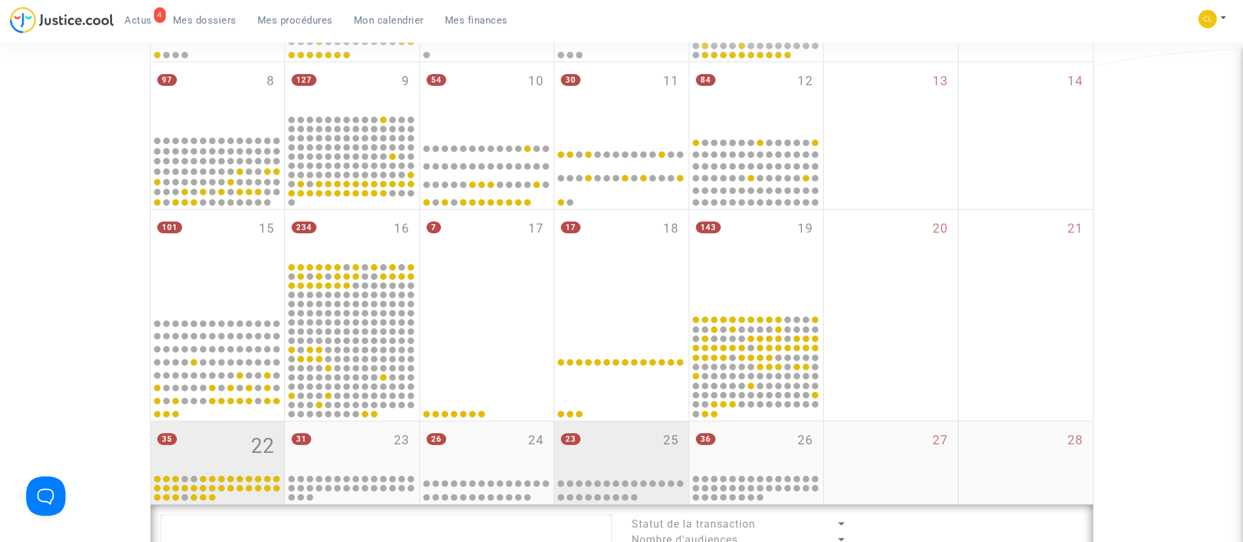
scroll to position [590, 0]
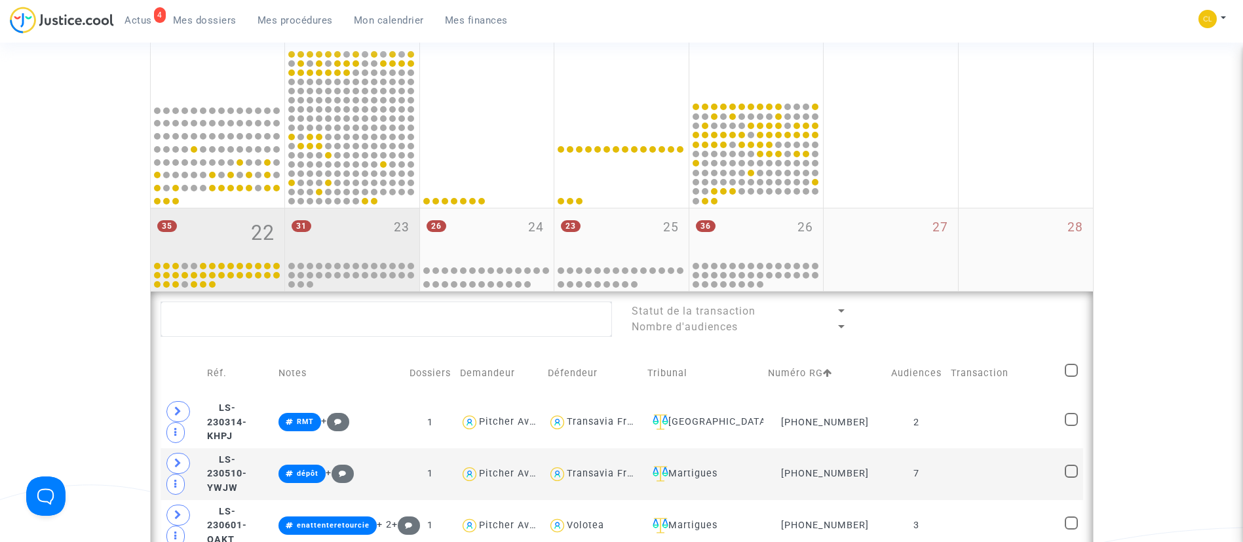
click at [385, 221] on div "31 23" at bounding box center [352, 233] width 134 height 51
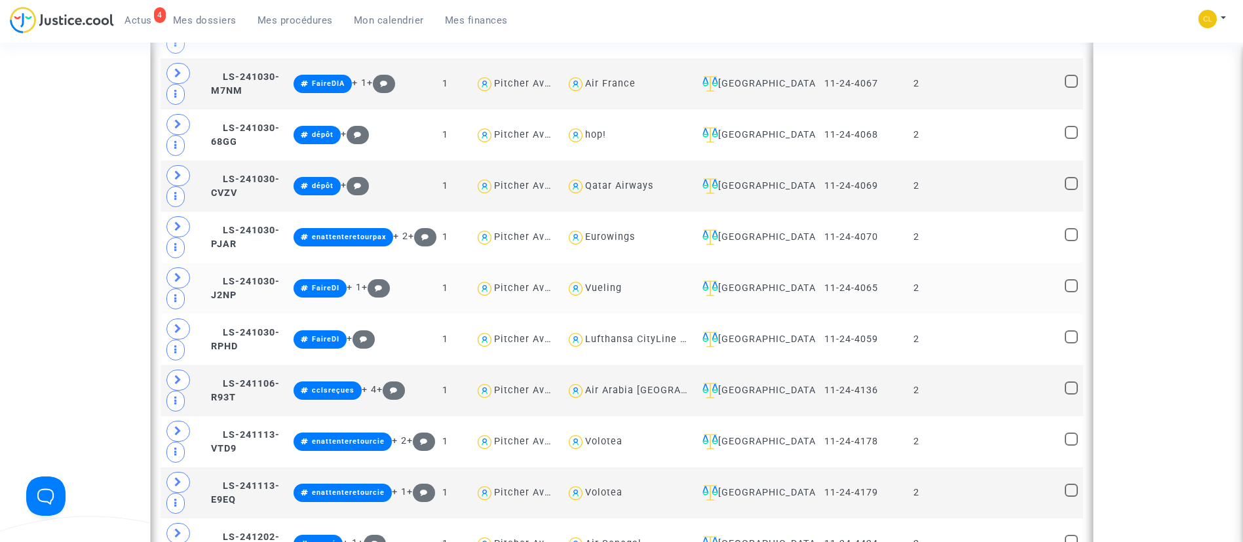
scroll to position [1278, 0]
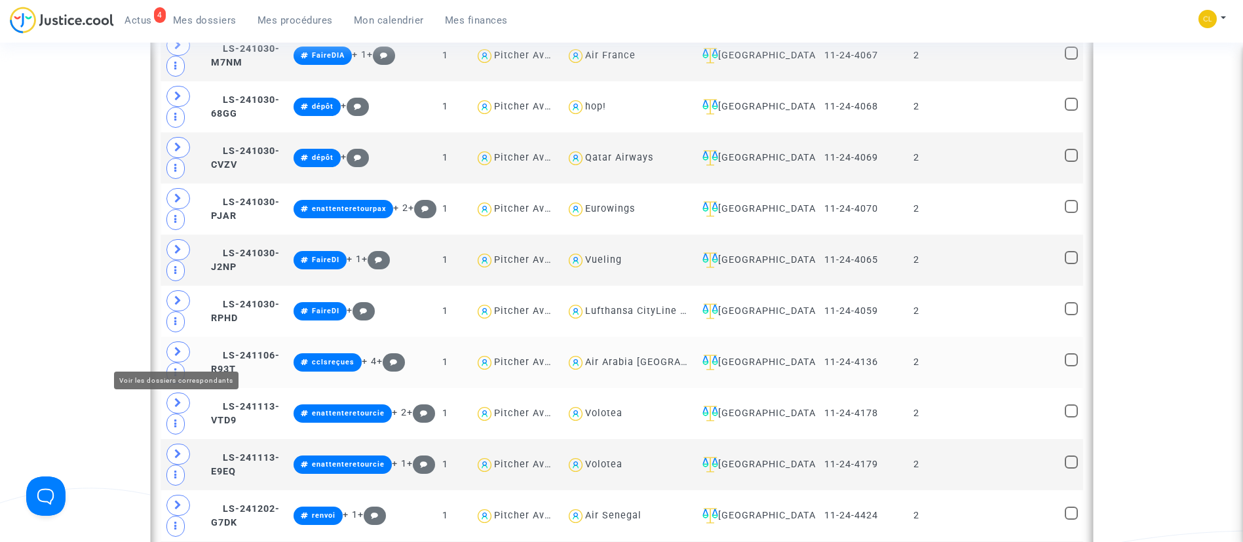
click at [173, 351] on span at bounding box center [178, 351] width 24 height 21
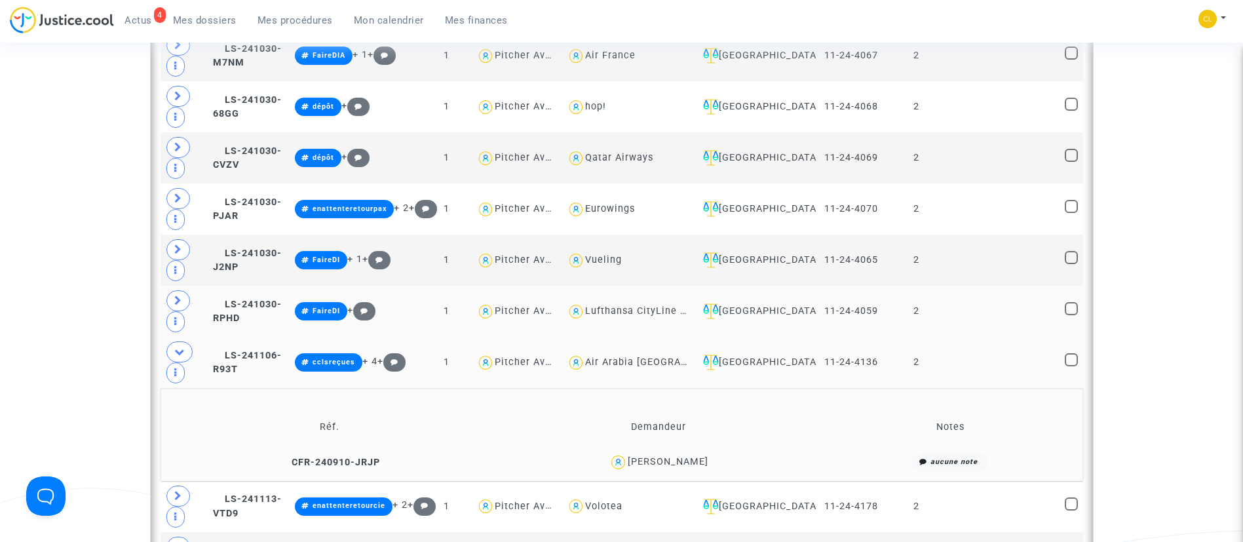
scroll to position [1376, 0]
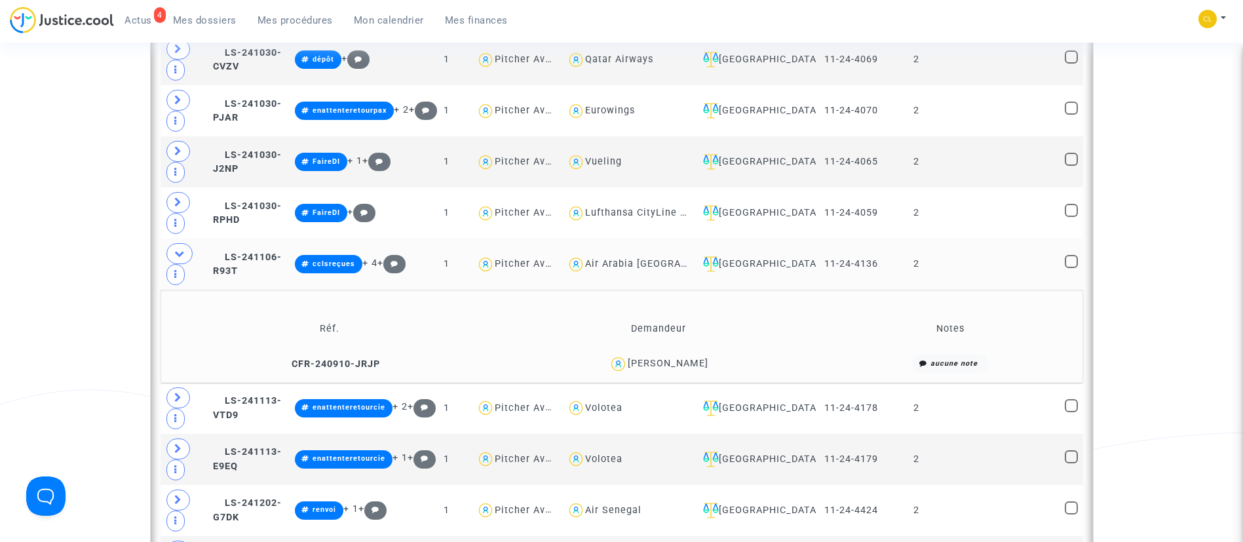
drag, startPoint x: 682, startPoint y: 362, endPoint x: 634, endPoint y: 331, distance: 57.3
click at [684, 362] on div "Chloé Mendes" at bounding box center [668, 363] width 81 height 11
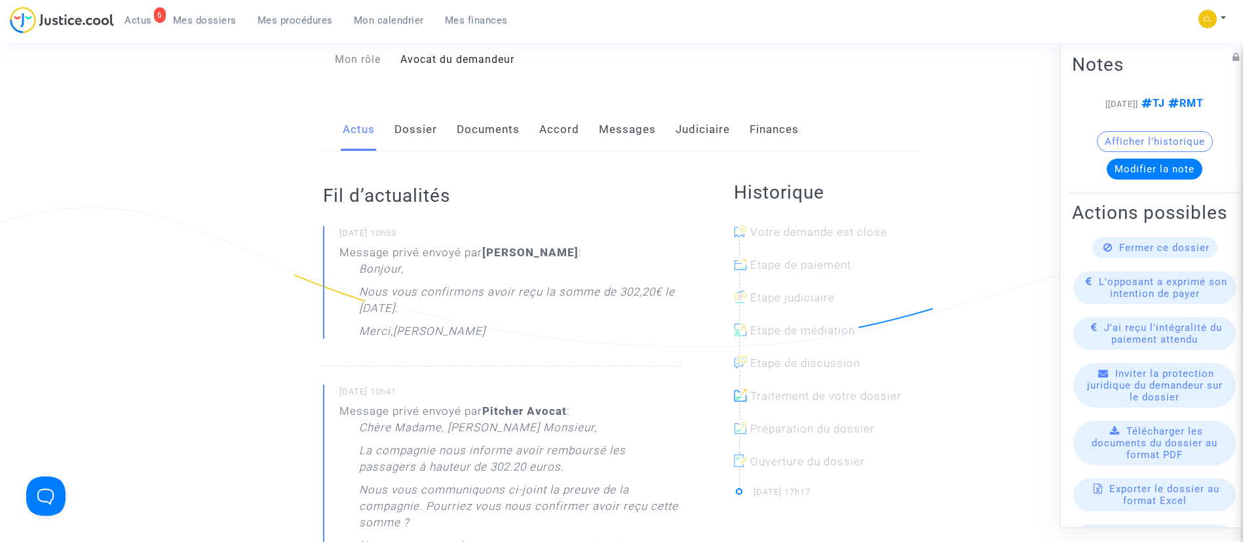
scroll to position [98, 0]
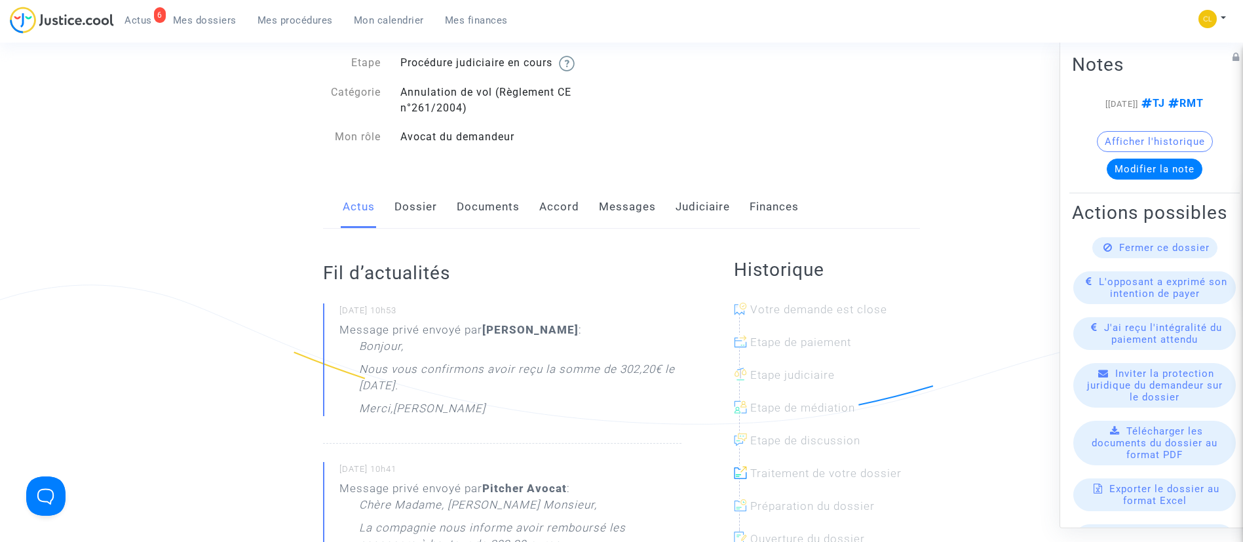
click at [414, 199] on link "Dossier" at bounding box center [416, 206] width 43 height 43
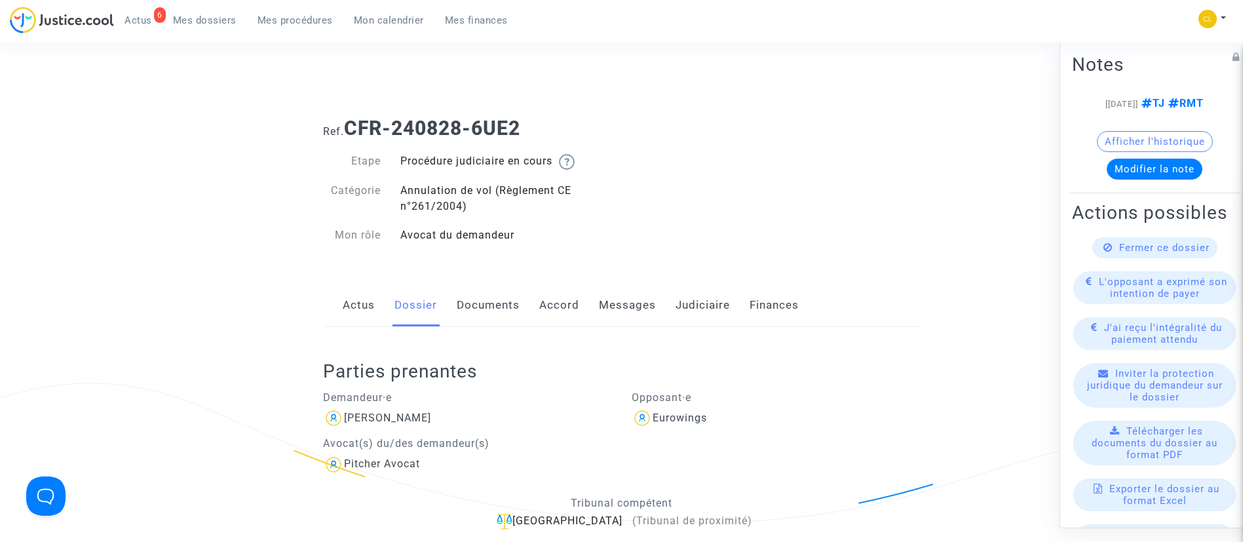
drag, startPoint x: 522, startPoint y: 302, endPoint x: 495, endPoint y: 265, distance: 45.5
click at [522, 301] on div "Actus Dossier Documents Accord Messages Judiciaire Finances" at bounding box center [621, 306] width 597 height 44
click at [487, 303] on link "Documents" at bounding box center [488, 305] width 63 height 43
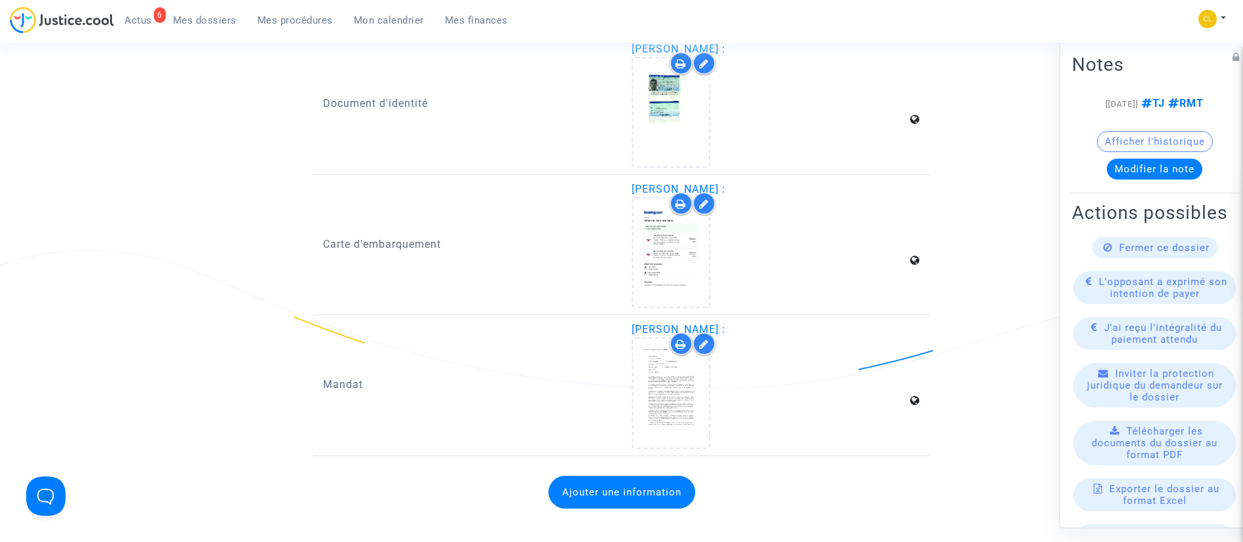
scroll to position [2216, 0]
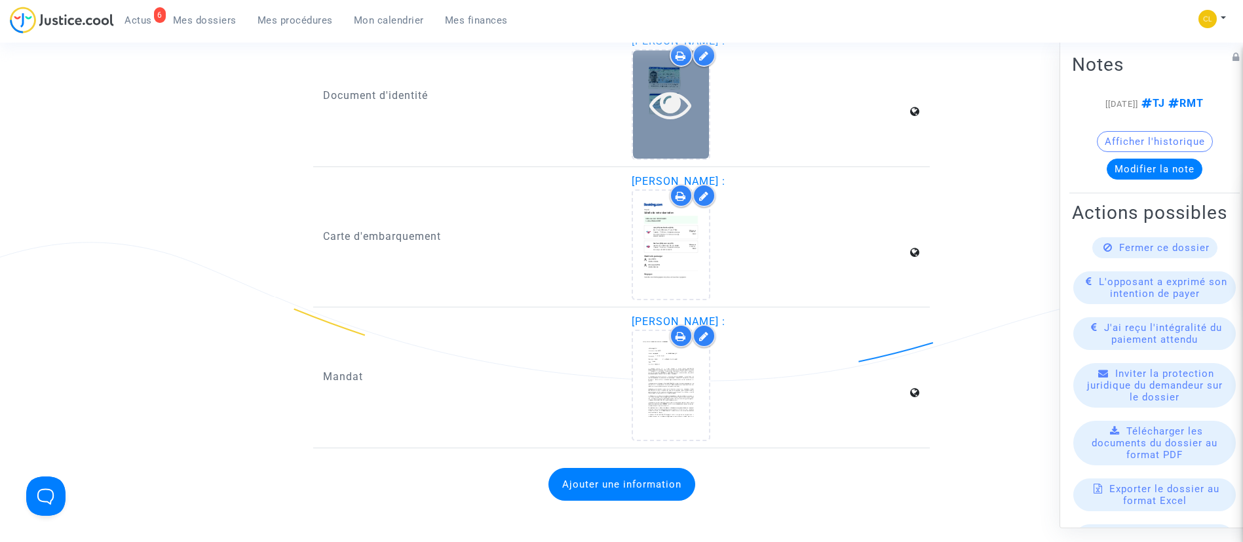
click at [653, 103] on icon at bounding box center [671, 104] width 43 height 42
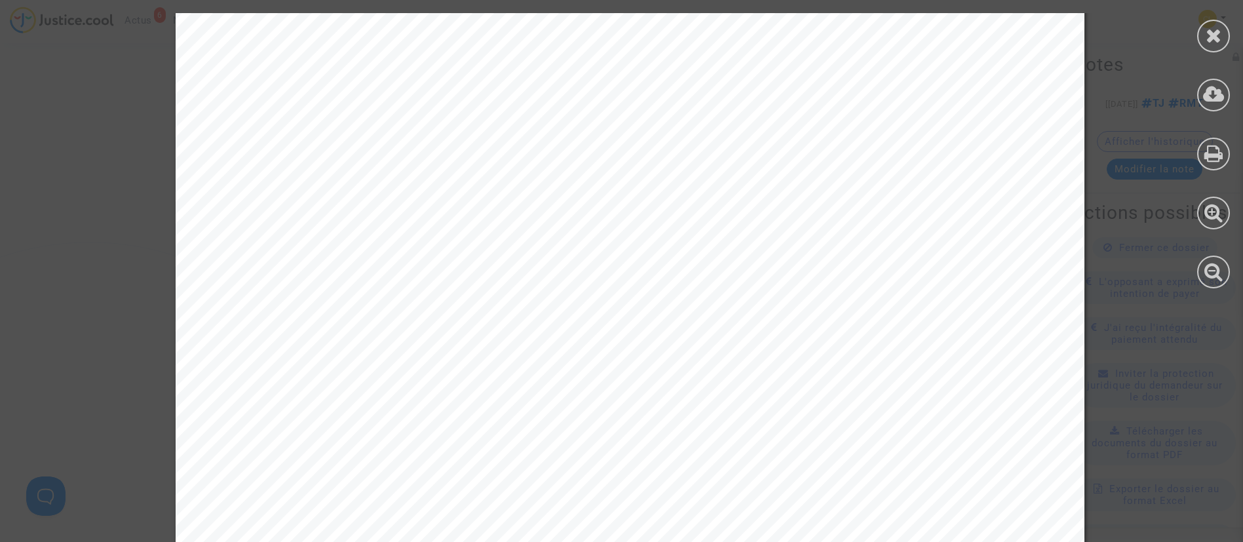
scroll to position [669, 0]
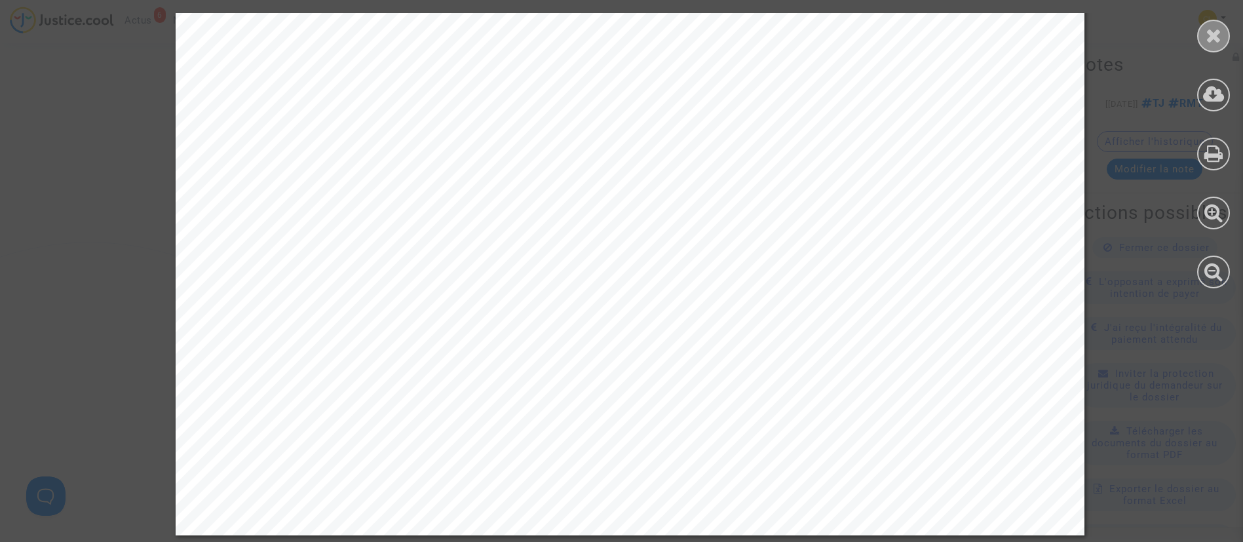
click at [1226, 35] on div at bounding box center [1213, 36] width 33 height 33
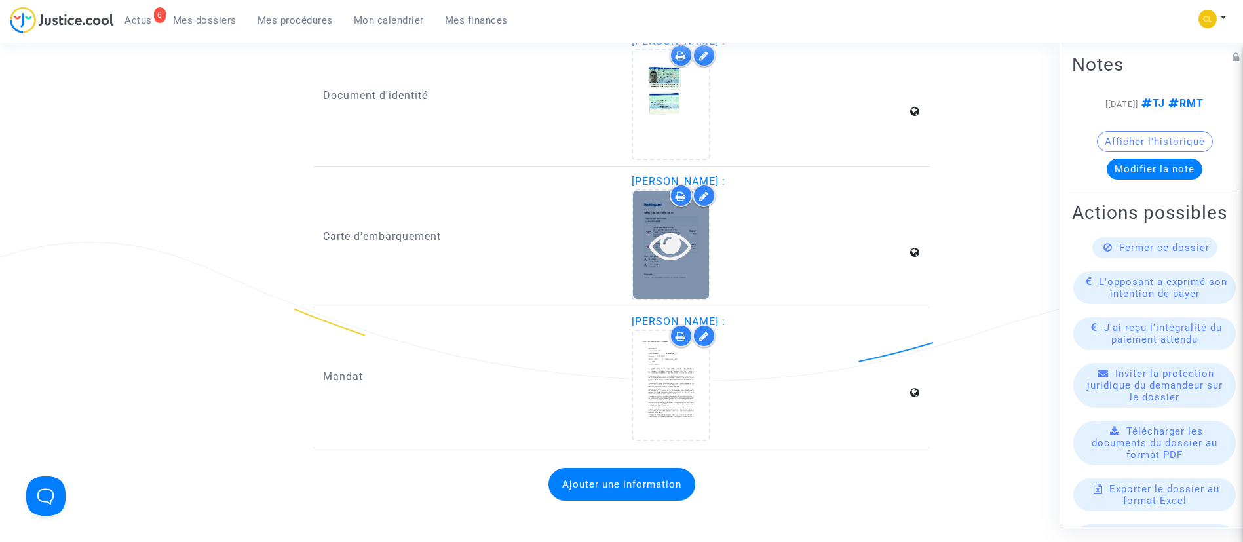
click at [653, 242] on icon at bounding box center [671, 245] width 43 height 42
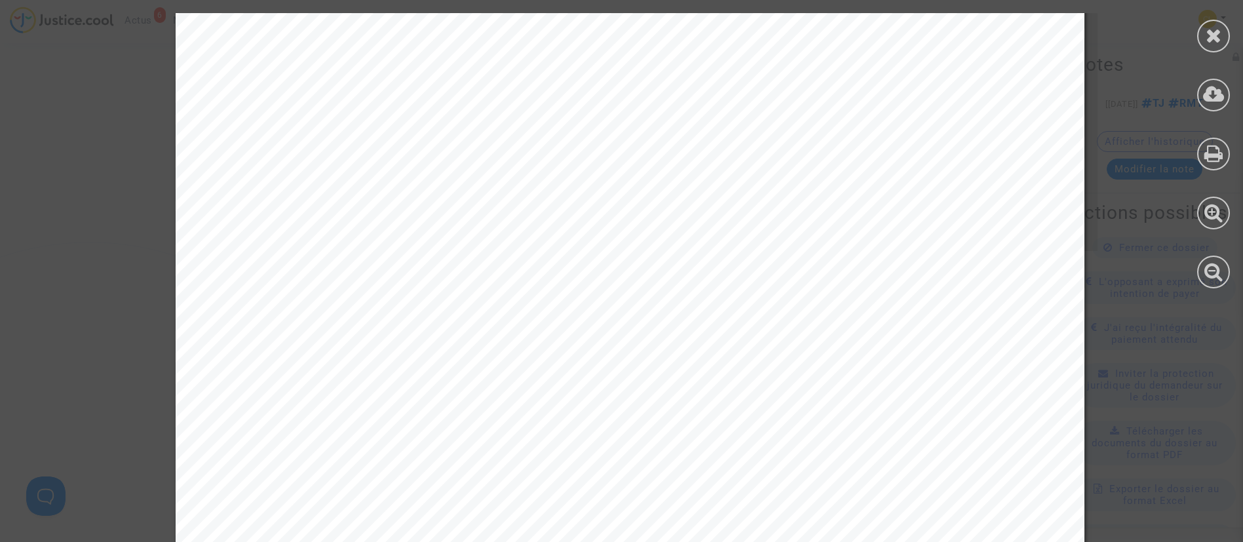
scroll to position [3035, 0]
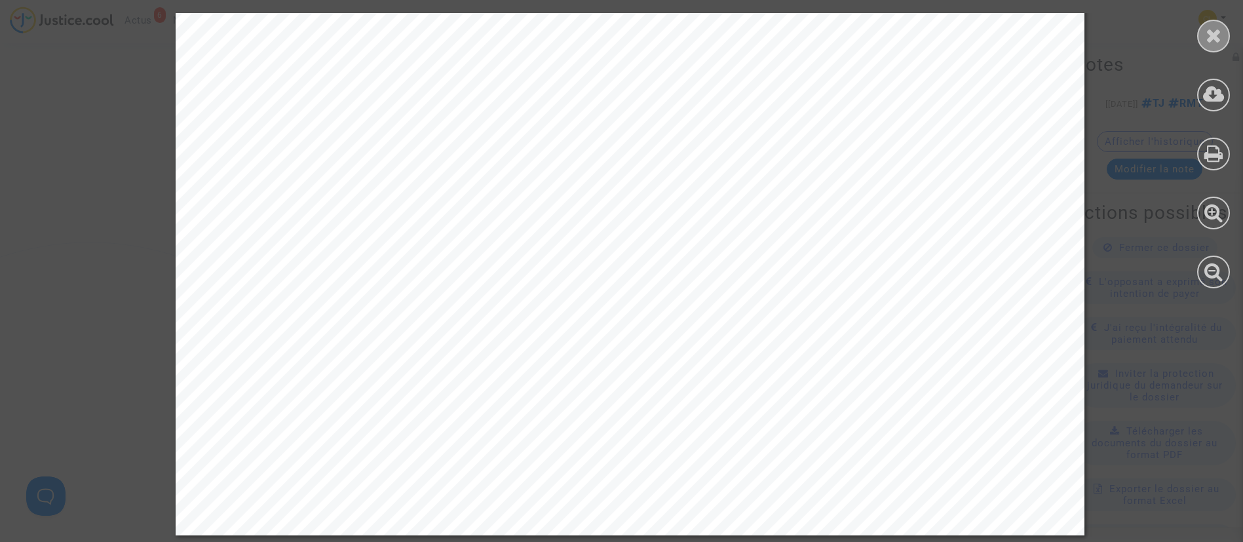
click at [1202, 45] on div at bounding box center [1213, 36] width 33 height 33
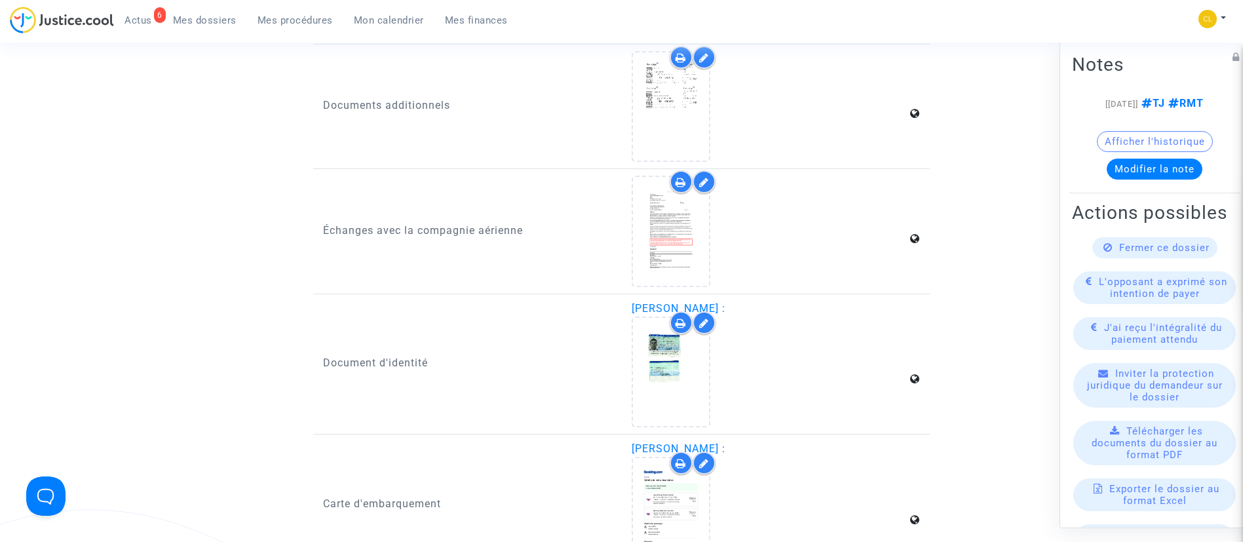
scroll to position [1948, 0]
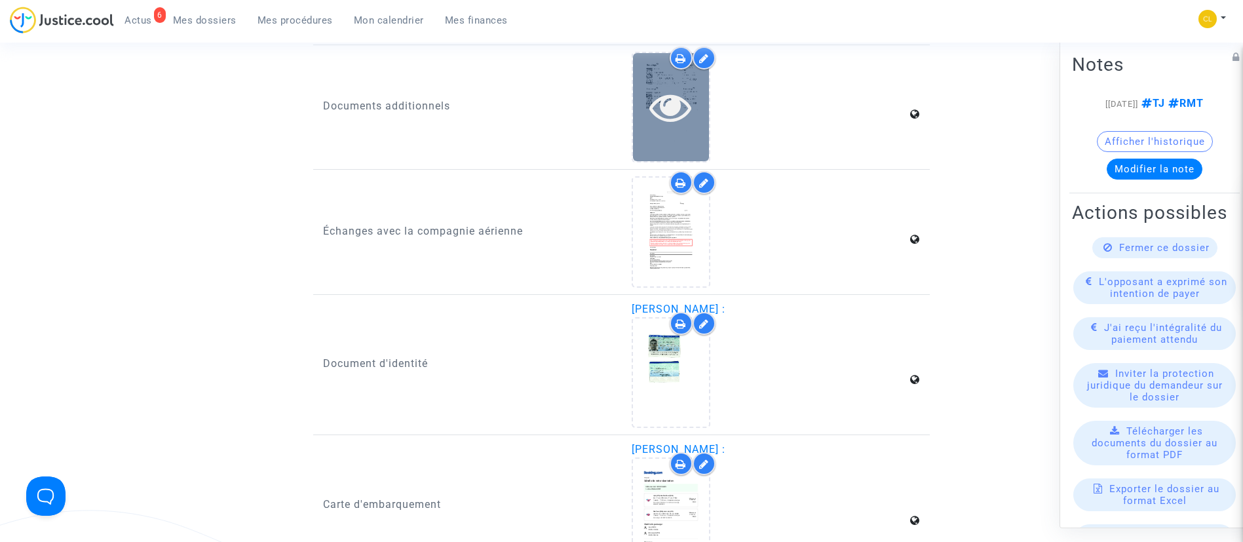
click at [693, 102] on div at bounding box center [671, 107] width 76 height 42
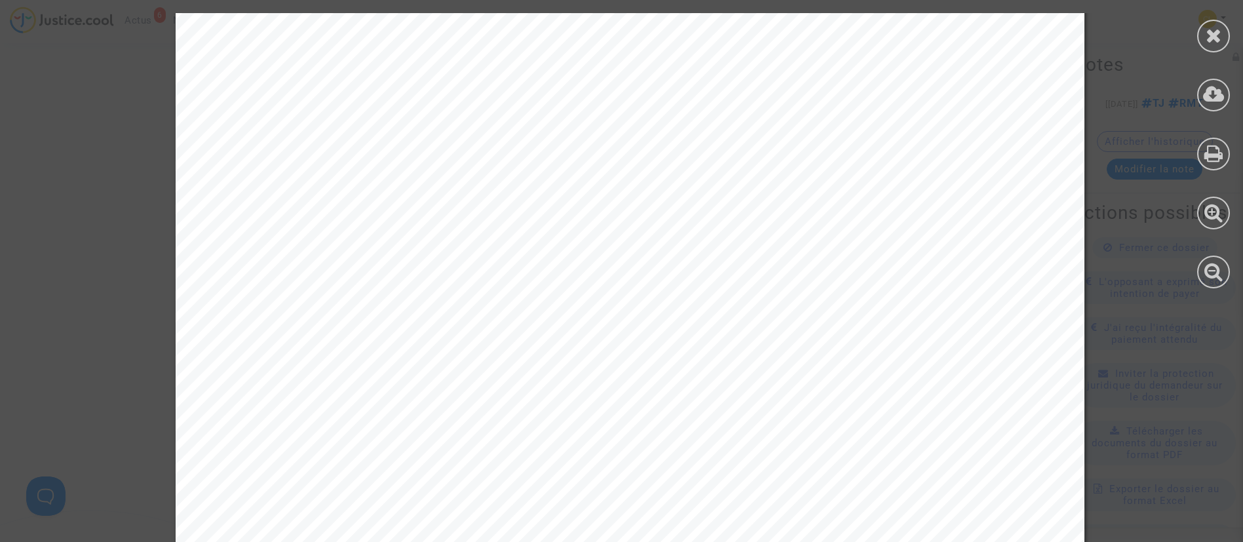
scroll to position [2475, 0]
drag, startPoint x: 1218, startPoint y: 32, endPoint x: 1198, endPoint y: 18, distance: 24.4
click at [1219, 31] on icon at bounding box center [1214, 36] width 16 height 20
